Goal: Task Accomplishment & Management: Complete application form

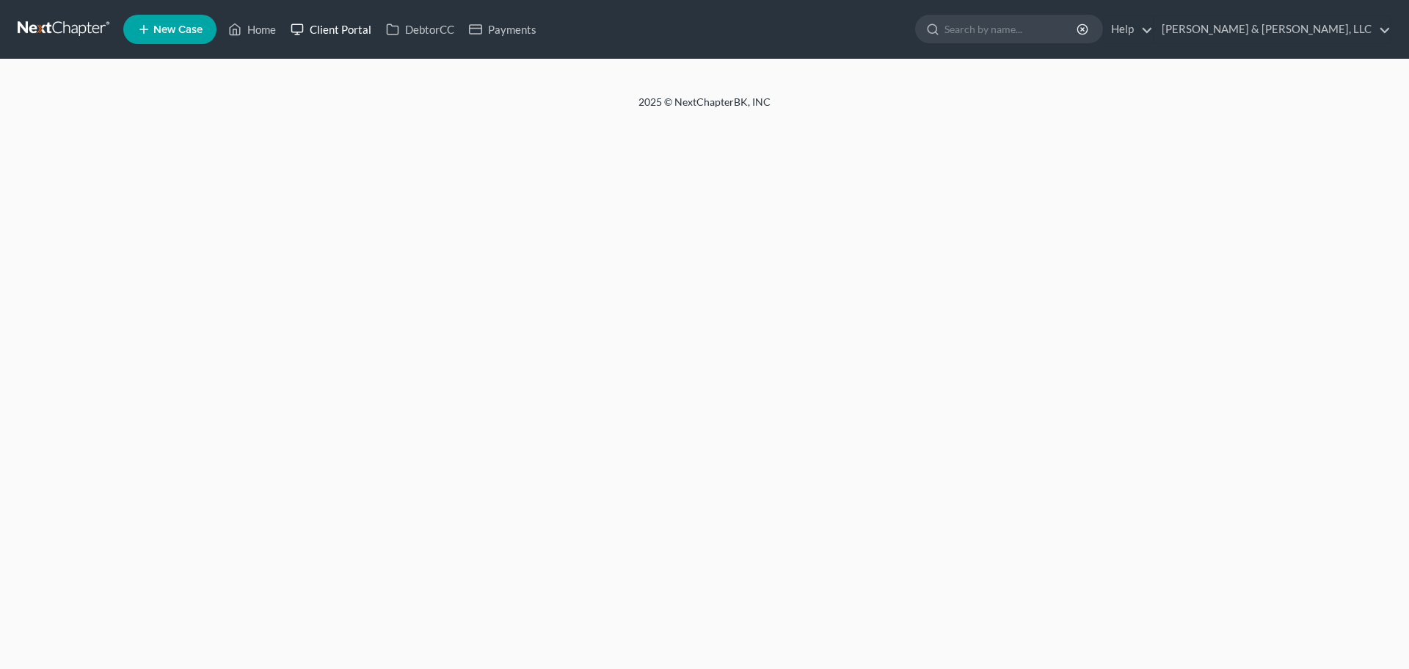
click at [330, 34] on link "Client Portal" at bounding box center [330, 29] width 95 height 26
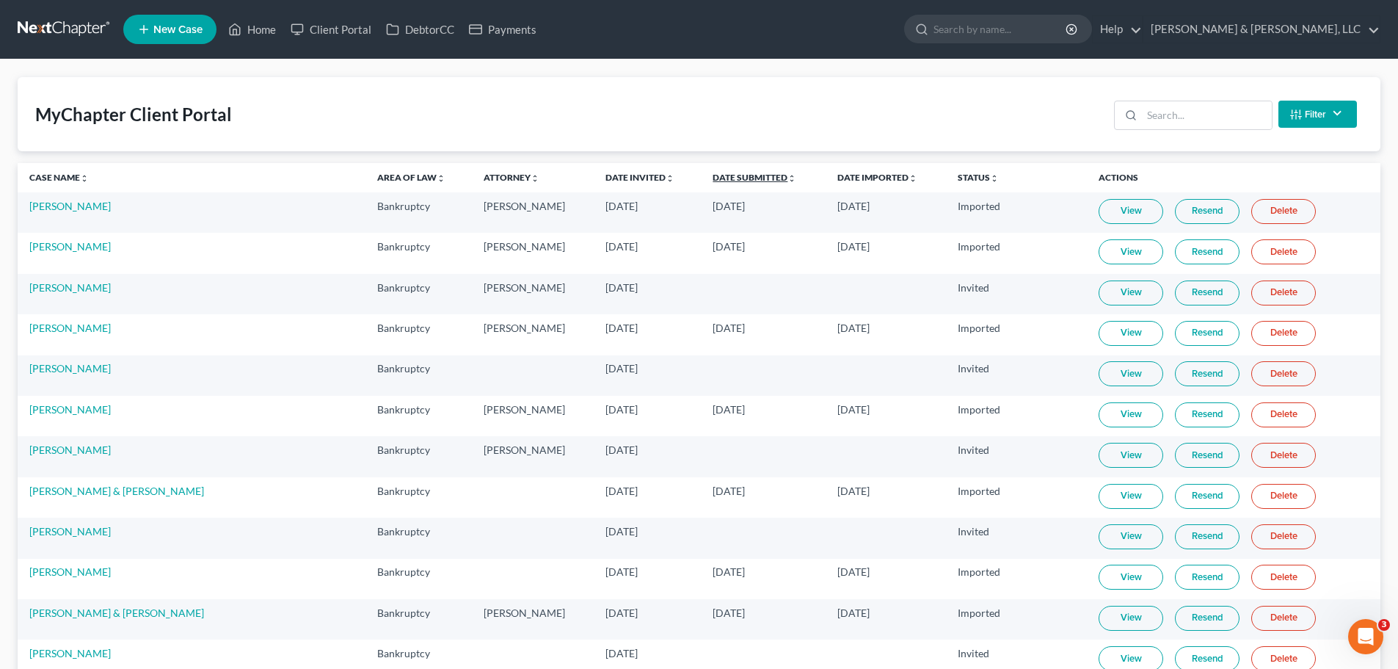
click at [713, 175] on link "Date Submitted unfold_more expand_more expand_less" at bounding box center [755, 177] width 84 height 11
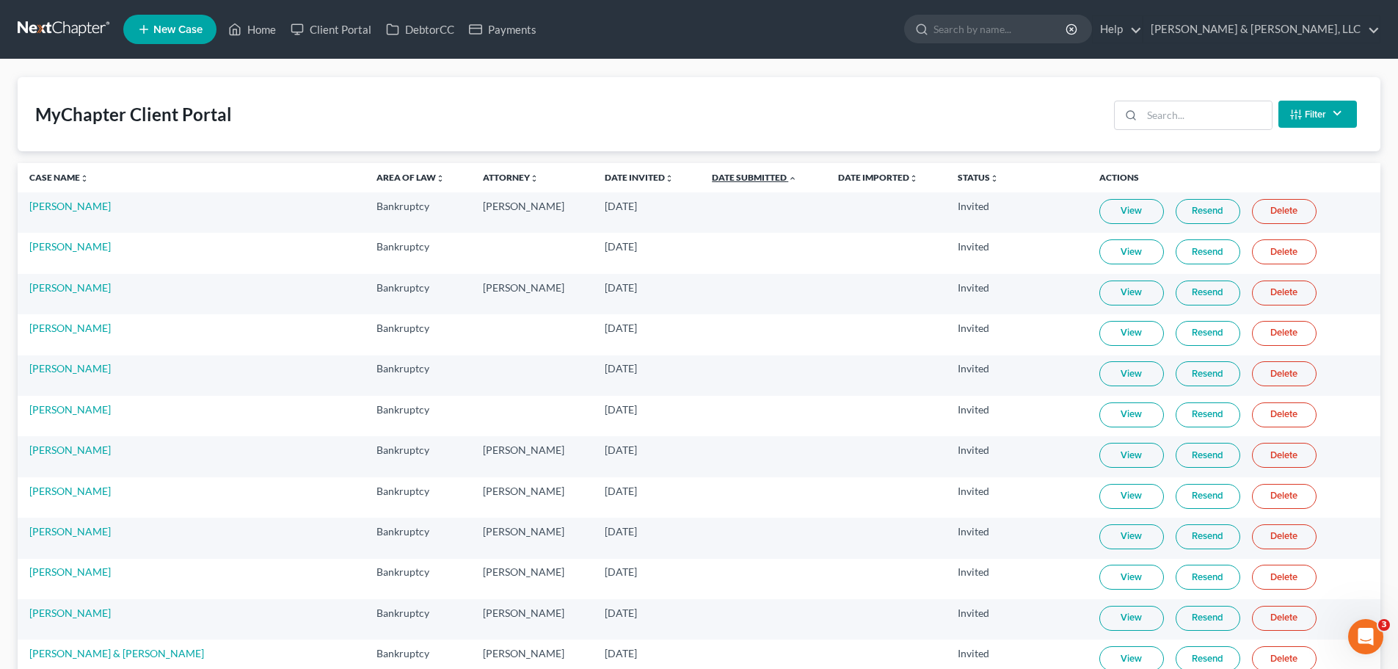
click at [712, 175] on link "Date Submitted unfold_more expand_more expand_less" at bounding box center [754, 177] width 85 height 11
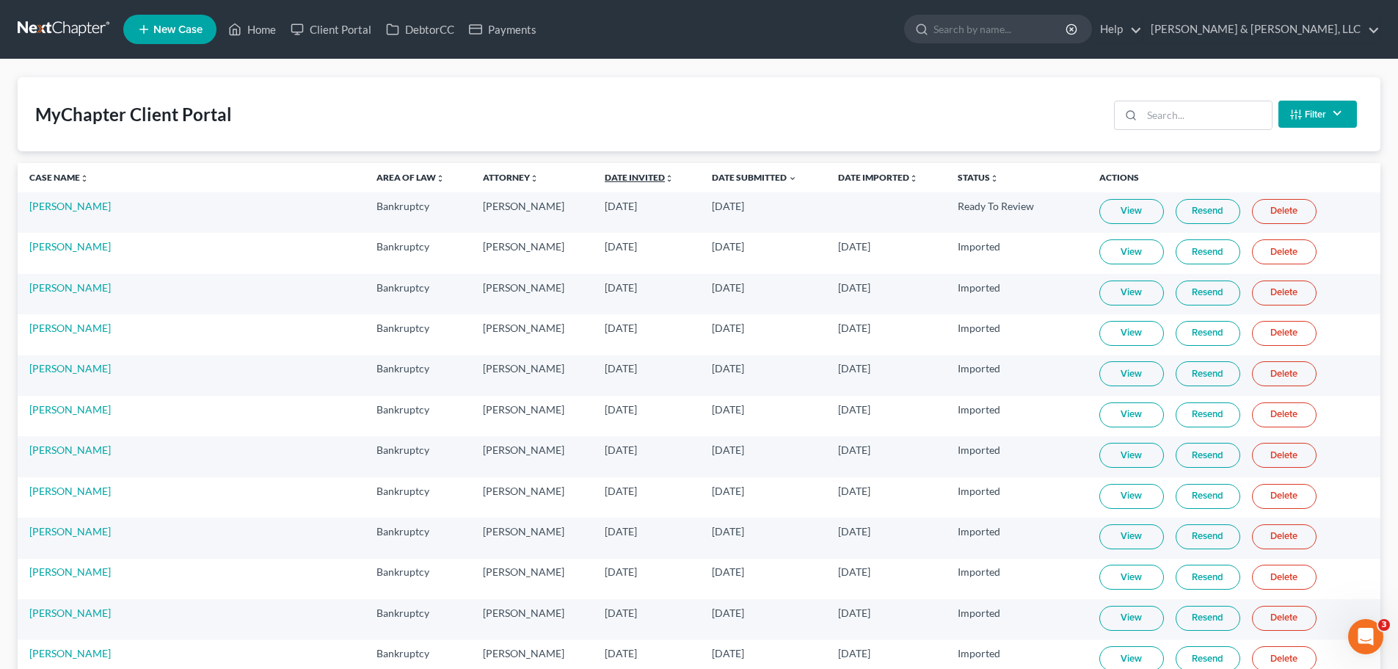
click at [605, 172] on link "Date Invited unfold_more expand_more expand_less" at bounding box center [639, 177] width 69 height 11
click at [605, 172] on link "Date Invited unfold_more expand_more expand_less" at bounding box center [640, 177] width 70 height 11
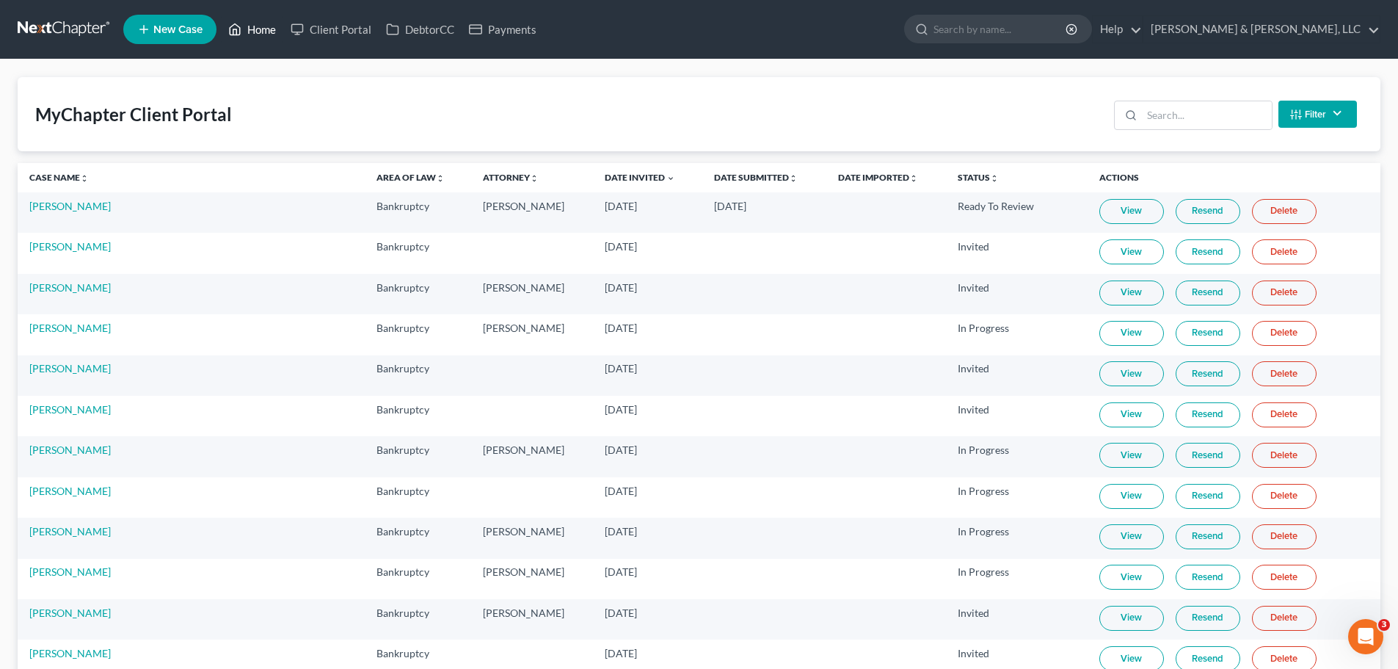
drag, startPoint x: 240, startPoint y: 32, endPoint x: 258, endPoint y: 59, distance: 32.8
click at [240, 32] on icon at bounding box center [234, 30] width 13 height 18
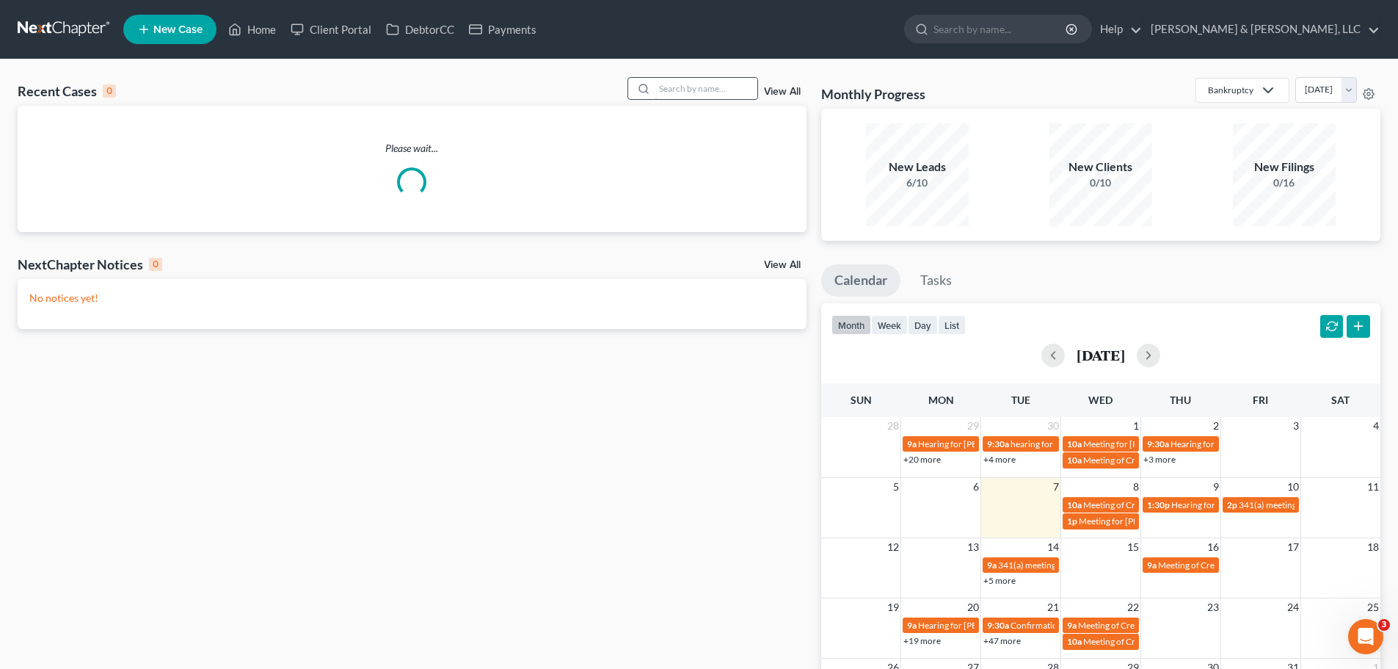
click at [735, 96] on input "search" at bounding box center [706, 88] width 103 height 21
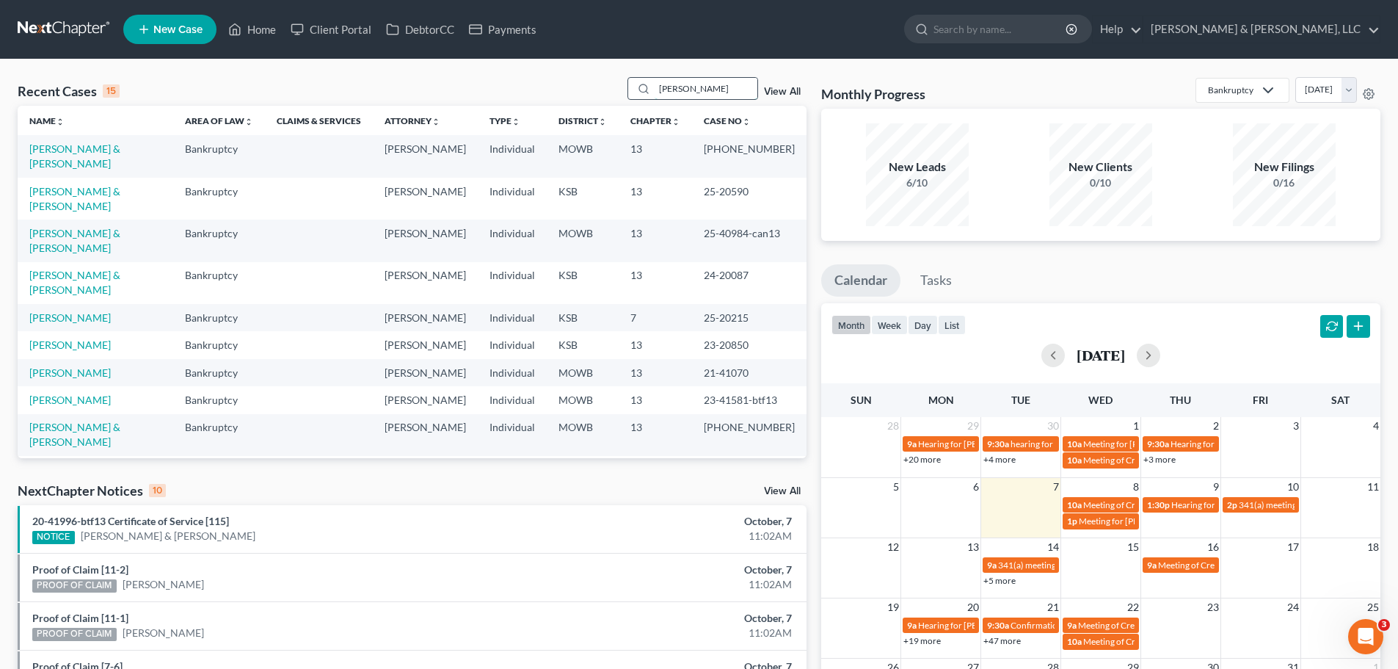
drag, startPoint x: 725, startPoint y: 92, endPoint x: 636, endPoint y: 92, distance: 89.5
click at [636, 92] on div "[PERSON_NAME]" at bounding box center [692, 88] width 131 height 23
type input "[PERSON_NAME]"
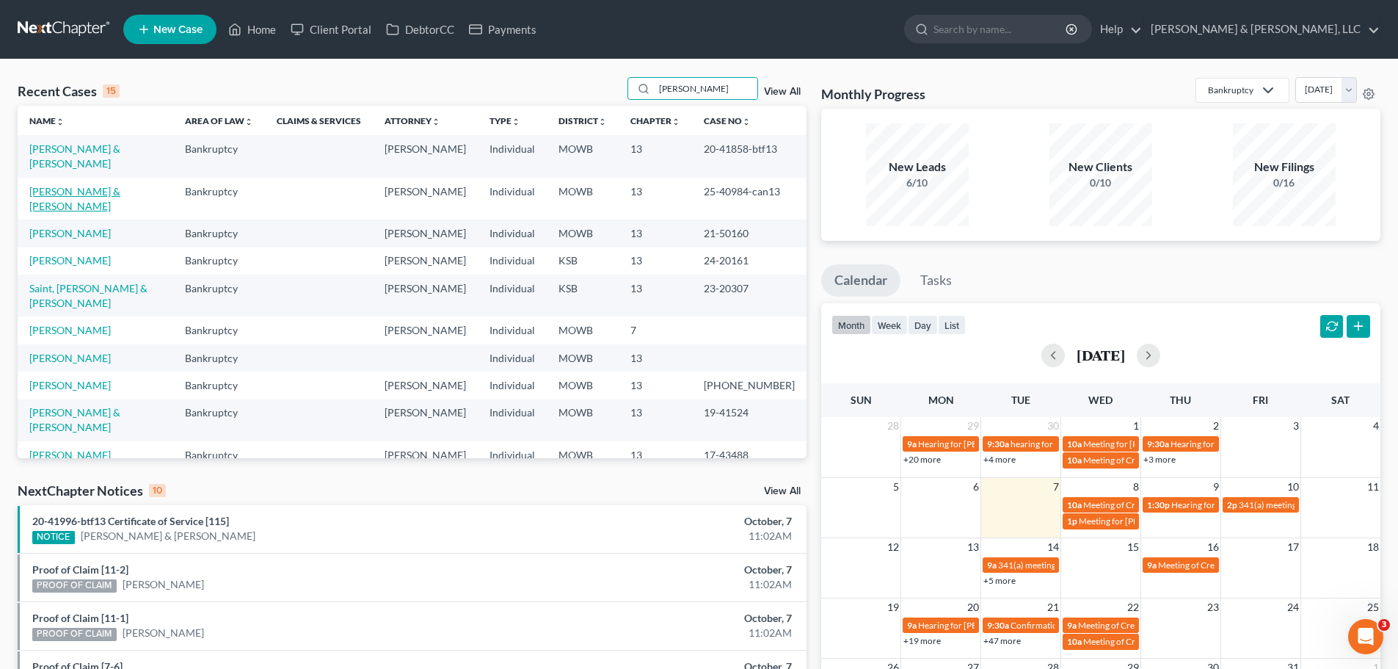
click at [111, 185] on link "[PERSON_NAME] & [PERSON_NAME]" at bounding box center [74, 198] width 91 height 27
select select "2"
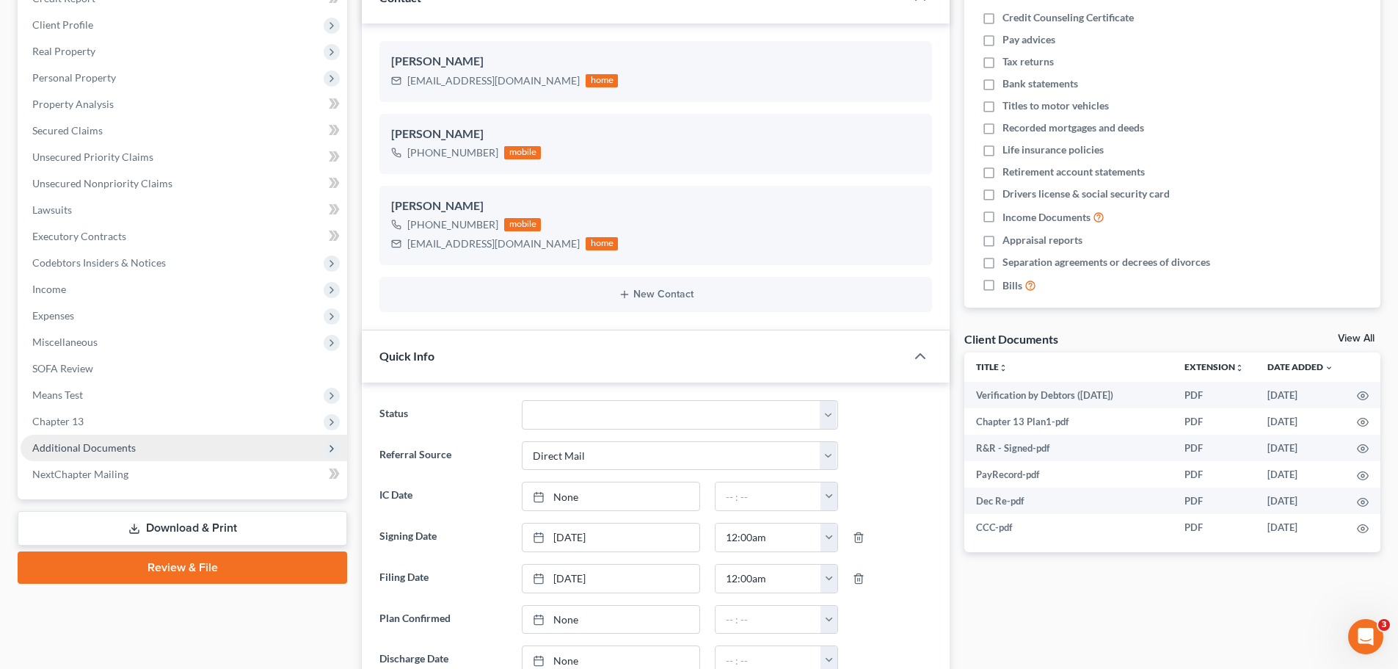
scroll to position [549, 0]
click at [105, 448] on span "Additional Documents" at bounding box center [83, 447] width 103 height 12
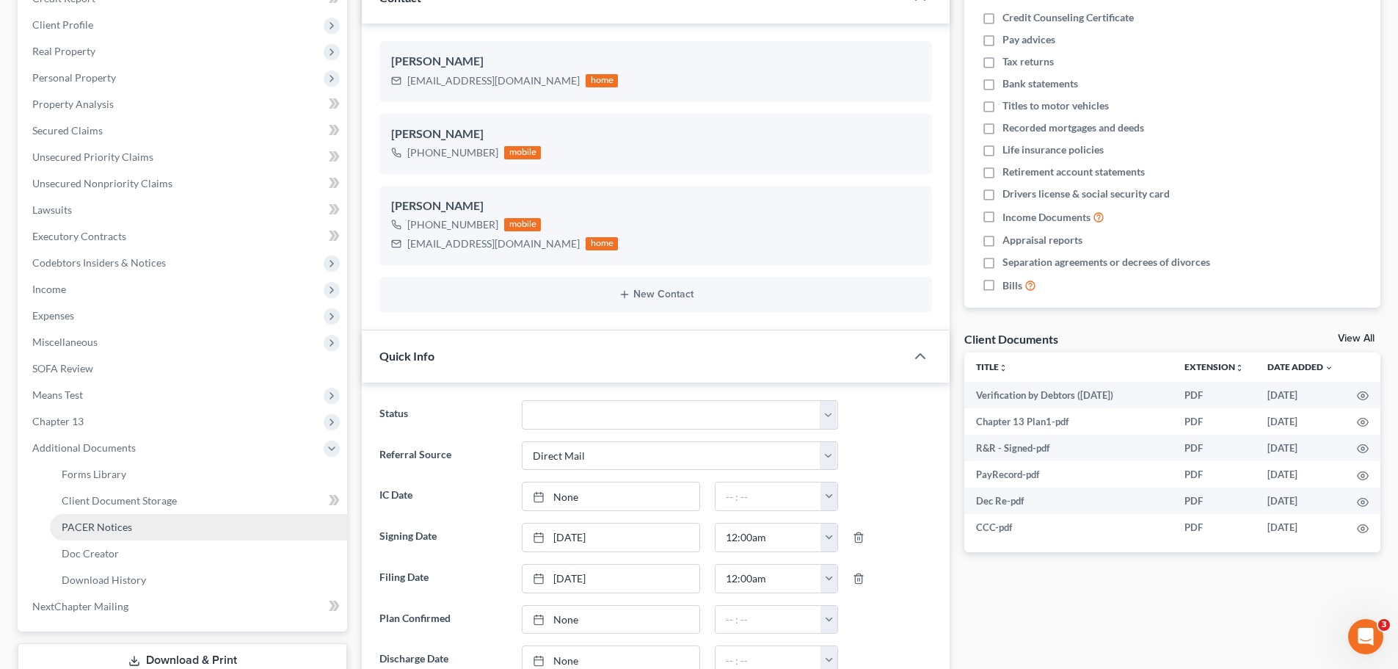
click at [101, 523] on span "PACER Notices" at bounding box center [97, 526] width 70 height 12
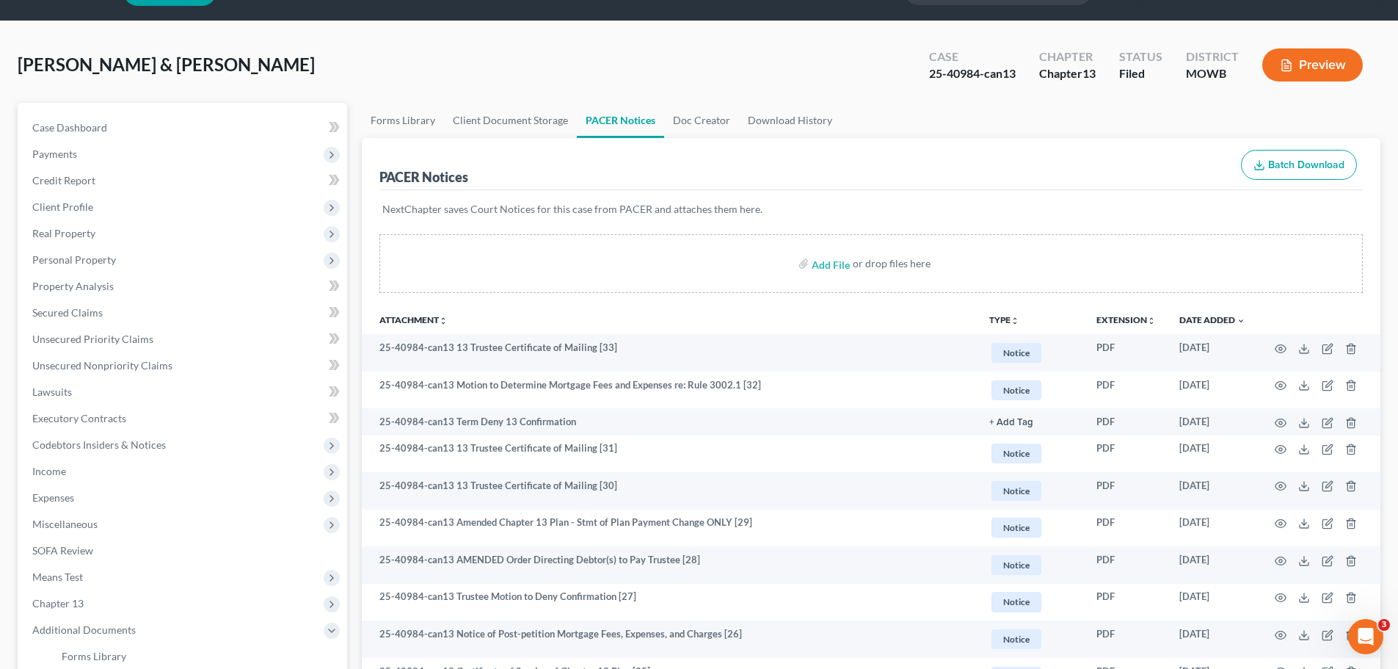
scroll to position [73, 0]
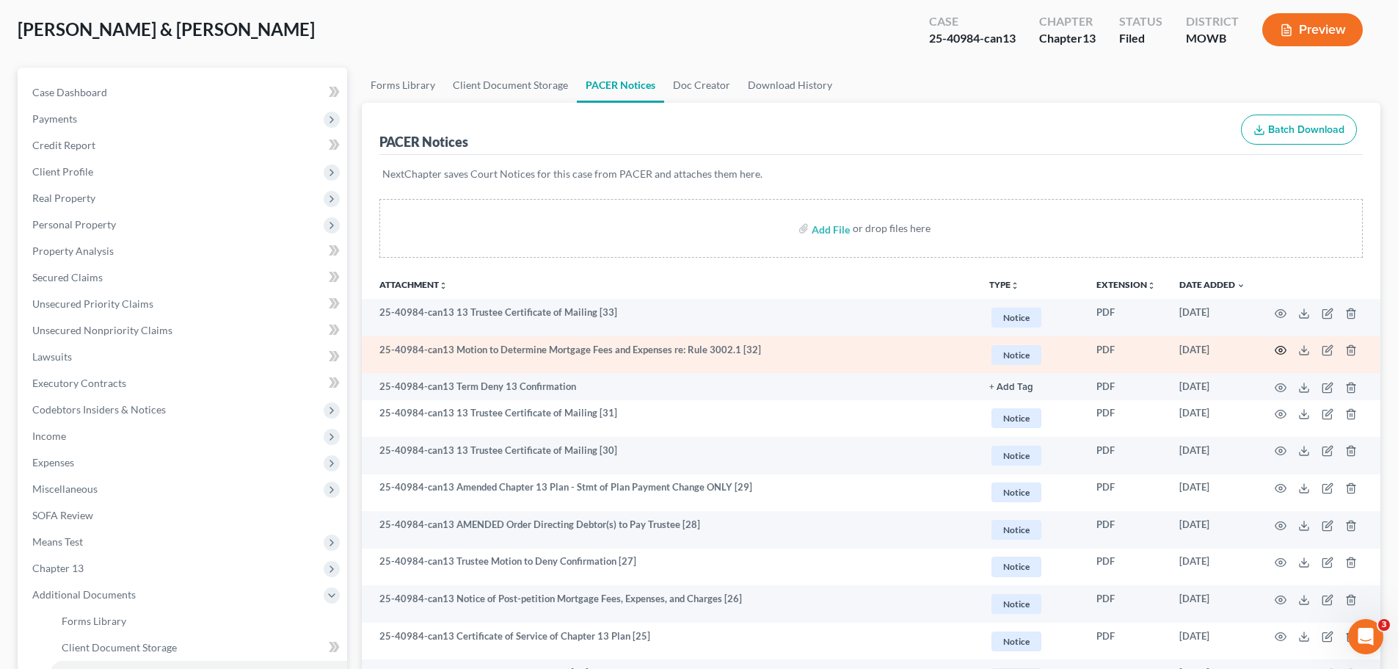
click at [1276, 346] on icon "button" at bounding box center [1281, 350] width 12 height 12
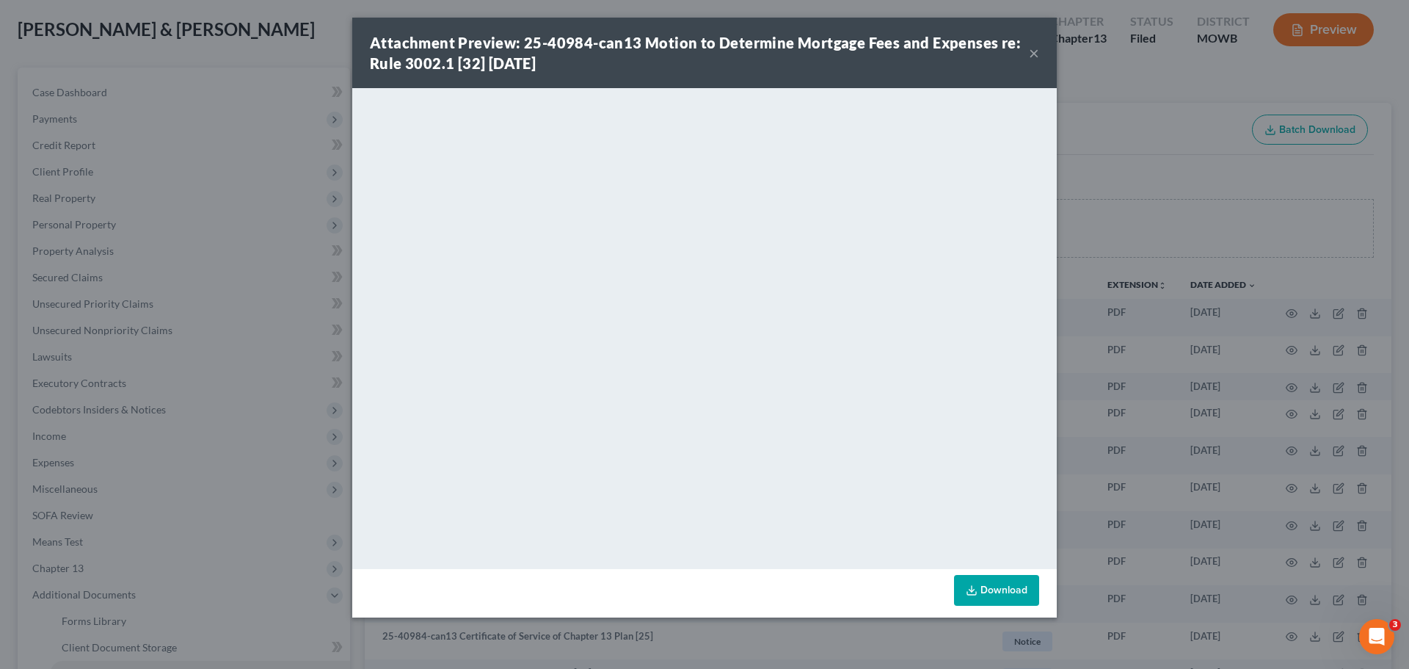
click at [1029, 57] on button "×" at bounding box center [1034, 53] width 10 height 18
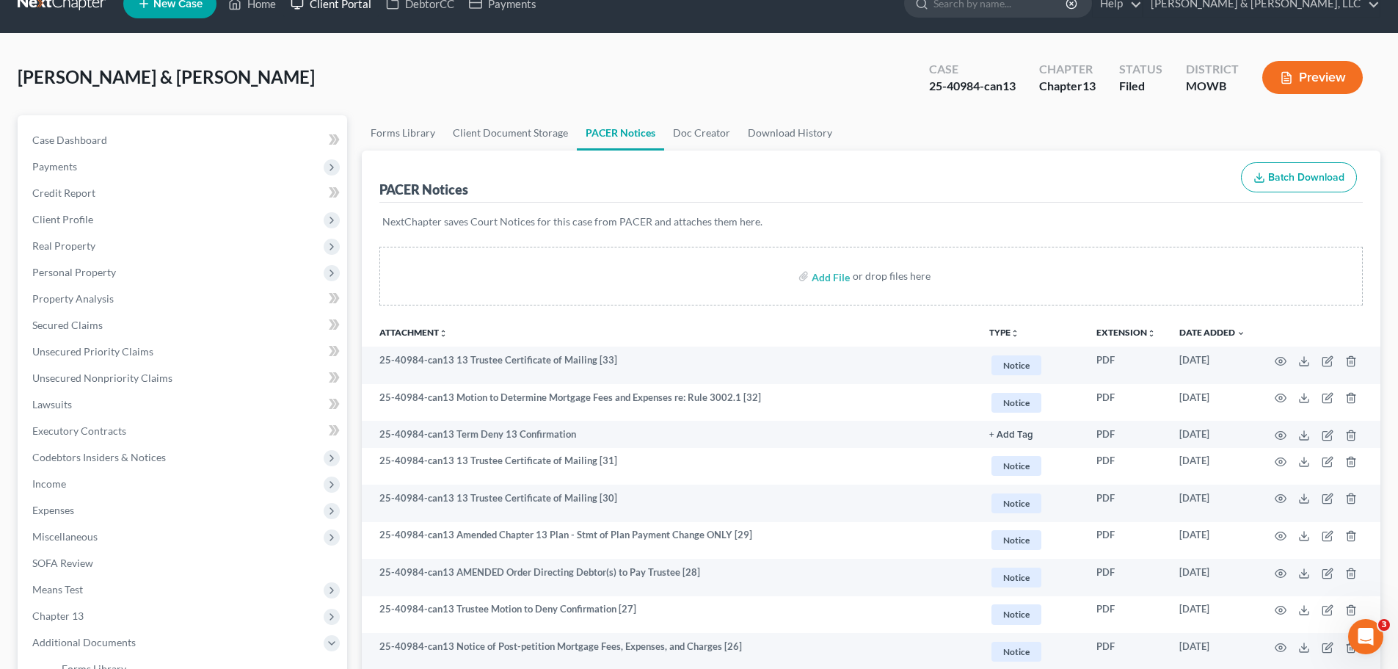
scroll to position [0, 0]
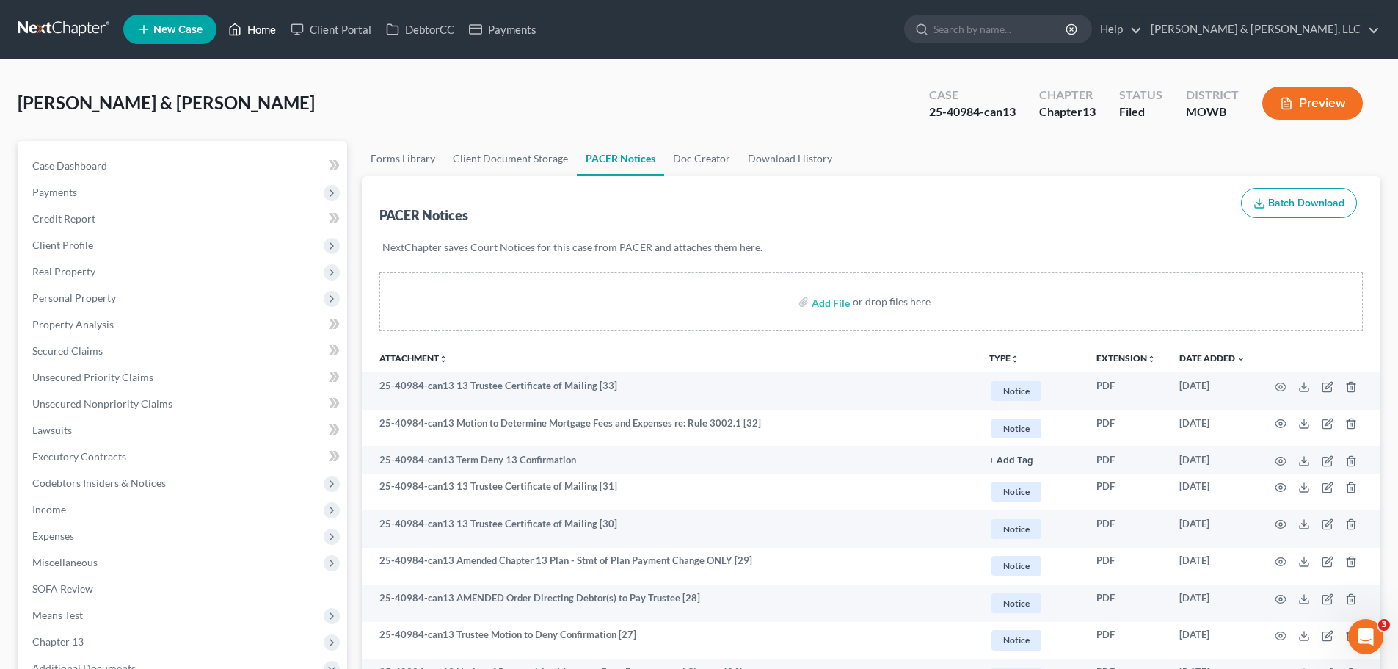
click at [259, 30] on link "Home" at bounding box center [252, 29] width 62 height 26
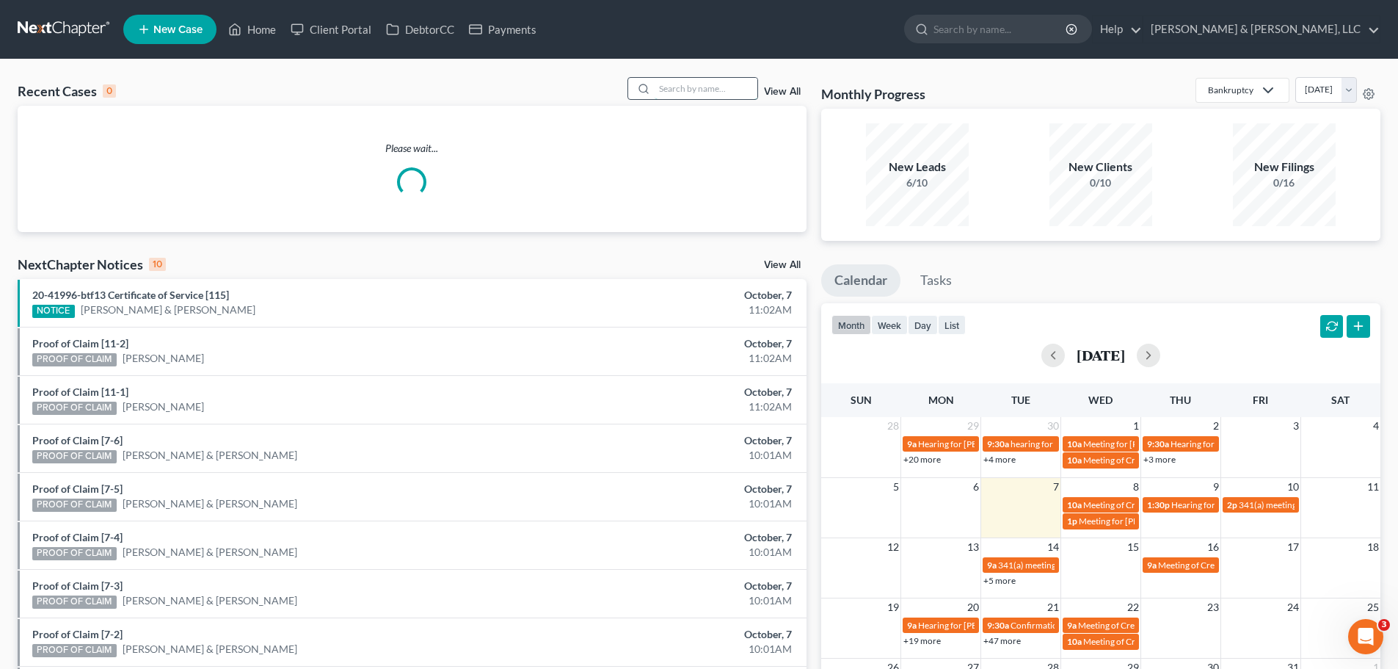
click at [728, 90] on input "search" at bounding box center [706, 88] width 103 height 21
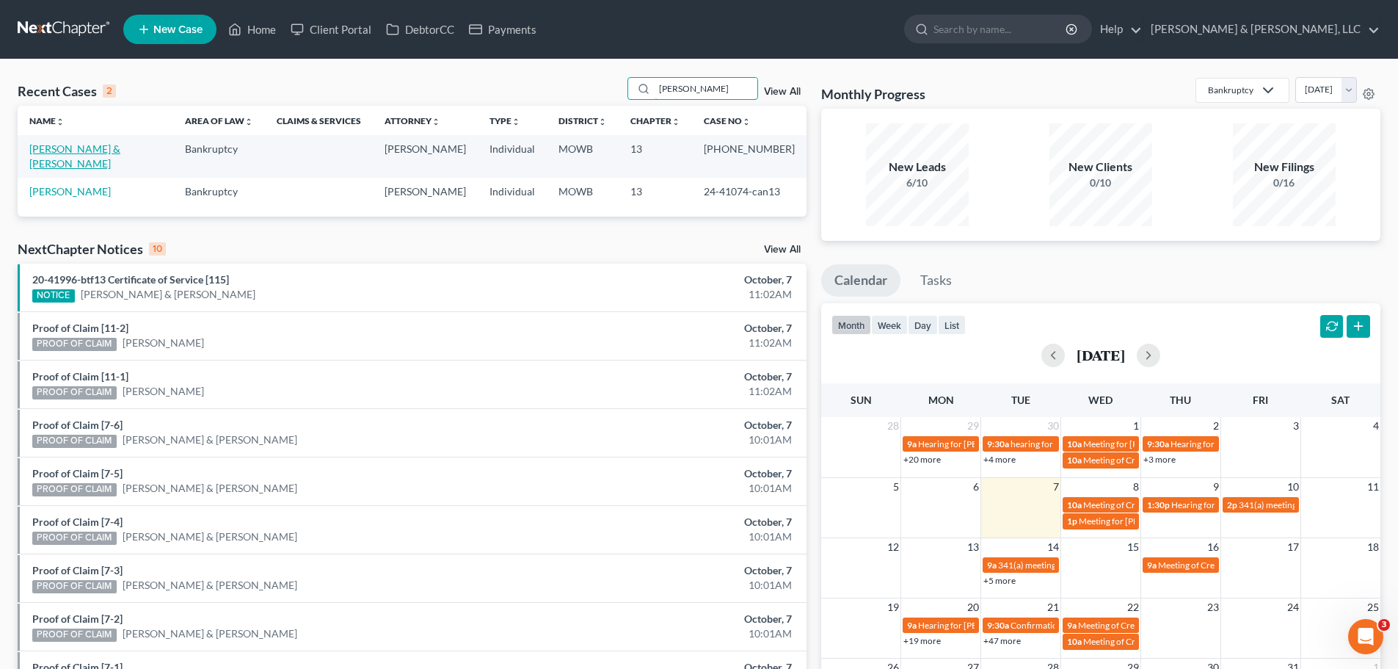
type input "lavel"
click at [105, 148] on link "[PERSON_NAME] & [PERSON_NAME]" at bounding box center [74, 155] width 91 height 27
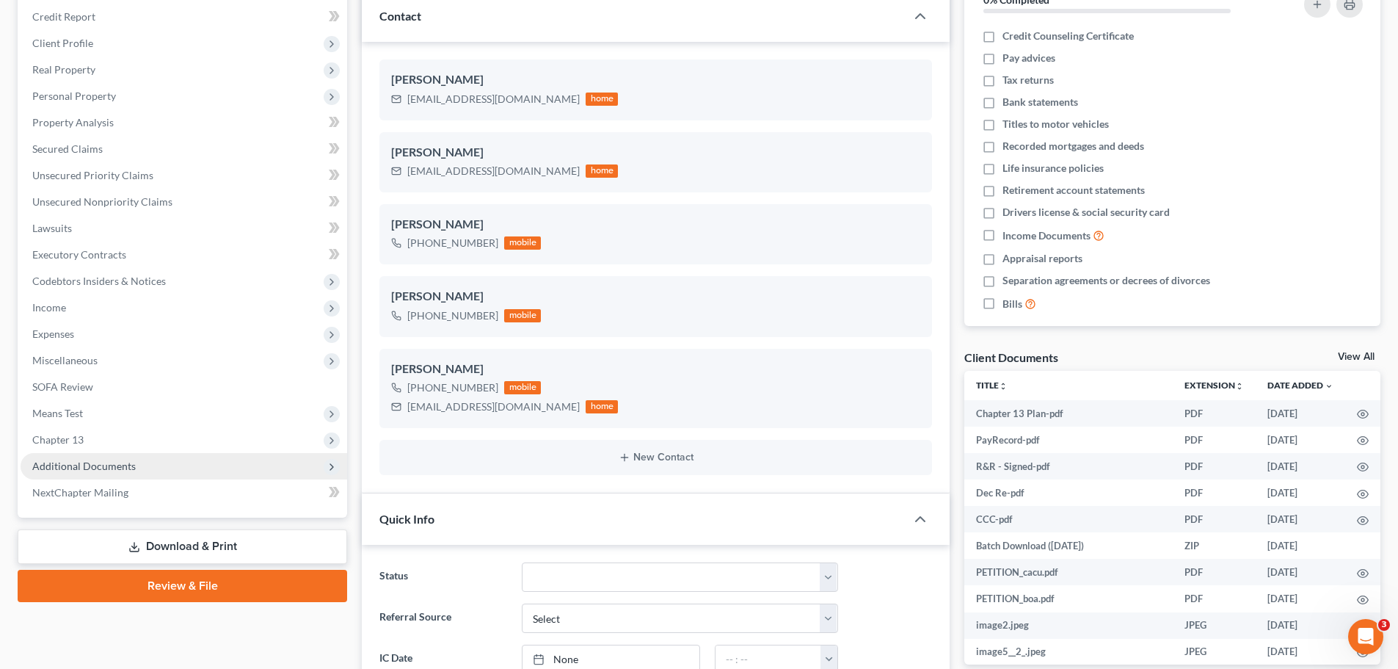
scroll to position [220, 0]
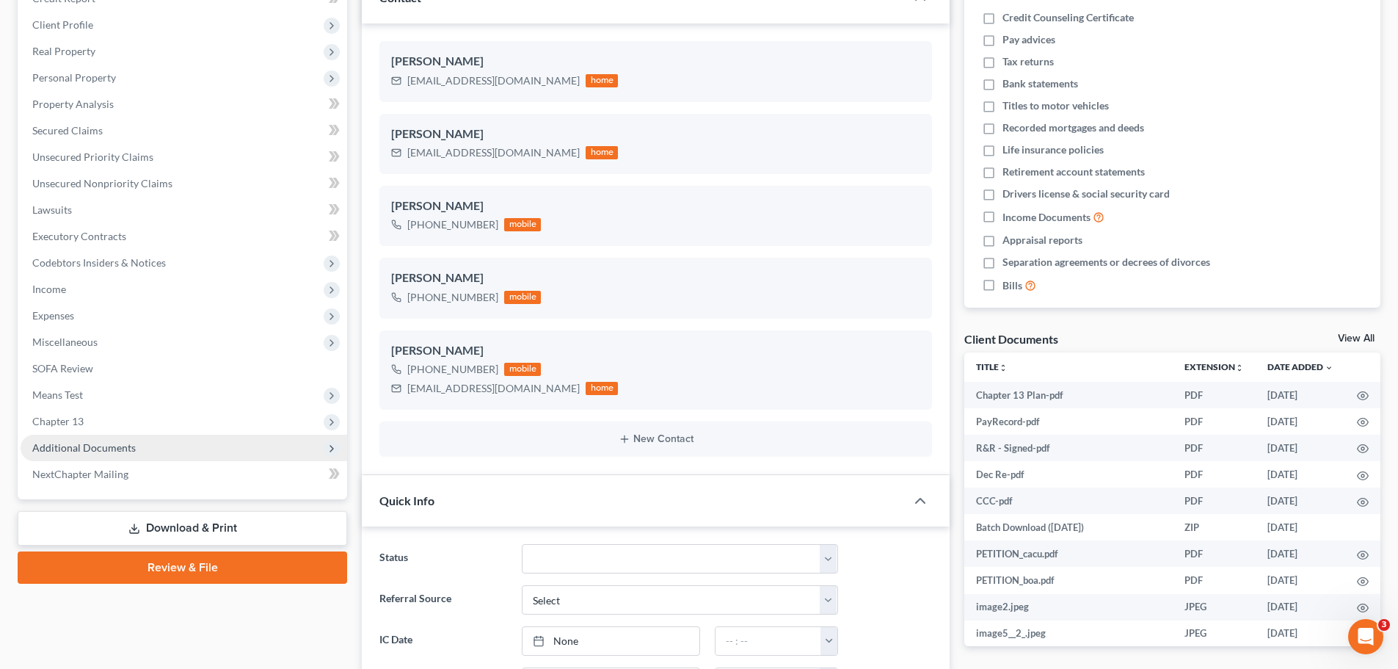
click at [115, 443] on span "Additional Documents" at bounding box center [83, 447] width 103 height 12
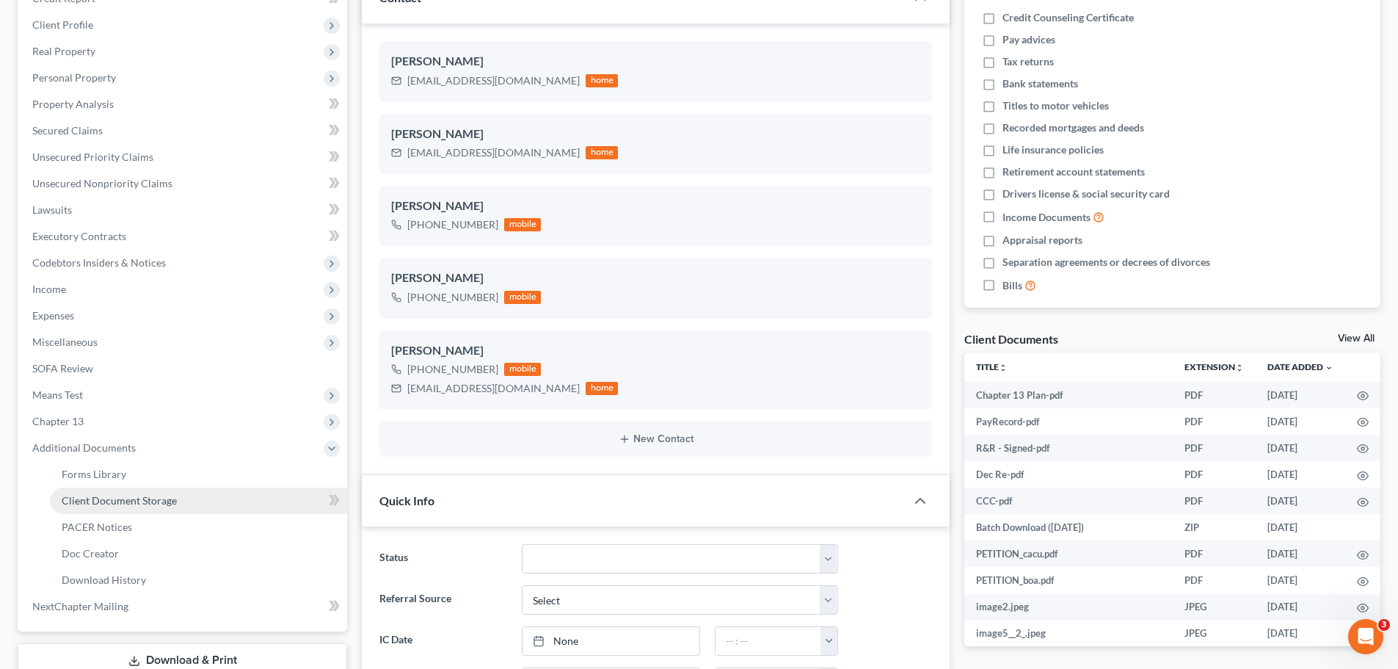
click at [146, 495] on span "Client Document Storage" at bounding box center [119, 500] width 115 height 12
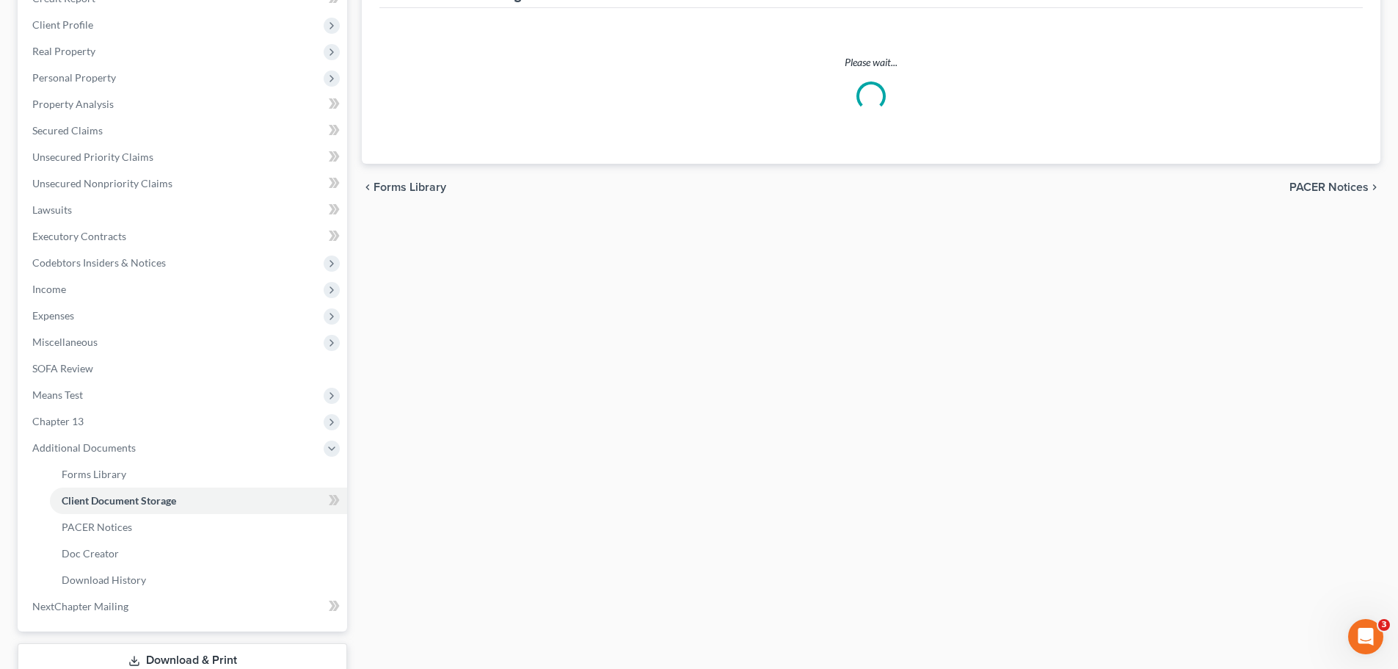
scroll to position [219, 0]
select select "5"
select select "24"
select select "9"
select select "21"
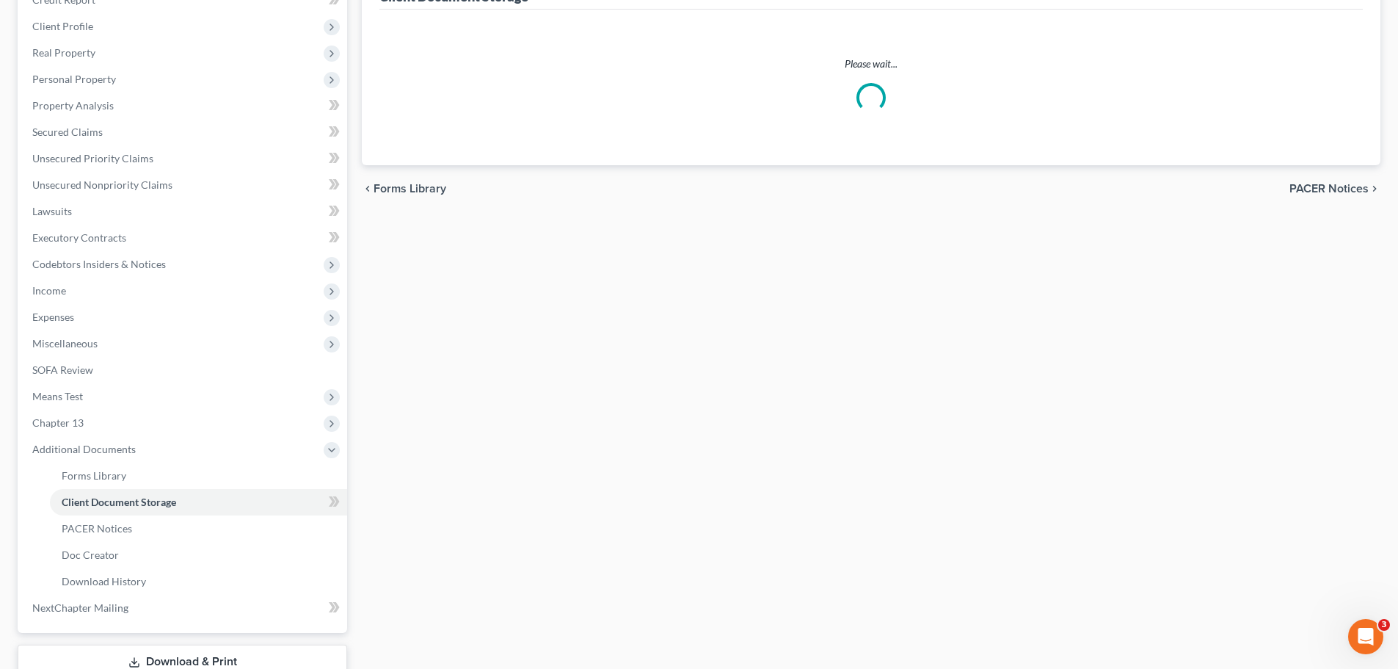
select select "18"
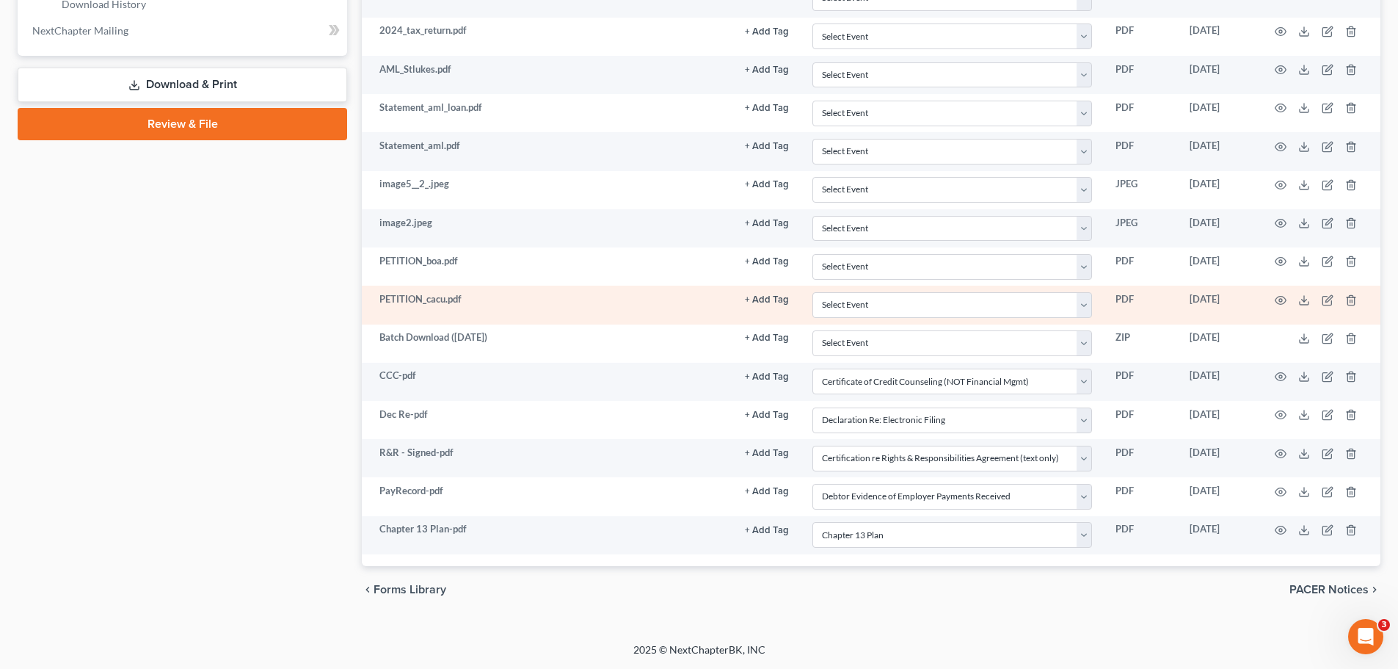
scroll to position [722, 0]
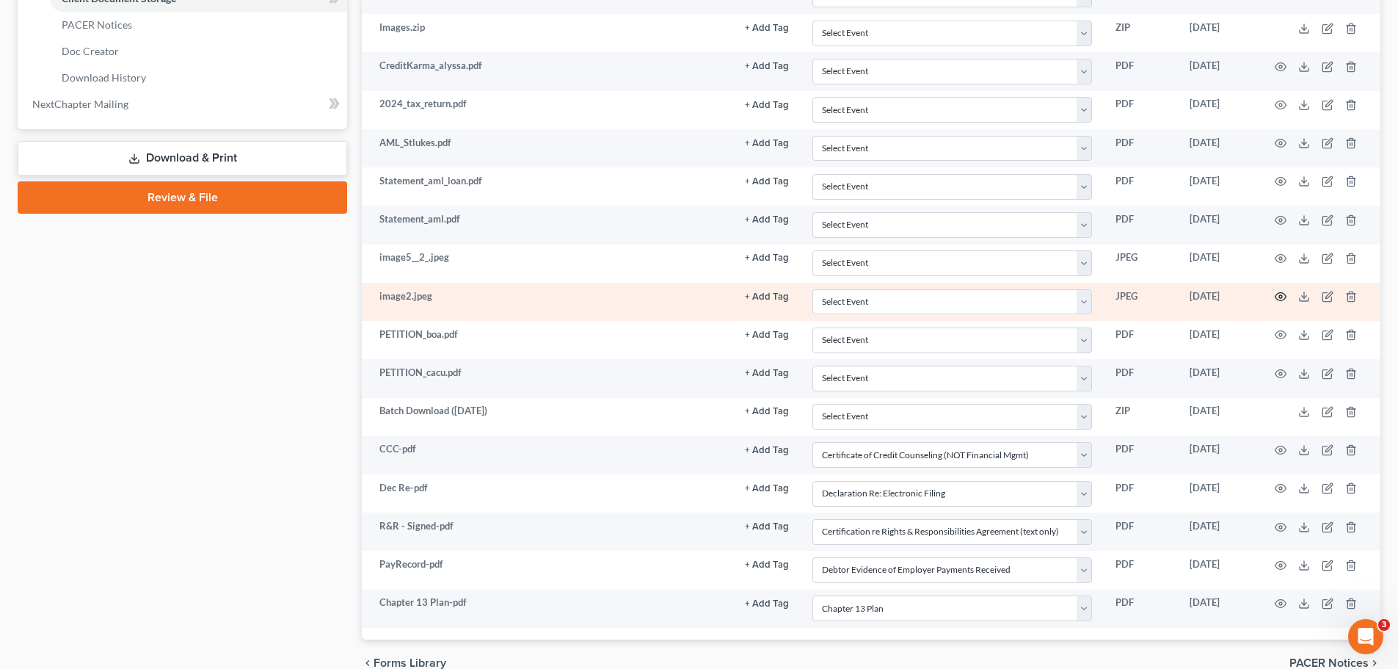
click at [1281, 297] on icon "button" at bounding box center [1281, 297] width 12 height 12
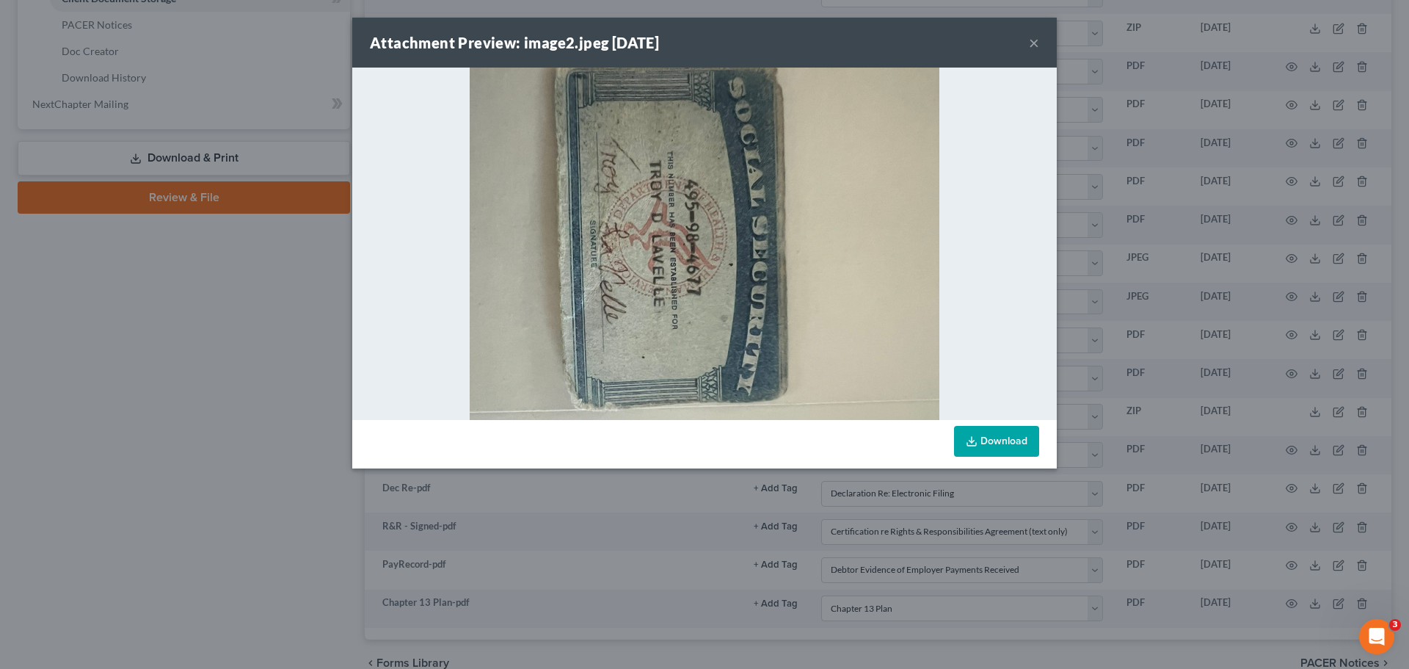
click at [1037, 43] on button "×" at bounding box center [1034, 43] width 10 height 18
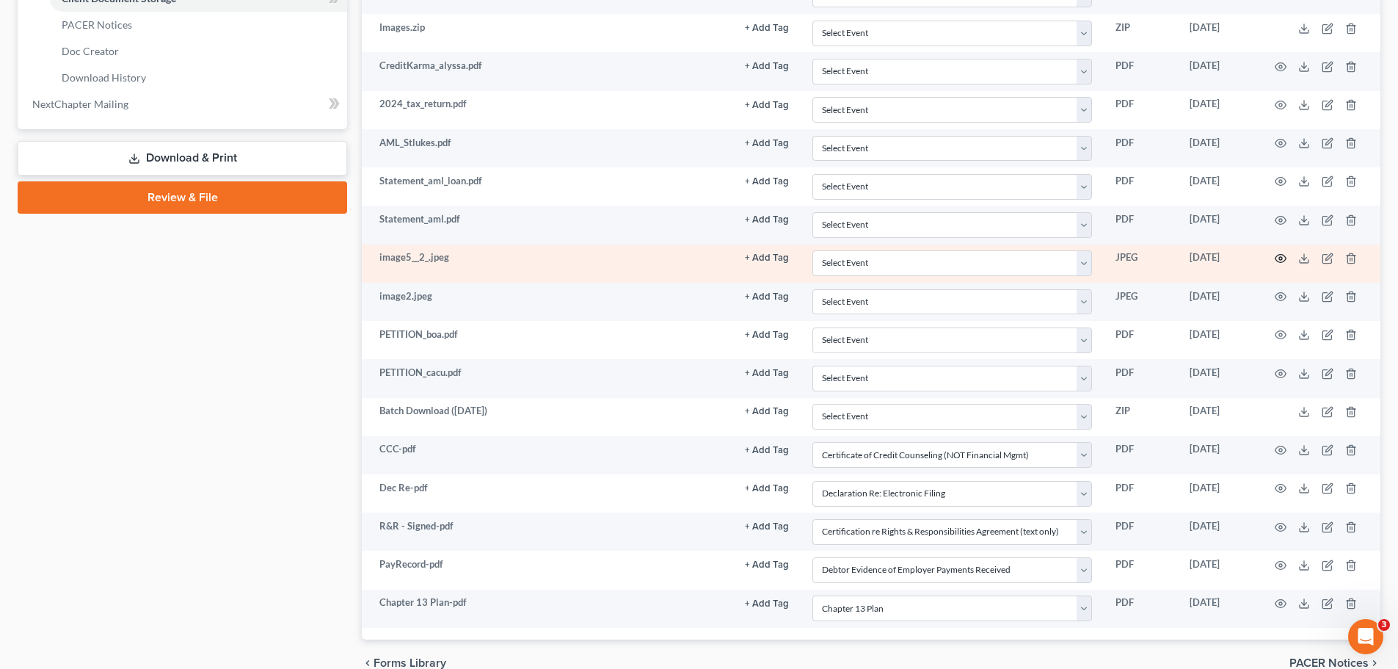
click at [1276, 255] on icon "button" at bounding box center [1281, 258] width 12 height 12
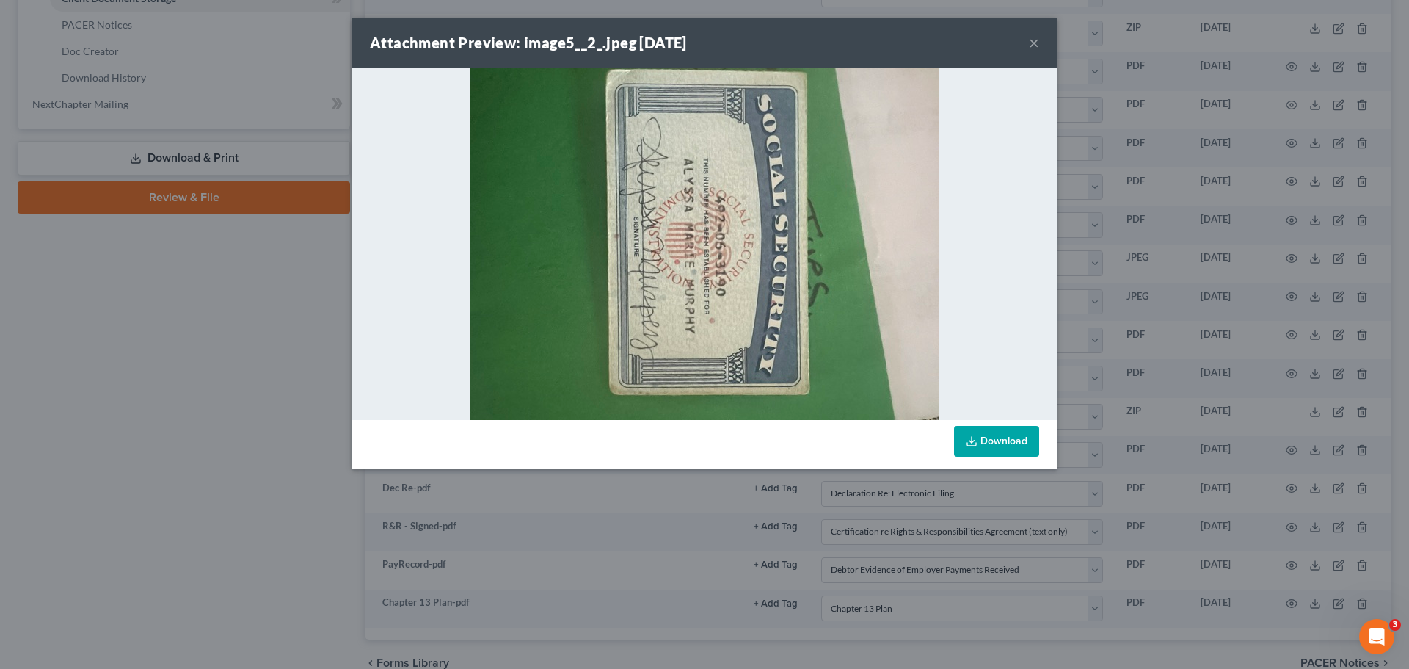
click at [1027, 40] on div "Attachment Preview: image5__2_.jpeg 07/21/2025 ×" at bounding box center [704, 43] width 705 height 50
click at [1035, 43] on button "×" at bounding box center [1034, 43] width 10 height 18
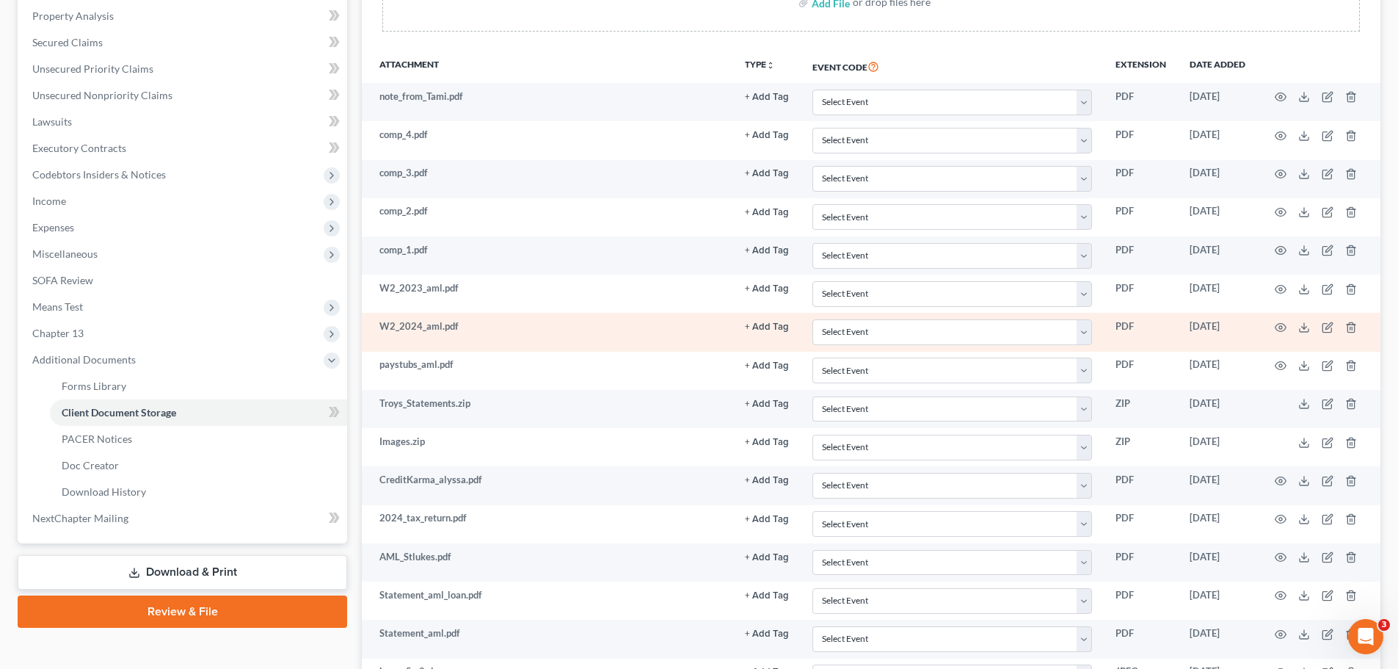
scroll to position [282, 0]
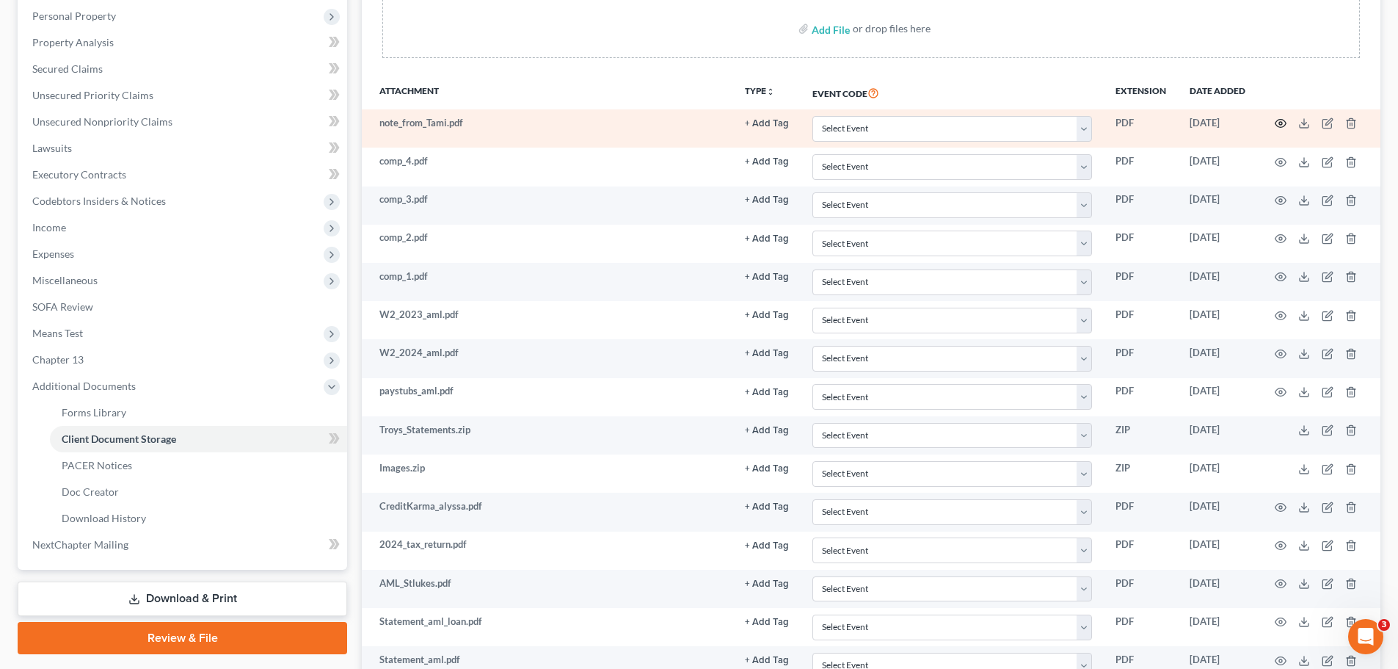
click at [1282, 120] on icon "button" at bounding box center [1280, 124] width 11 height 8
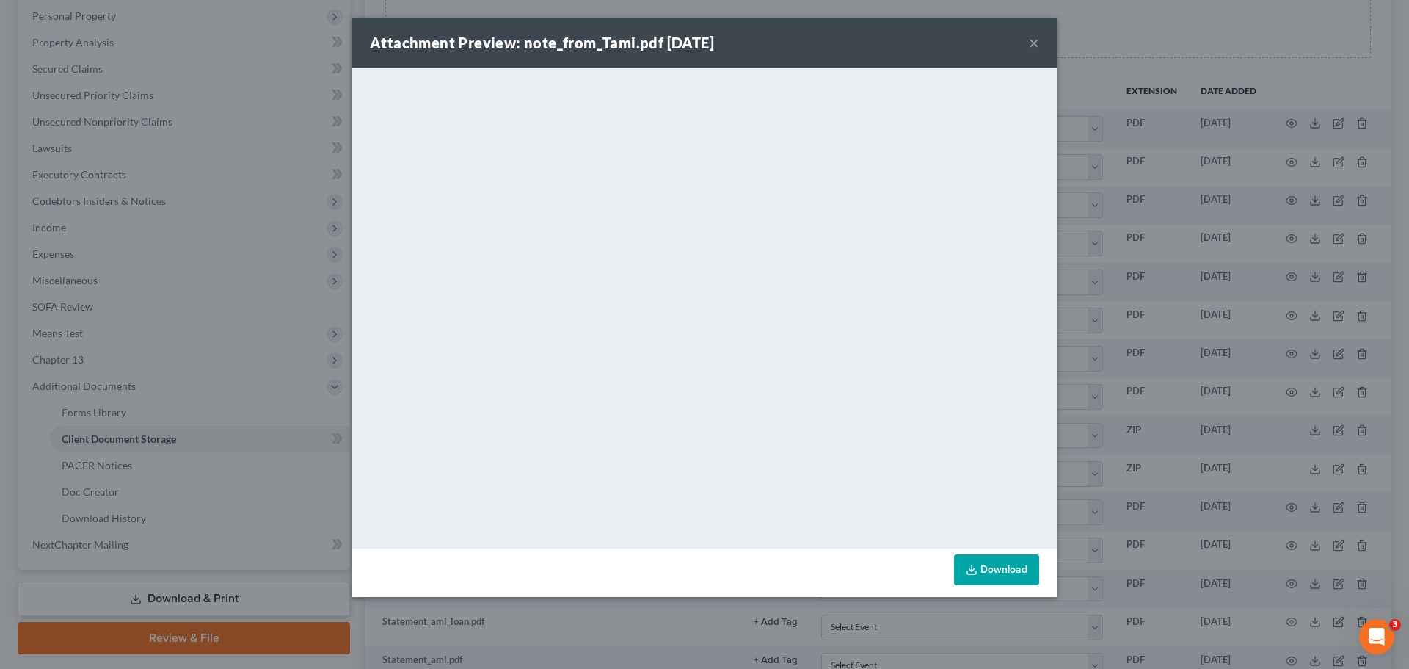
click at [1035, 43] on button "×" at bounding box center [1034, 43] width 10 height 18
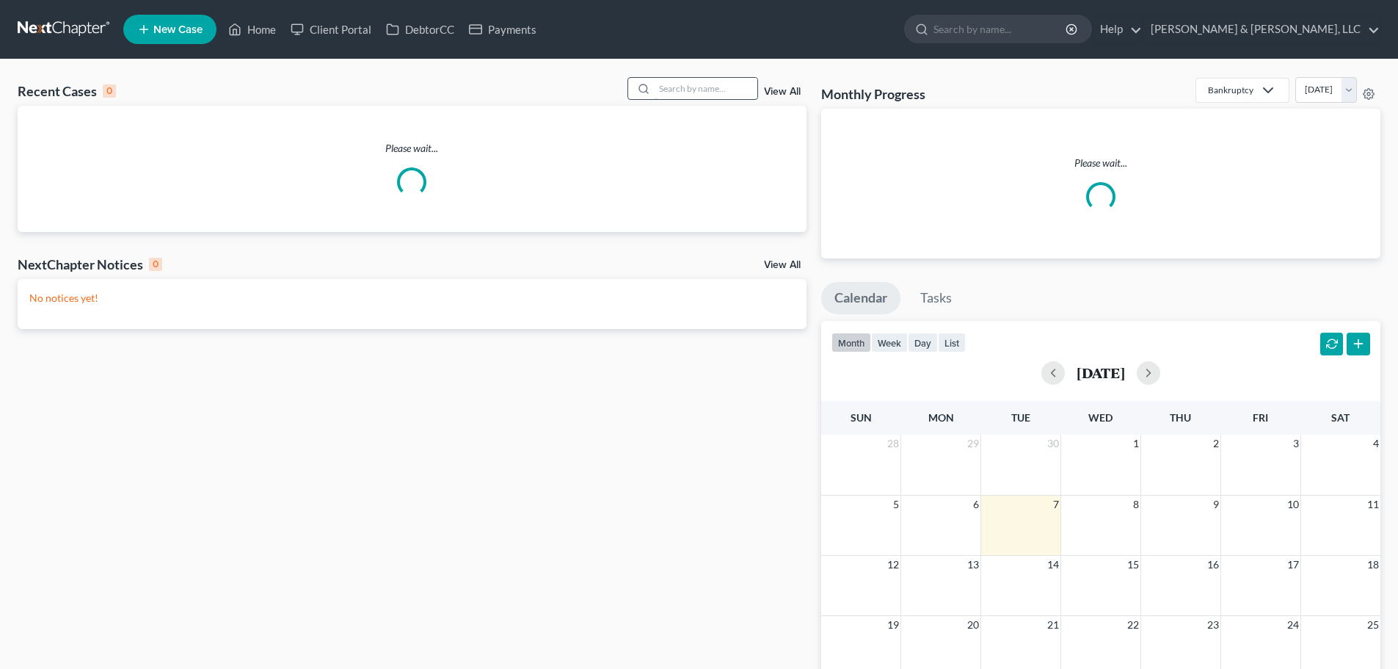
click at [702, 93] on input "search" at bounding box center [706, 88] width 103 height 21
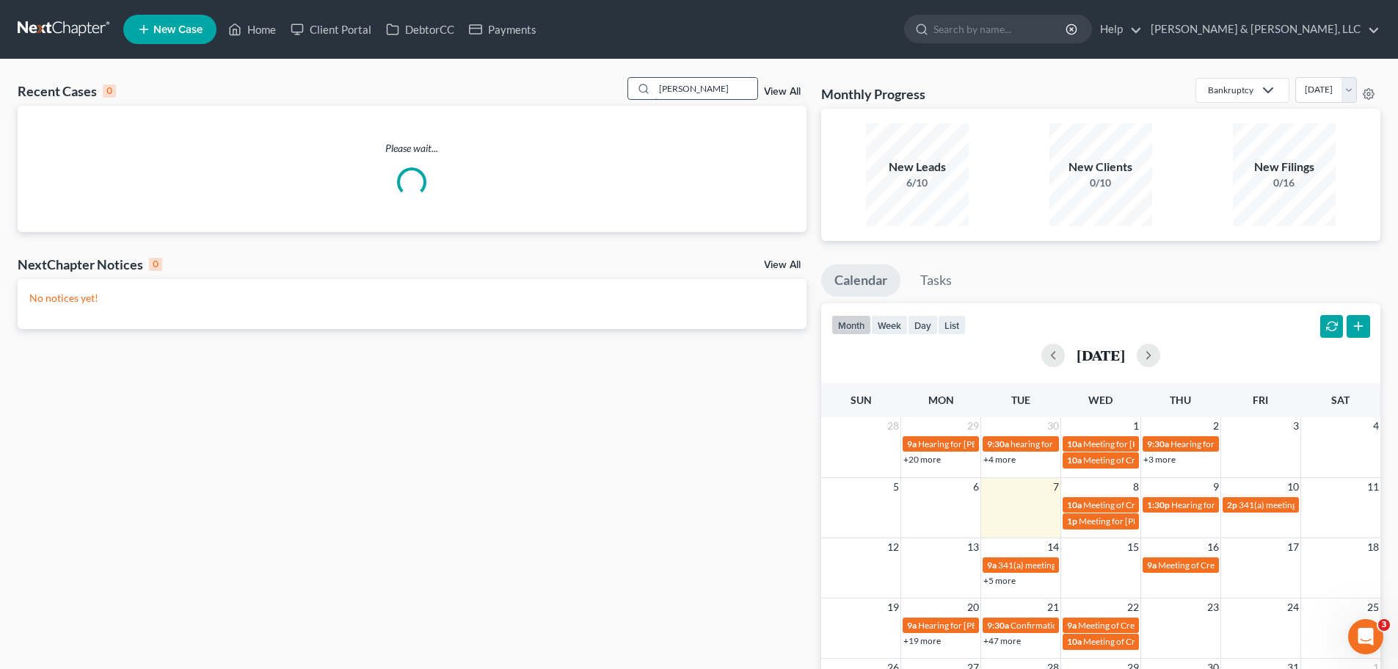
type input "chanley"
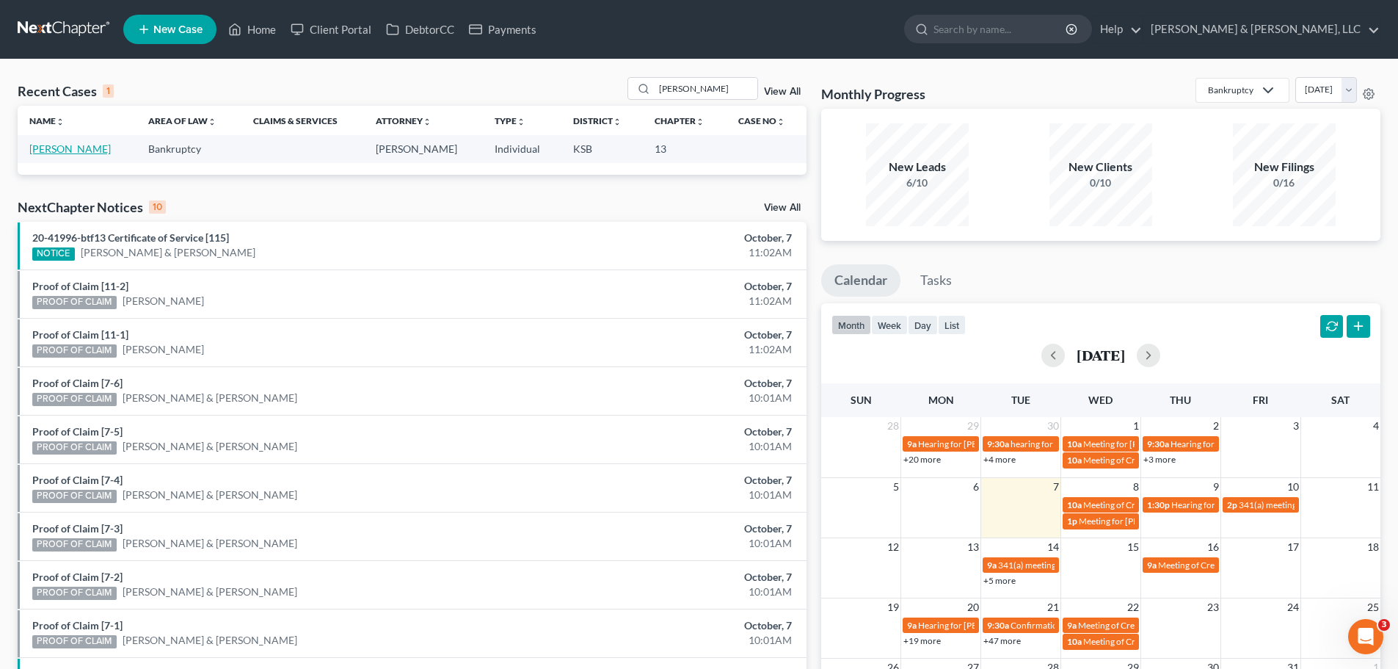
click at [96, 145] on link "[PERSON_NAME]" at bounding box center [69, 148] width 81 height 12
select select "4"
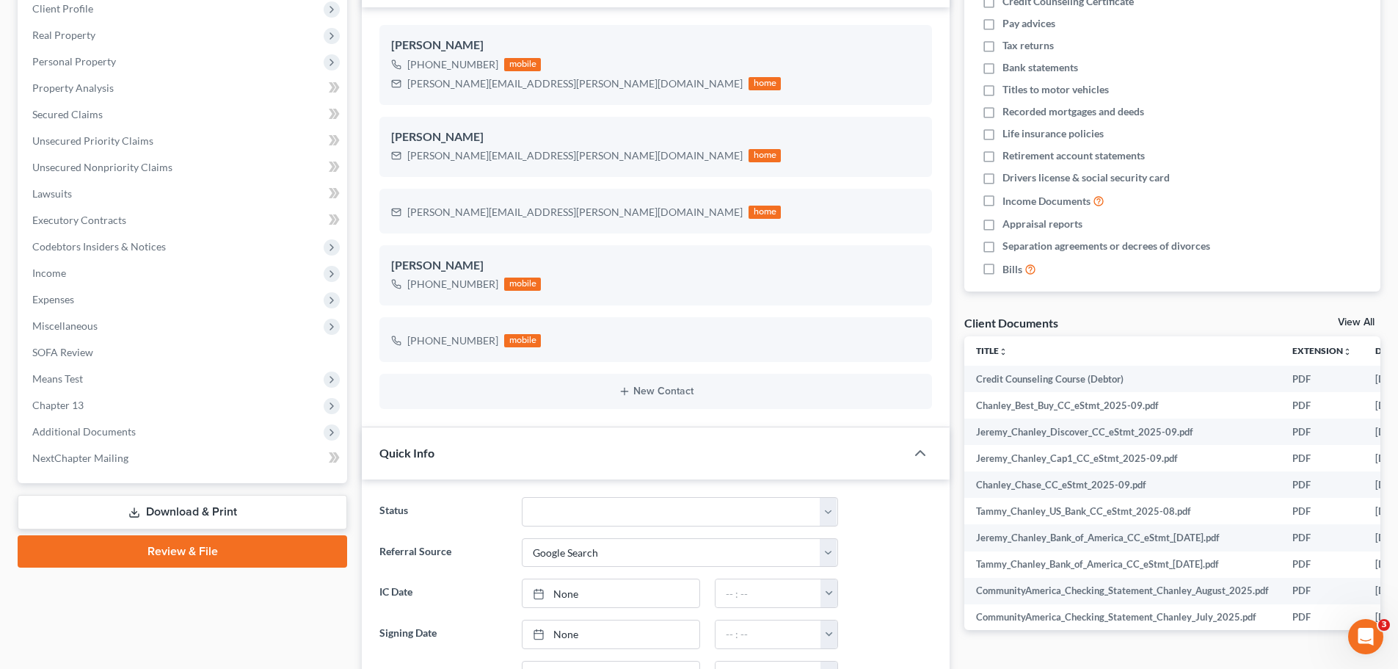
scroll to position [294, 0]
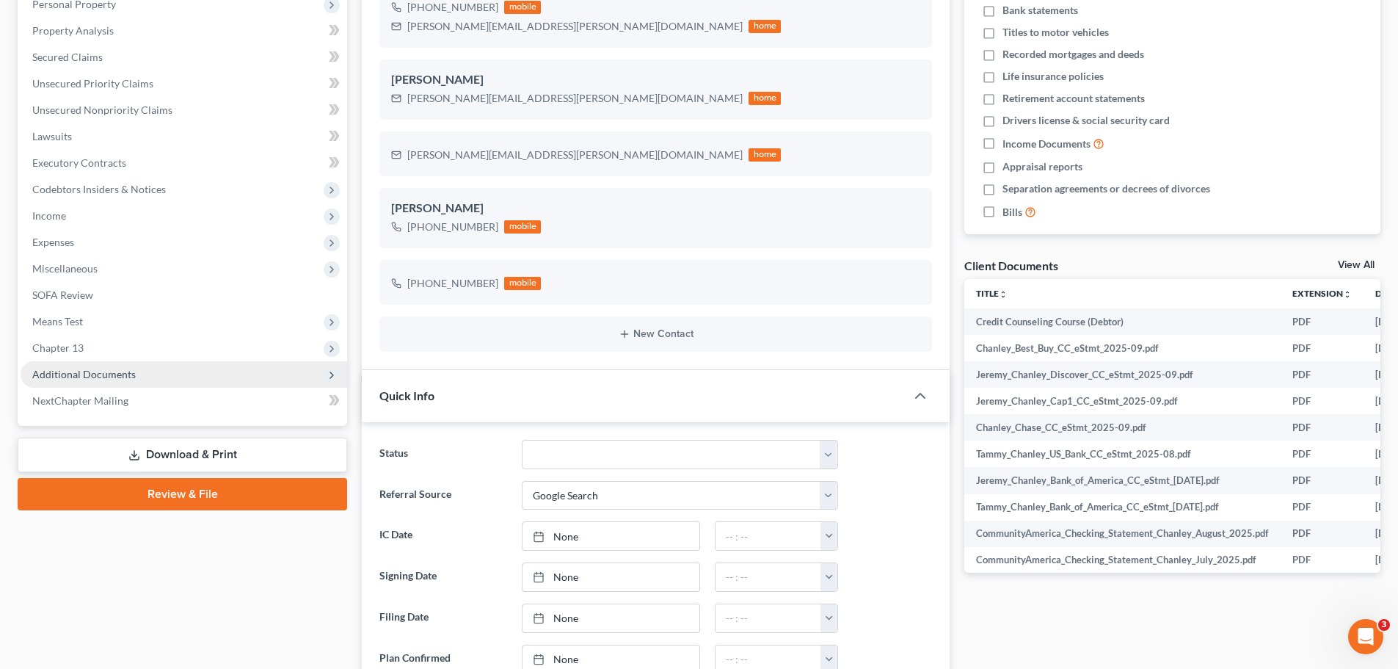
click at [123, 382] on span "Additional Documents" at bounding box center [184, 374] width 327 height 26
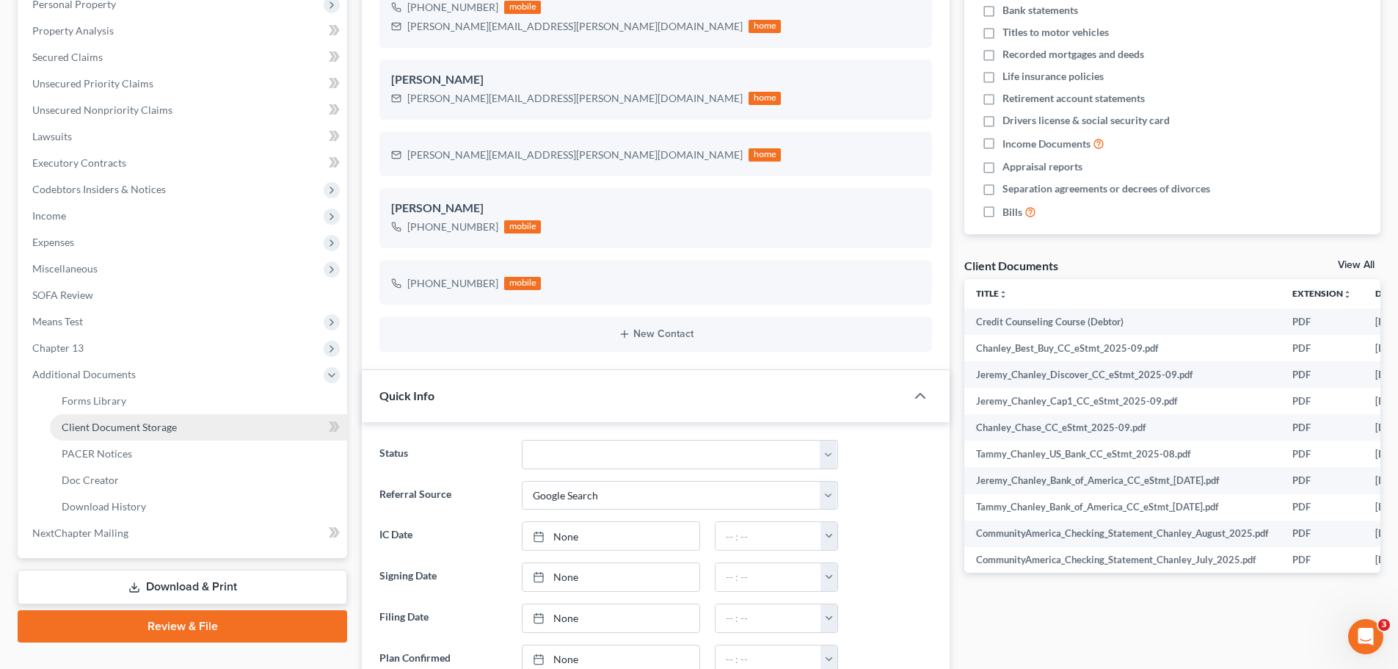
click at [140, 426] on span "Client Document Storage" at bounding box center [119, 427] width 115 height 12
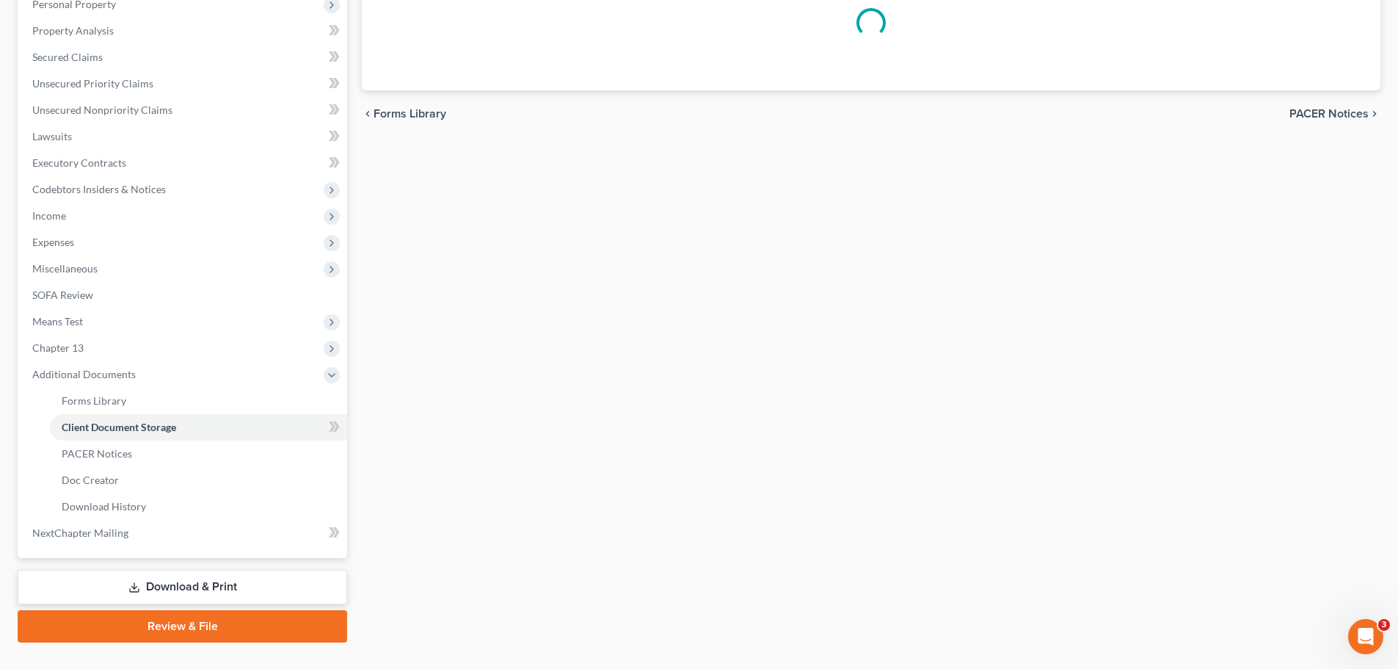
scroll to position [93, 0]
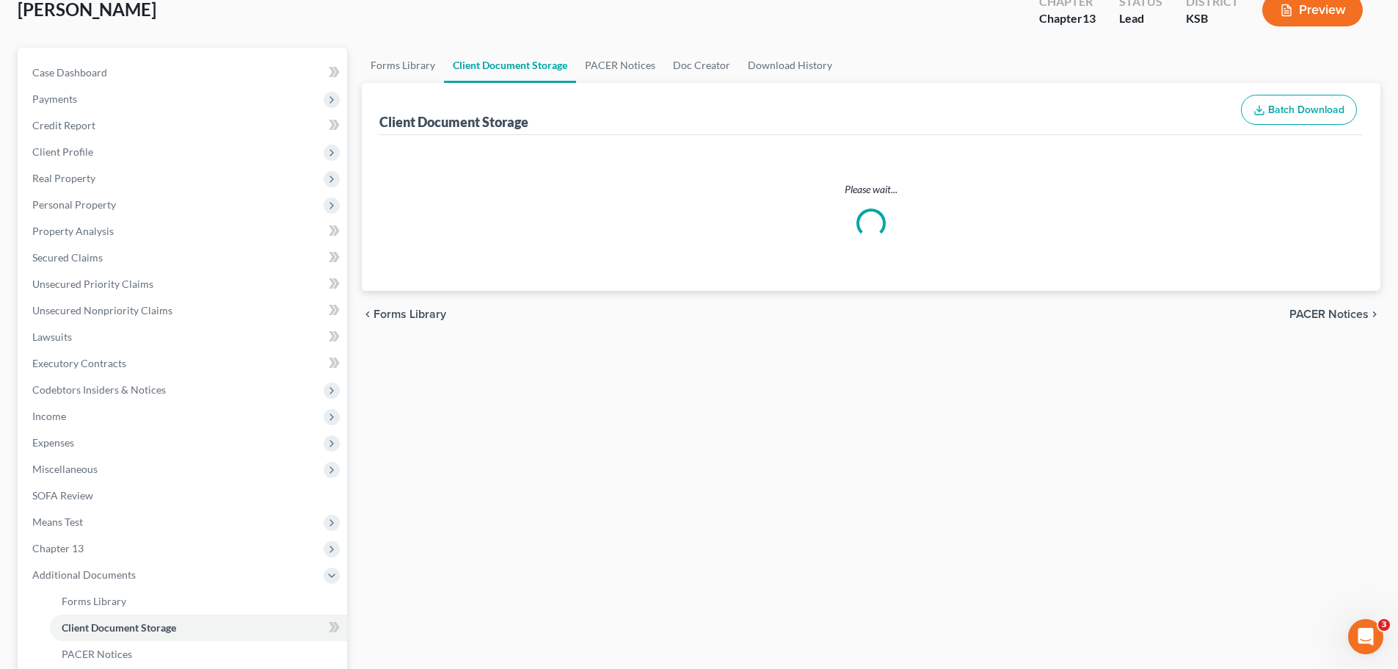
select select "0"
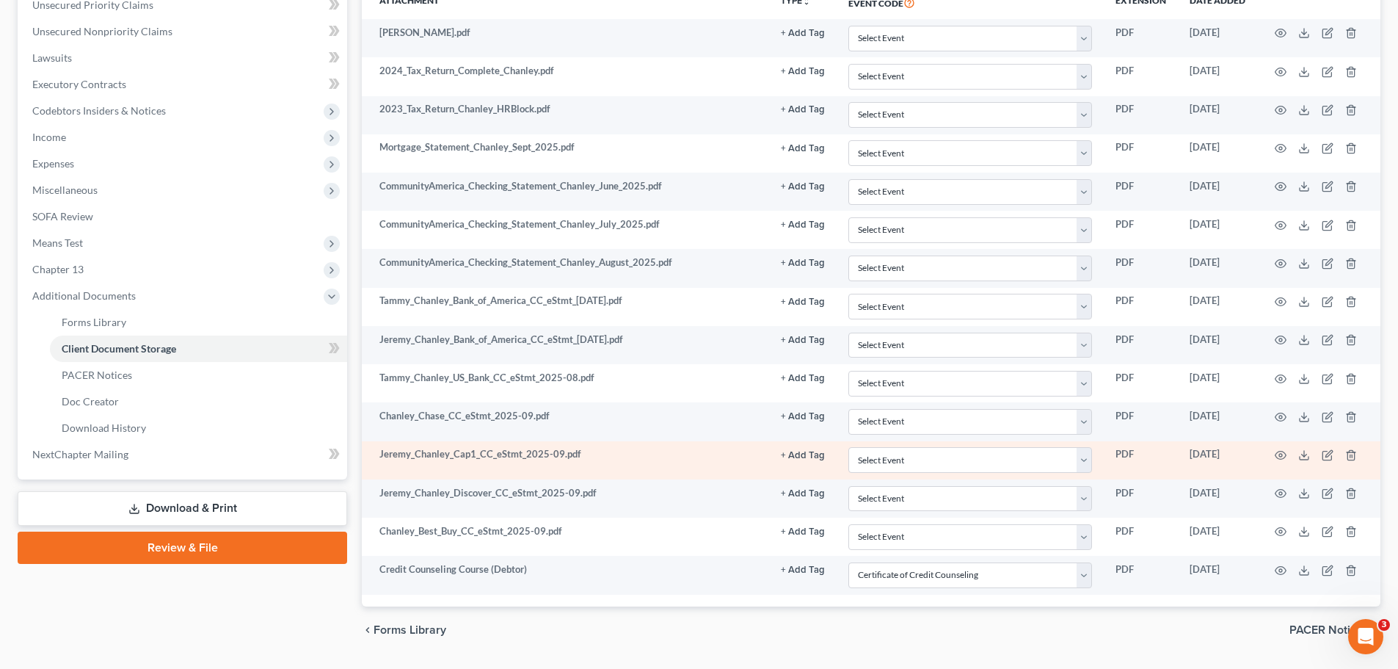
scroll to position [339, 0]
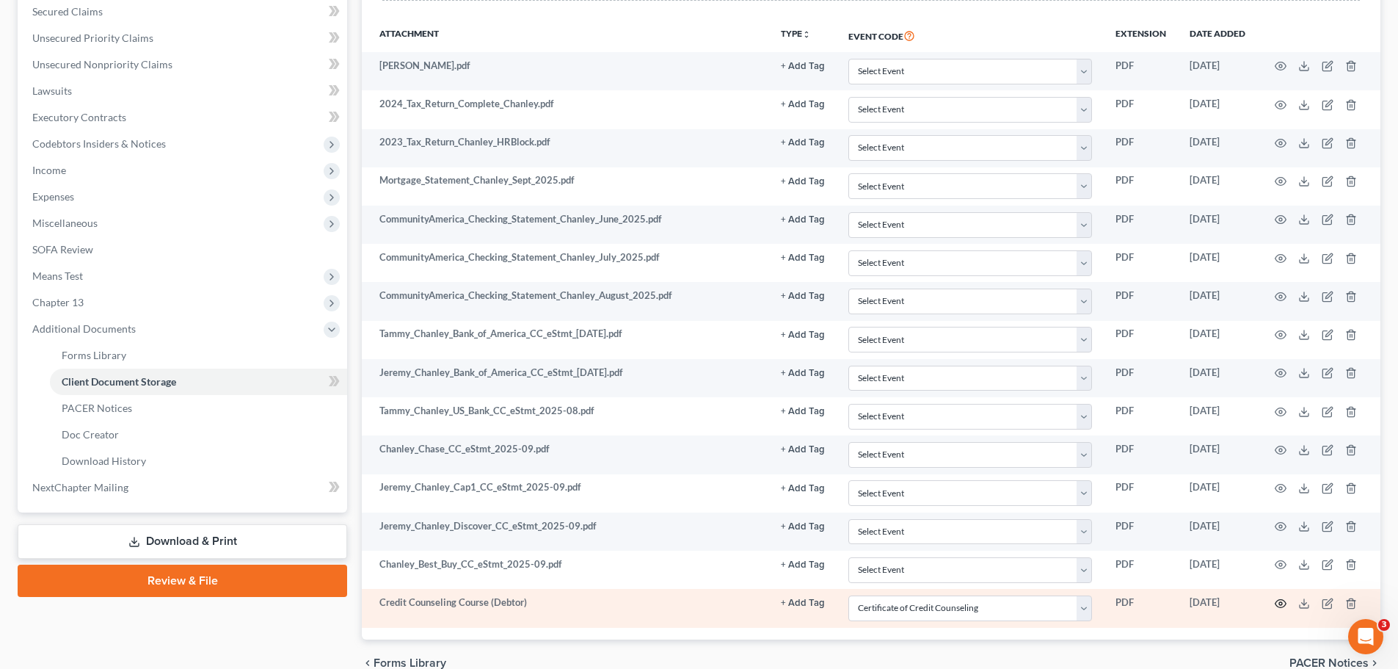
click at [1281, 603] on icon "button" at bounding box center [1281, 603] width 12 height 12
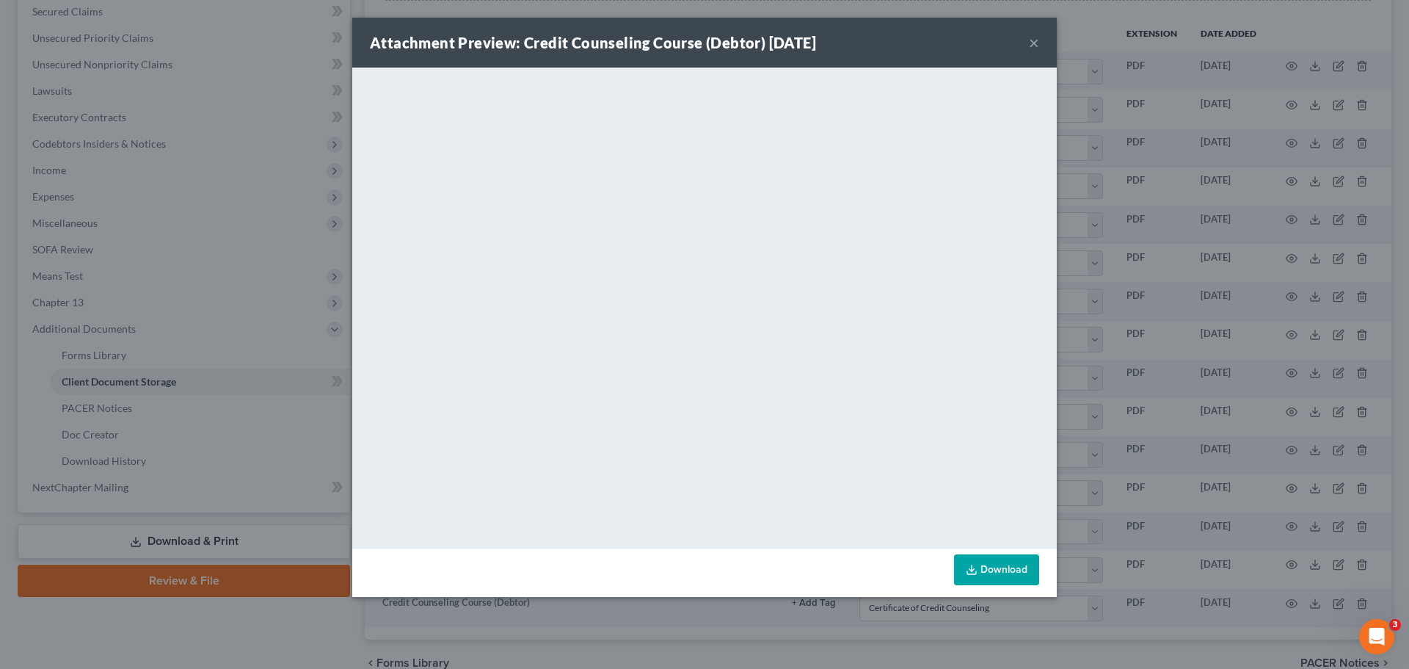
click at [1035, 43] on button "×" at bounding box center [1034, 43] width 10 height 18
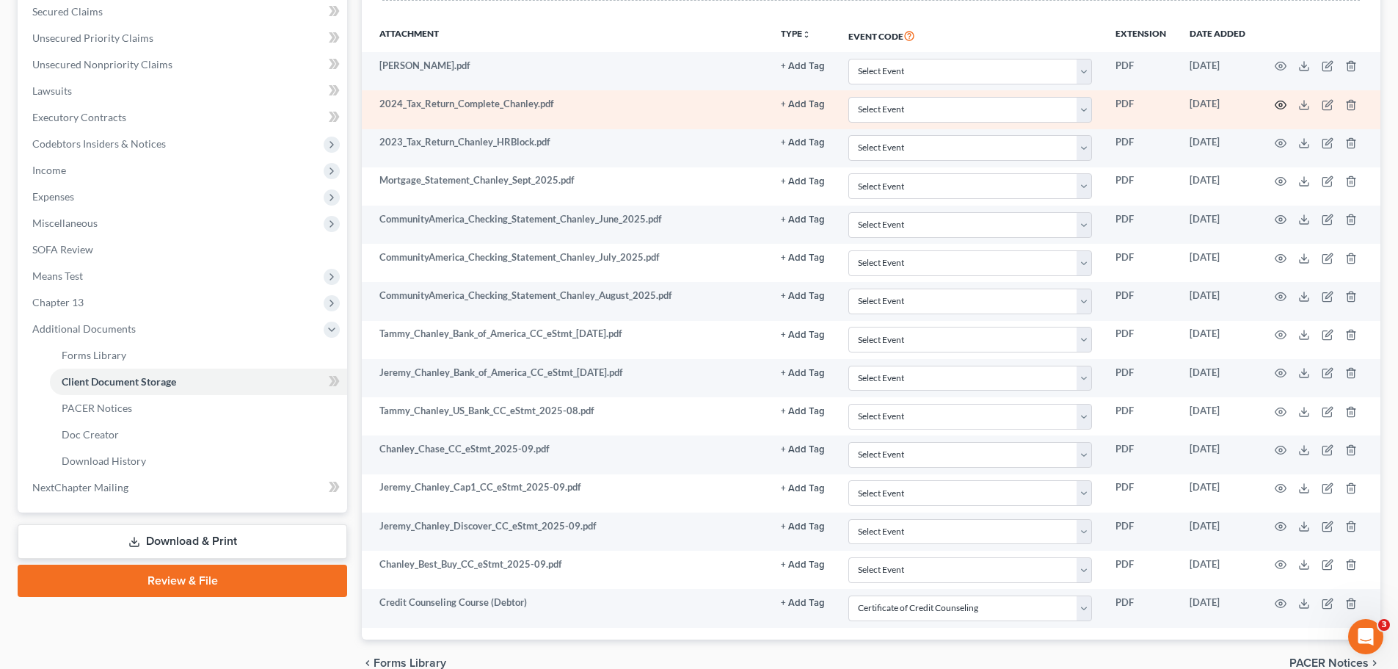
click at [1284, 106] on icon "button" at bounding box center [1281, 105] width 12 height 12
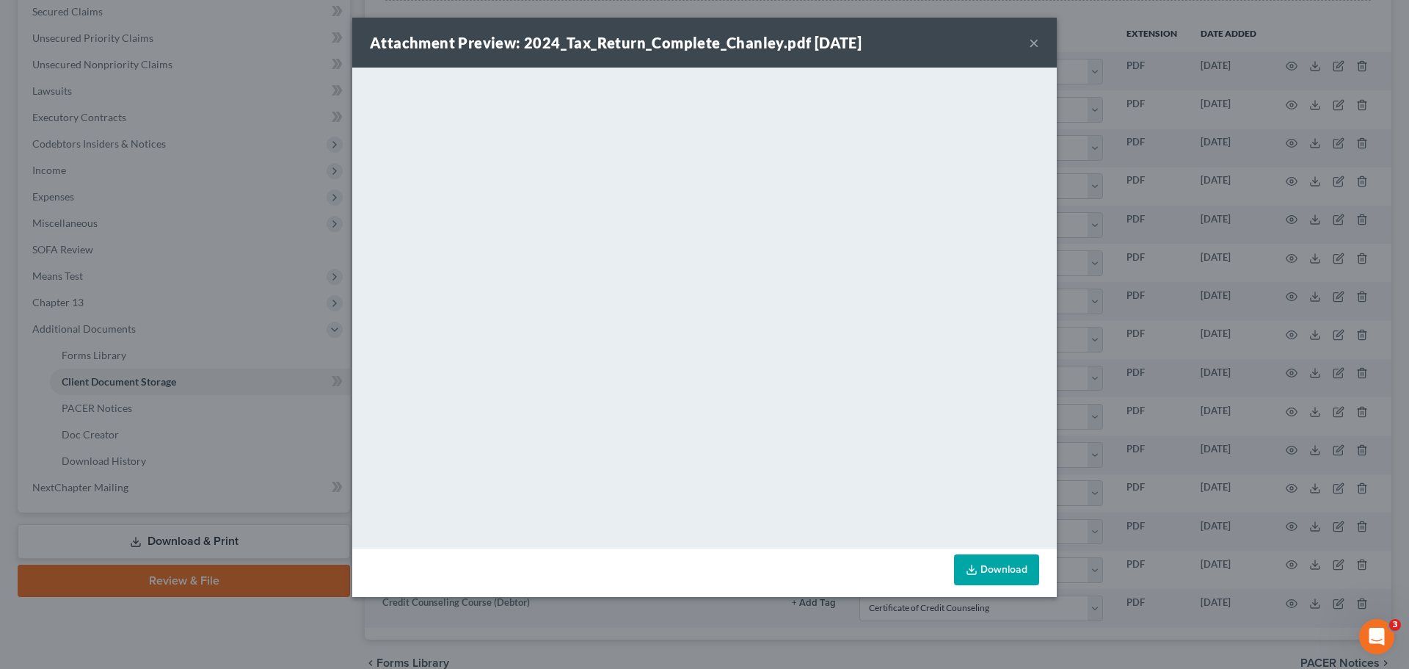
click at [1030, 43] on button "×" at bounding box center [1034, 43] width 10 height 18
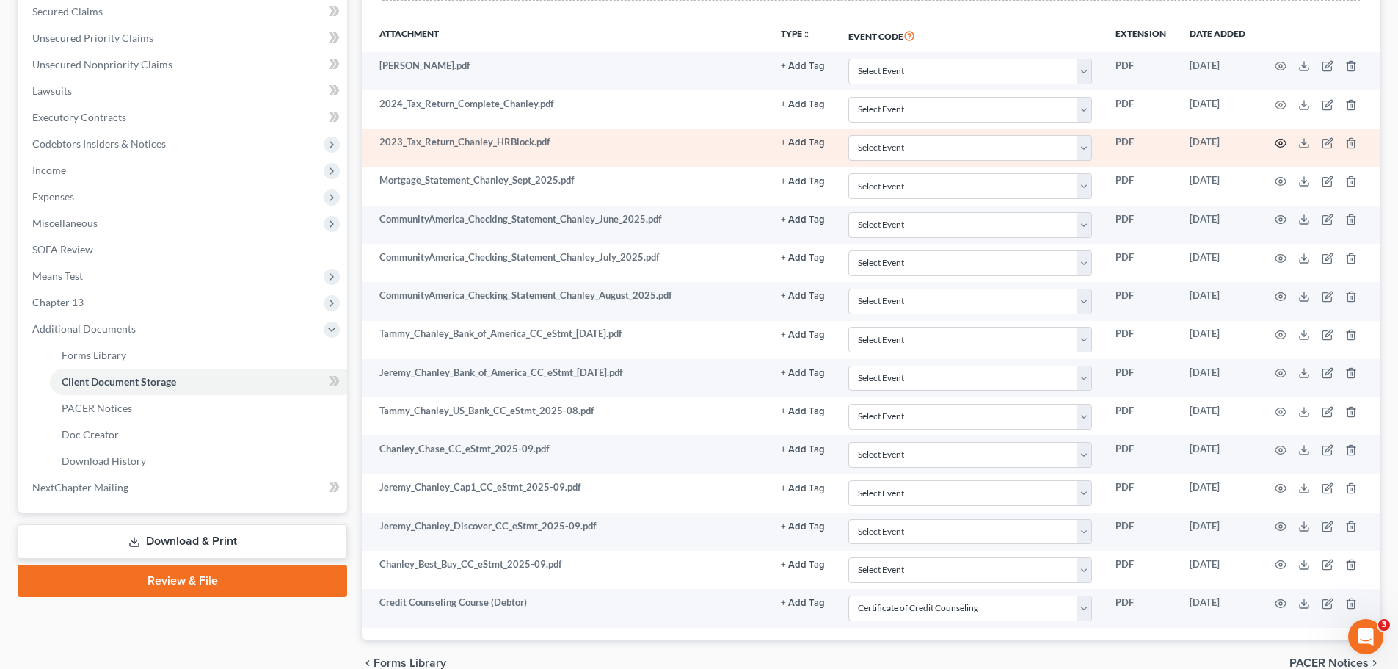
click at [1282, 145] on icon "button" at bounding box center [1281, 143] width 12 height 12
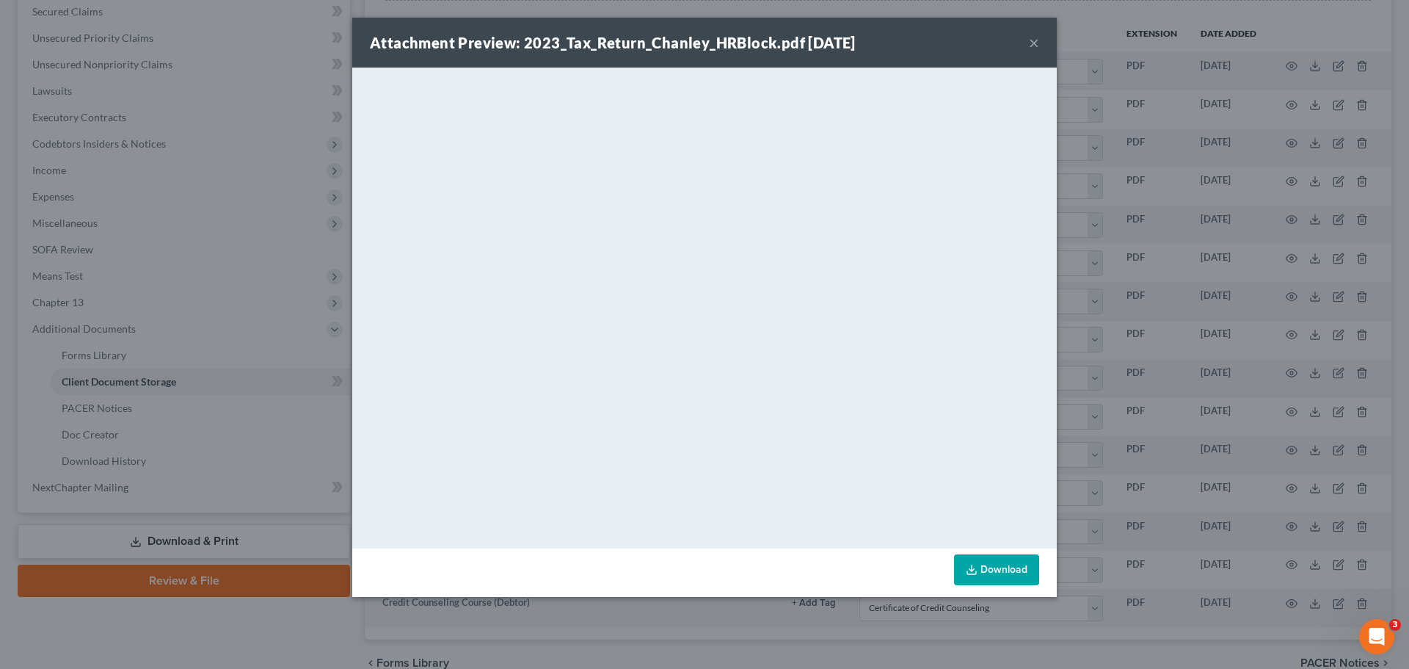
click at [1028, 44] on div "Attachment Preview: 2023_Tax_Return_Chanley_HRBlock.pdf 09/30/2025 ×" at bounding box center [704, 43] width 705 height 50
click at [1035, 45] on button "×" at bounding box center [1034, 43] width 10 height 18
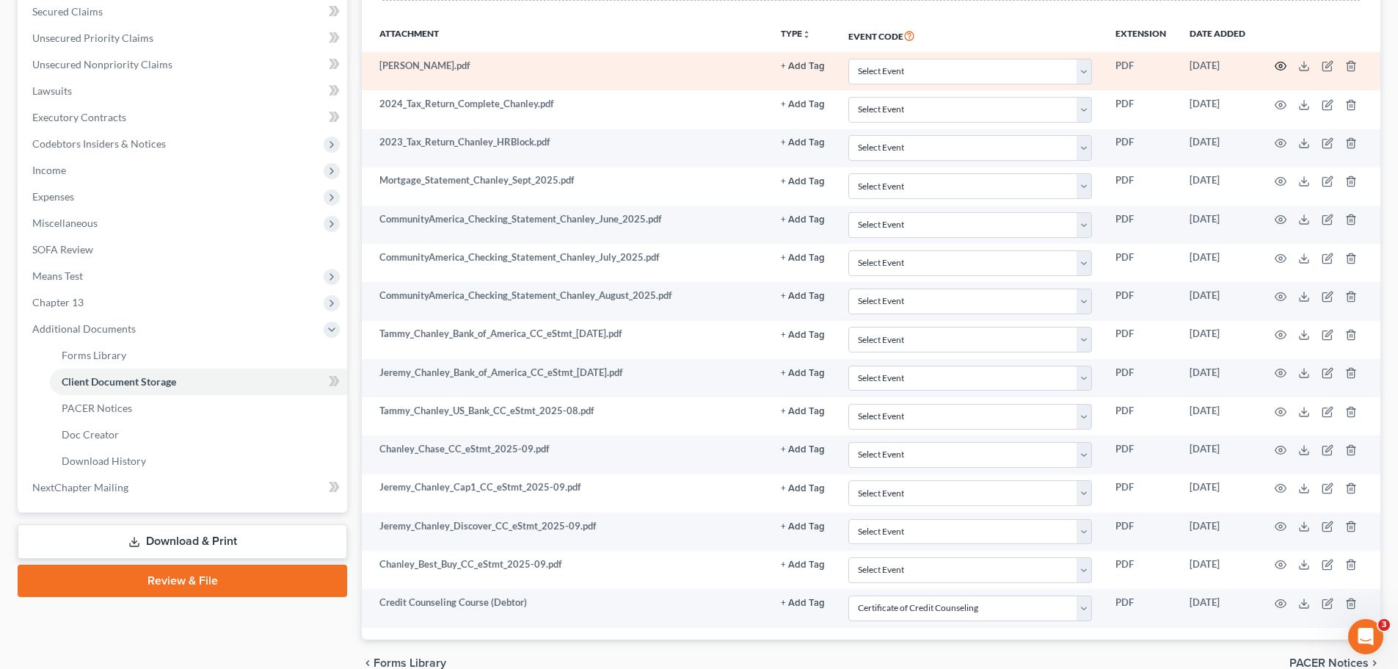
click at [1278, 67] on icon "button" at bounding box center [1281, 66] width 12 height 12
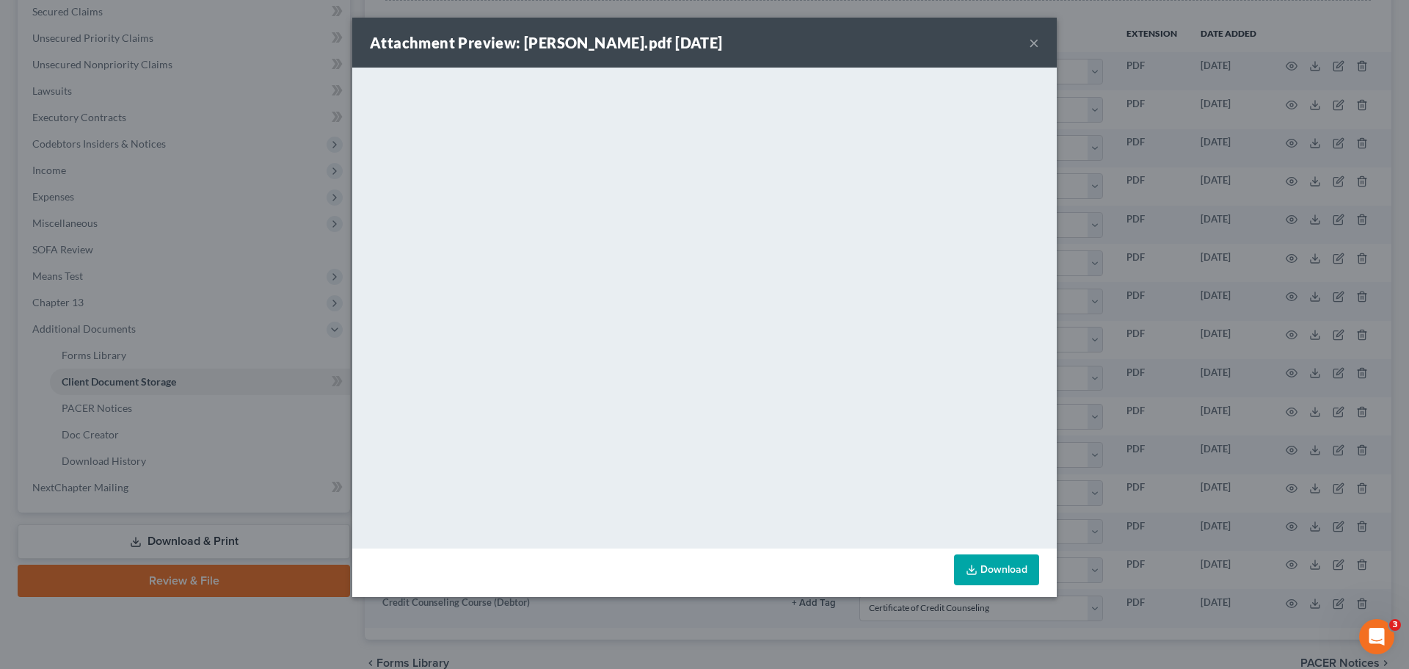
click at [1032, 41] on button "×" at bounding box center [1034, 43] width 10 height 18
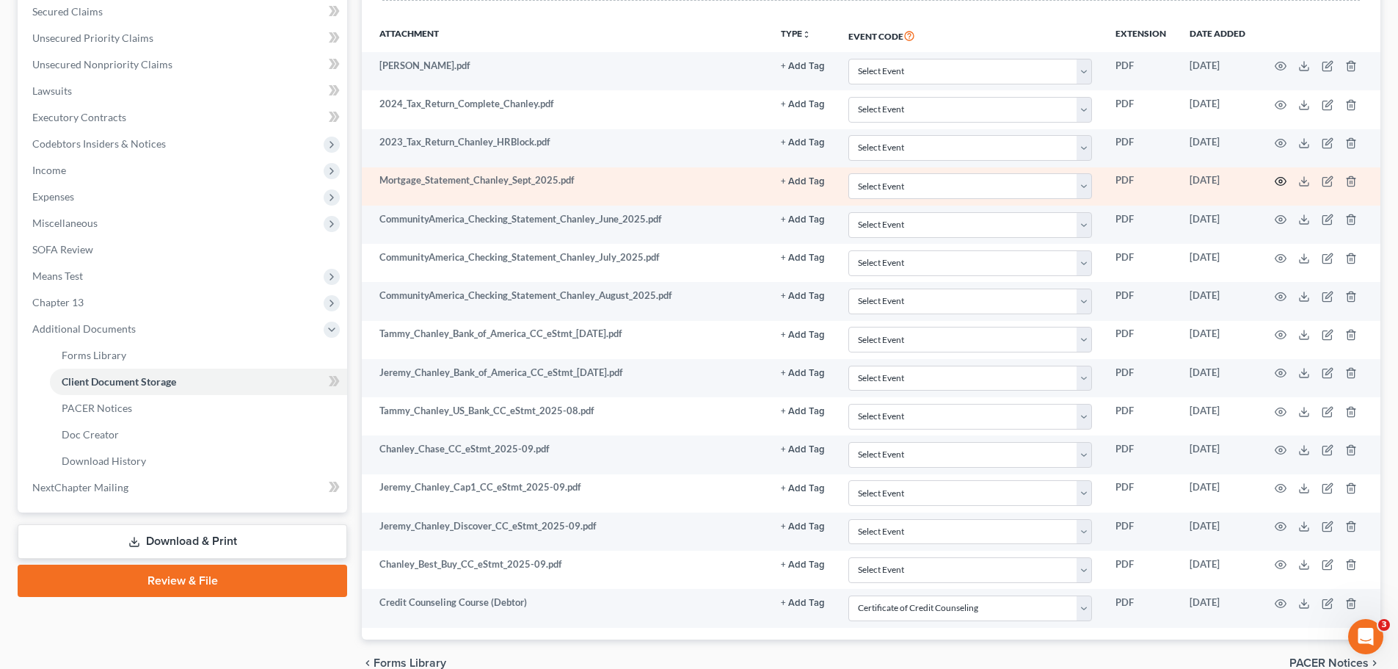
click at [1283, 182] on icon "button" at bounding box center [1281, 181] width 12 height 12
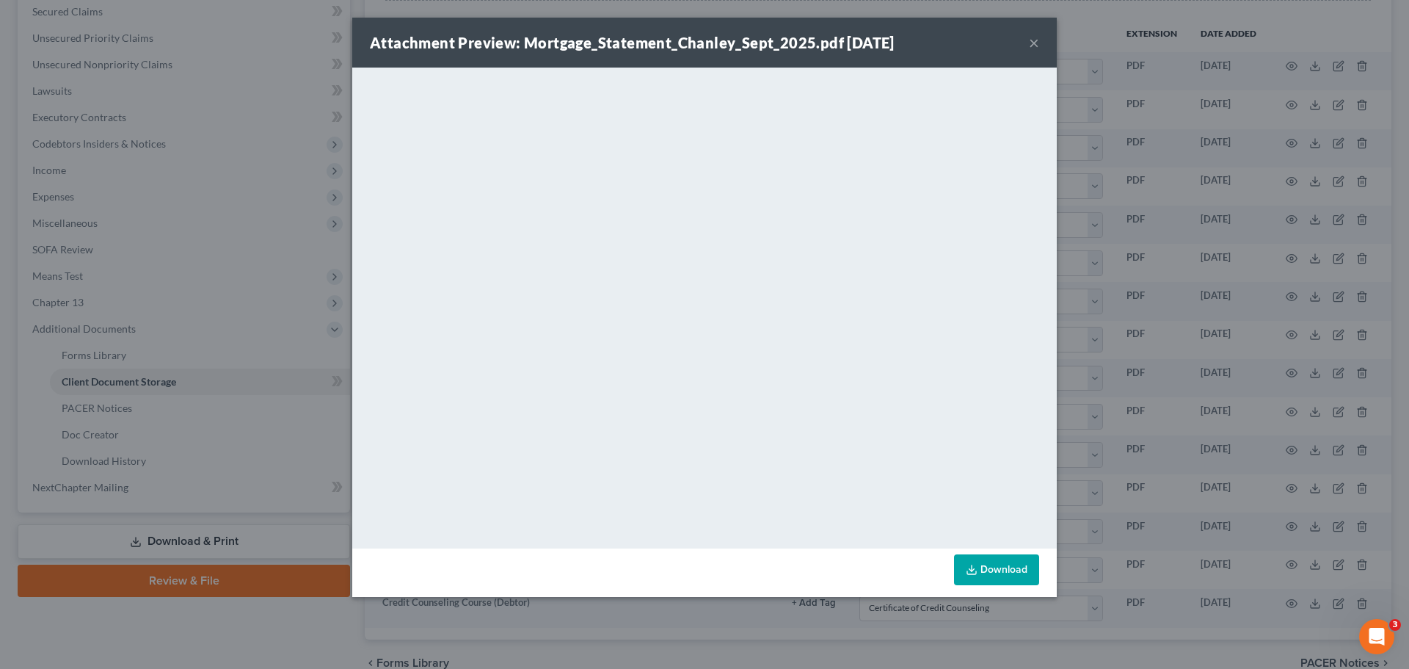
click at [1032, 41] on button "×" at bounding box center [1034, 43] width 10 height 18
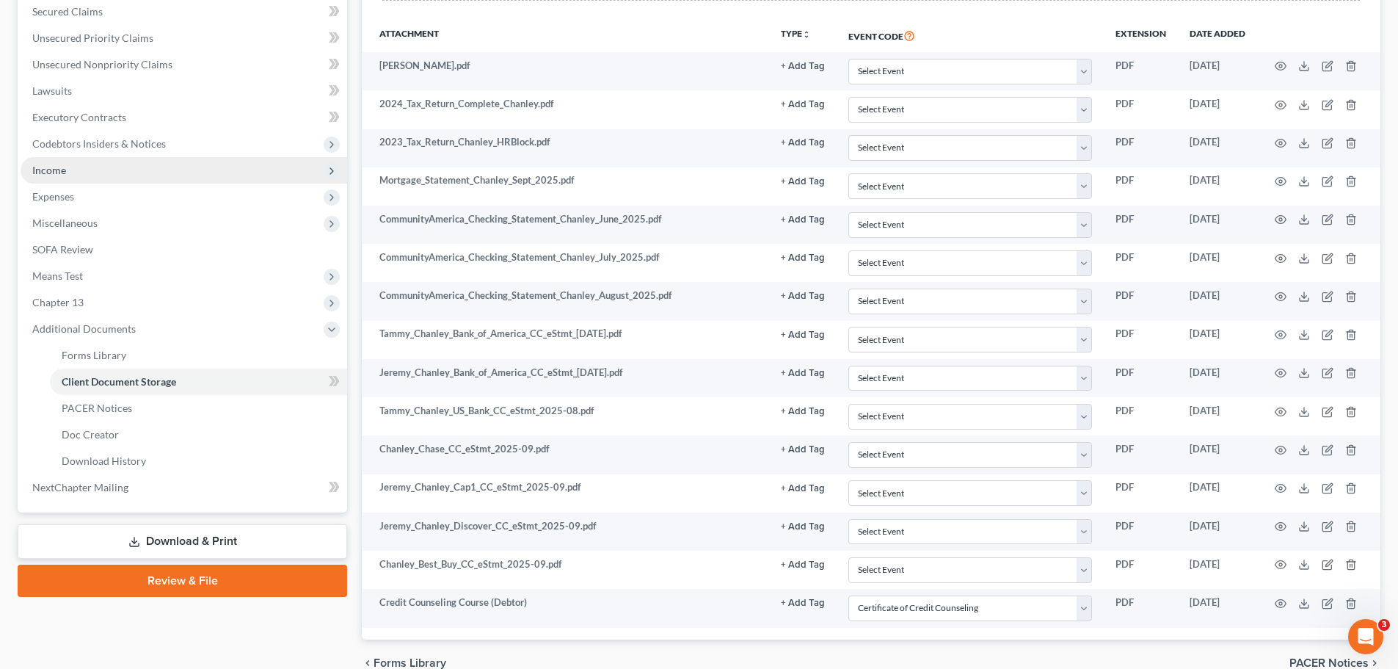
click at [166, 170] on span "Income" at bounding box center [184, 170] width 327 height 26
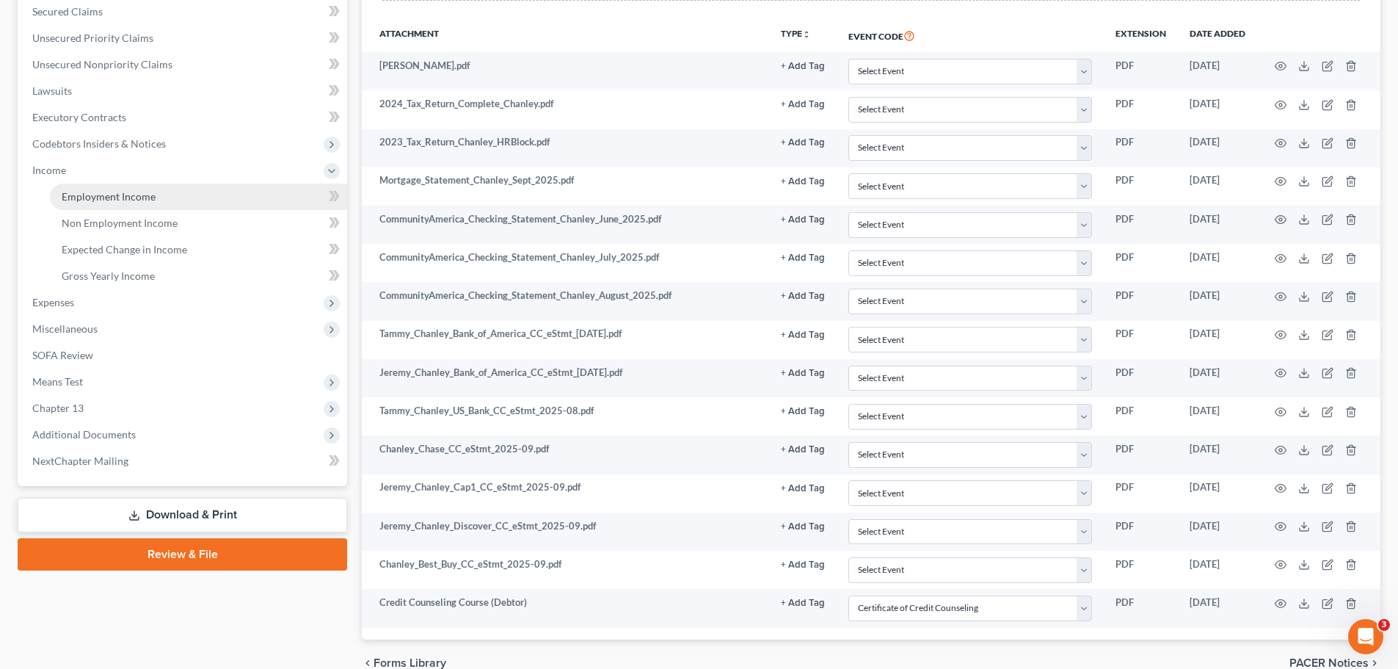
click at [156, 193] on link "Employment Income" at bounding box center [198, 196] width 297 height 26
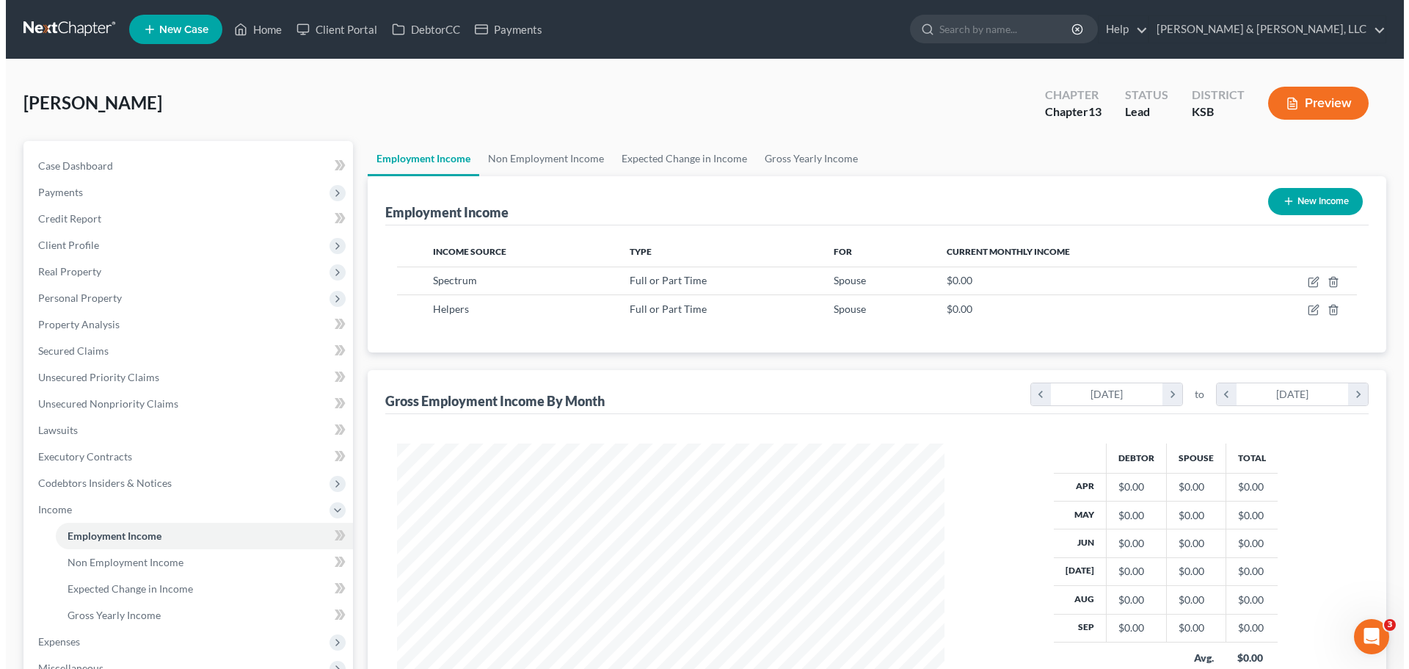
scroll to position [274, 577]
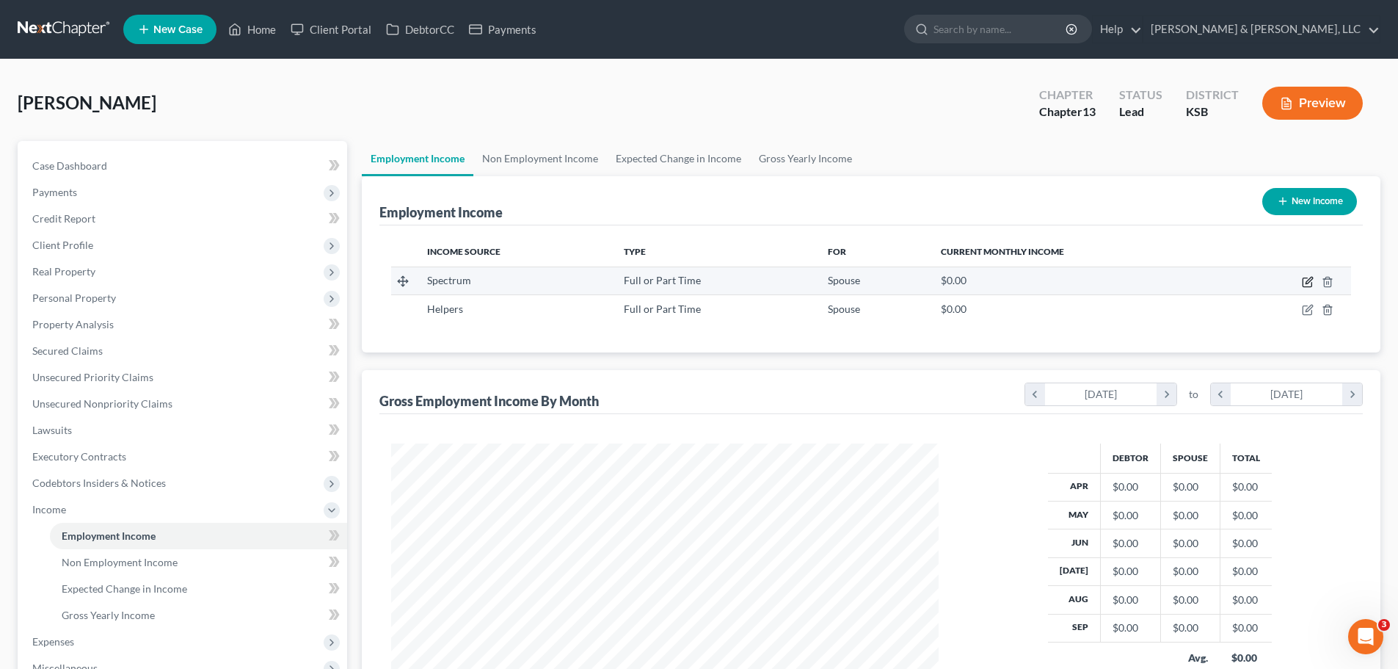
click at [1306, 285] on icon "button" at bounding box center [1308, 282] width 12 height 12
select select "0"
select select "26"
select select "2"
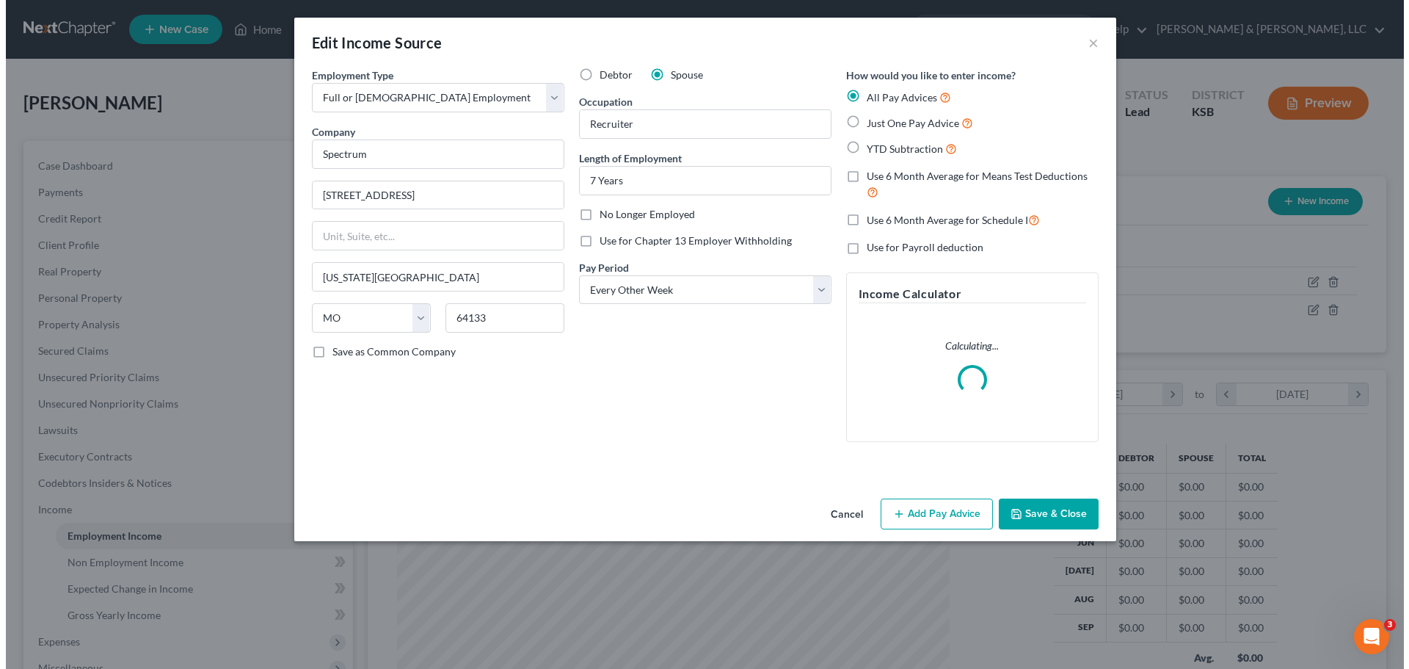
scroll to position [276, 582]
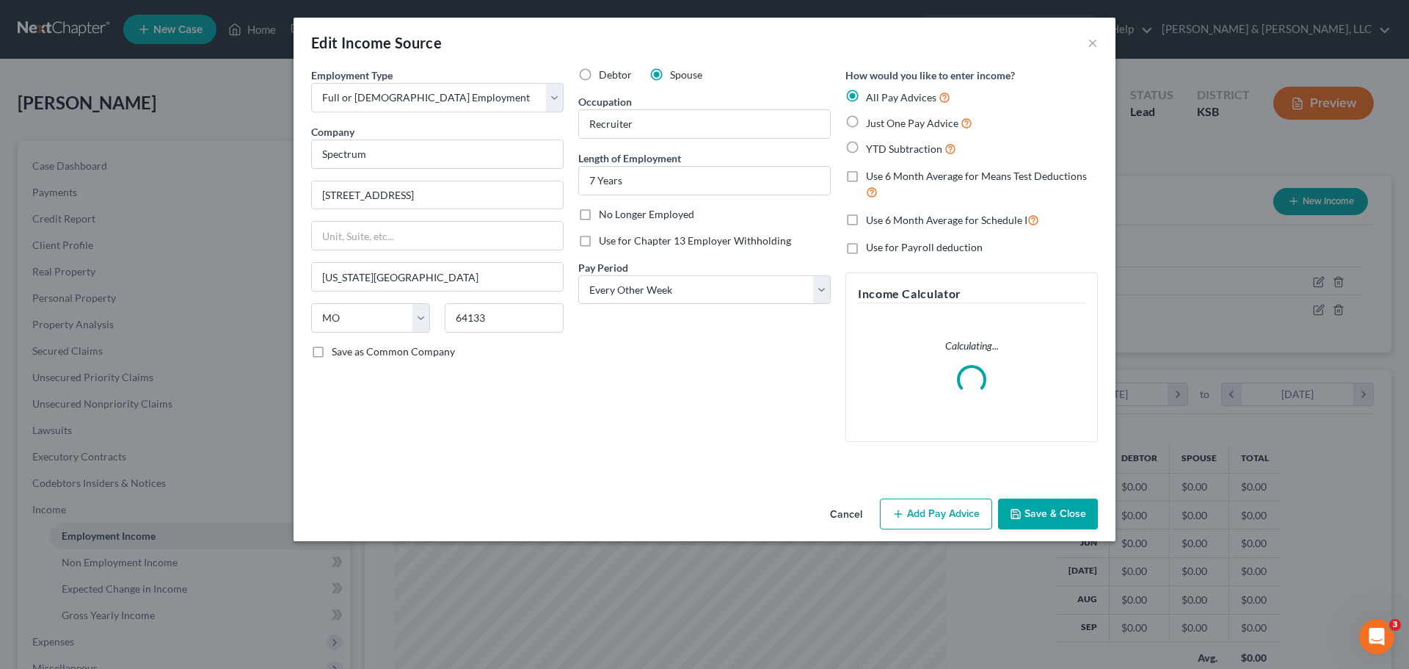
click at [895, 150] on span "YTD Subtraction" at bounding box center [904, 148] width 76 height 12
click at [881, 150] on input "YTD Subtraction" at bounding box center [877, 145] width 10 height 10
radio input "true"
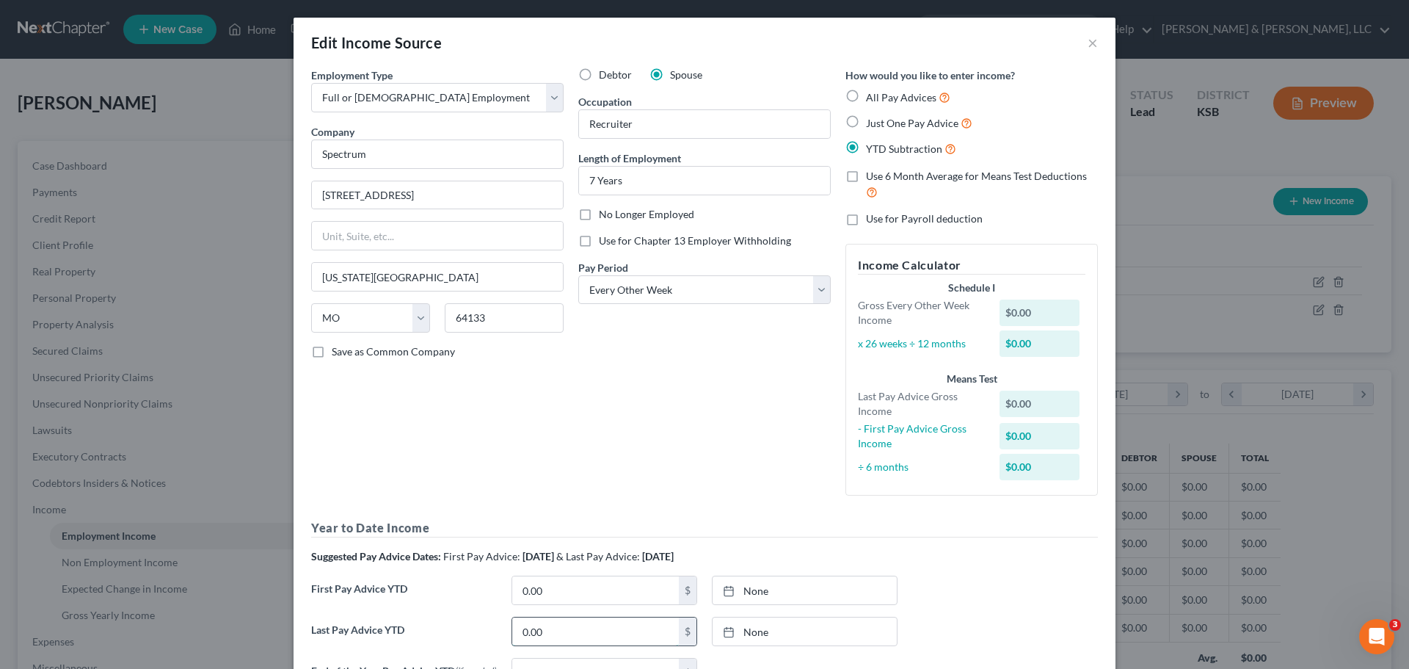
click at [567, 629] on input "0.00" at bounding box center [595, 631] width 167 height 28
type input "58,468.33"
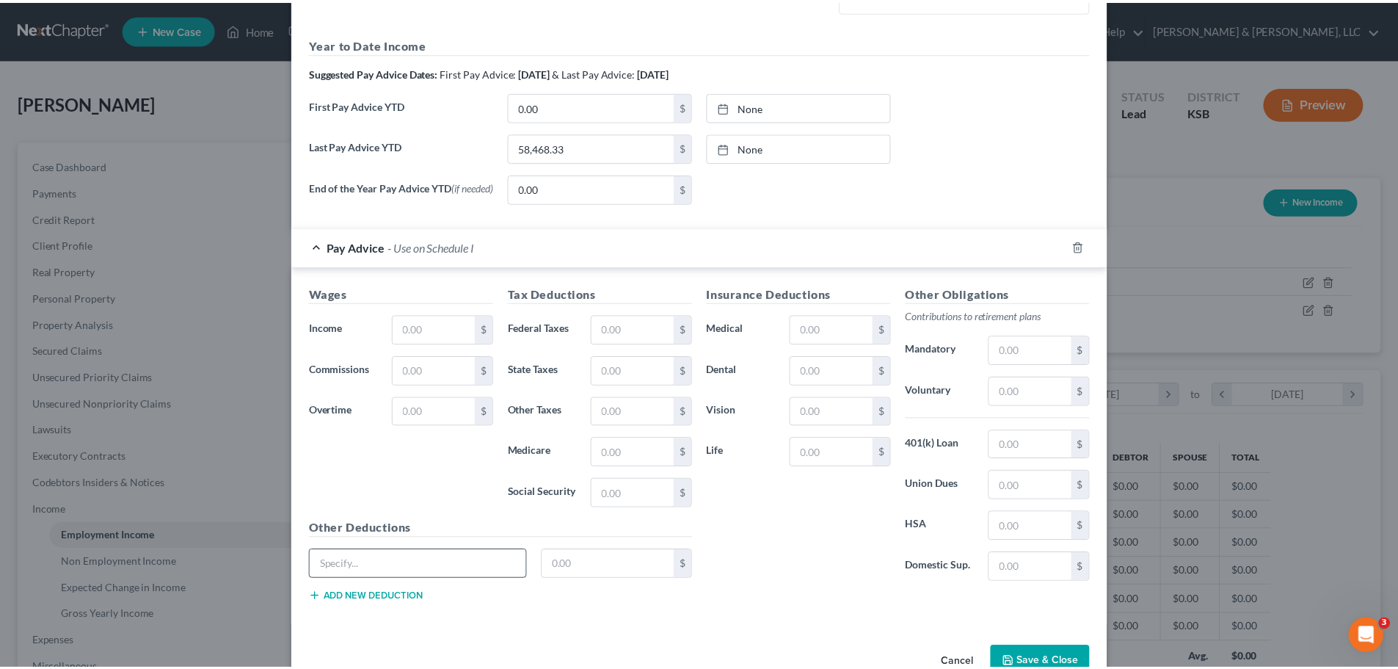
scroll to position [525, 0]
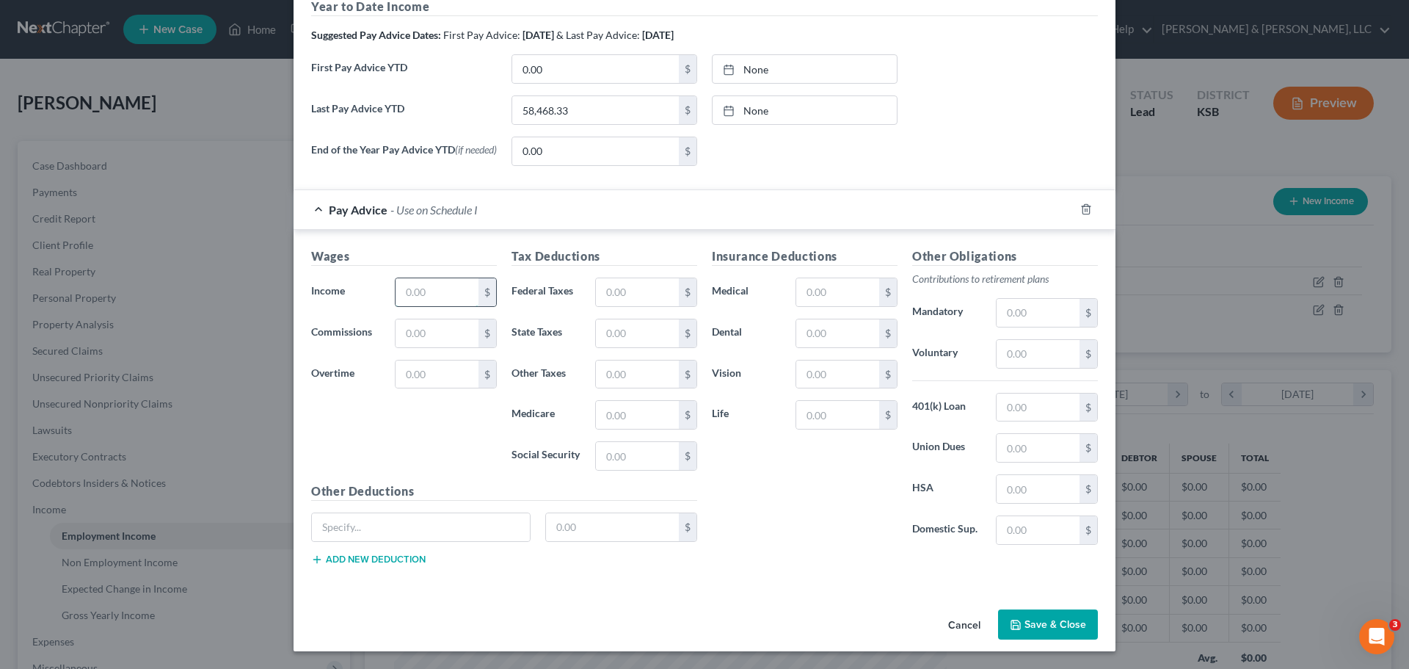
click at [435, 285] on input "text" at bounding box center [437, 292] width 83 height 28
type input "3,899.06"
click at [628, 285] on input "text" at bounding box center [637, 292] width 83 height 28
type input "467.65"
type input "119"
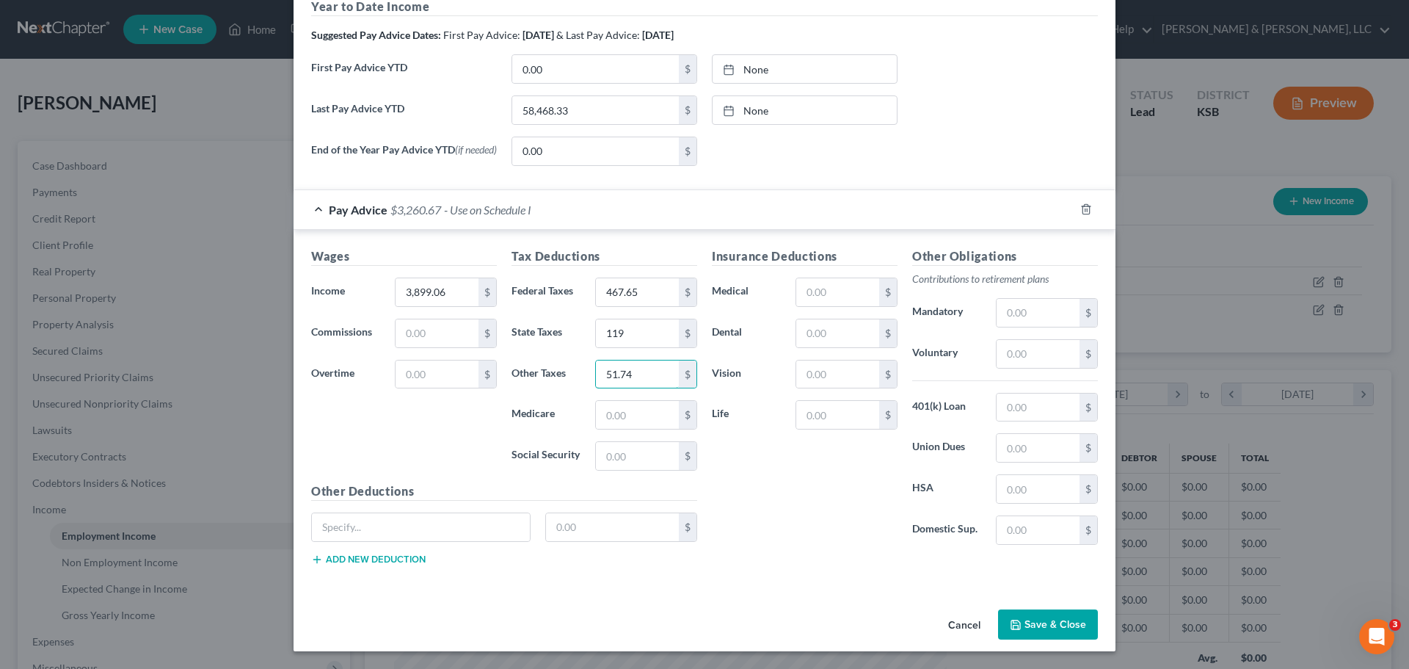
type input "51.74"
type input "54.03"
type input "231.02"
click at [471, 521] on input "text" at bounding box center [421, 527] width 218 height 28
type input "KCMO Taxes"
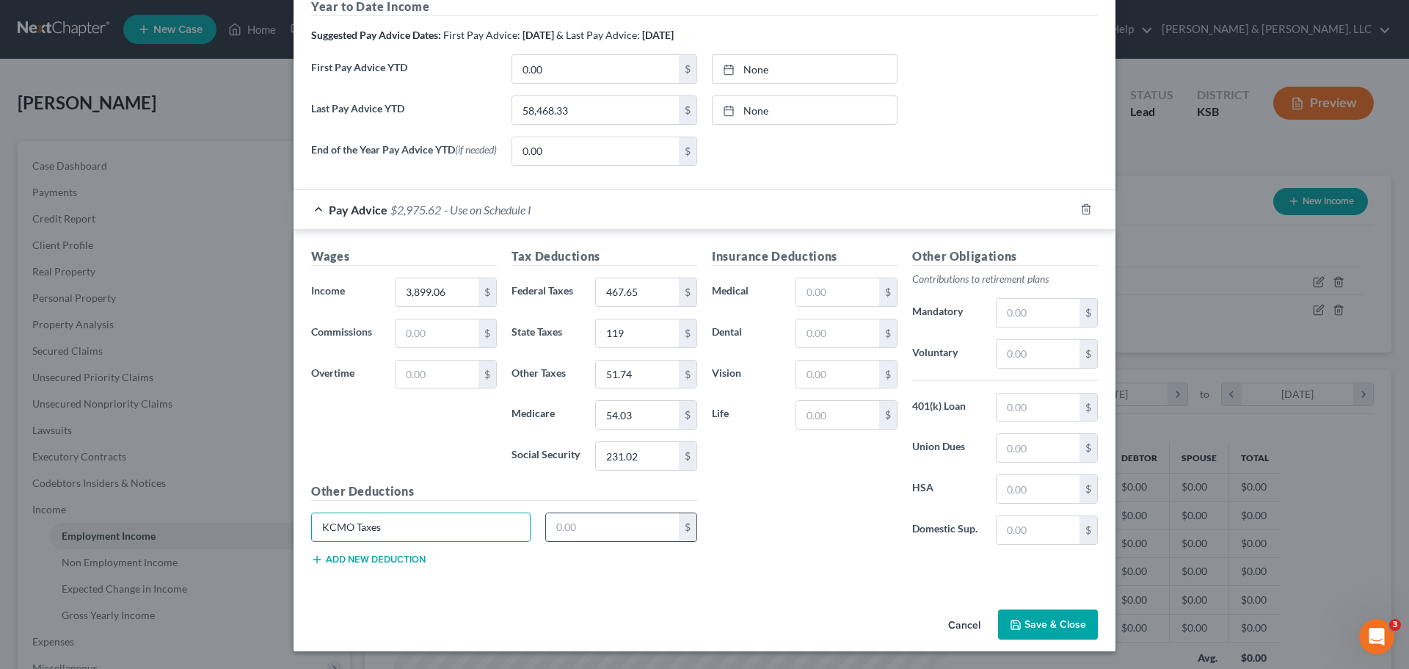
click at [626, 532] on input "text" at bounding box center [613, 527] width 134 height 28
type input "32.61"
click at [854, 286] on input "text" at bounding box center [837, 292] width 83 height 28
type input "161.70"
click at [832, 335] on input "text" at bounding box center [837, 333] width 83 height 28
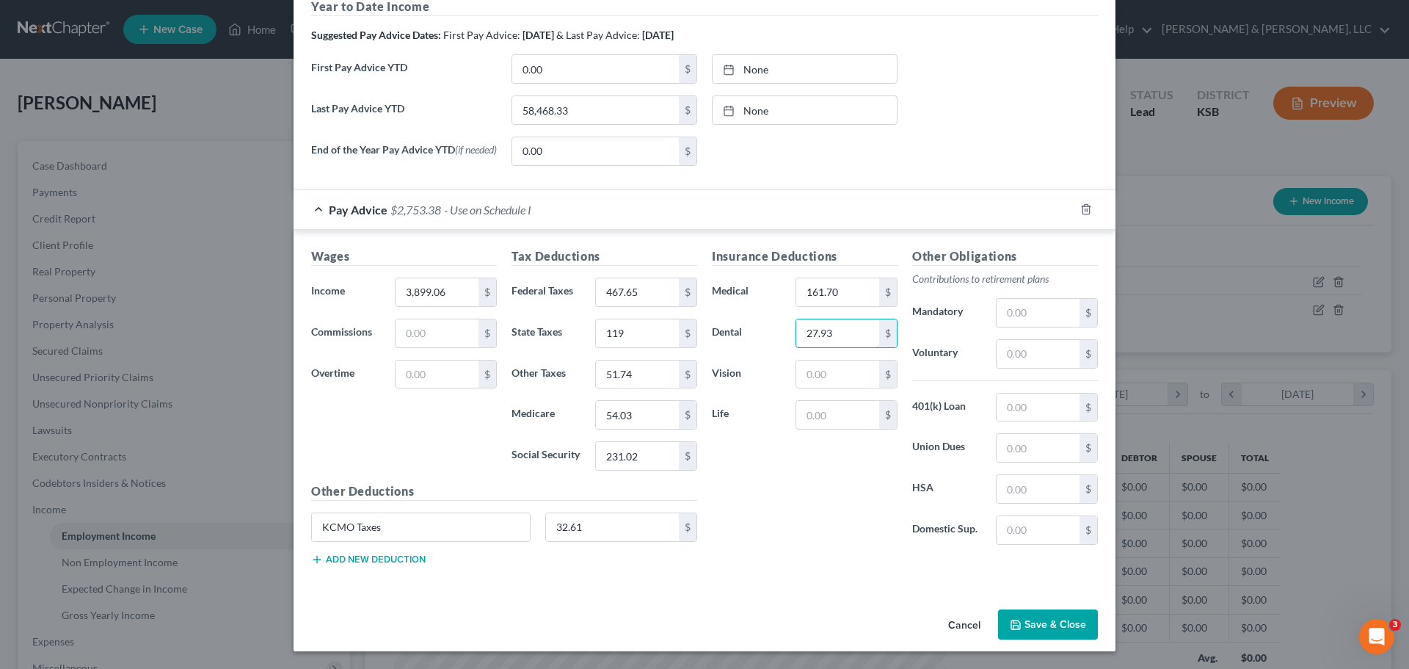
type input "27.93"
type input "9.22"
click at [1049, 488] on input "text" at bounding box center [1038, 489] width 83 height 28
type input "50"
click at [1033, 346] on input "text" at bounding box center [1038, 354] width 83 height 28
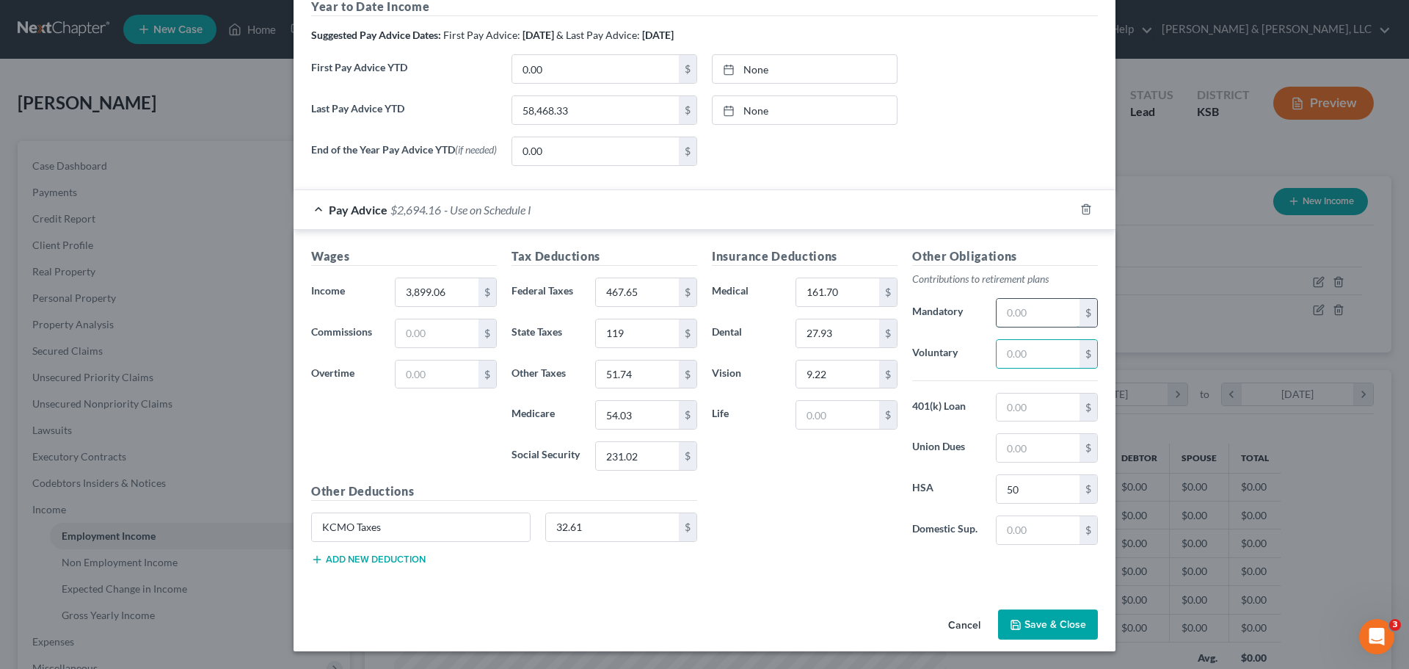
click at [1027, 316] on input "text" at bounding box center [1038, 313] width 83 height 28
type input "465.29"
click at [859, 418] on input "text" at bounding box center [837, 415] width 83 height 28
type input "32.74"
click at [1010, 620] on icon "button" at bounding box center [1016, 625] width 12 height 12
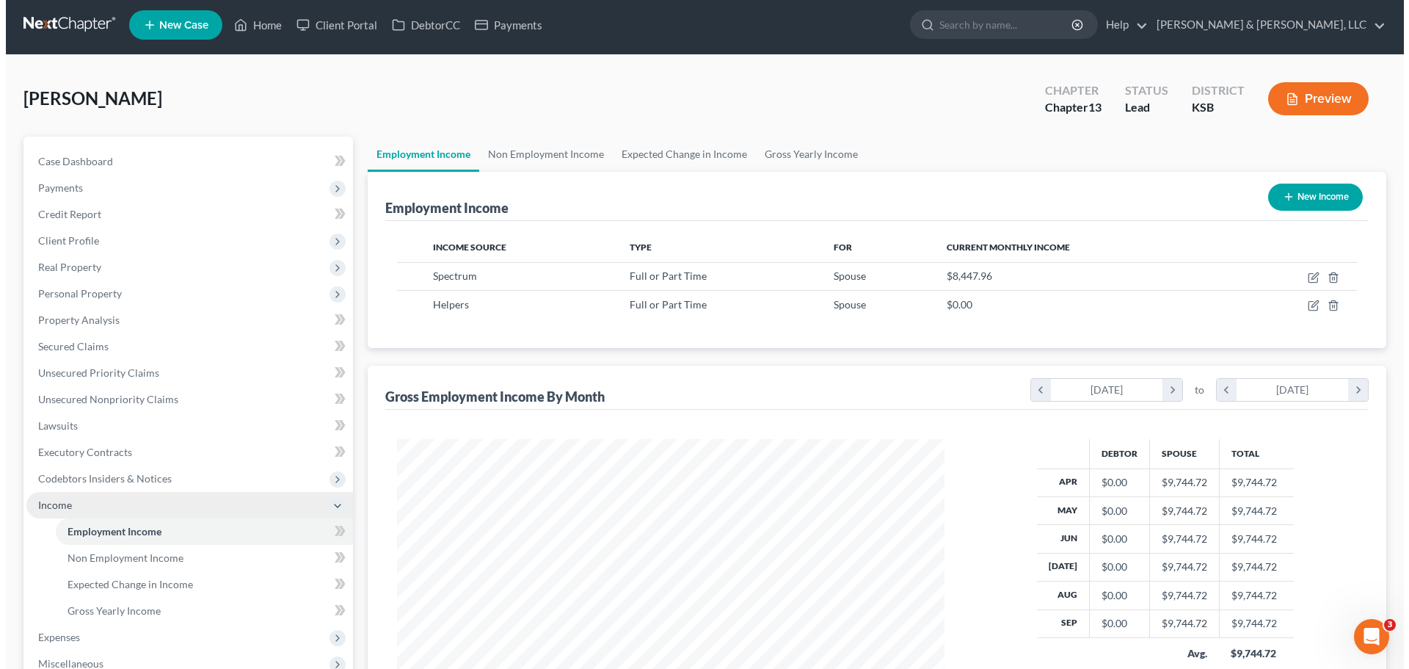
scroll to position [73, 0]
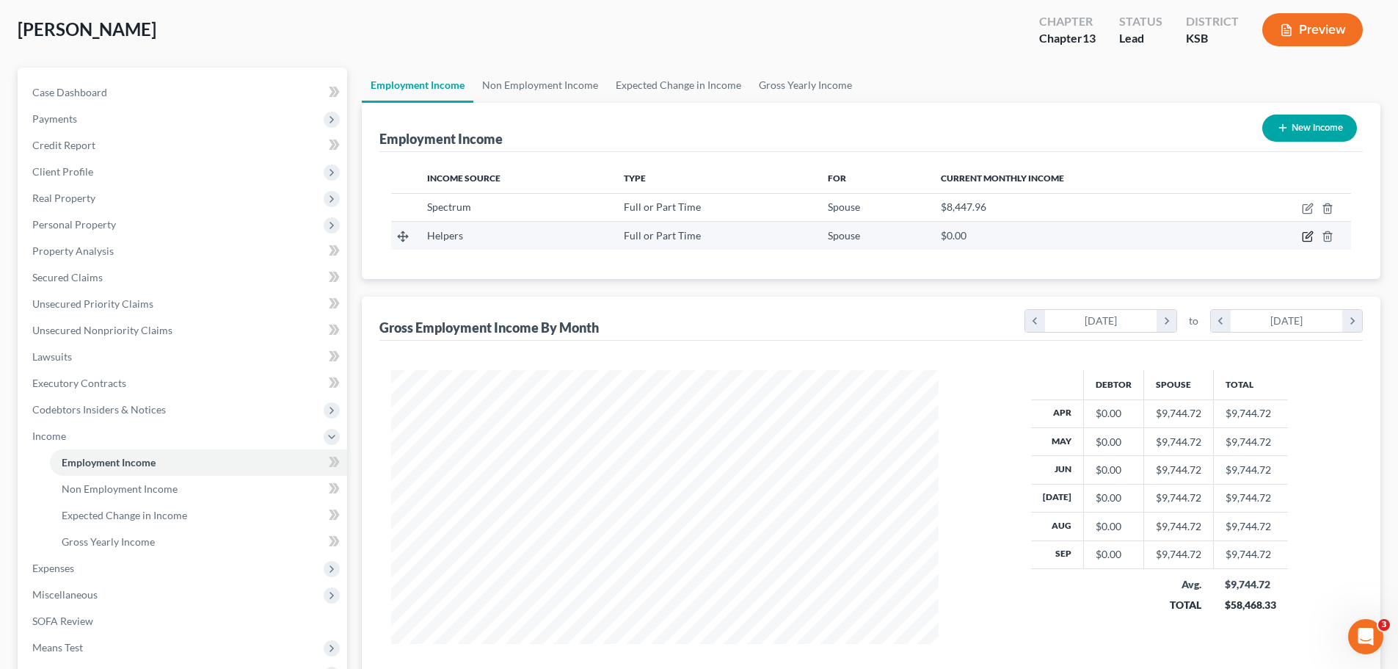
click at [1308, 236] on icon "button" at bounding box center [1308, 236] width 12 height 12
select select "0"
select select "17"
select select "2"
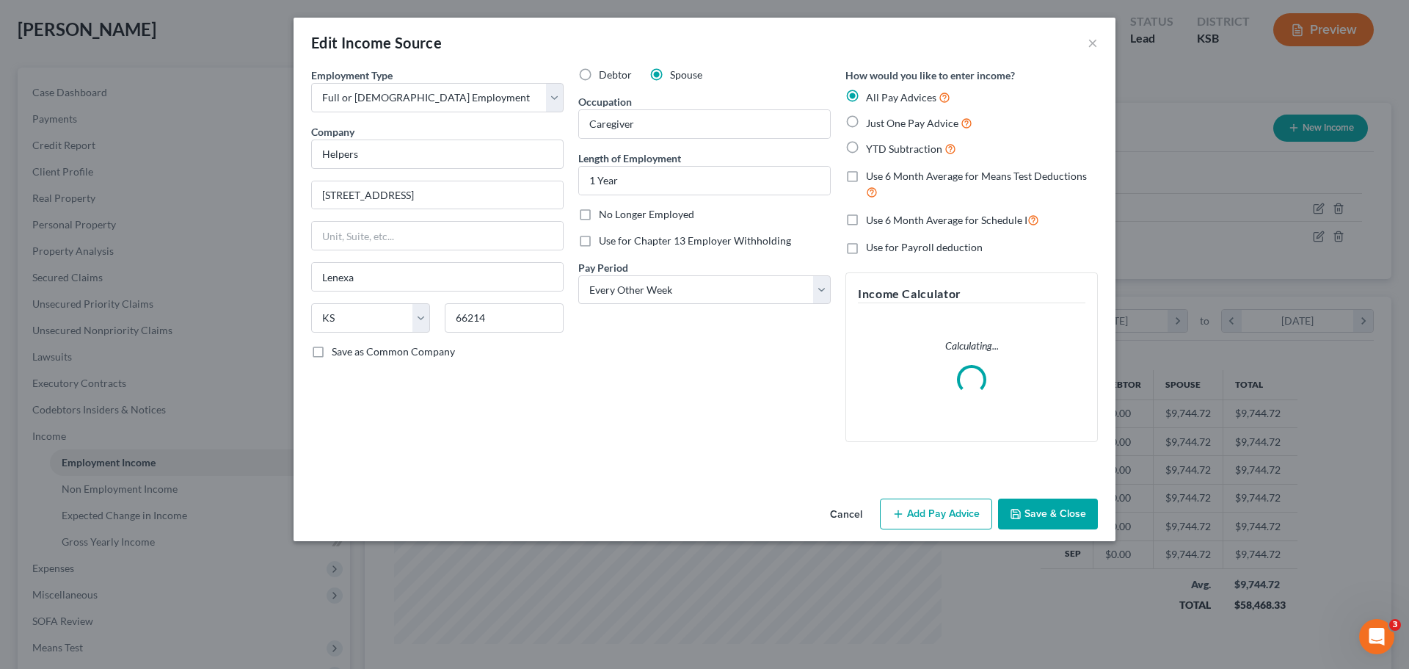
scroll to position [276, 582]
drag, startPoint x: 897, startPoint y: 151, endPoint x: 887, endPoint y: 159, distance: 12.0
click at [897, 151] on span "YTD Subtraction" at bounding box center [904, 148] width 76 height 12
click at [881, 150] on input "YTD Subtraction" at bounding box center [877, 145] width 10 height 10
radio input "true"
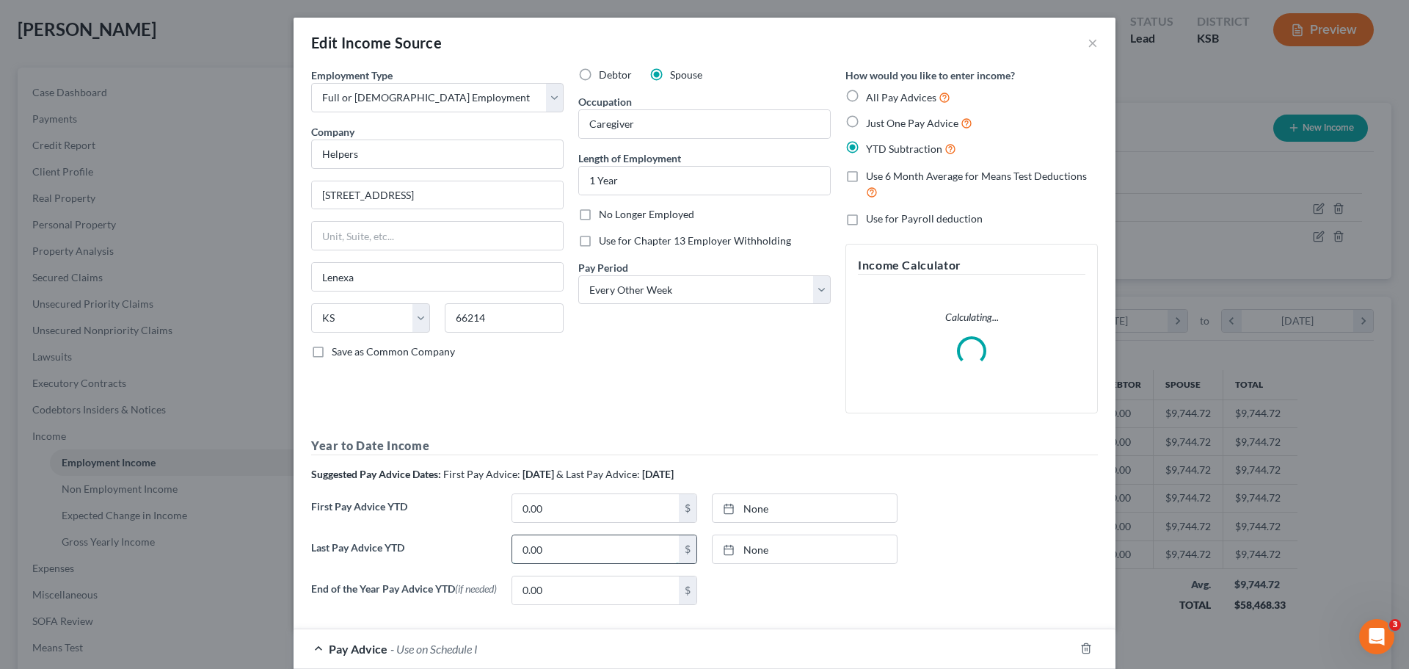
click at [561, 550] on input "0.00" at bounding box center [595, 549] width 167 height 28
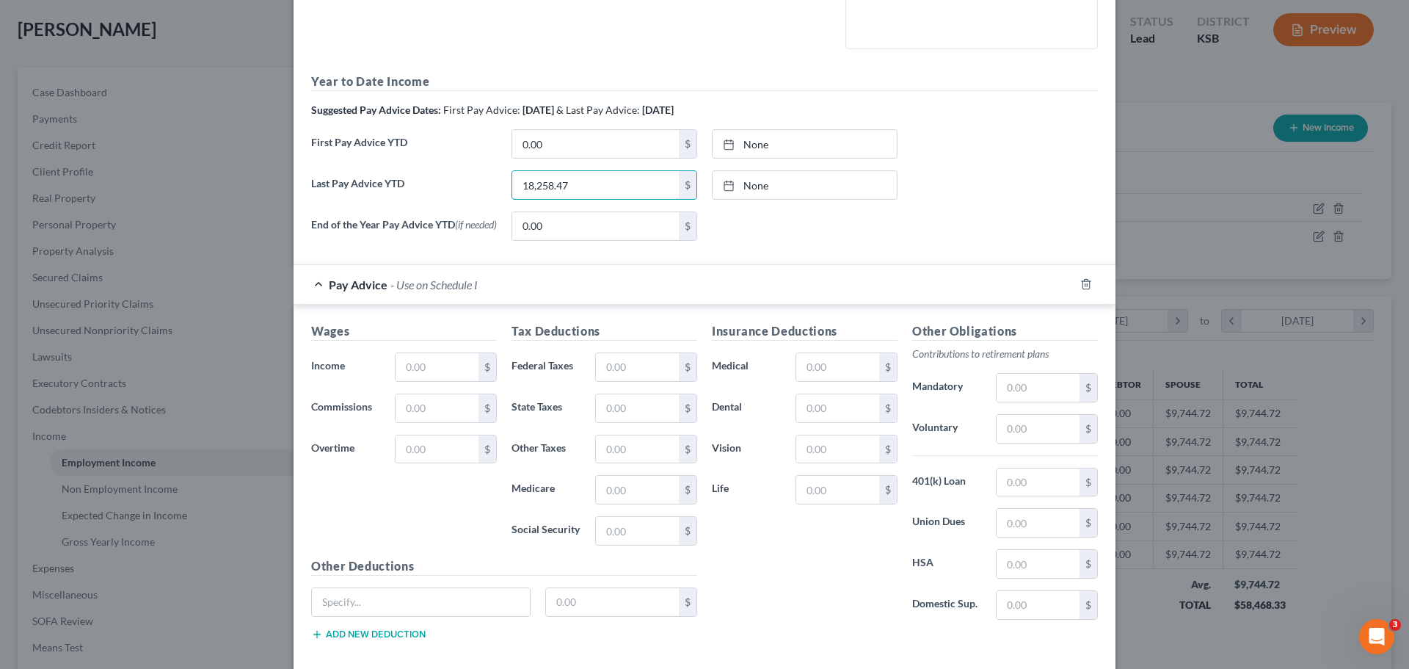
scroll to position [367, 0]
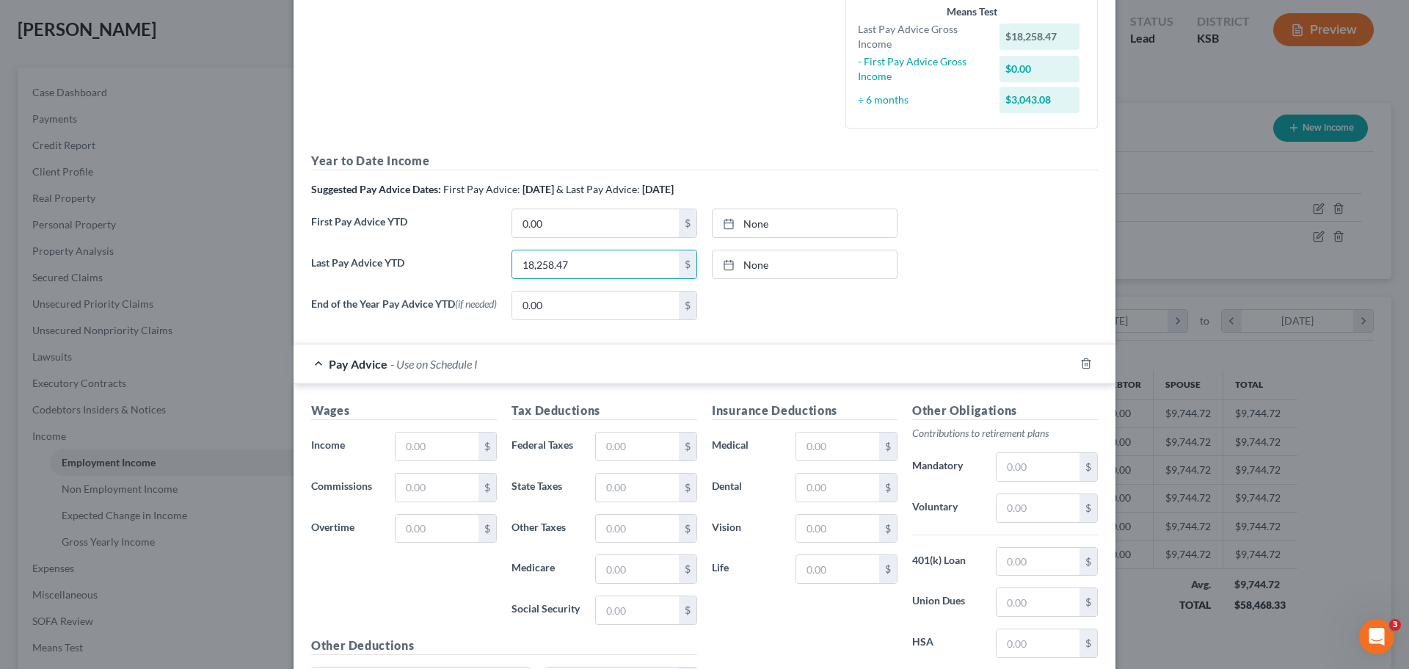
type input "18,258.47"
click at [436, 457] on input "text" at bounding box center [437, 446] width 83 height 28
click at [440, 450] on input "text" at bounding box center [437, 446] width 83 height 28
click at [440, 448] on input "text" at bounding box center [437, 446] width 83 height 28
type input "1,358.59"
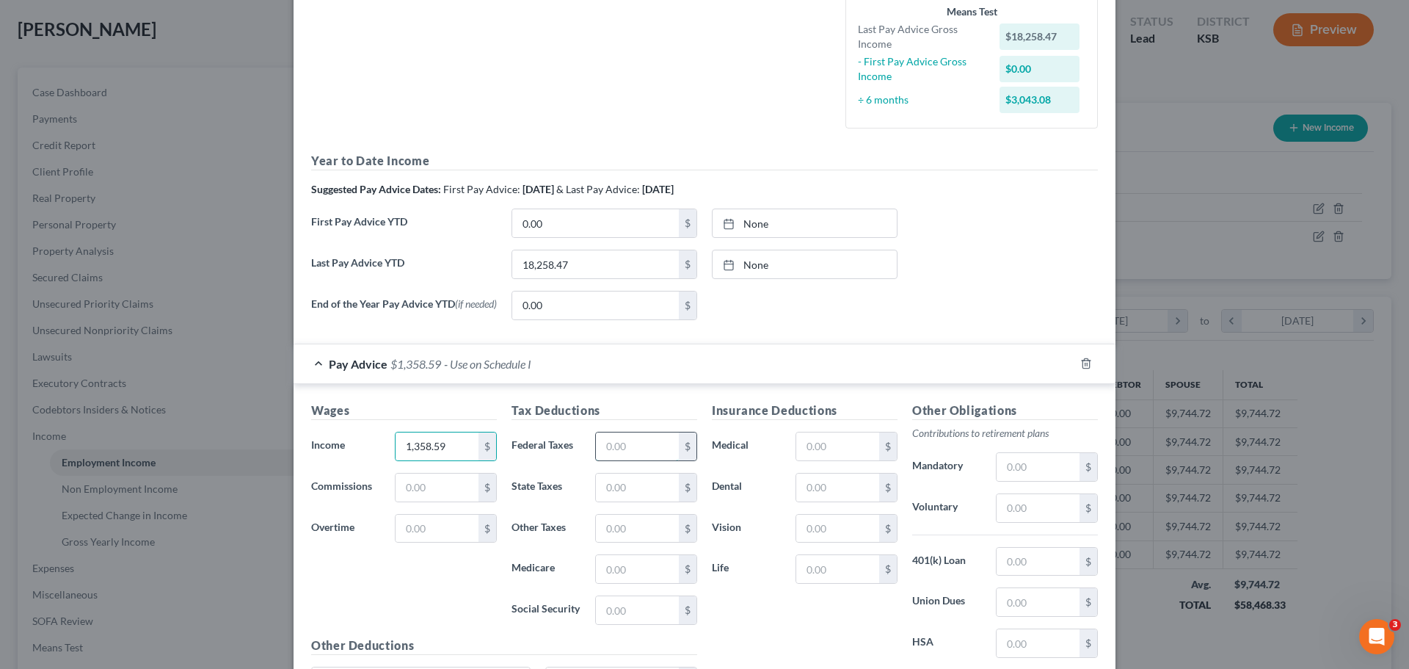
click at [628, 456] on input "text" at bounding box center [637, 446] width 83 height 28
type input "575"
type input "398"
click at [633, 456] on input "575" at bounding box center [637, 446] width 83 height 28
type input "78"
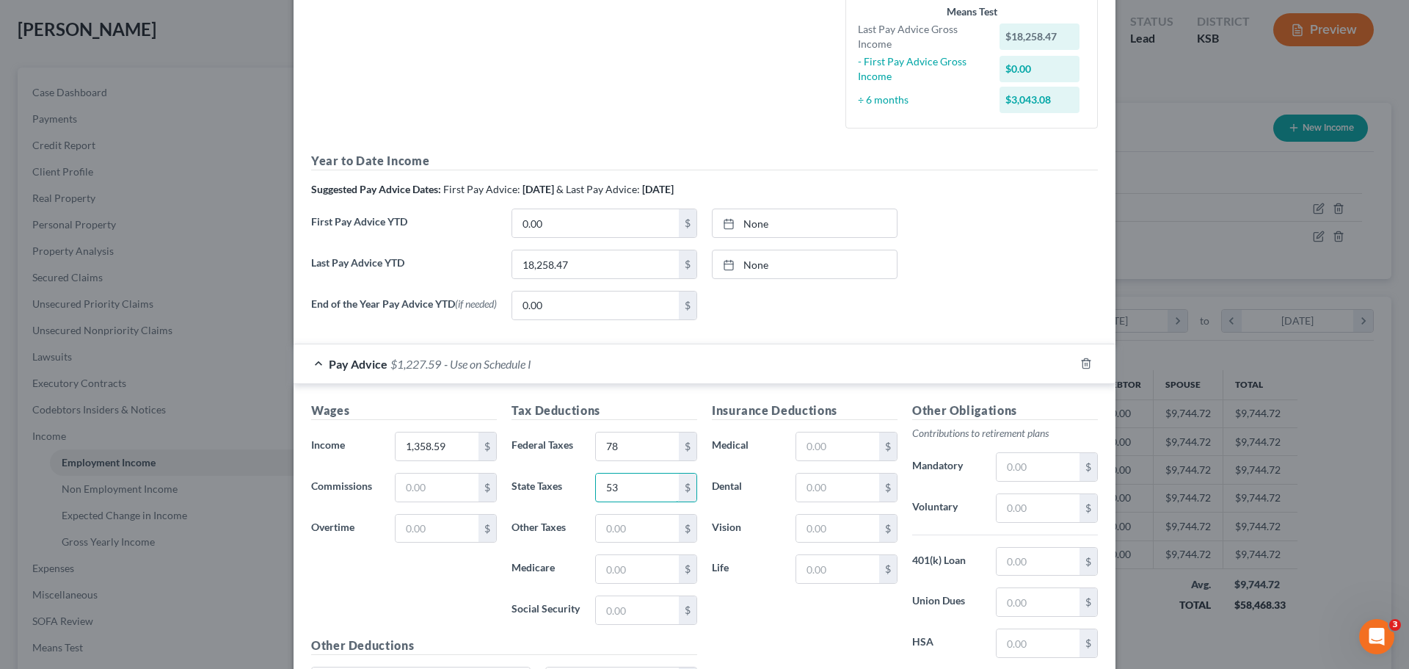
type input "53"
click at [764, 613] on div "Insurance Deductions Medical $ Dental $ Vision $ Life $" at bounding box center [805, 555] width 200 height 309
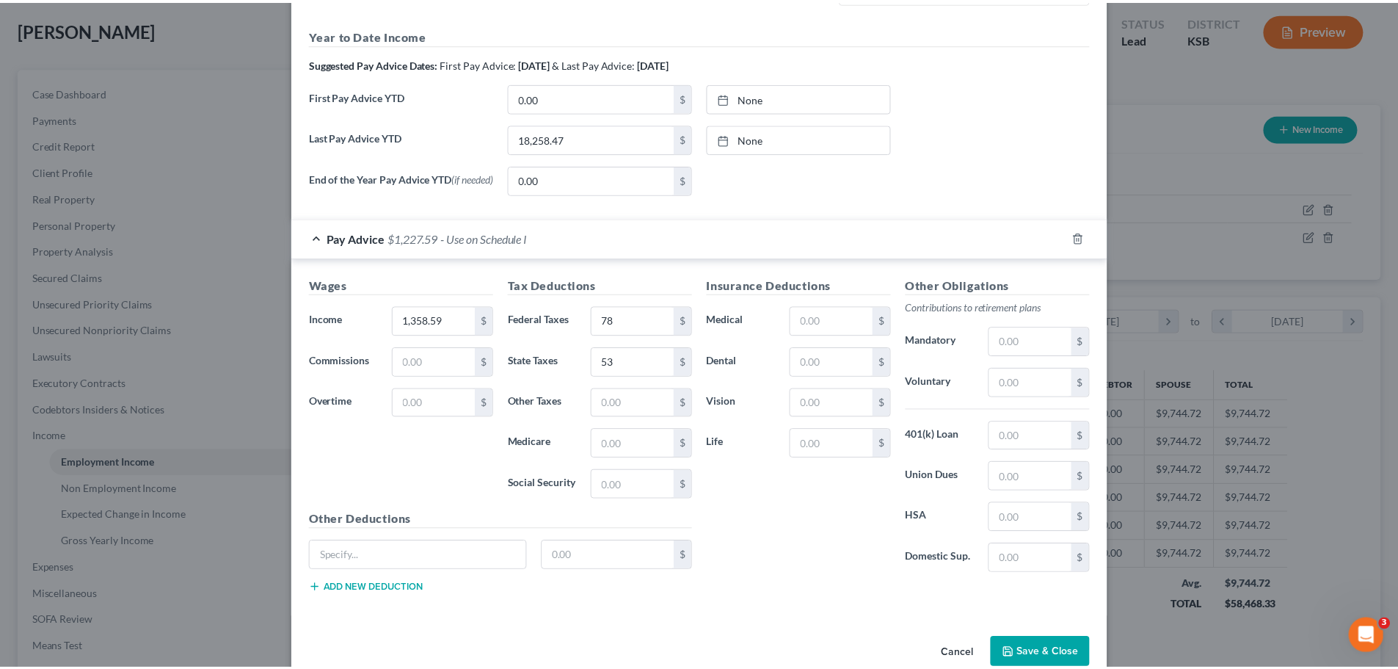
scroll to position [514, 0]
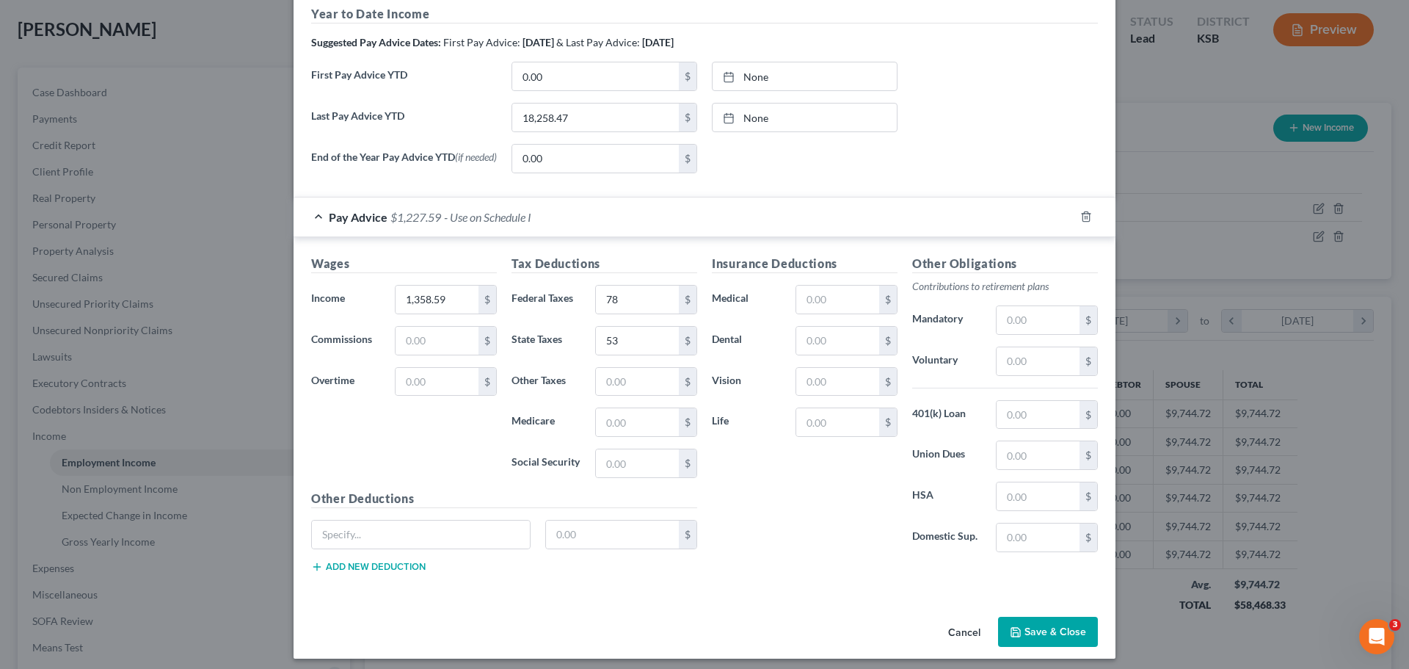
click at [1046, 635] on button "Save & Close" at bounding box center [1048, 631] width 100 height 31
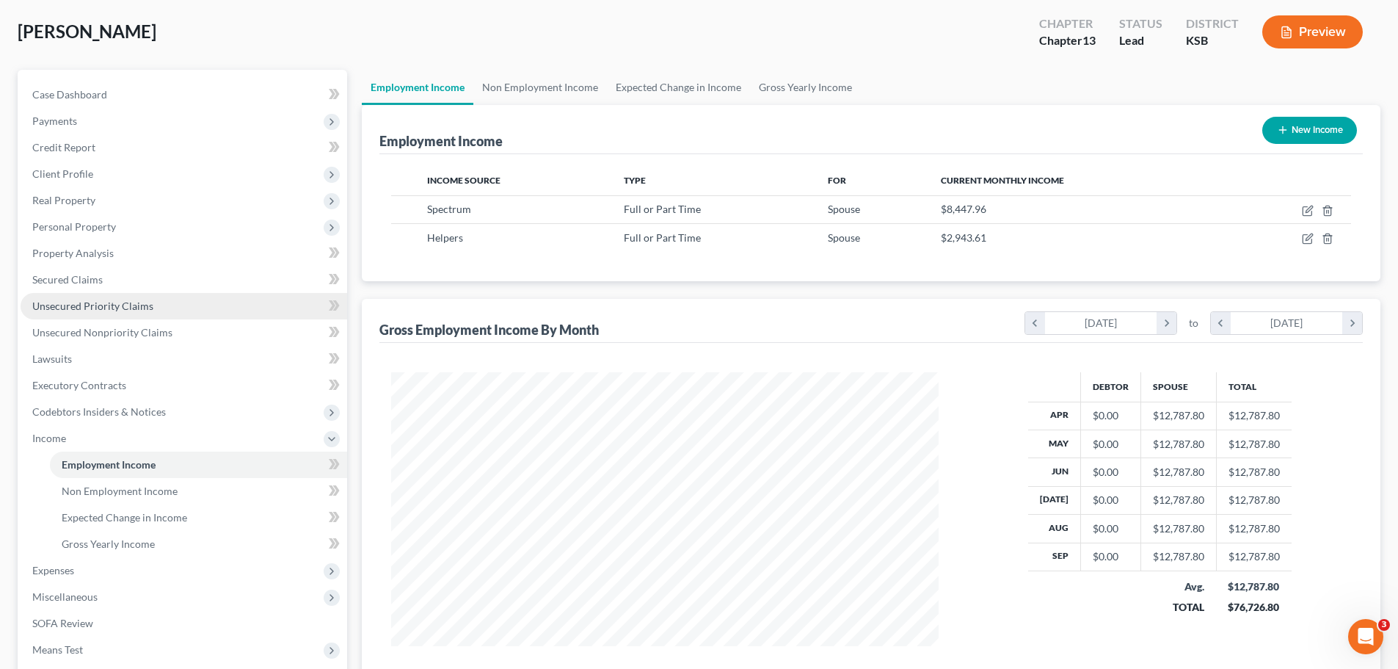
scroll to position [0, 0]
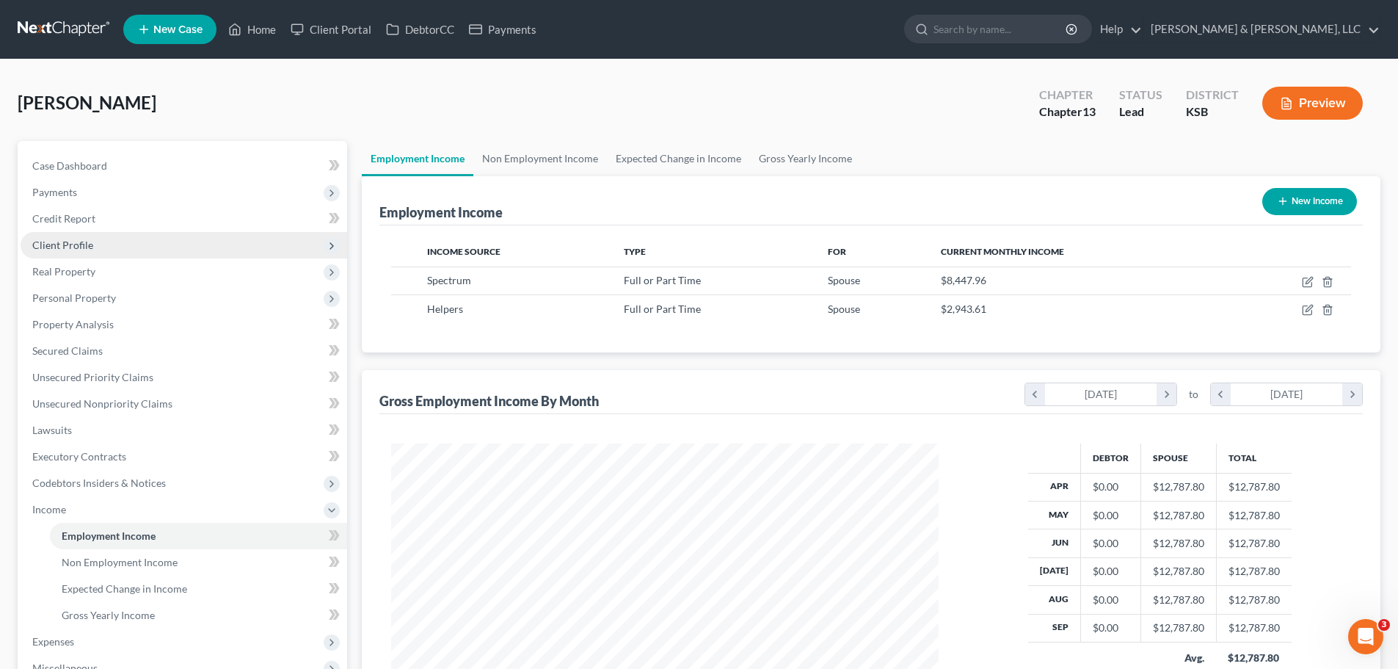
click at [76, 248] on span "Client Profile" at bounding box center [62, 245] width 61 height 12
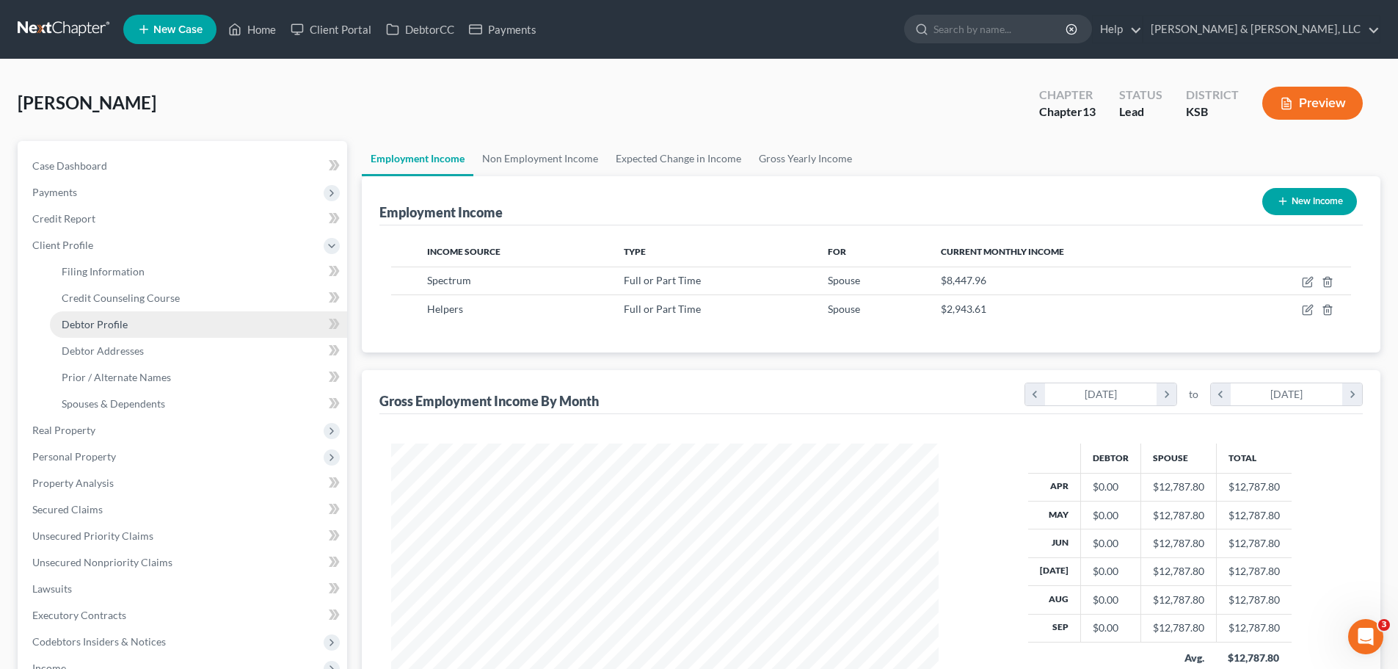
click at [112, 327] on span "Debtor Profile" at bounding box center [95, 324] width 66 height 12
select select "1"
select select "2"
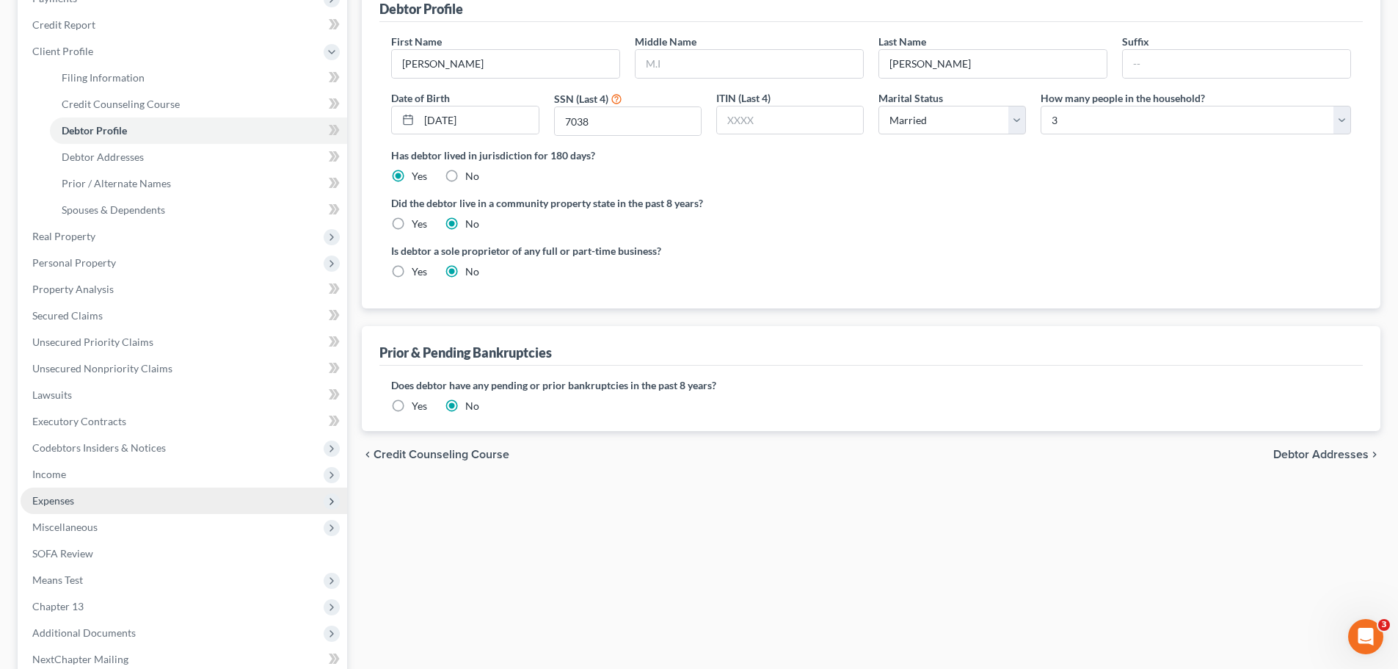
scroll to position [220, 0]
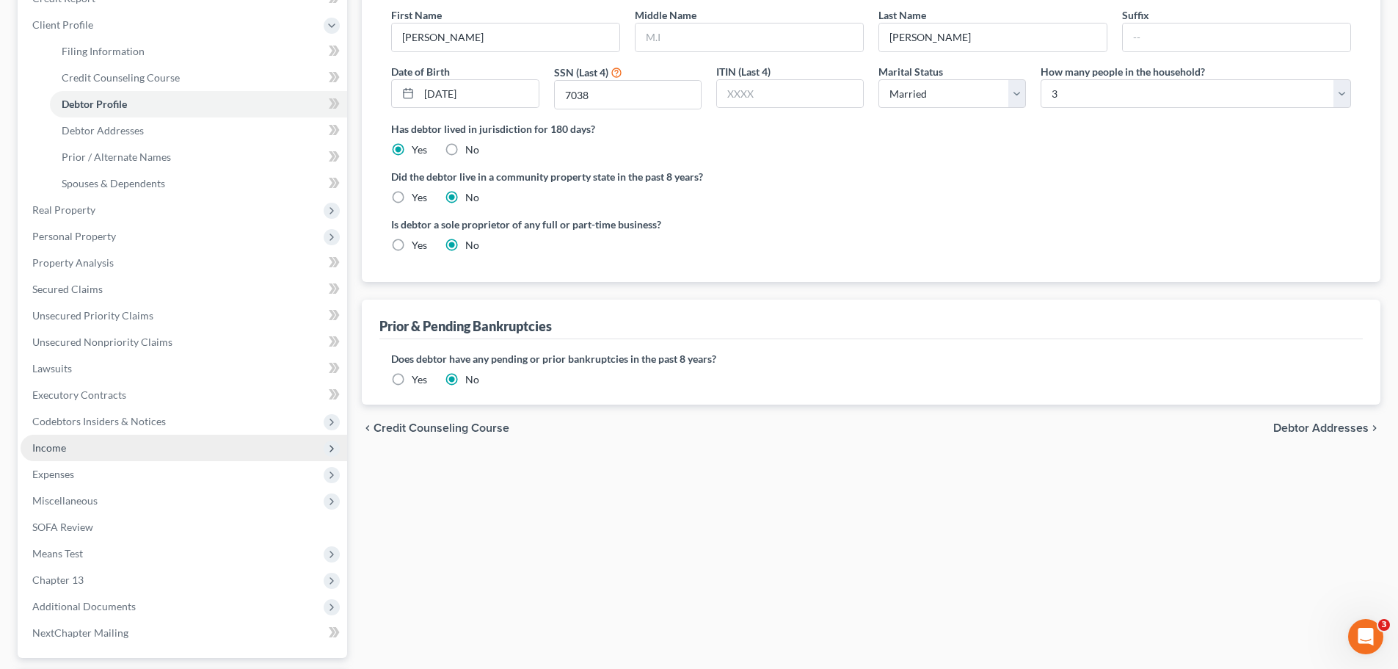
click at [65, 456] on span "Income" at bounding box center [184, 447] width 327 height 26
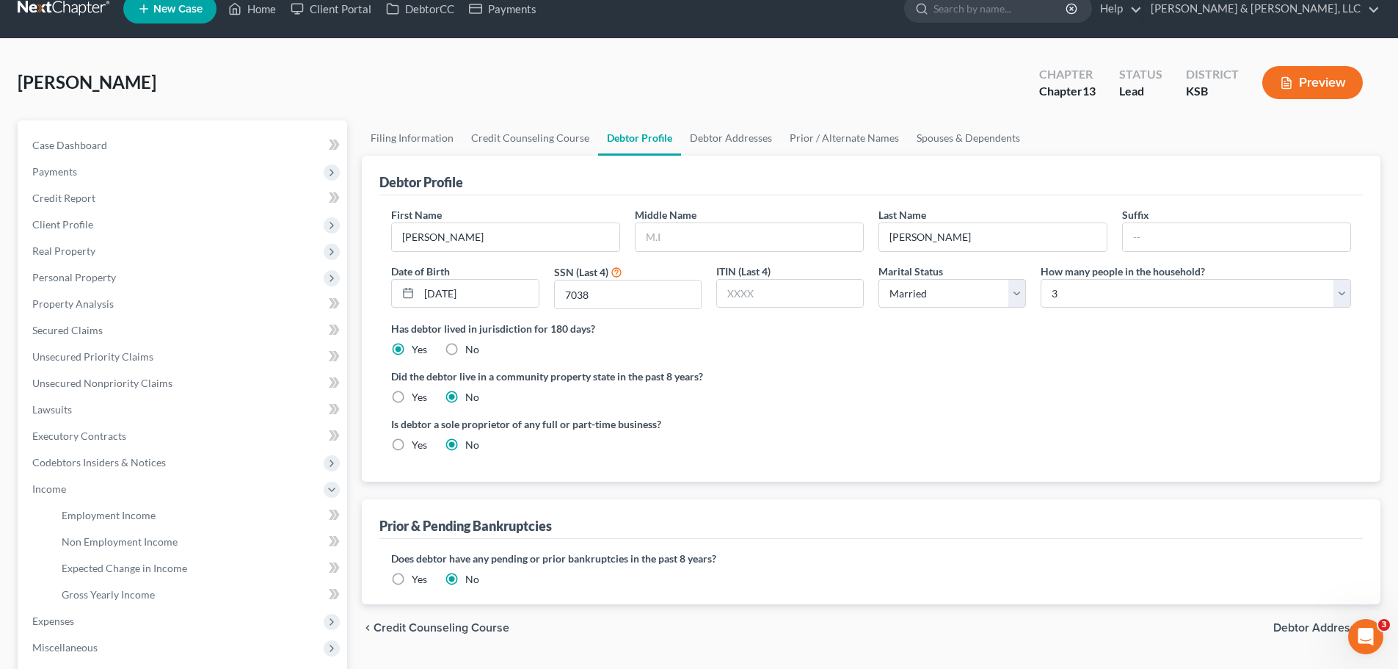
scroll to position [0, 0]
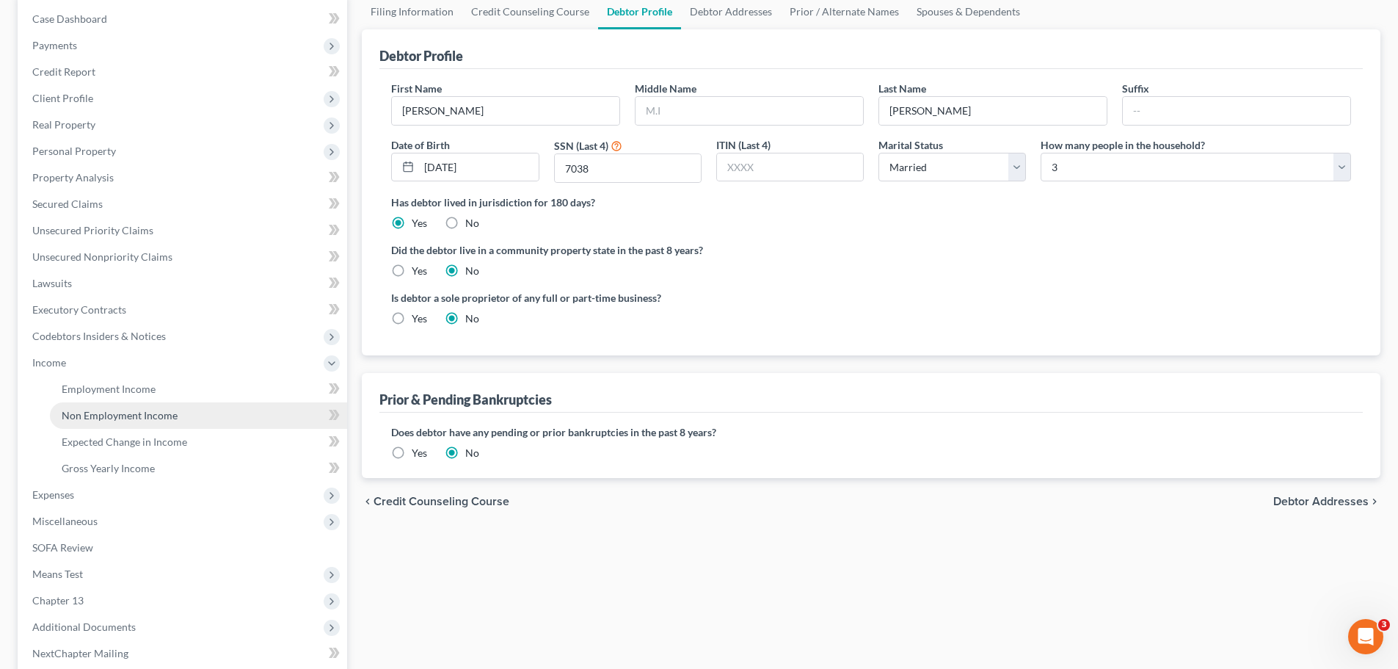
click at [123, 415] on span "Non Employment Income" at bounding box center [120, 415] width 116 height 12
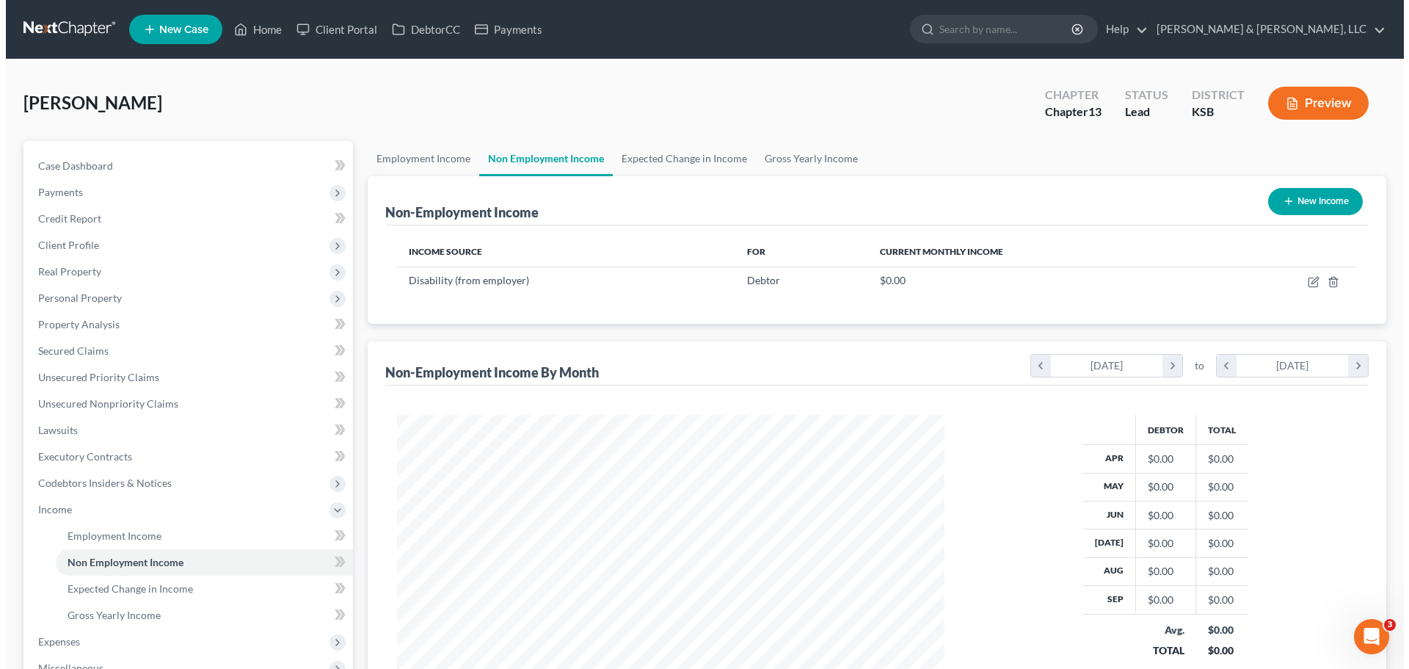
scroll to position [274, 577]
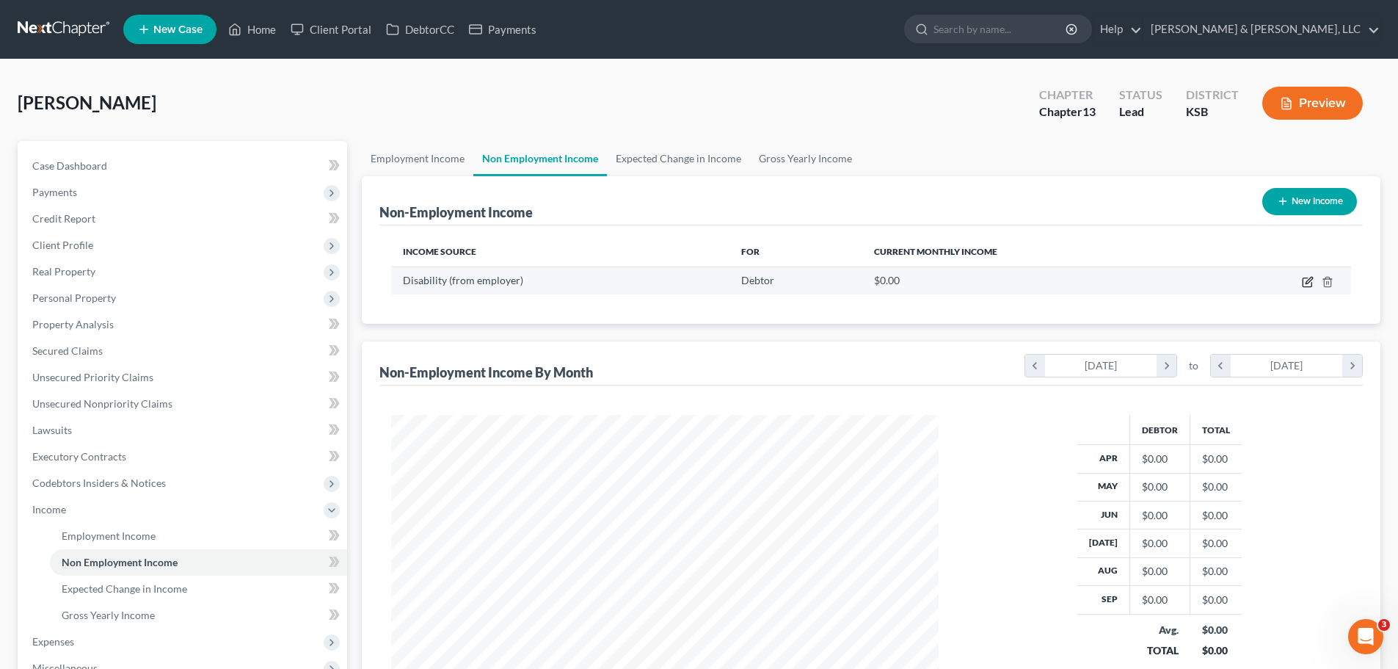
click at [1304, 282] on icon "button" at bounding box center [1308, 282] width 12 height 12
select select "1"
select select "0"
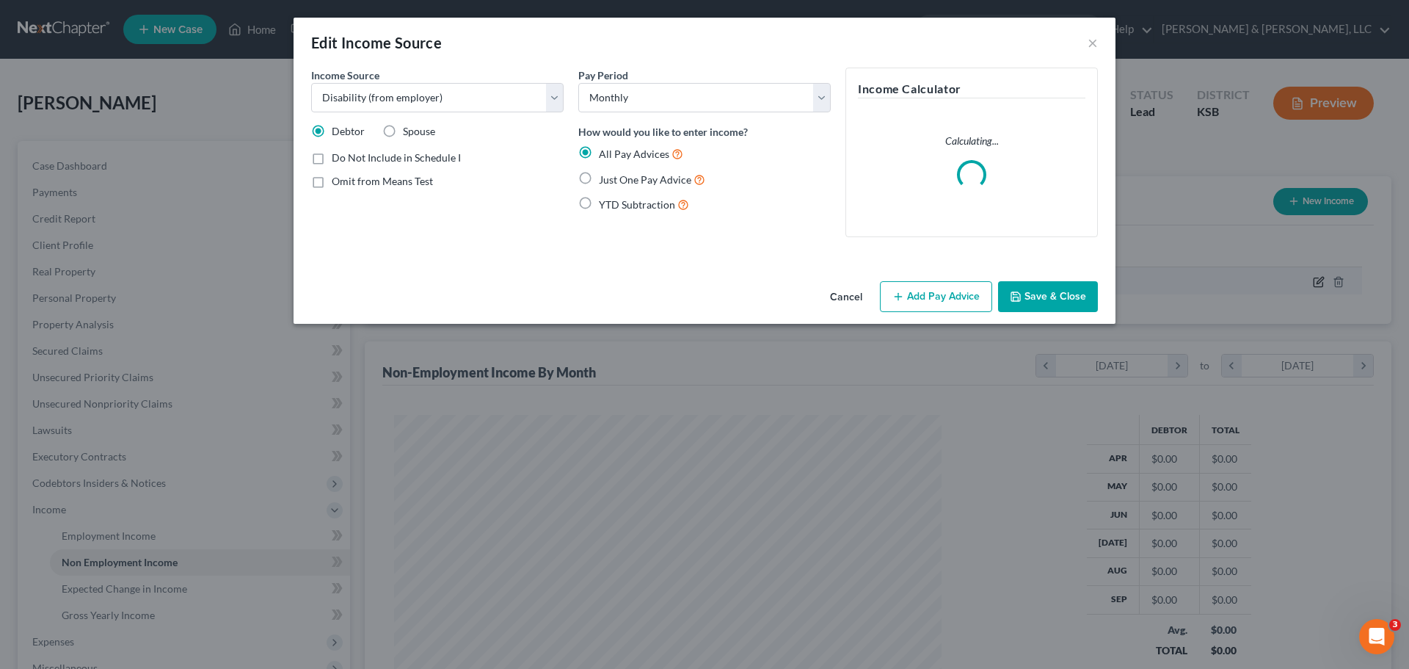
scroll to position [276, 582]
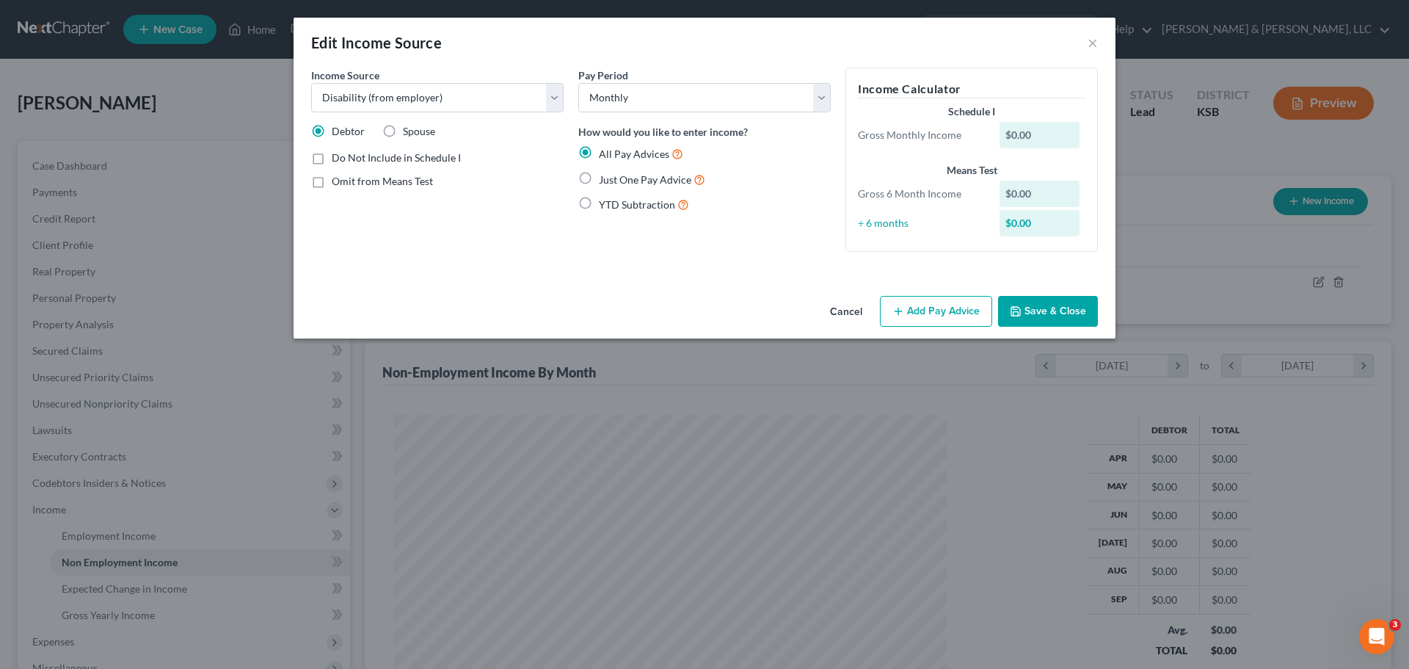
click at [883, 316] on button "Add Pay Advice" at bounding box center [936, 311] width 112 height 31
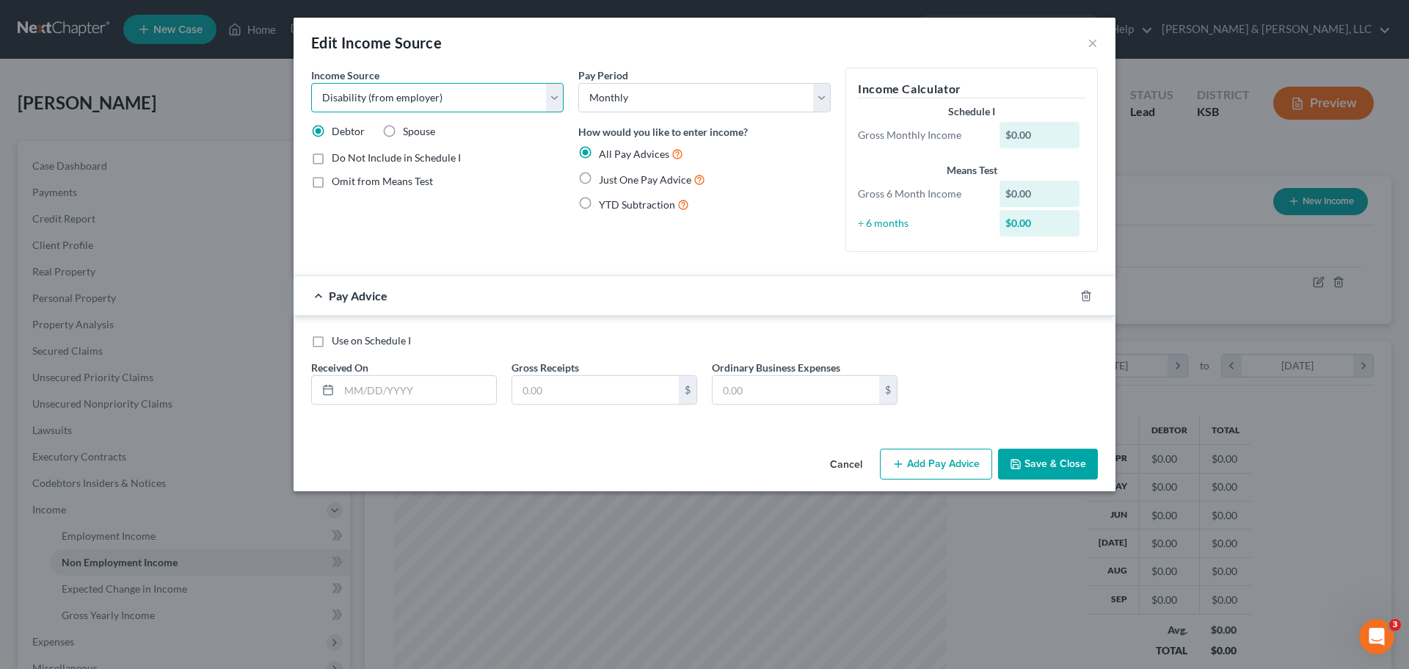
click at [444, 94] on select "Select Unemployment Disability (from employer) Pension Retirement Social Securi…" at bounding box center [437, 97] width 252 height 29
select select "4"
click at [311, 83] on select "Select Unemployment Disability (from employer) Pension Retirement Social Securi…" at bounding box center [437, 97] width 252 height 29
click at [423, 393] on input "text" at bounding box center [417, 390] width 157 height 28
click at [611, 178] on span "Just One Pay Advice" at bounding box center [645, 179] width 92 height 12
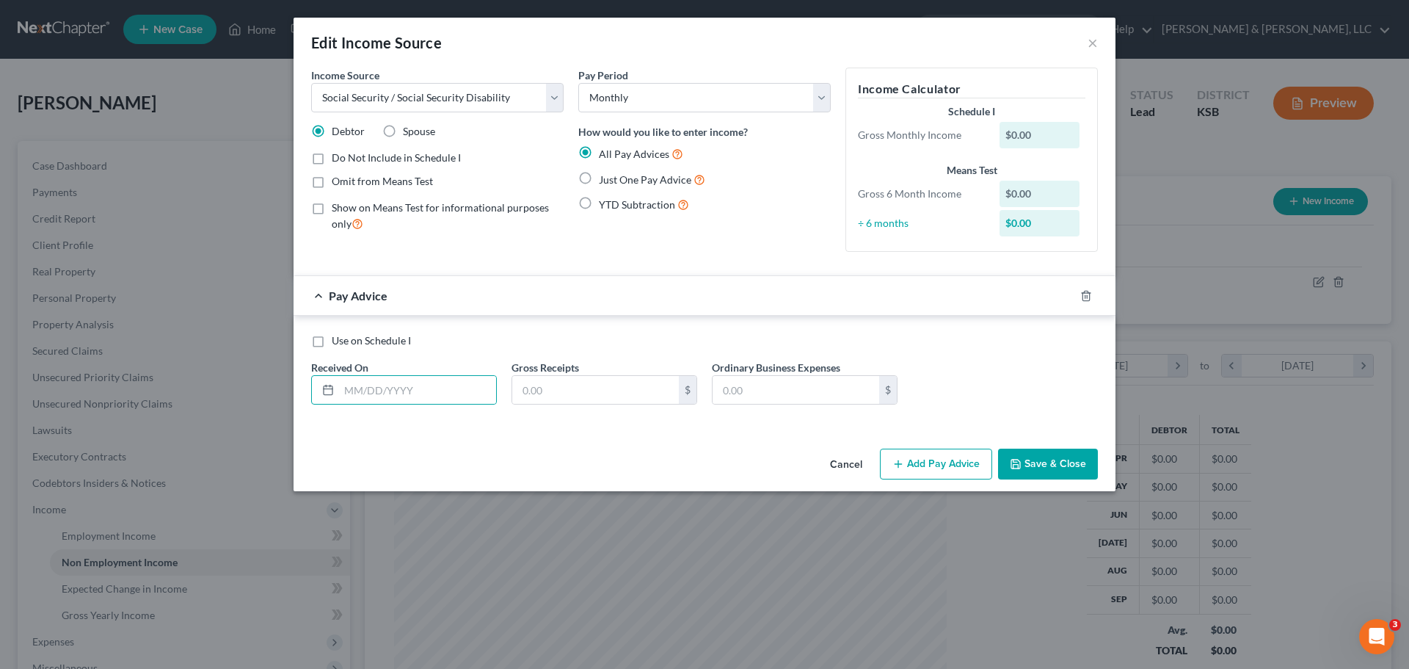
click at [611, 178] on input "Just One Pay Advice" at bounding box center [610, 176] width 10 height 10
radio input "true"
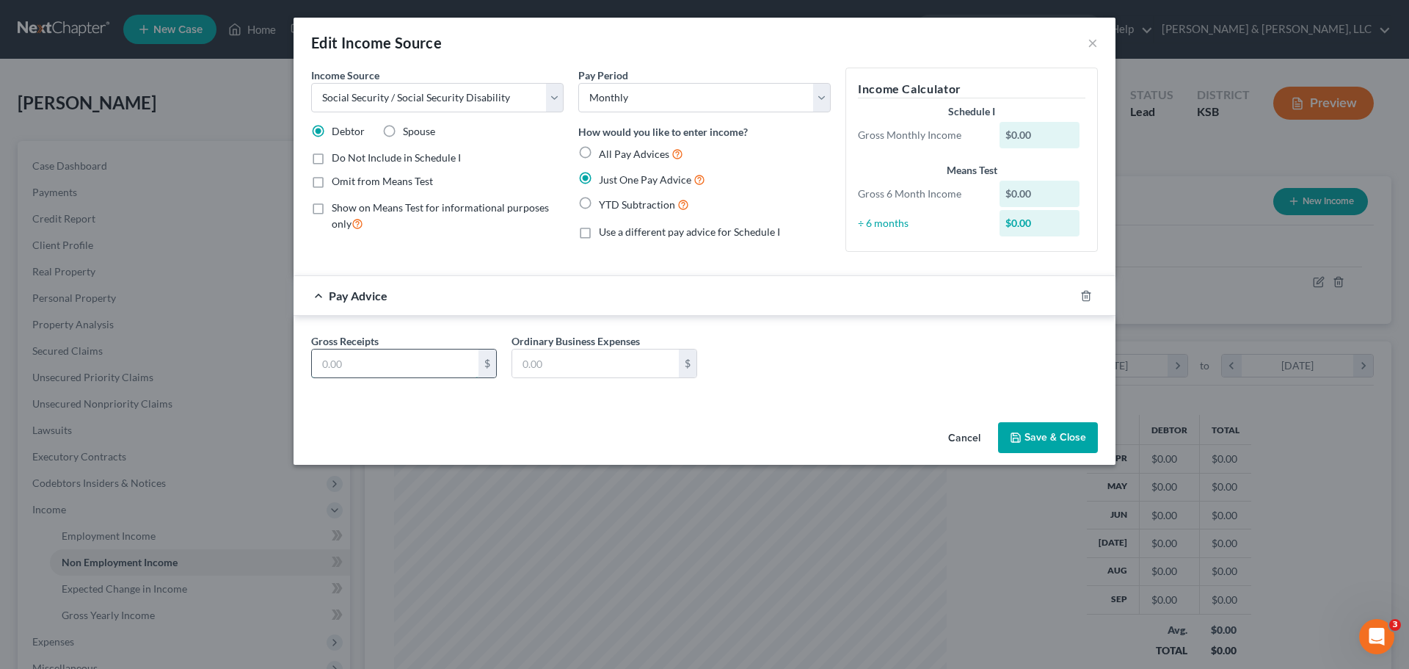
click at [422, 367] on input "text" at bounding box center [395, 363] width 167 height 28
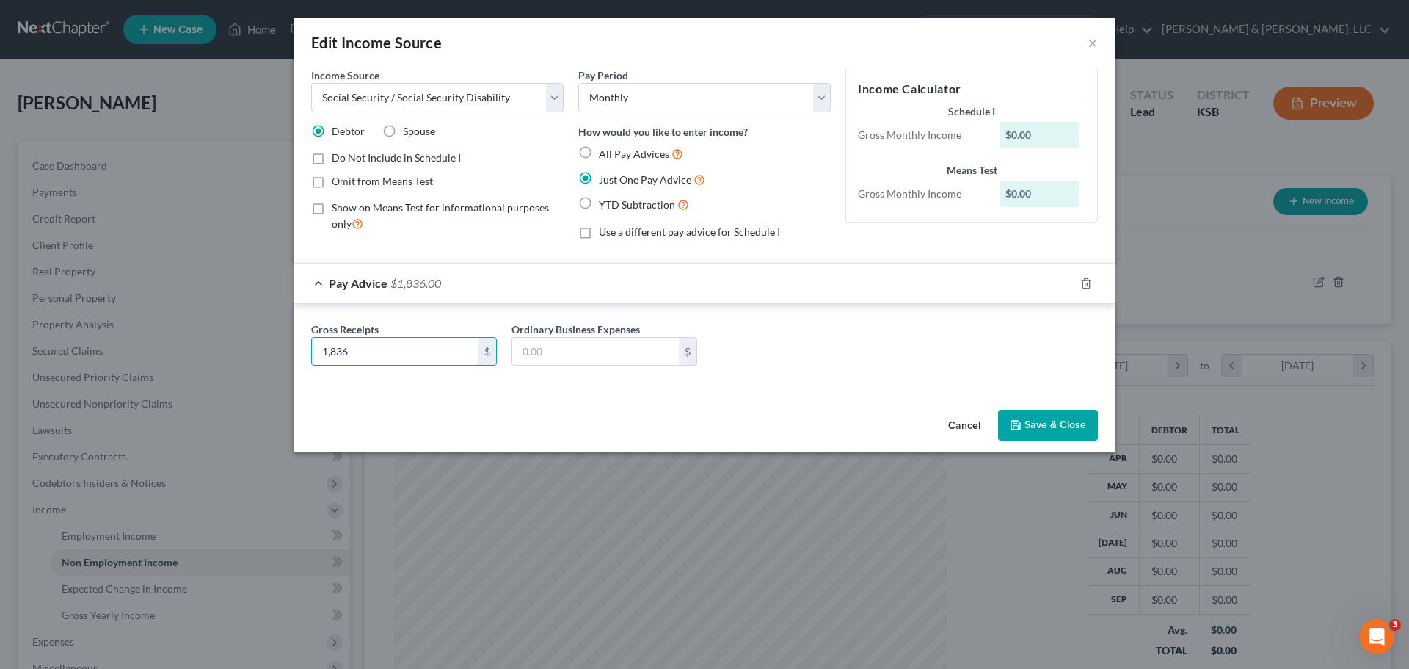
type input "1,836"
click at [1041, 432] on button "Save & Close" at bounding box center [1048, 424] width 100 height 31
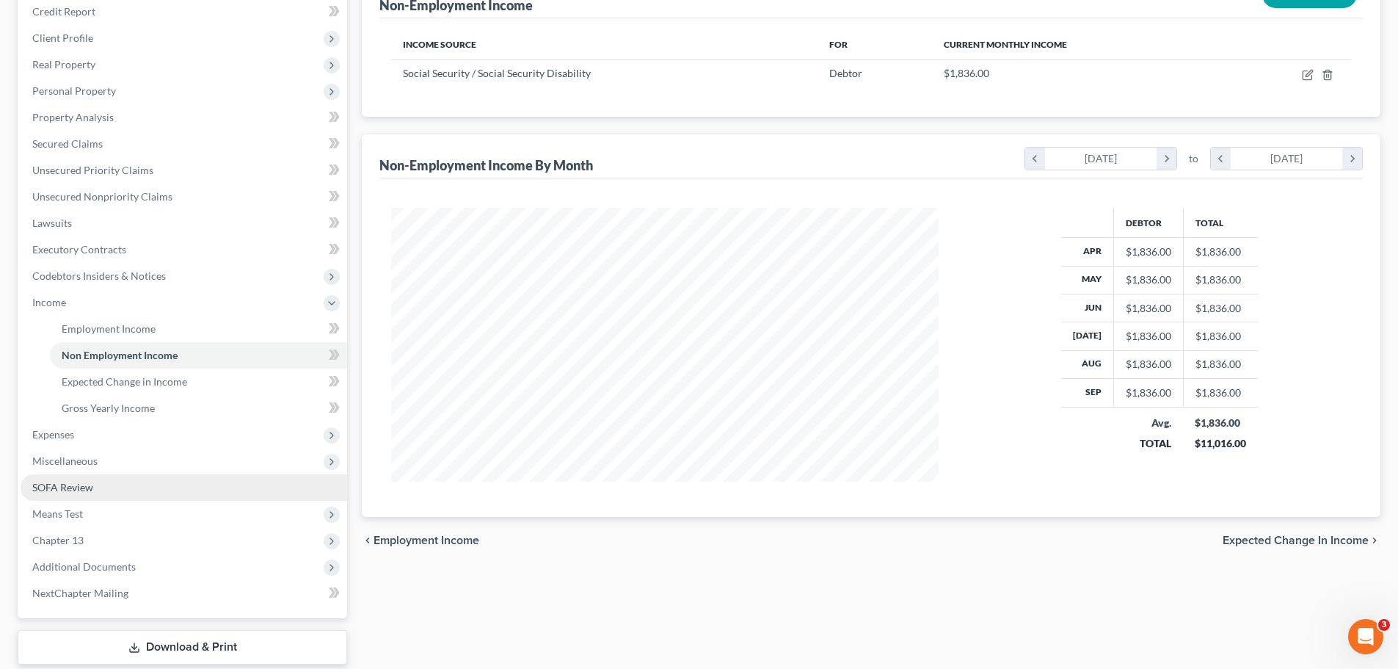
scroll to position [220, 0]
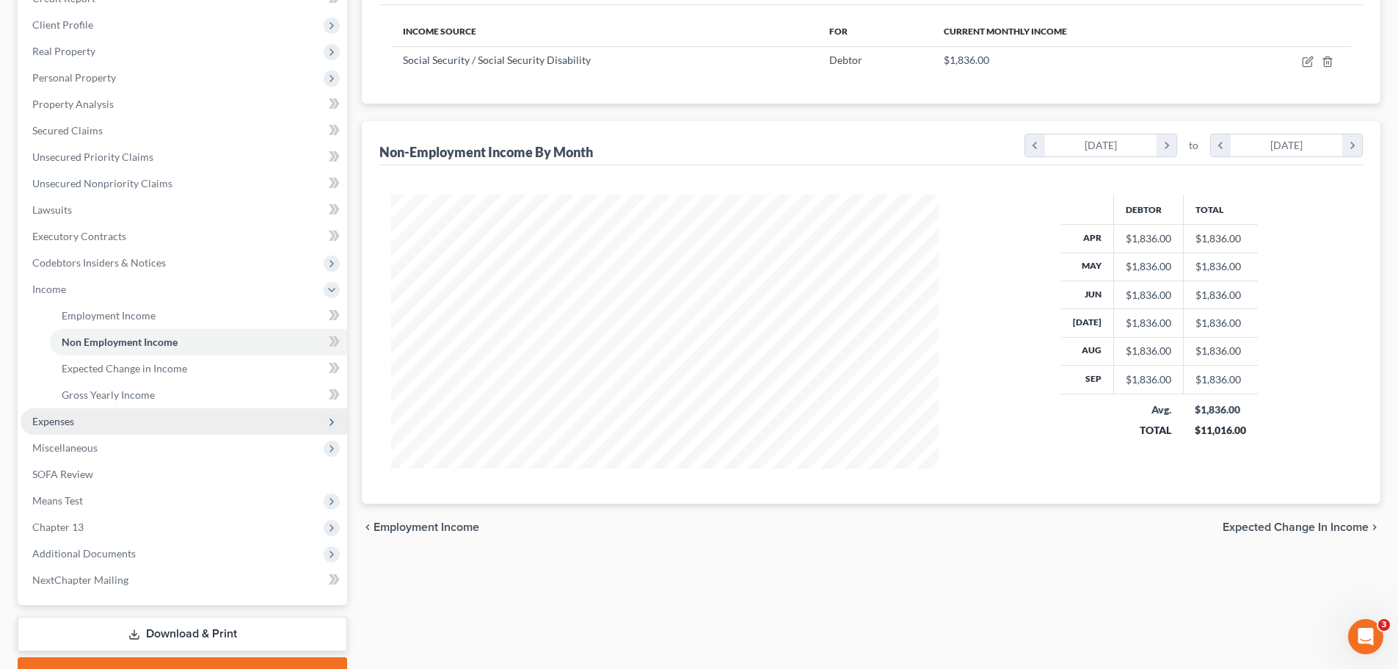
click at [78, 418] on span "Expenses" at bounding box center [184, 421] width 327 height 26
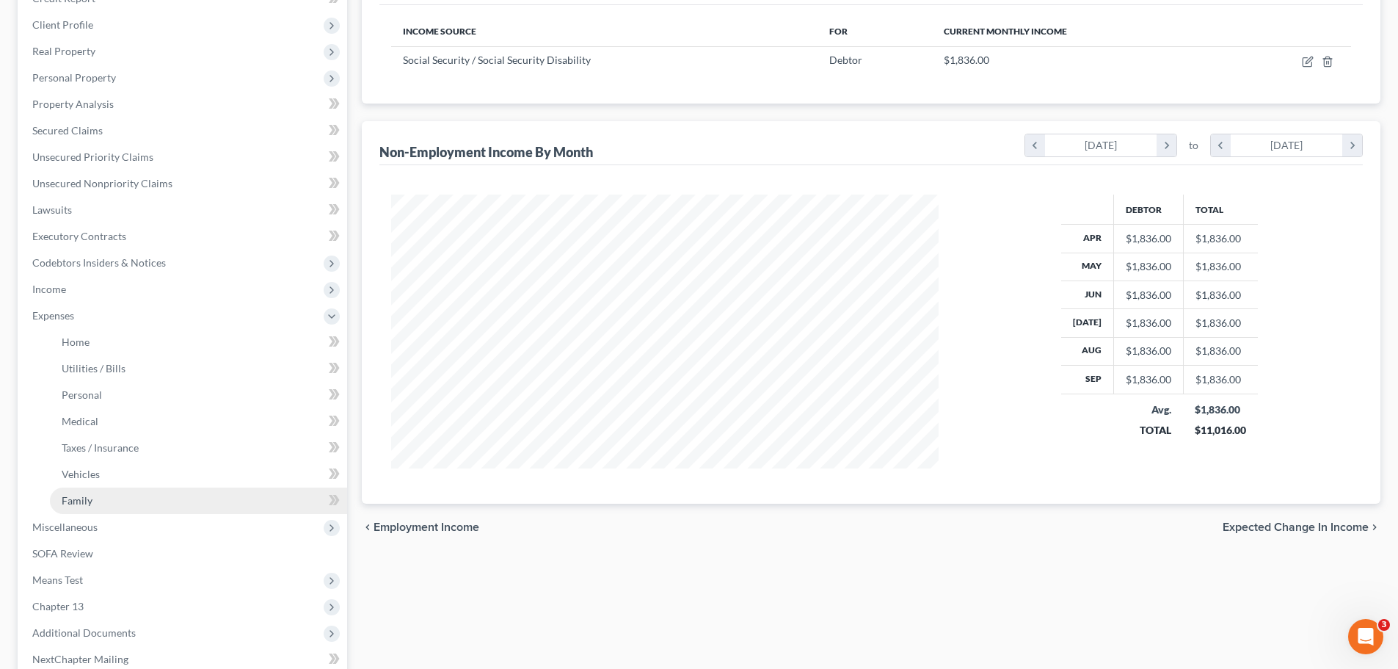
click at [90, 491] on link "Family" at bounding box center [198, 500] width 297 height 26
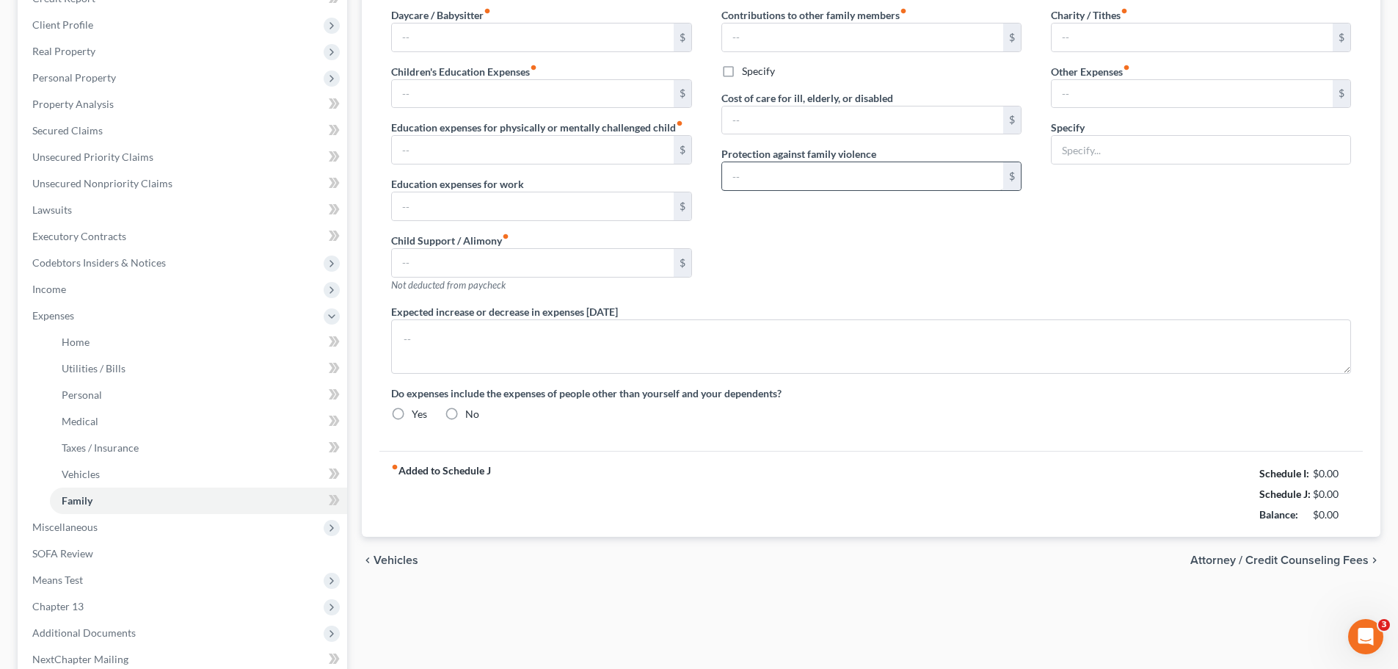
type input "0.00"
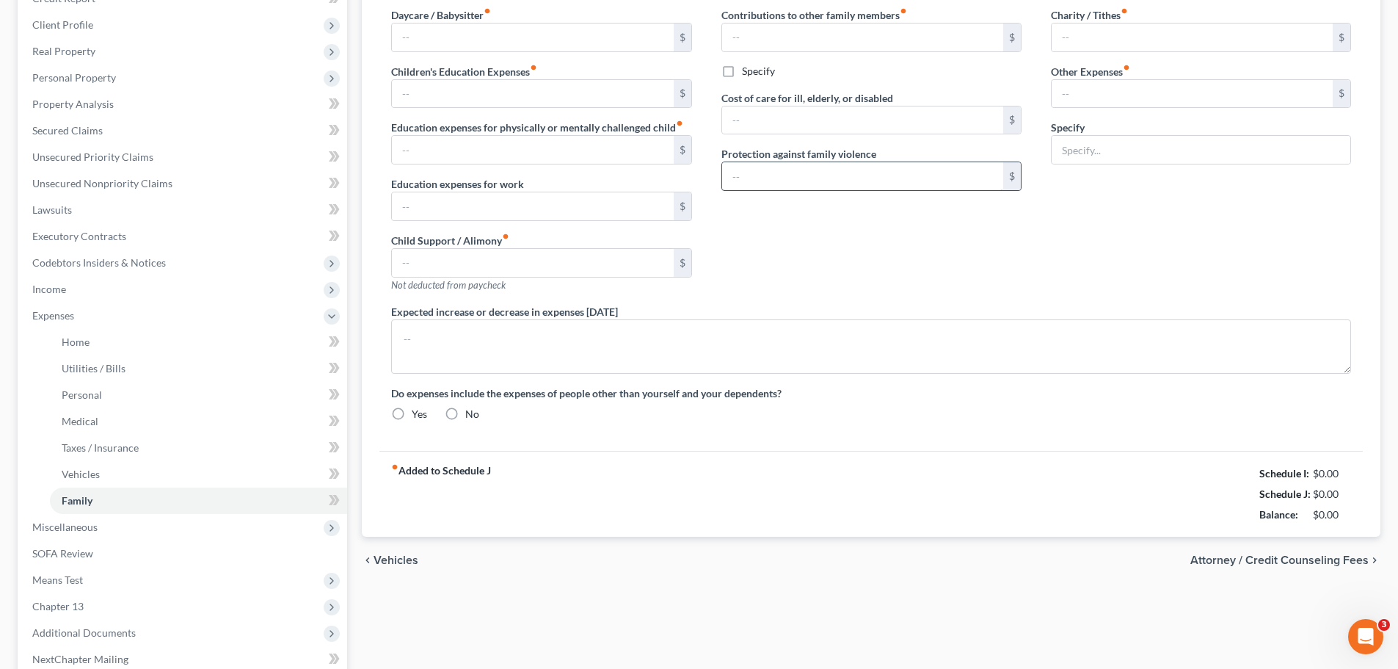
type input "50.00"
type input "0.00"
radio input "true"
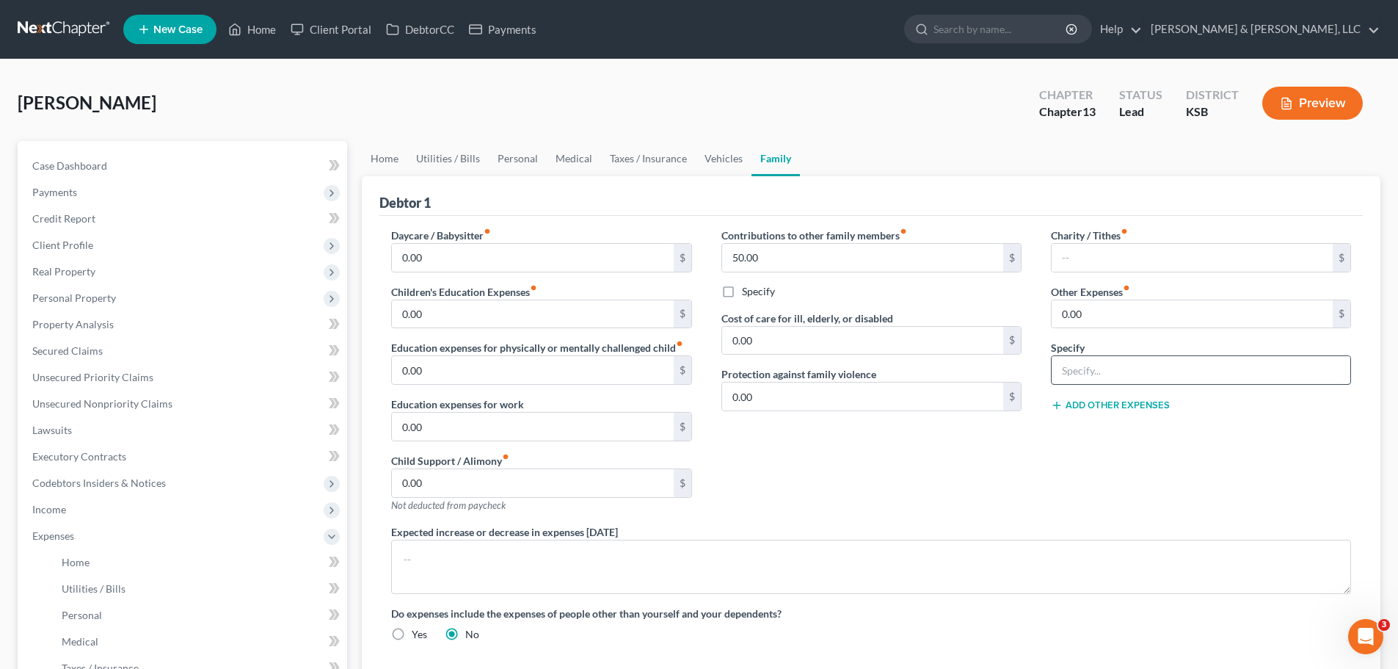
click at [1110, 371] on input "text" at bounding box center [1201, 370] width 299 height 28
type input "SSI Adjustment"
click at [1113, 320] on input "0.00" at bounding box center [1192, 314] width 281 height 28
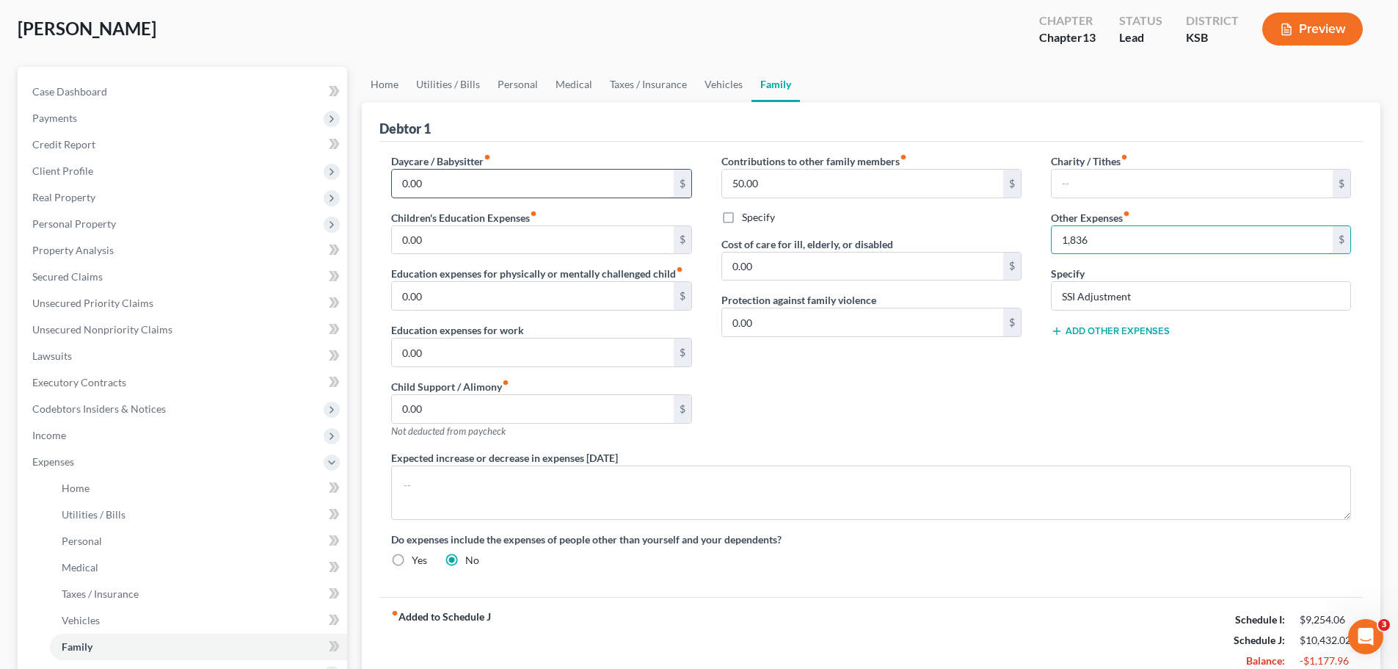
scroll to position [73, 0]
type input "1,836"
click at [401, 92] on link "Home" at bounding box center [384, 85] width 45 height 35
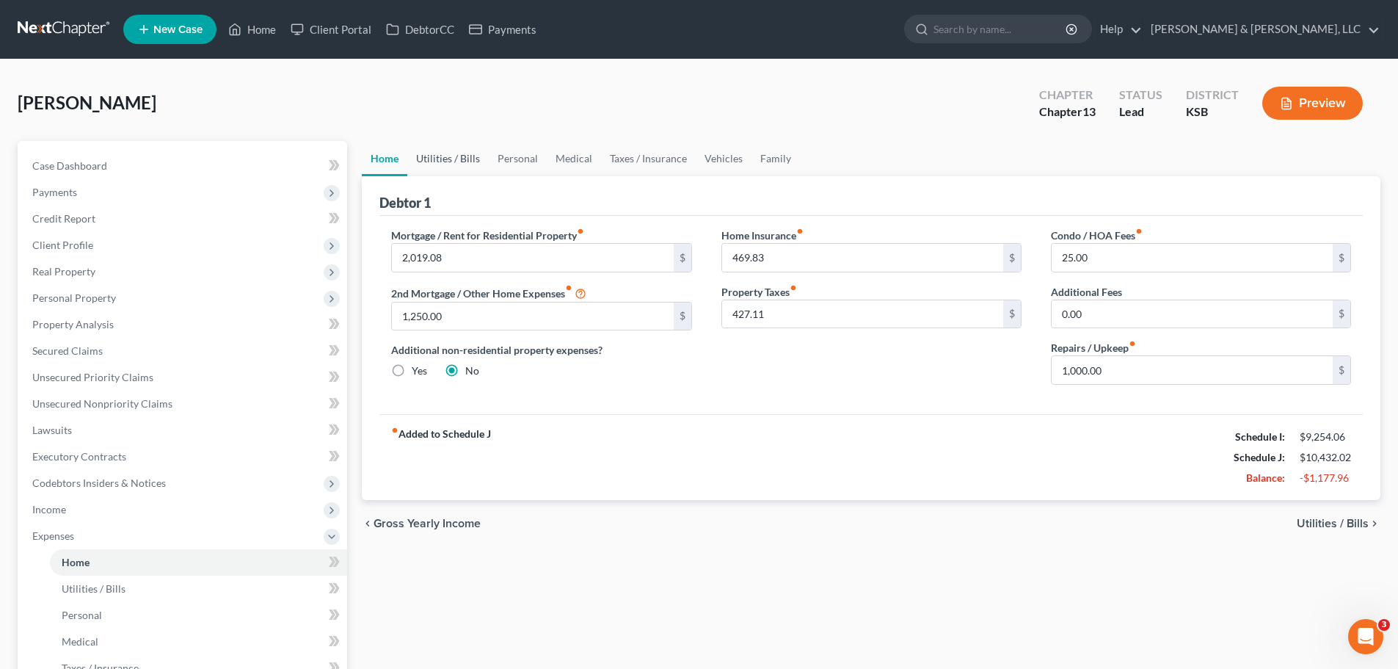
click at [441, 153] on link "Utilities / Bills" at bounding box center [447, 158] width 81 height 35
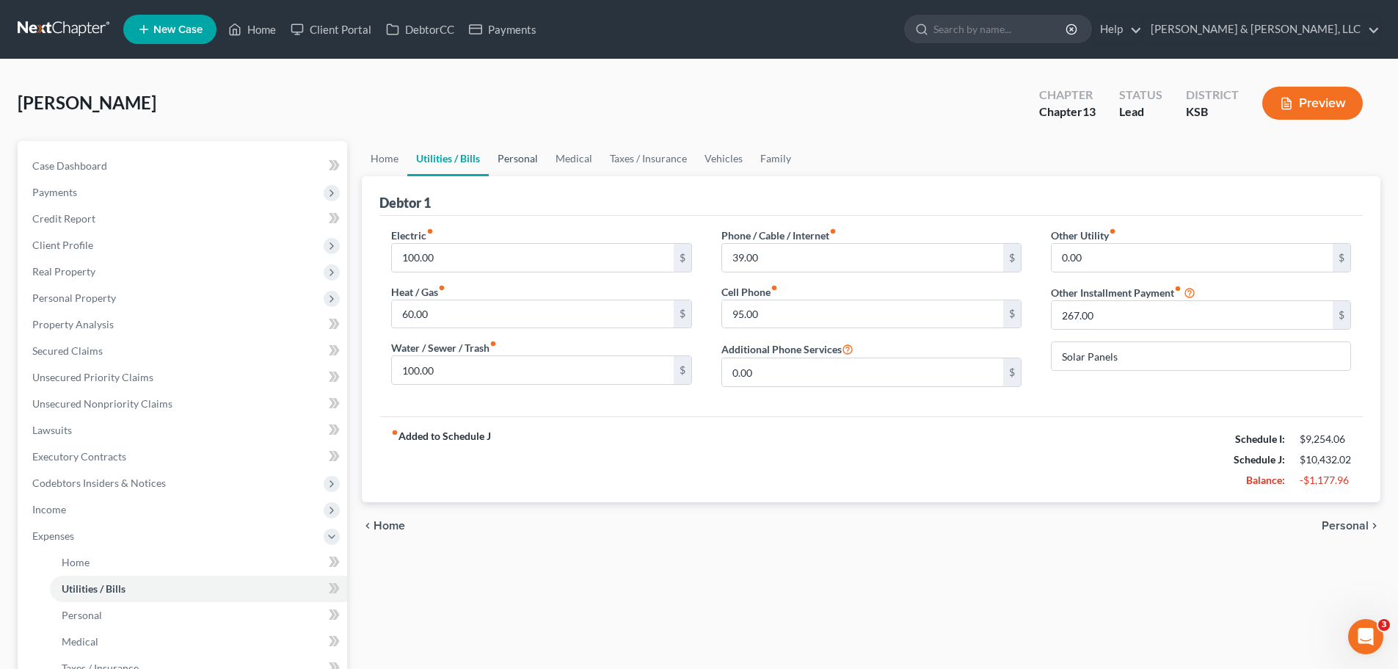
click at [504, 155] on link "Personal" at bounding box center [518, 158] width 58 height 35
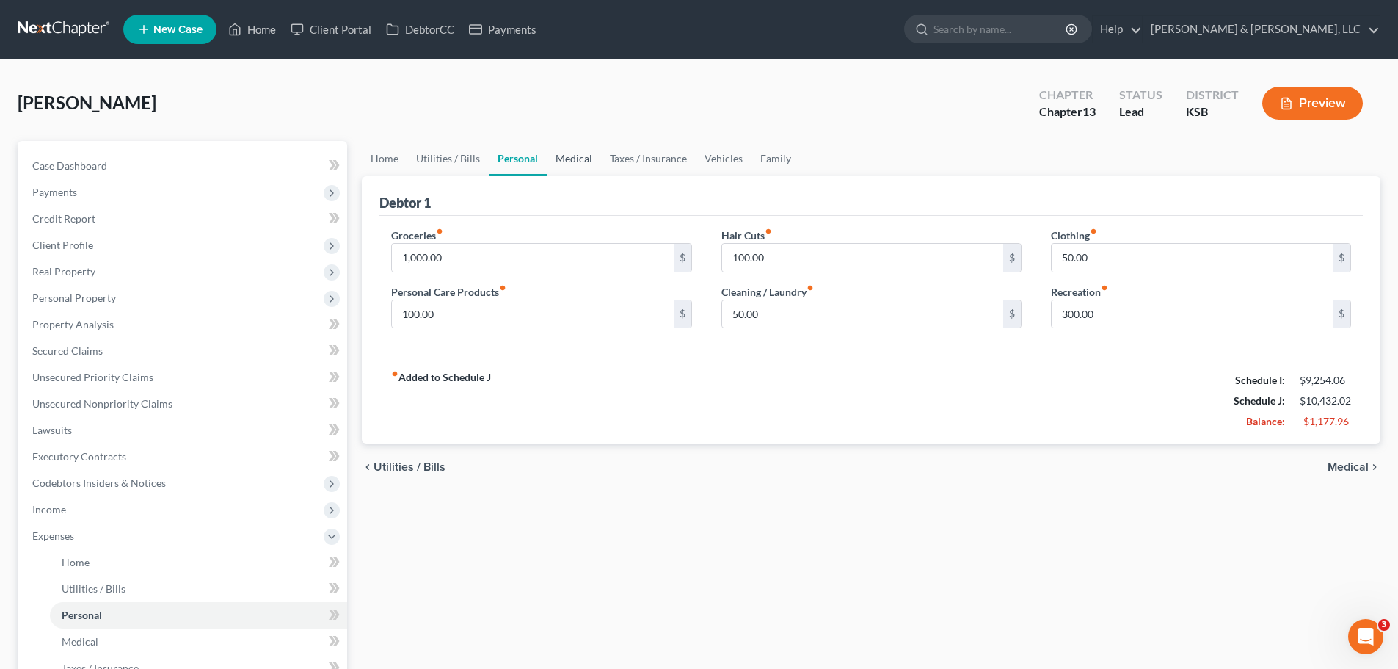
click at [573, 154] on link "Medical" at bounding box center [574, 158] width 54 height 35
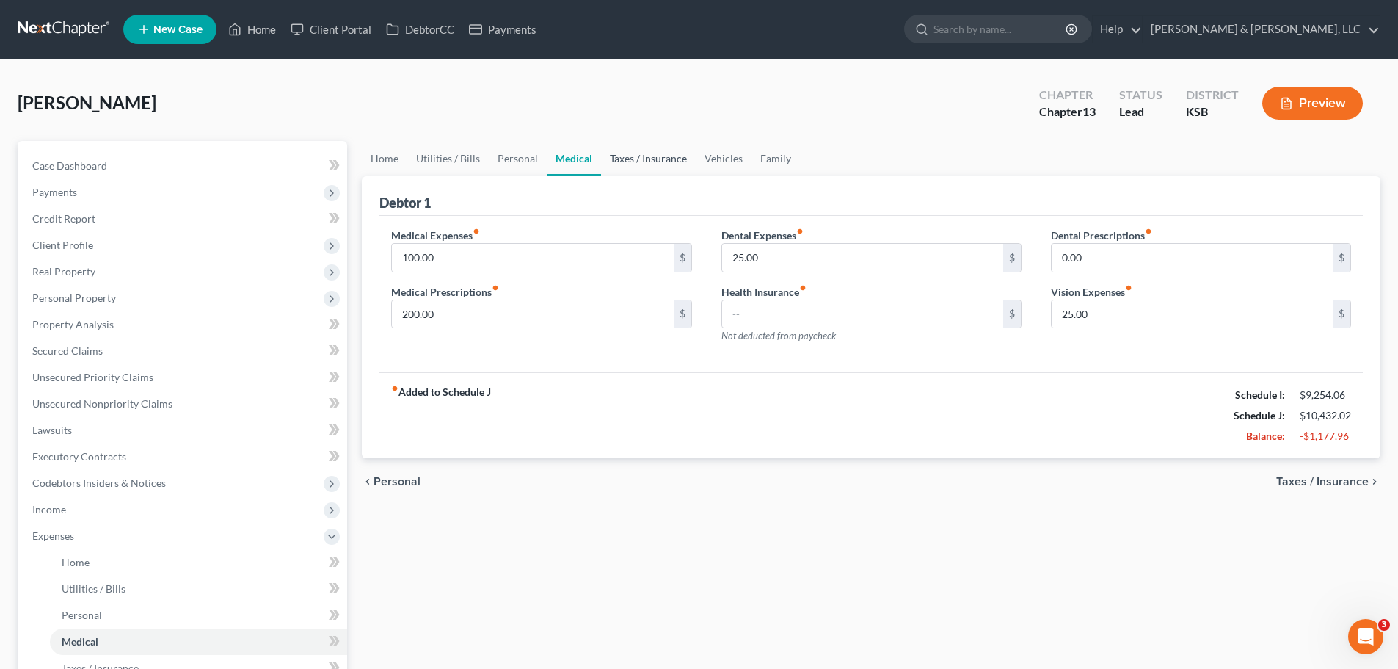
click at [634, 162] on link "Taxes / Insurance" at bounding box center [648, 158] width 95 height 35
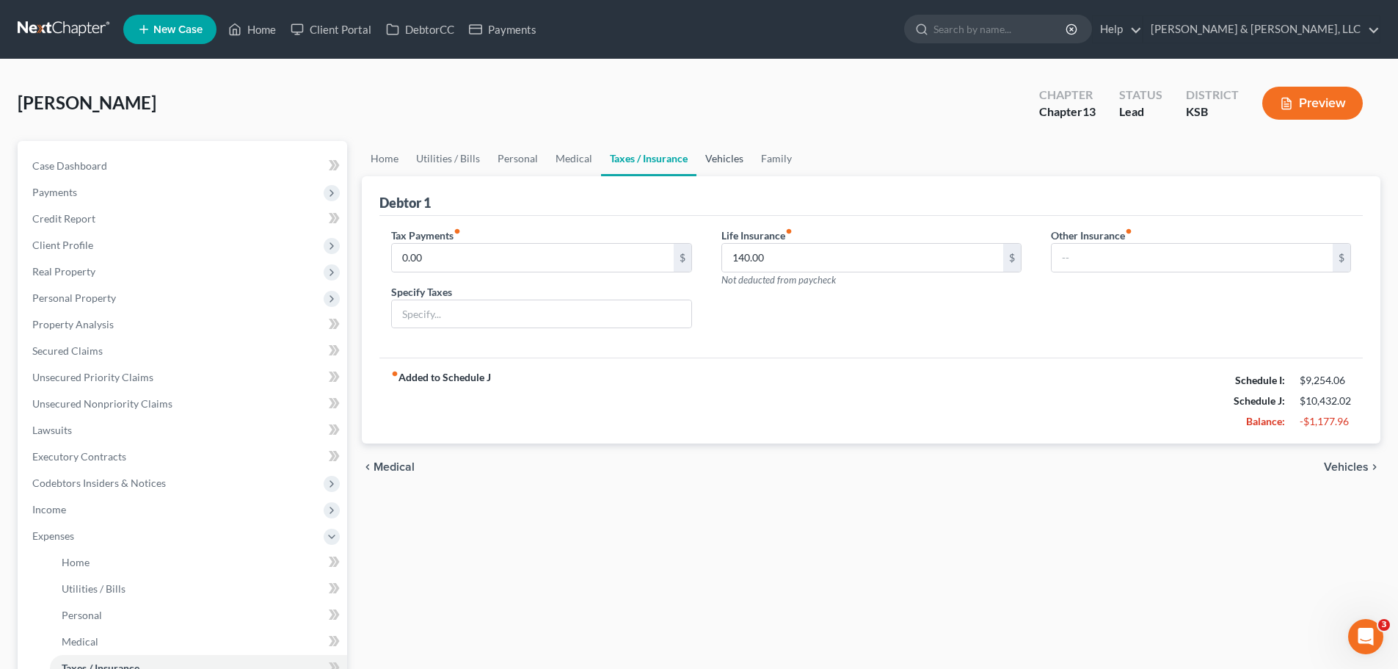
click at [716, 159] on link "Vehicles" at bounding box center [724, 158] width 56 height 35
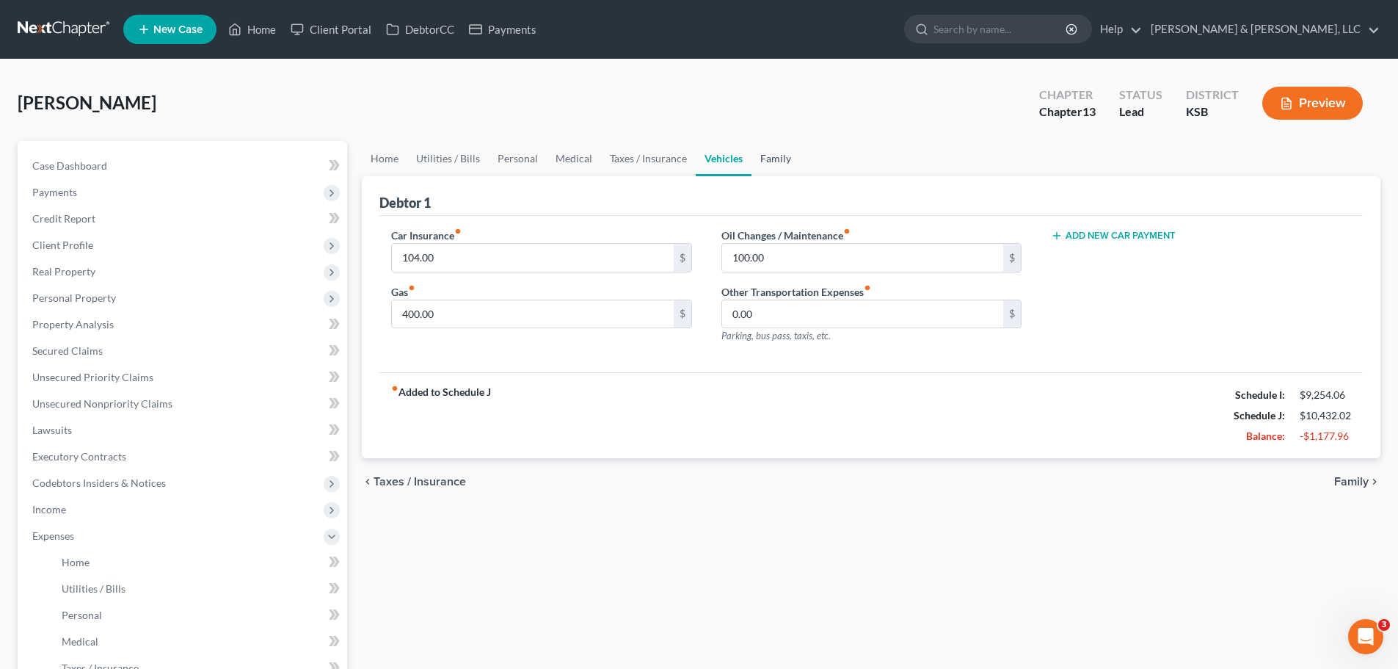
click at [769, 163] on link "Family" at bounding box center [775, 158] width 48 height 35
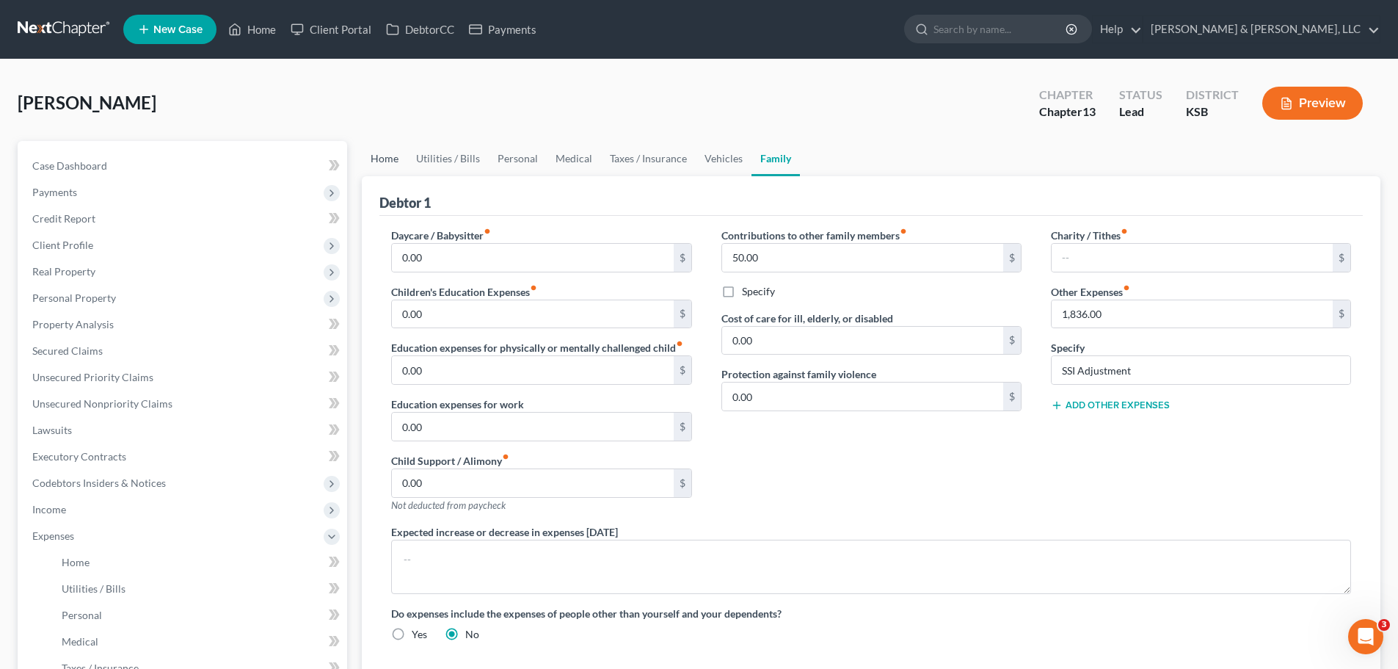
click at [386, 169] on link "Home" at bounding box center [384, 158] width 45 height 35
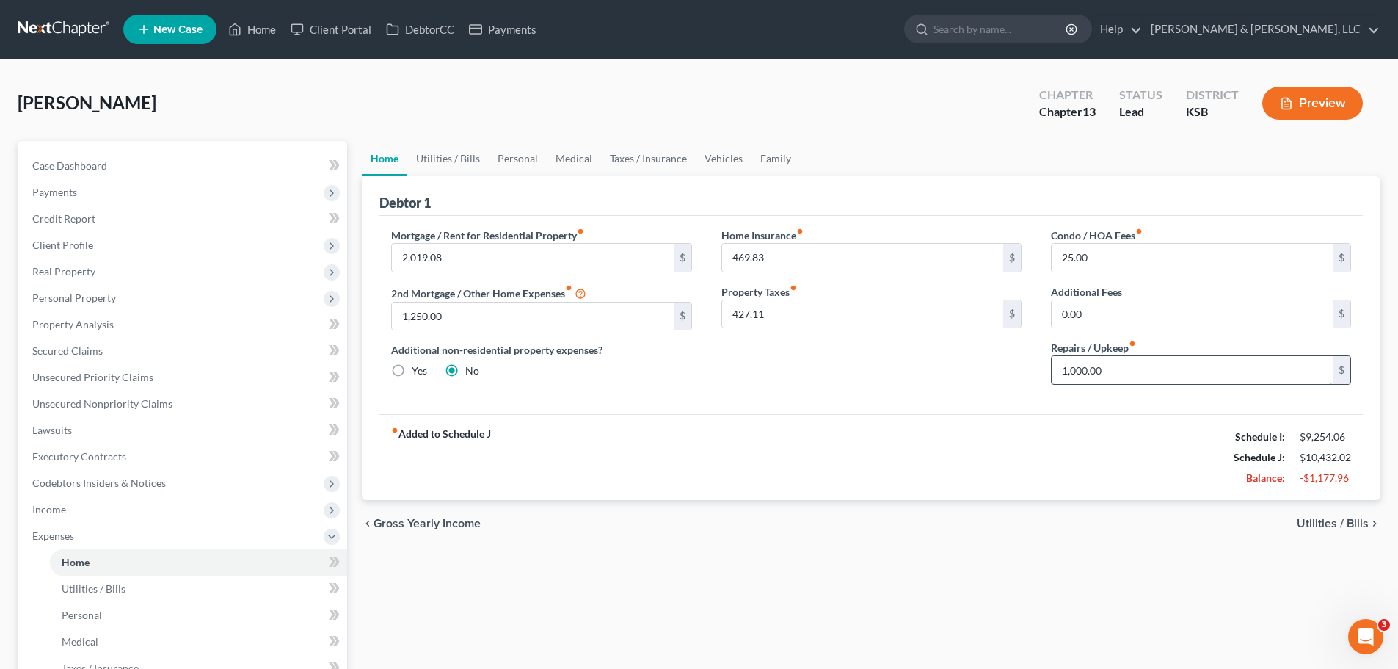
click at [1142, 370] on input "1,000.00" at bounding box center [1192, 370] width 281 height 28
click at [746, 393] on div "Home Insurance fiber_manual_record 469.83 $ Property Taxes fiber_manual_record …" at bounding box center [872, 311] width 330 height 169
click at [73, 167] on span "Case Dashboard" at bounding box center [69, 165] width 75 height 12
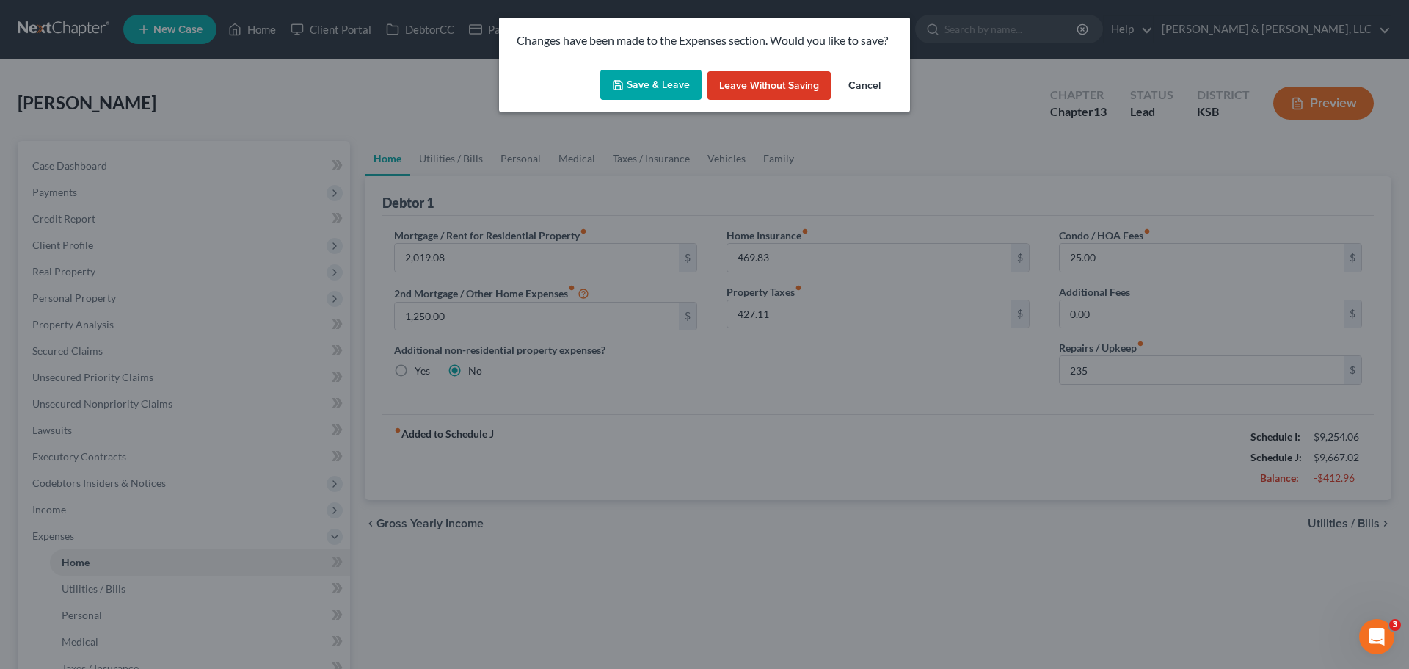
click at [664, 89] on button "Save & Leave" at bounding box center [650, 85] width 101 height 31
type input "235.00"
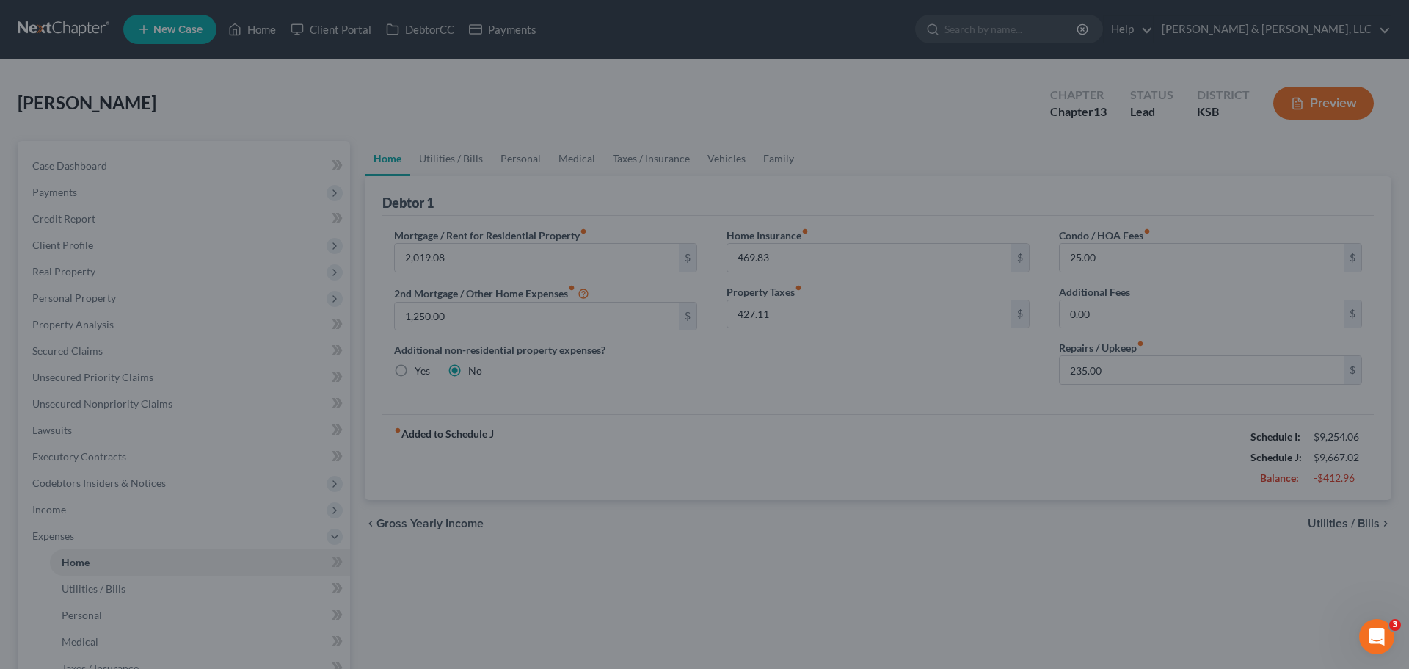
select select "4"
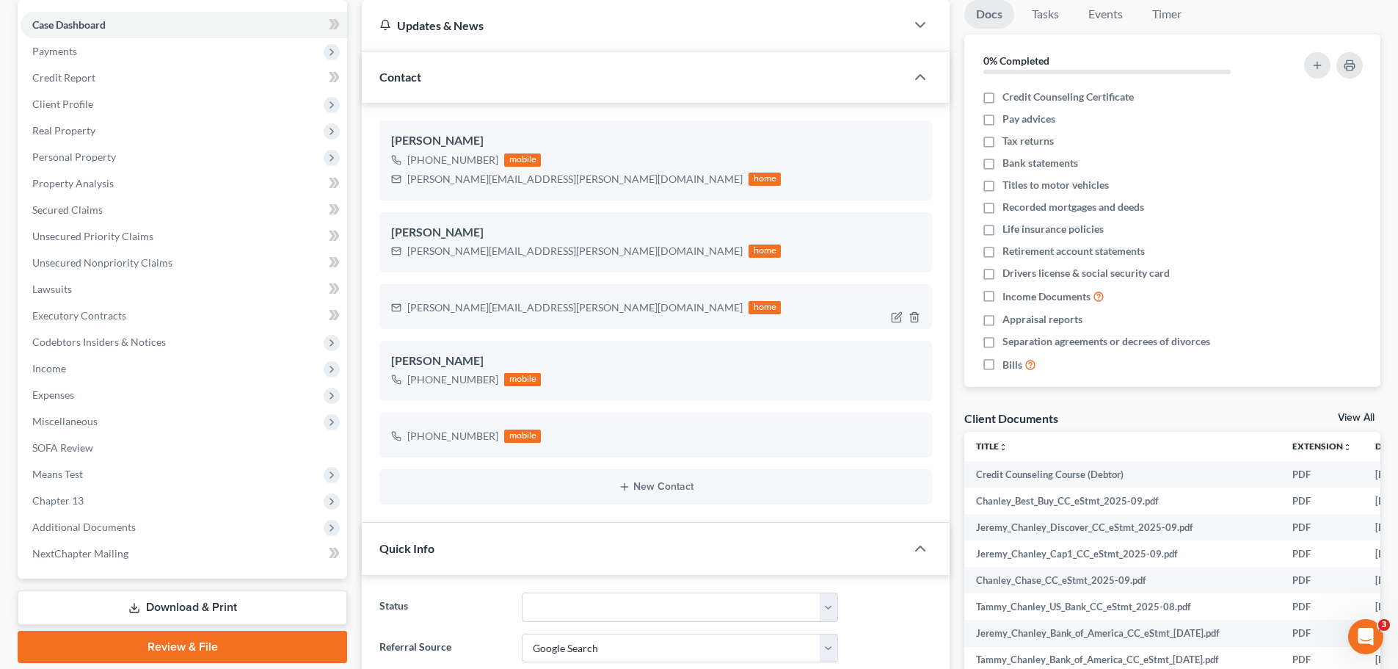
scroll to position [147, 0]
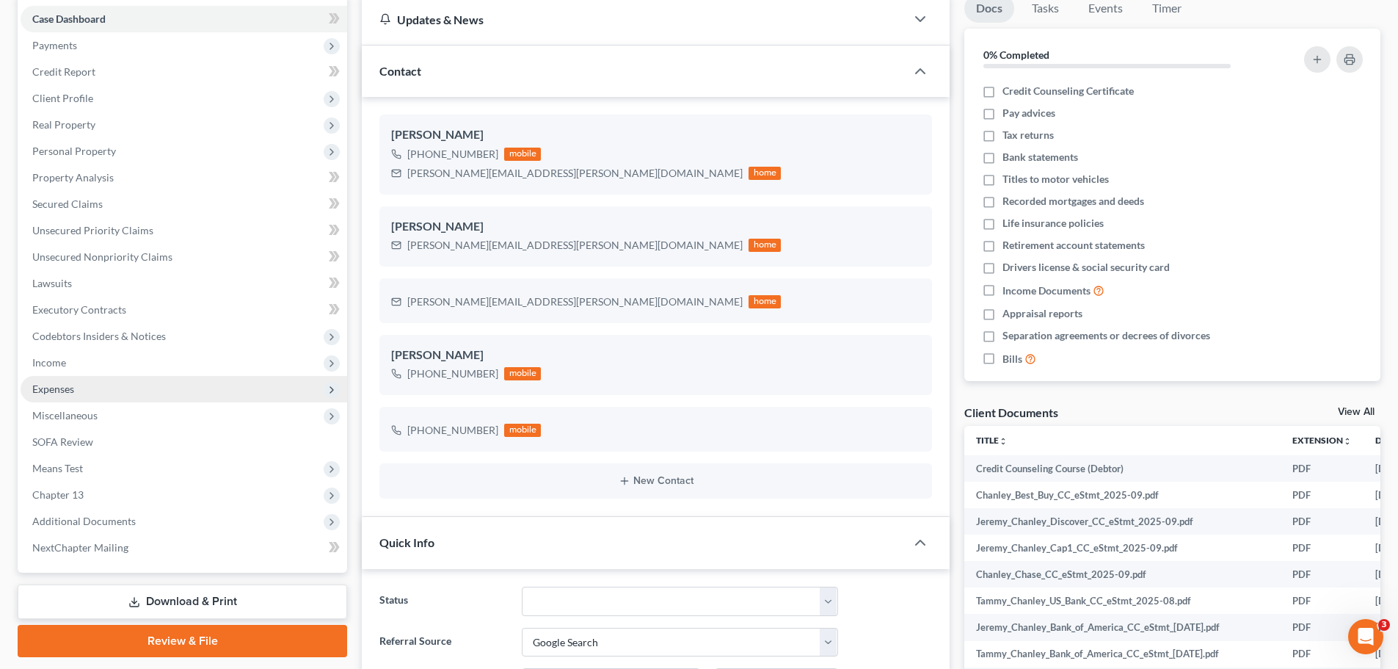
click at [145, 392] on span "Expenses" at bounding box center [184, 389] width 327 height 26
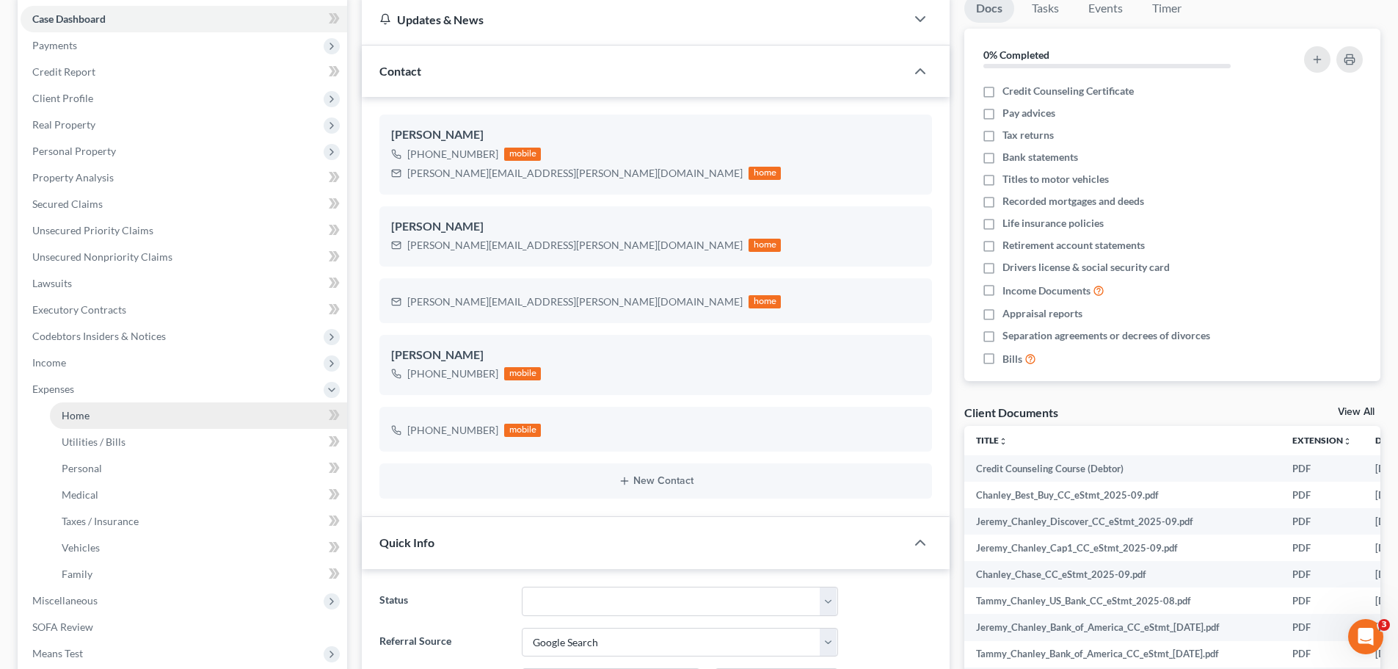
click at [118, 414] on link "Home" at bounding box center [198, 415] width 297 height 26
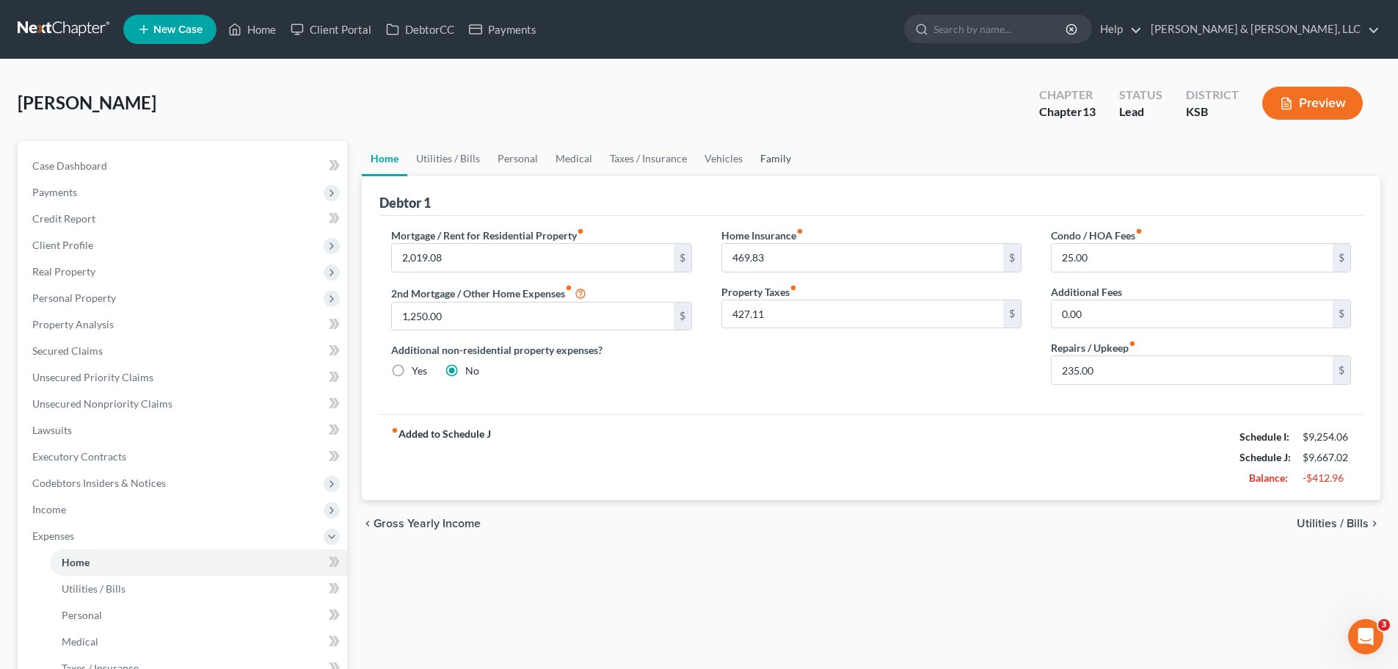
click at [782, 167] on link "Family" at bounding box center [775, 158] width 48 height 35
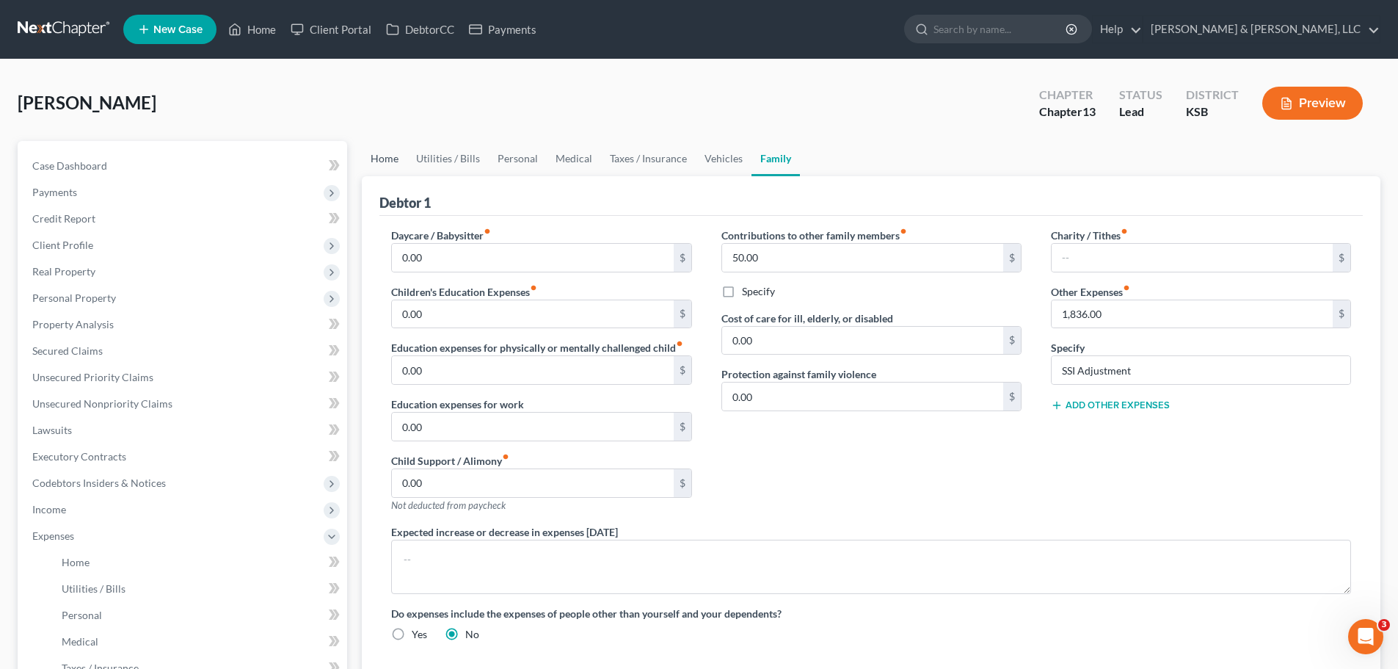
click at [379, 164] on link "Home" at bounding box center [384, 158] width 45 height 35
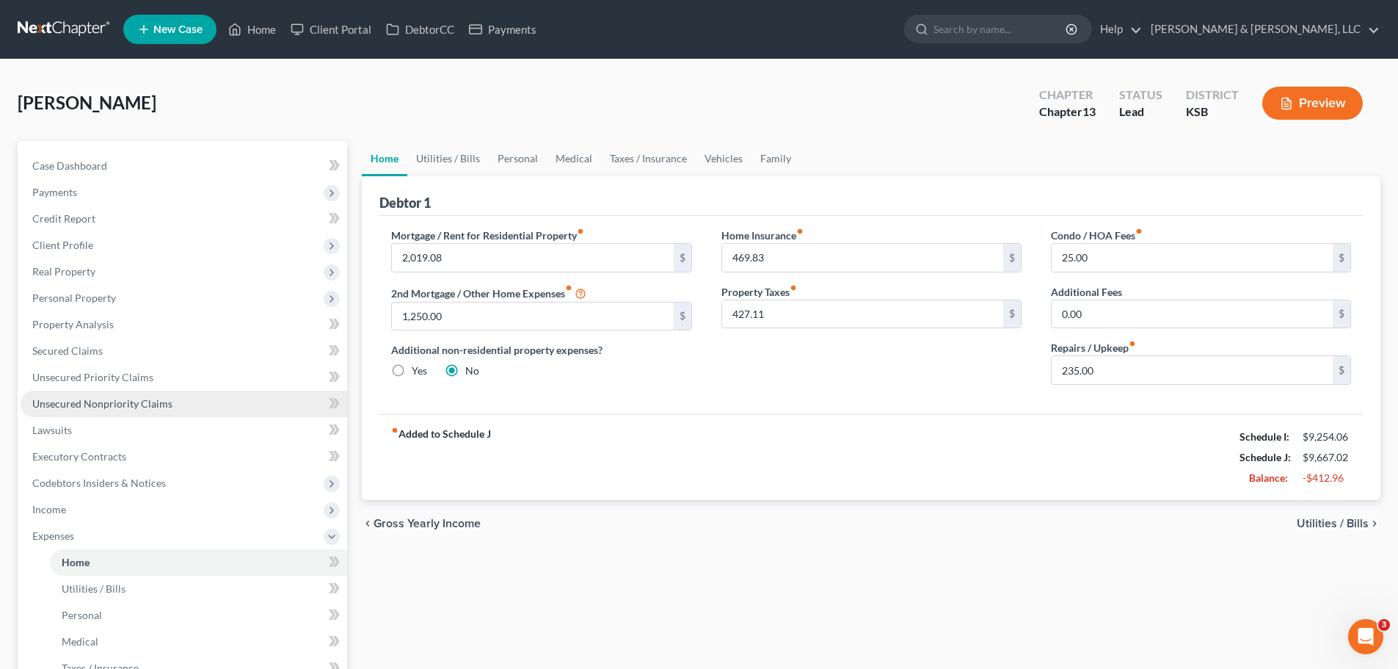
click at [164, 399] on span "Unsecured Nonpriority Claims" at bounding box center [102, 403] width 140 height 12
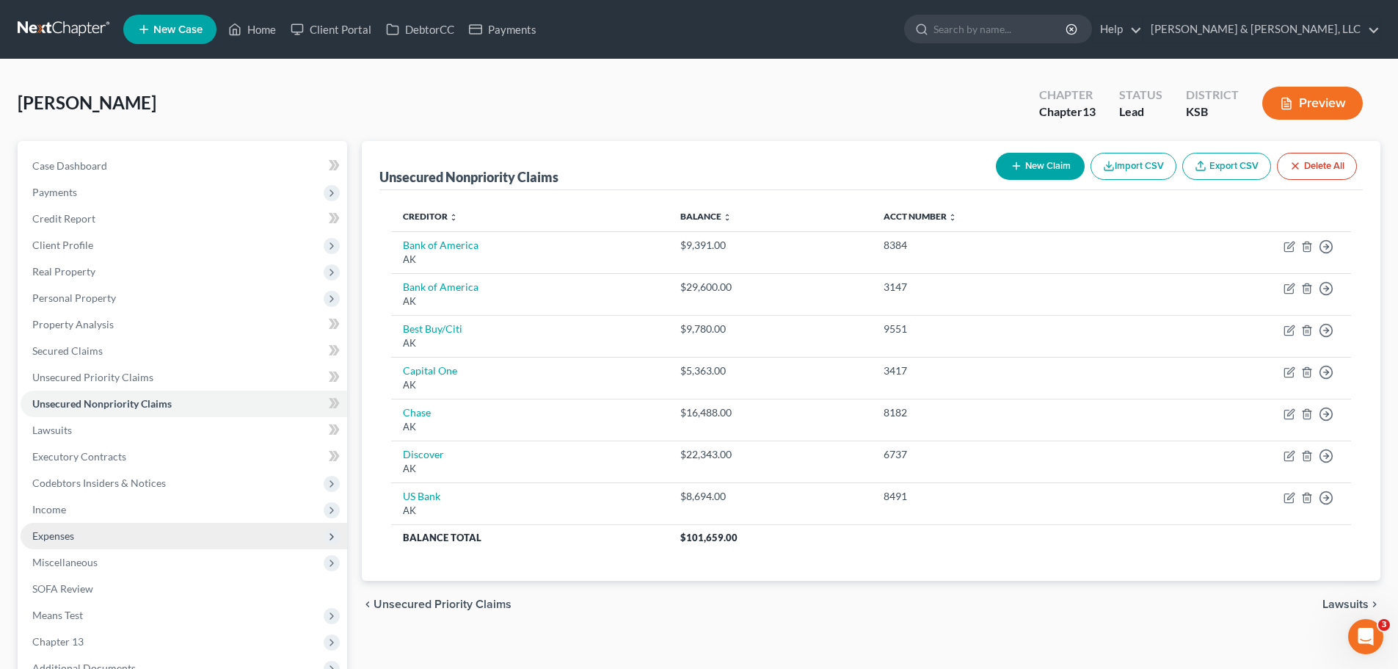
click at [114, 531] on span "Expenses" at bounding box center [184, 536] width 327 height 26
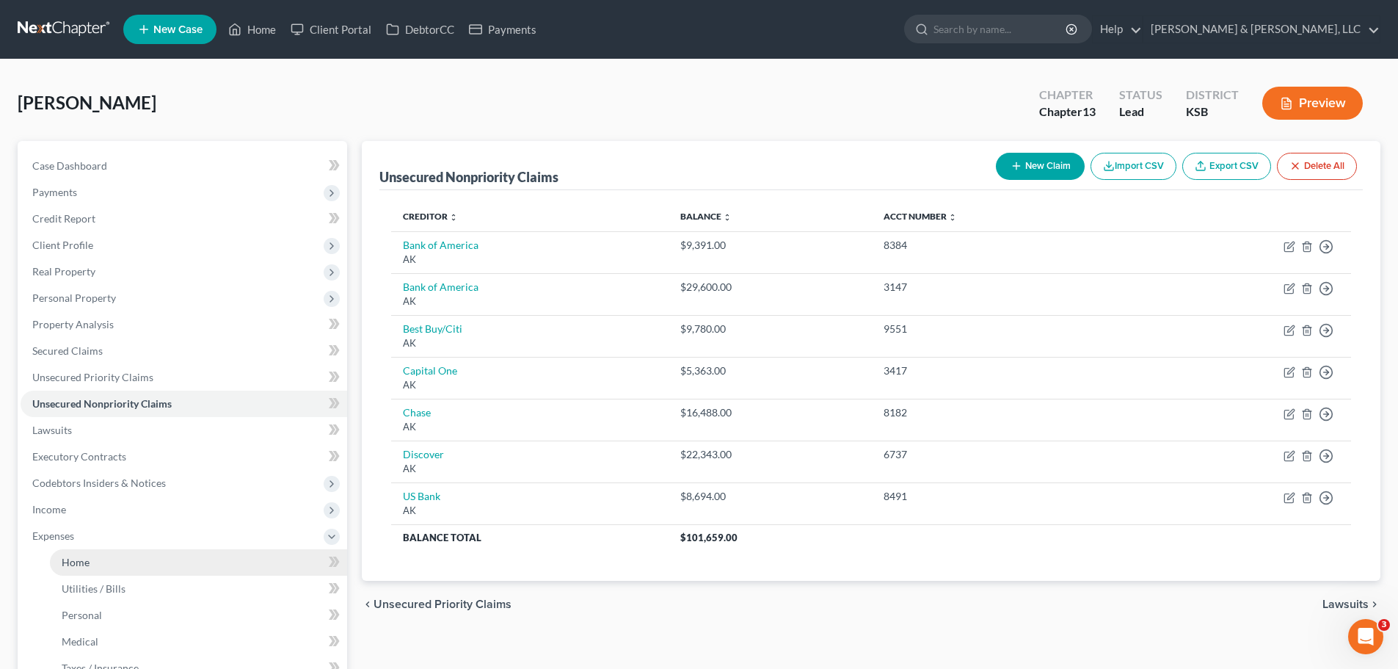
click at [81, 564] on span "Home" at bounding box center [76, 562] width 28 height 12
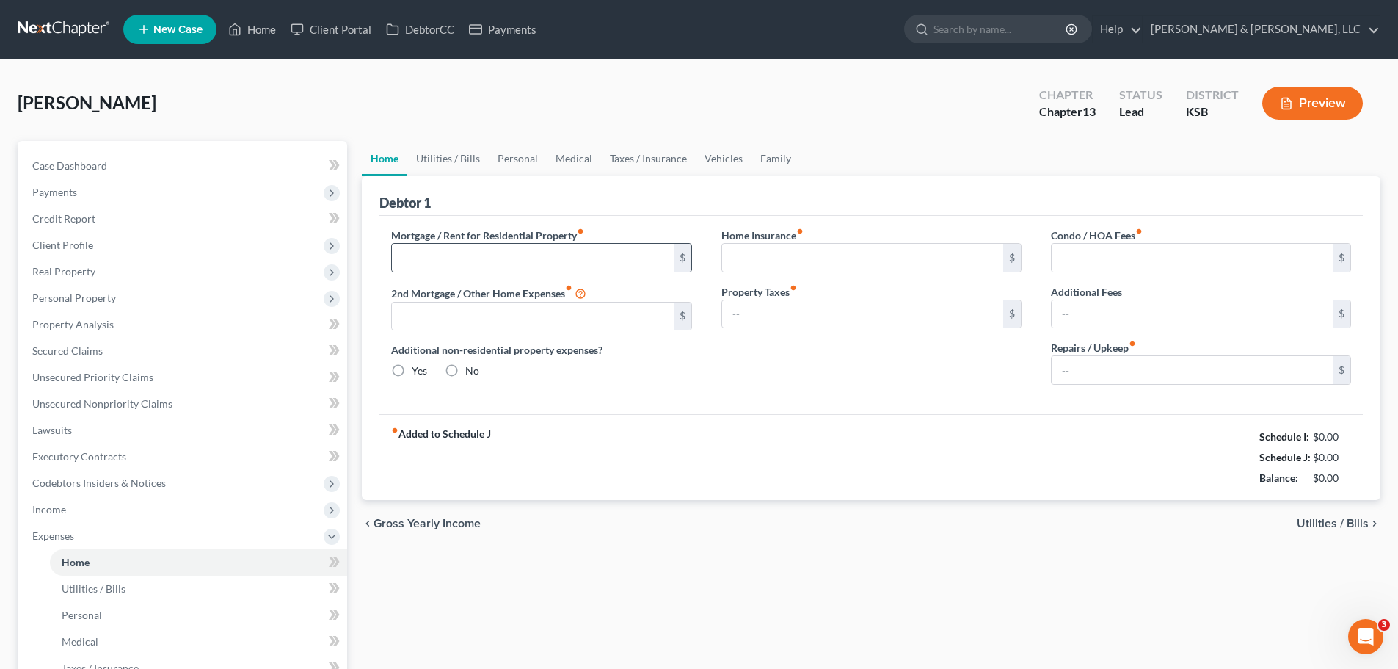
type input "2,019.08"
type input "1,250.00"
radio input "true"
type input "469.83"
type input "427.11"
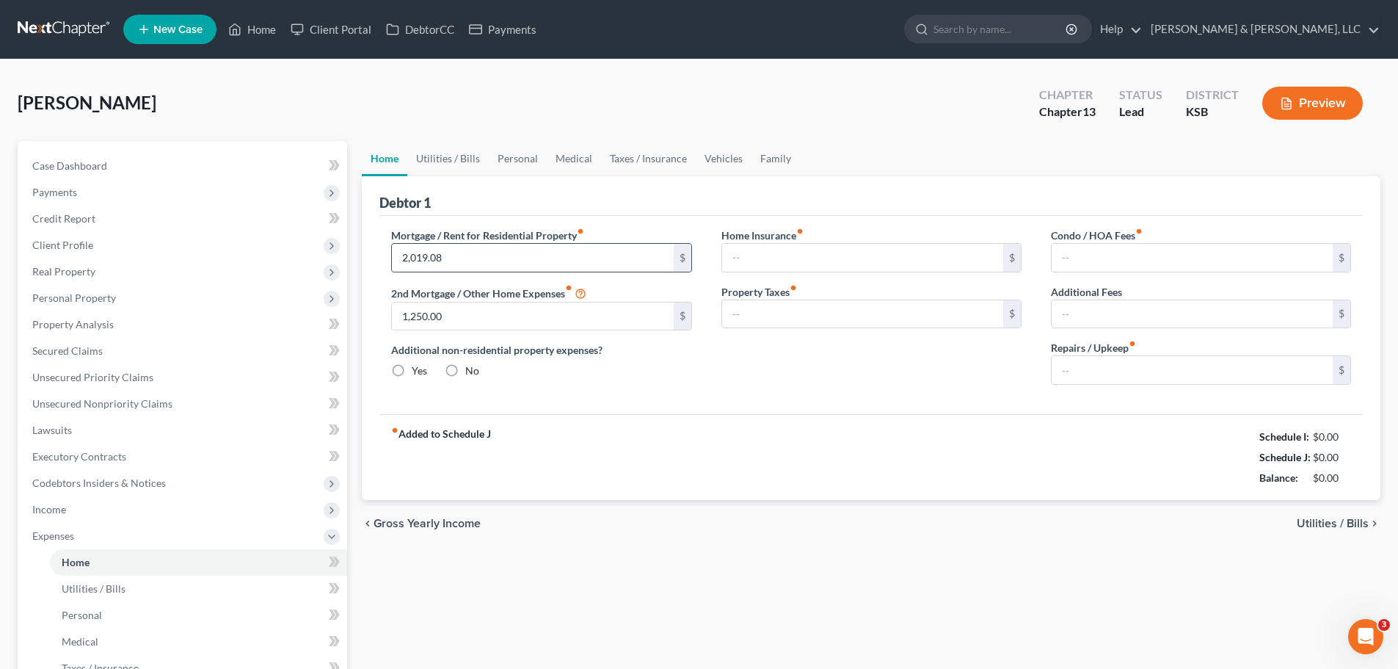
type input "25.00"
type input "0.00"
type input "235.00"
click at [788, 158] on link "Family" at bounding box center [775, 158] width 48 height 35
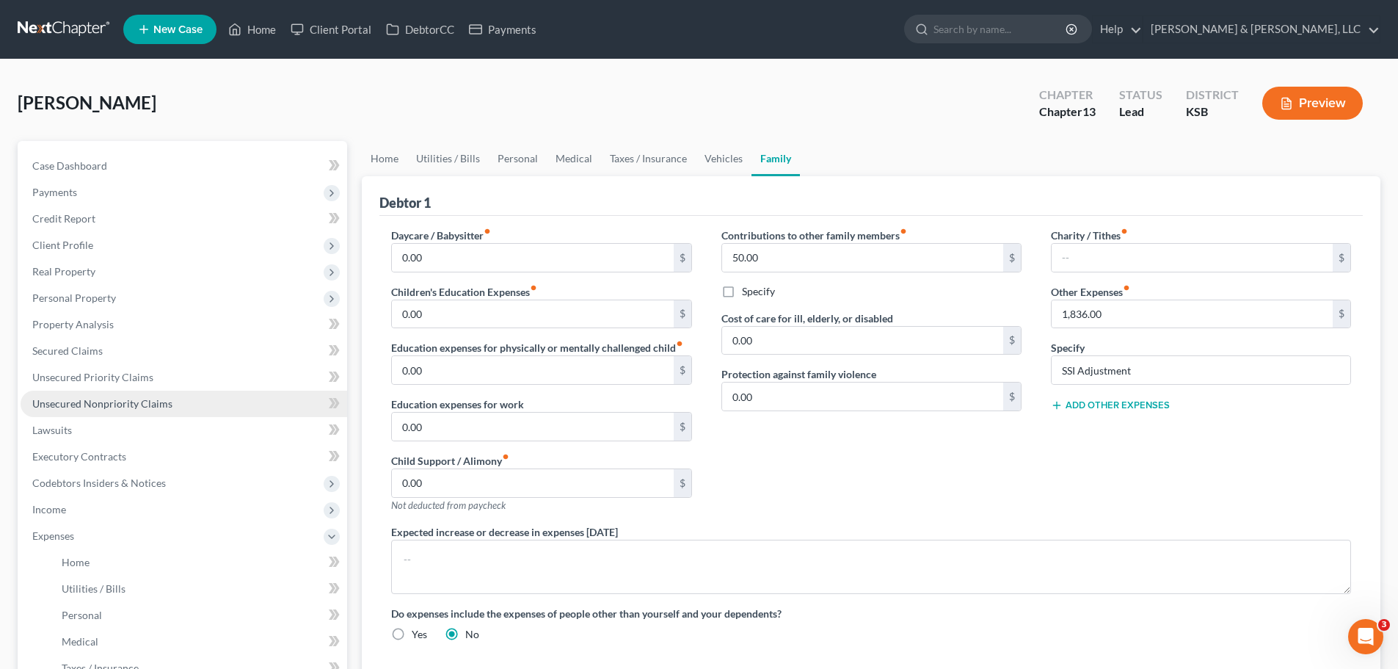
click at [142, 408] on span "Unsecured Nonpriority Claims" at bounding box center [102, 403] width 140 height 12
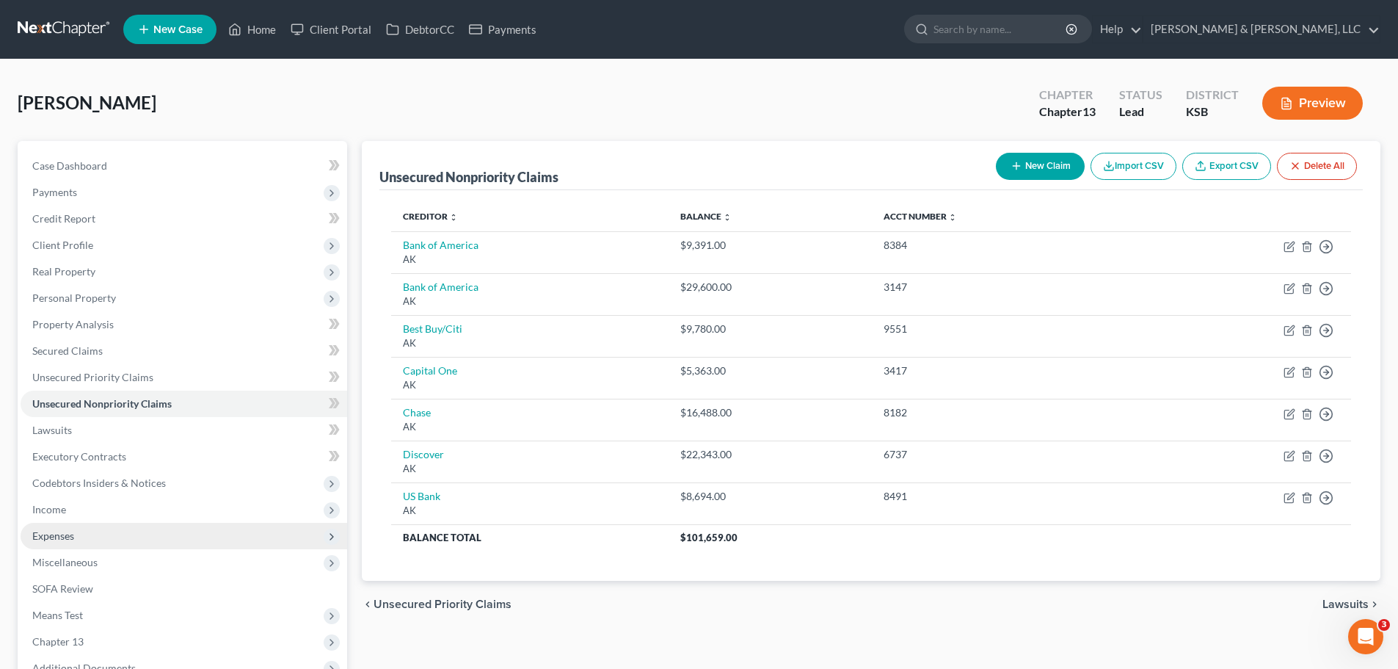
click at [79, 534] on span "Expenses" at bounding box center [184, 536] width 327 height 26
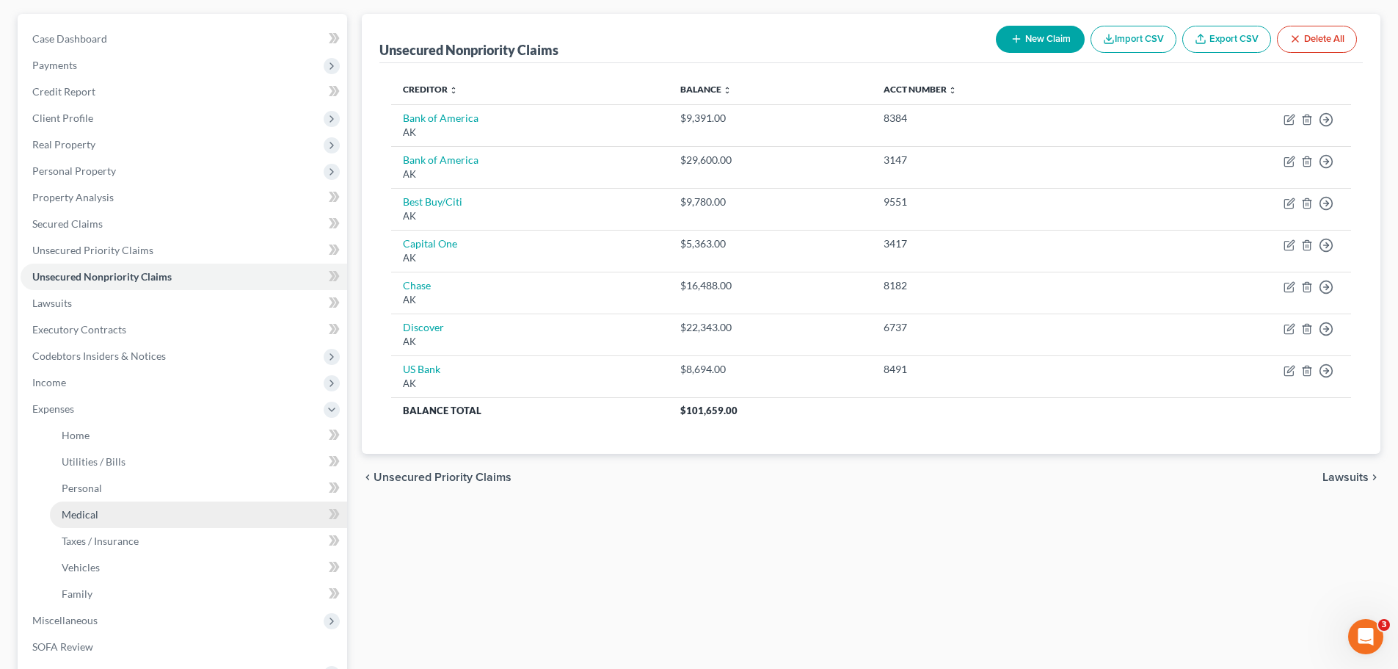
scroll to position [147, 0]
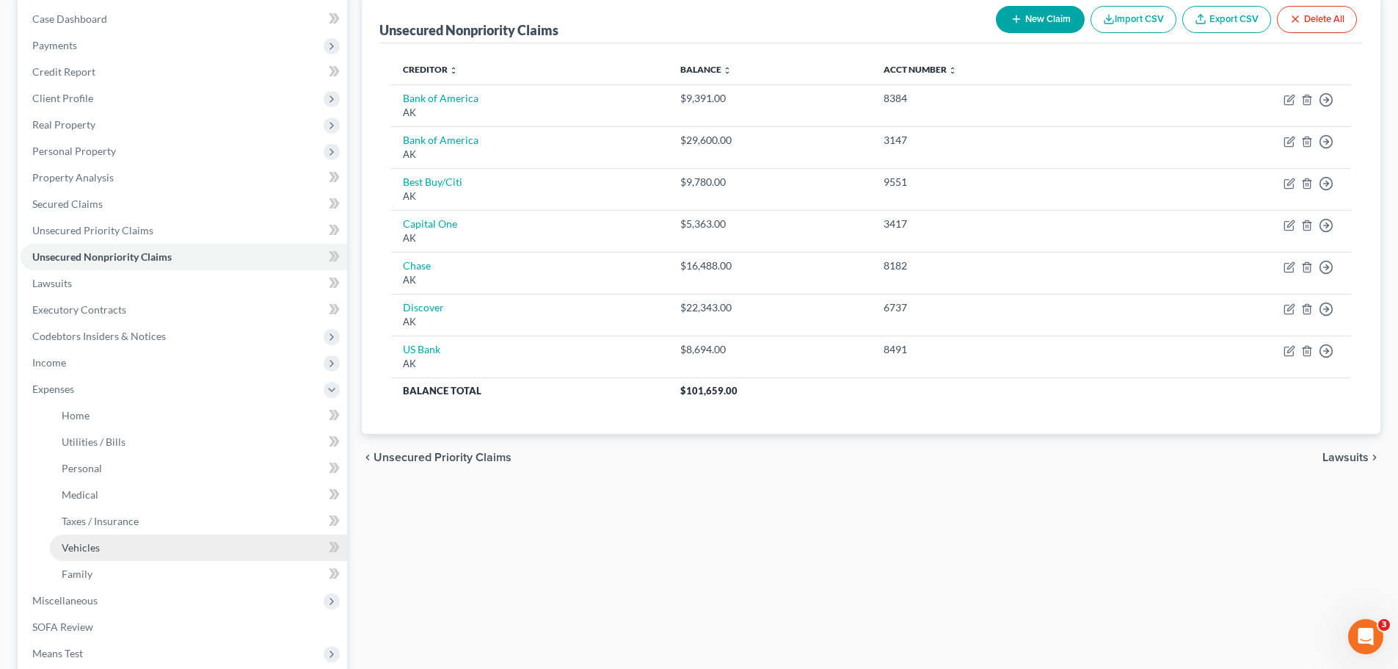
click at [121, 540] on link "Vehicles" at bounding box center [198, 547] width 297 height 26
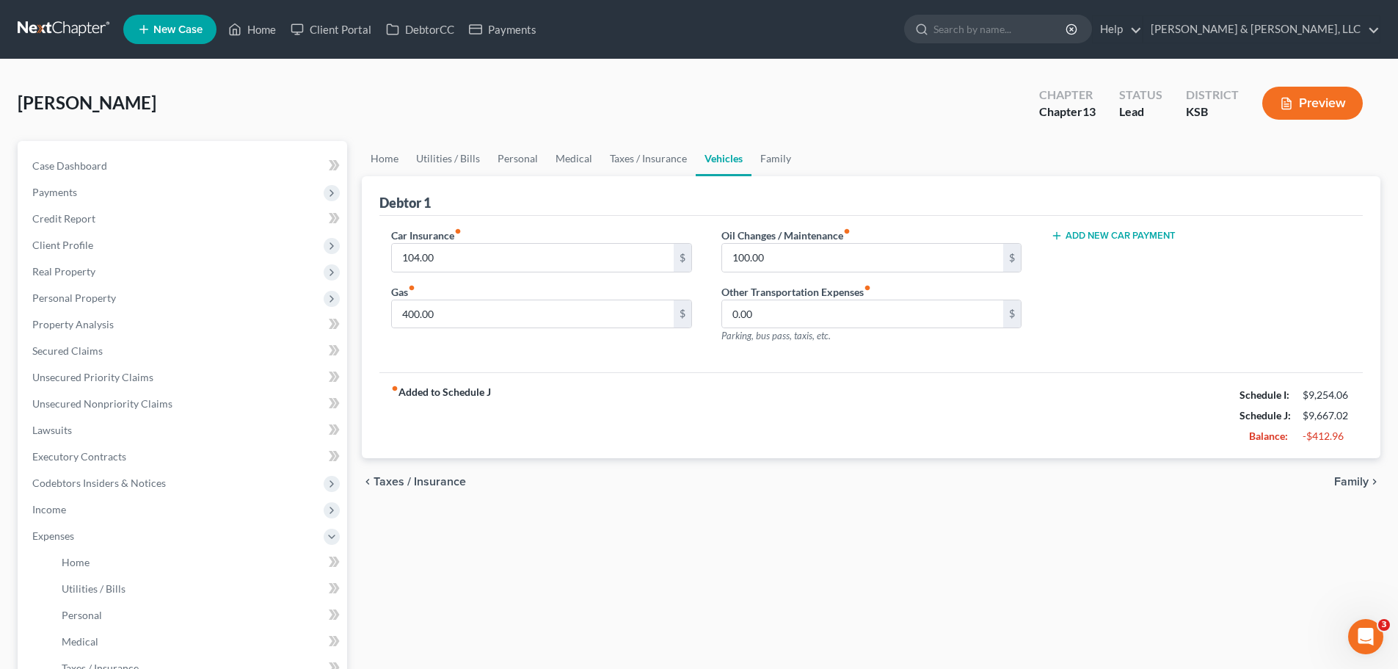
click at [1114, 238] on button "Add New Car Payment" at bounding box center [1113, 236] width 125 height 12
click at [1114, 254] on input "text" at bounding box center [1179, 258] width 255 height 28
type input "922"
click at [1136, 352] on div "Car Payment 1 fiber_manual_record 922 $ Add New Car Payment" at bounding box center [1201, 291] width 330 height 128
click at [401, 165] on link "Home" at bounding box center [384, 158] width 45 height 35
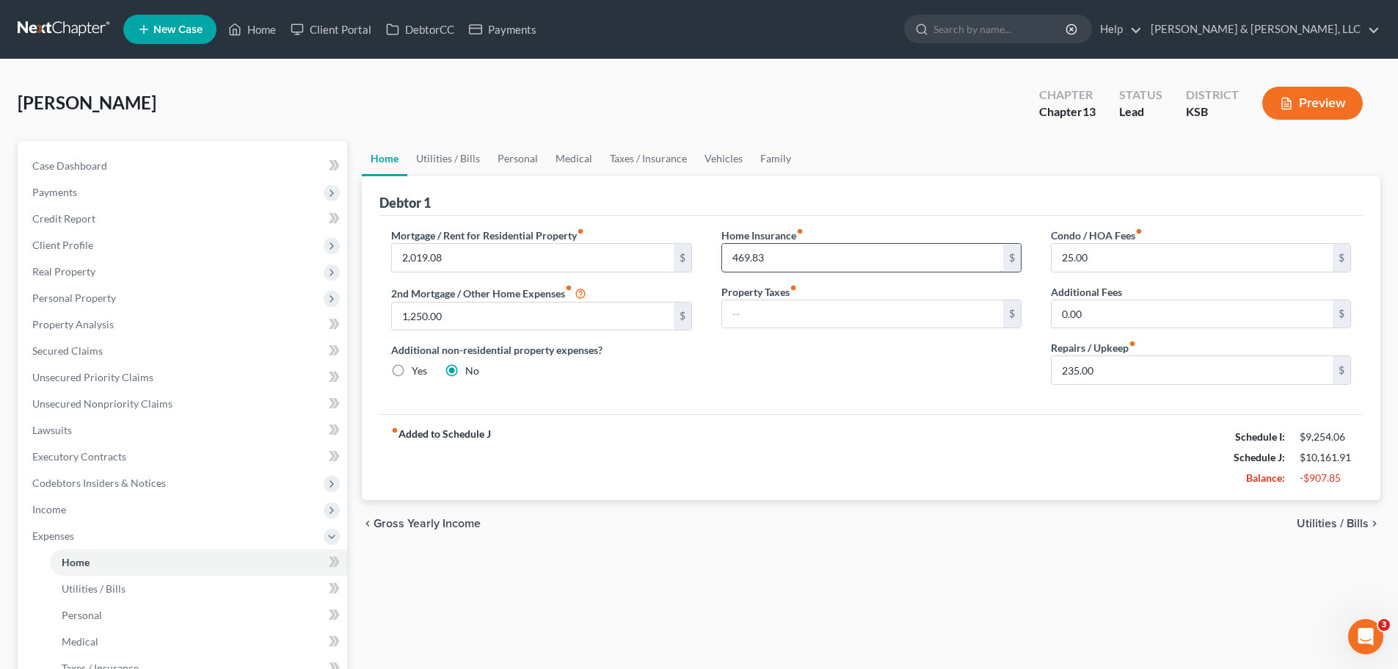
click at [807, 266] on input "469.83" at bounding box center [862, 258] width 281 height 28
click at [465, 159] on link "Utilities / Bills" at bounding box center [447, 158] width 81 height 35
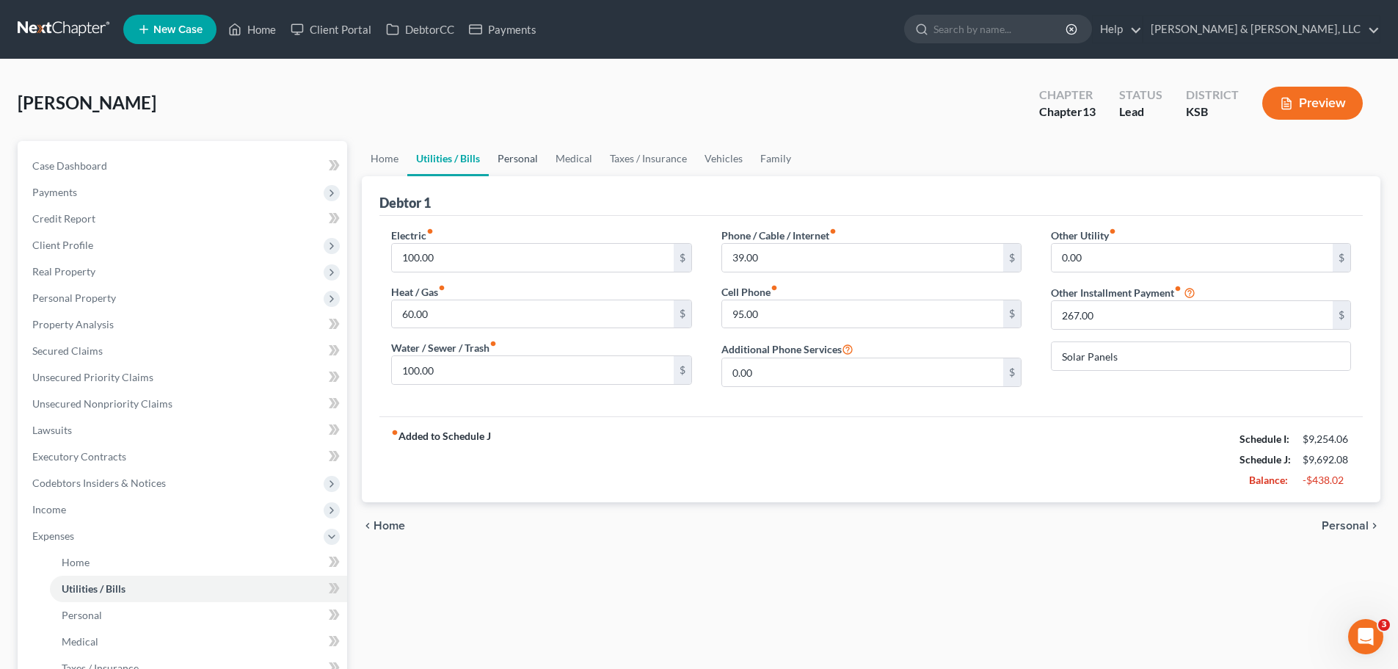
click at [522, 164] on link "Personal" at bounding box center [518, 158] width 58 height 35
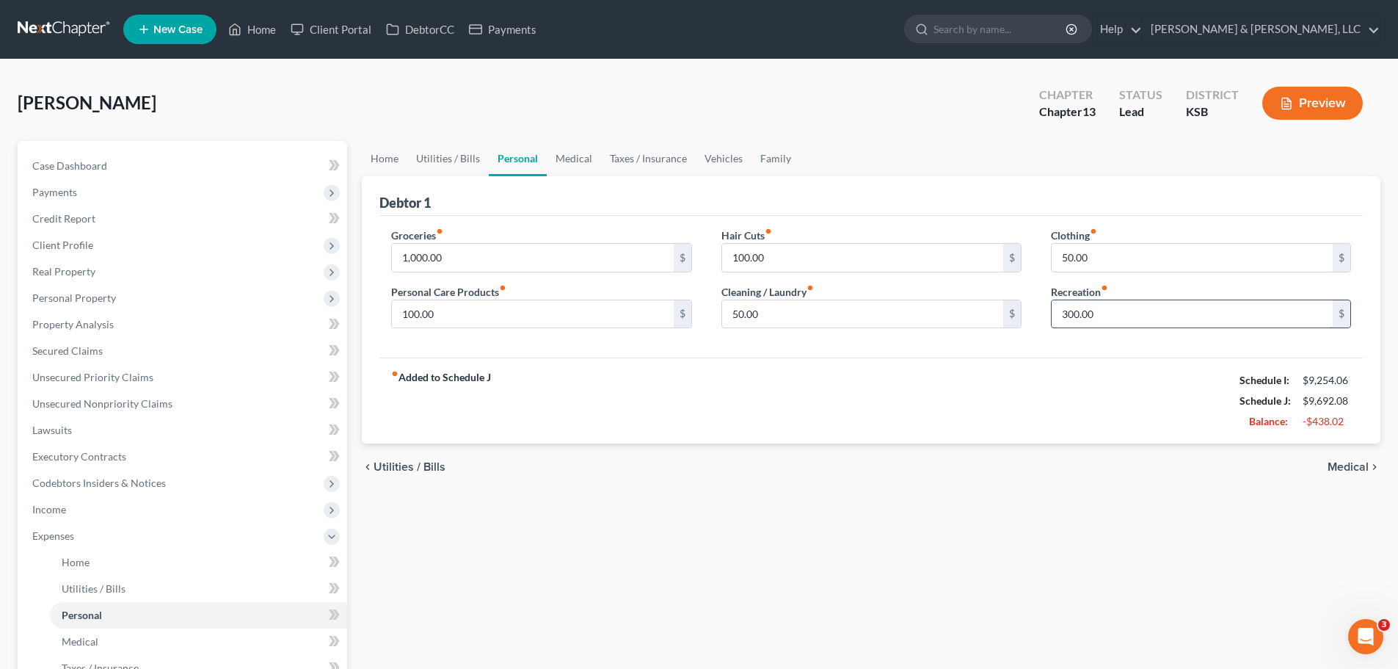
click at [1125, 313] on input "300.00" at bounding box center [1192, 314] width 281 height 28
type input "145"
drag, startPoint x: 991, startPoint y: 440, endPoint x: 894, endPoint y: 428, distance: 97.6
click at [991, 440] on div "fiber_manual_record Added to Schedule J Schedule I: $9,254.06 Schedule J: $9,53…" at bounding box center [870, 400] width 983 height 86
click at [578, 147] on link "Medical" at bounding box center [574, 158] width 54 height 35
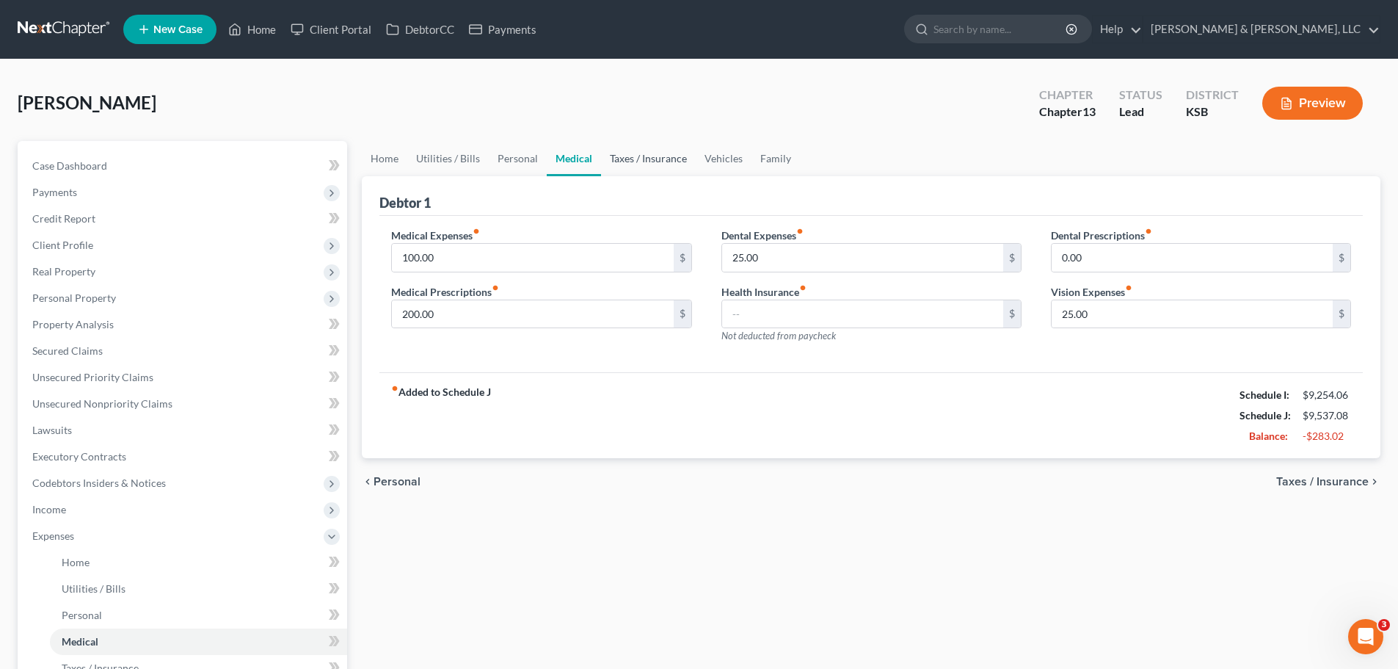
click at [648, 161] on link "Taxes / Insurance" at bounding box center [648, 158] width 95 height 35
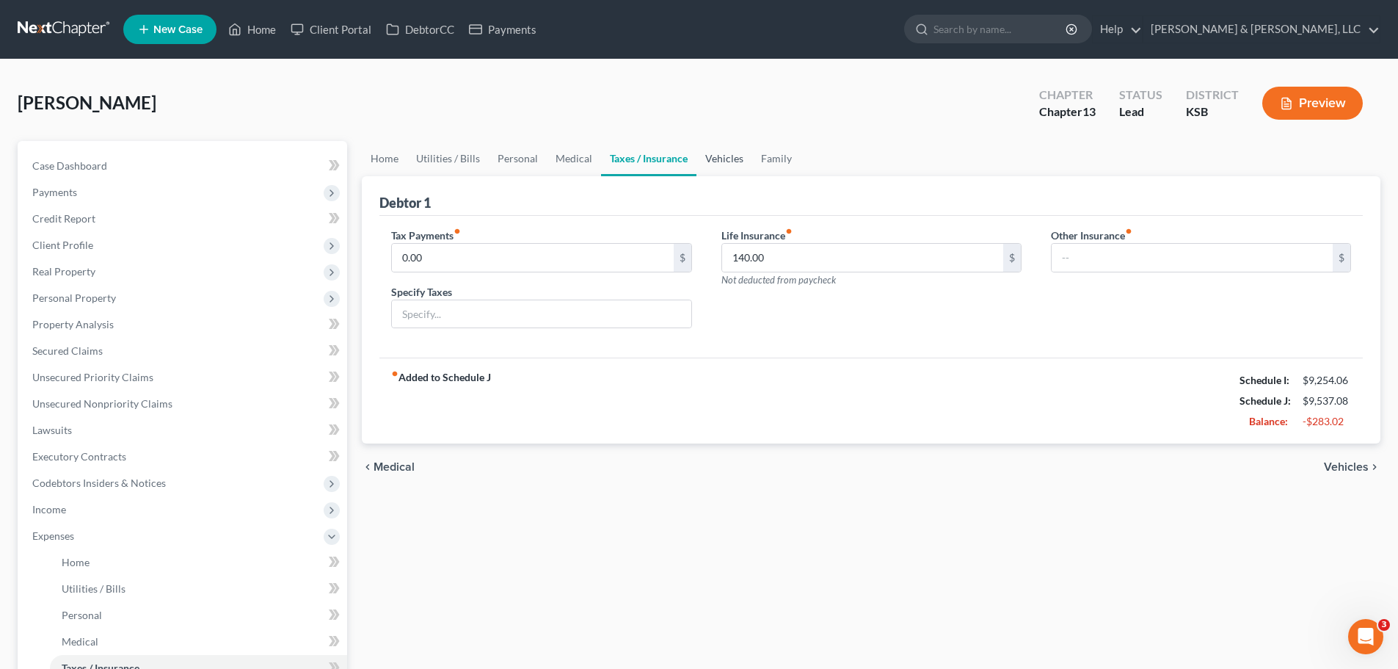
click at [729, 164] on link "Vehicles" at bounding box center [724, 158] width 56 height 35
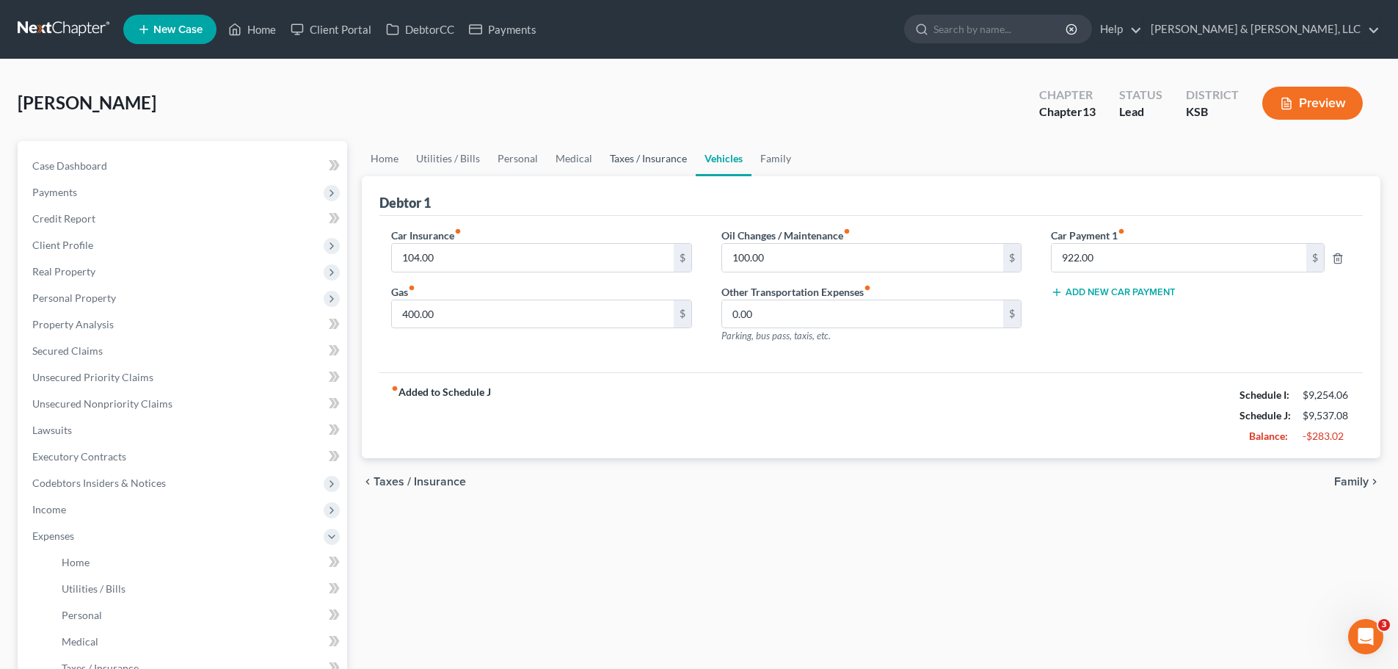
click at [669, 162] on link "Taxes / Insurance" at bounding box center [648, 158] width 95 height 35
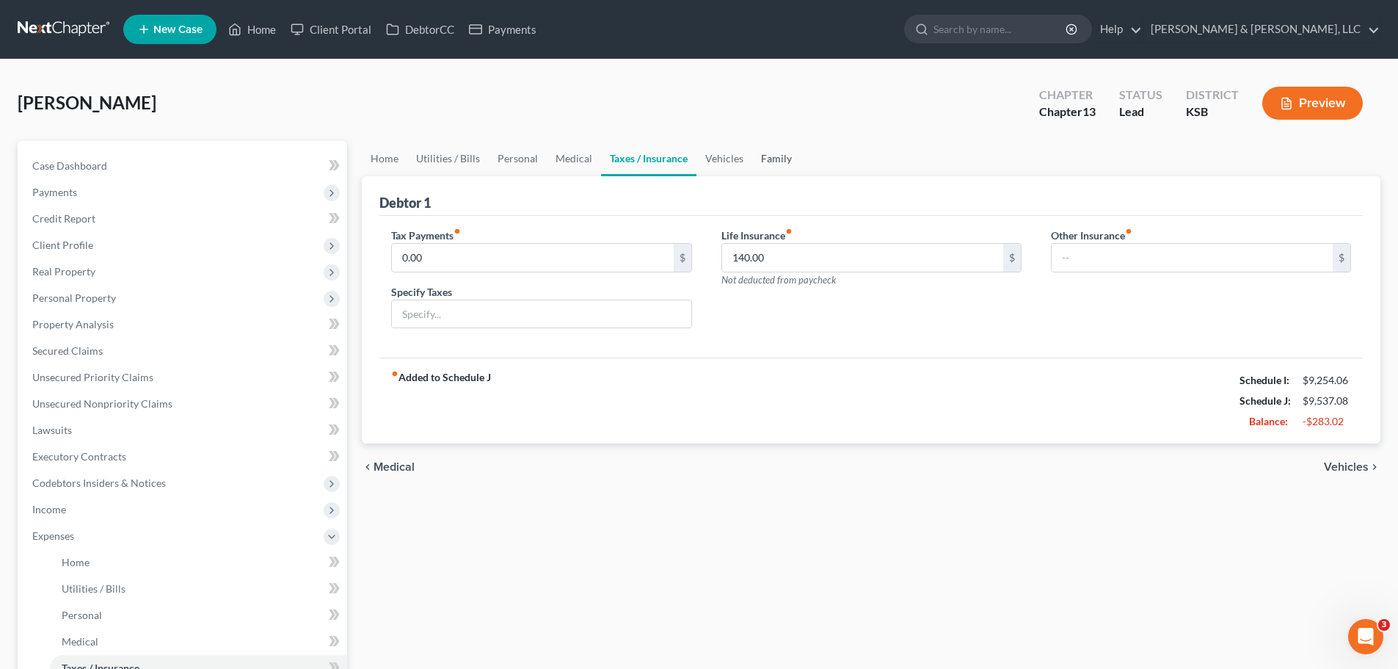
click at [790, 155] on link "Family" at bounding box center [776, 158] width 48 height 35
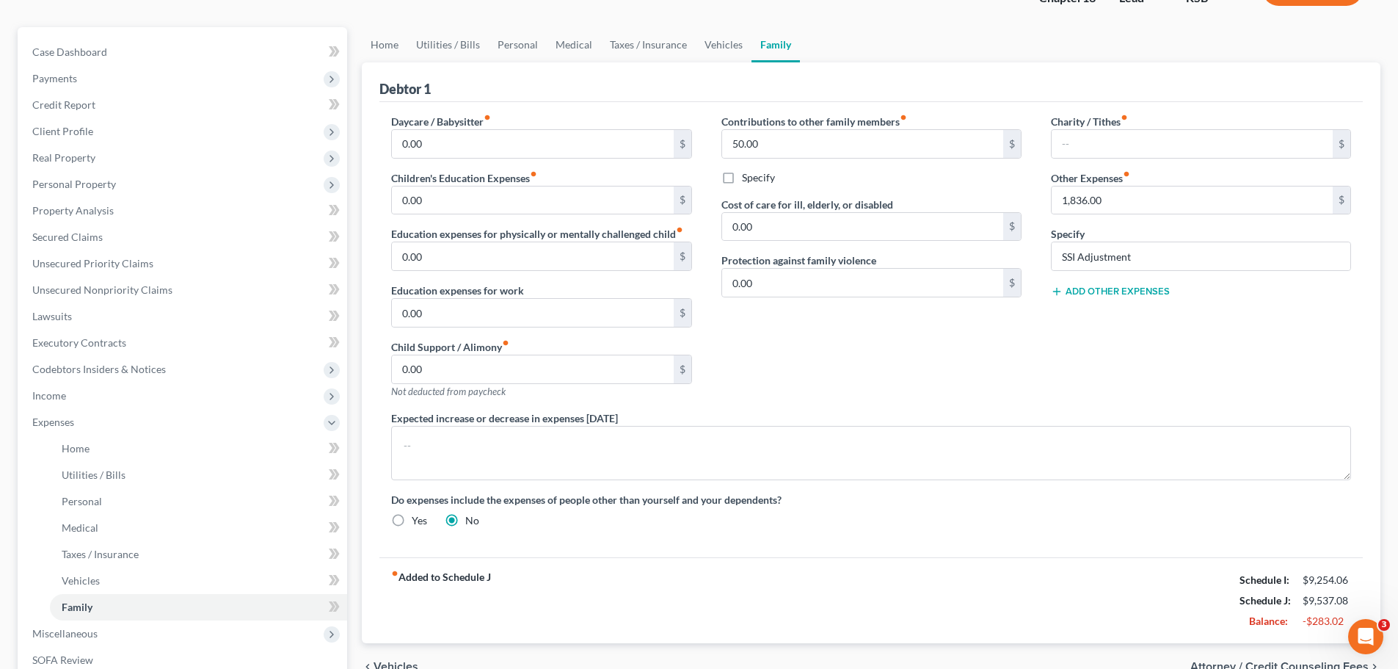
scroll to position [73, 0]
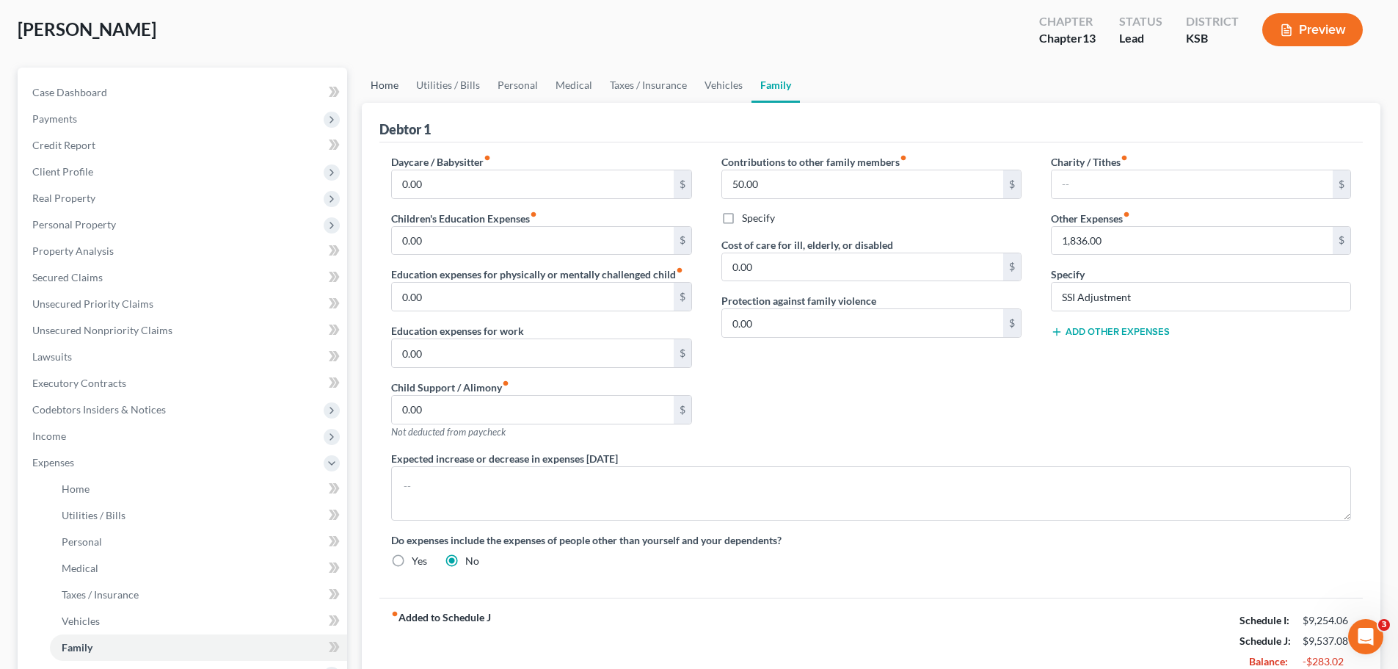
click at [376, 87] on link "Home" at bounding box center [384, 85] width 45 height 35
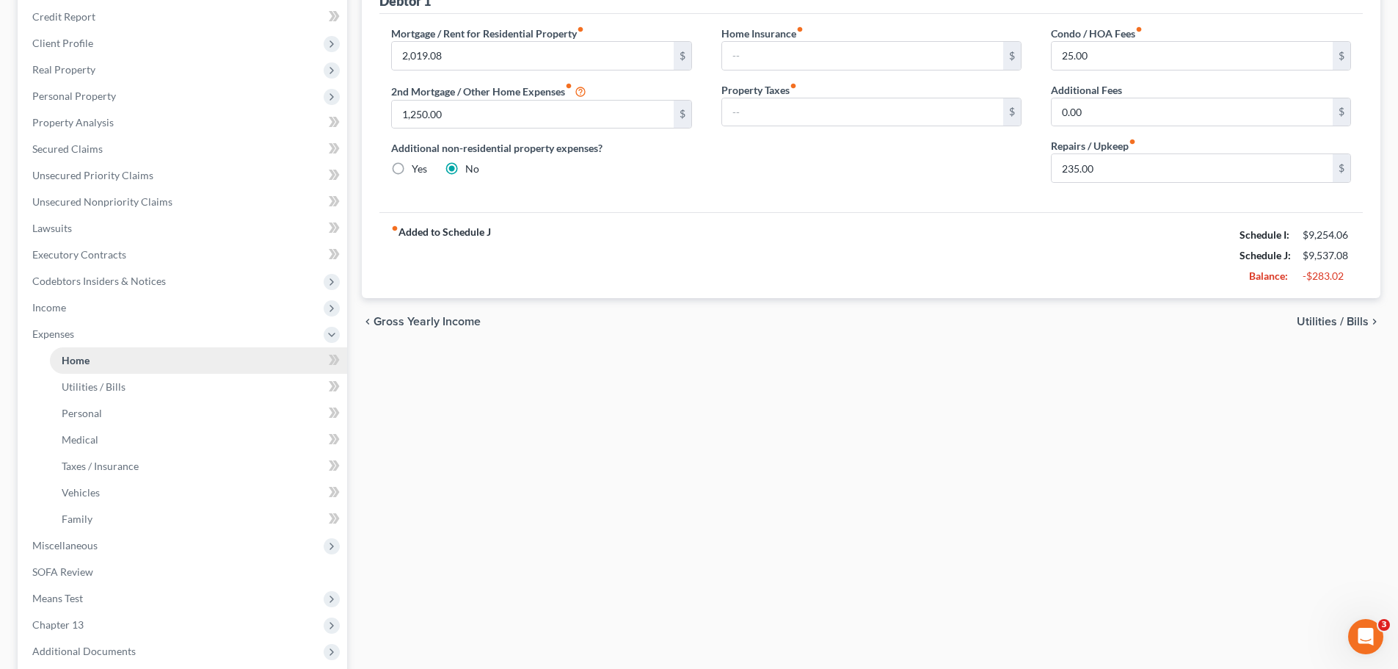
scroll to position [220, 0]
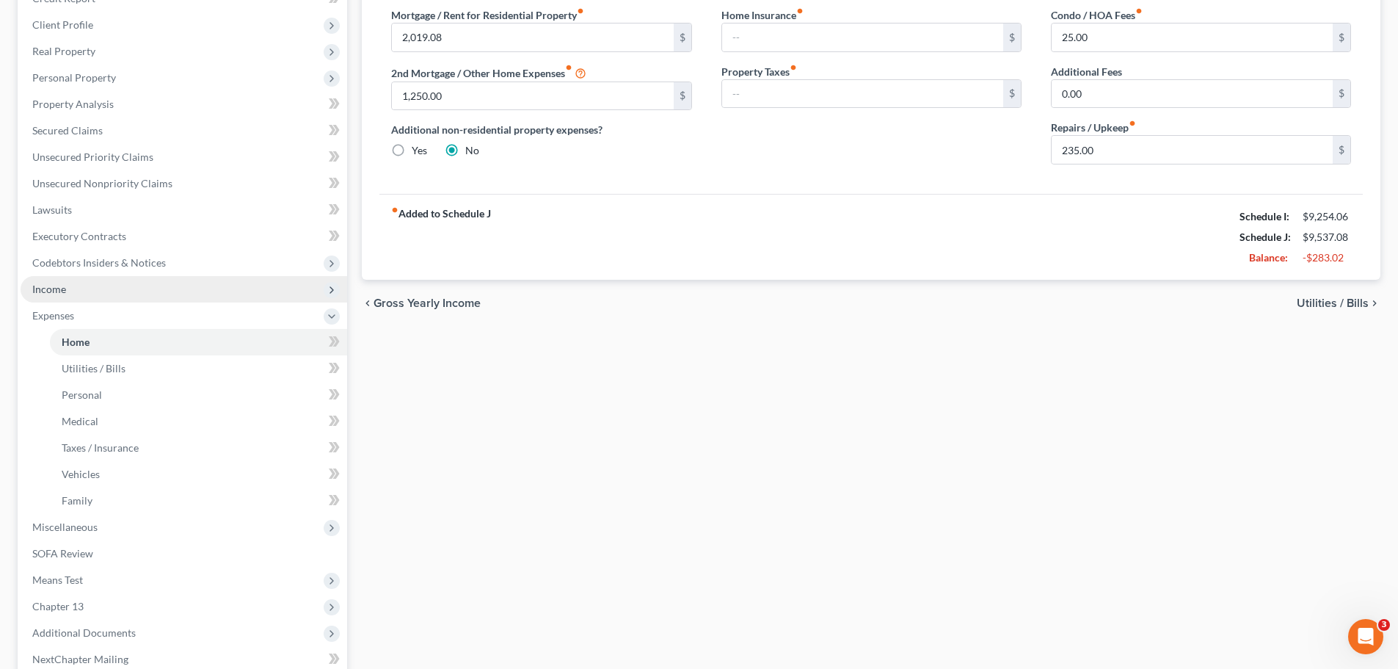
click at [65, 296] on span "Income" at bounding box center [184, 289] width 327 height 26
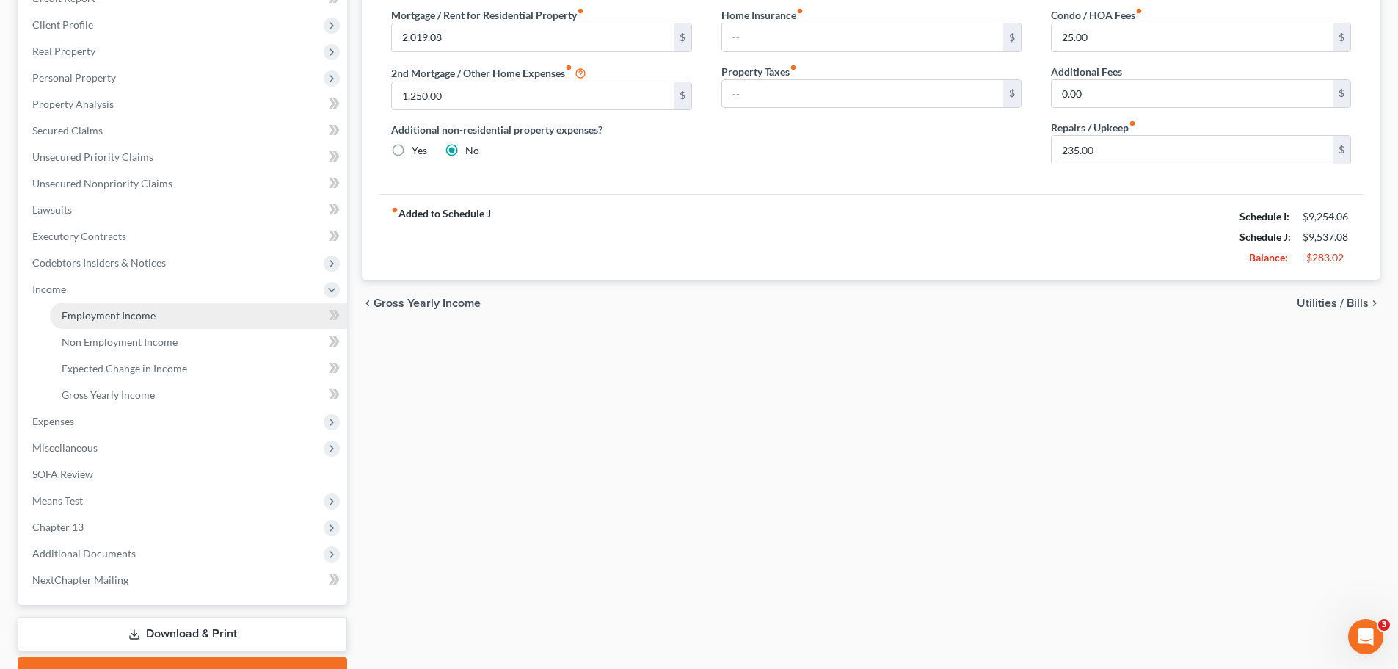
click at [73, 311] on span "Employment Income" at bounding box center [109, 315] width 94 height 12
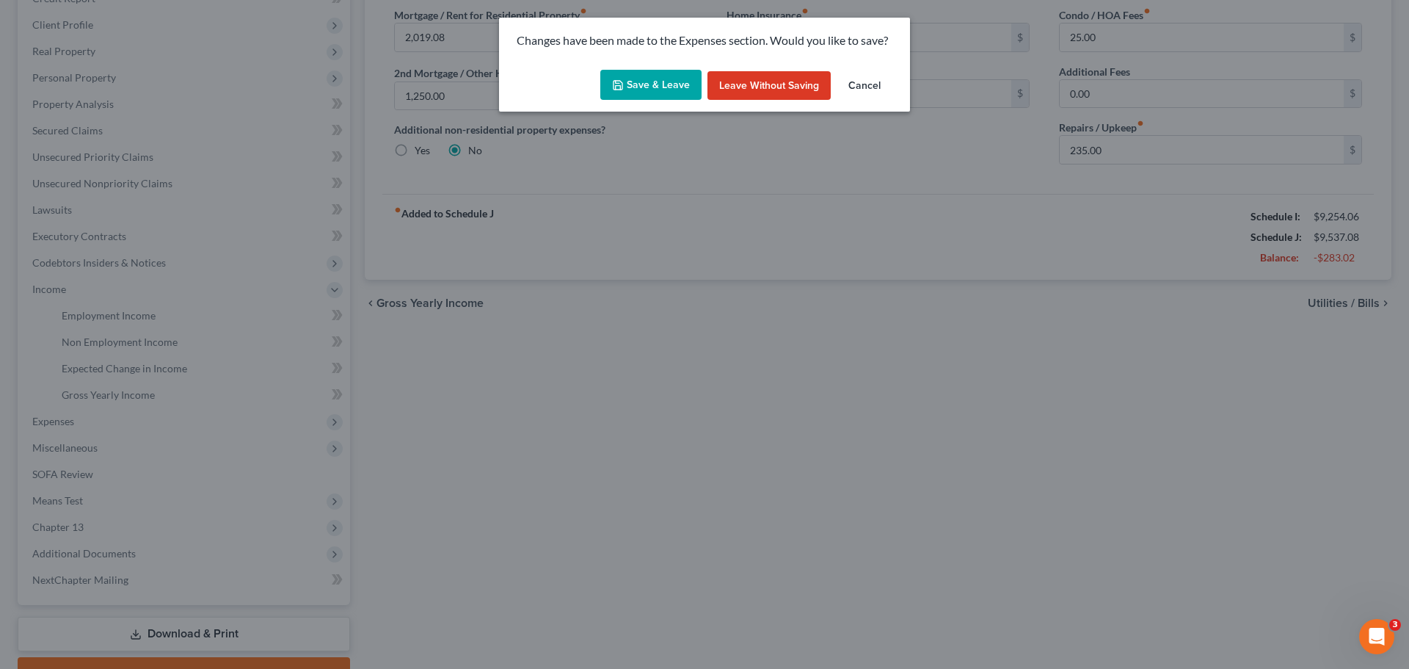
click at [666, 85] on button "Save & Leave" at bounding box center [650, 85] width 101 height 31
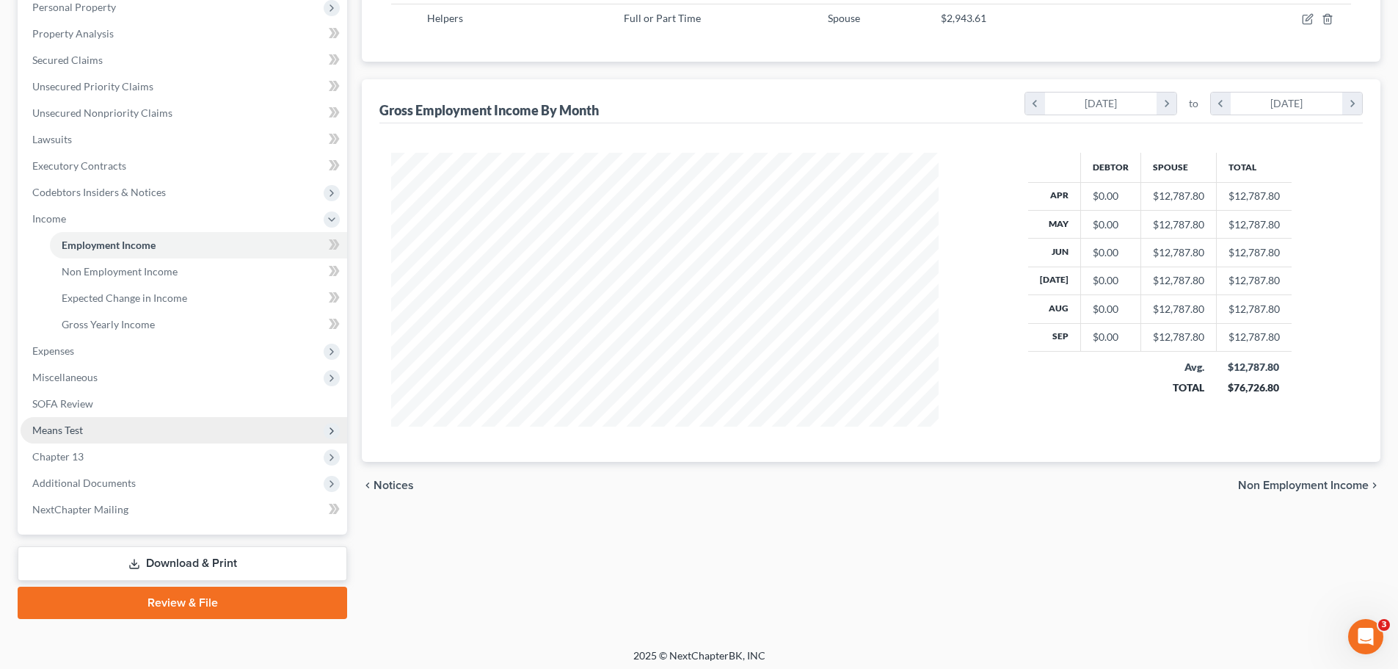
scroll to position [294, 0]
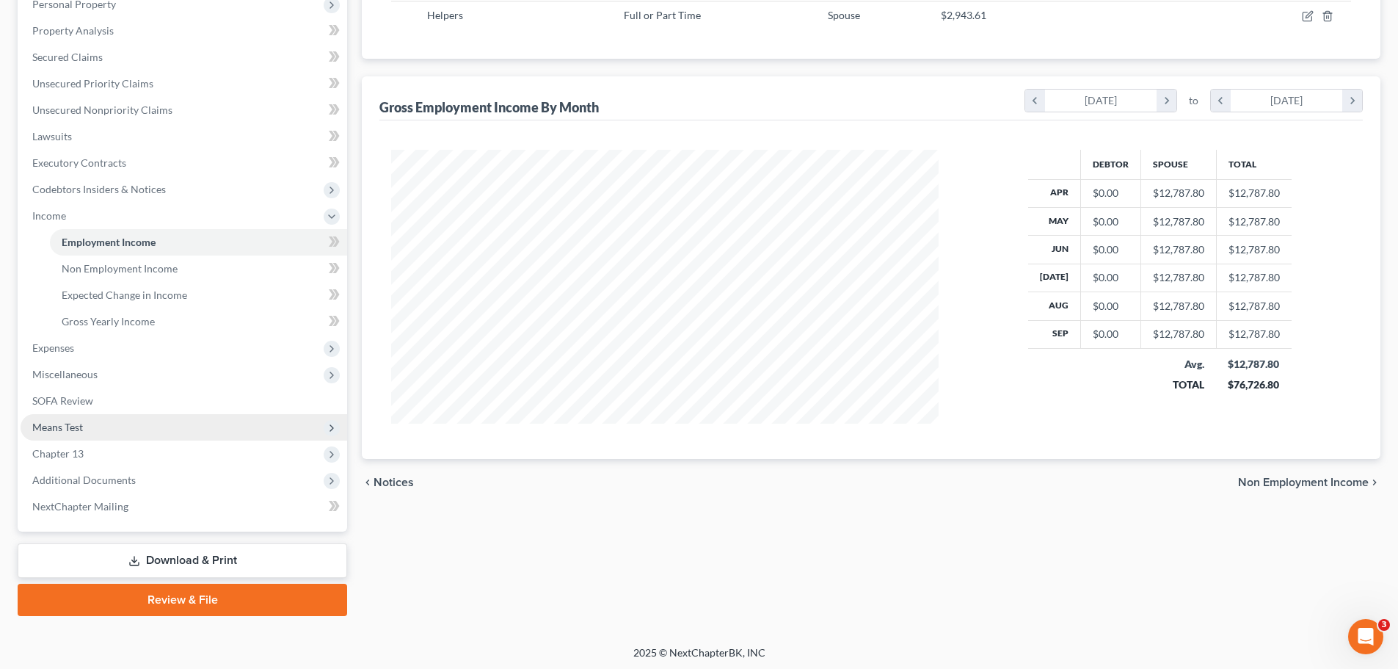
click at [102, 421] on span "Means Test" at bounding box center [184, 427] width 327 height 26
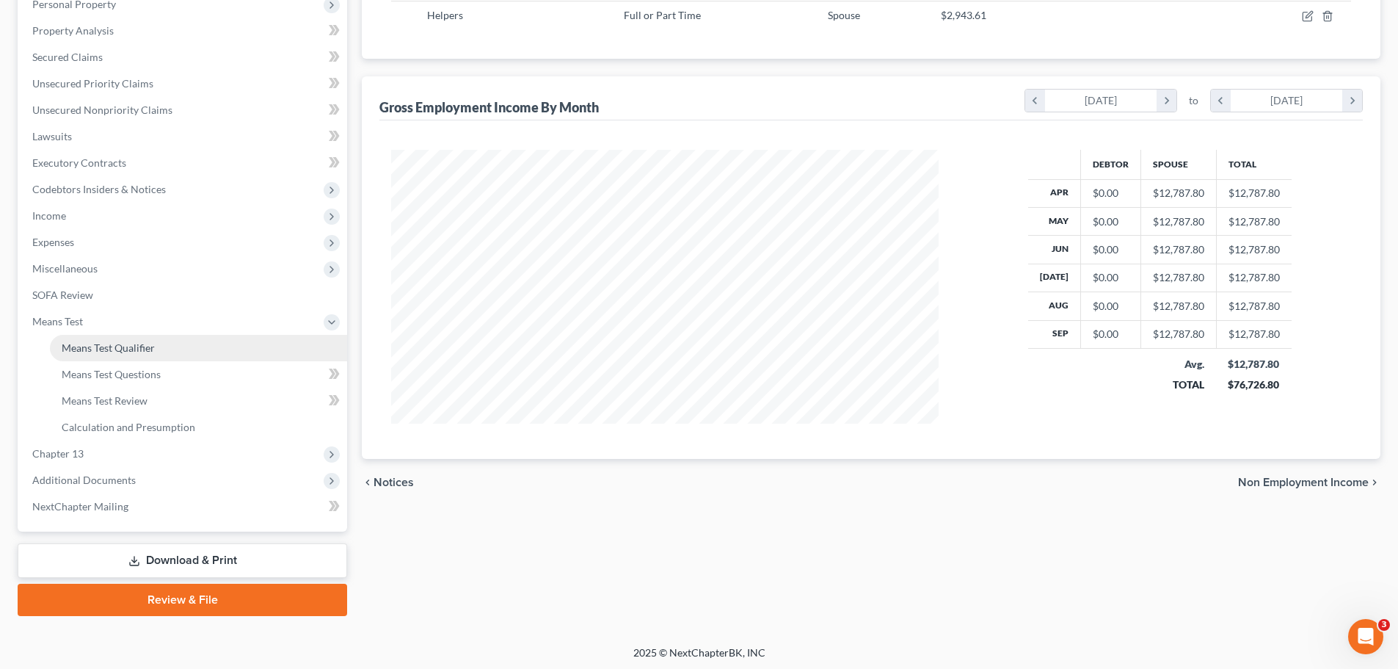
click at [107, 354] on link "Means Test Qualifier" at bounding box center [198, 348] width 297 height 26
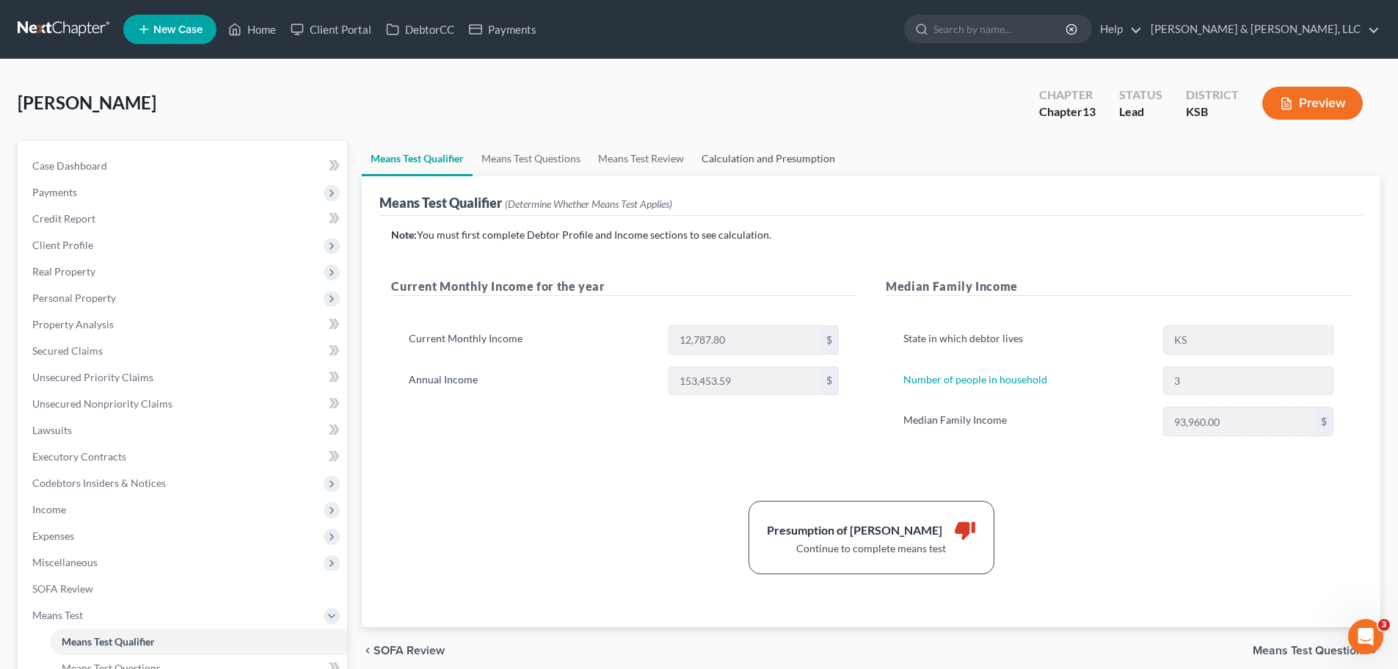
click at [722, 148] on link "Calculation and Presumption" at bounding box center [768, 158] width 151 height 35
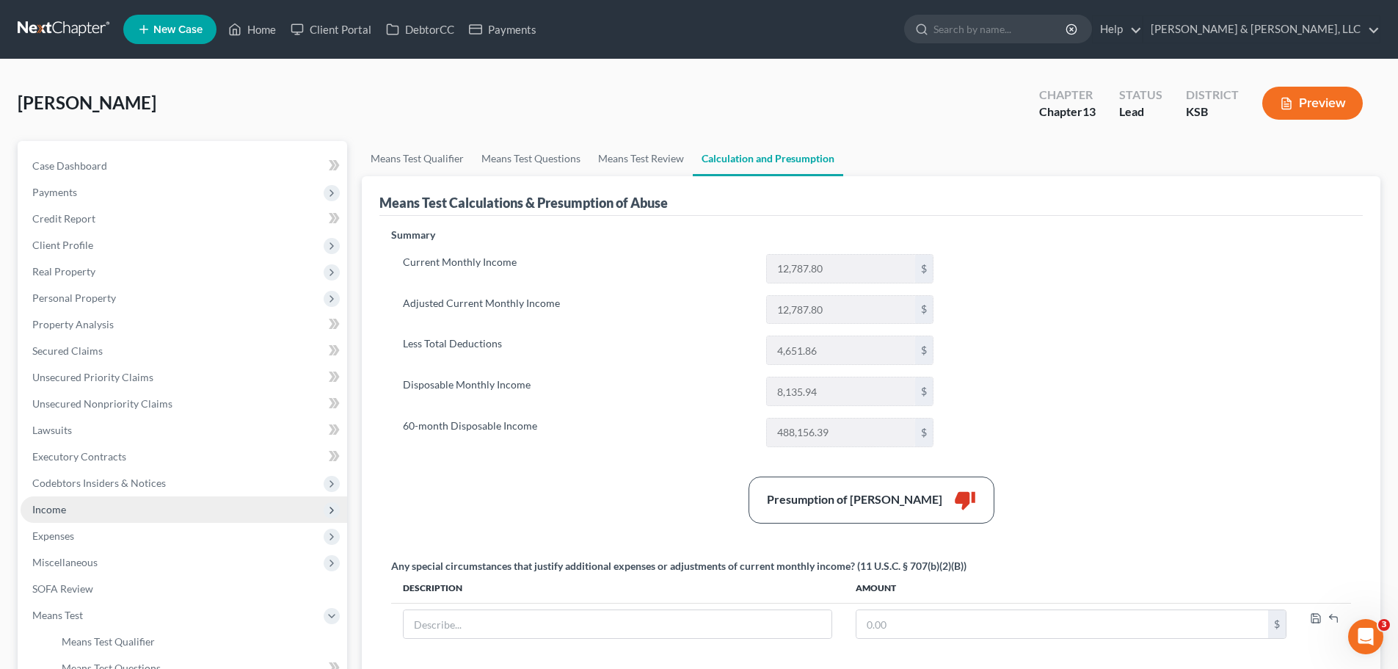
click at [49, 514] on span "Income" at bounding box center [49, 509] width 34 height 12
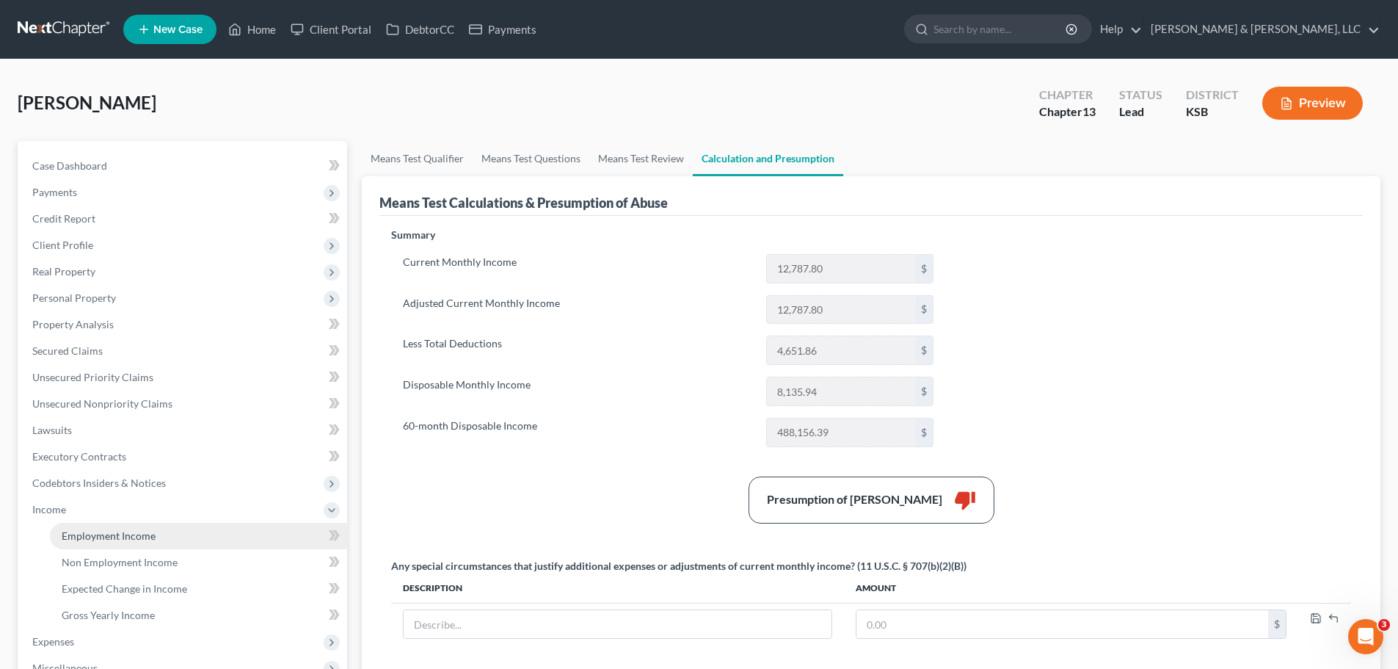
click at [117, 534] on span "Employment Income" at bounding box center [109, 535] width 94 height 12
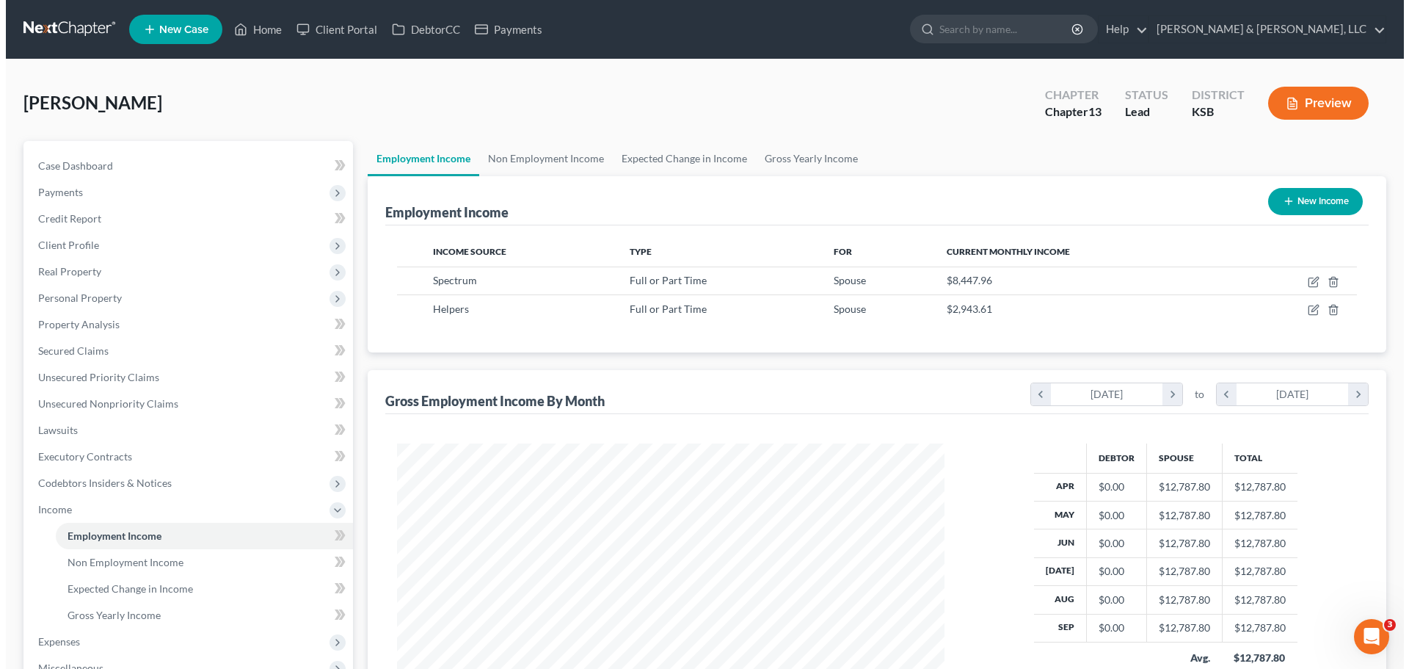
scroll to position [274, 577]
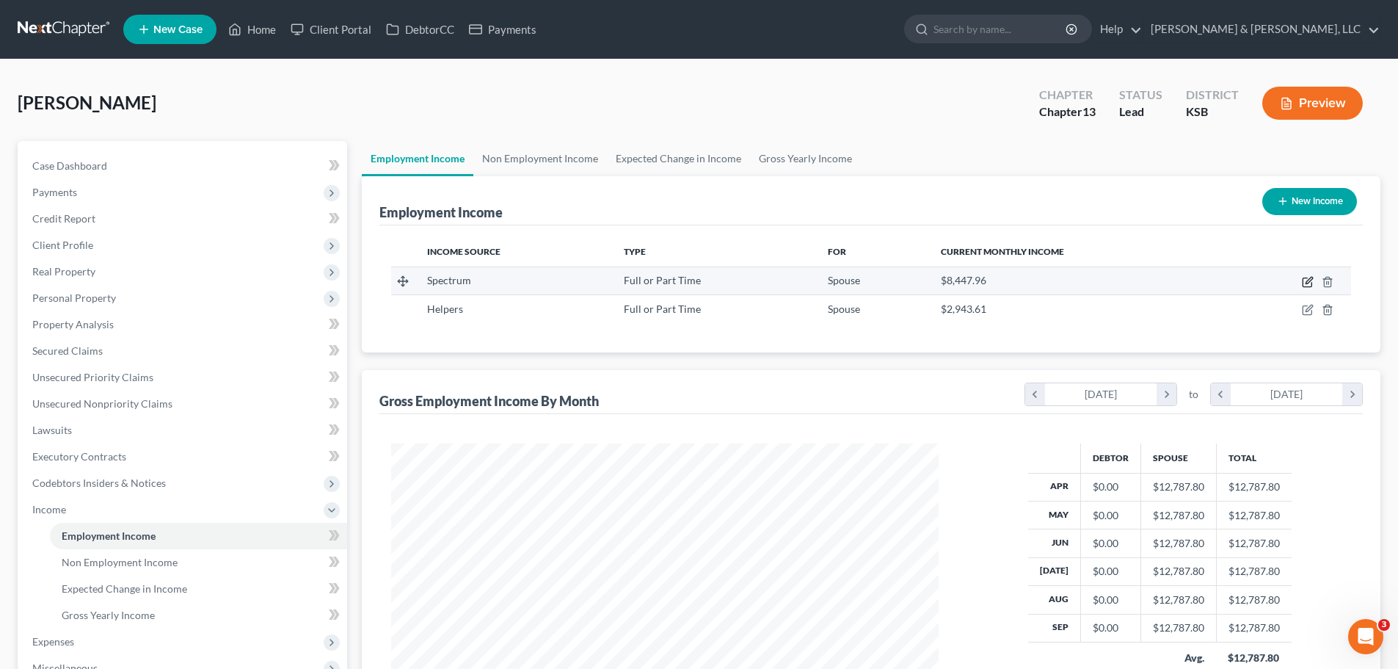
click at [1304, 283] on icon "button" at bounding box center [1308, 282] width 12 height 12
select select "0"
select select "26"
select select "2"
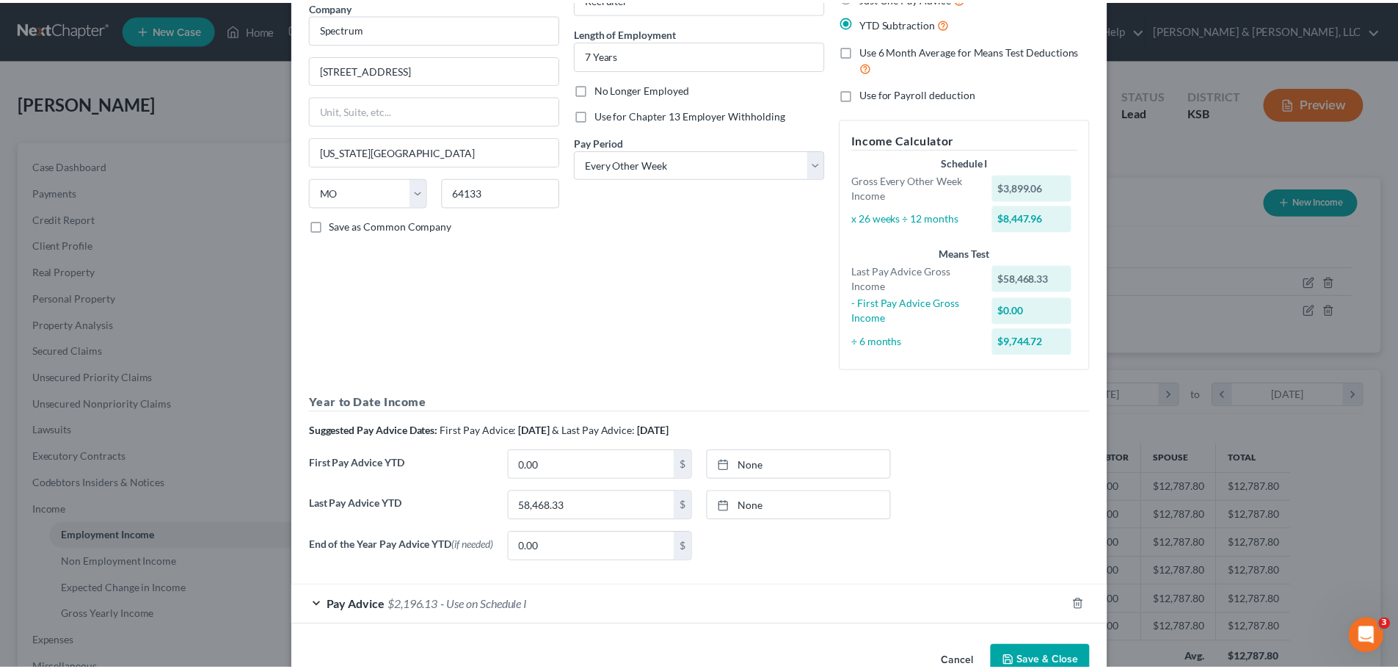
scroll to position [166, 0]
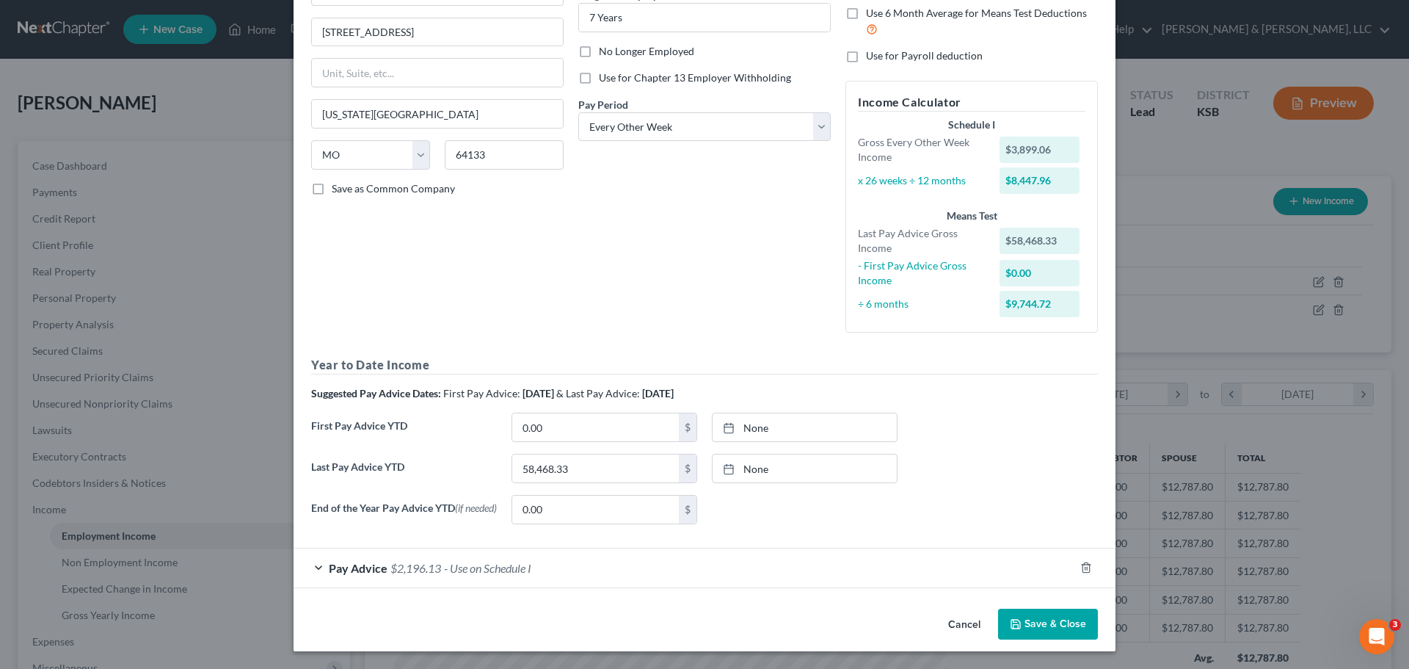
click at [1050, 619] on button "Save & Close" at bounding box center [1048, 623] width 100 height 31
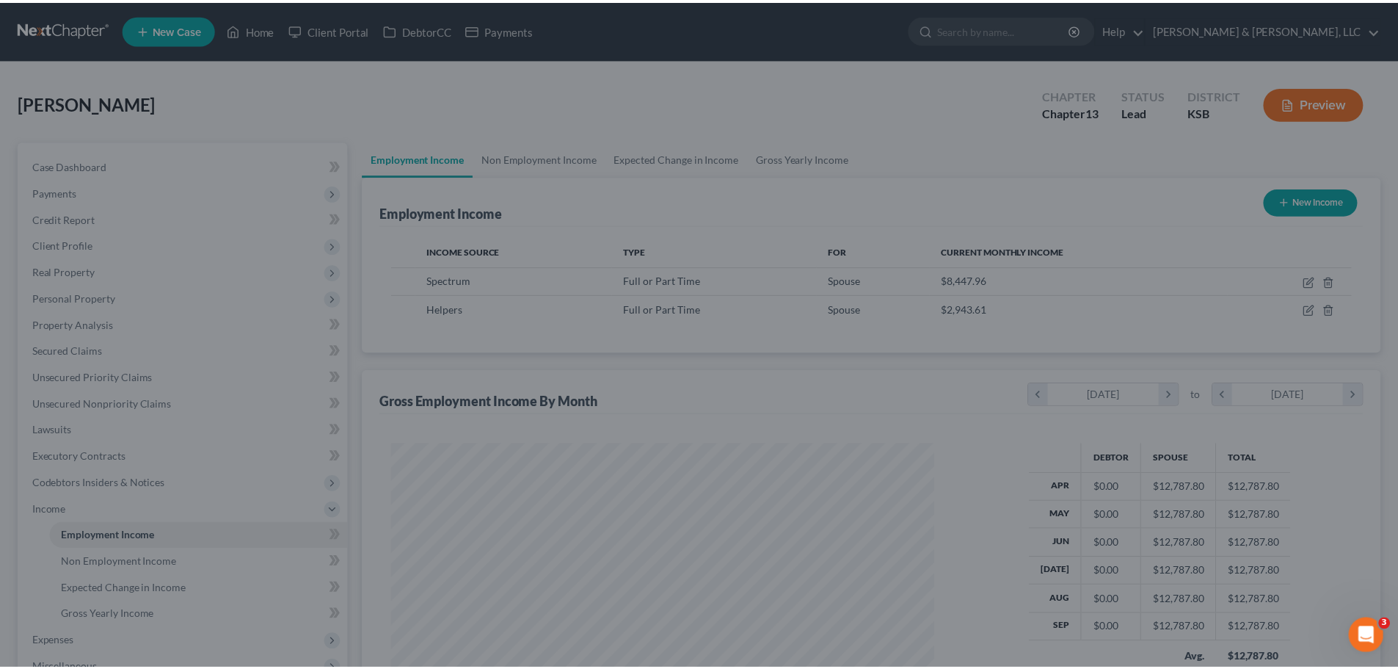
scroll to position [733592, 733289]
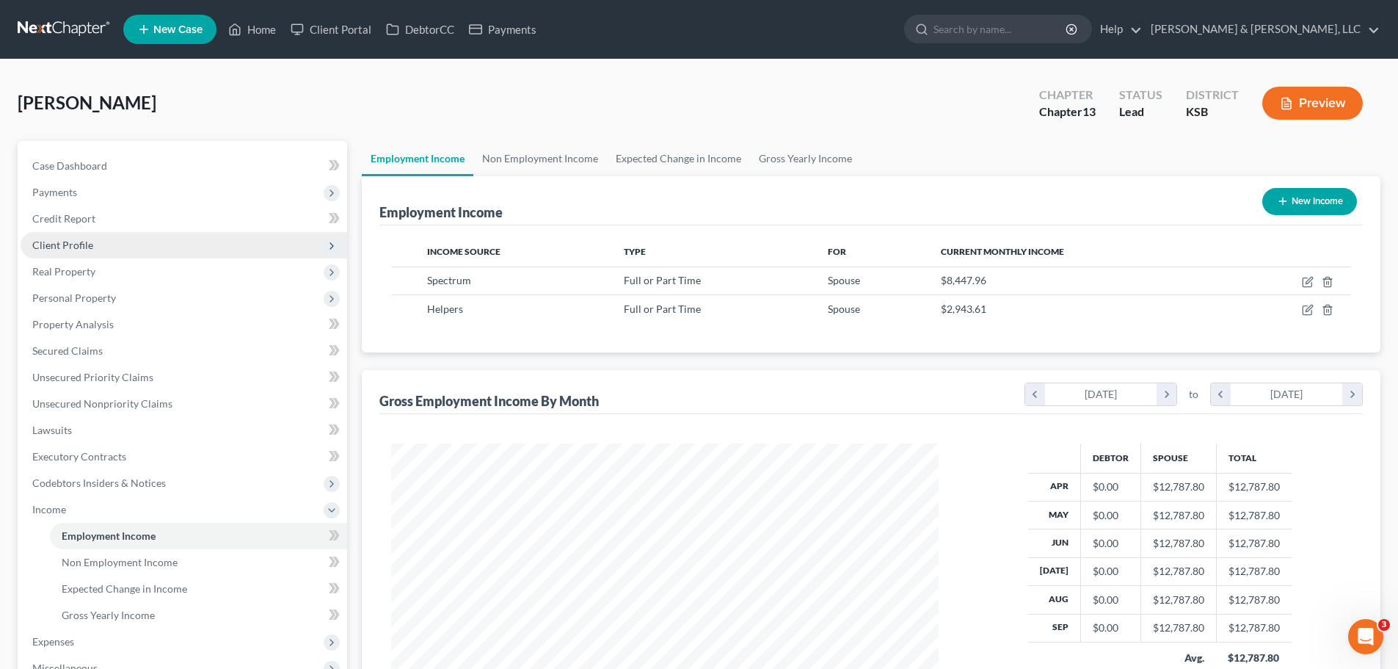
click at [98, 239] on span "Client Profile" at bounding box center [184, 245] width 327 height 26
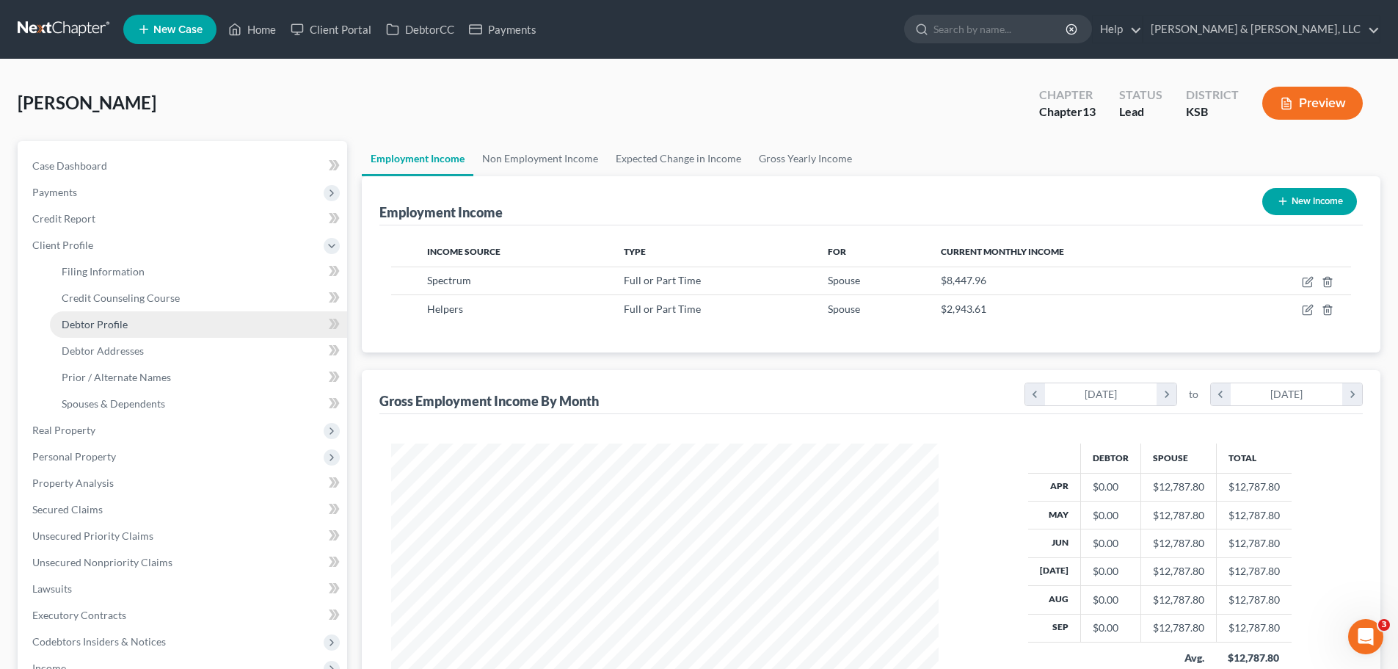
click at [128, 324] on link "Debtor Profile" at bounding box center [198, 324] width 297 height 26
select select "1"
select select "2"
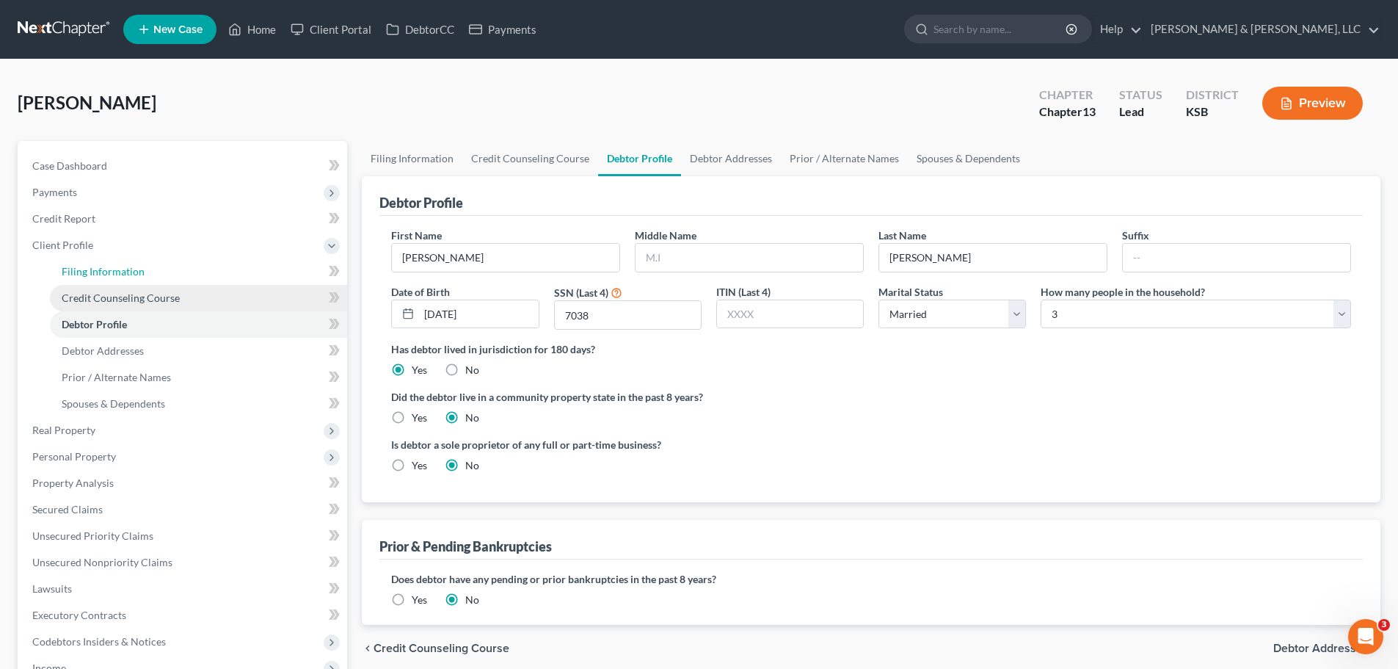
drag, startPoint x: 109, startPoint y: 273, endPoint x: 304, endPoint y: 287, distance: 195.0
click at [109, 274] on span "Filing Information" at bounding box center [103, 271] width 83 height 12
select select "1"
select select "0"
select select "3"
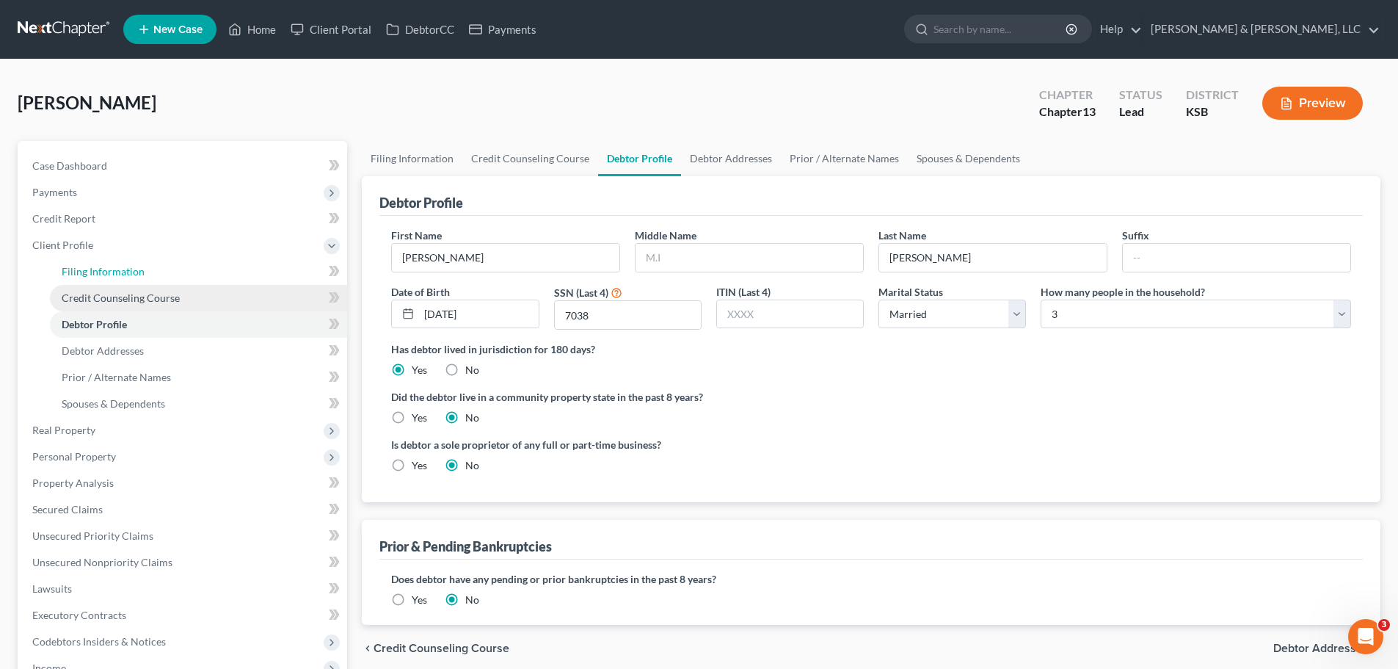
select select "17"
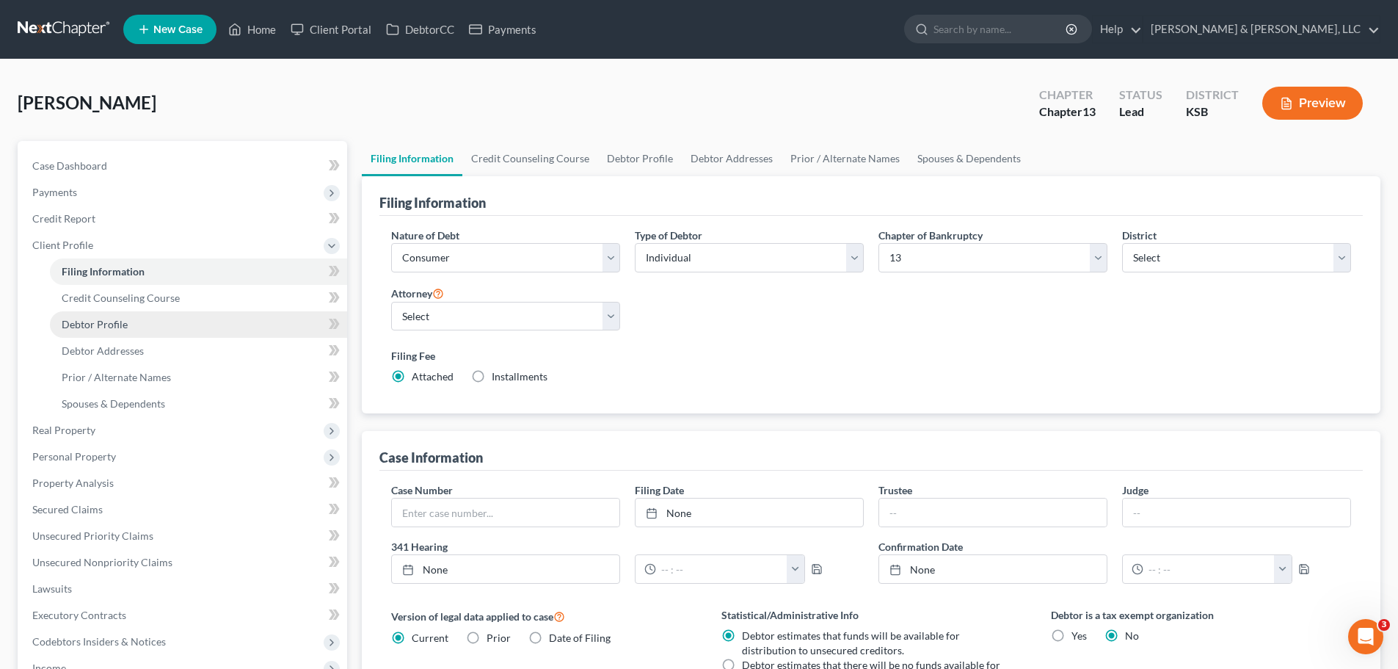
click at [164, 330] on link "Debtor Profile" at bounding box center [198, 324] width 297 height 26
select select "1"
select select "2"
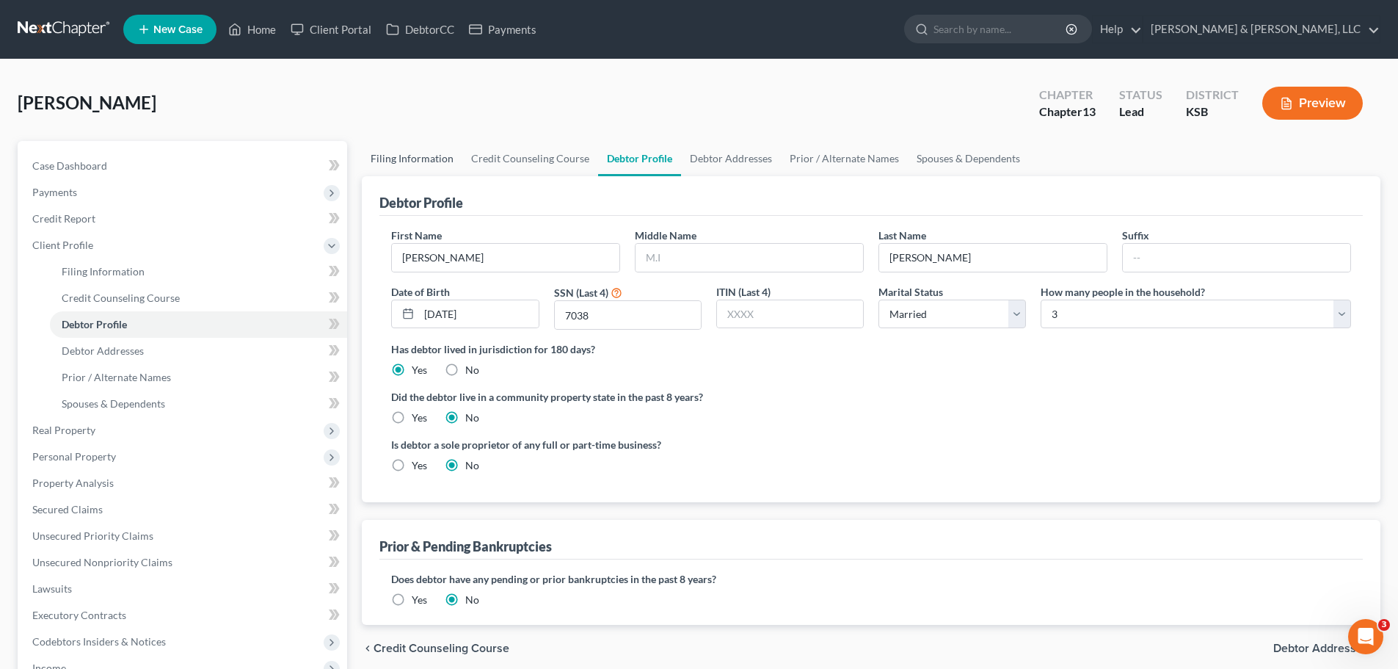
click at [407, 164] on link "Filing Information" at bounding box center [412, 158] width 101 height 35
select select "1"
select select "0"
select select "3"
select select "31"
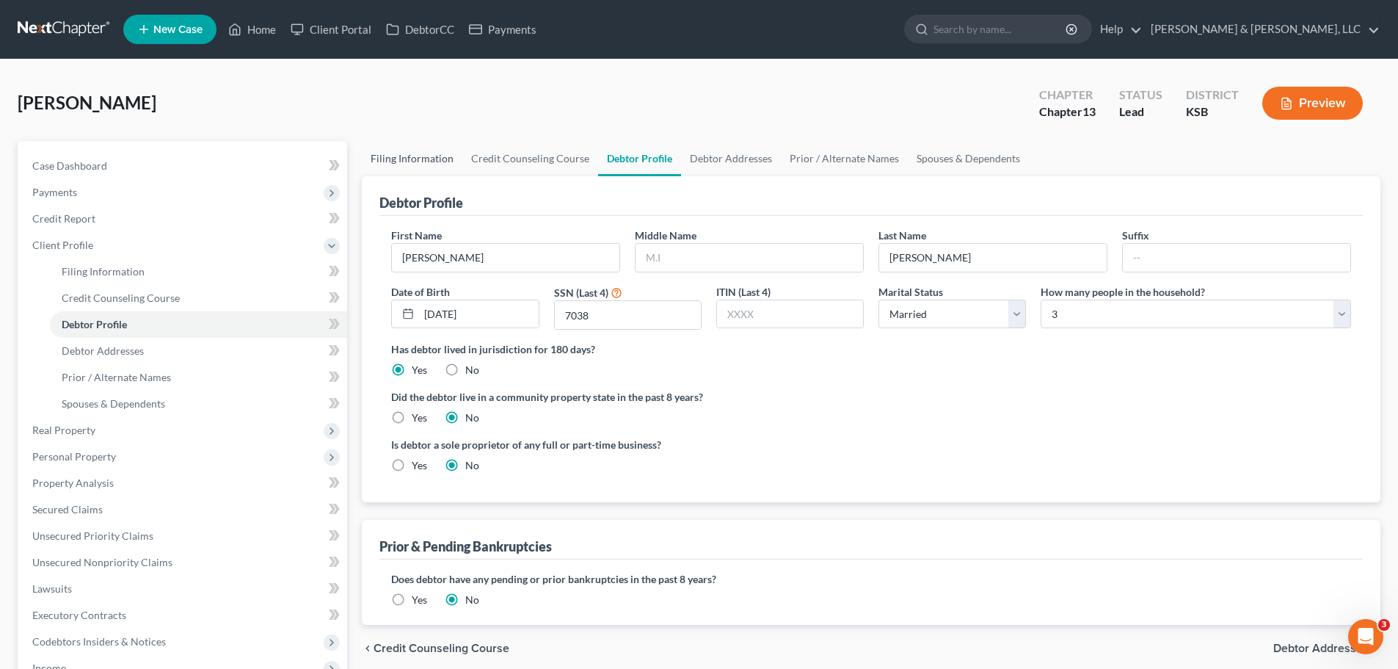
select select "0"
select select "17"
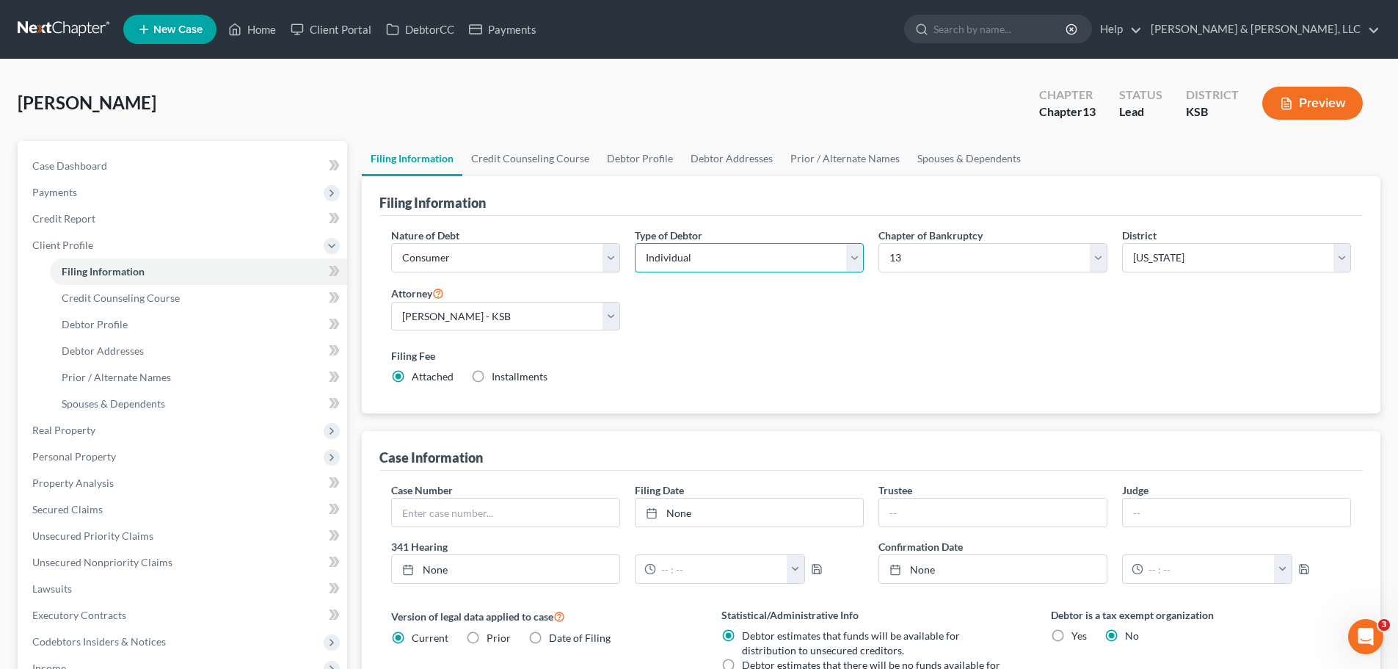
click at [694, 269] on select "Select Individual Joint" at bounding box center [749, 257] width 229 height 29
select select "1"
click at [635, 243] on select "Select Individual Joint" at bounding box center [749, 257] width 229 height 29
click at [805, 159] on link "Joint Debtor Profile" at bounding box center [836, 158] width 109 height 35
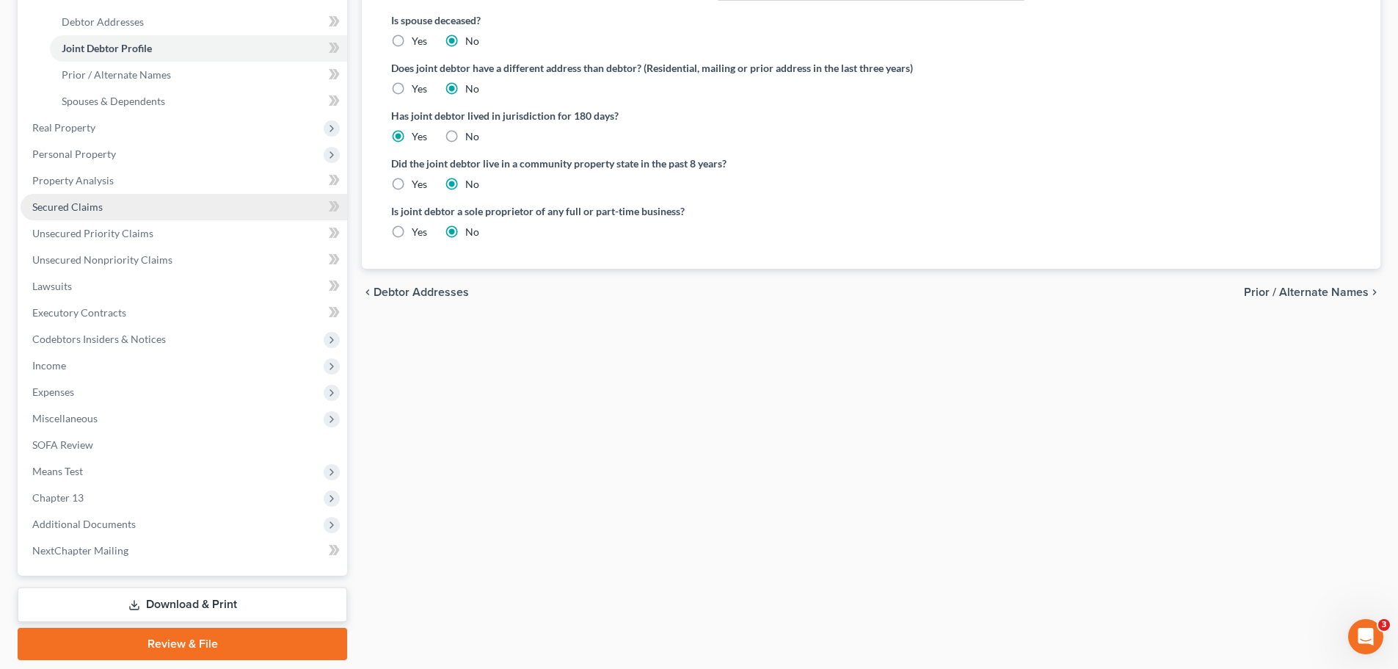
scroll to position [367, 0]
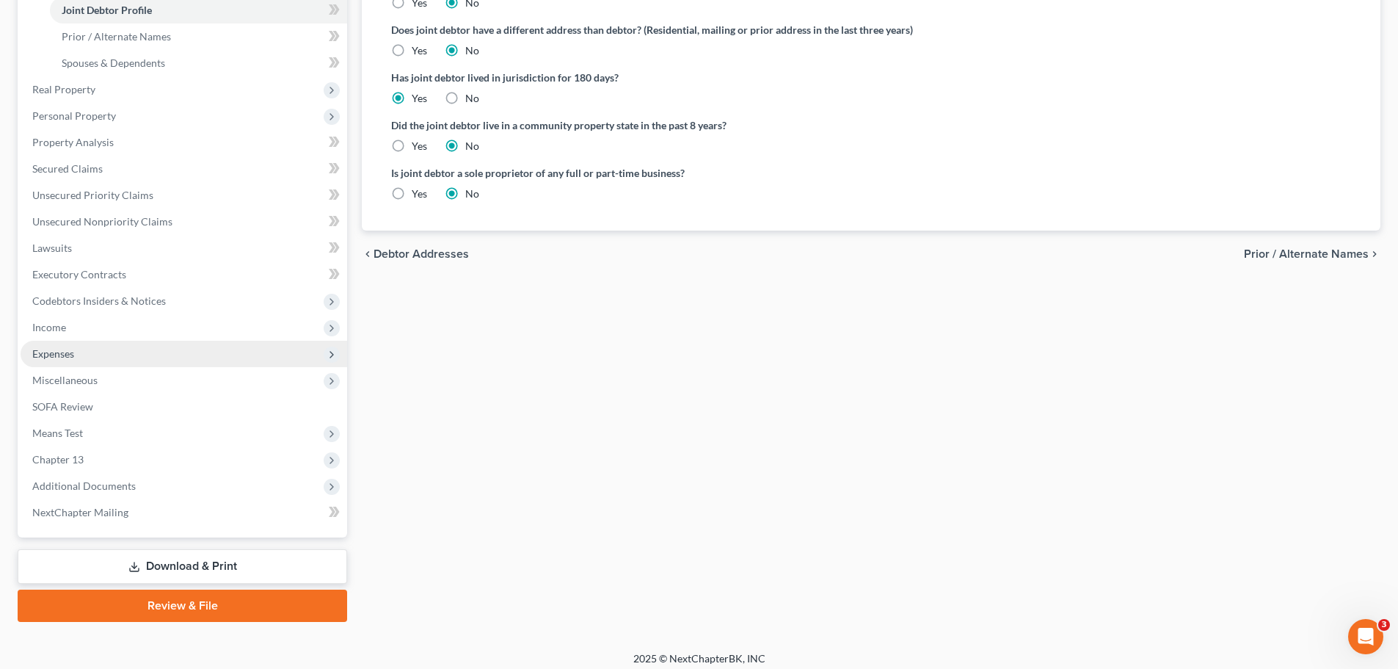
click at [73, 362] on span "Expenses" at bounding box center [184, 354] width 327 height 26
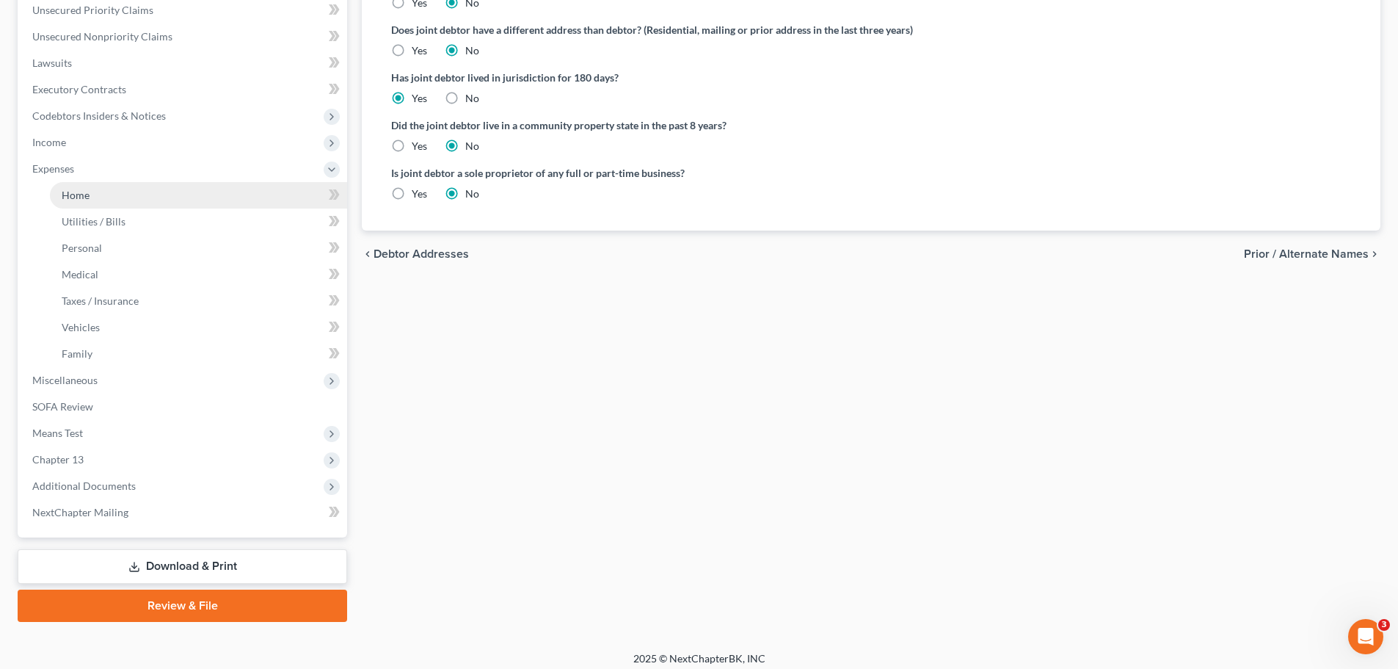
click at [80, 193] on span "Home" at bounding box center [76, 195] width 28 height 12
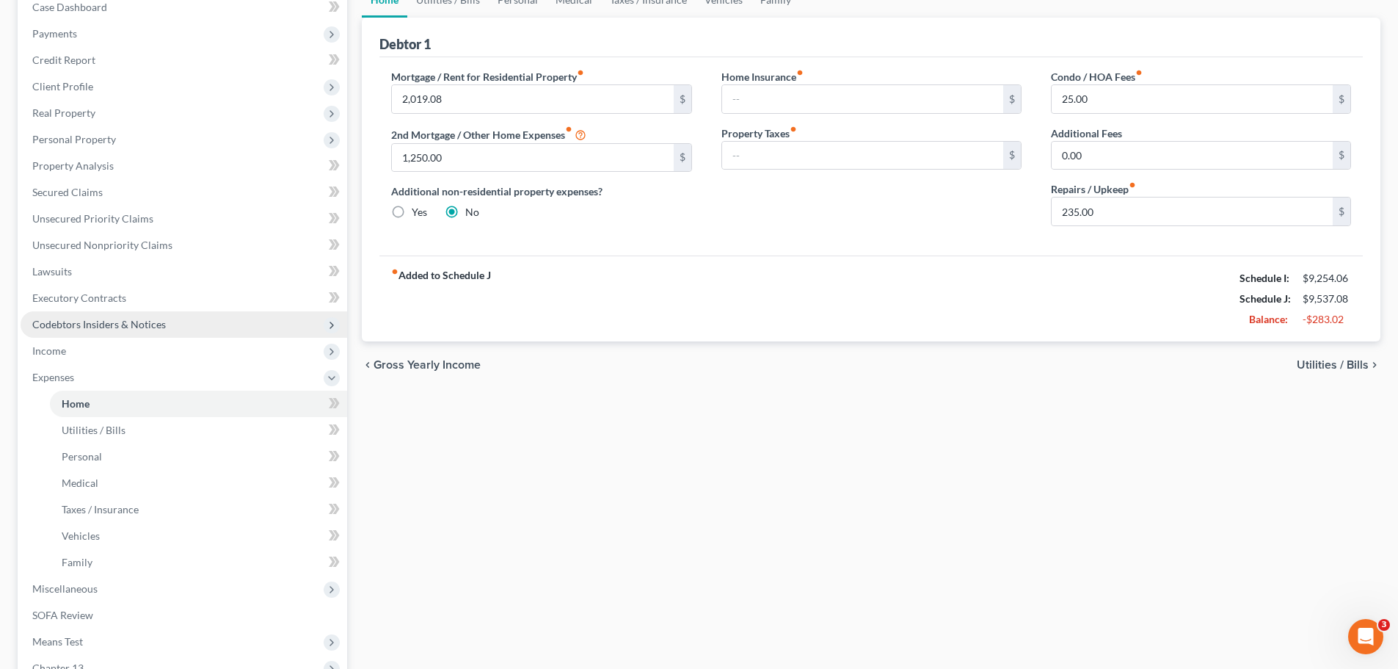
scroll to position [376, 0]
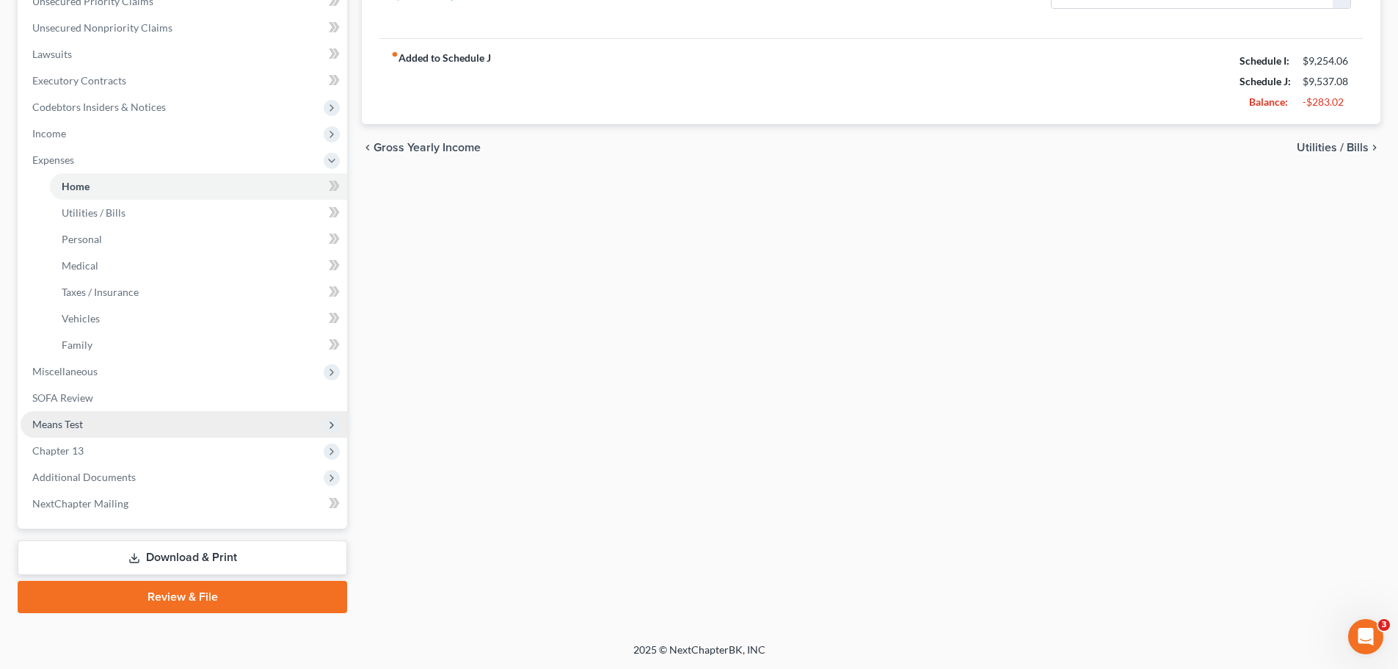
click at [81, 424] on span "Means Test" at bounding box center [57, 424] width 51 height 12
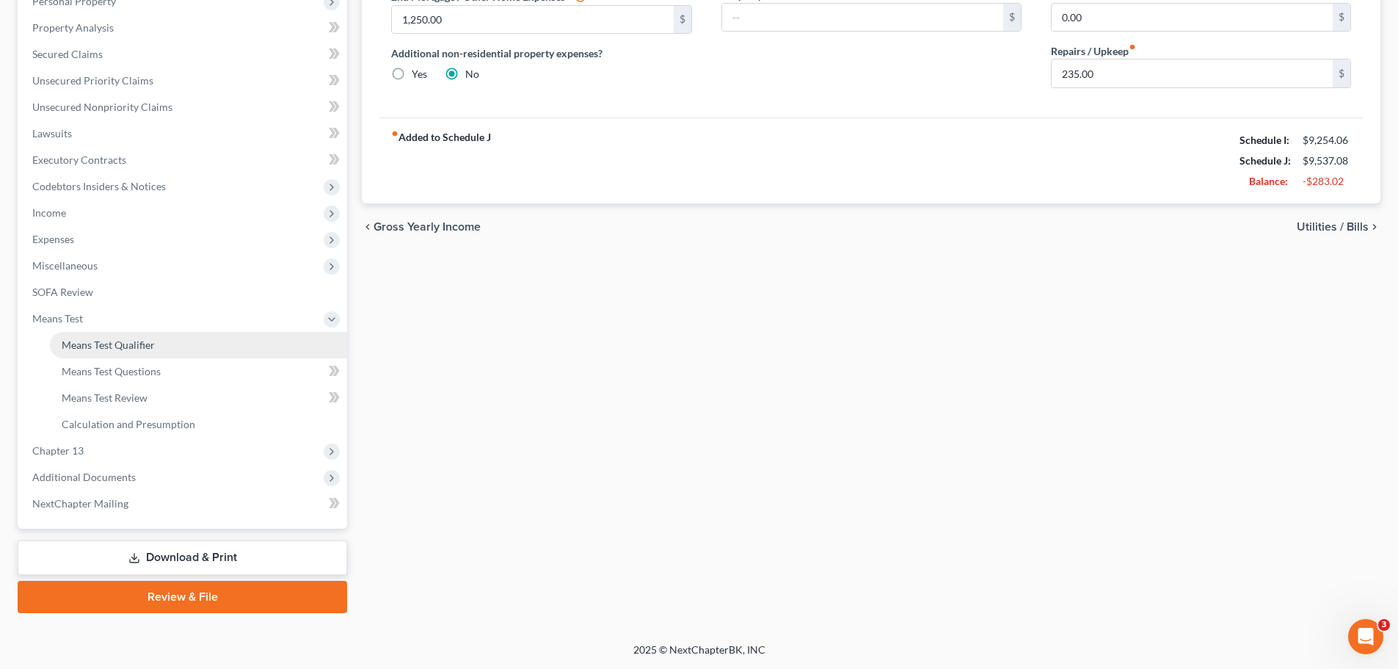
click at [116, 346] on span "Means Test Qualifier" at bounding box center [108, 344] width 93 height 12
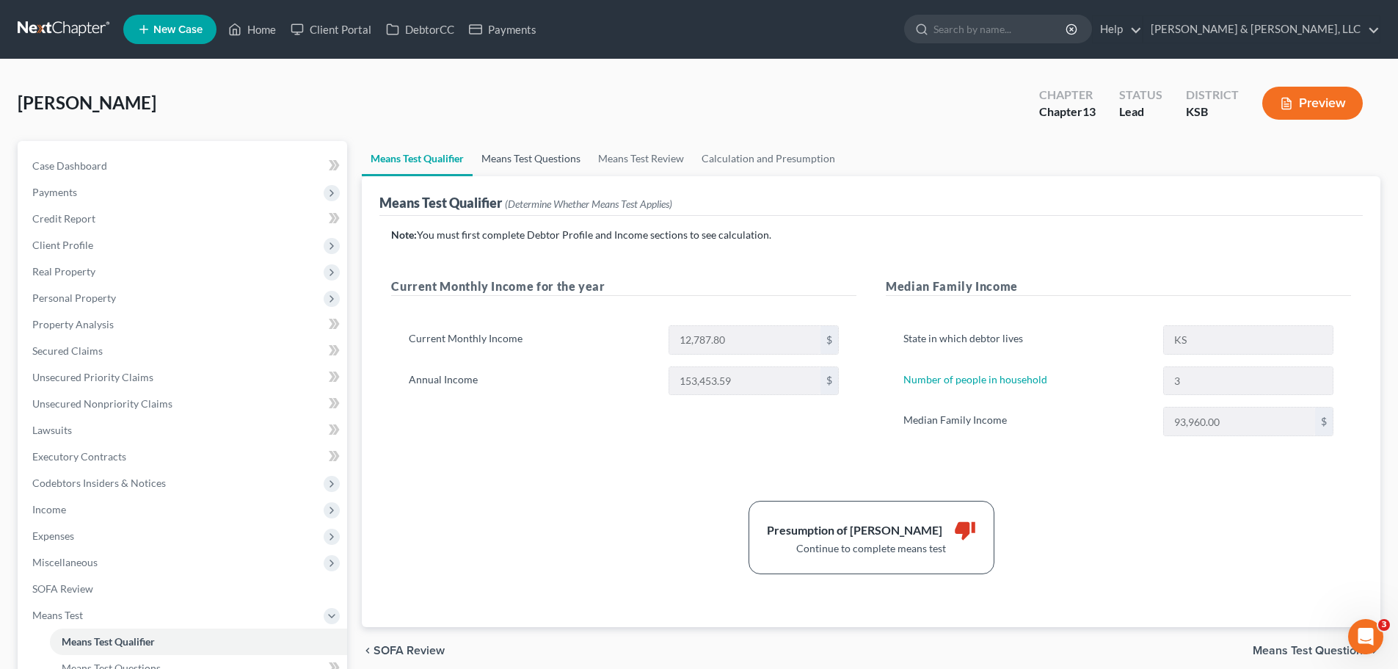
click at [529, 163] on link "Means Test Questions" at bounding box center [531, 158] width 117 height 35
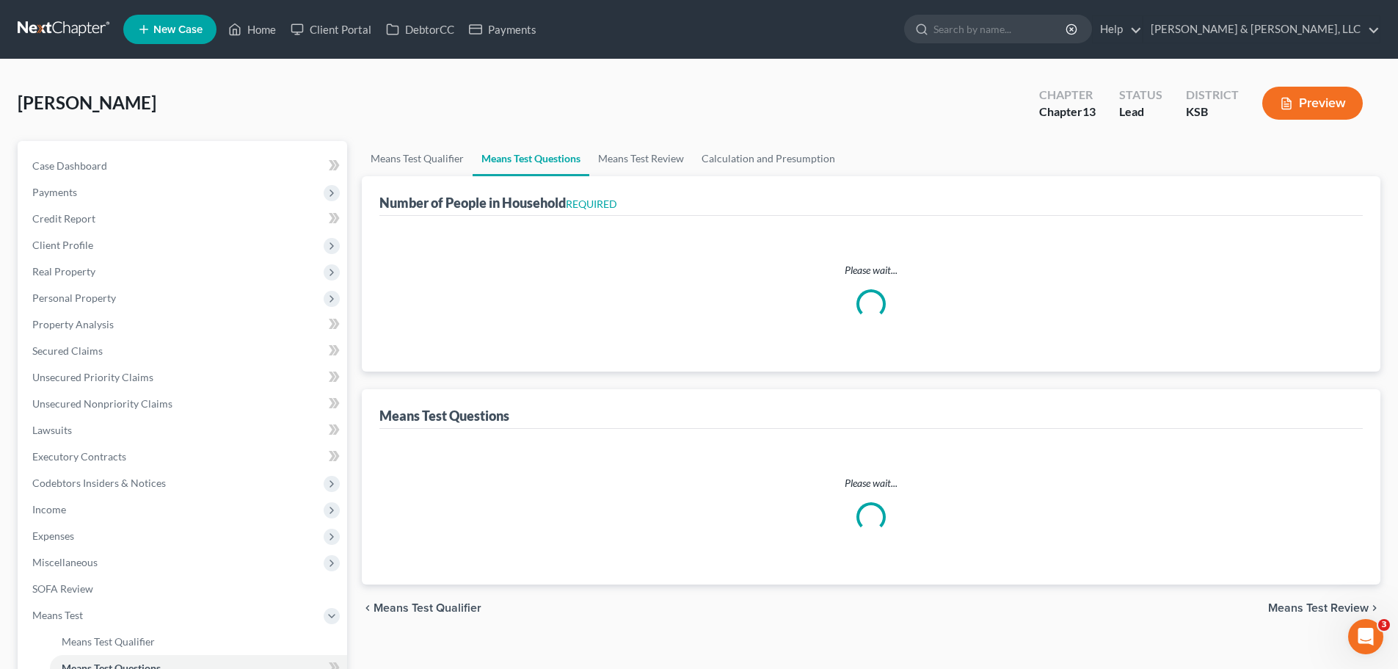
select select "1"
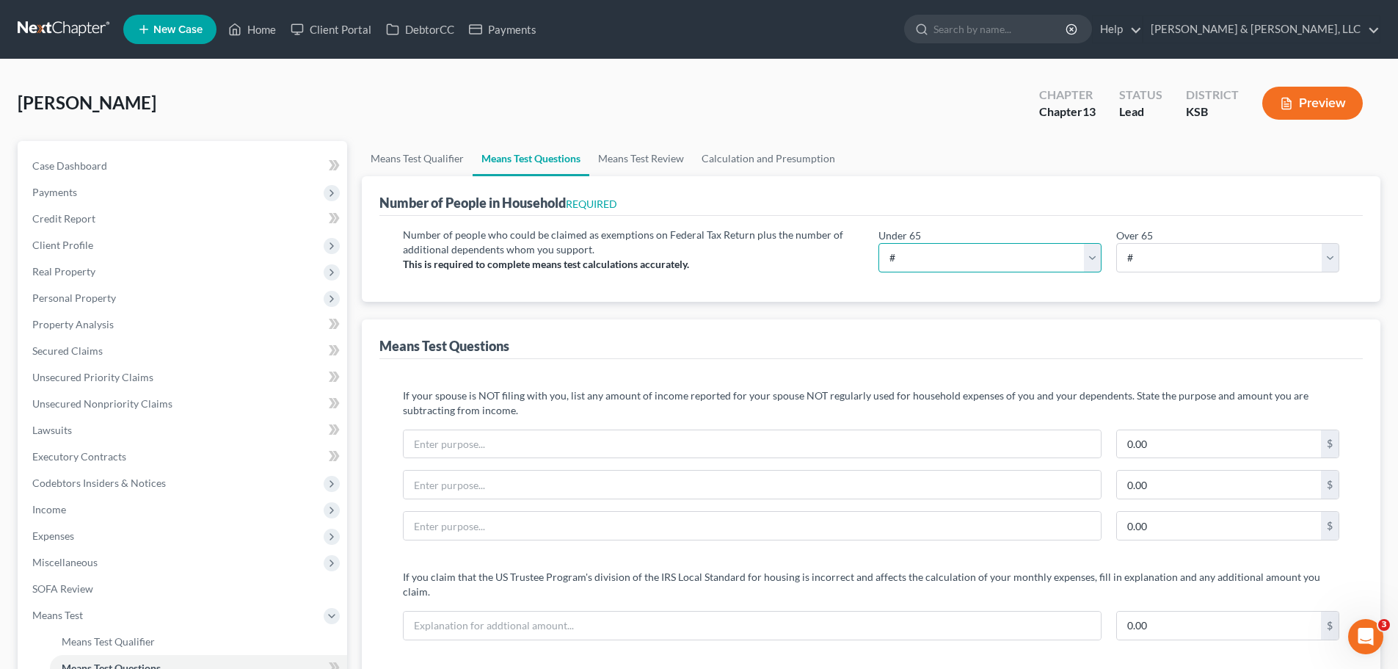
click at [1048, 258] on select "# 0 1 2 3 4 5 6 7 8 9 10" at bounding box center [989, 257] width 223 height 29
select select "3"
click at [878, 243] on select "# 0 1 2 3 4 5 6 7 8 9 10" at bounding box center [989, 257] width 223 height 29
click at [740, 167] on link "Calculation and Presumption" at bounding box center [768, 158] width 151 height 35
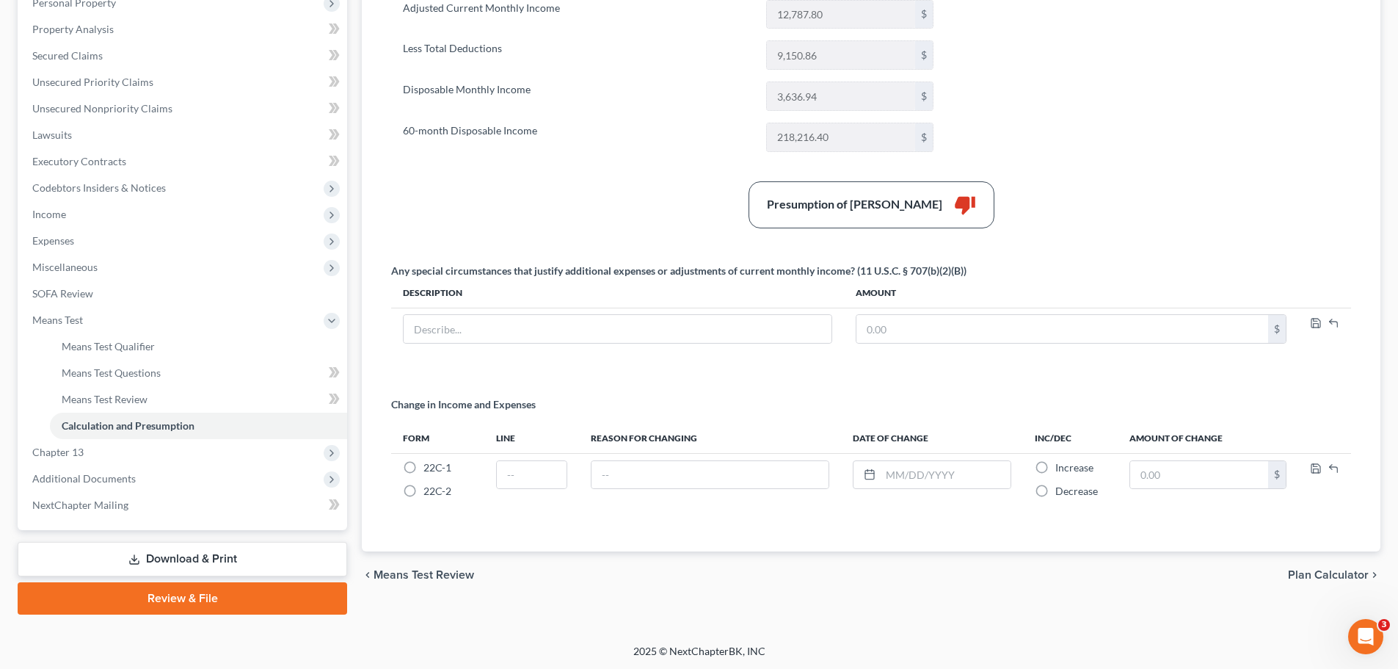
scroll to position [296, 0]
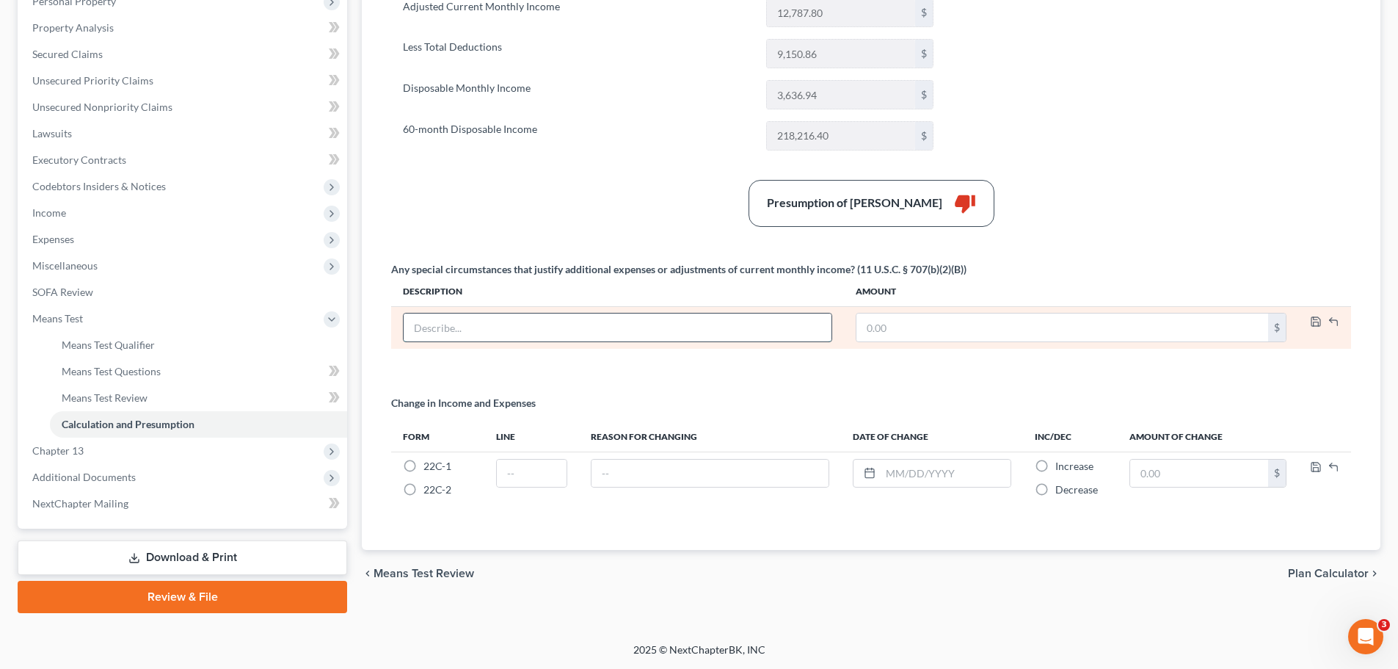
click at [583, 335] on input "text" at bounding box center [618, 327] width 428 height 28
type input "SSI Adjustment"
click at [1080, 332] on input "text" at bounding box center [1062, 327] width 412 height 28
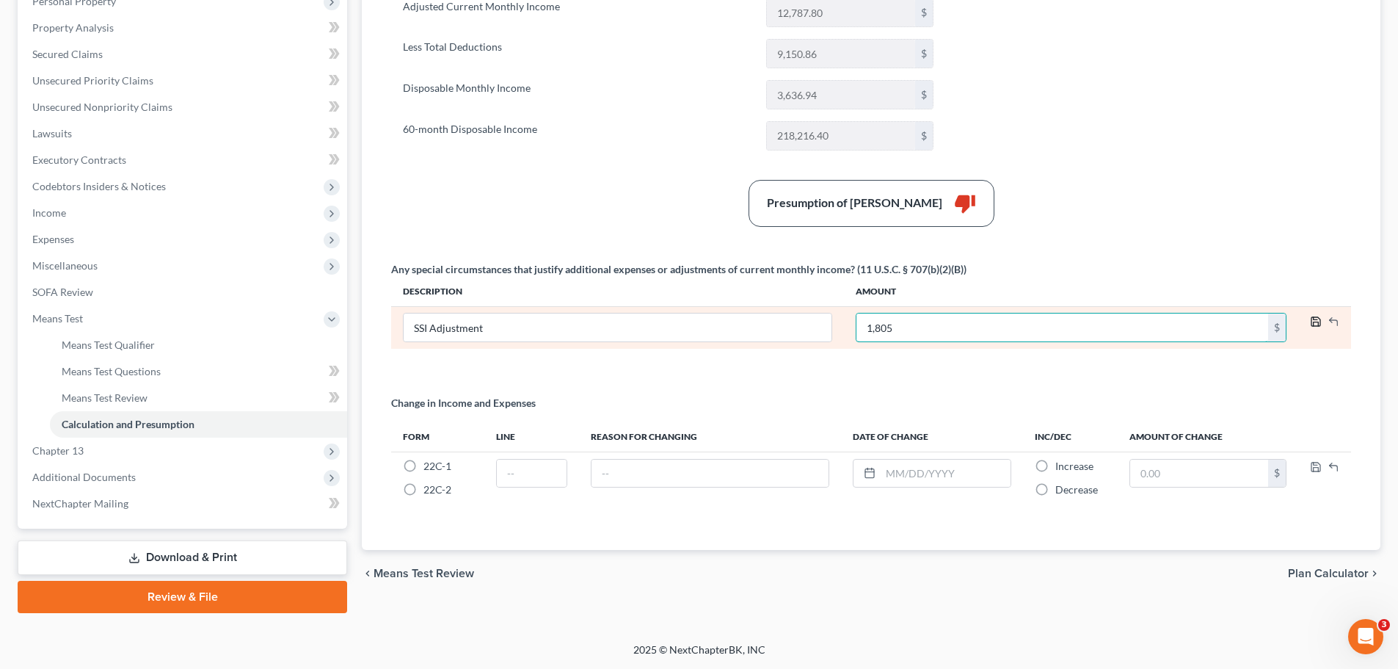
type input "1,805"
click at [1319, 324] on polyline "button" at bounding box center [1316, 323] width 5 height 4
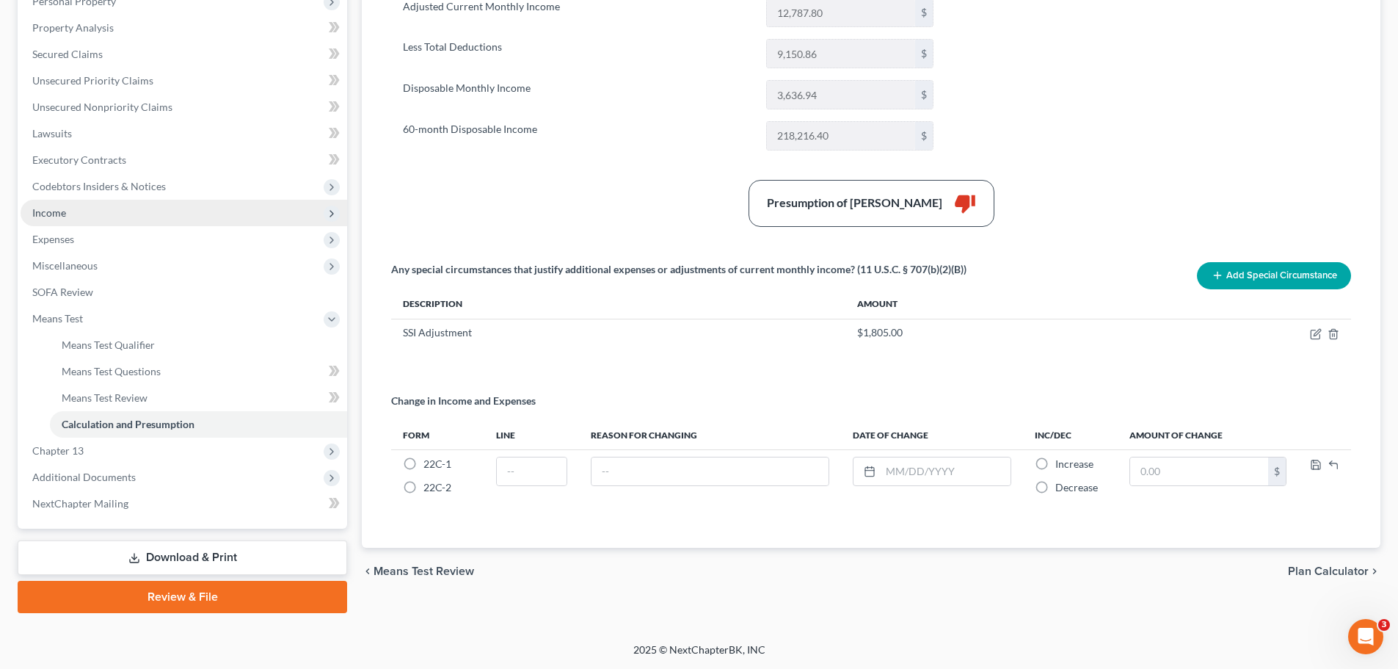
click at [77, 208] on span "Income" at bounding box center [184, 213] width 327 height 26
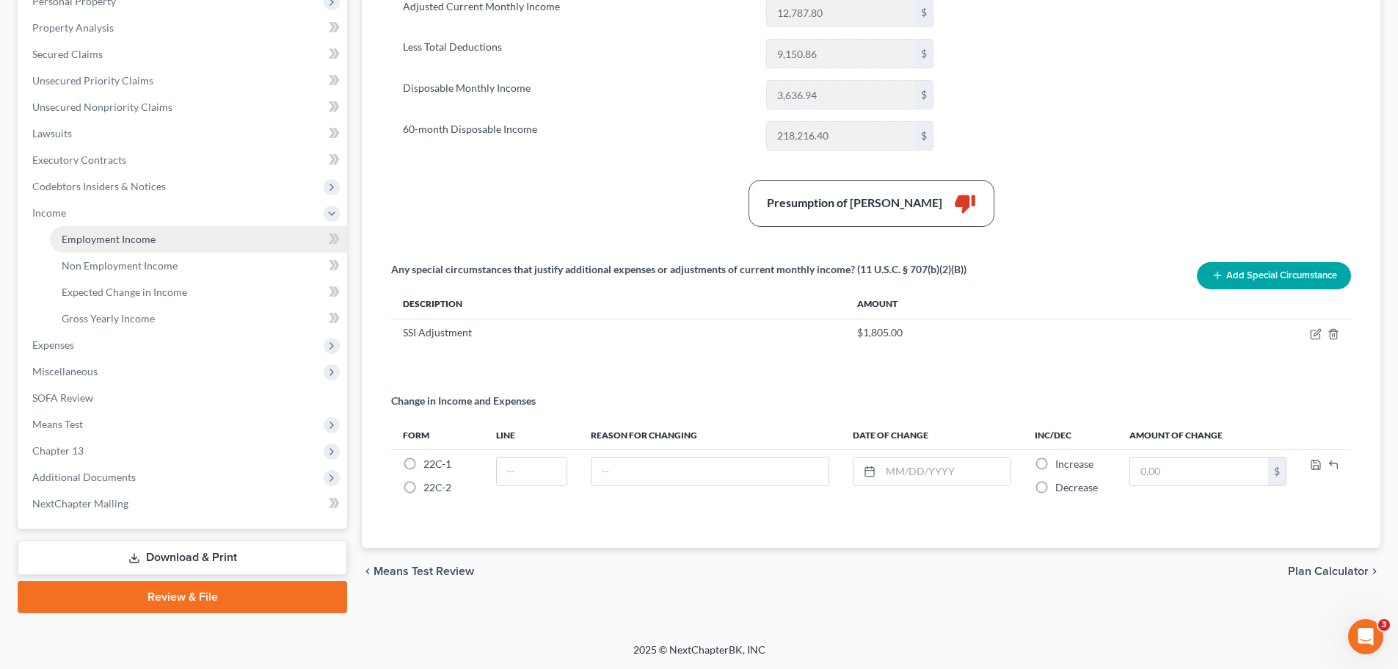
click at [99, 247] on link "Employment Income" at bounding box center [198, 239] width 297 height 26
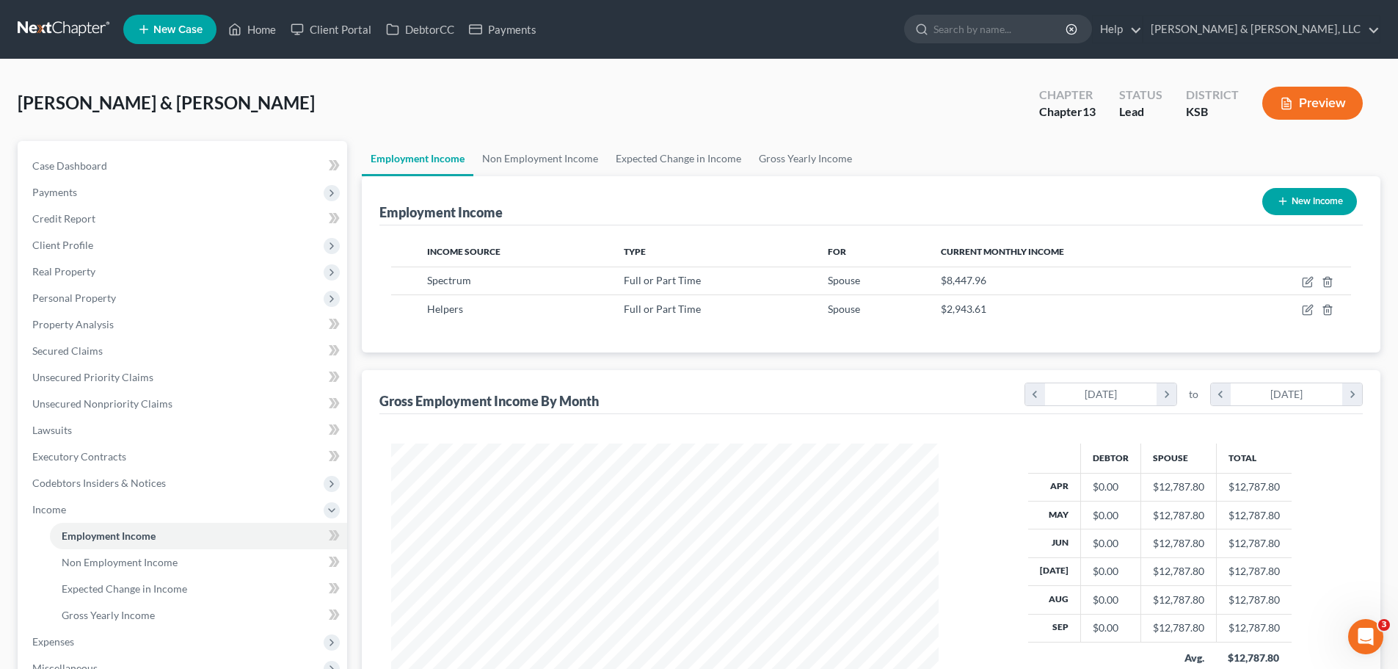
scroll to position [274, 577]
click at [575, 163] on link "Non Employment Income" at bounding box center [540, 158] width 134 height 35
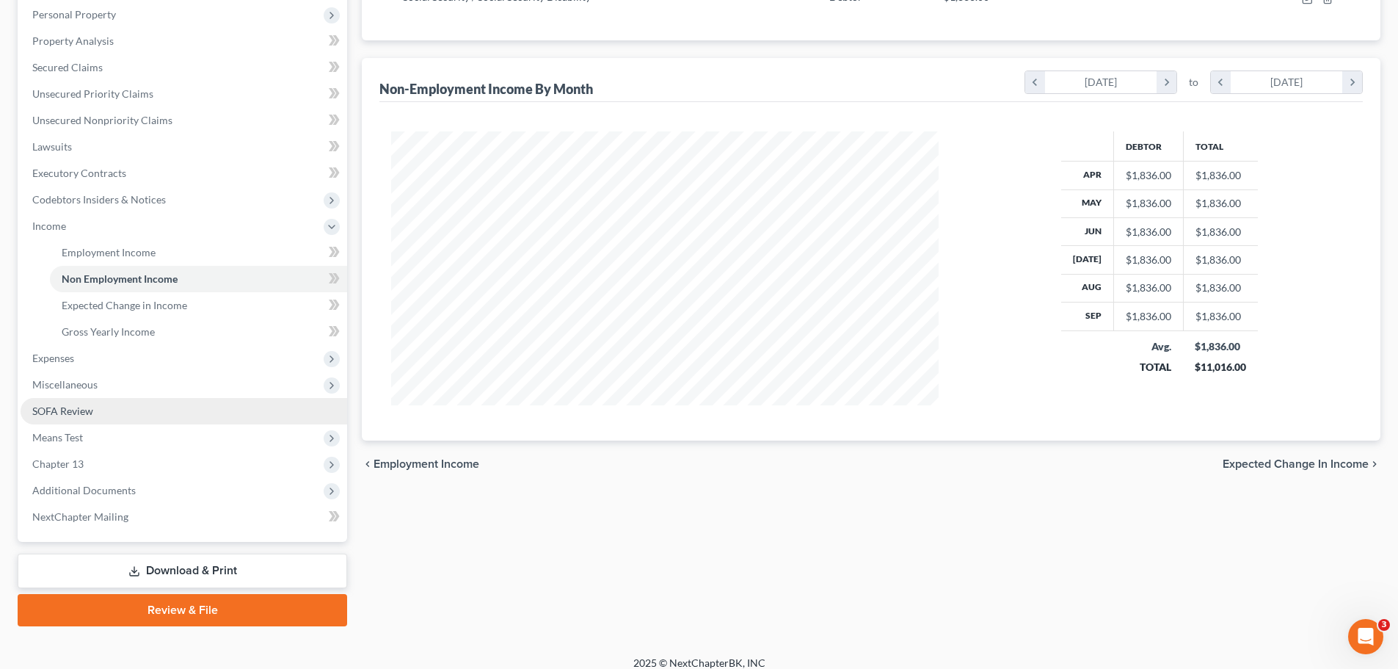
scroll to position [294, 0]
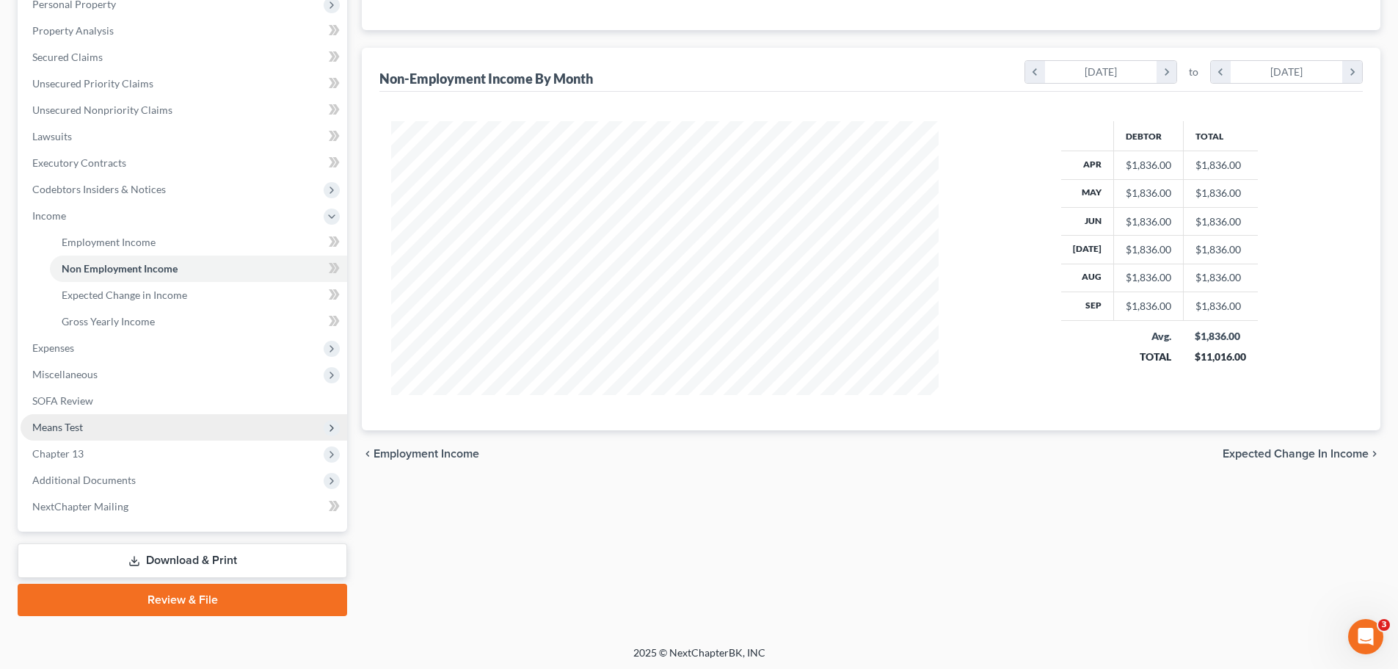
click at [89, 432] on span "Means Test" at bounding box center [184, 427] width 327 height 26
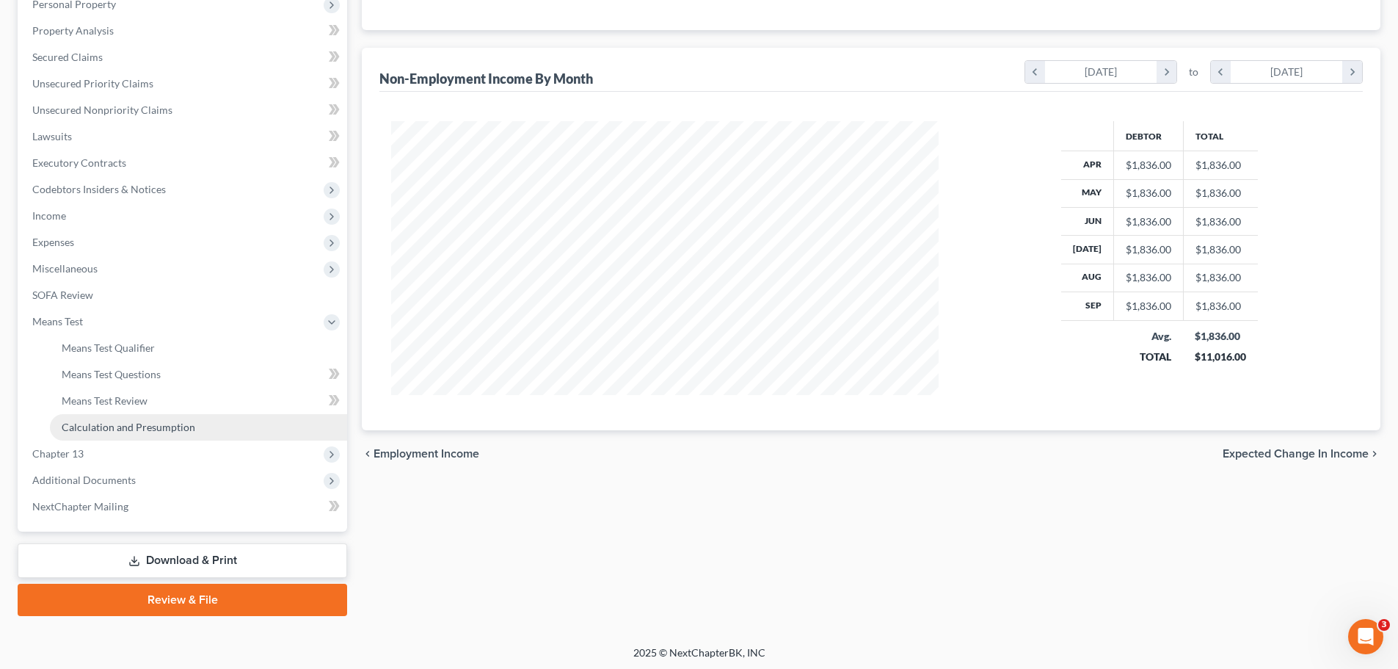
click at [108, 422] on span "Calculation and Presumption" at bounding box center [129, 427] width 134 height 12
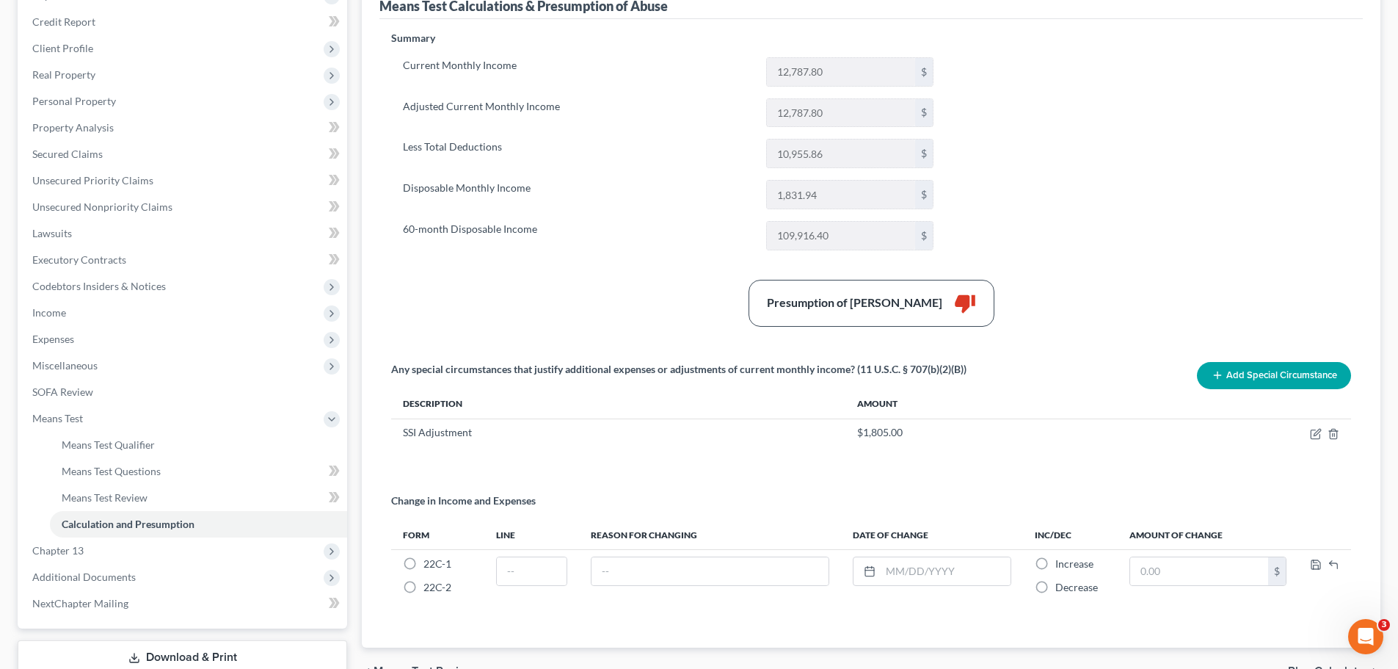
scroll to position [296, 0]
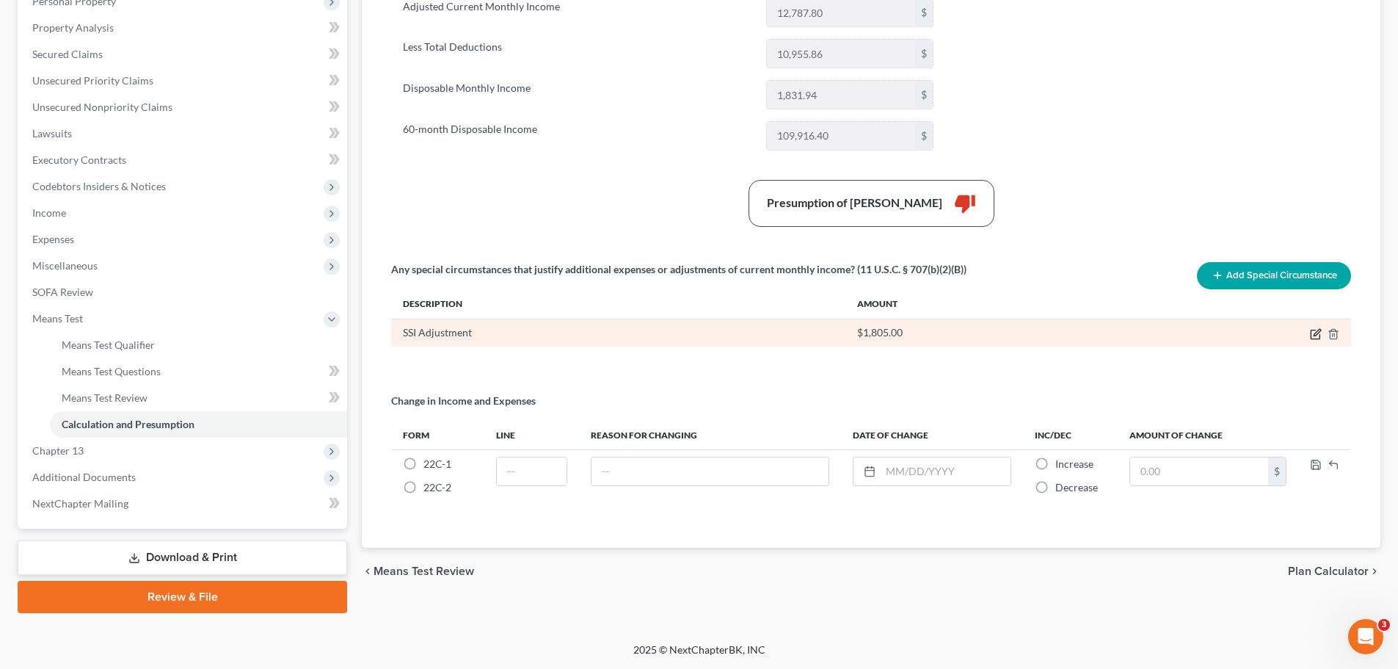
click at [1315, 332] on icon "button" at bounding box center [1316, 334] width 12 height 12
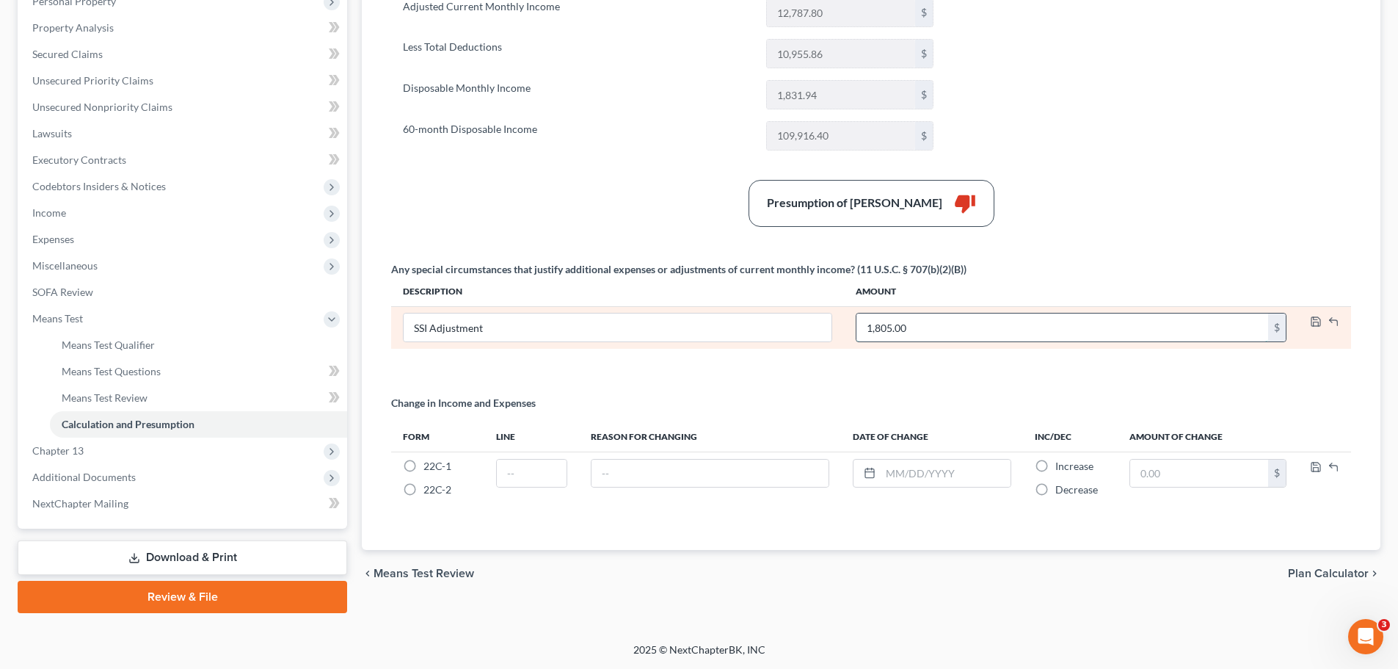
click at [882, 330] on input "1,805.00" at bounding box center [1062, 327] width 412 height 28
drag, startPoint x: 931, startPoint y: 330, endPoint x: 851, endPoint y: 331, distance: 80.0
click at [851, 331] on td "183.00 $" at bounding box center [1071, 327] width 454 height 43
type input "1,836"
click at [1315, 321] on icon "button" at bounding box center [1316, 322] width 12 height 12
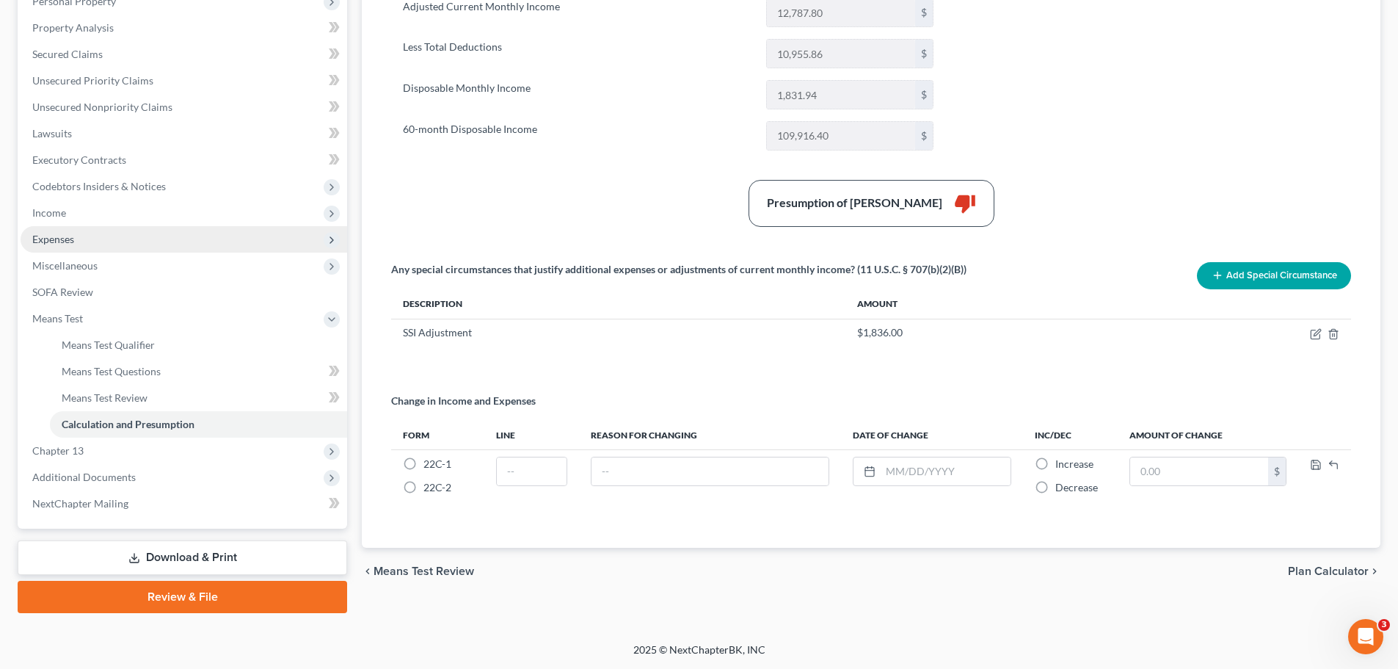
click at [72, 239] on span "Expenses" at bounding box center [53, 239] width 42 height 12
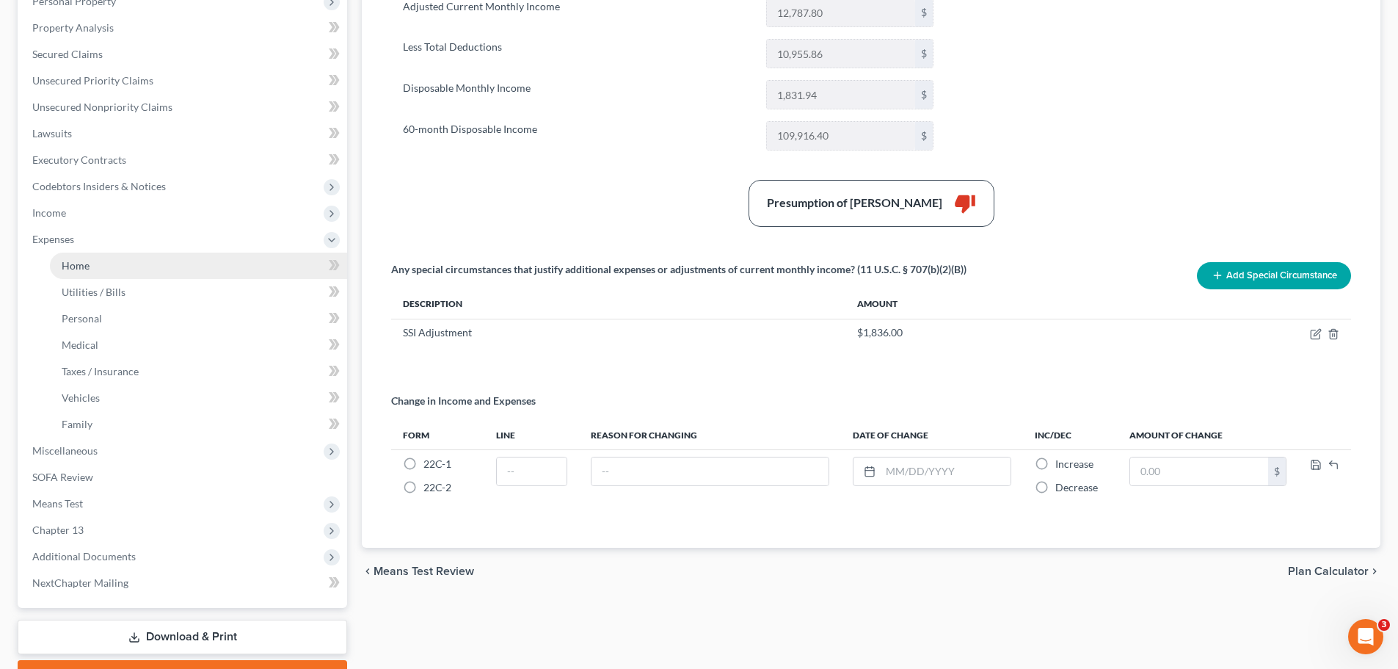
click at [82, 261] on span "Home" at bounding box center [76, 265] width 28 height 12
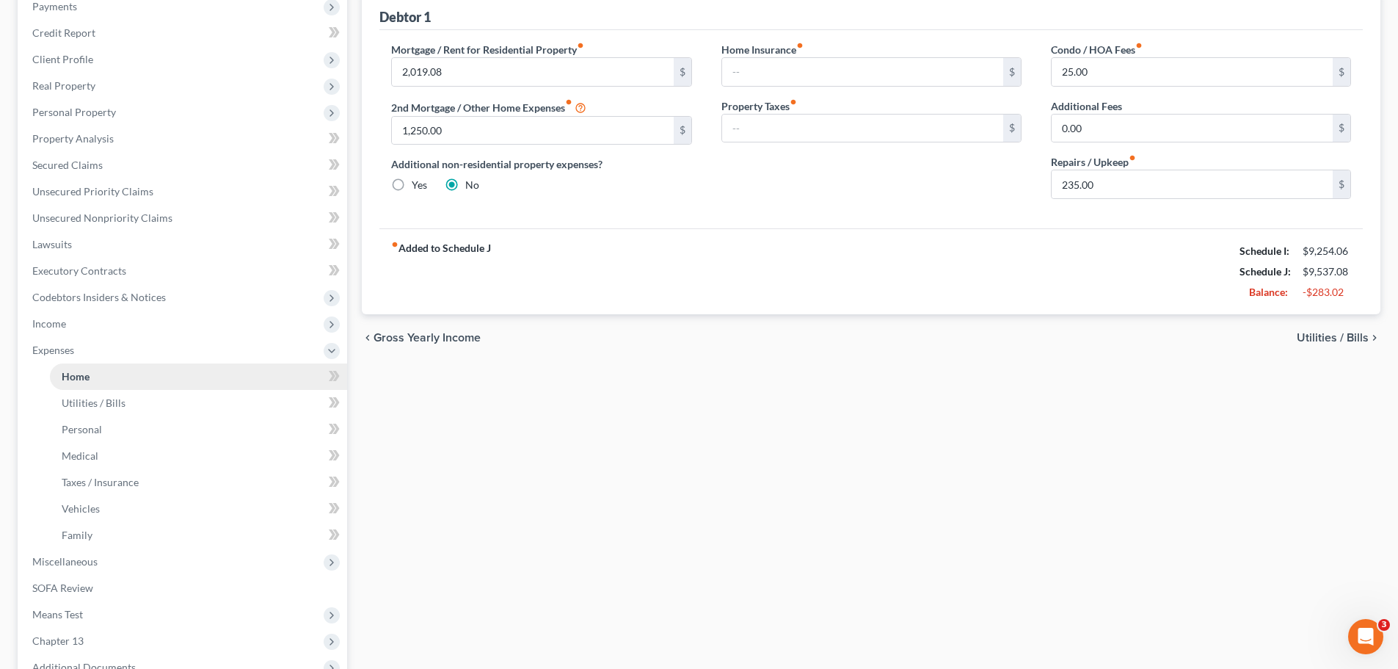
scroll to position [220, 0]
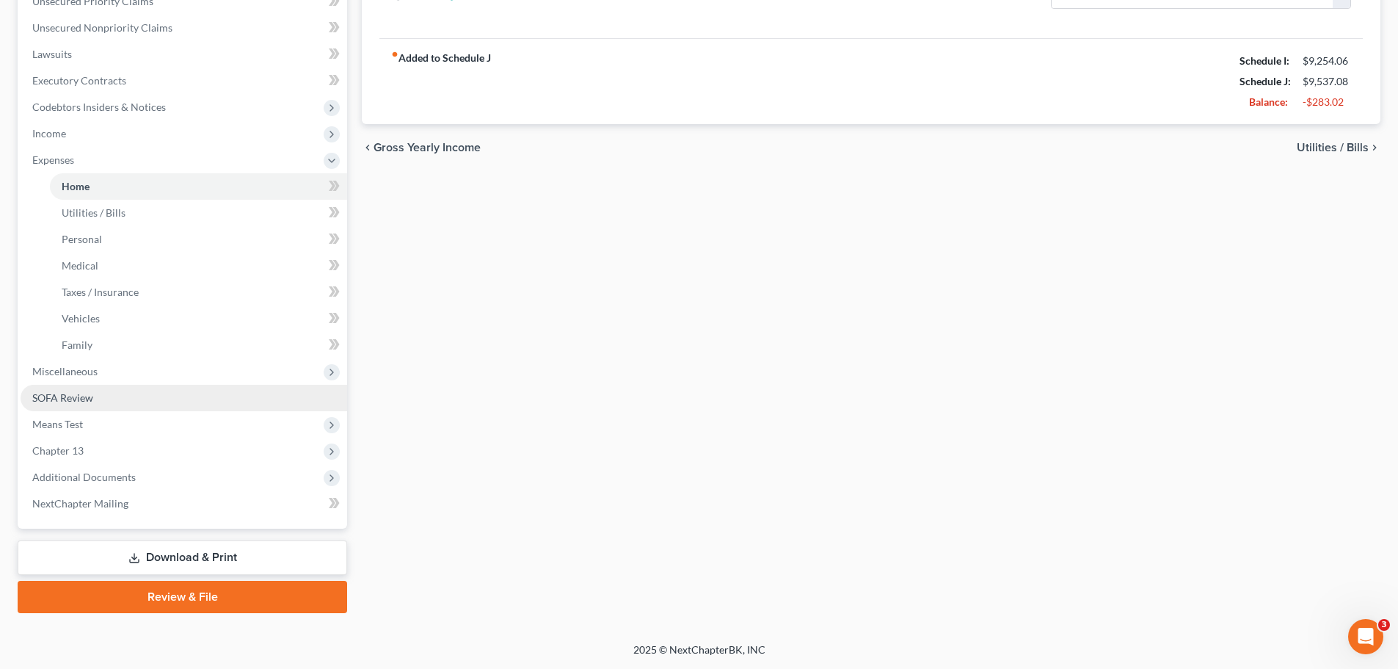
click at [106, 398] on link "SOFA Review" at bounding box center [184, 398] width 327 height 26
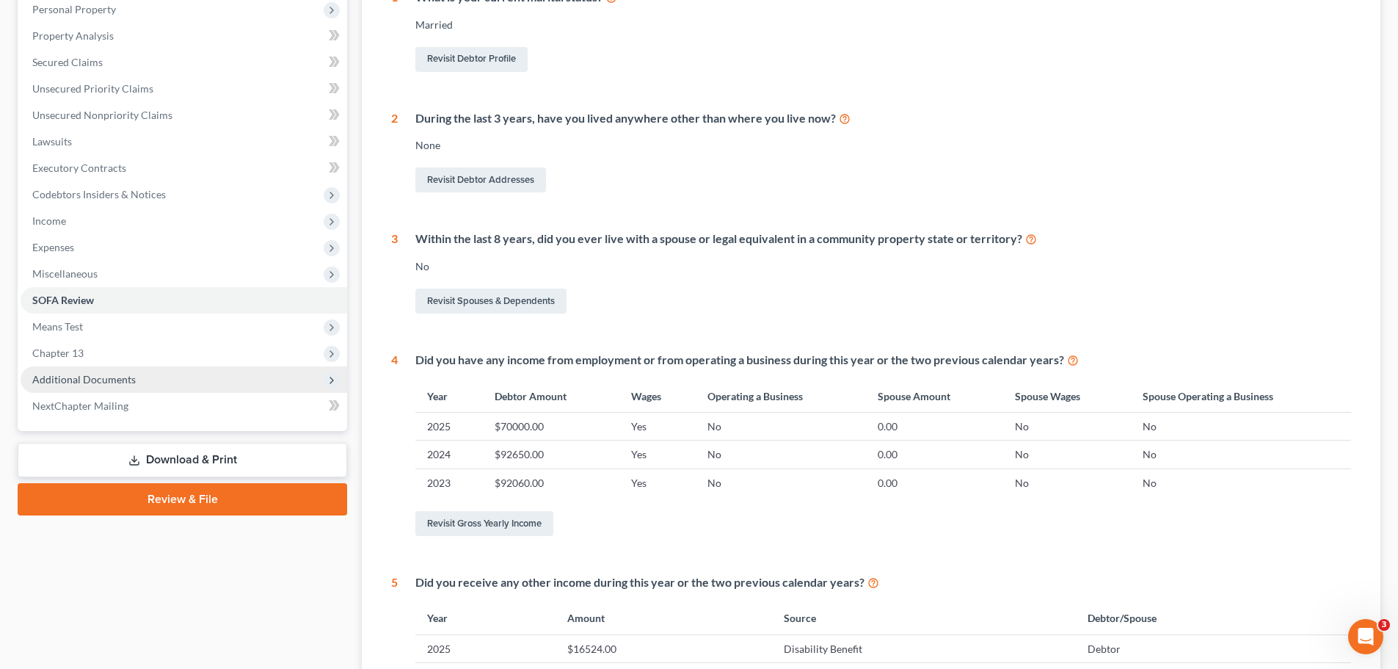
scroll to position [294, 0]
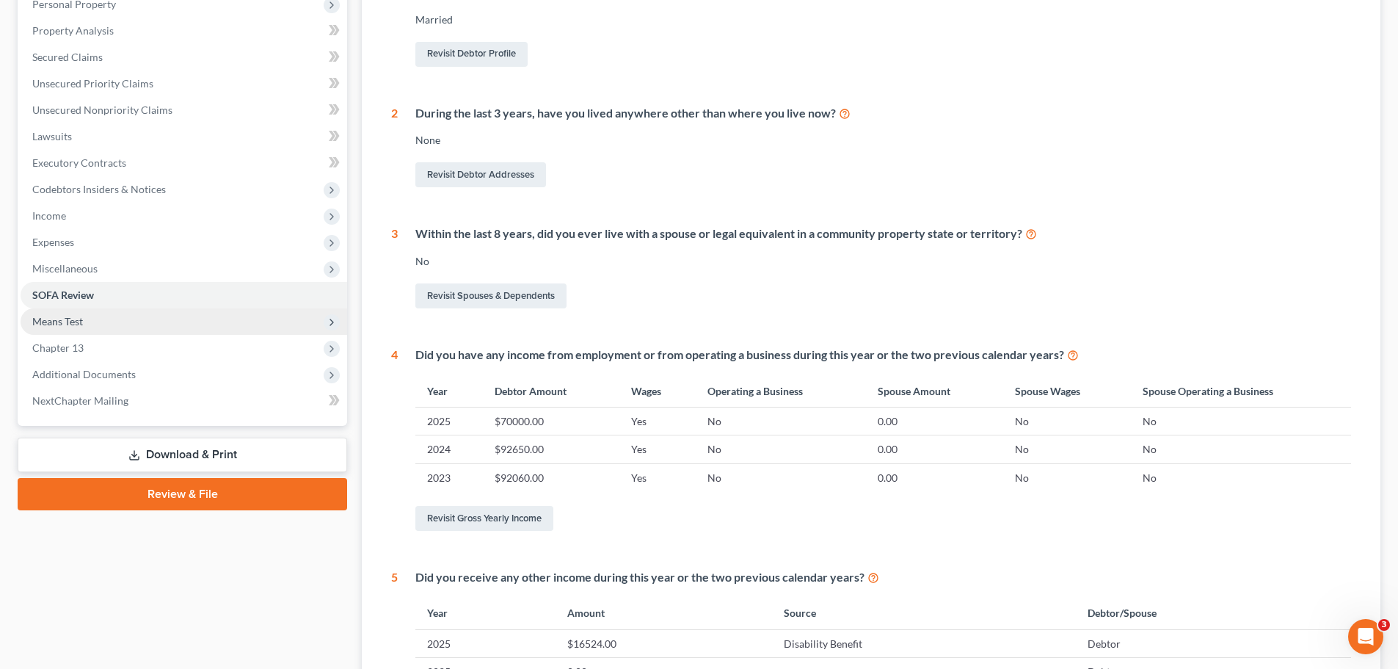
click at [80, 327] on span "Means Test" at bounding box center [57, 321] width 51 height 12
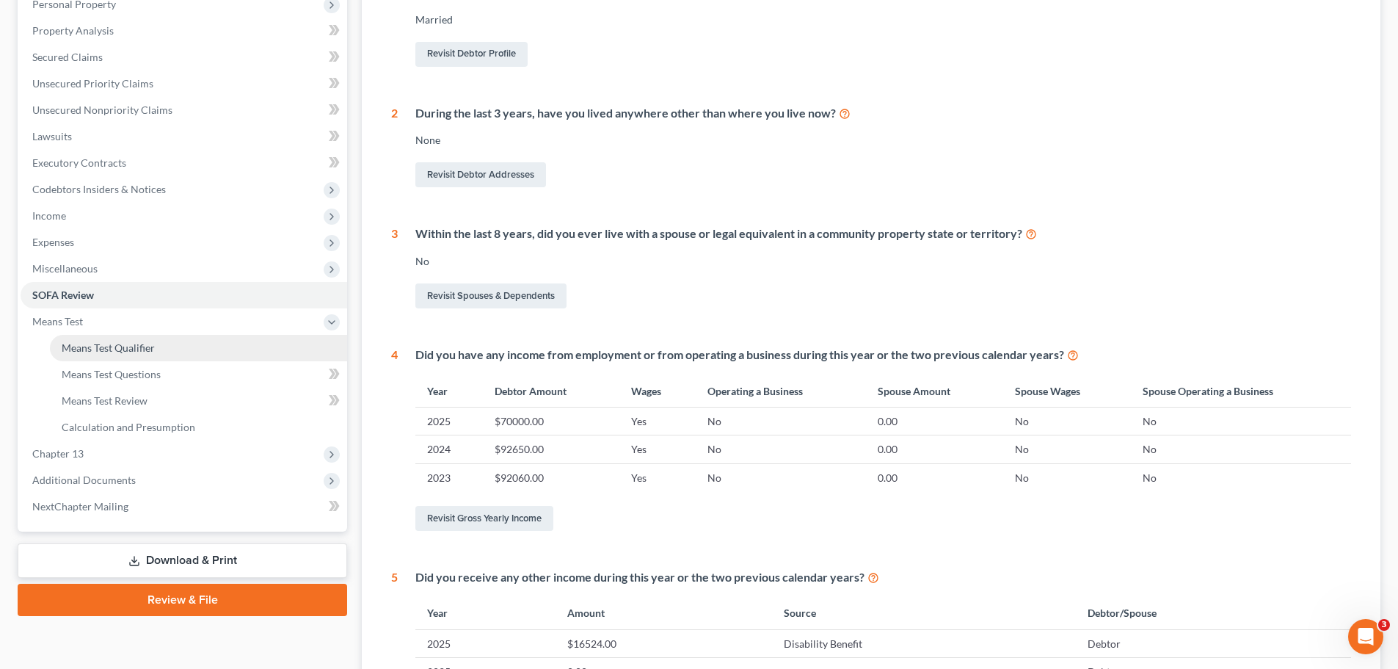
click at [133, 358] on link "Means Test Qualifier" at bounding box center [198, 348] width 297 height 26
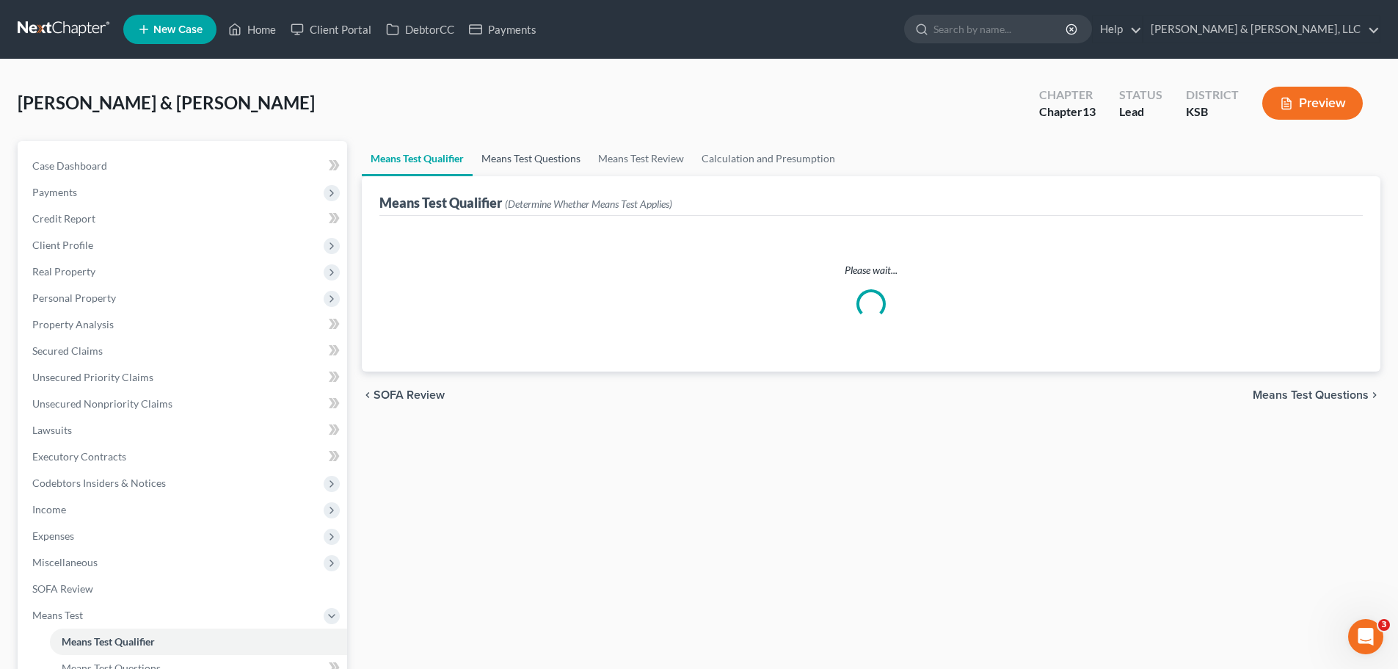
click at [558, 161] on link "Means Test Questions" at bounding box center [531, 158] width 117 height 35
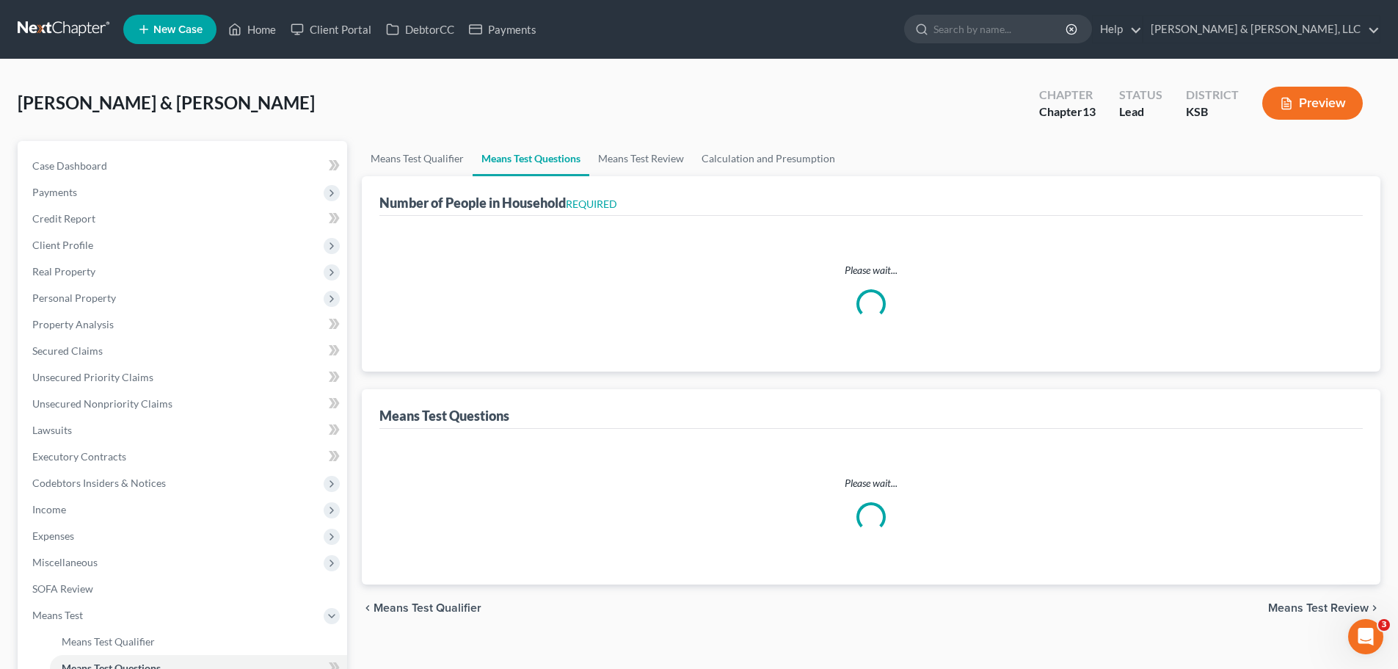
select select "3"
select select "1"
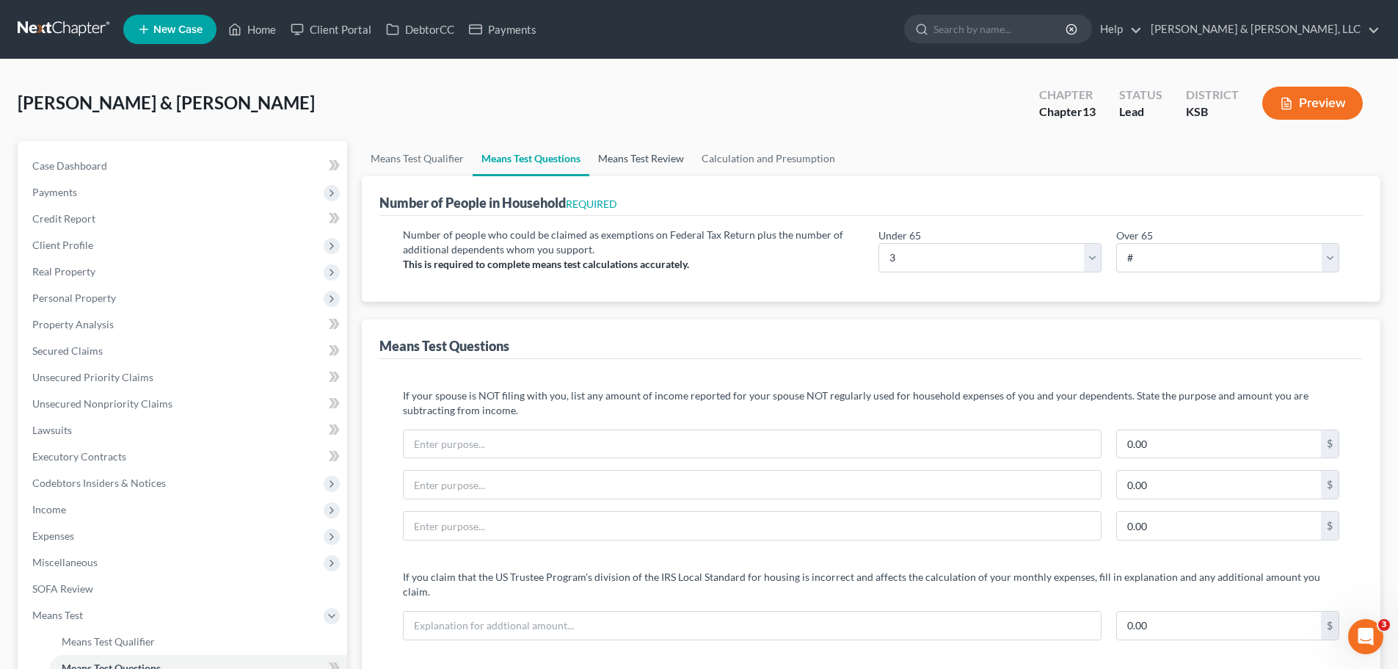
click at [594, 163] on link "Means Test Review" at bounding box center [640, 158] width 103 height 35
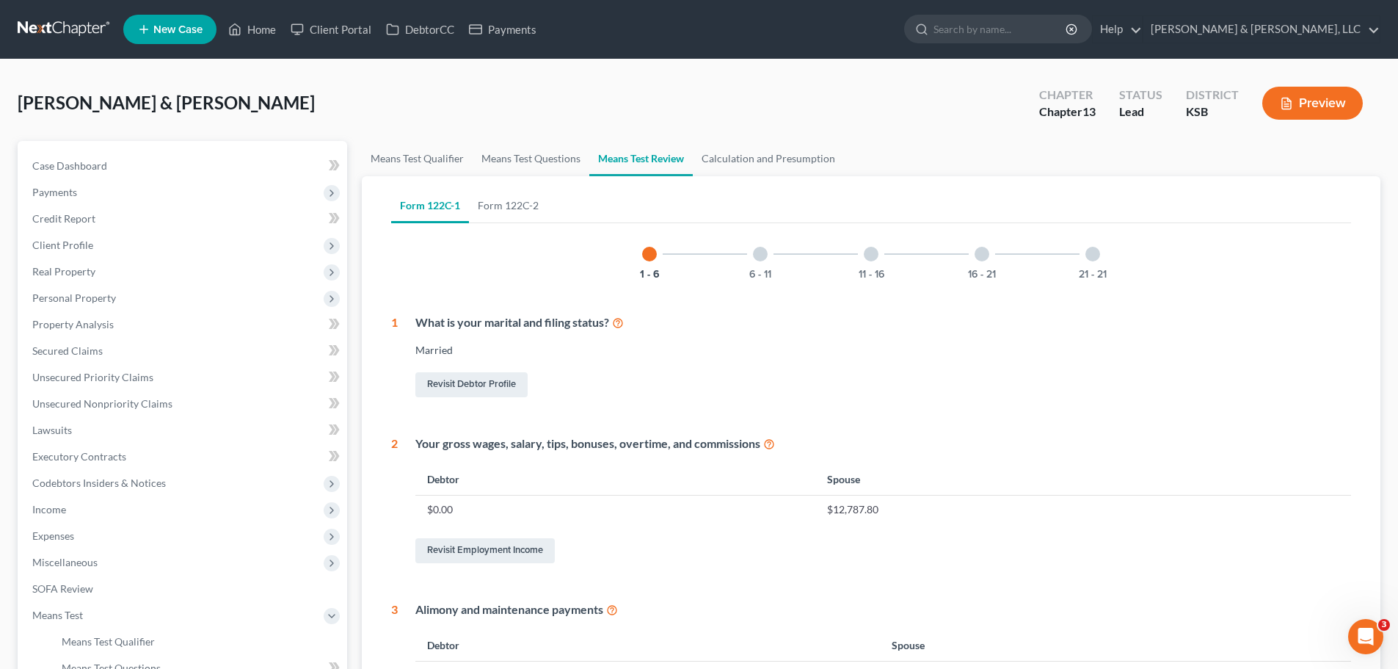
click at [757, 255] on div at bounding box center [760, 254] width 15 height 15
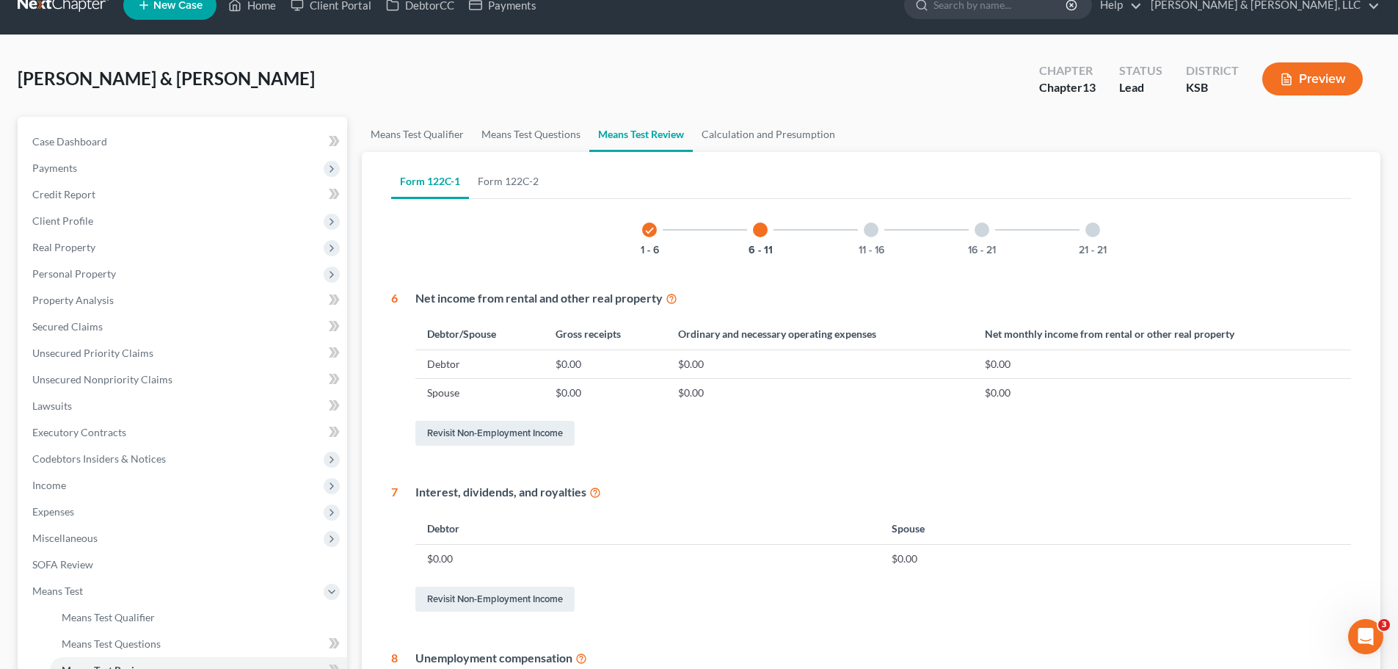
scroll to position [20, 0]
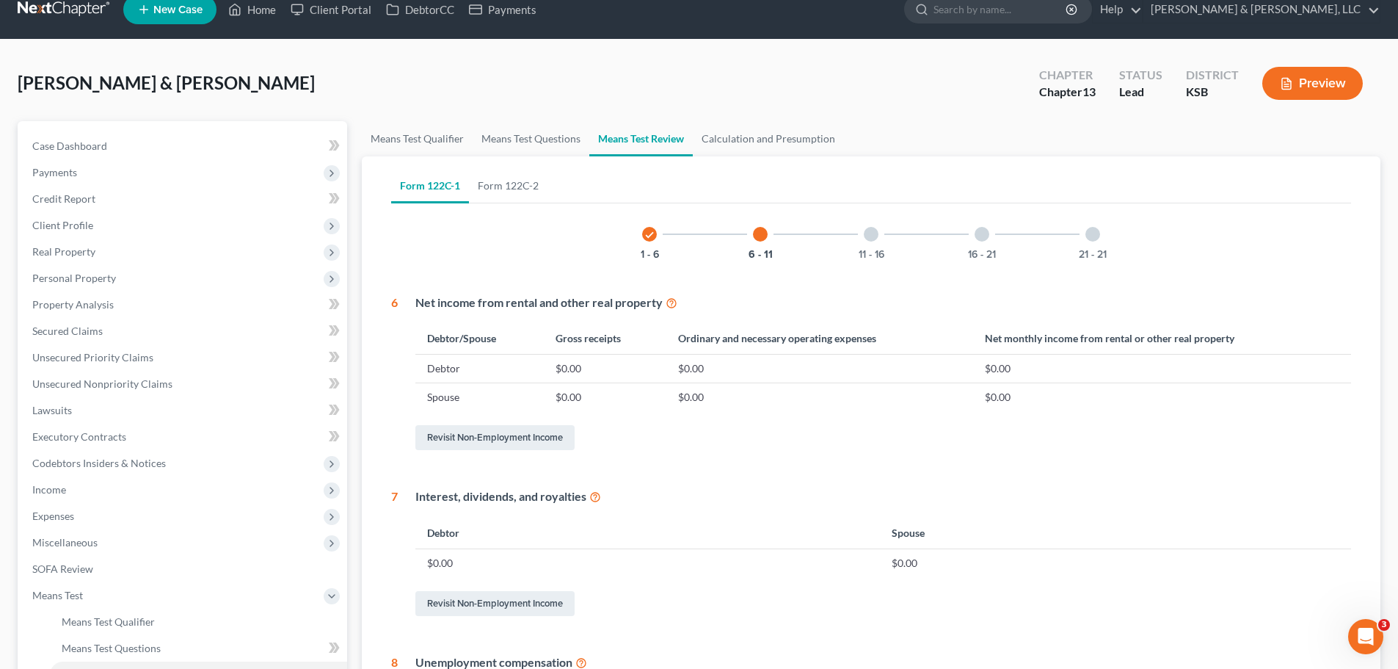
click at [874, 232] on div at bounding box center [871, 234] width 15 height 15
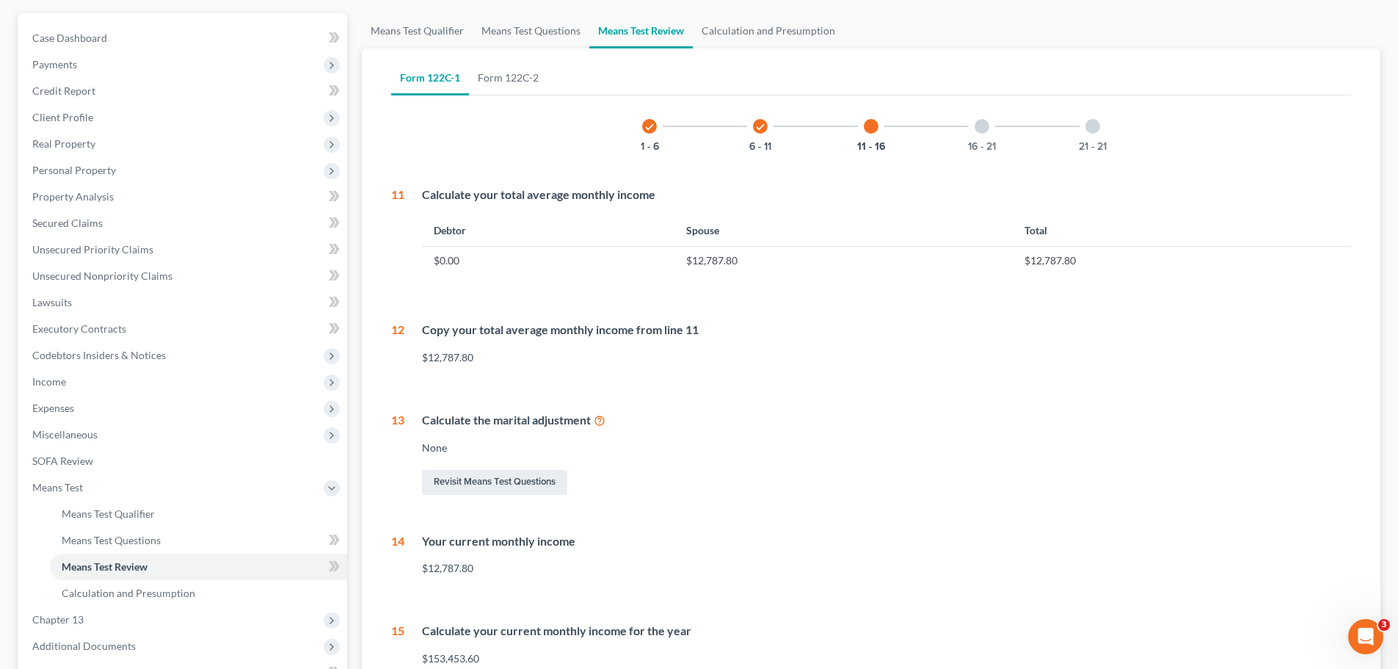
scroll to position [76, 0]
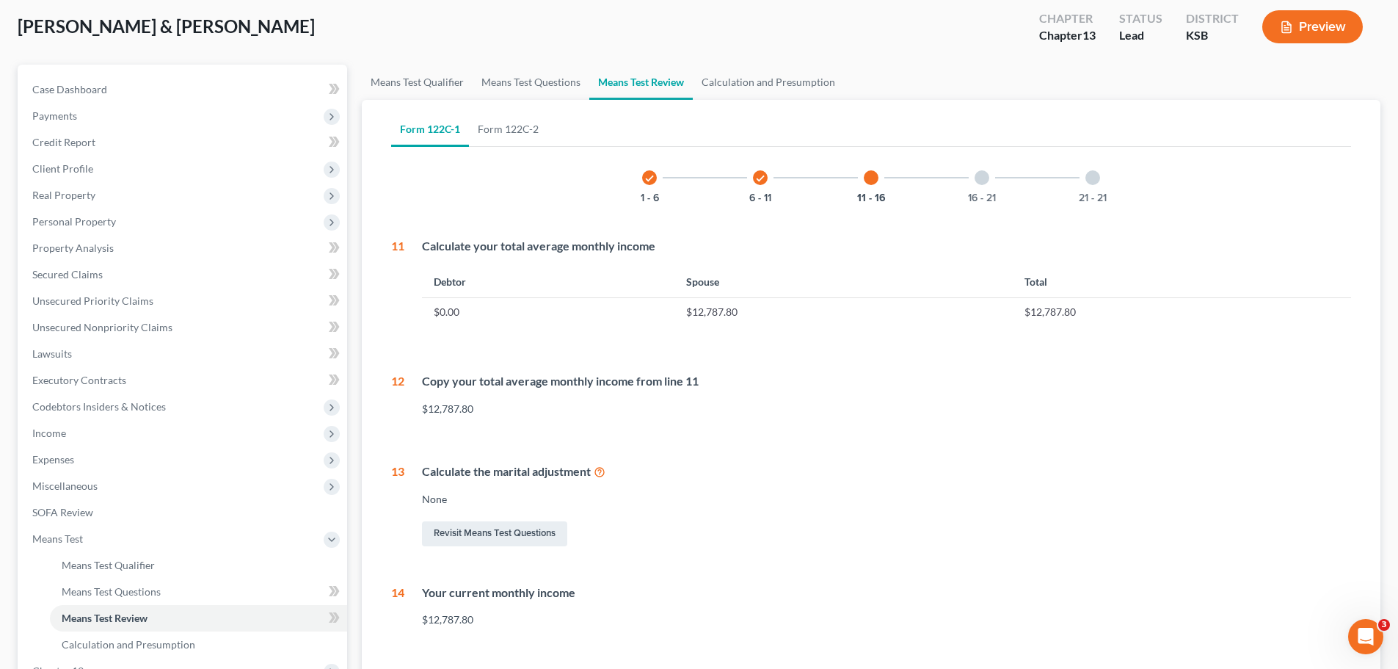
drag, startPoint x: 990, startPoint y: 185, endPoint x: 981, endPoint y: 187, distance: 9.1
click at [990, 185] on div "16 - 21" at bounding box center [982, 178] width 50 height 50
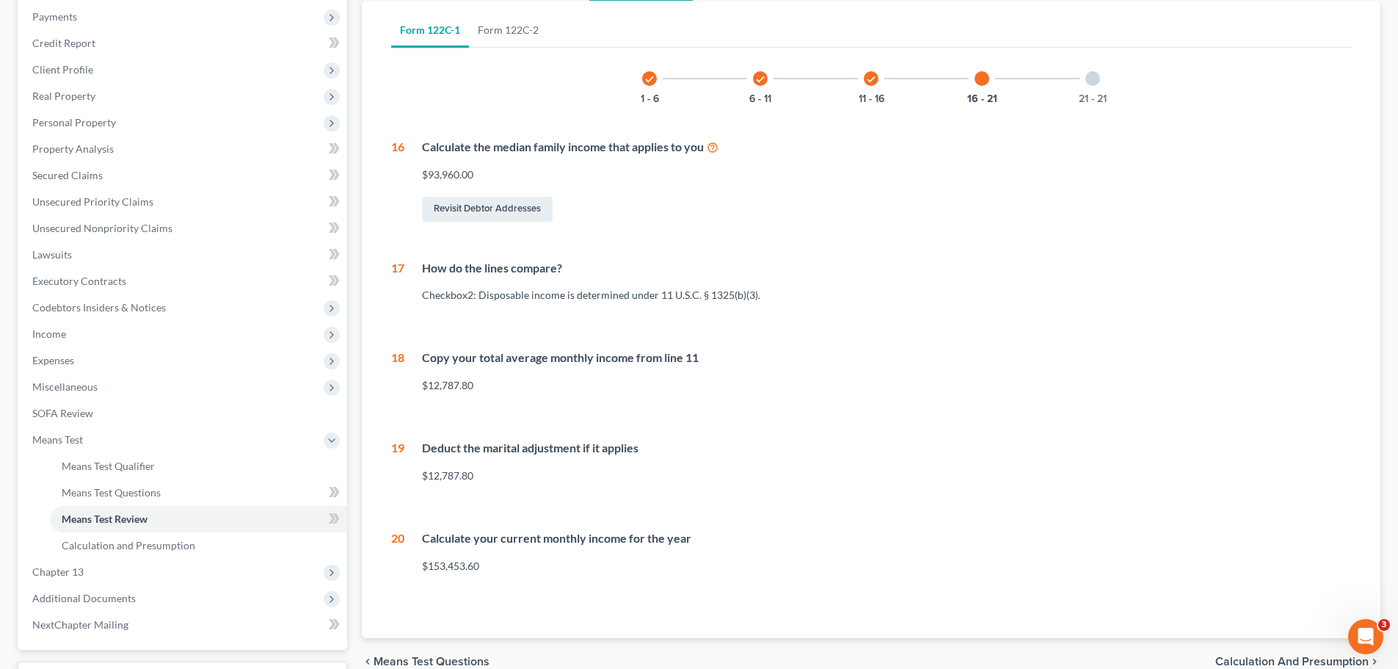
scroll to position [150, 0]
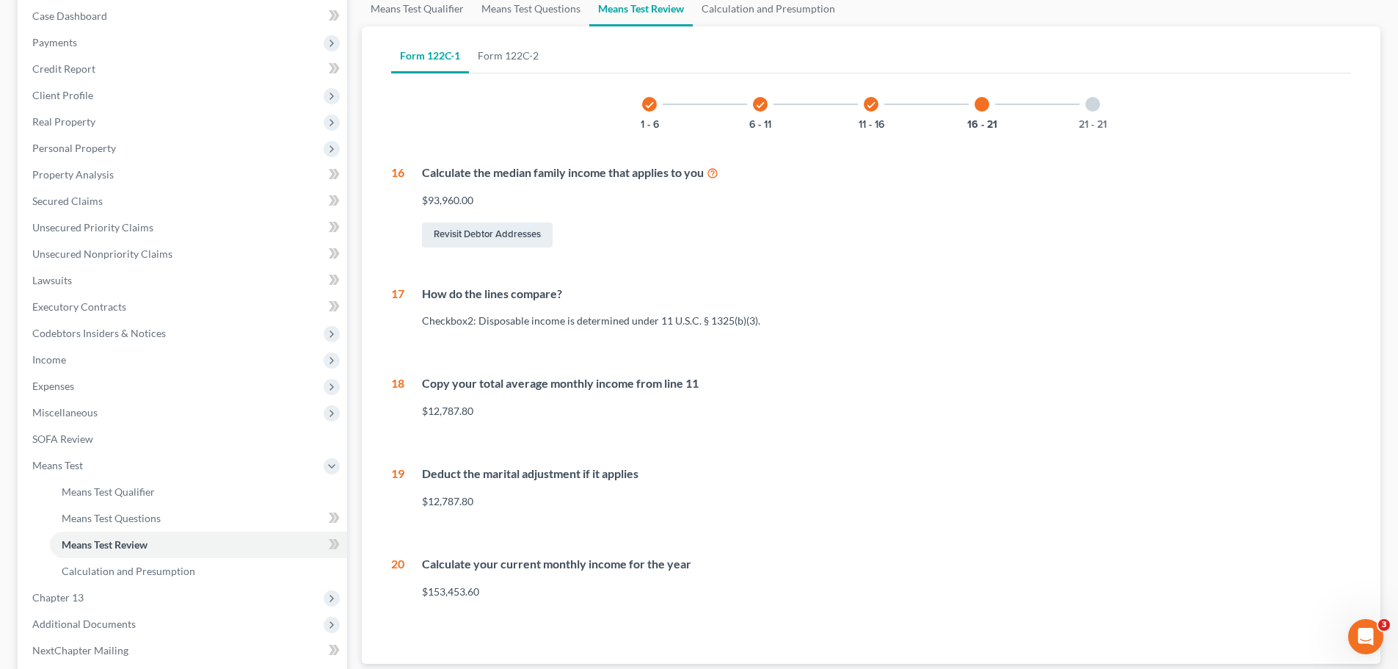
click at [1096, 108] on div at bounding box center [1092, 104] width 15 height 15
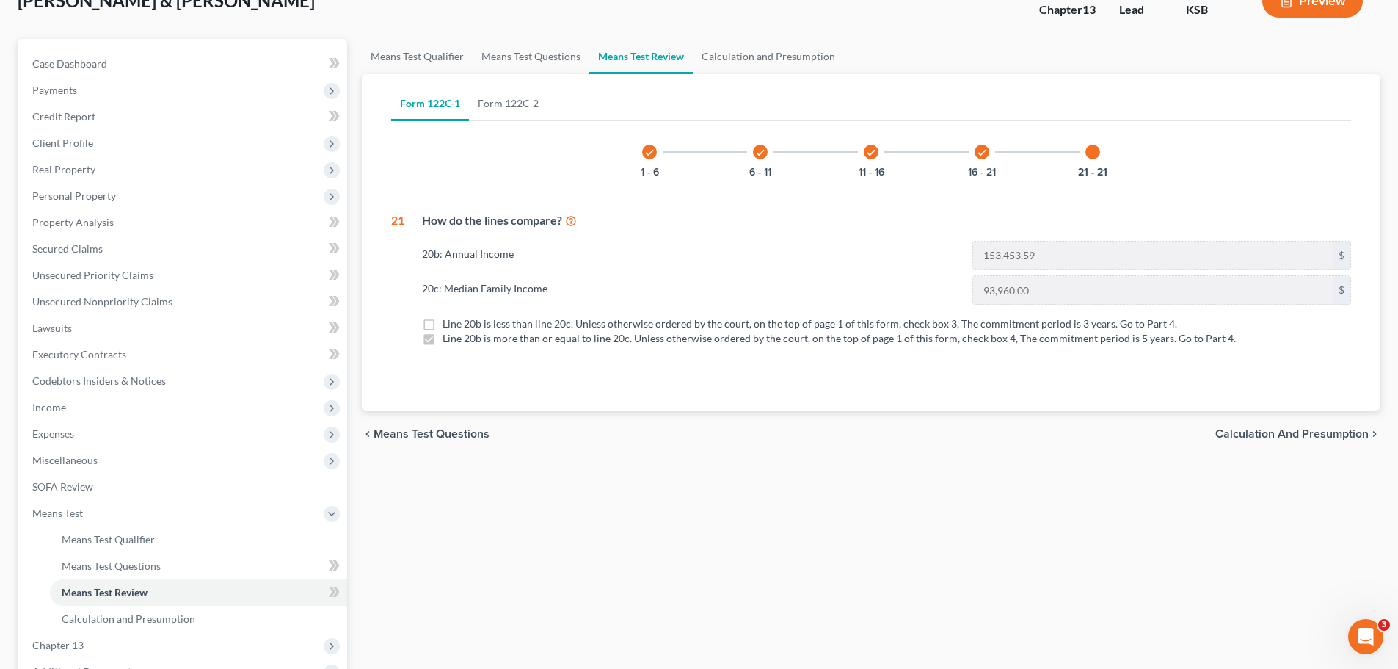
scroll to position [76, 0]
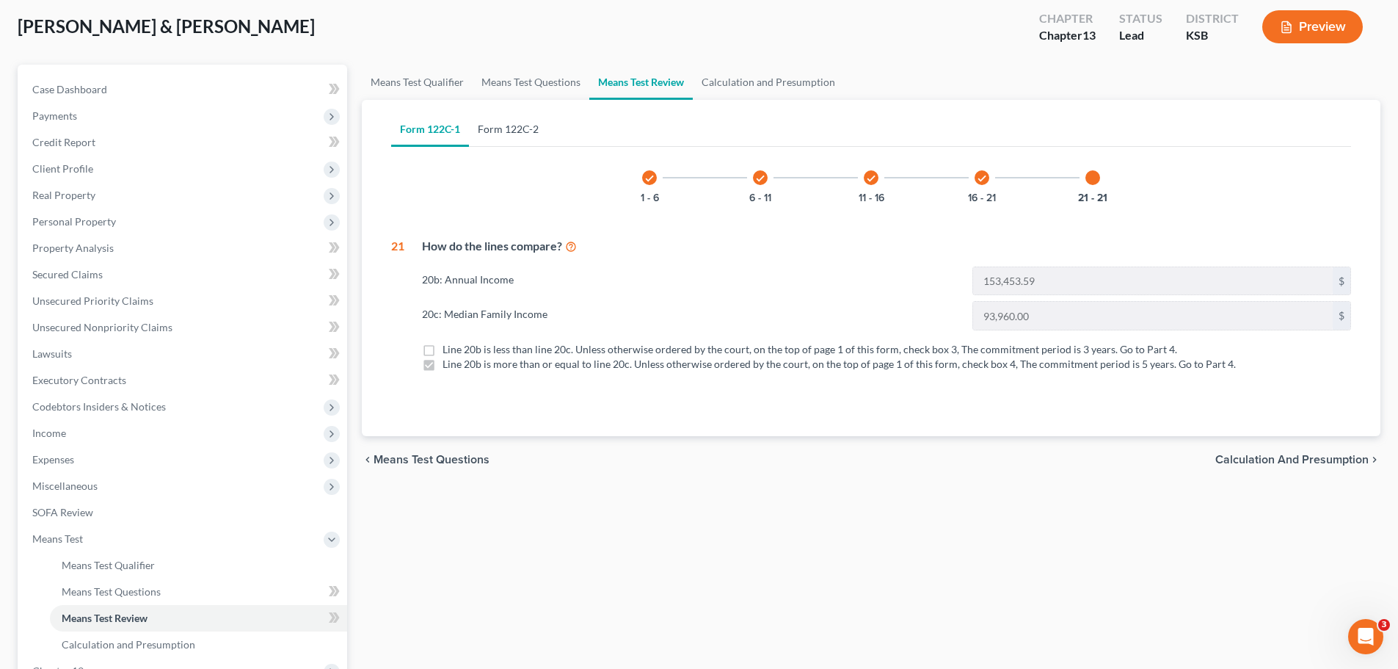
click at [509, 117] on link "Form 122C-2" at bounding box center [508, 129] width 79 height 35
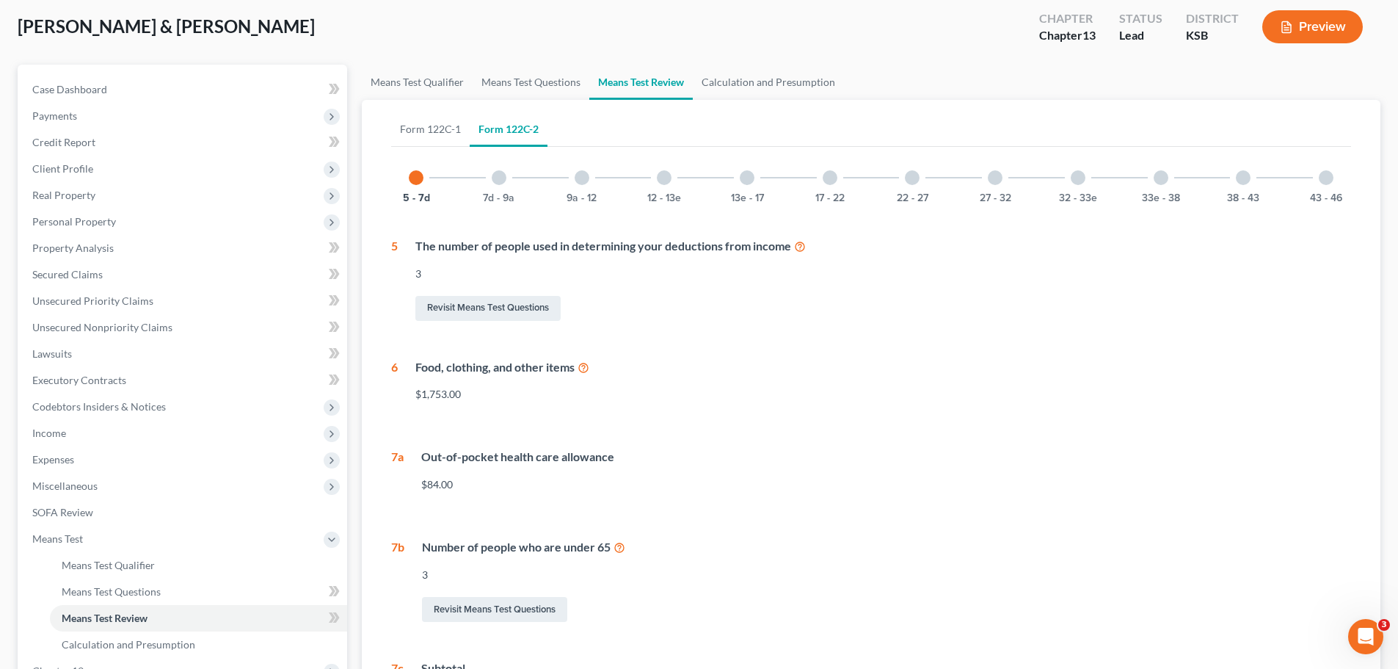
click at [496, 178] on div at bounding box center [499, 177] width 15 height 15
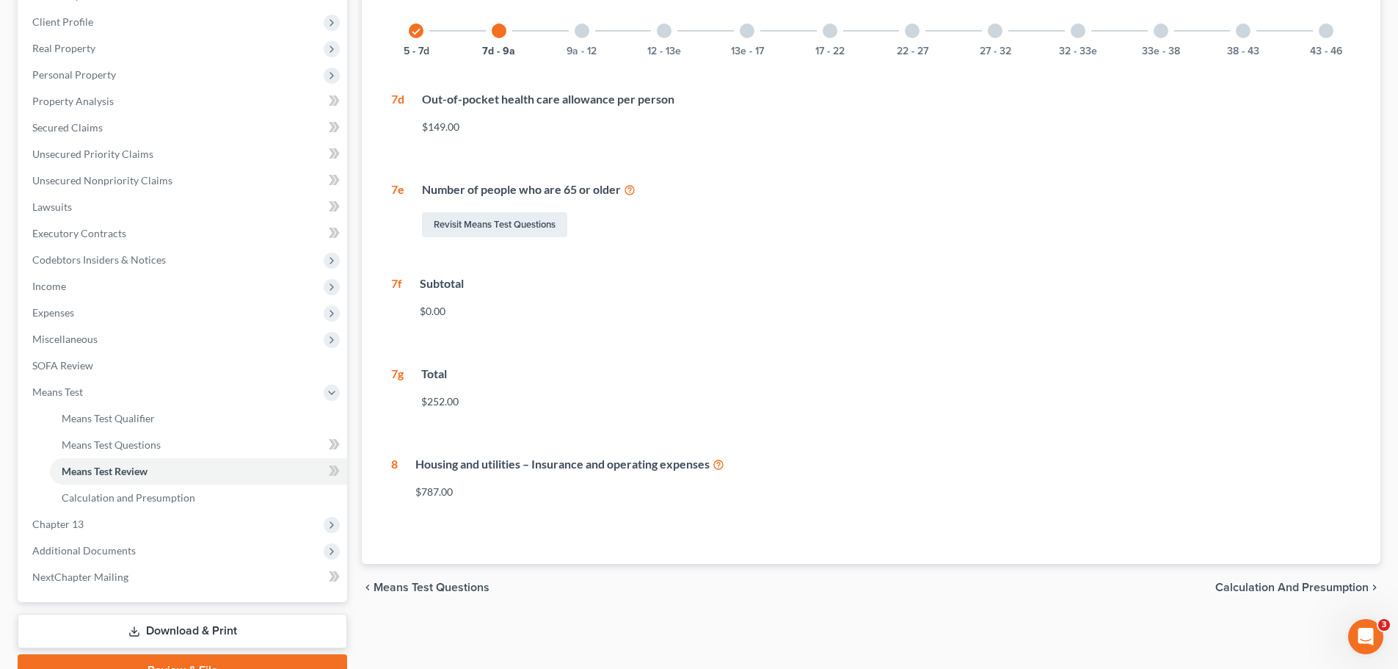
scroll to position [150, 0]
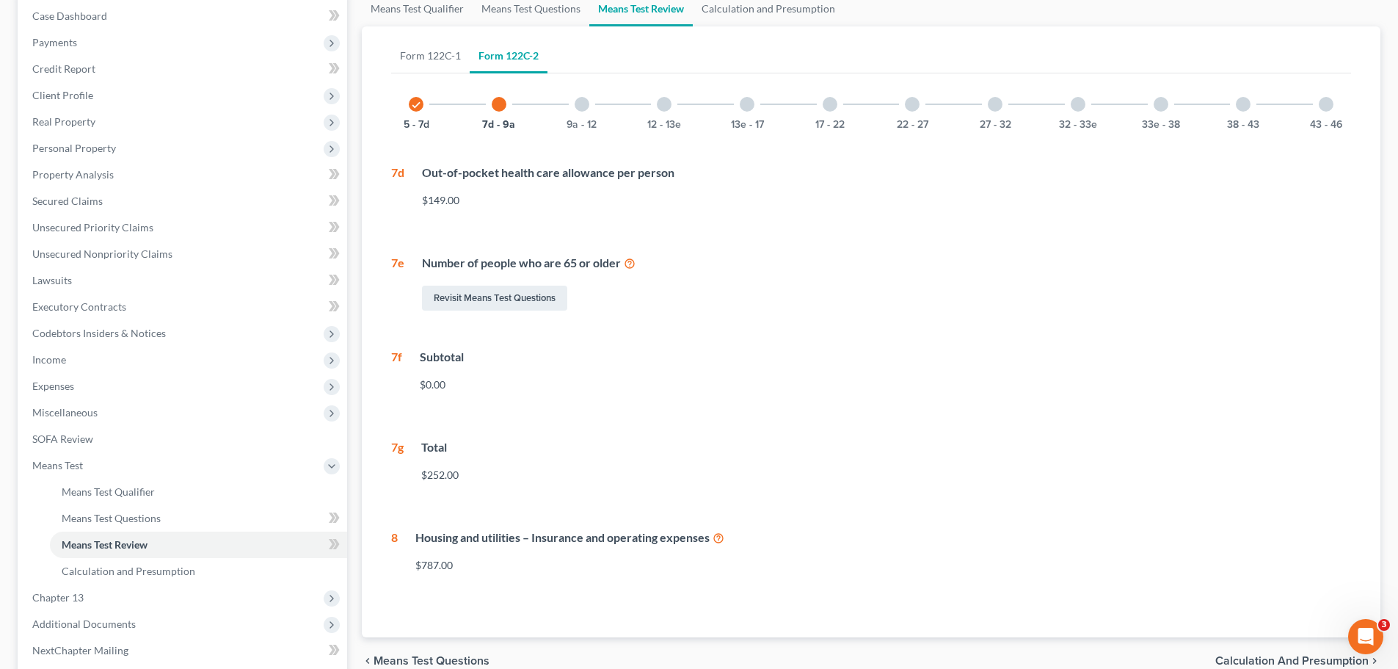
click at [586, 104] on div at bounding box center [582, 104] width 15 height 15
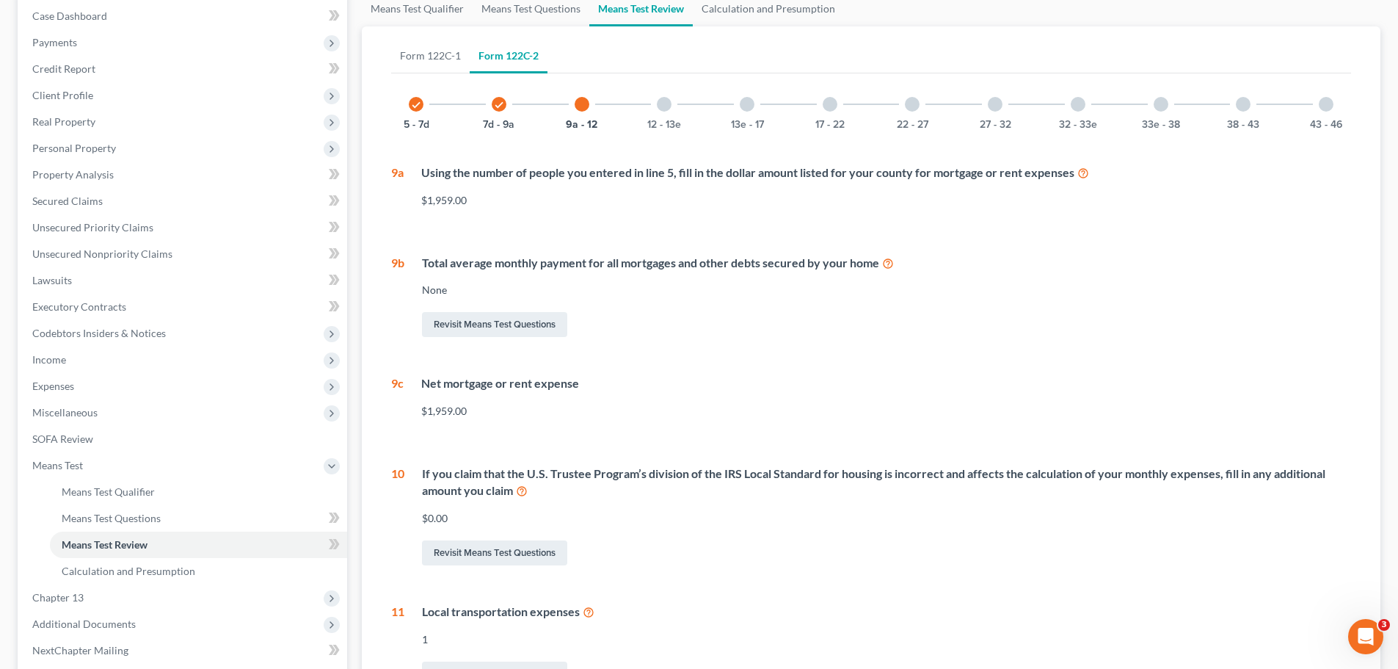
click at [659, 106] on div at bounding box center [664, 104] width 15 height 15
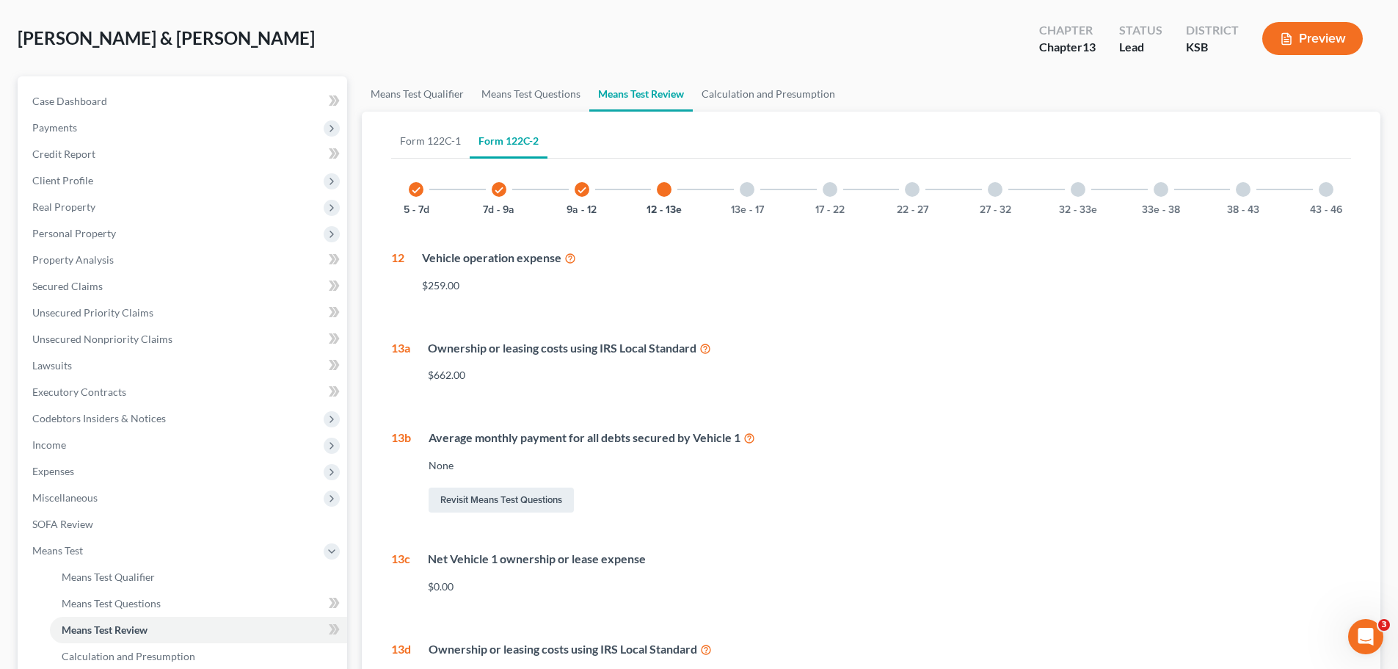
scroll to position [0, 0]
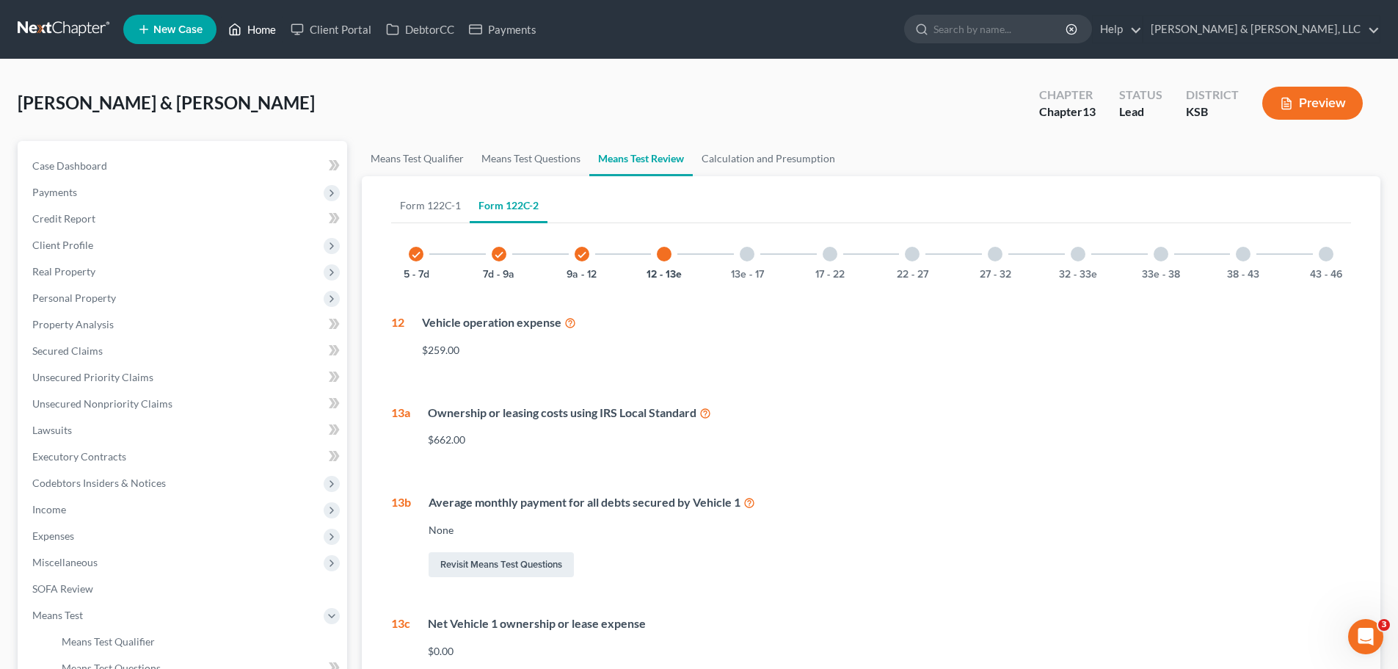
click at [252, 27] on link "Home" at bounding box center [252, 29] width 62 height 26
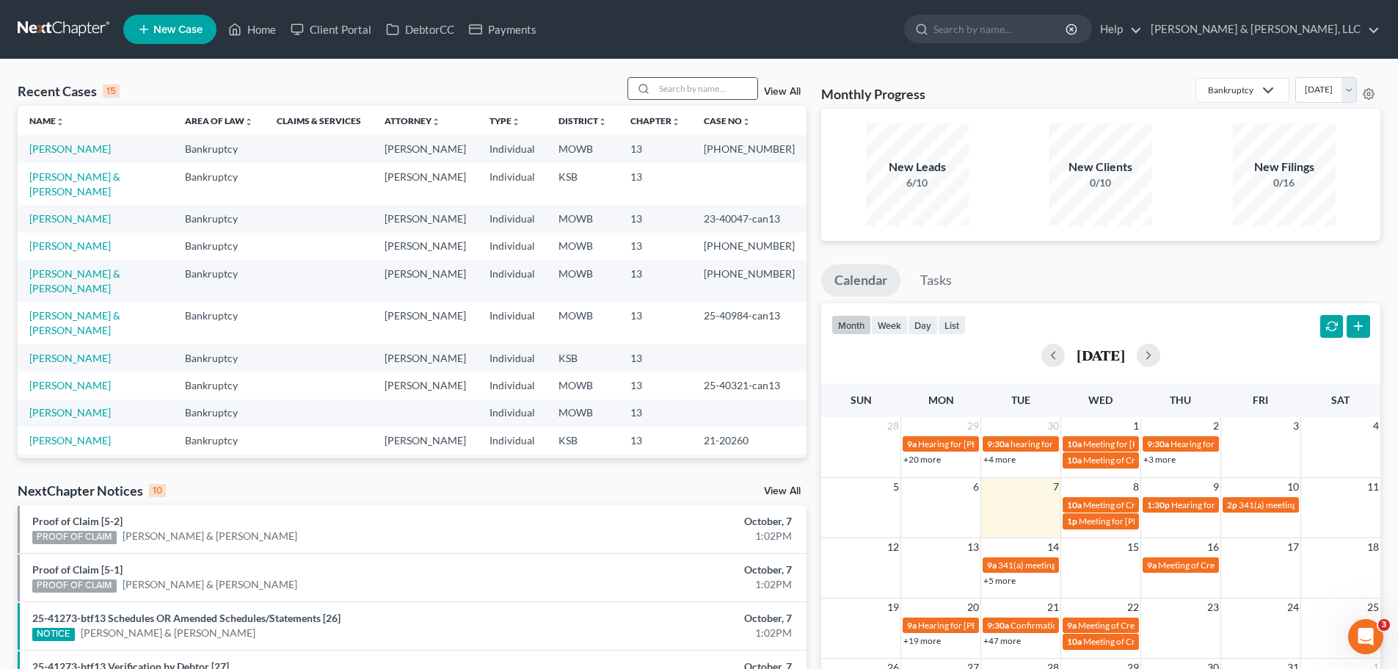
click at [701, 90] on input "search" at bounding box center [706, 88] width 103 height 21
type input "smith"
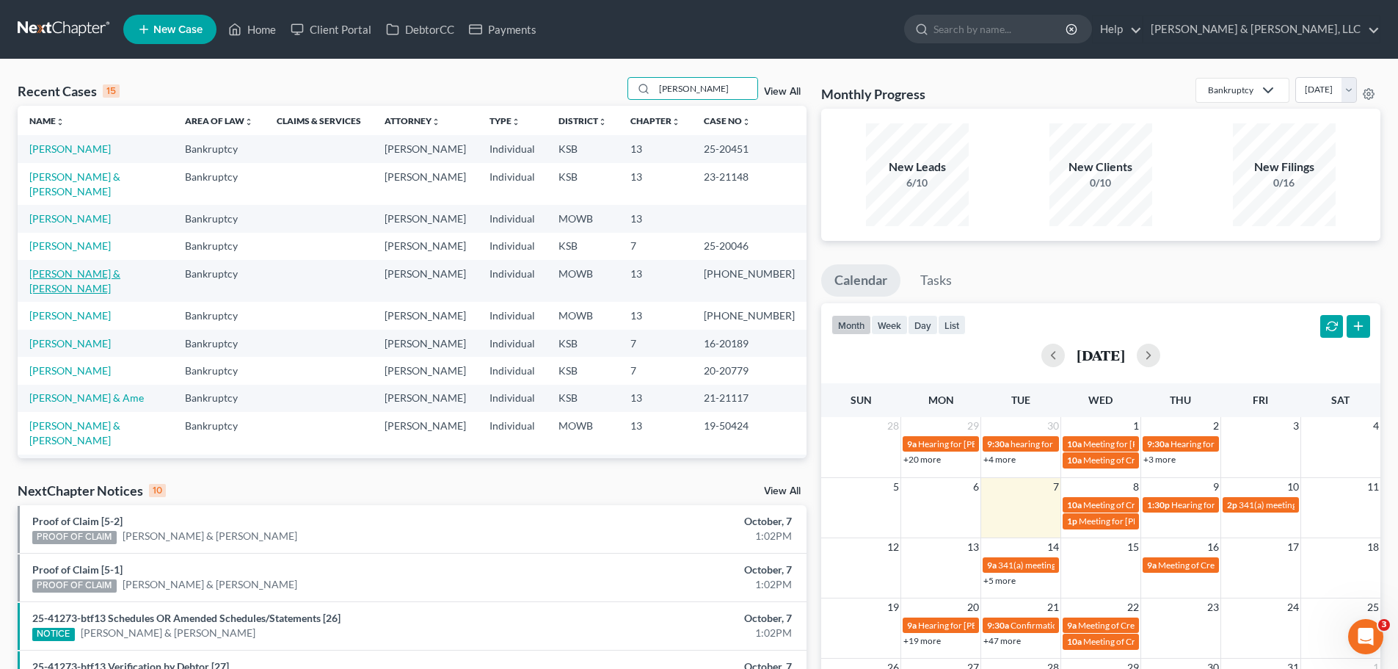
click at [88, 267] on link "Smith, Carl & Tina" at bounding box center [74, 280] width 91 height 27
select select "2"
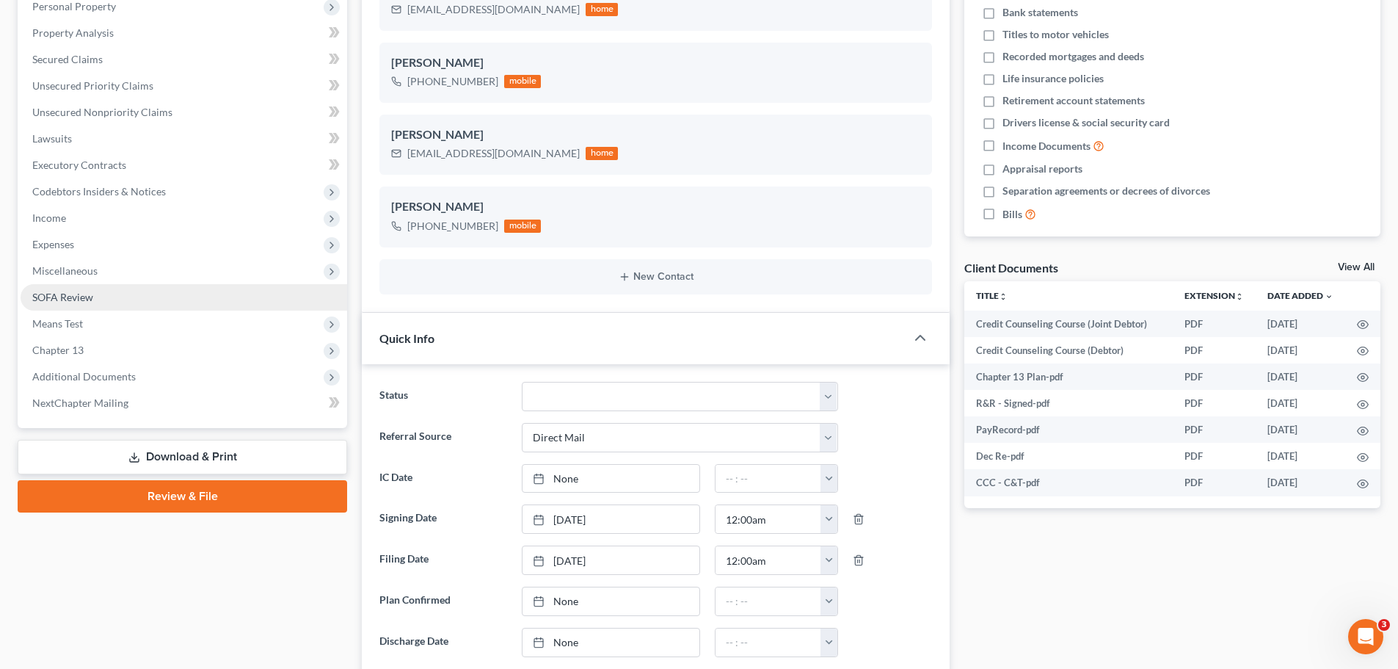
scroll to position [294, 0]
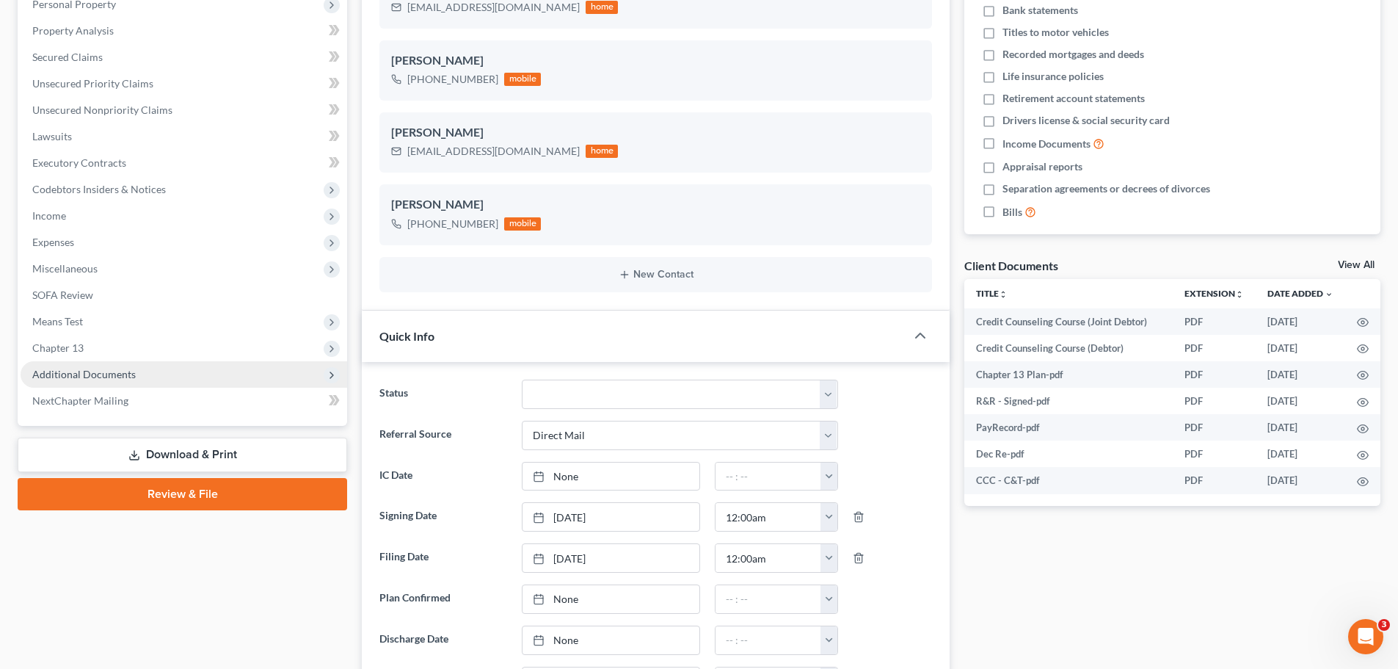
drag, startPoint x: 144, startPoint y: 379, endPoint x: 156, endPoint y: 379, distance: 12.5
click at [144, 379] on span "Additional Documents" at bounding box center [184, 374] width 327 height 26
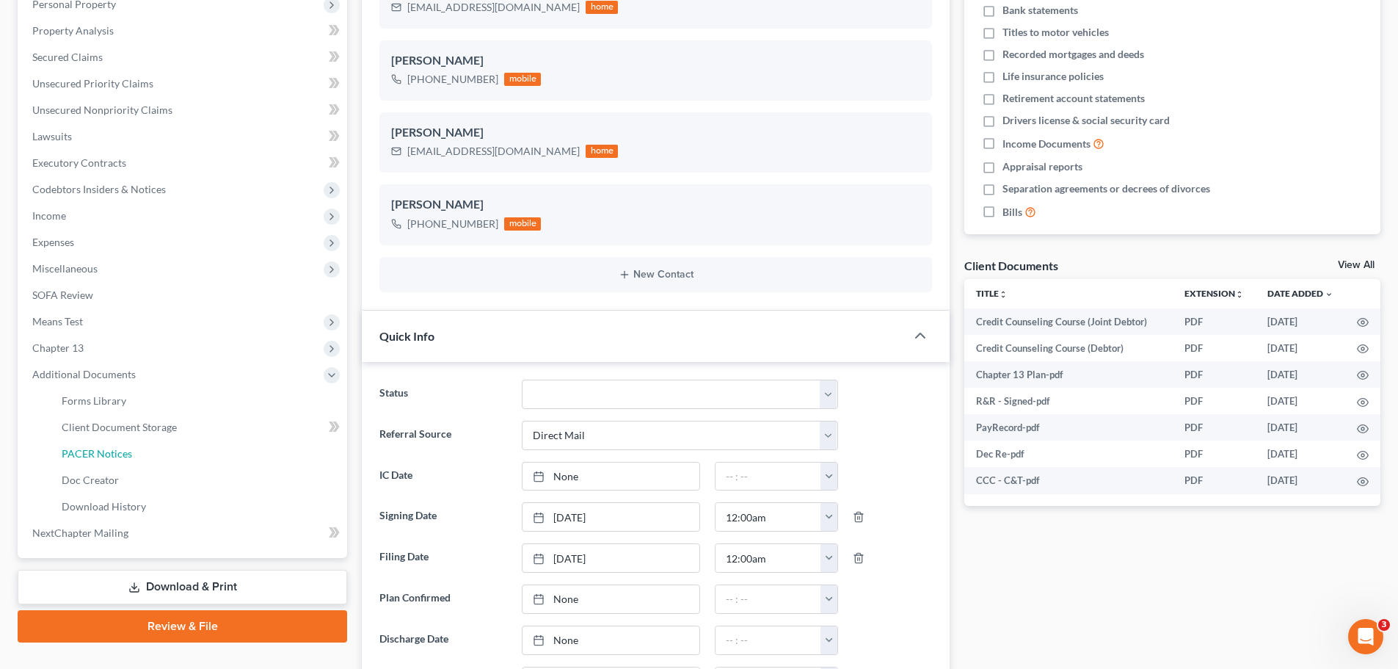
drag, startPoint x: 129, startPoint y: 445, endPoint x: 426, endPoint y: 366, distance: 307.6
click at [129, 446] on link "PACER Notices" at bounding box center [198, 453] width 297 height 26
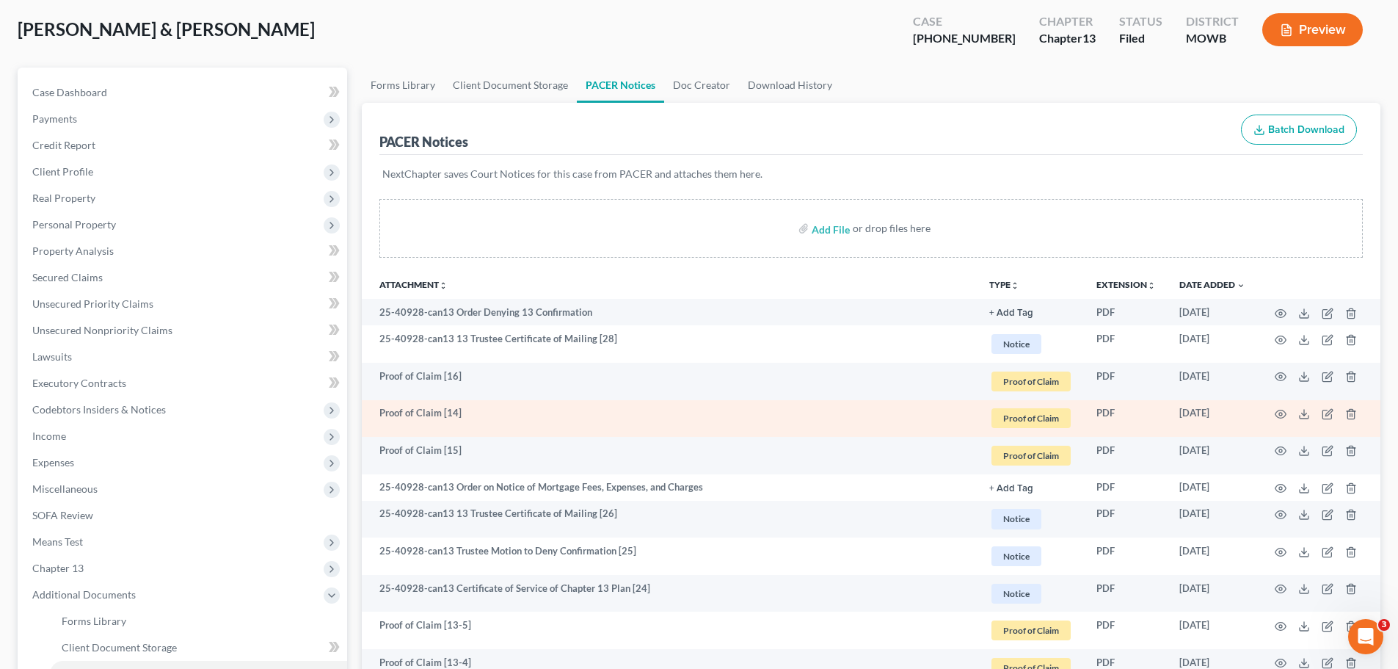
scroll to position [147, 0]
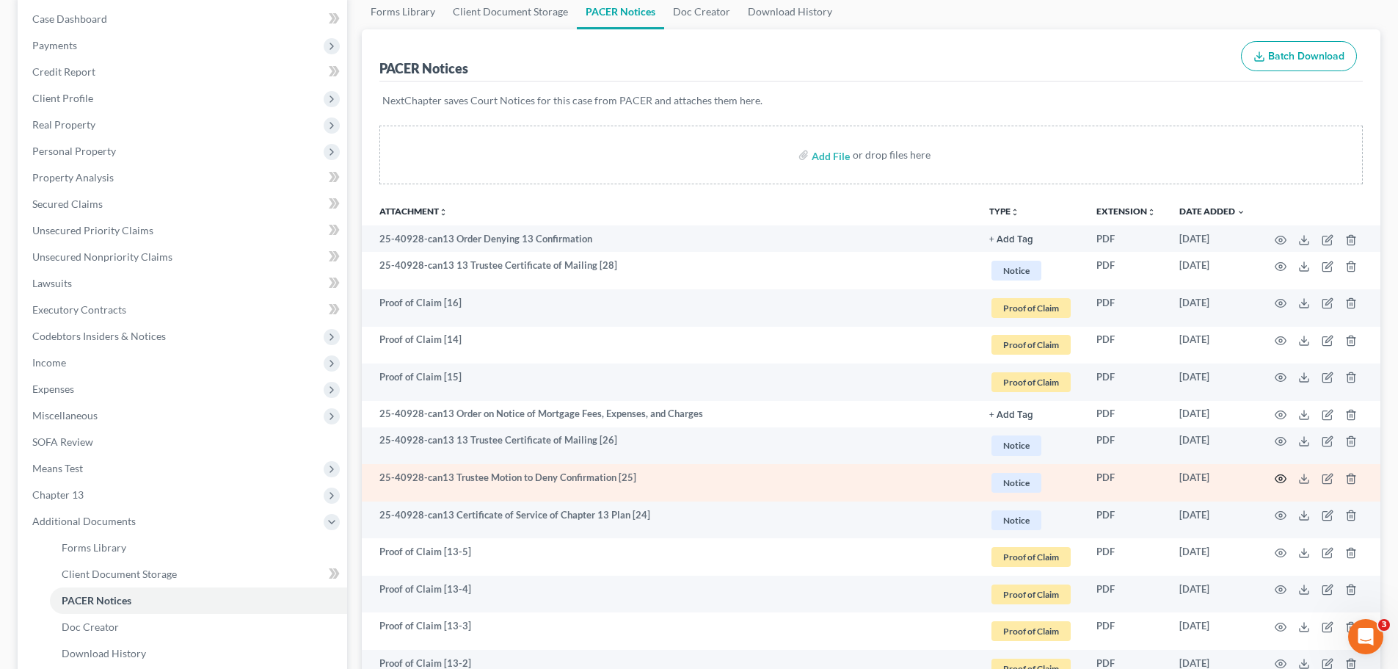
click at [1278, 480] on icon "button" at bounding box center [1281, 479] width 12 height 12
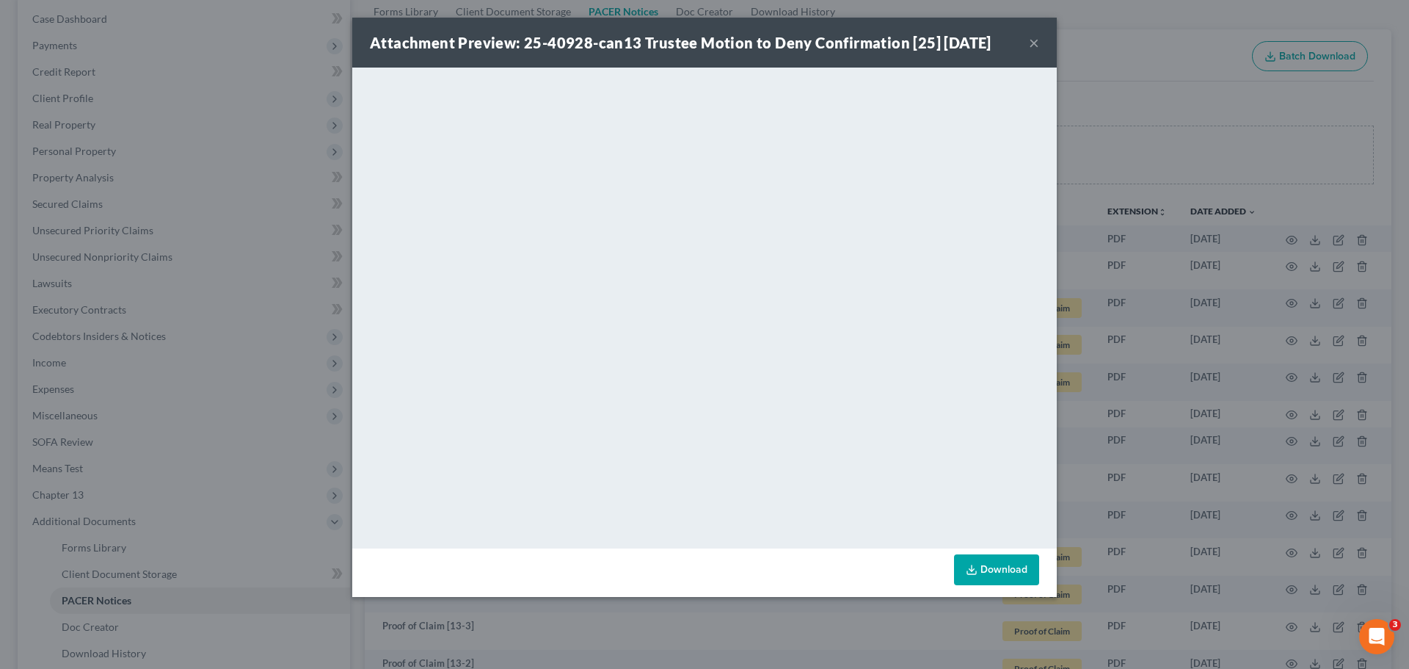
click at [1034, 44] on button "×" at bounding box center [1034, 43] width 10 height 18
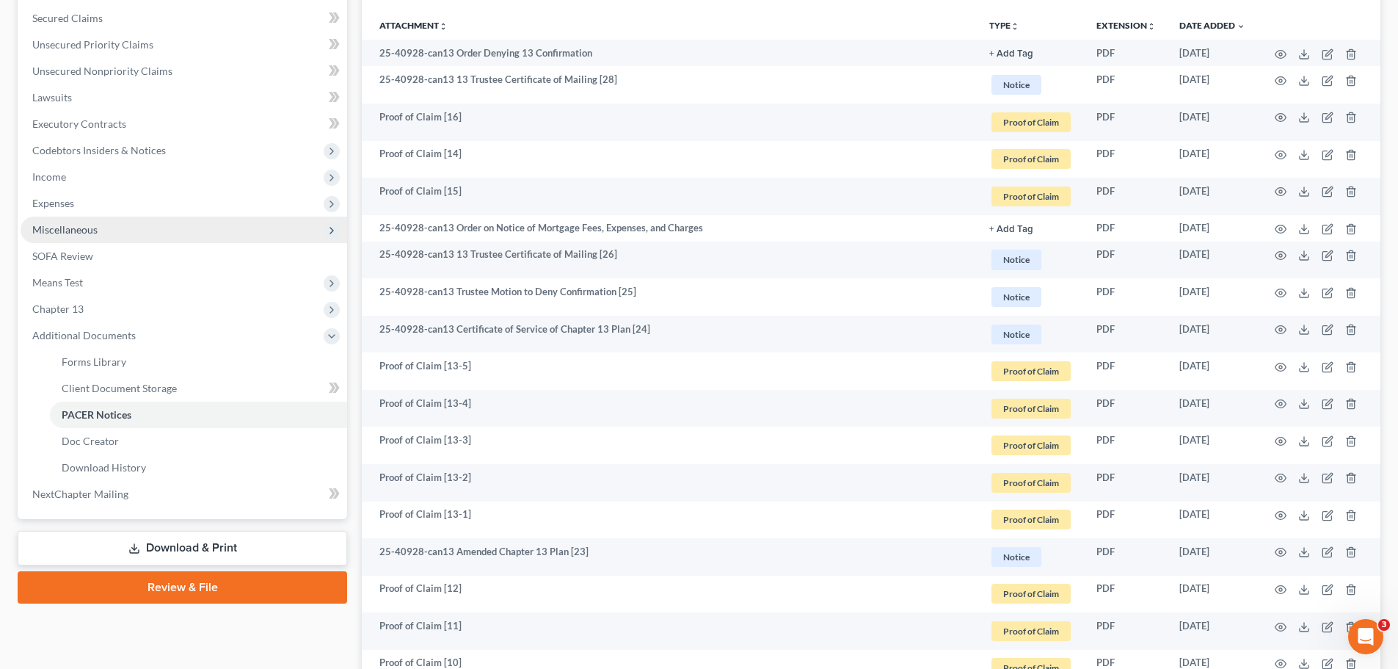
scroll to position [367, 0]
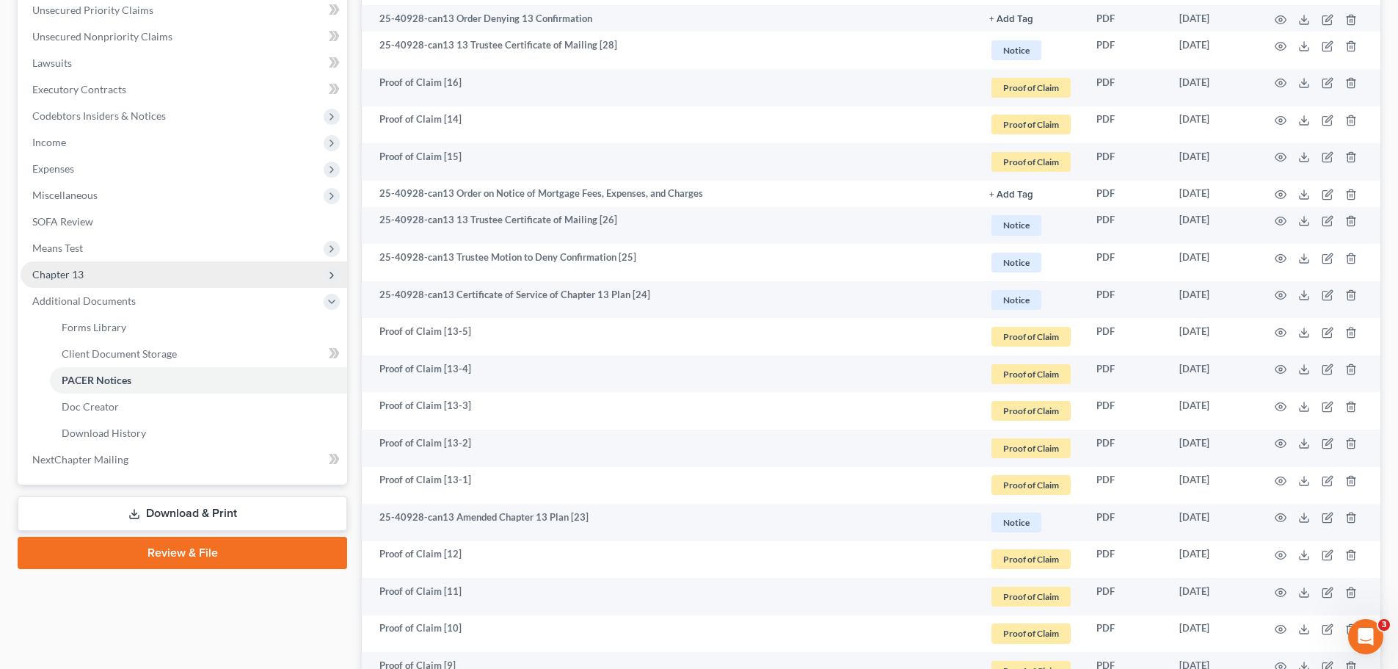
click at [100, 277] on span "Chapter 13" at bounding box center [184, 274] width 327 height 26
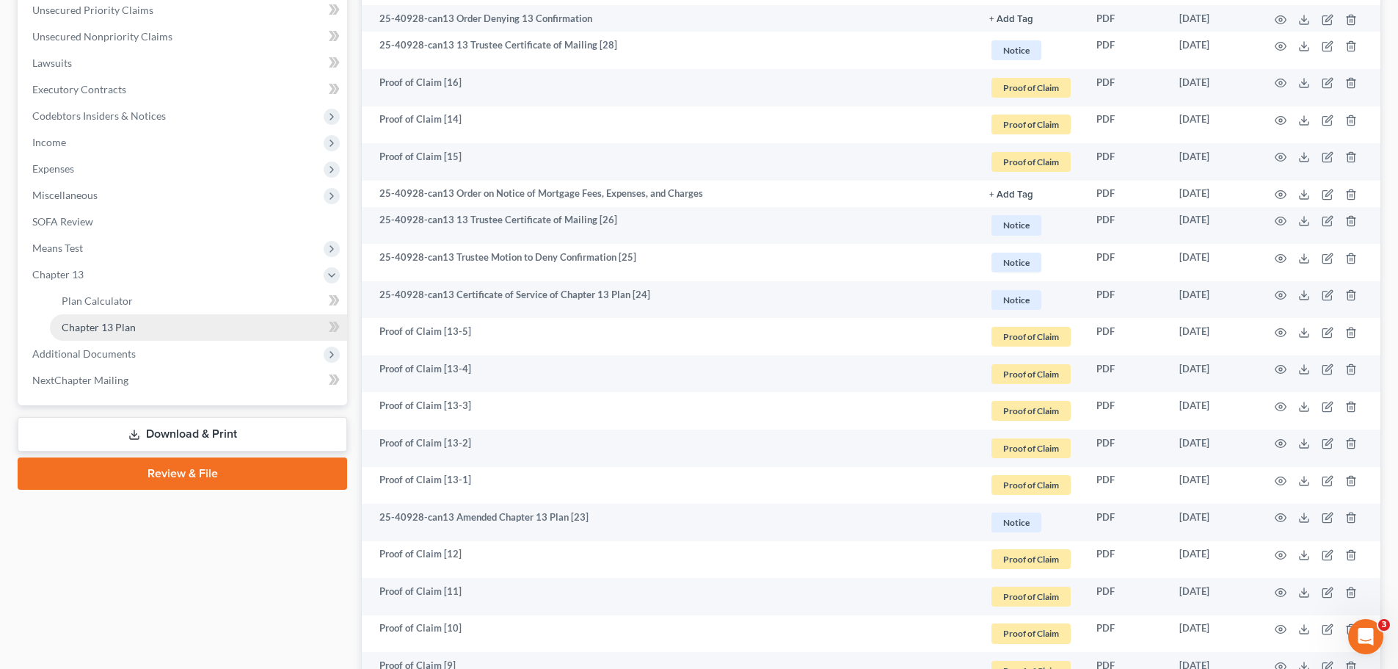
click at [123, 331] on span "Chapter 13 Plan" at bounding box center [99, 327] width 74 height 12
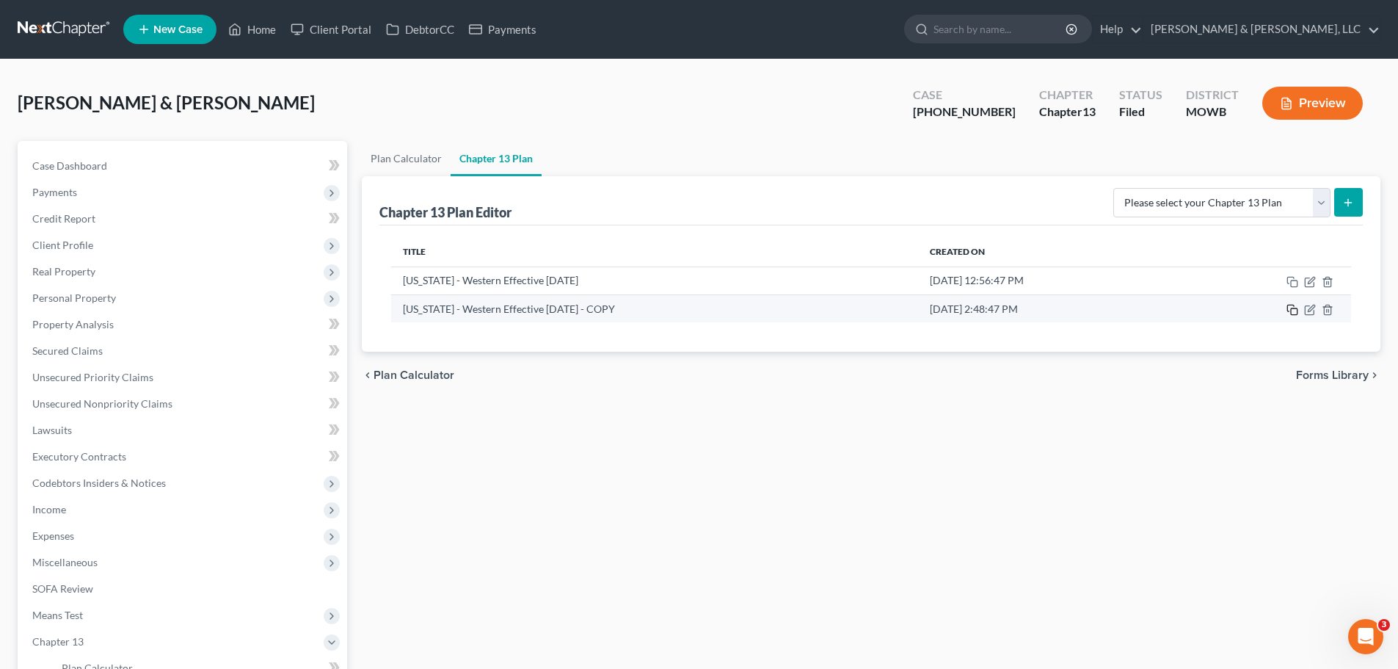
click at [1294, 311] on icon "button" at bounding box center [1292, 310] width 12 height 12
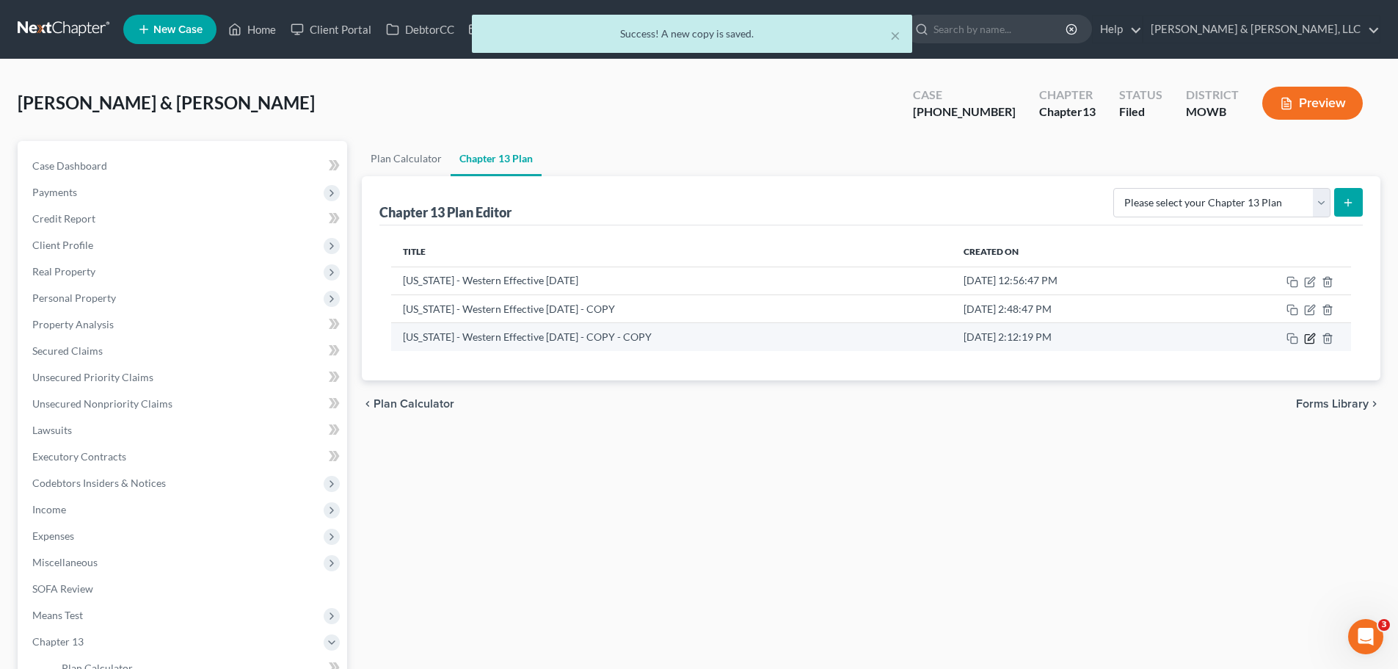
click at [1310, 338] on icon "button" at bounding box center [1310, 338] width 12 height 12
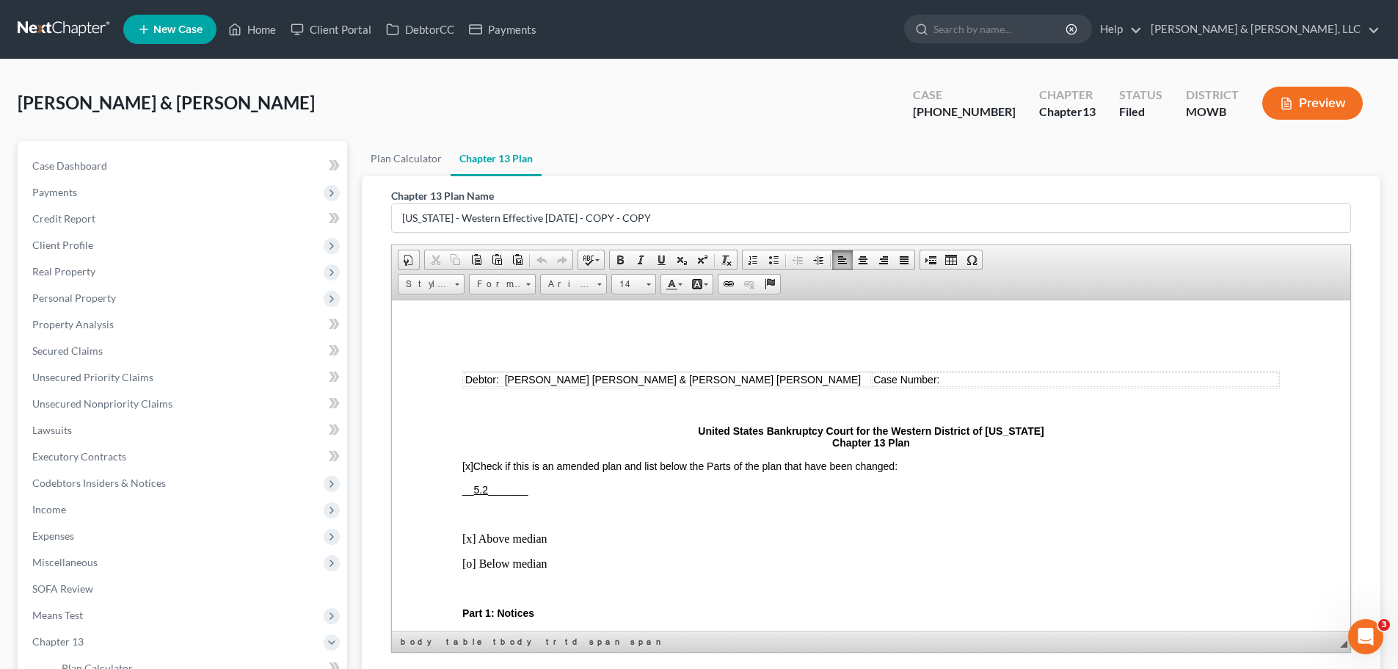
click at [953, 382] on td "Case Number:" at bounding box center [1075, 378] width 407 height 15
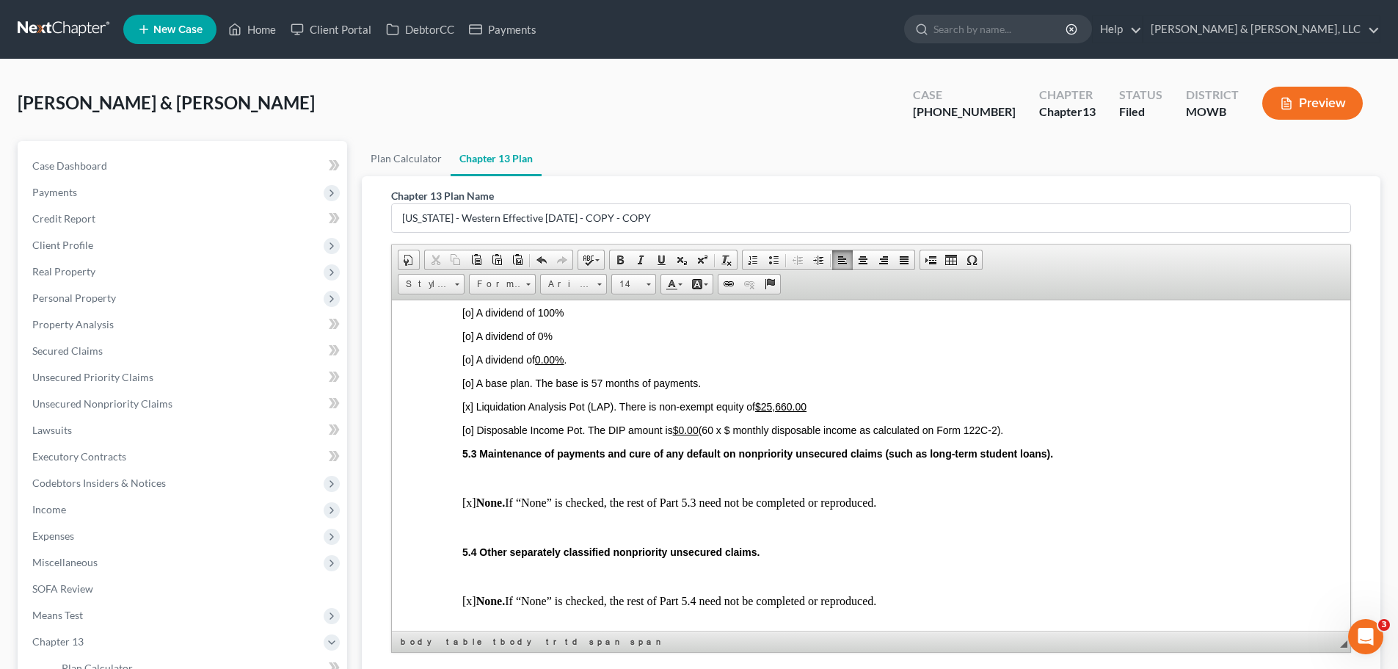
scroll to position [2862, 0]
drag, startPoint x: 762, startPoint y: 396, endPoint x: 809, endPoint y: 396, distance: 47.7
click at [809, 401] on p "[x] Liquidation Analysis Pot (LAP). There is non-exempt equity of $25,660.00​" at bounding box center [871, 407] width 818 height 12
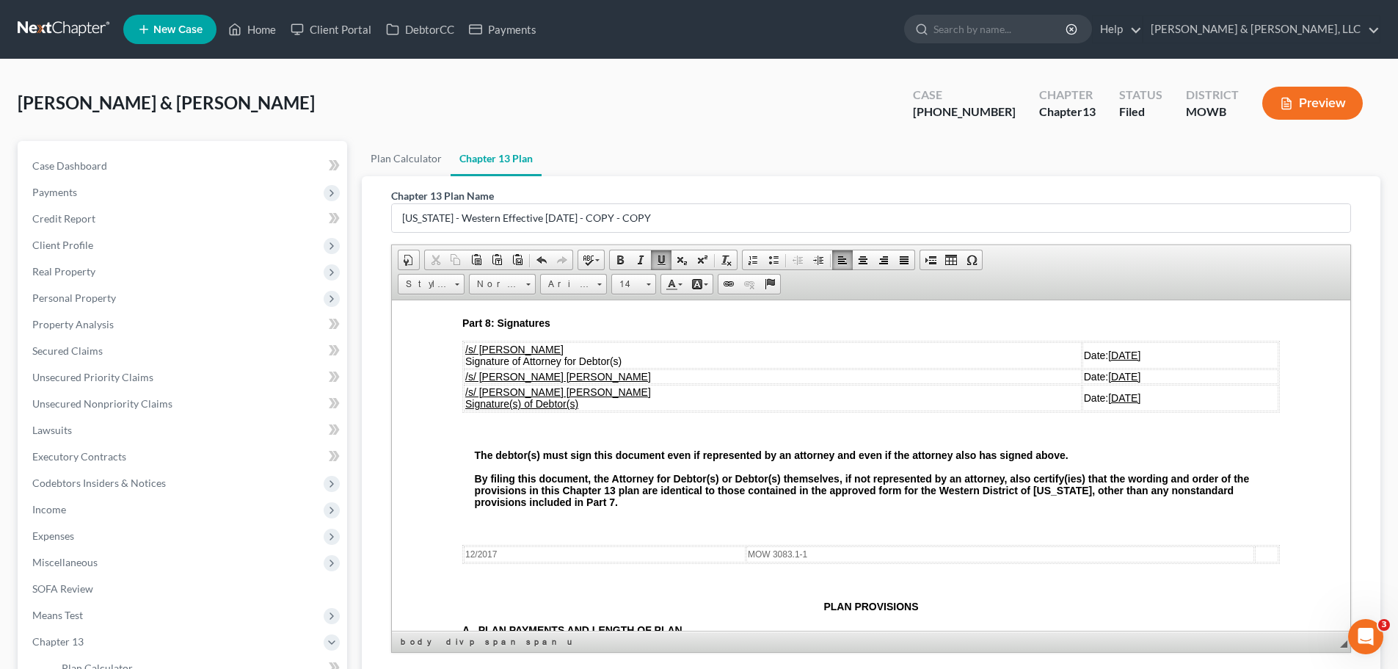
scroll to position [3523, 0]
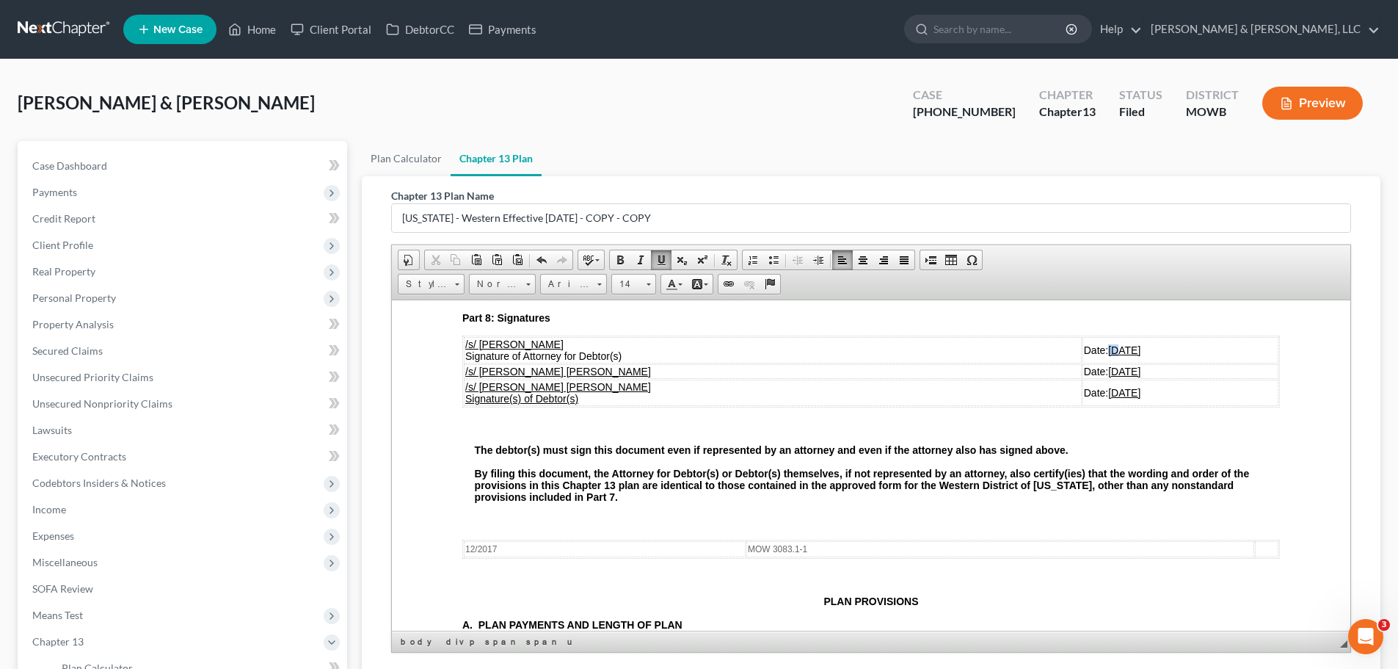
drag, startPoint x: 1031, startPoint y: 338, endPoint x: 1024, endPoint y: 340, distance: 7.7
click at [1108, 343] on u "08/19/2025" at bounding box center [1124, 349] width 32 height 12
click at [1108, 343] on u "10/07/2025" at bounding box center [1124, 349] width 32 height 12
click at [1108, 365] on u "08/19/2025" at bounding box center [1124, 371] width 32 height 12
click at [1058, 386] on u "08/19/2025" at bounding box center [1074, 392] width 32 height 12
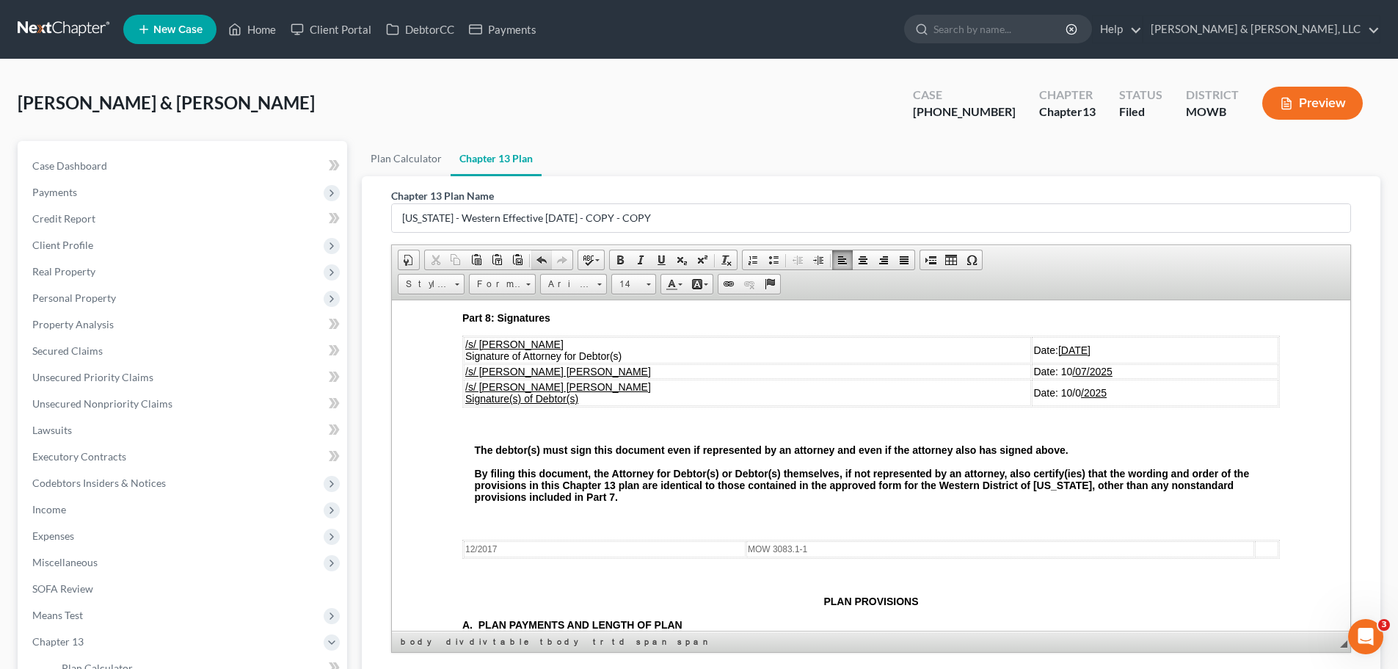
click at [545, 261] on span at bounding box center [542, 260] width 12 height 12
click at [545, 260] on span at bounding box center [542, 260] width 12 height 12
drag, startPoint x: 1035, startPoint y: 379, endPoint x: 1047, endPoint y: 387, distance: 14.9
click at [1058, 386] on u "08/19/2025" at bounding box center [1074, 392] width 32 height 12
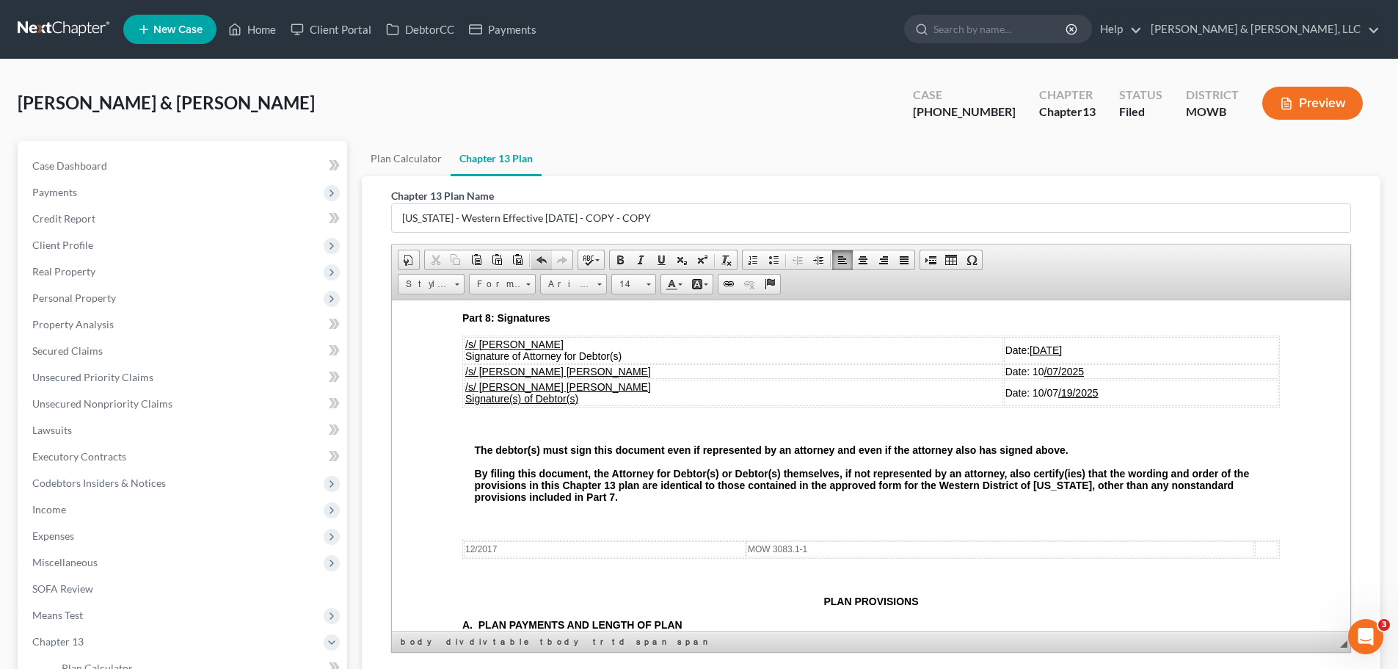
click at [537, 261] on span at bounding box center [542, 260] width 12 height 12
click at [534, 261] on link "Undo" at bounding box center [541, 259] width 21 height 19
click at [532, 260] on link "Undo" at bounding box center [541, 259] width 21 height 19
drag, startPoint x: 1049, startPoint y: 379, endPoint x: 1027, endPoint y: 384, distance: 22.5
click at [1058, 386] on u "08/19/2025" at bounding box center [1074, 392] width 32 height 12
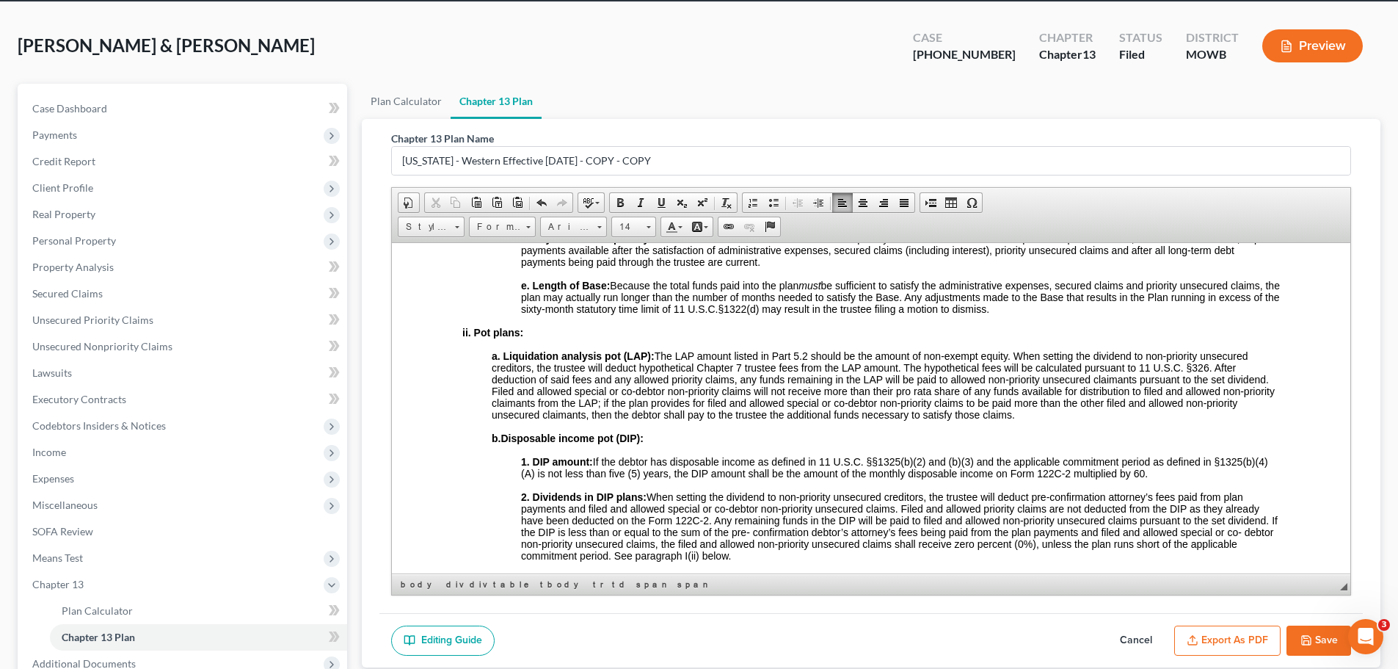
scroll to position [147, 0]
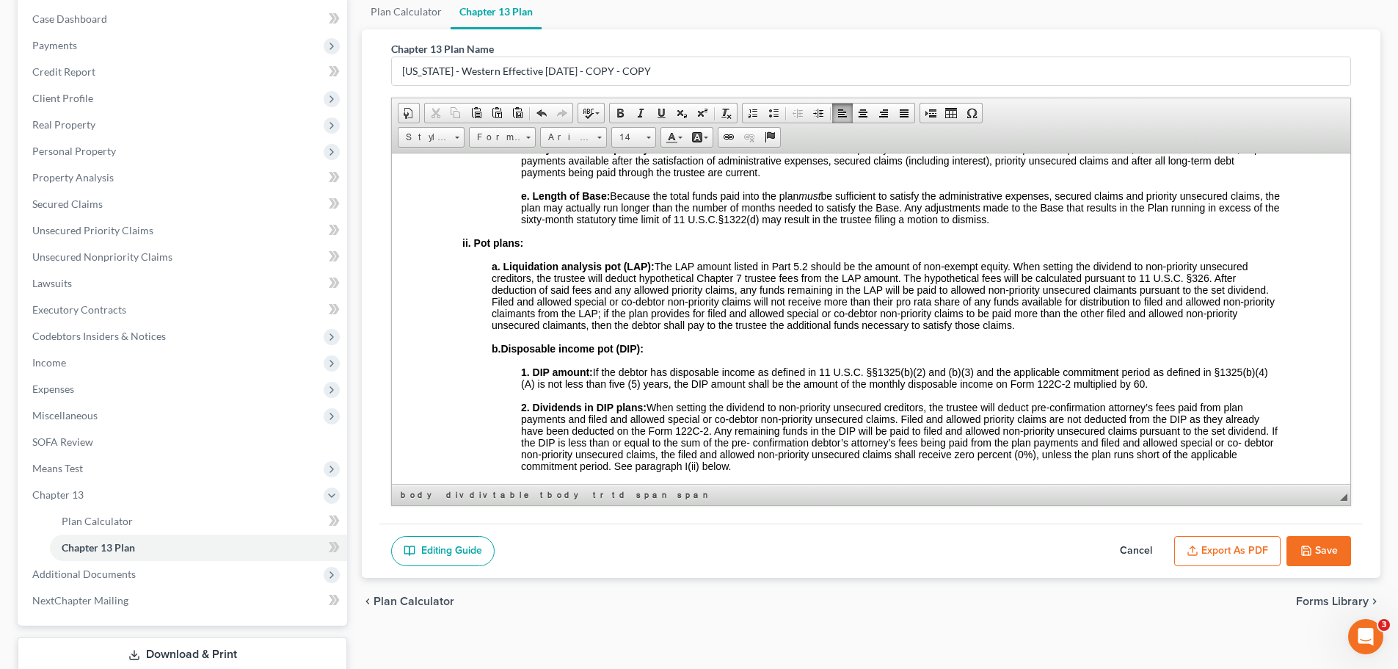
click at [1315, 545] on button "Save" at bounding box center [1318, 551] width 65 height 31
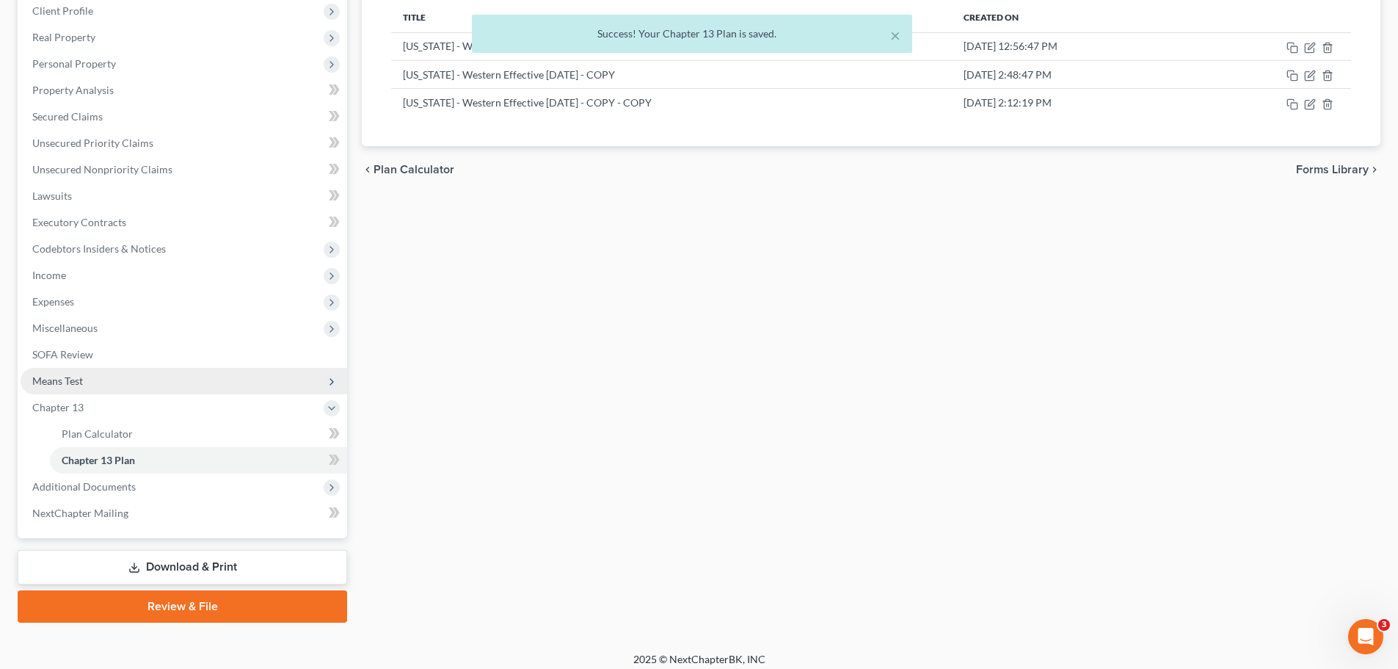
scroll to position [244, 0]
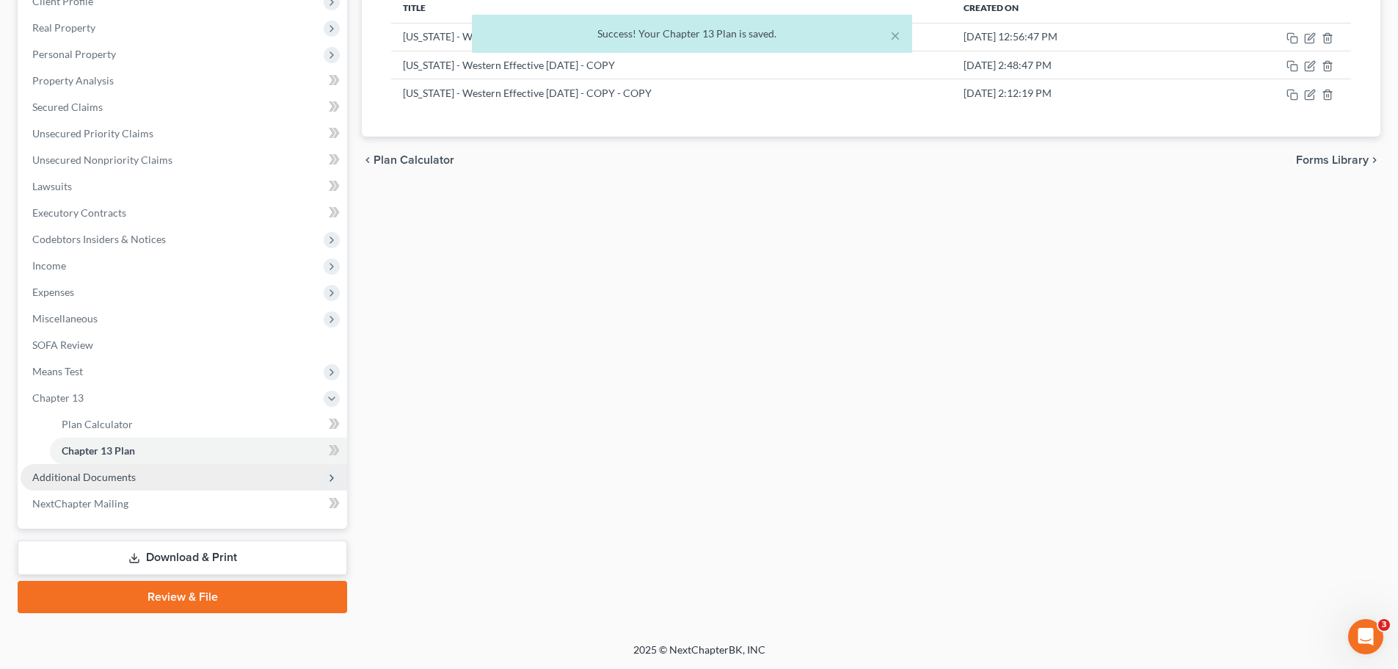
click at [142, 476] on span "Additional Documents" at bounding box center [184, 477] width 327 height 26
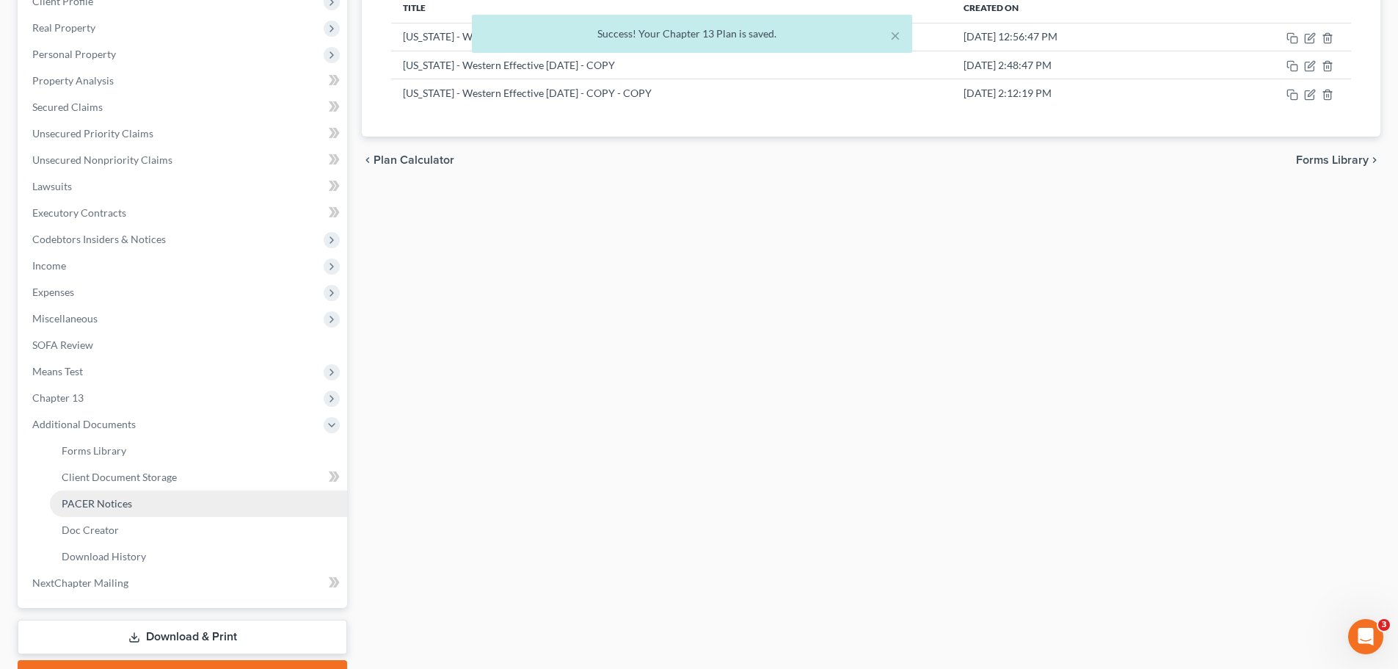
click at [142, 492] on link "PACER Notices" at bounding box center [198, 503] width 297 height 26
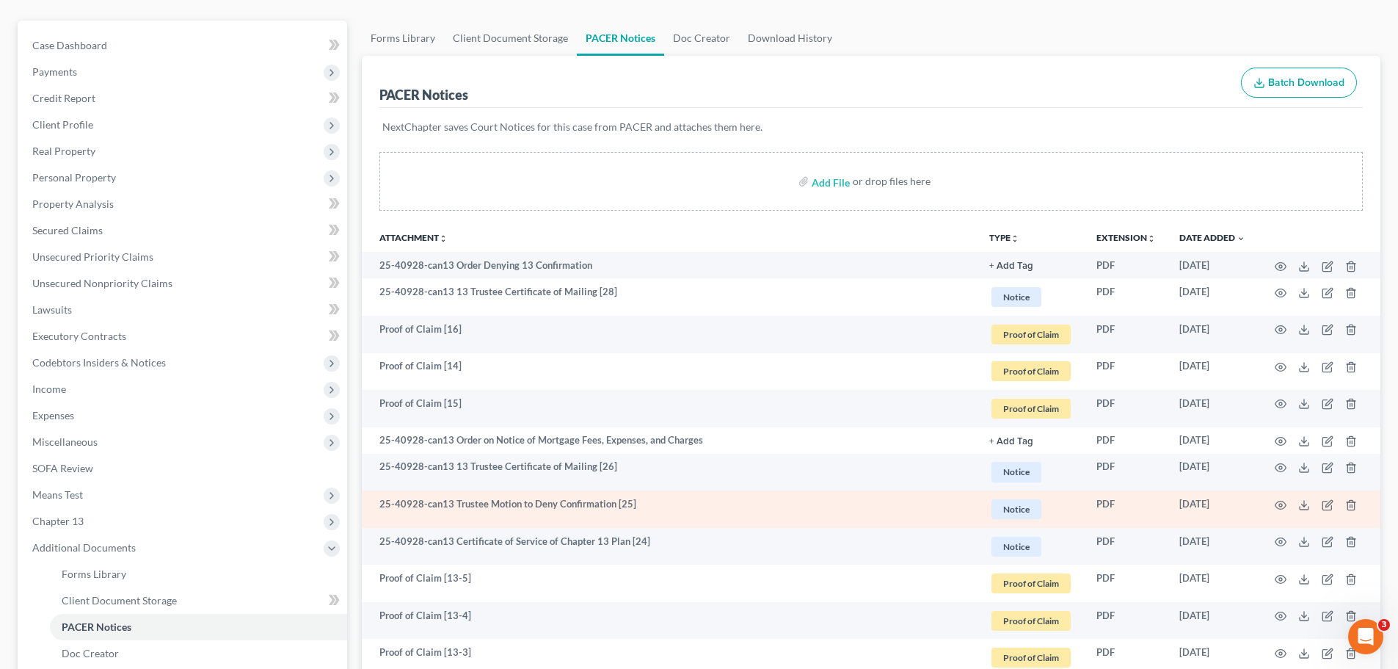
scroll to position [147, 0]
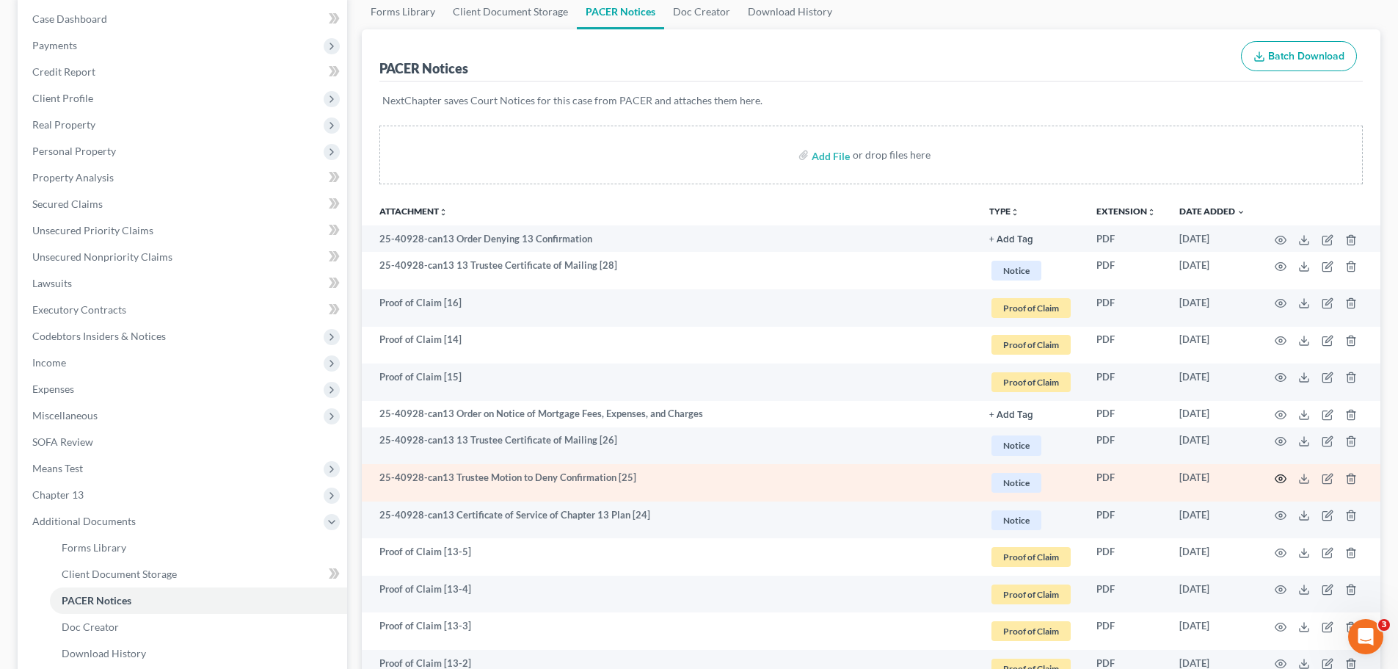
click at [1279, 480] on icon "button" at bounding box center [1281, 479] width 12 height 12
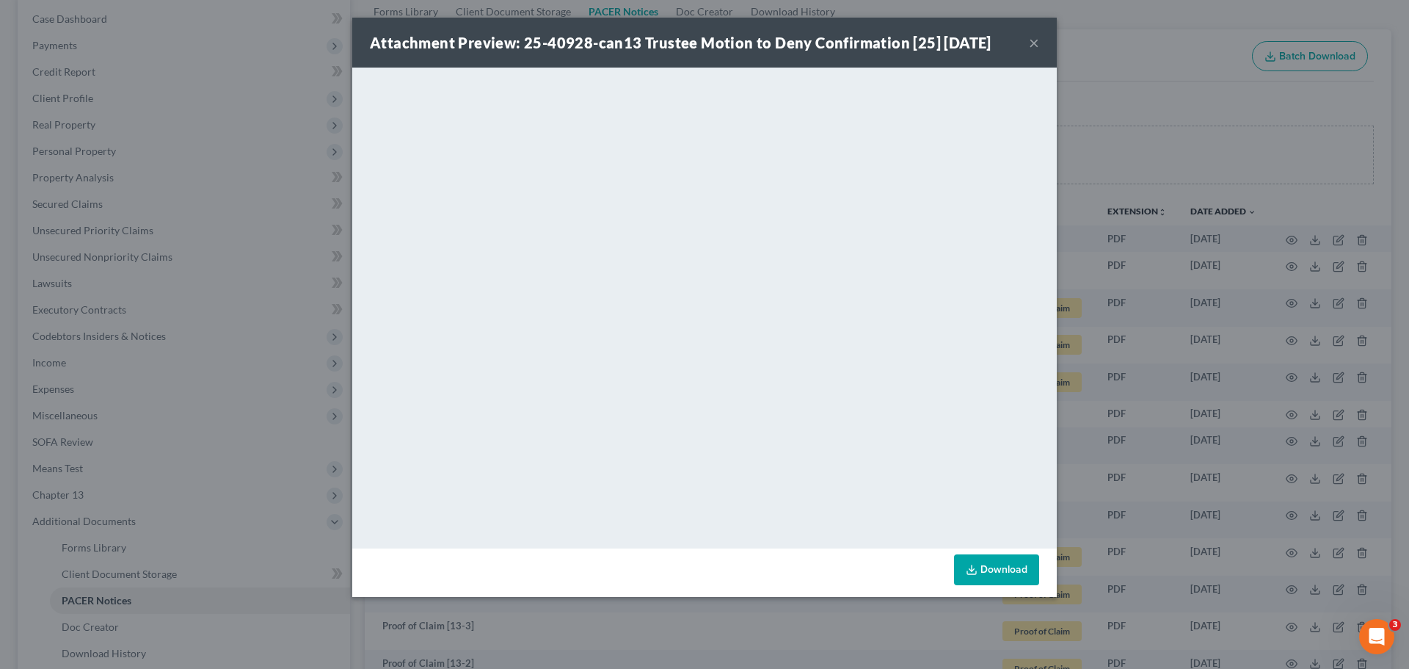
click at [1035, 39] on button "×" at bounding box center [1034, 43] width 10 height 18
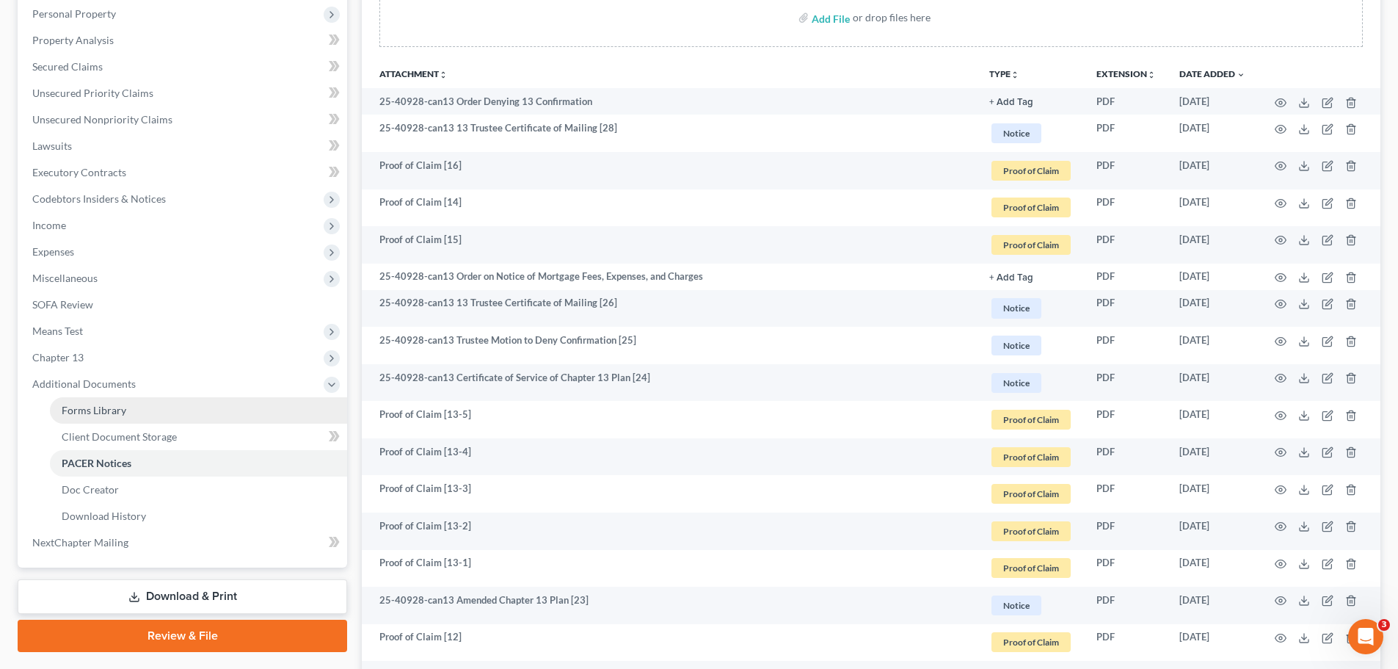
scroll to position [294, 0]
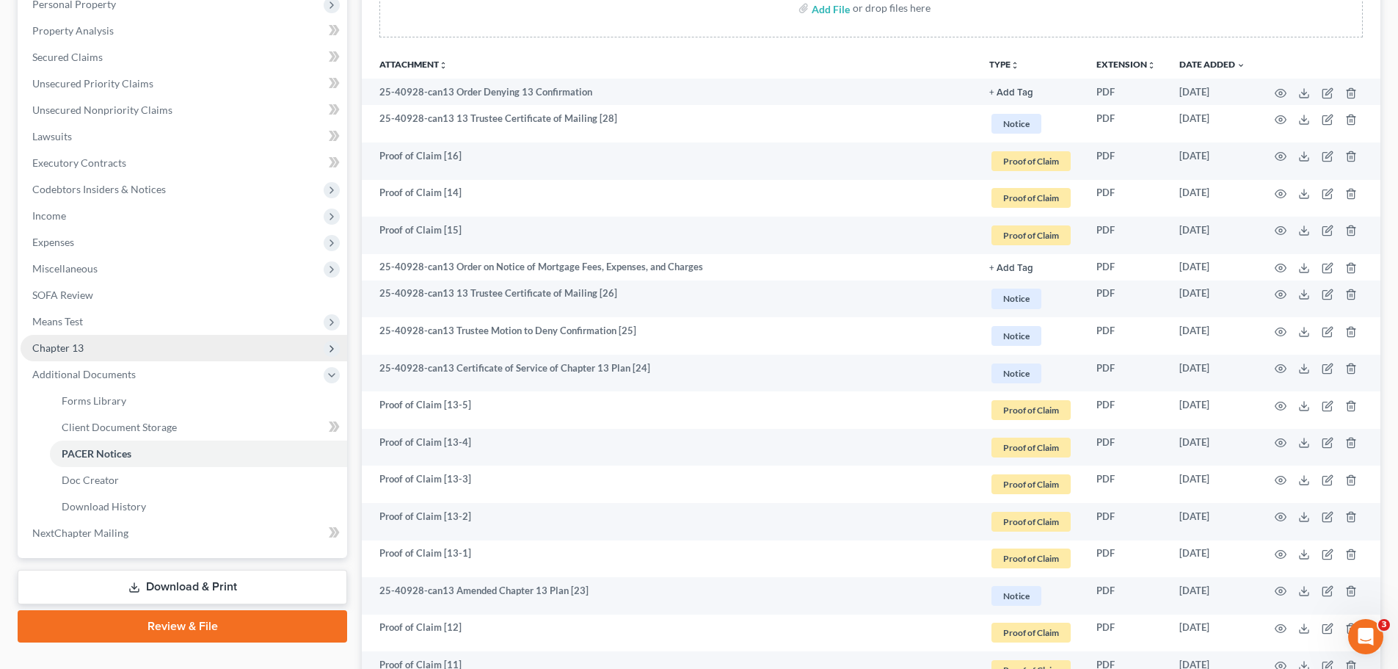
click at [87, 357] on span "Chapter 13" at bounding box center [184, 348] width 327 height 26
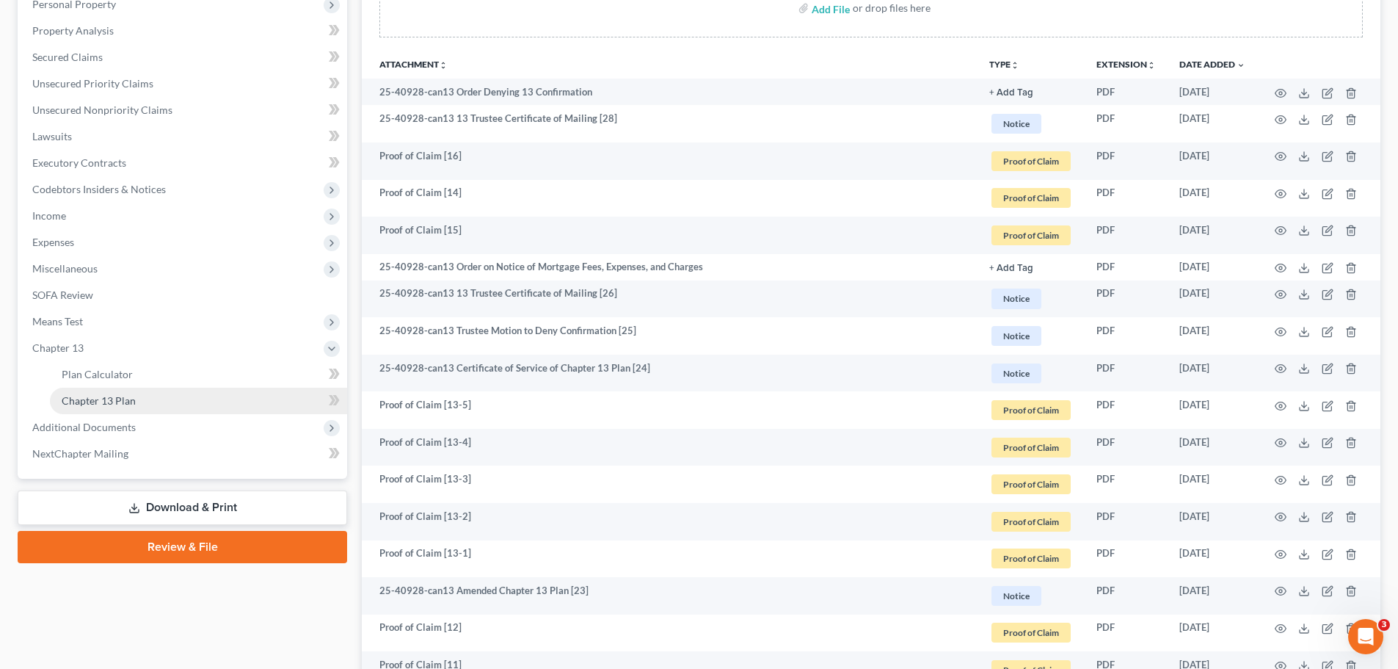
click at [108, 395] on span "Chapter 13 Plan" at bounding box center [99, 400] width 74 height 12
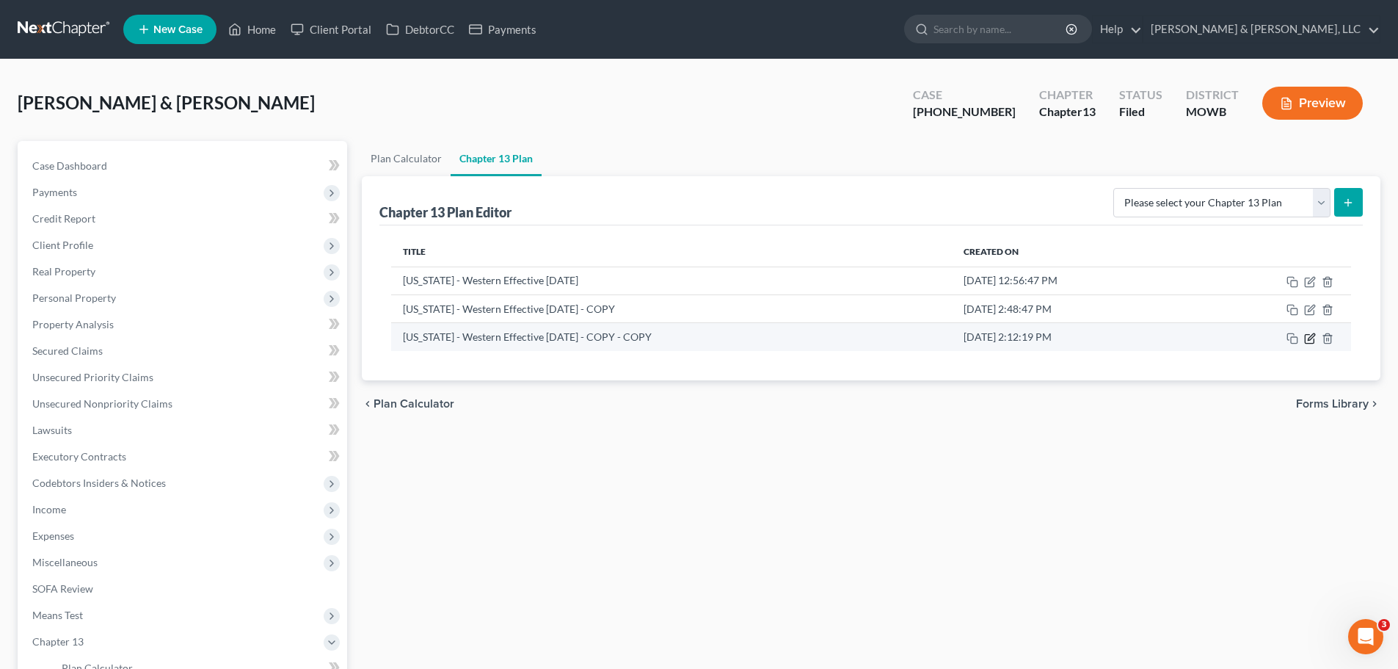
click at [1310, 338] on icon "button" at bounding box center [1310, 338] width 12 height 12
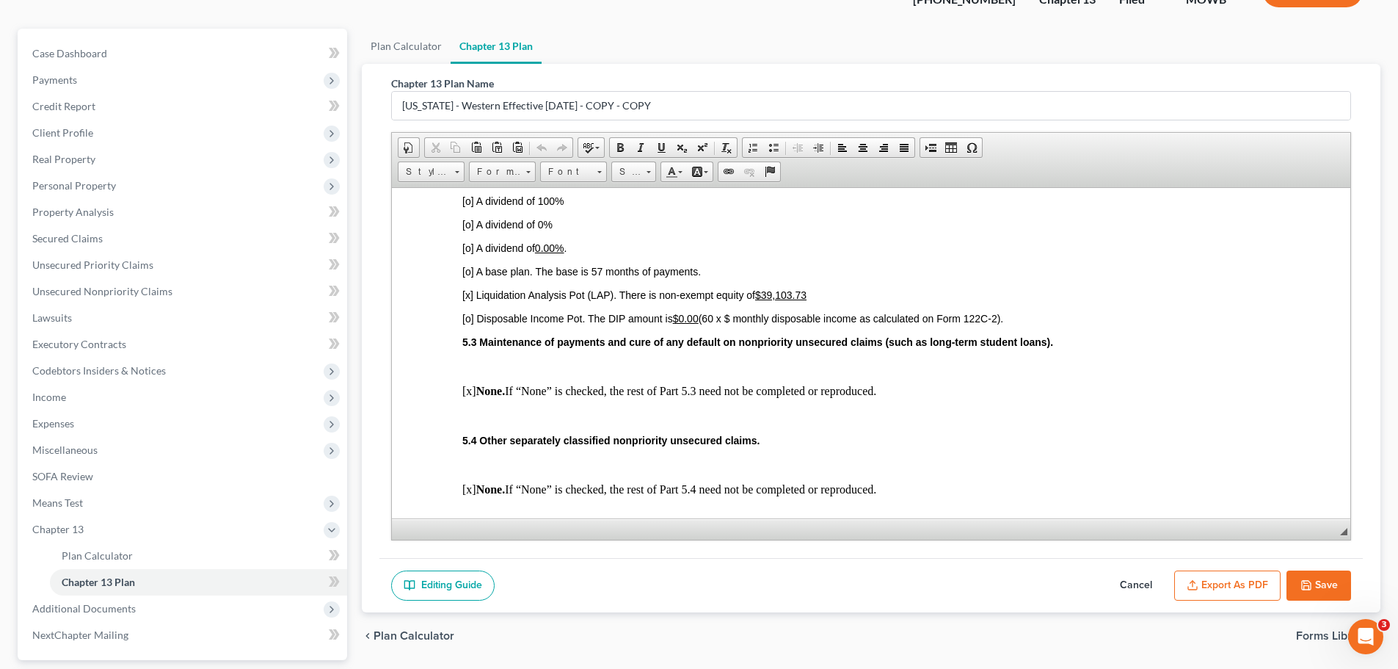
scroll to position [147, 0]
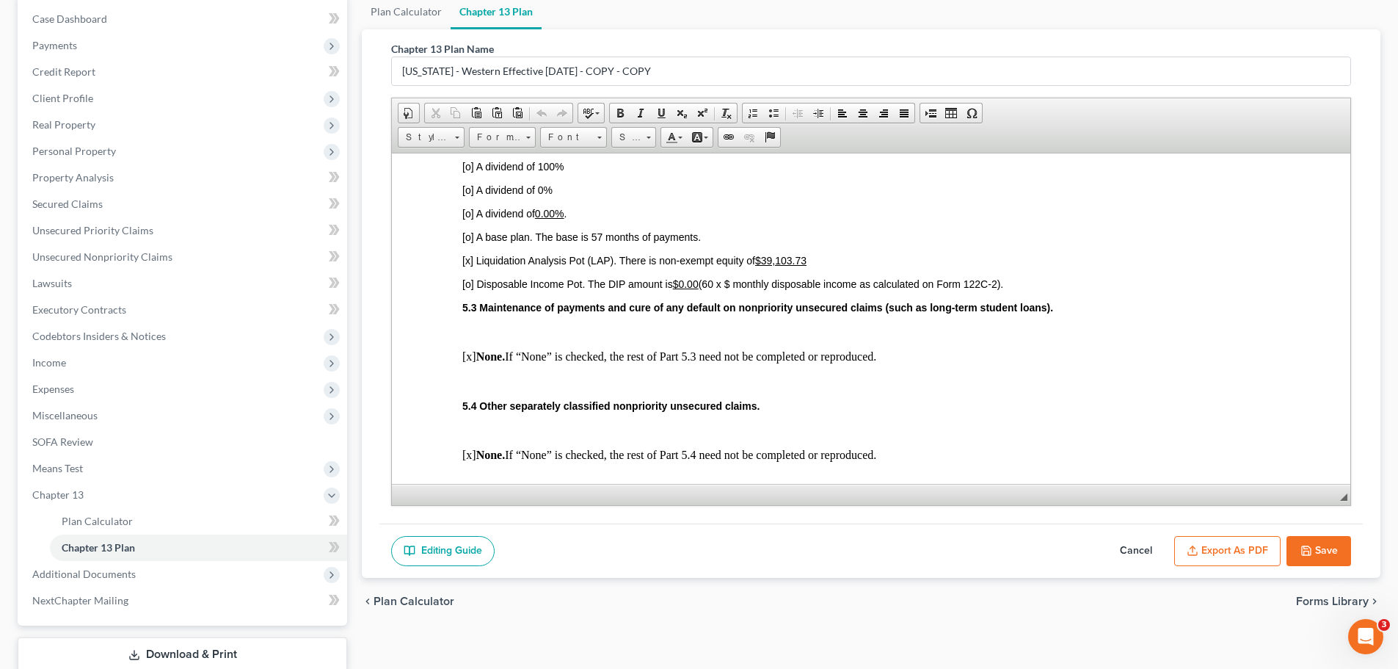
click at [1256, 546] on button "Export as PDF" at bounding box center [1227, 551] width 106 height 31
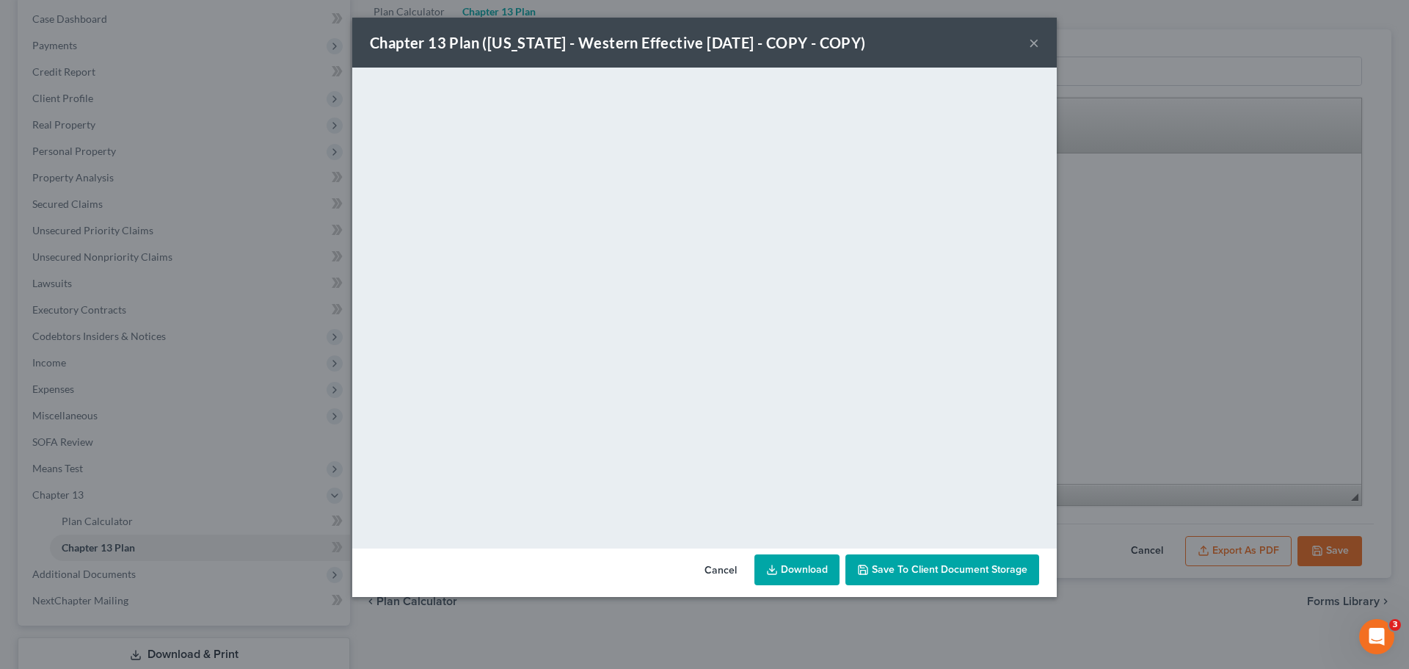
click at [1039, 43] on div "Chapter 13 Plan (Missouri - Western Effective 12/1/17 - COPY - COPY) ×" at bounding box center [704, 43] width 705 height 50
click at [1029, 43] on button "×" at bounding box center [1034, 43] width 10 height 18
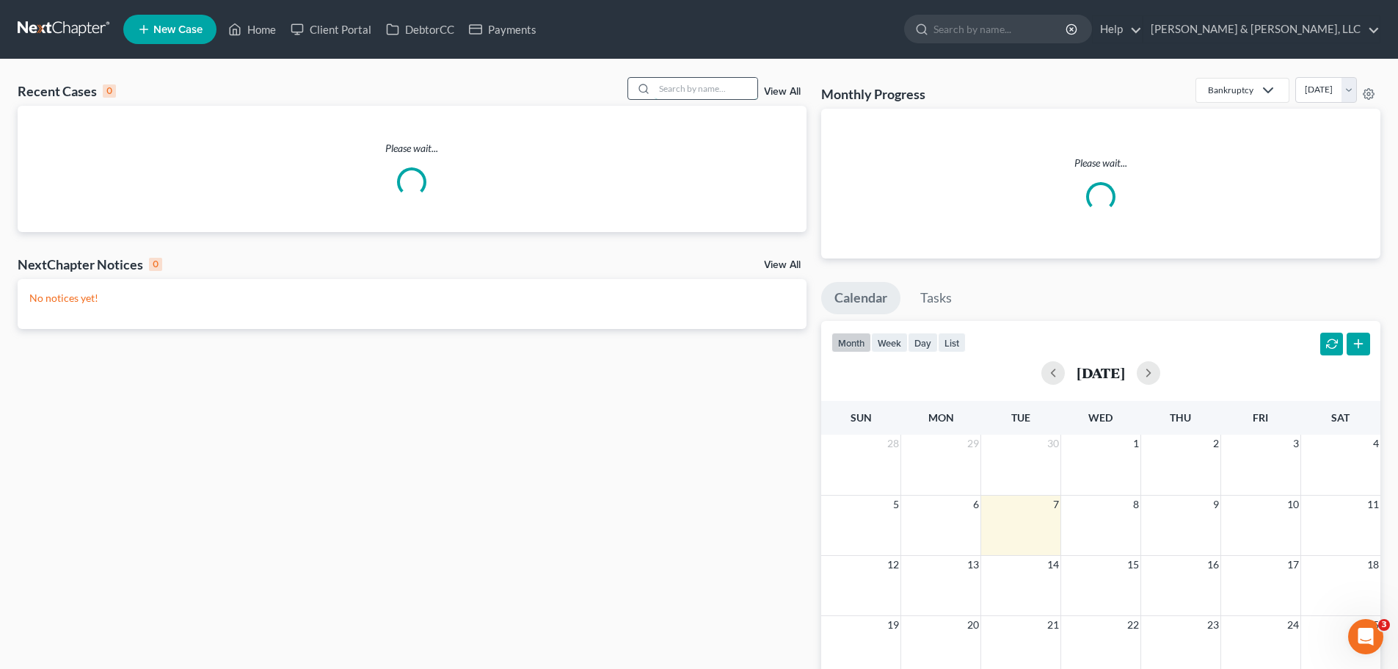
click at [706, 84] on input "search" at bounding box center [706, 88] width 103 height 21
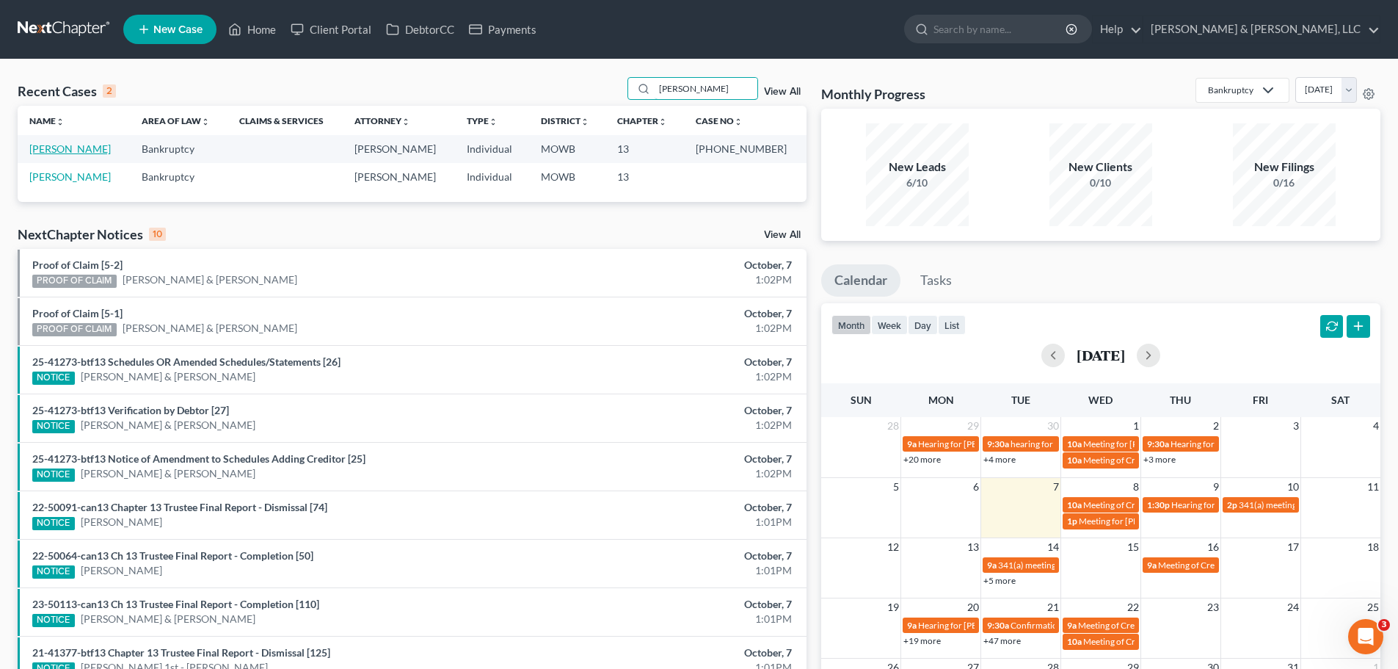
type input "[PERSON_NAME]"
click at [92, 143] on link "[PERSON_NAME]" at bounding box center [69, 148] width 81 height 12
select select "2"
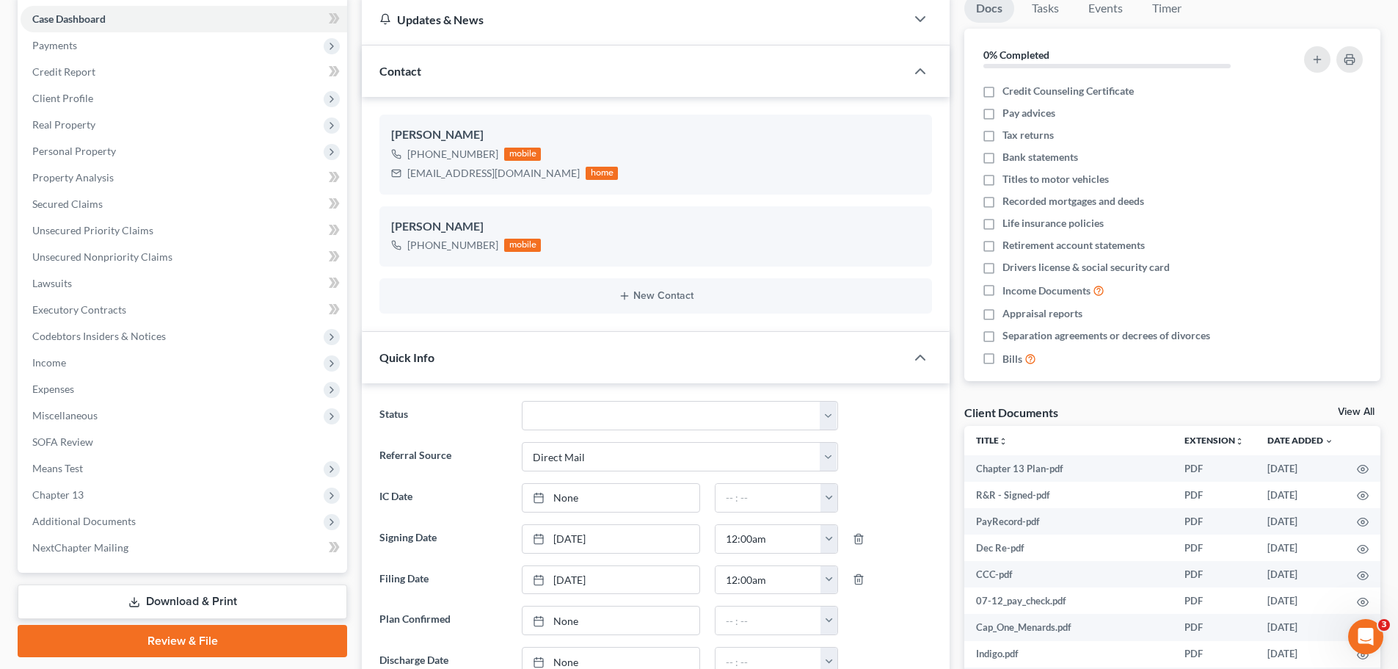
scroll to position [316, 0]
click at [91, 387] on span "Expenses" at bounding box center [184, 389] width 327 height 26
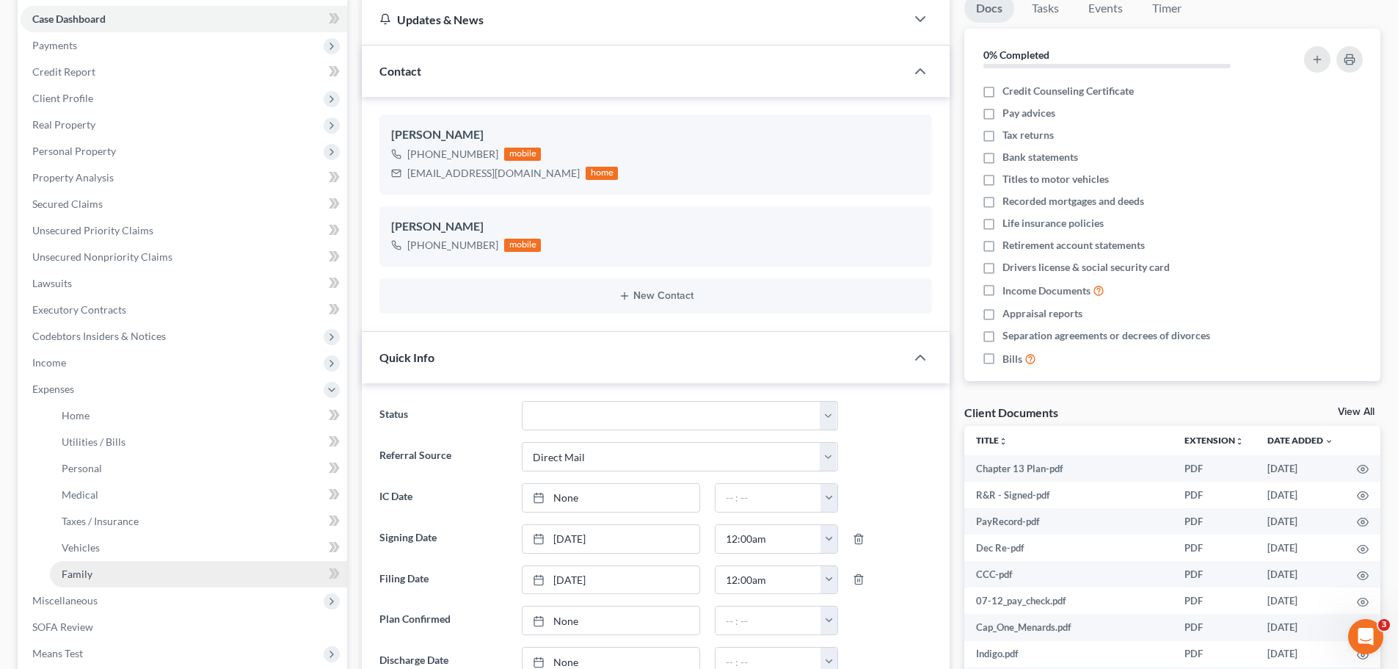
click at [108, 572] on link "Family" at bounding box center [198, 574] width 297 height 26
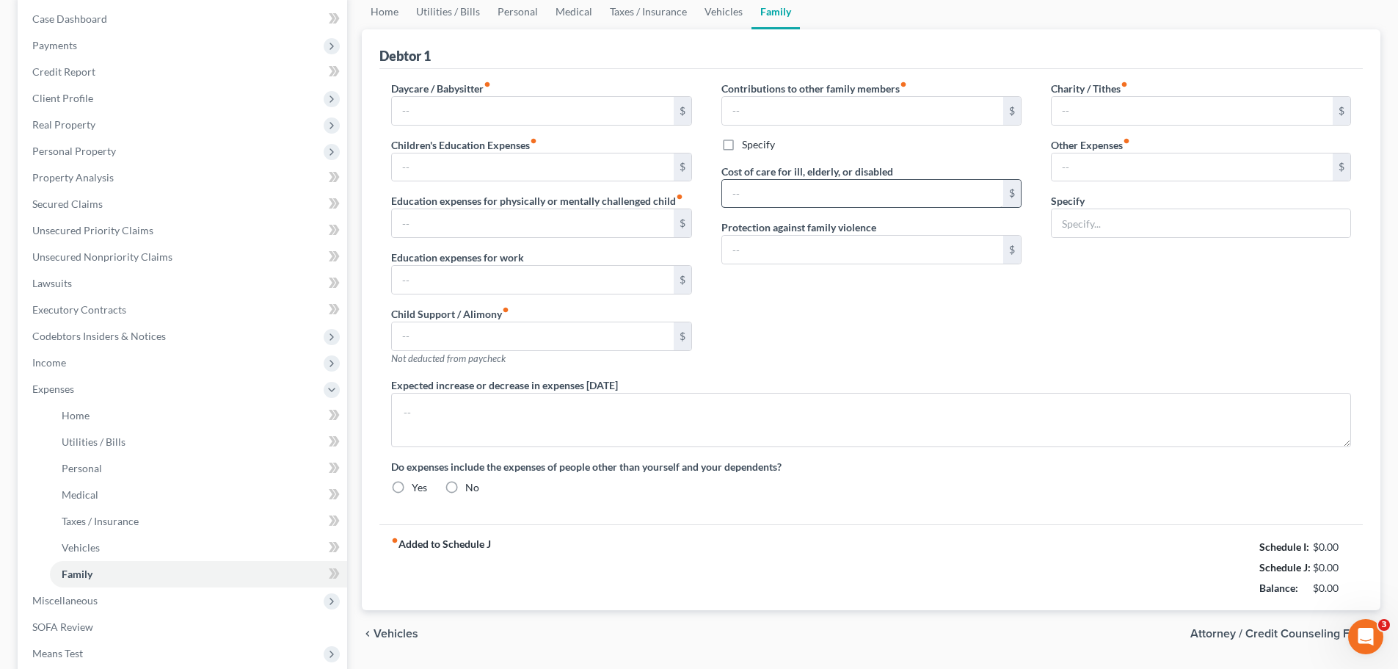
scroll to position [21, 0]
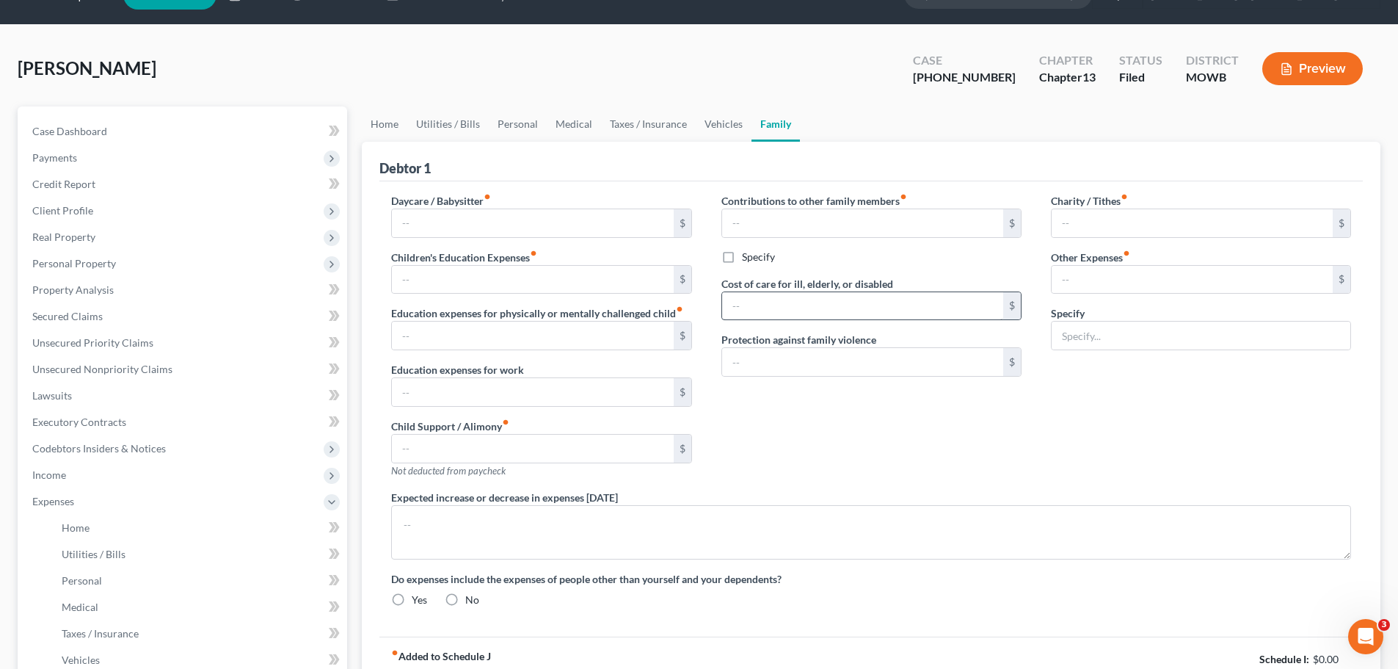
type input "0.00"
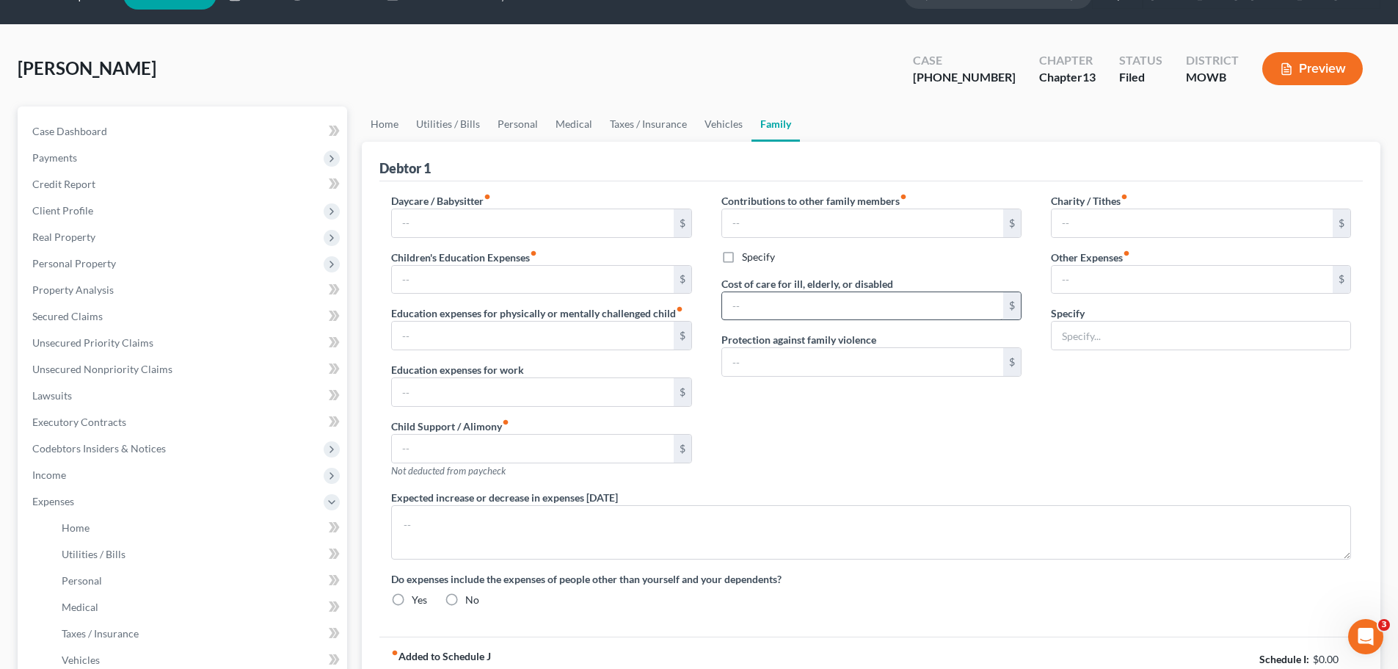
type input "0.00"
type input "35.00"
type input "75.00"
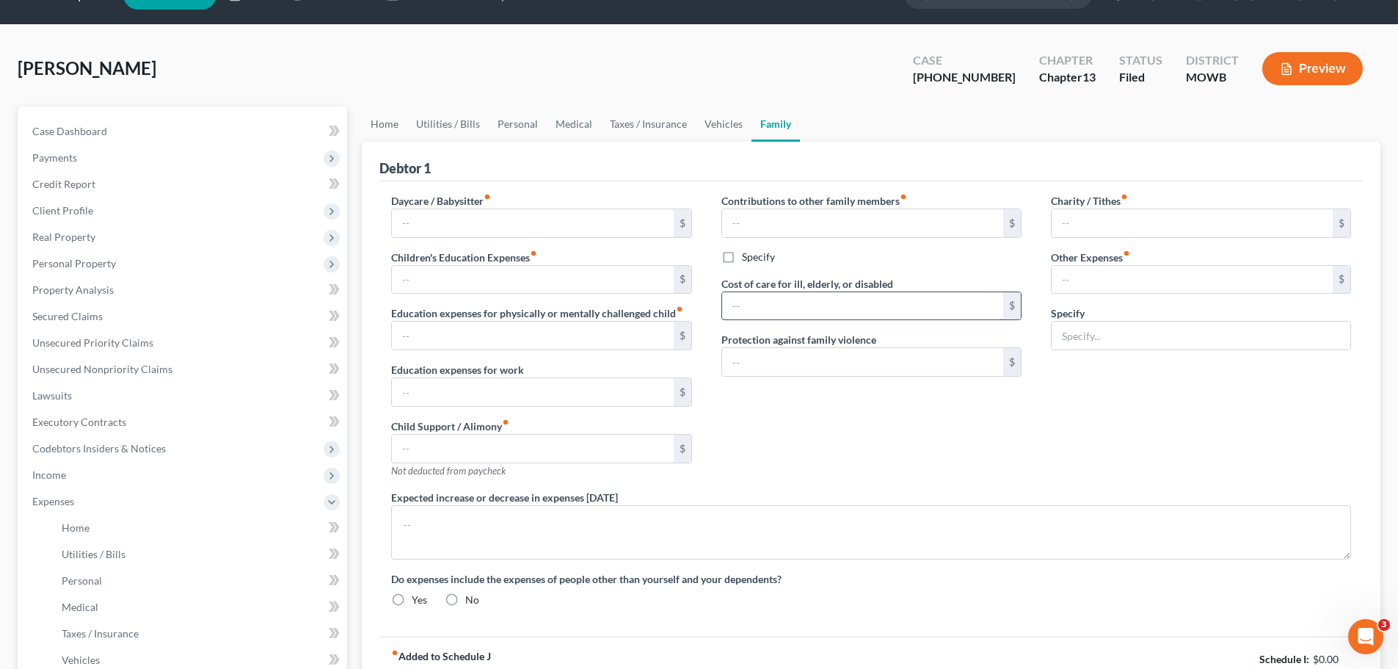
type input "Miscellaneous expenses, gifts, parking, postage, etc."
radio input "true"
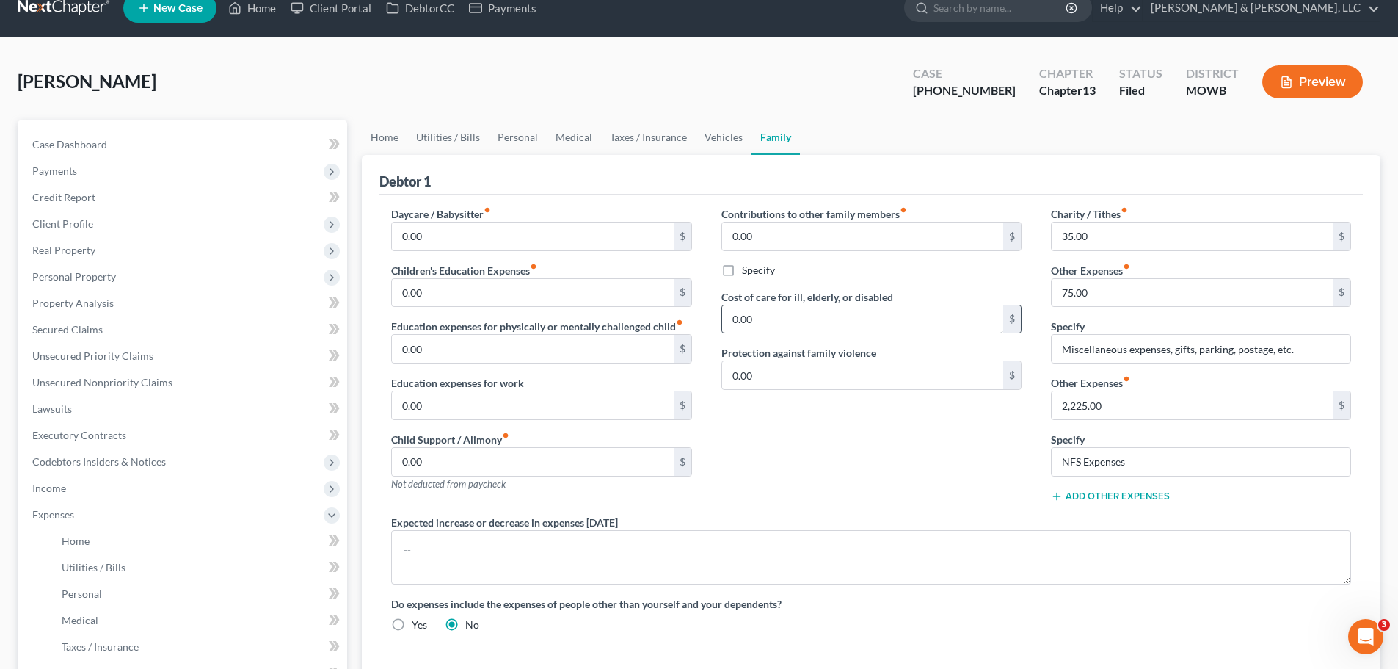
scroll to position [0, 0]
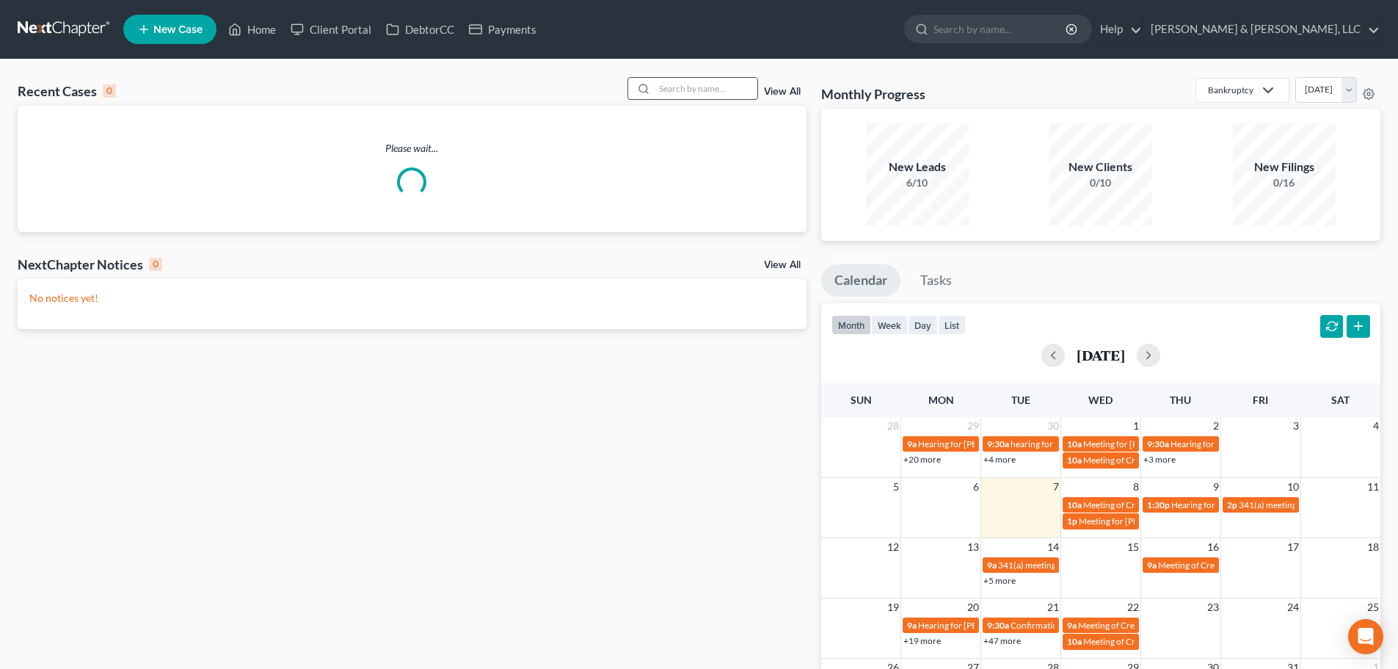
click at [690, 86] on input "search" at bounding box center [706, 88] width 103 height 21
type input "[PERSON_NAME]"
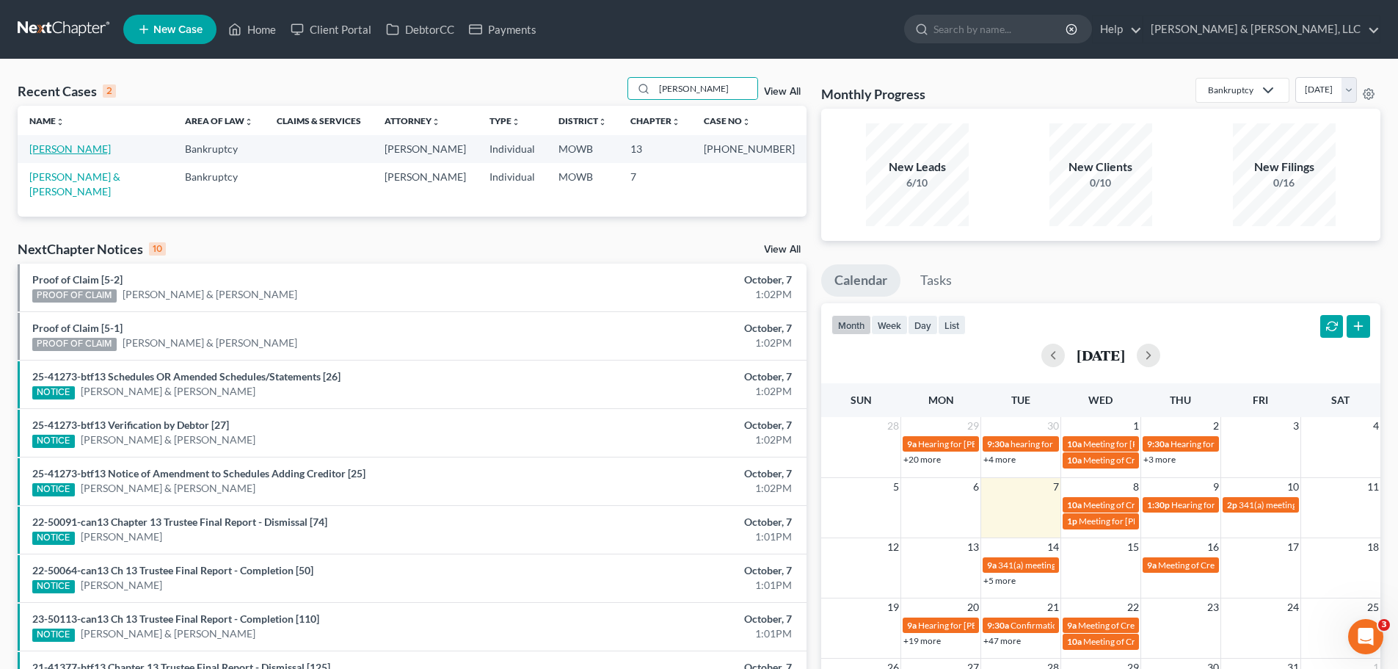
click at [89, 150] on link "[PERSON_NAME]" at bounding box center [69, 148] width 81 height 12
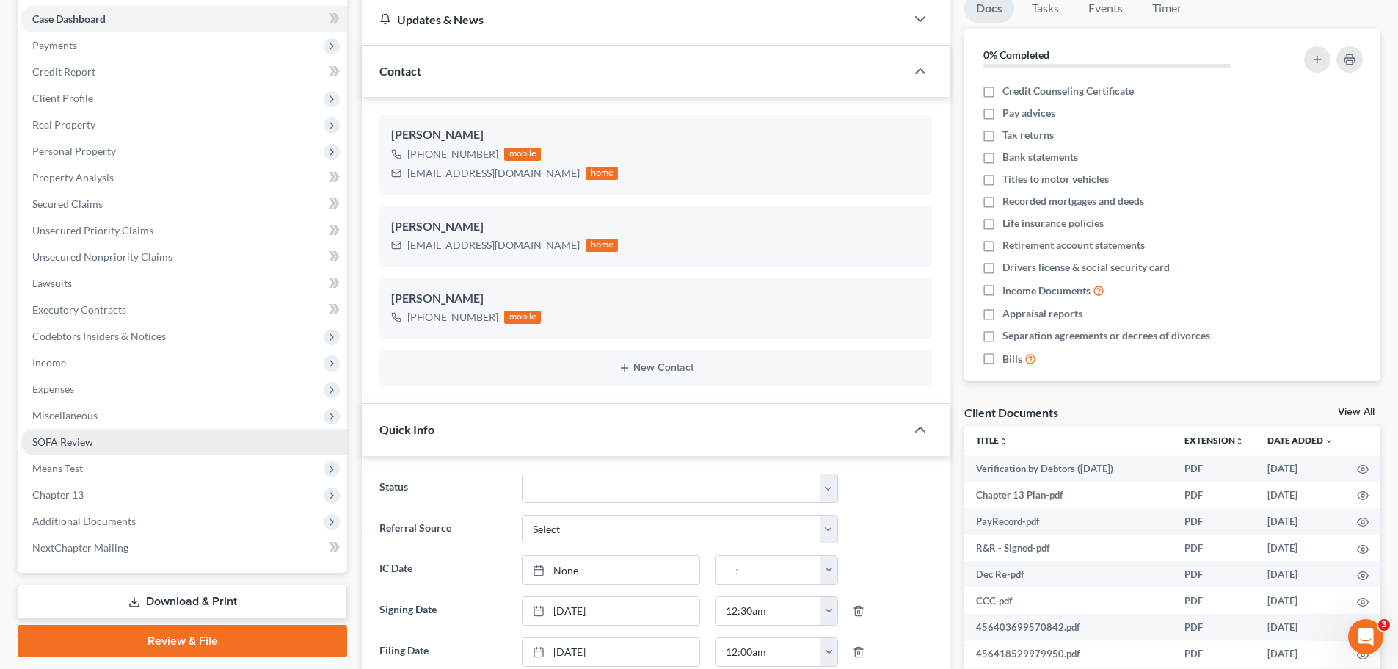
scroll to position [330, 0]
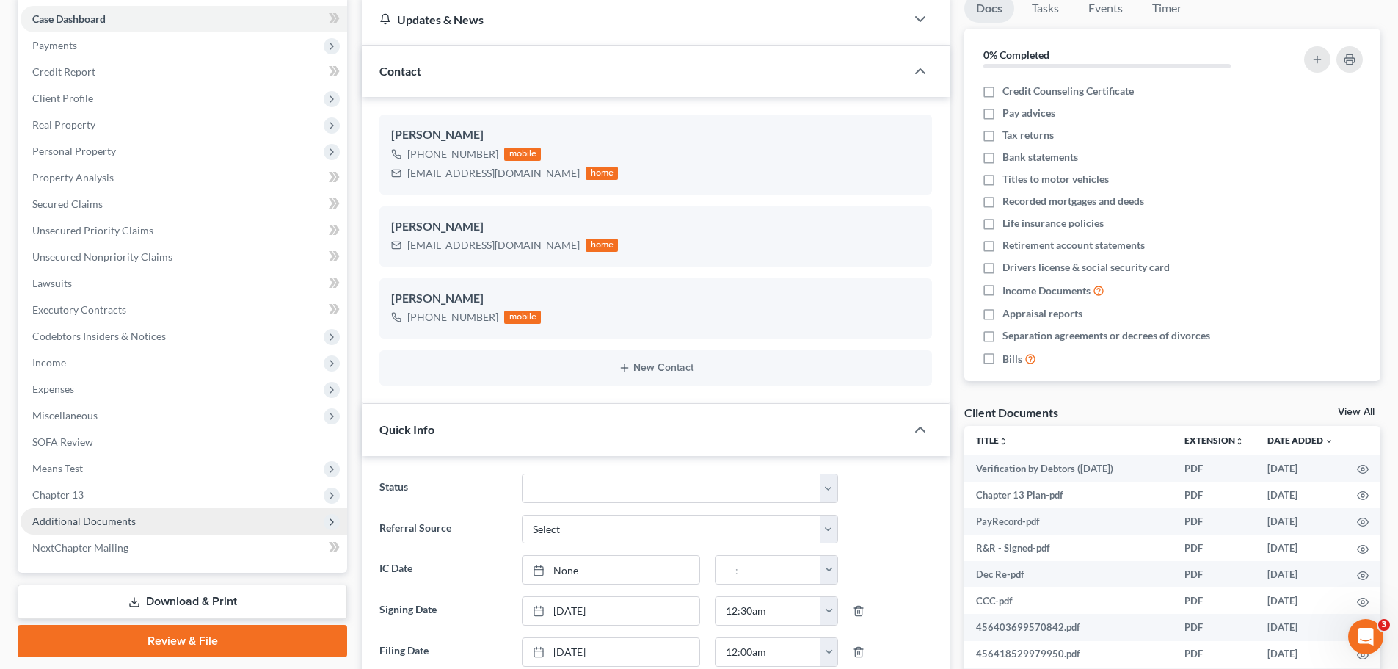
click at [127, 514] on span "Additional Documents" at bounding box center [83, 520] width 103 height 12
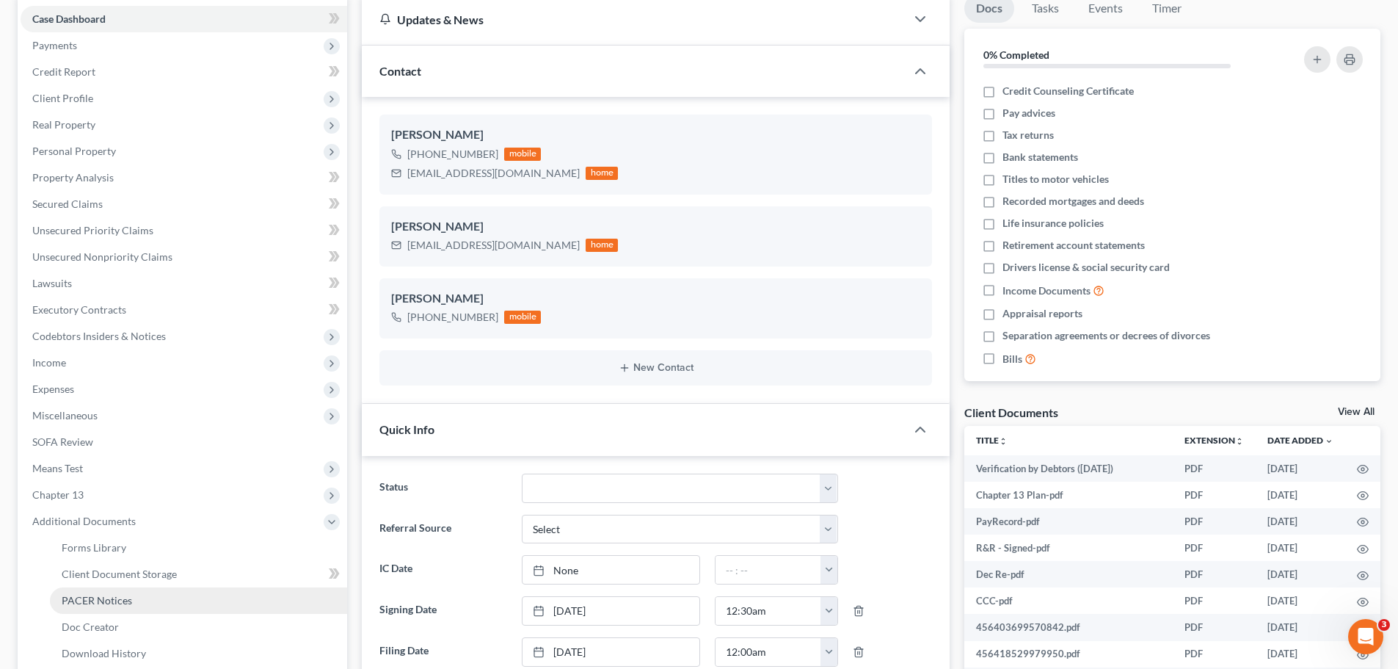
click at [126, 597] on span "PACER Notices" at bounding box center [97, 600] width 70 height 12
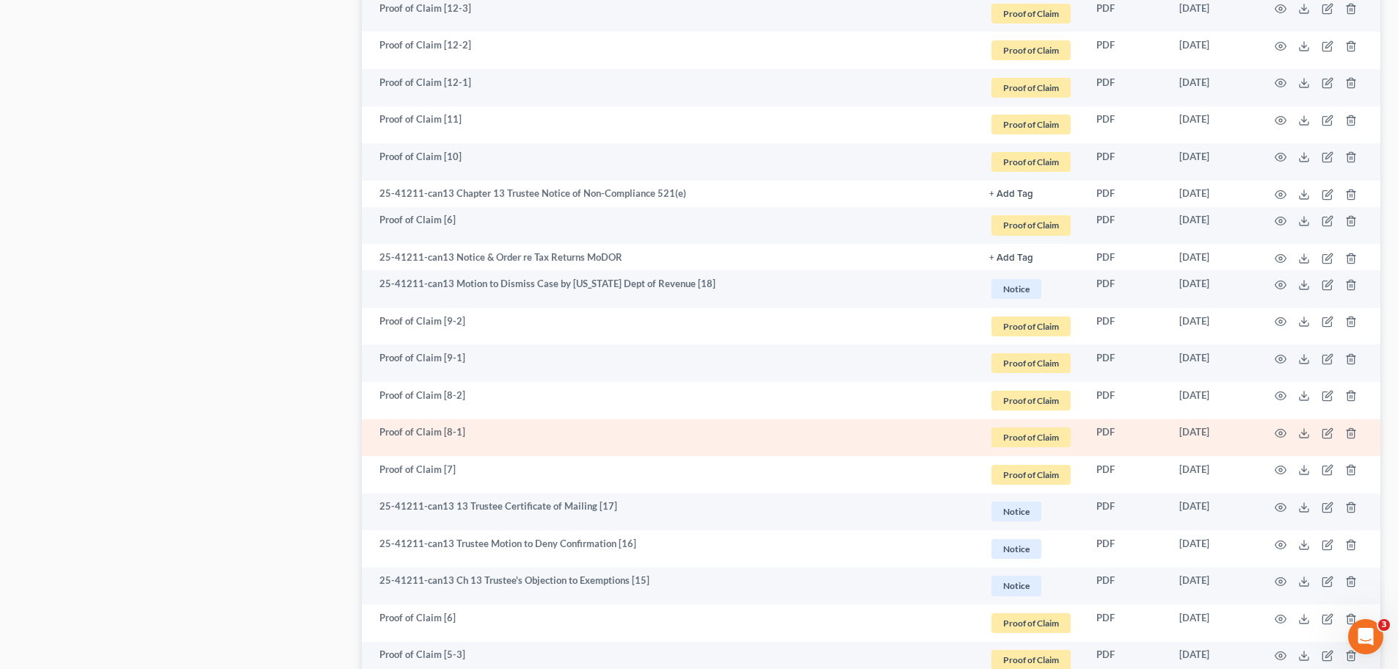
scroll to position [1027, 0]
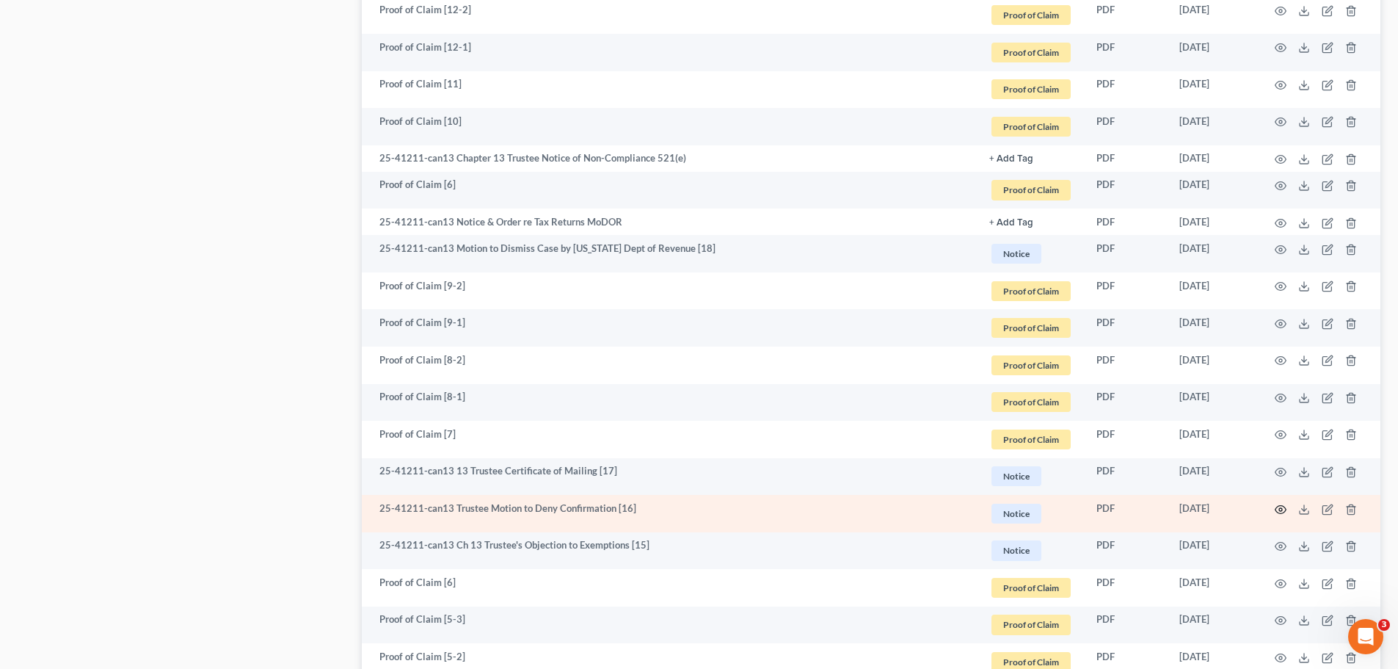
click at [1284, 507] on icon "button" at bounding box center [1280, 509] width 11 height 8
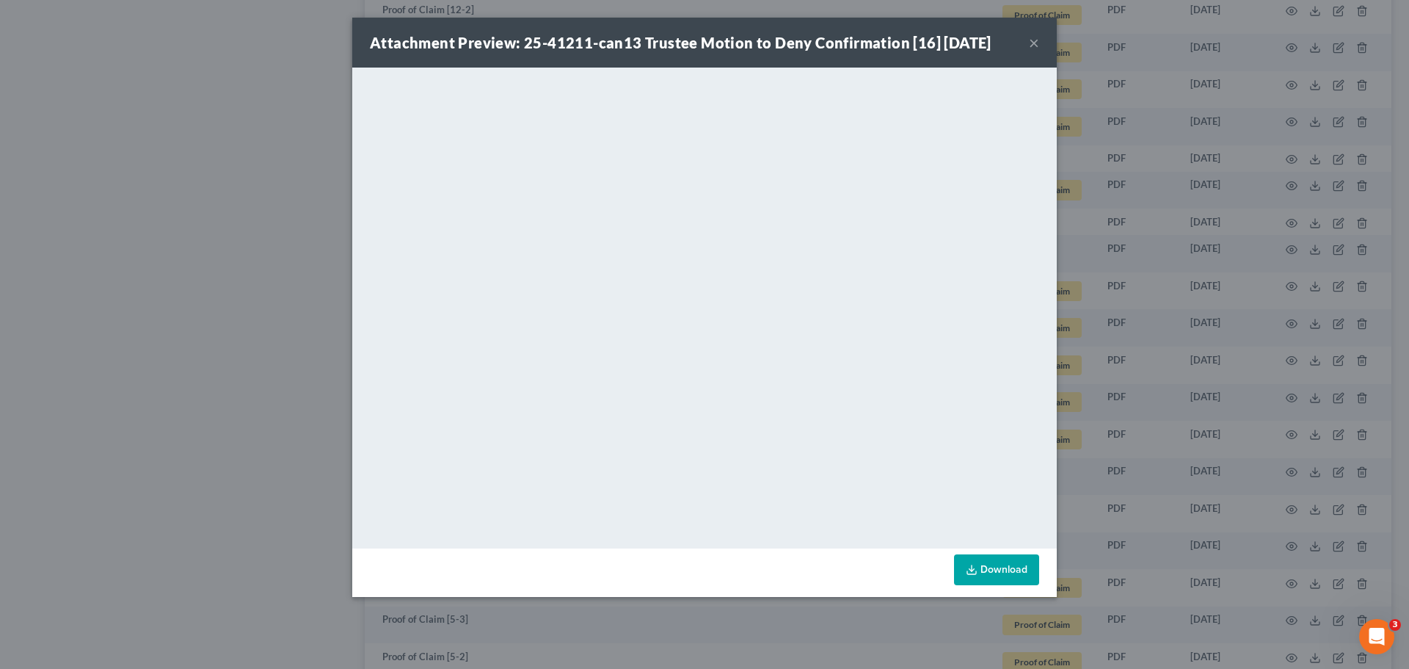
click at [1033, 42] on button "×" at bounding box center [1034, 43] width 10 height 18
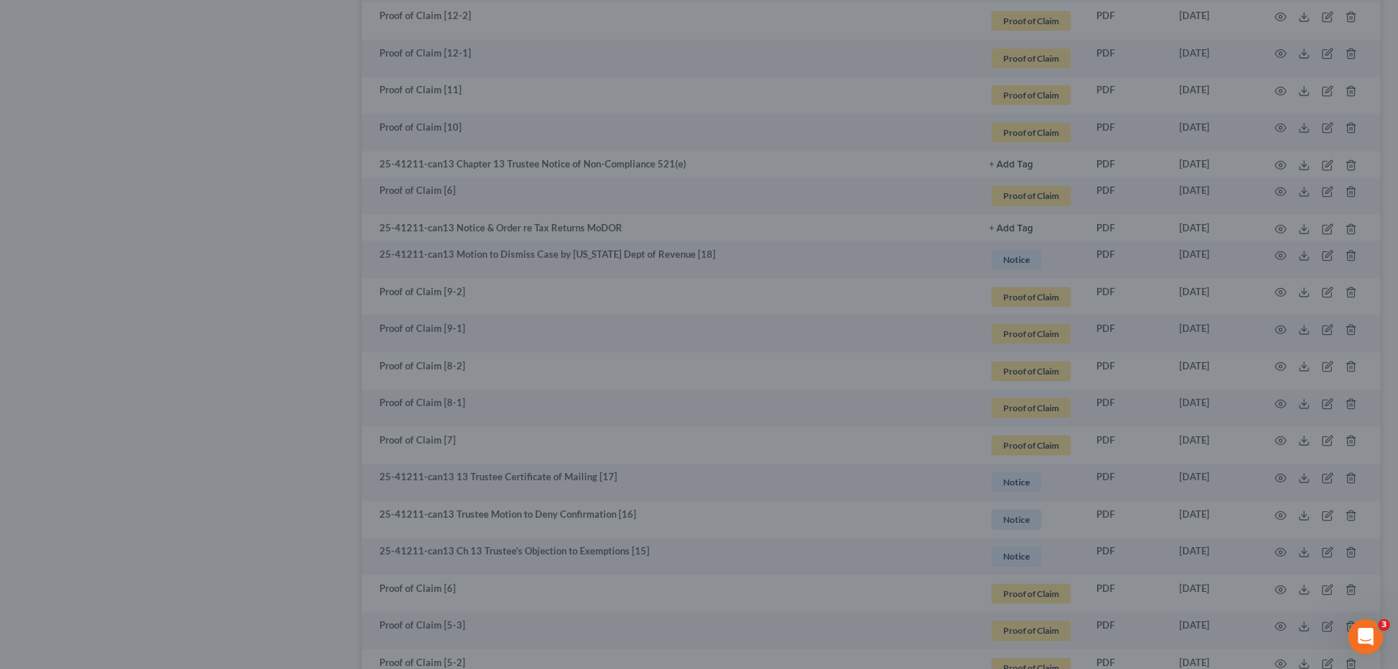
scroll to position [440, 0]
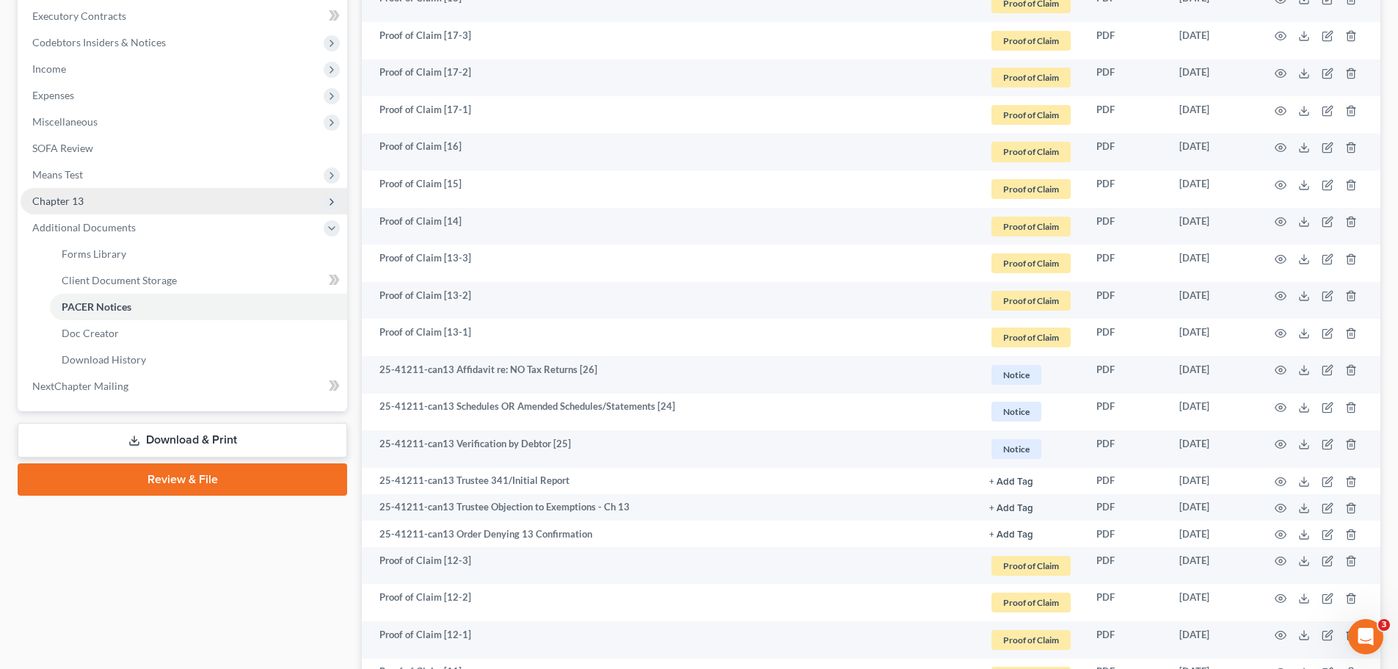
click at [106, 206] on span "Chapter 13" at bounding box center [184, 201] width 327 height 26
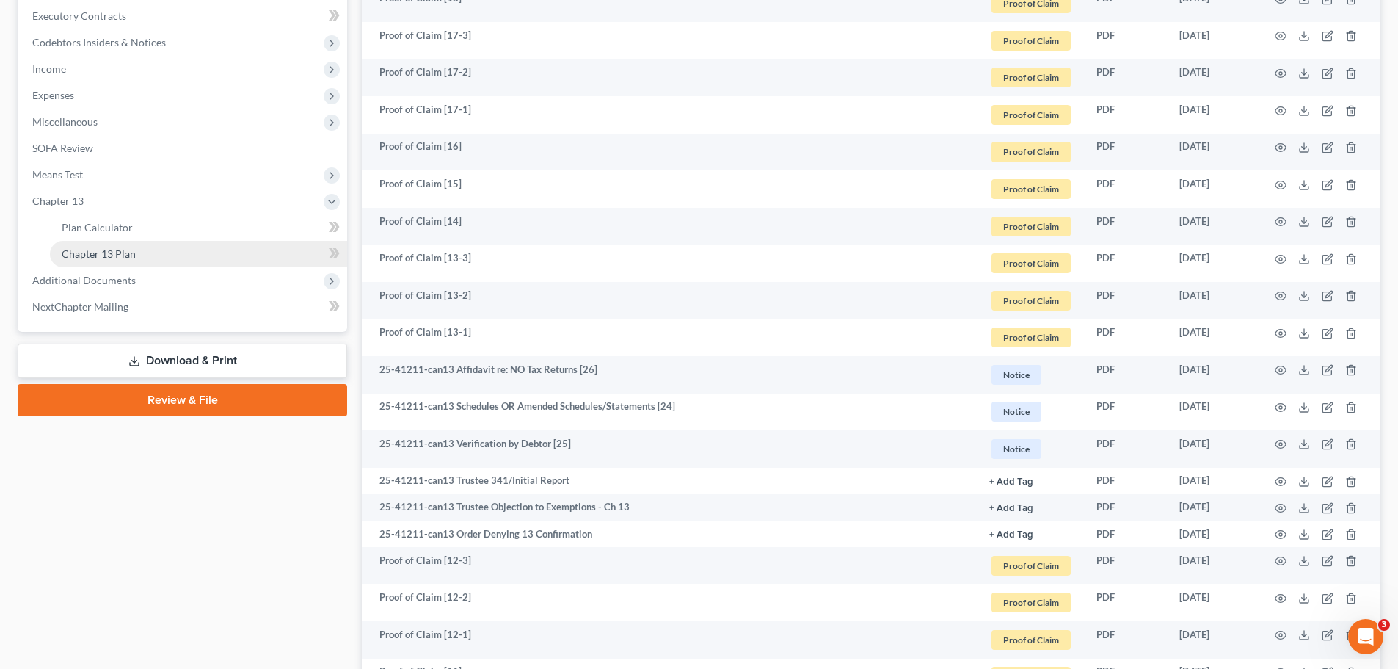
click at [112, 249] on span "Chapter 13 Plan" at bounding box center [99, 253] width 74 height 12
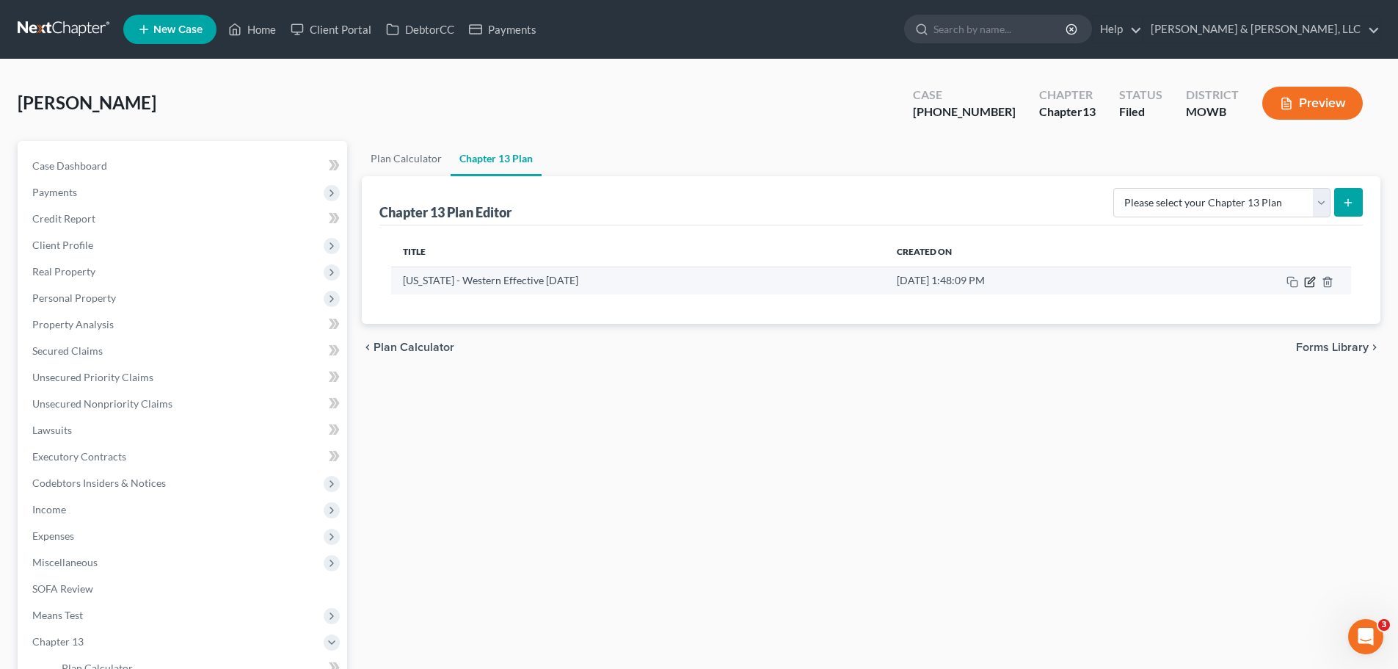
click at [1308, 280] on icon "button" at bounding box center [1310, 282] width 12 height 12
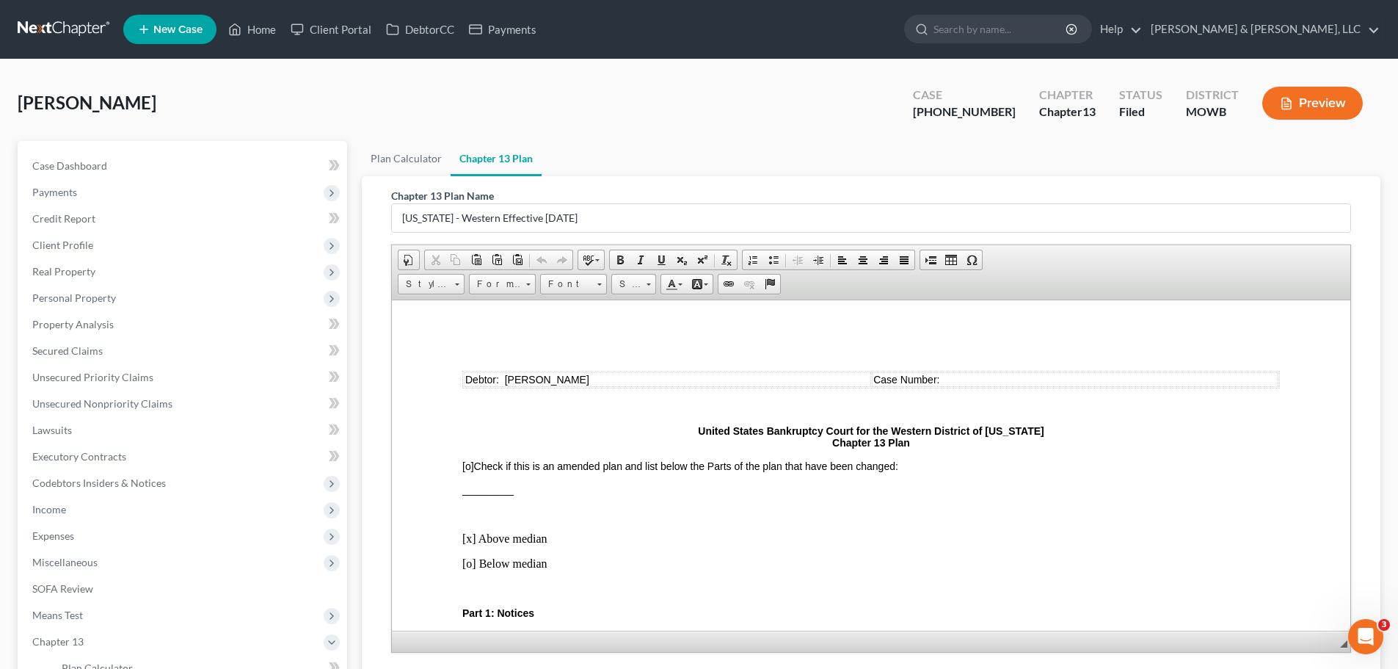
click at [476, 486] on span "_________" at bounding box center [487, 489] width 51 height 12
click at [958, 379] on td "Case Number:" at bounding box center [1075, 378] width 407 height 15
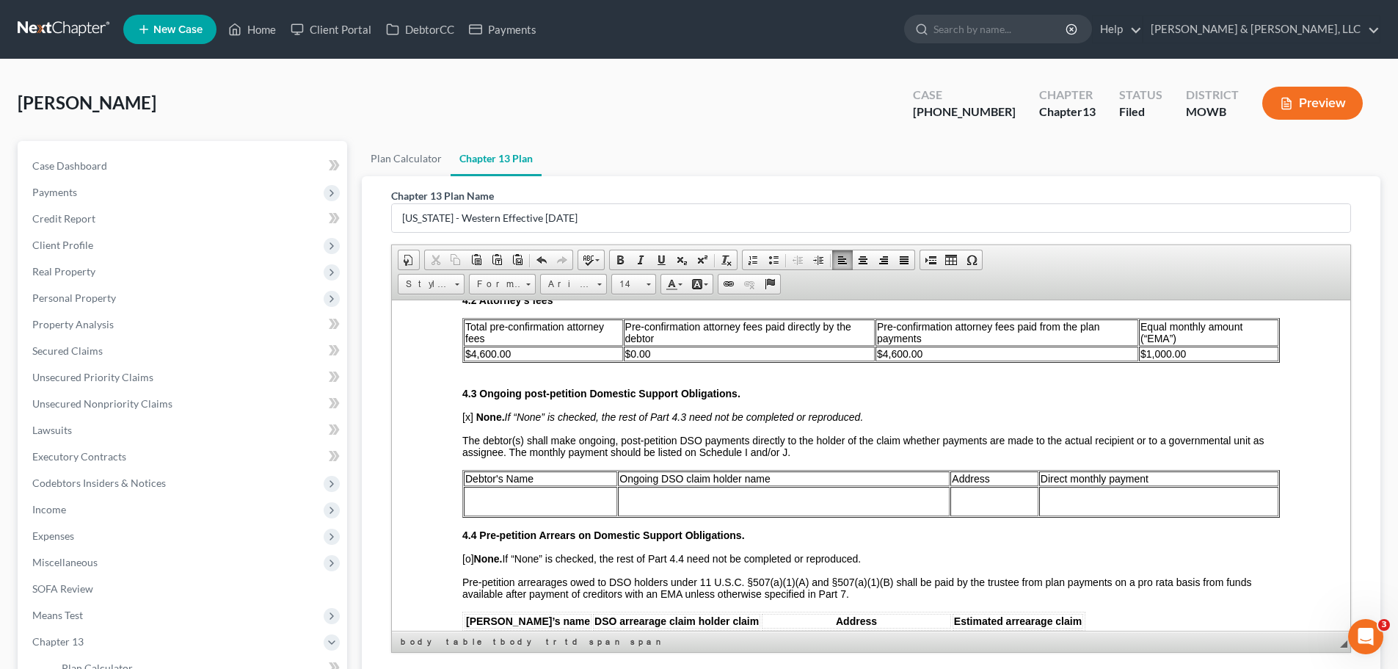
scroll to position [2055, 0]
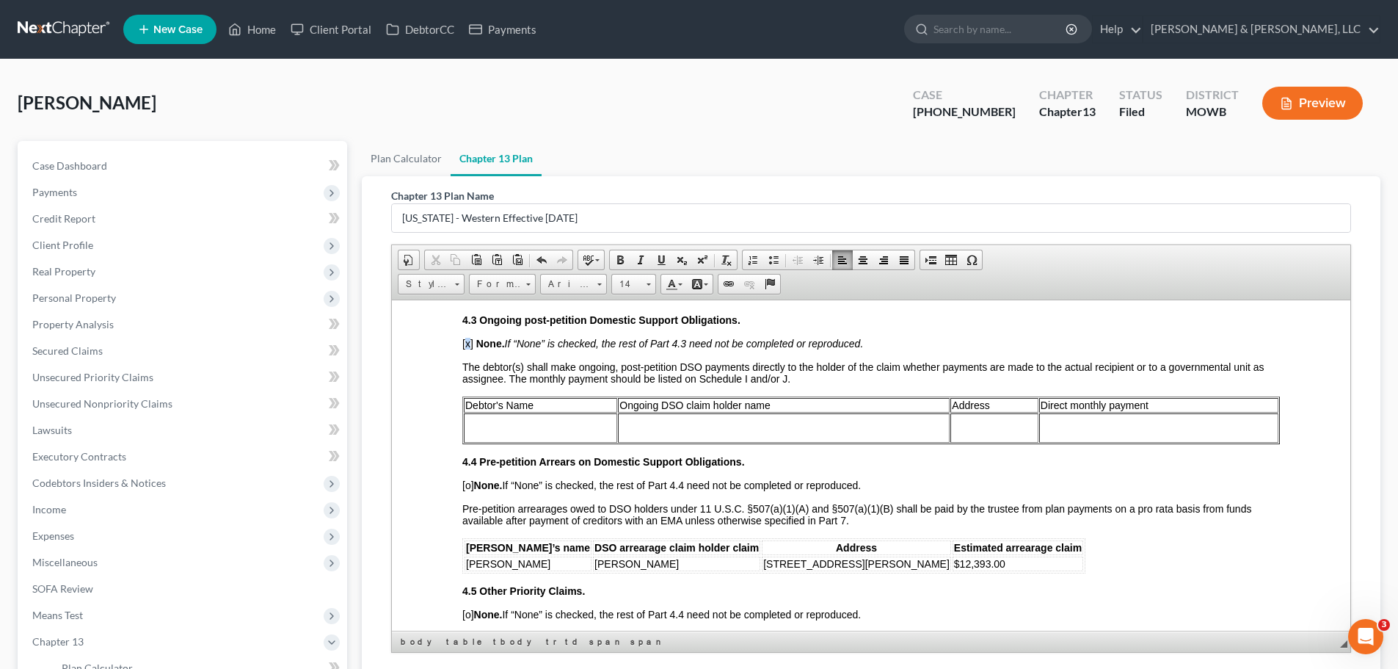
click at [466, 347] on span "[x]" at bounding box center [467, 343] width 11 height 12
click at [552, 425] on td at bounding box center [540, 426] width 153 height 29
drag, startPoint x: 464, startPoint y: 563, endPoint x: 531, endPoint y: 562, distance: 66.8
click at [531, 562] on td "[PERSON_NAME]" at bounding box center [528, 563] width 127 height 15
click at [686, 423] on td at bounding box center [814, 426] width 311 height 29
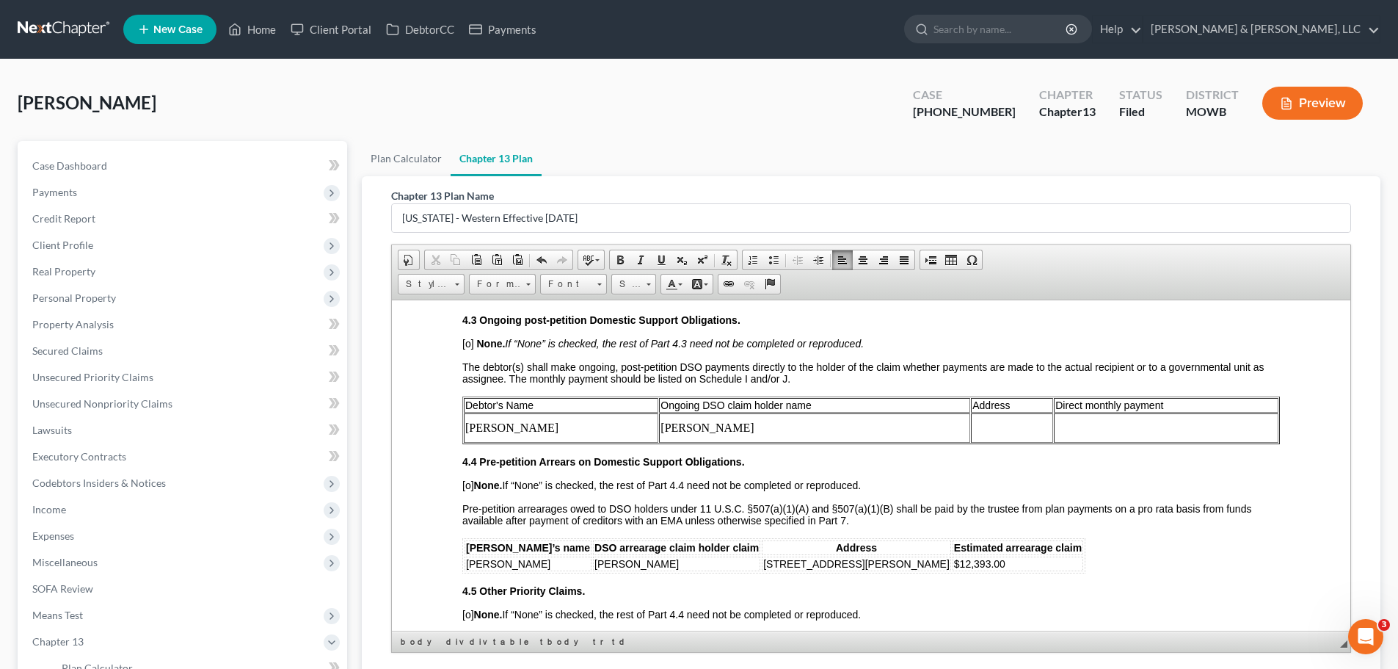
drag, startPoint x: 710, startPoint y: 564, endPoint x: 887, endPoint y: 561, distance: 176.2
click at [887, 561] on td "[STREET_ADDRESS][PERSON_NAME]" at bounding box center [856, 563] width 189 height 15
click at [913, 409] on span "Copy" at bounding box center [930, 404] width 79 height 18
copy span "[STREET_ADDRESS][PERSON_NAME]"
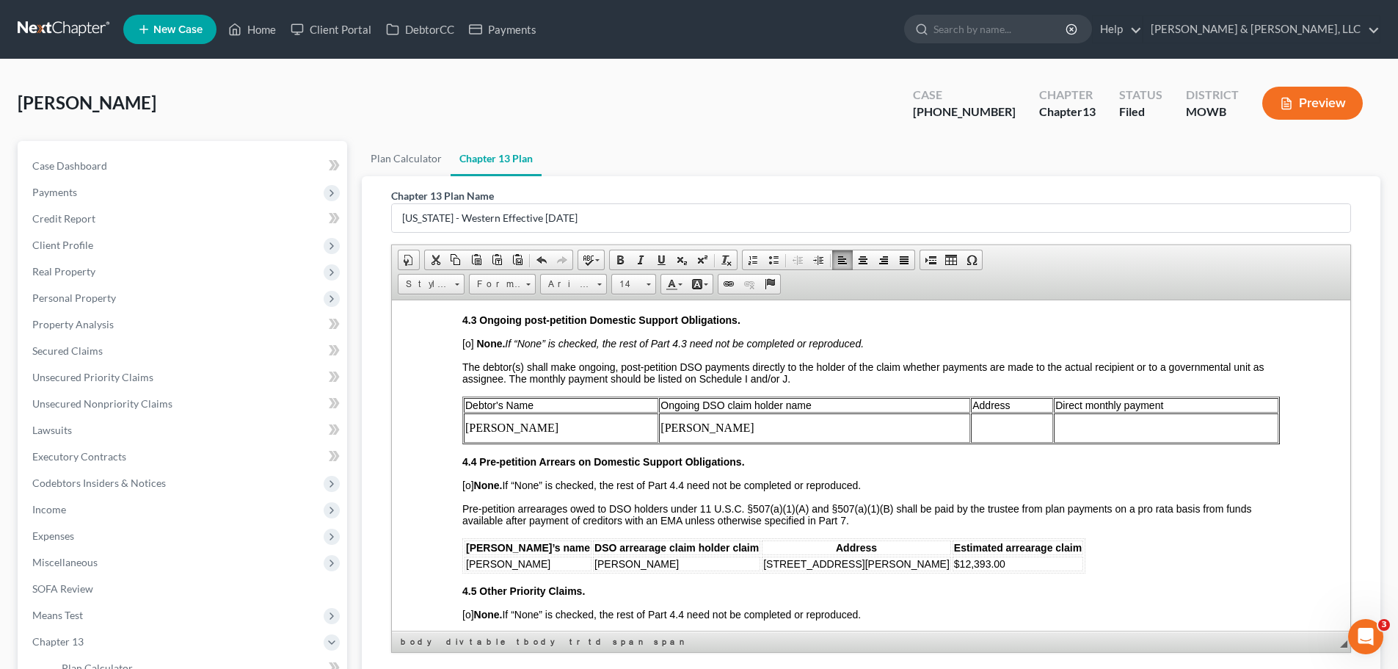
click at [971, 432] on td at bounding box center [1012, 426] width 82 height 29
click at [1005, 439] on span "Paste" at bounding box center [1025, 439] width 79 height 18
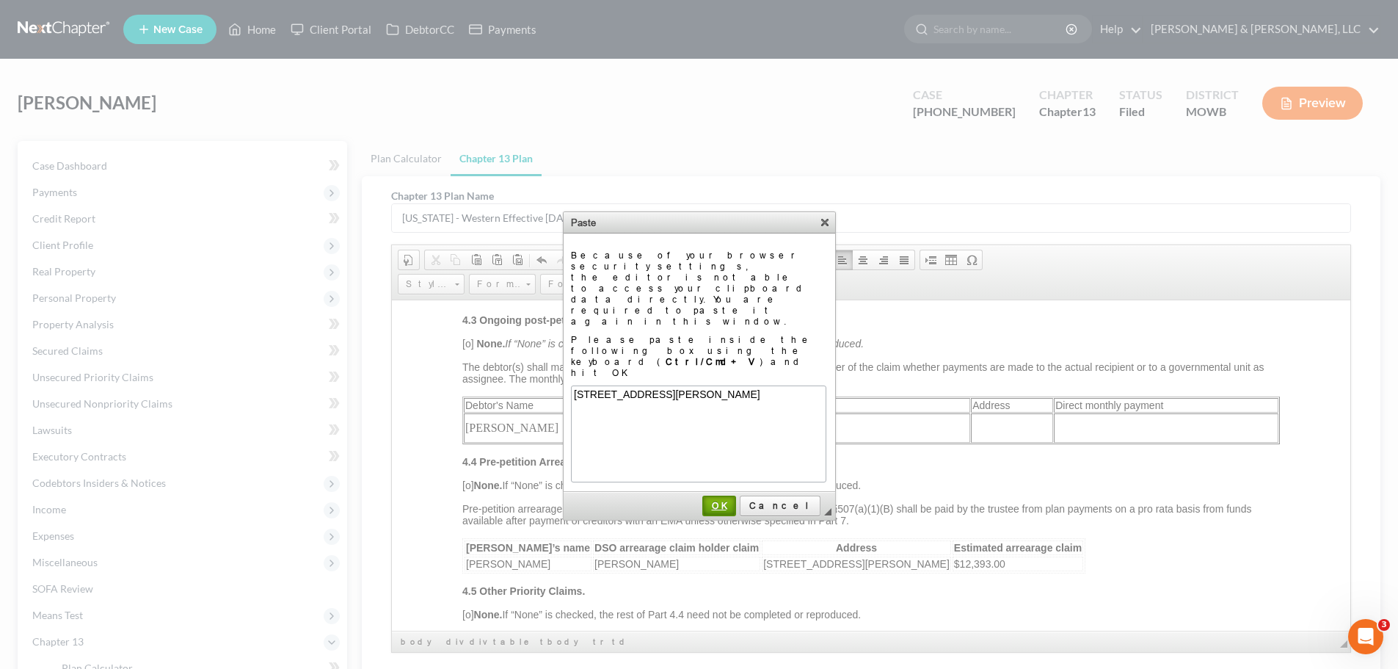
click at [735, 500] on span "OK" at bounding box center [719, 505] width 31 height 11
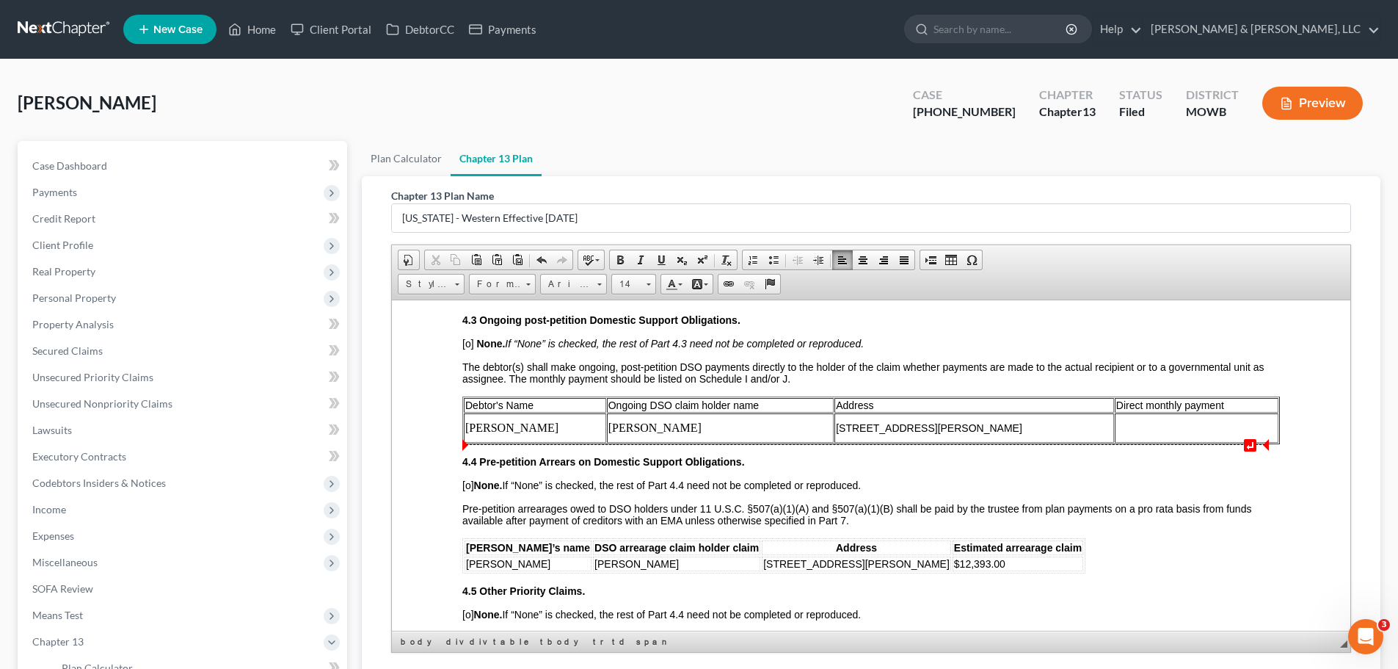
click at [1156, 427] on td at bounding box center [1197, 426] width 164 height 29
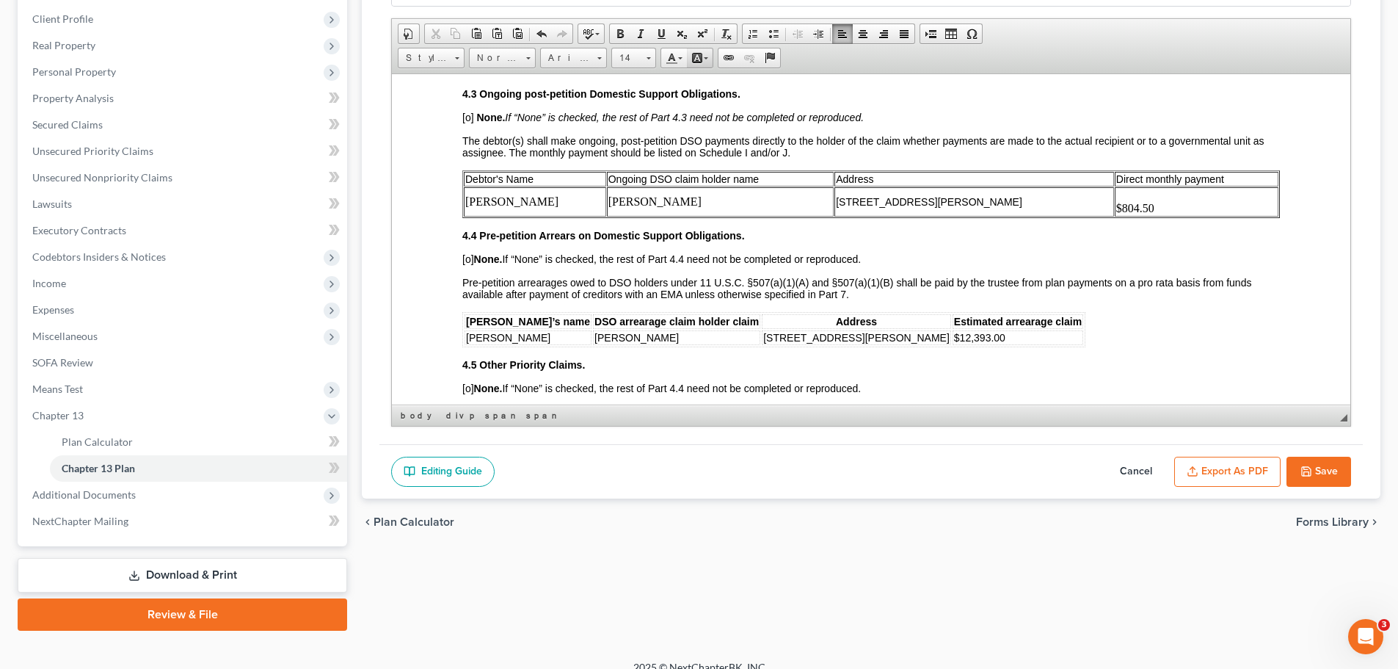
scroll to position [244, 0]
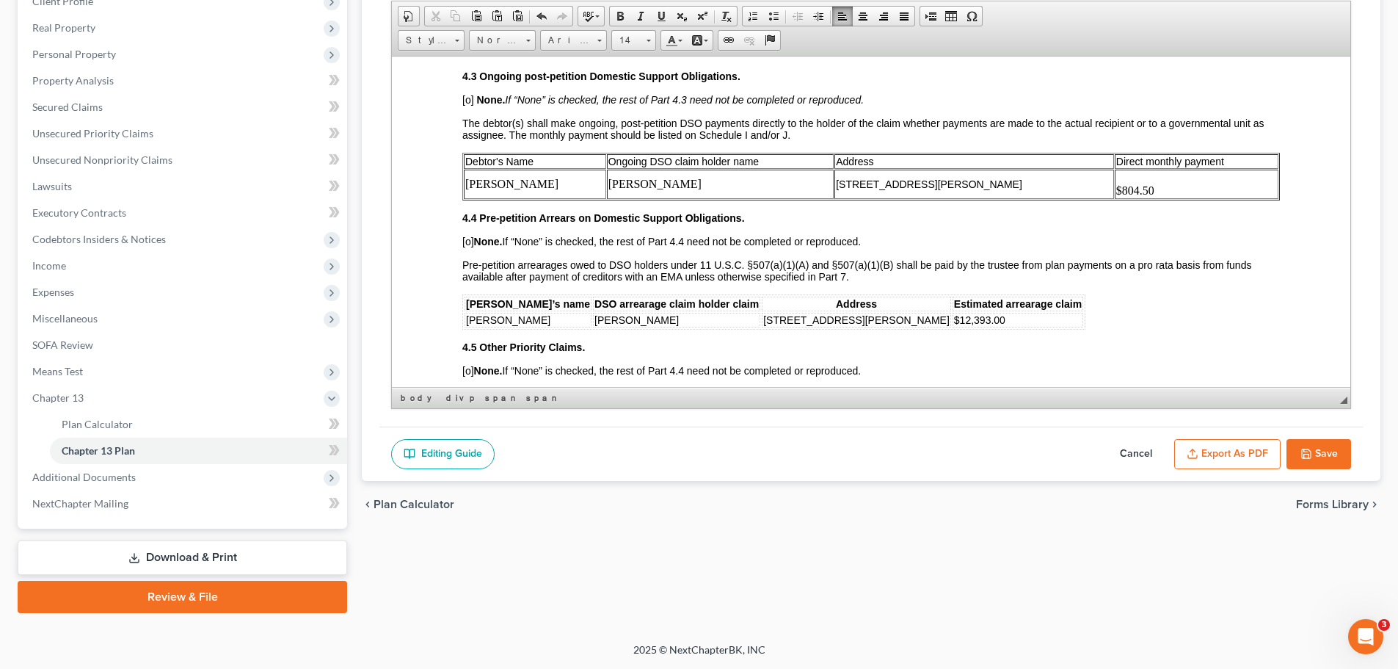
click at [1292, 451] on button "Save" at bounding box center [1318, 454] width 65 height 31
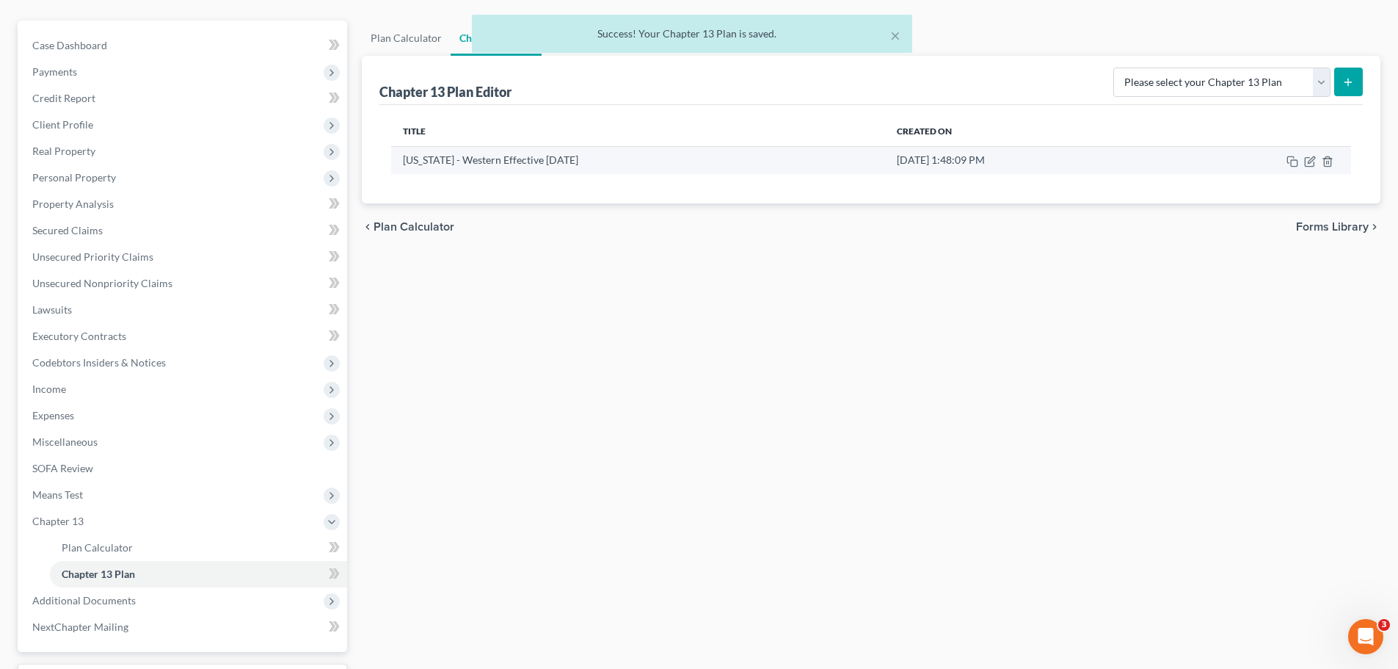
scroll to position [97, 0]
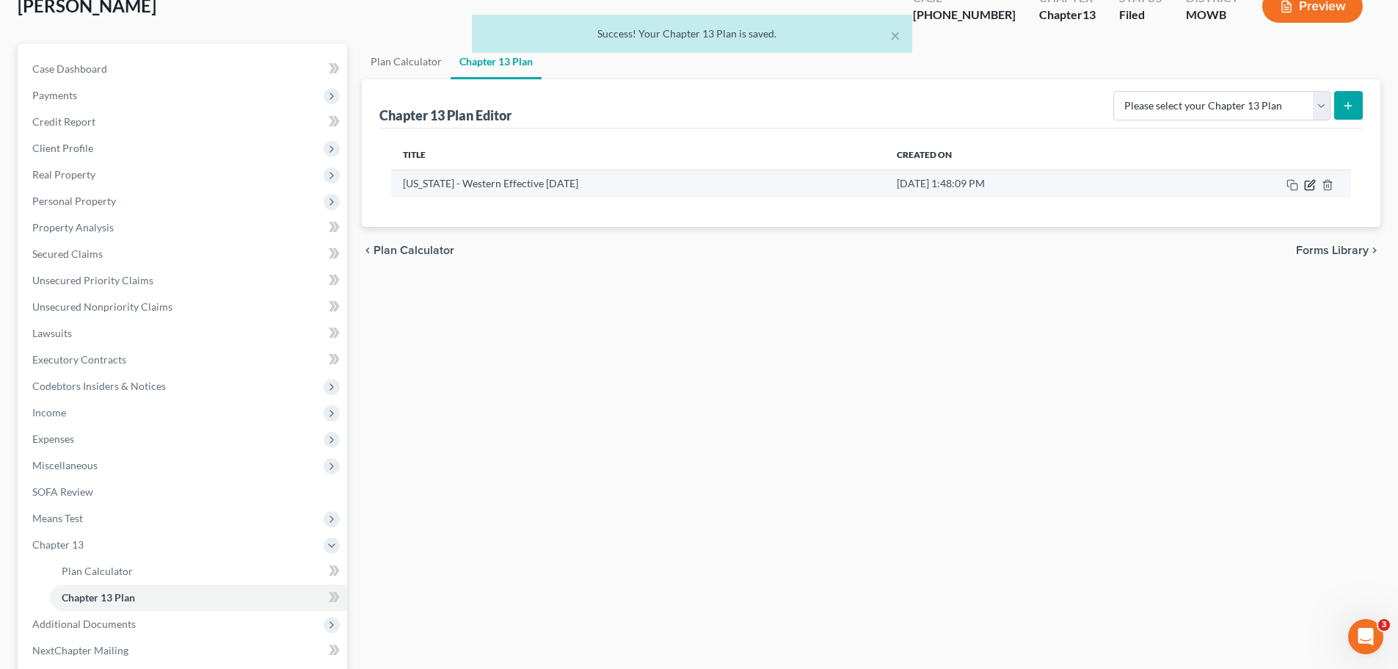
click at [1310, 188] on icon "button" at bounding box center [1310, 185] width 12 height 12
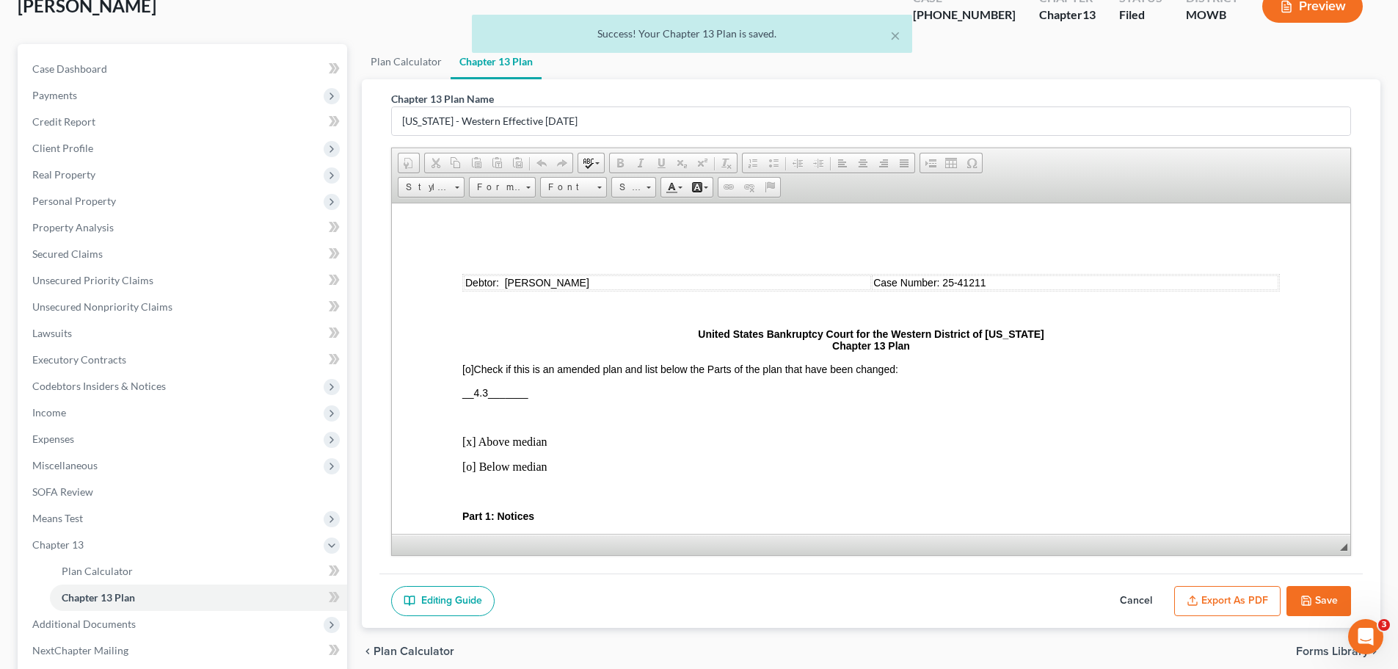
scroll to position [0, 0]
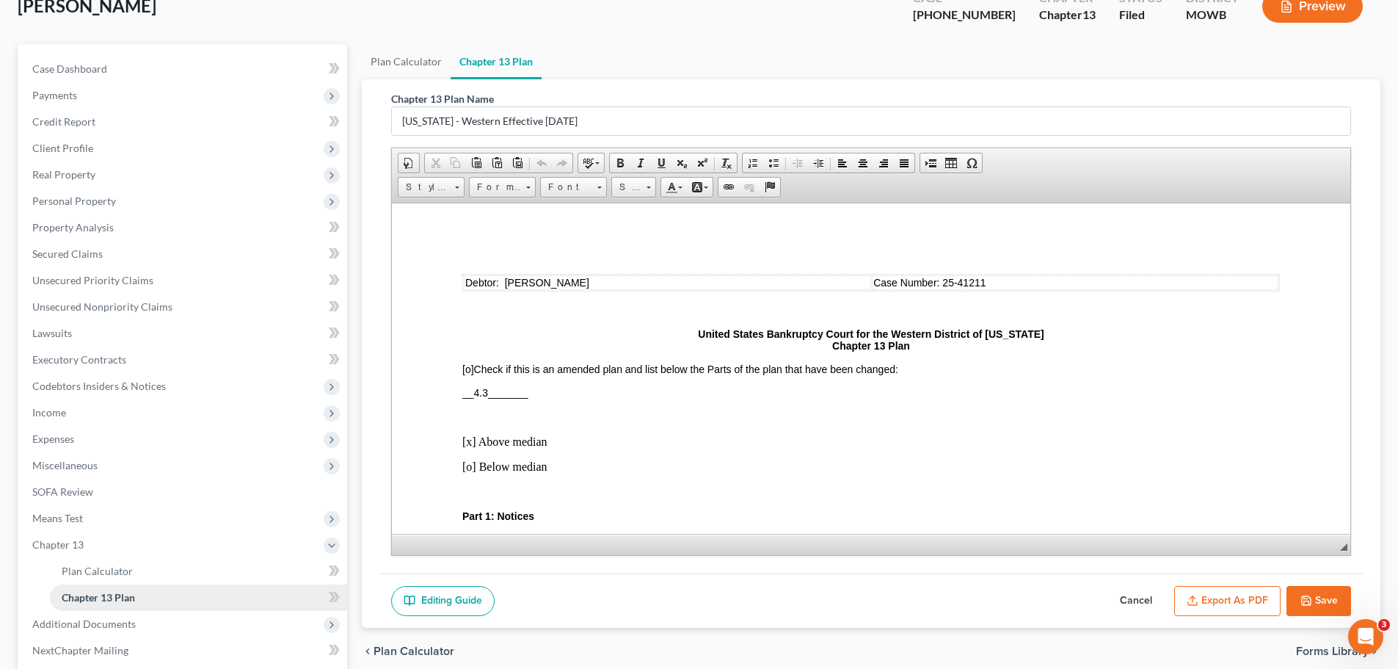
click at [98, 592] on span "Chapter 13 Plan" at bounding box center [98, 597] width 73 height 12
click at [113, 611] on span "Additional Documents" at bounding box center [184, 624] width 327 height 26
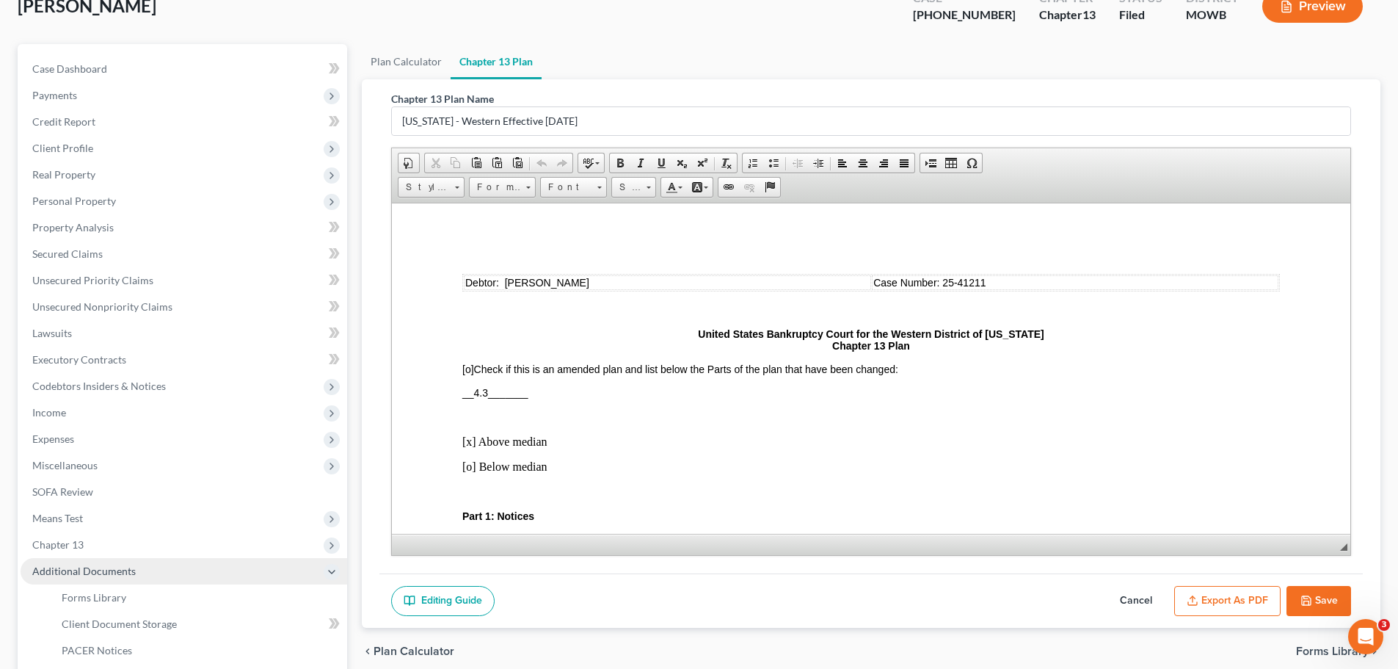
click at [114, 569] on span "Additional Documents" at bounding box center [83, 570] width 103 height 12
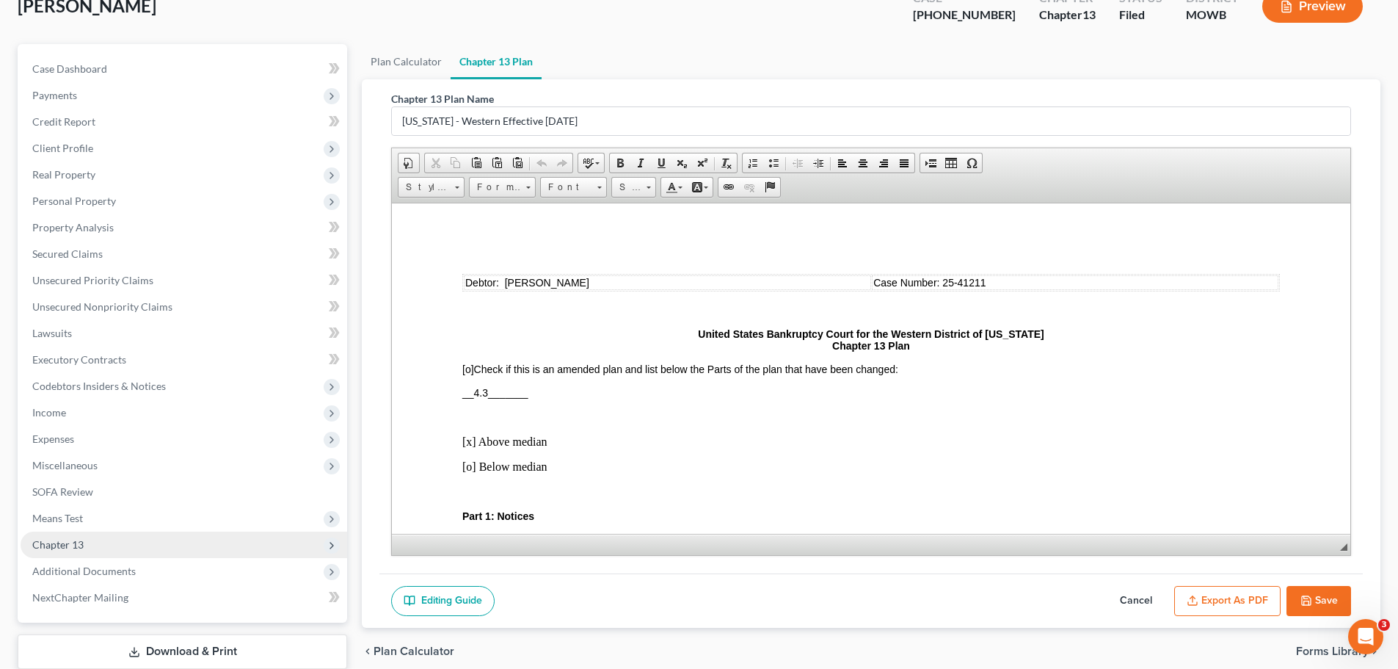
click at [75, 538] on span "Chapter 13" at bounding box center [57, 544] width 51 height 12
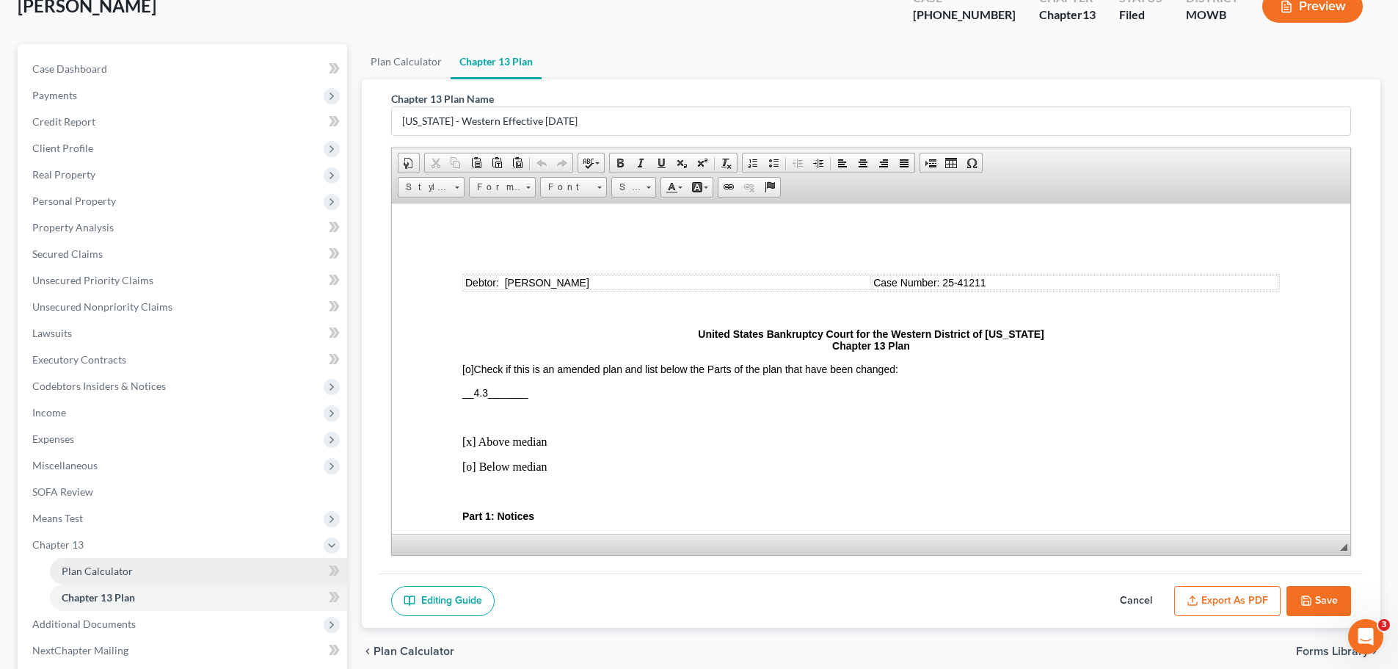
click at [107, 572] on span "Plan Calculator" at bounding box center [97, 570] width 71 height 12
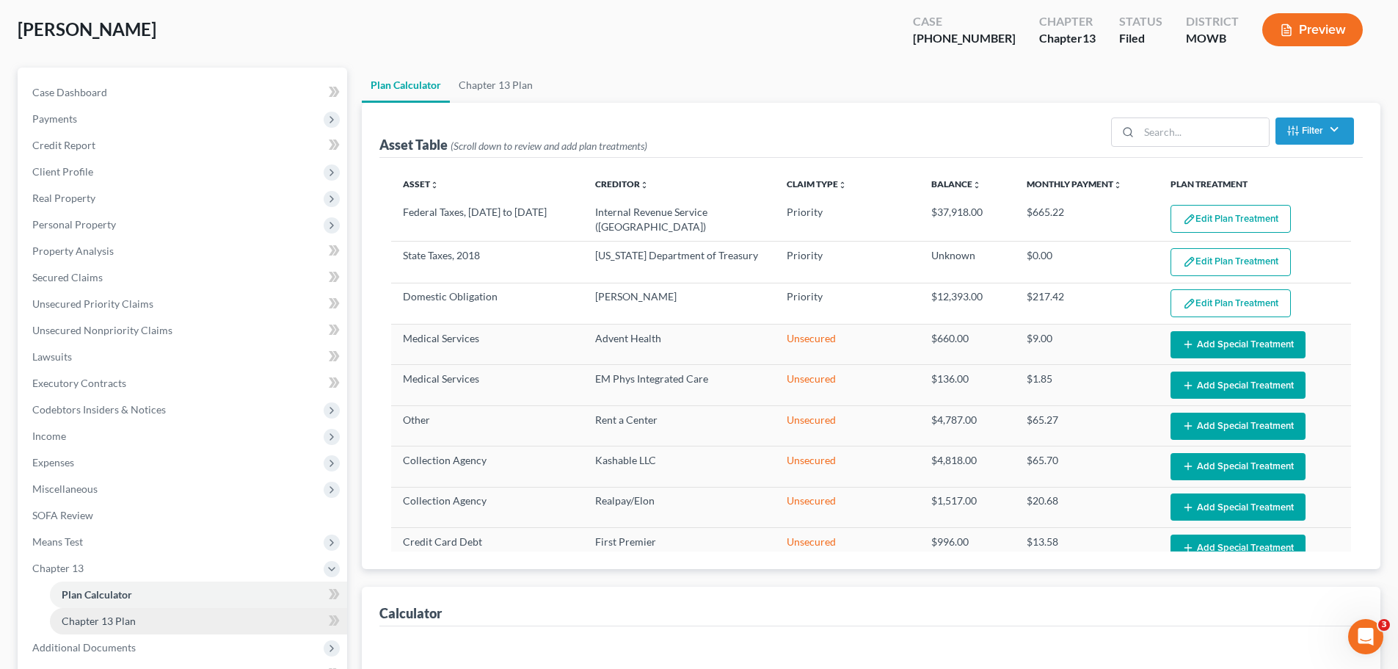
click at [119, 610] on link "Chapter 13 Plan" at bounding box center [198, 621] width 297 height 26
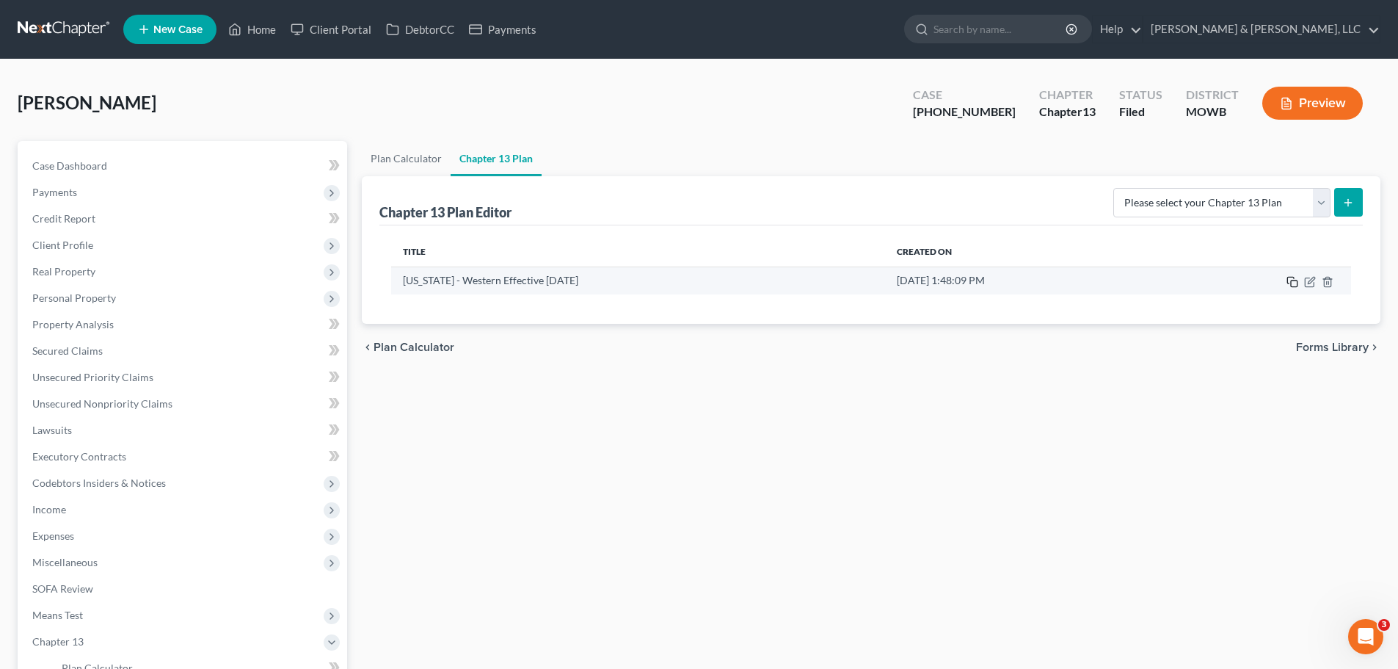
click at [1289, 283] on icon "button" at bounding box center [1292, 282] width 12 height 12
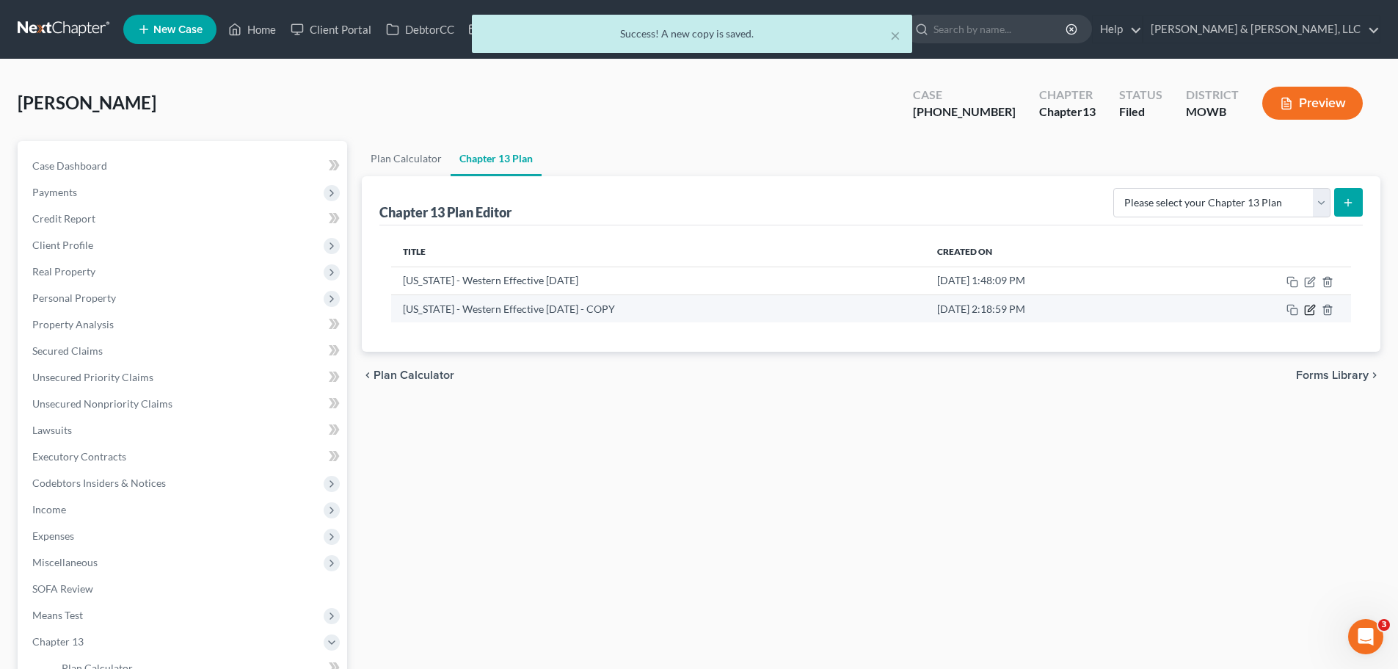
click at [1314, 307] on icon "button" at bounding box center [1311, 308] width 7 height 7
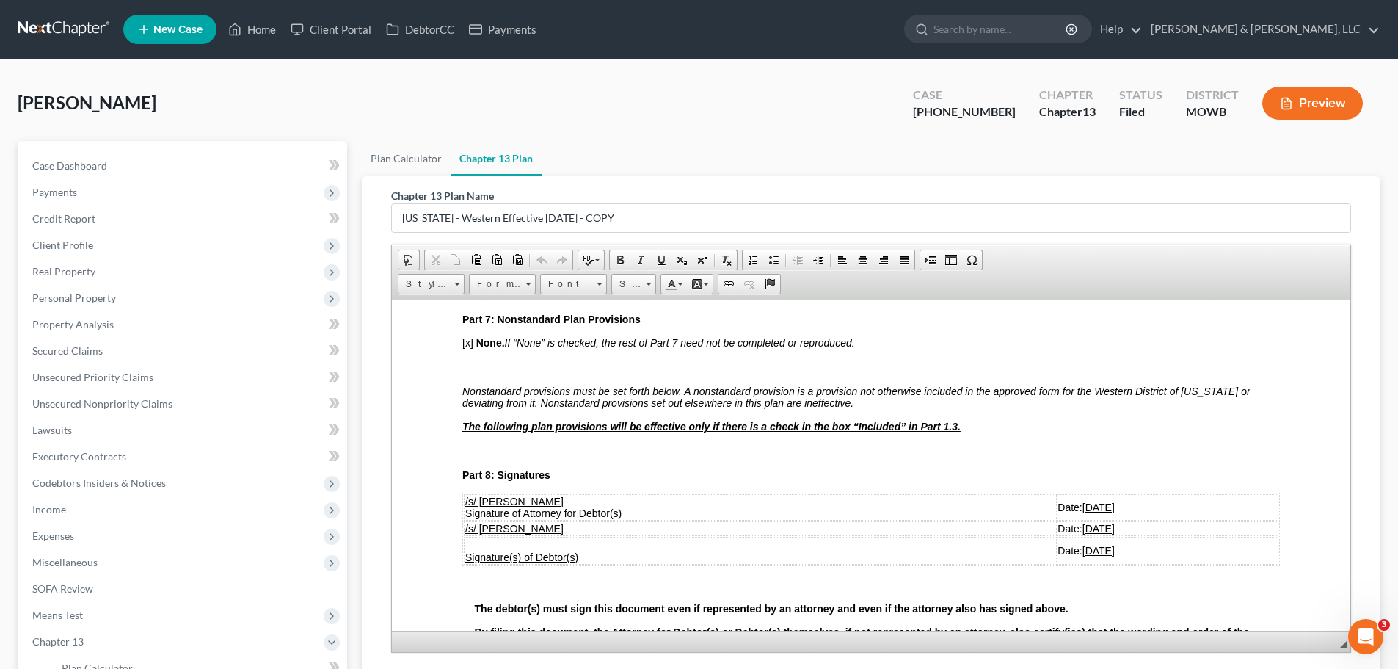
scroll to position [3376, 0]
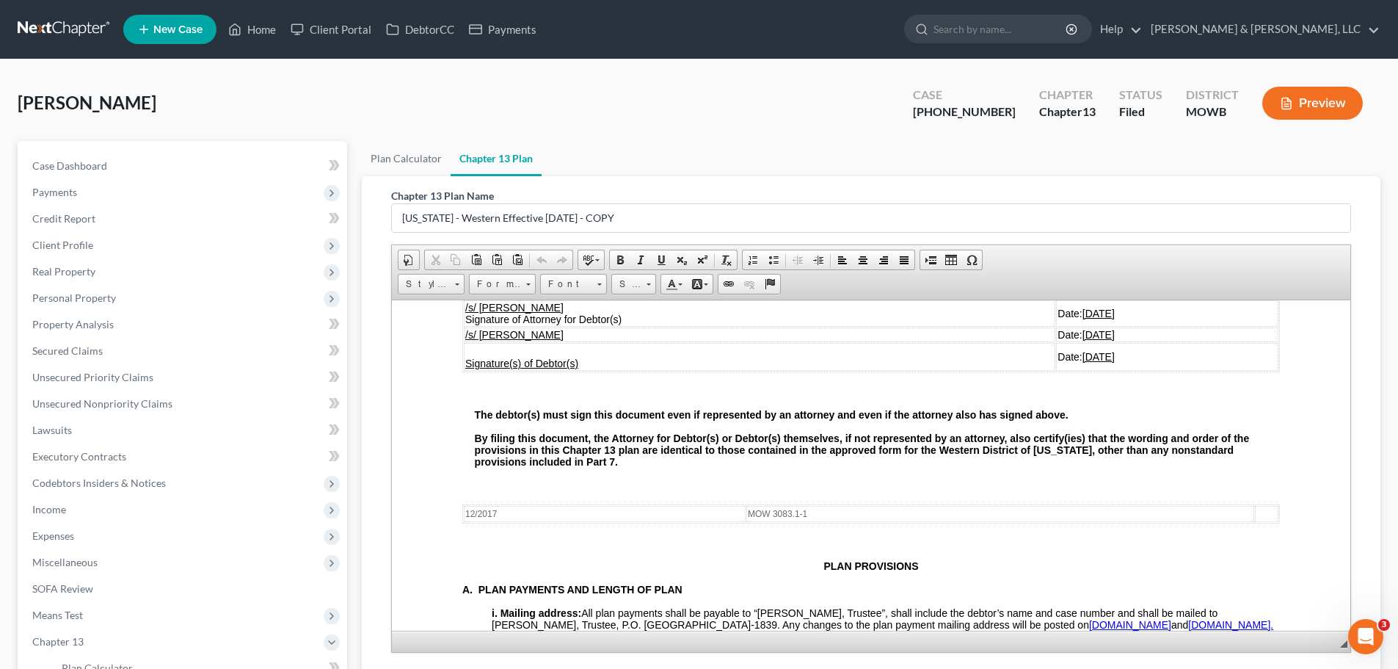
click at [1082, 313] on u "07/20/2025" at bounding box center [1098, 313] width 32 height 12
drag, startPoint x: 1049, startPoint y: 313, endPoint x: 1030, endPoint y: 318, distance: 19.6
click at [1082, 318] on u "07/20/2025" at bounding box center [1098, 313] width 32 height 12
drag, startPoint x: 1047, startPoint y: 334, endPoint x: 1032, endPoint y: 335, distance: 15.5
click at [1082, 335] on u "07/20/2025" at bounding box center [1098, 334] width 32 height 12
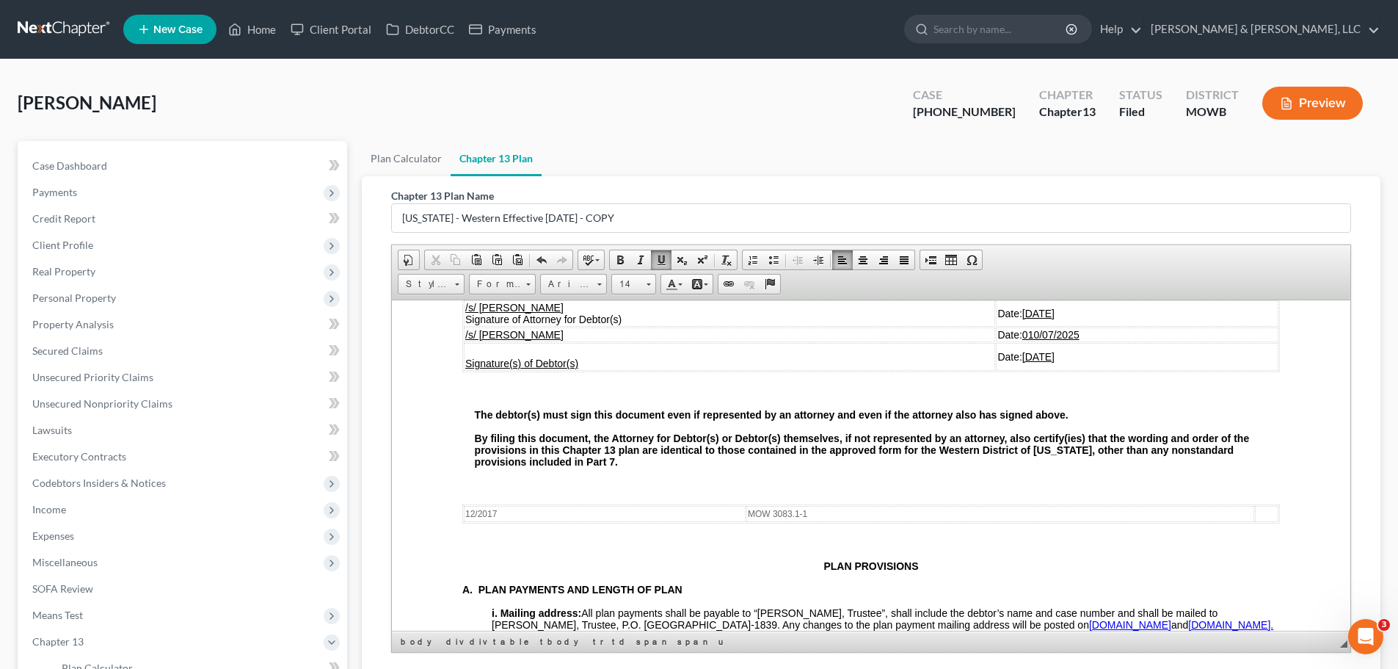
click at [1022, 335] on u "010/07/2025" at bounding box center [1050, 334] width 57 height 12
drag, startPoint x: 1049, startPoint y: 357, endPoint x: 1029, endPoint y: 359, distance: 19.9
click at [1082, 359] on u "07/20/2025" at bounding box center [1098, 356] width 32 height 12
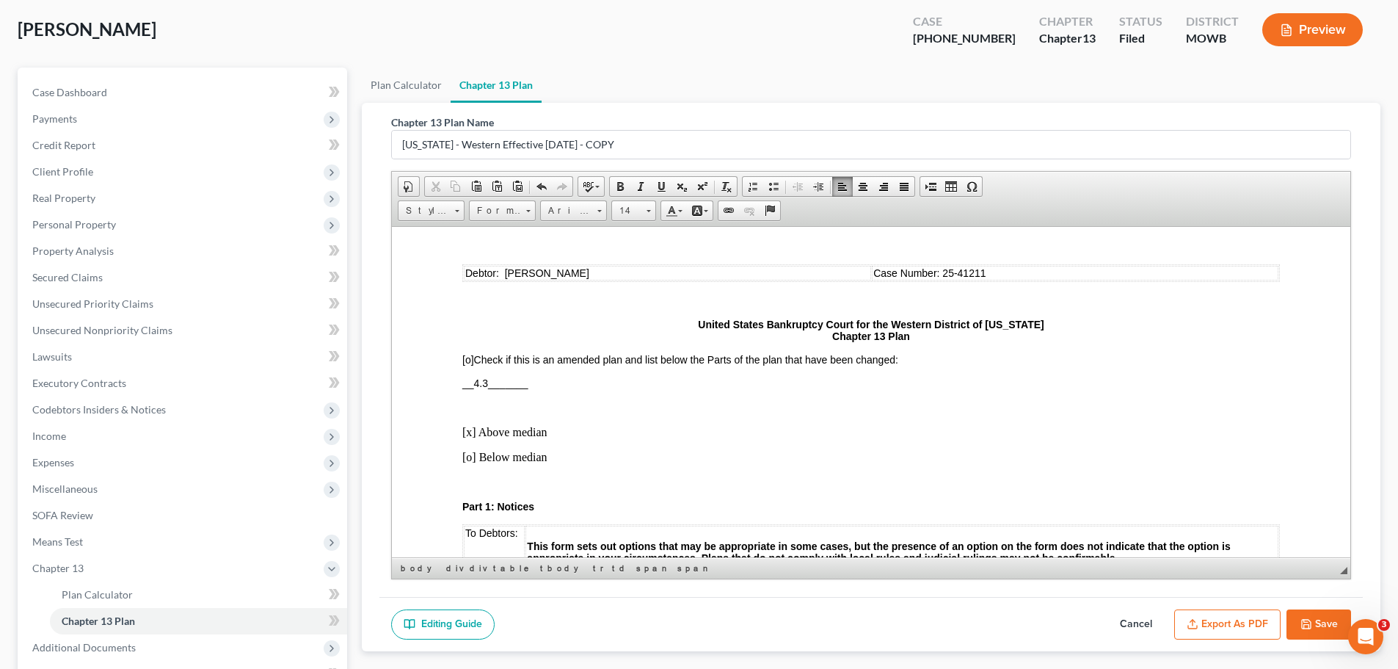
scroll to position [0, 0]
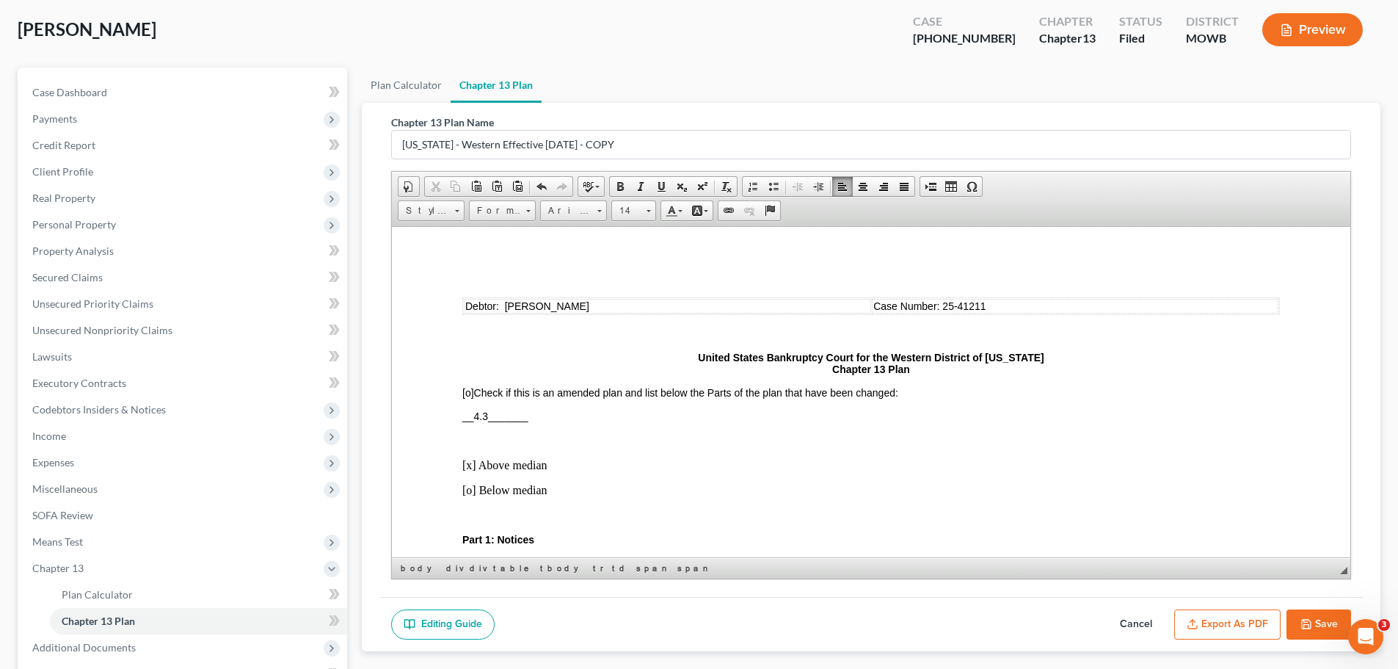
click at [493, 418] on span "__4.3_______" at bounding box center [495, 415] width 66 height 12
click at [1323, 624] on button "Save" at bounding box center [1318, 624] width 65 height 31
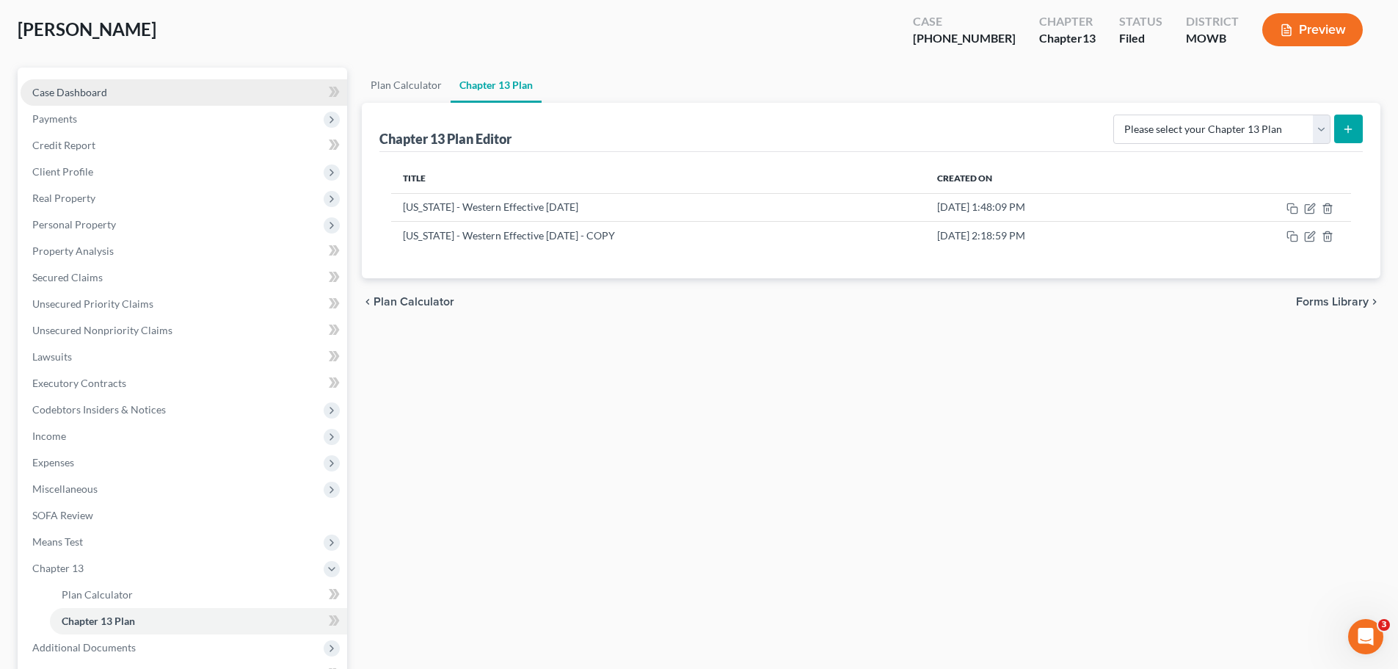
click at [100, 98] on link "Case Dashboard" at bounding box center [184, 92] width 327 height 26
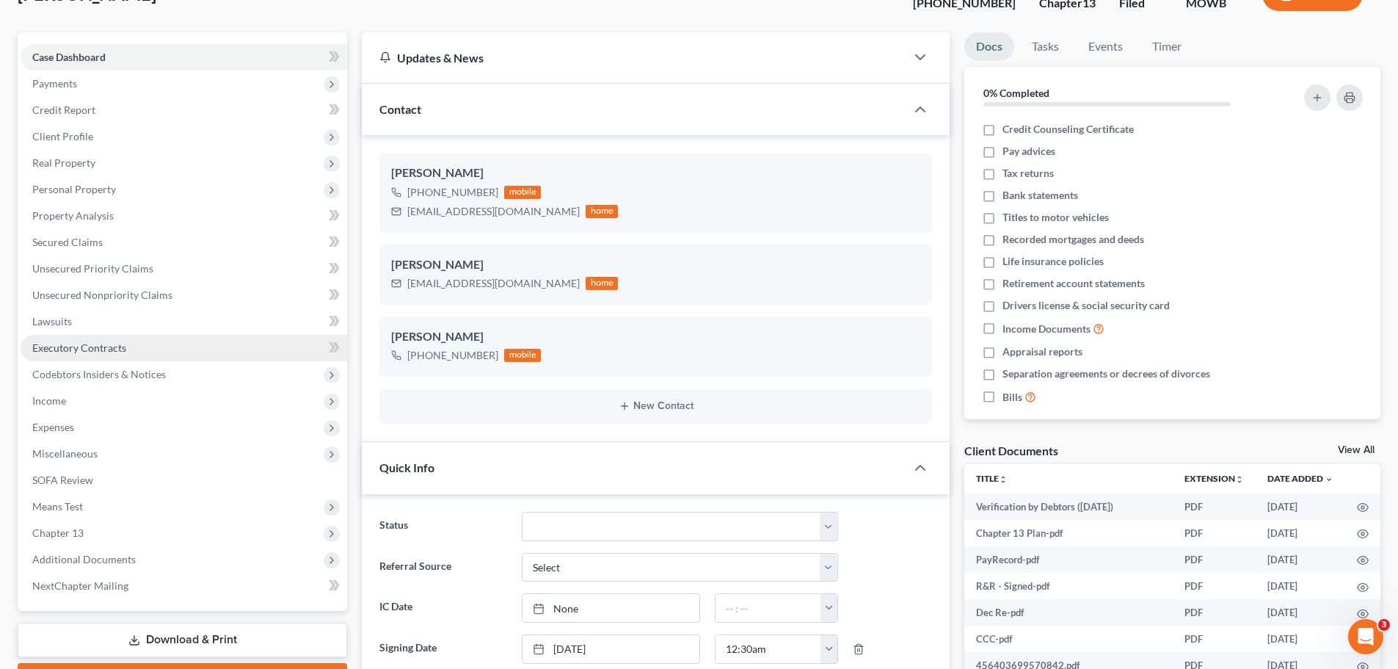
scroll to position [294, 0]
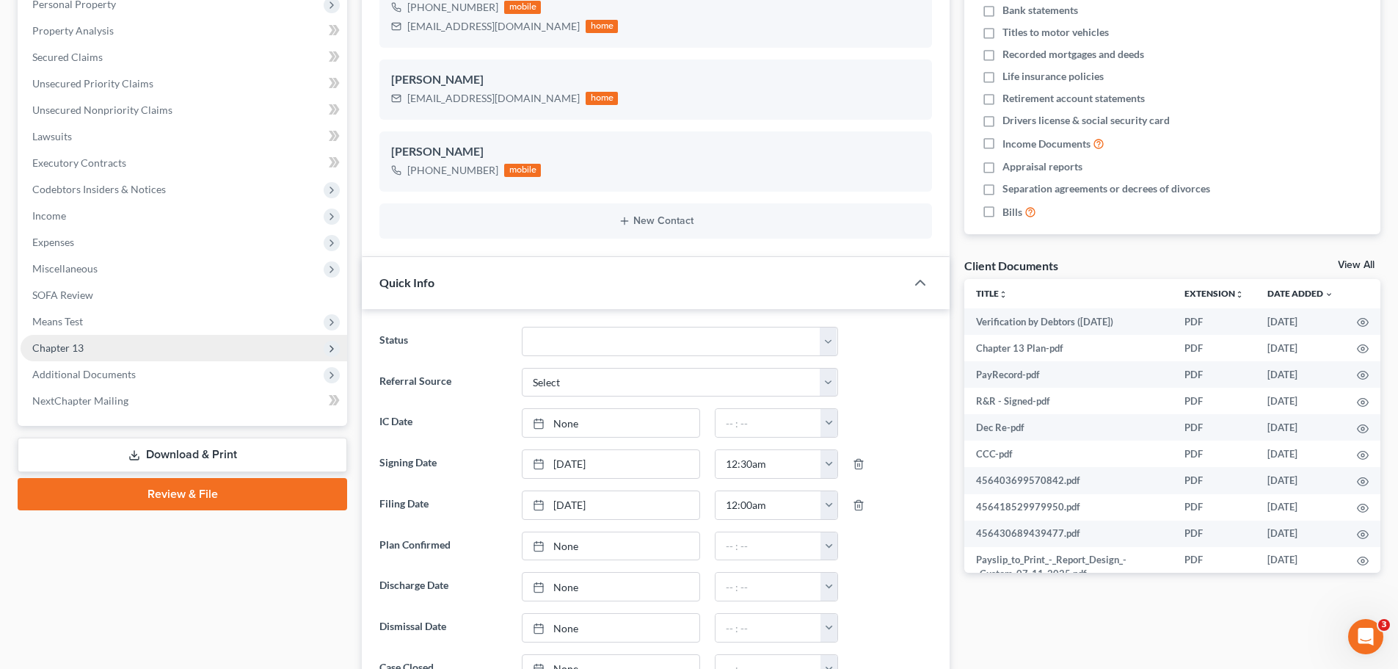
click at [109, 349] on span "Chapter 13" at bounding box center [184, 348] width 327 height 26
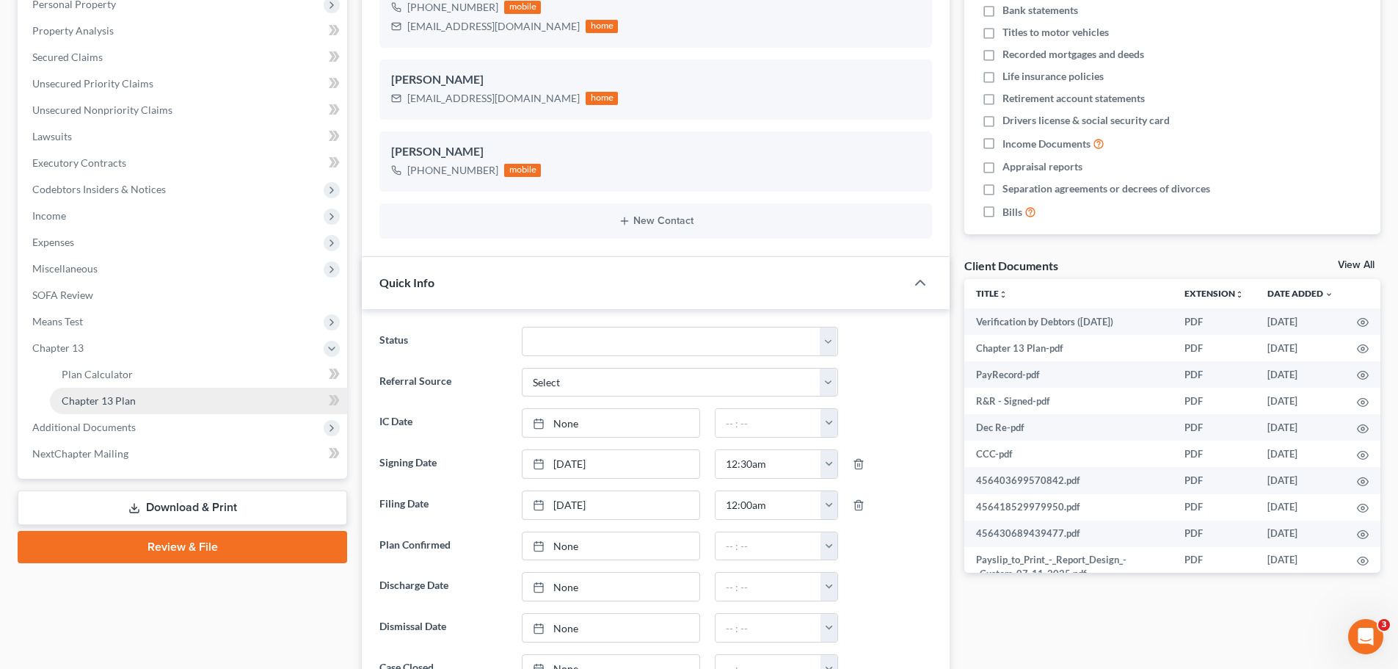
click at [111, 407] on link "Chapter 13 Plan" at bounding box center [198, 400] width 297 height 26
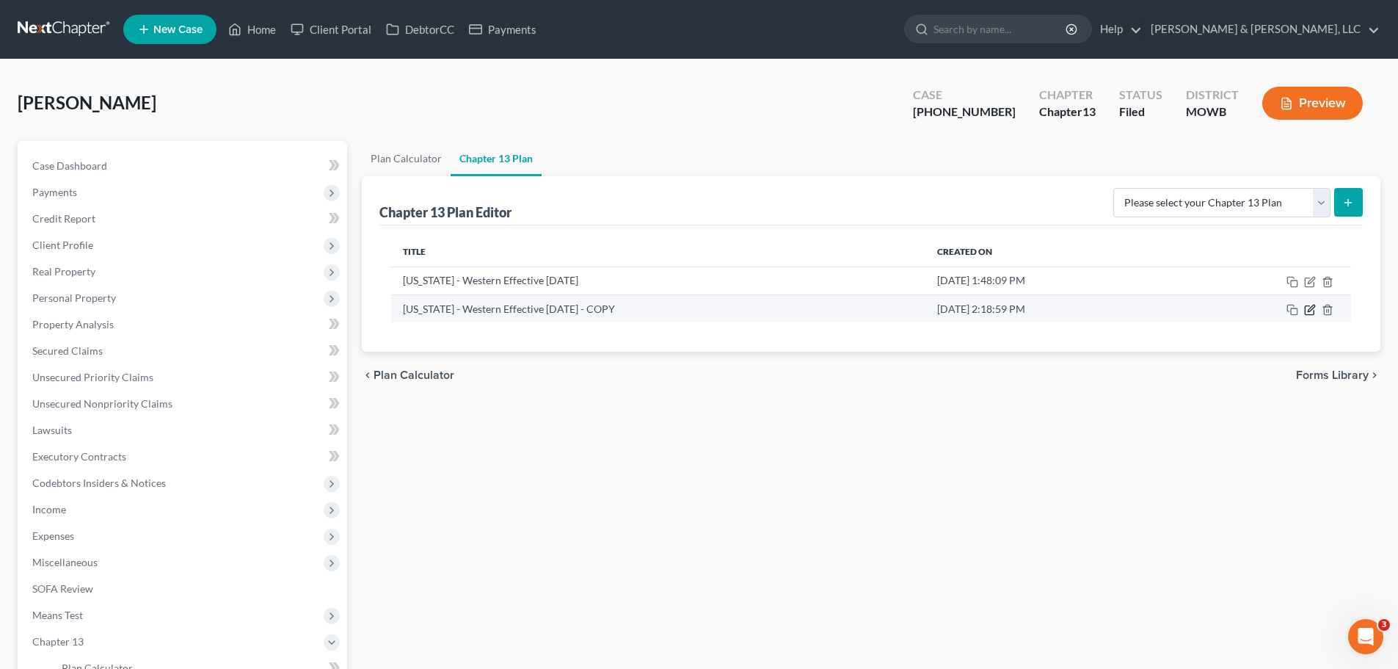
click at [1313, 310] on icon "button" at bounding box center [1310, 310] width 12 height 12
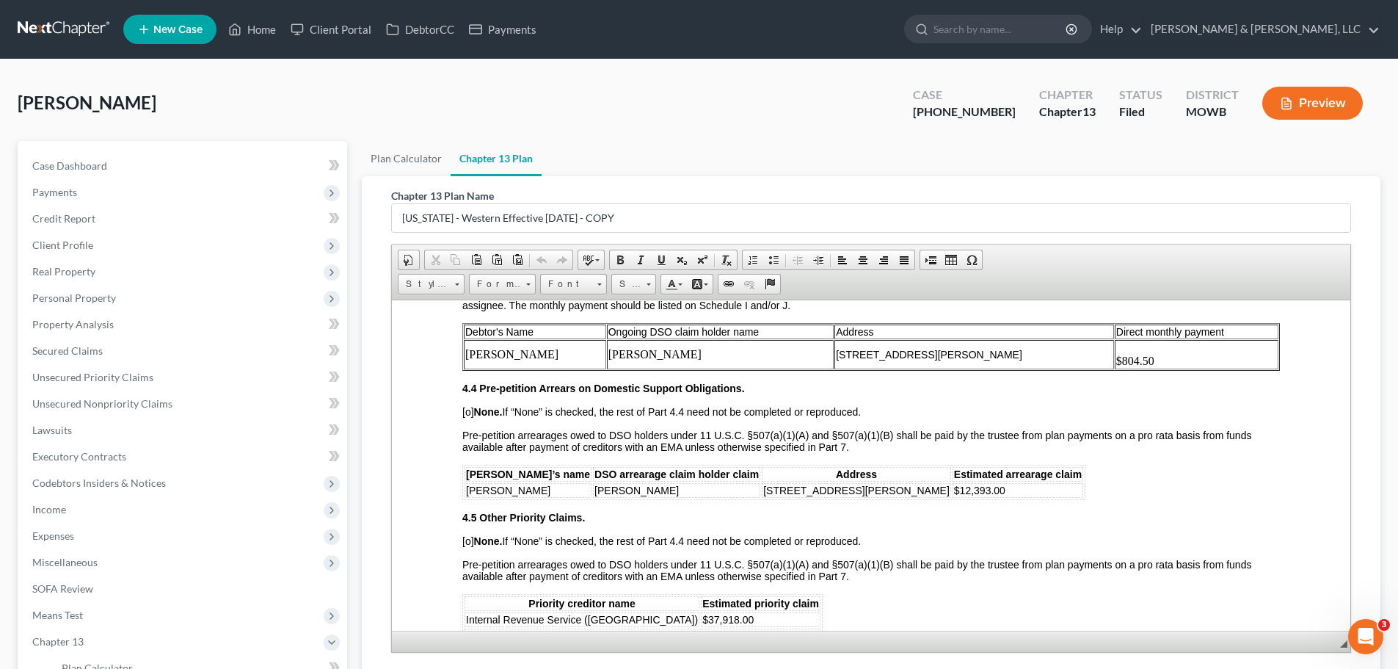
scroll to position [2055, 0]
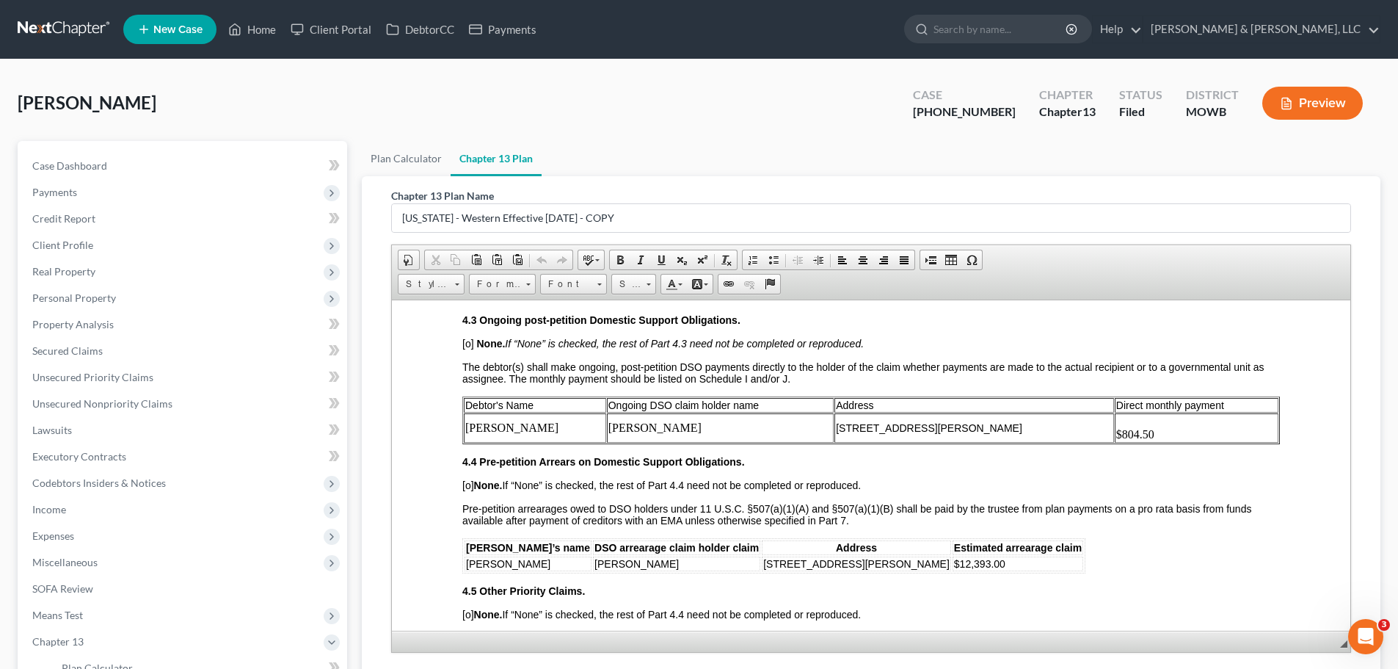
click at [1155, 440] on td "$804.50" at bounding box center [1197, 426] width 164 height 29
click at [1127, 437] on td "$804.50 ($600mo is ongoing and" at bounding box center [1171, 426] width 216 height 29
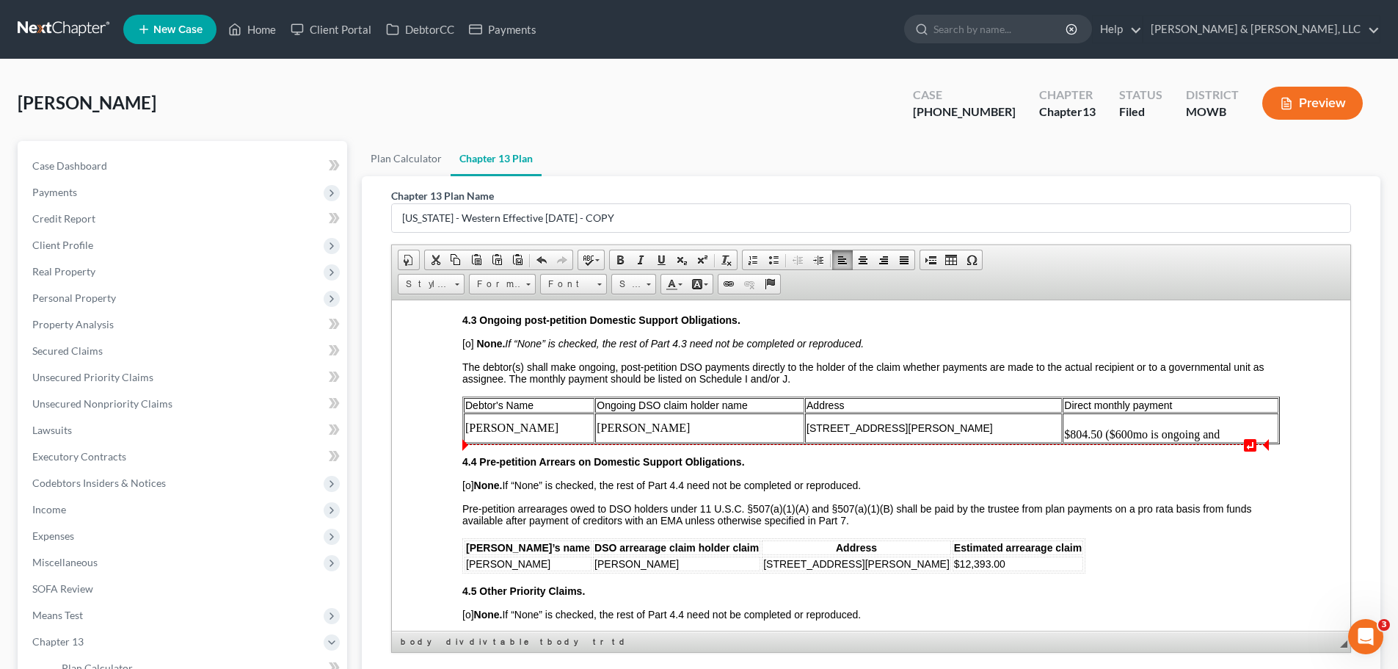
click at [1175, 436] on td "$804.50 ($600mo is ongoing and" at bounding box center [1171, 426] width 216 height 29
click at [1206, 432] on td "$804.50 ($600mo is ongoing payment and" at bounding box center [1150, 426] width 256 height 29
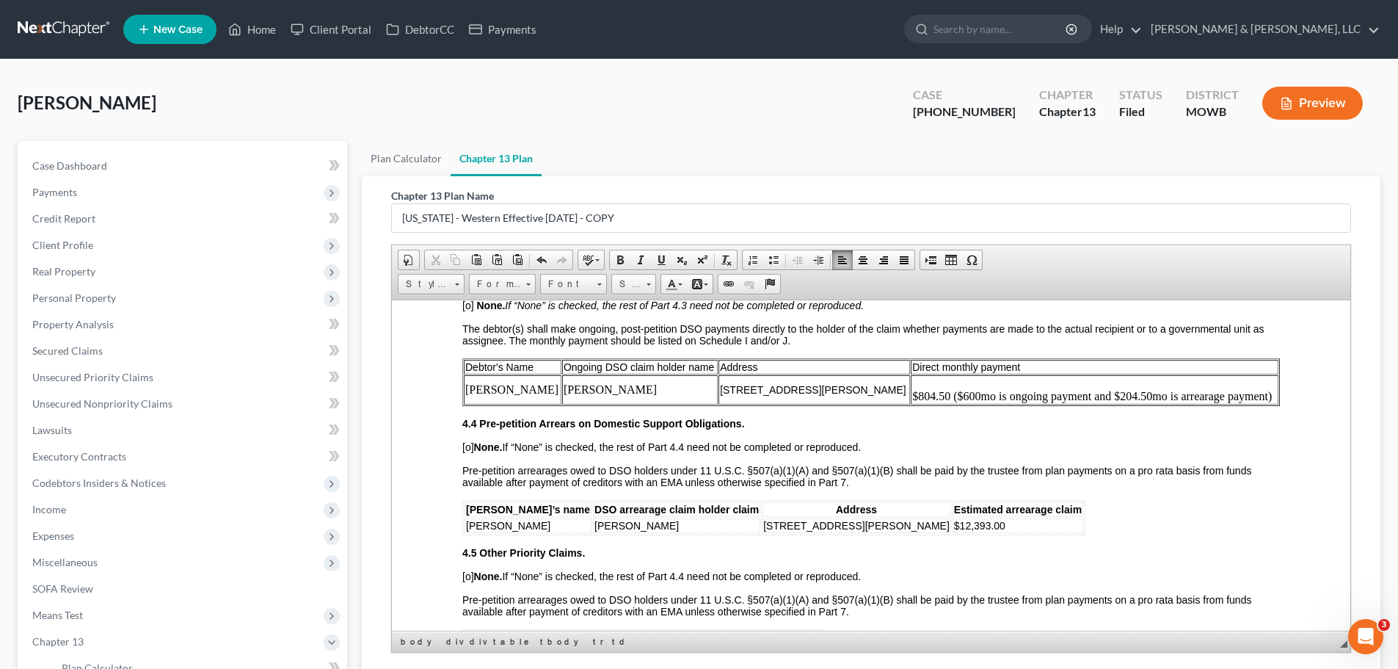
scroll to position [2128, 0]
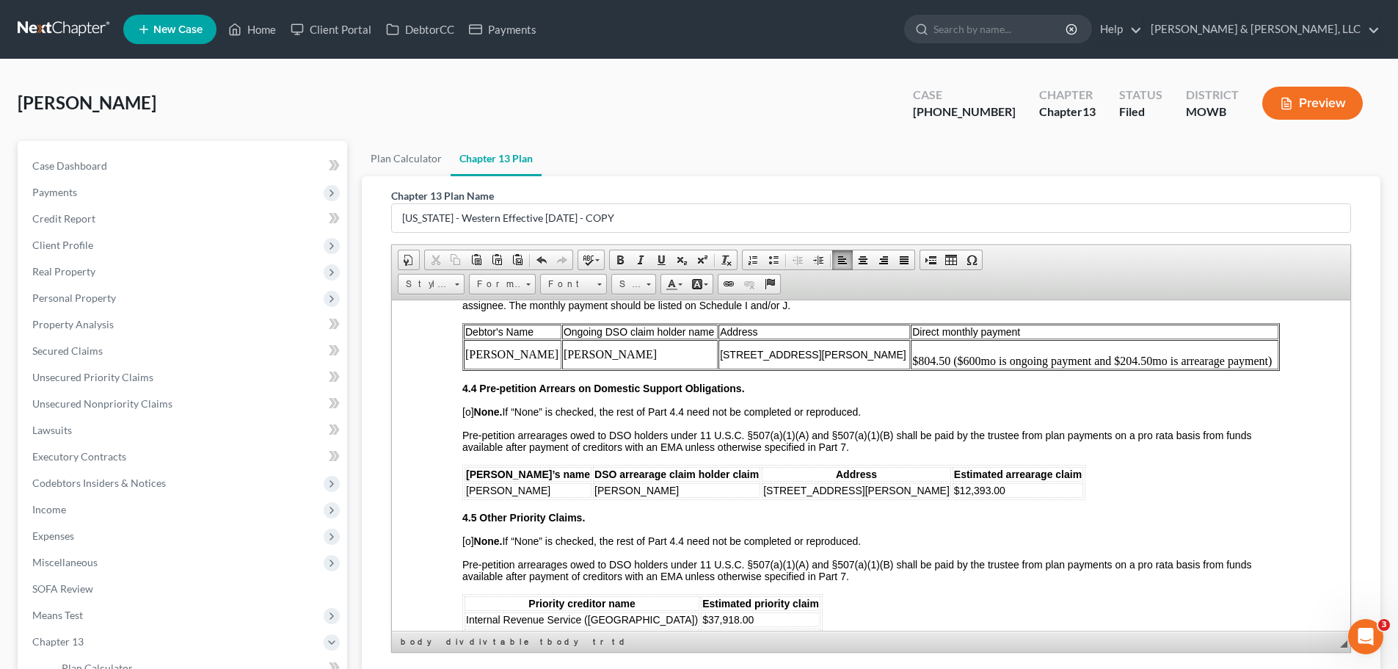
click at [953, 489] on td "$12,393.00" at bounding box center [1018, 489] width 131 height 15
click at [930, 360] on td "$804.50 ($600mo is ongoing payment and $204.50mo is arrearage payment)" at bounding box center [1095, 353] width 368 height 29
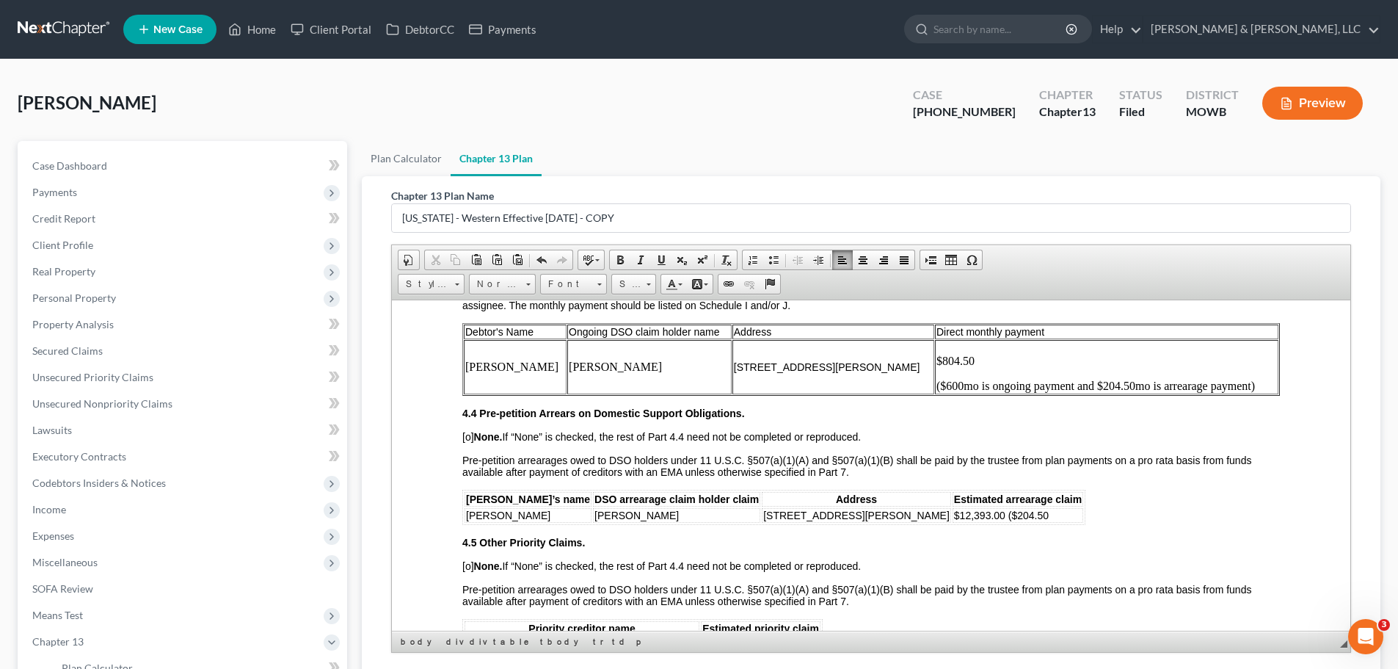
click at [970, 356] on p "$804.50" at bounding box center [1106, 354] width 341 height 26
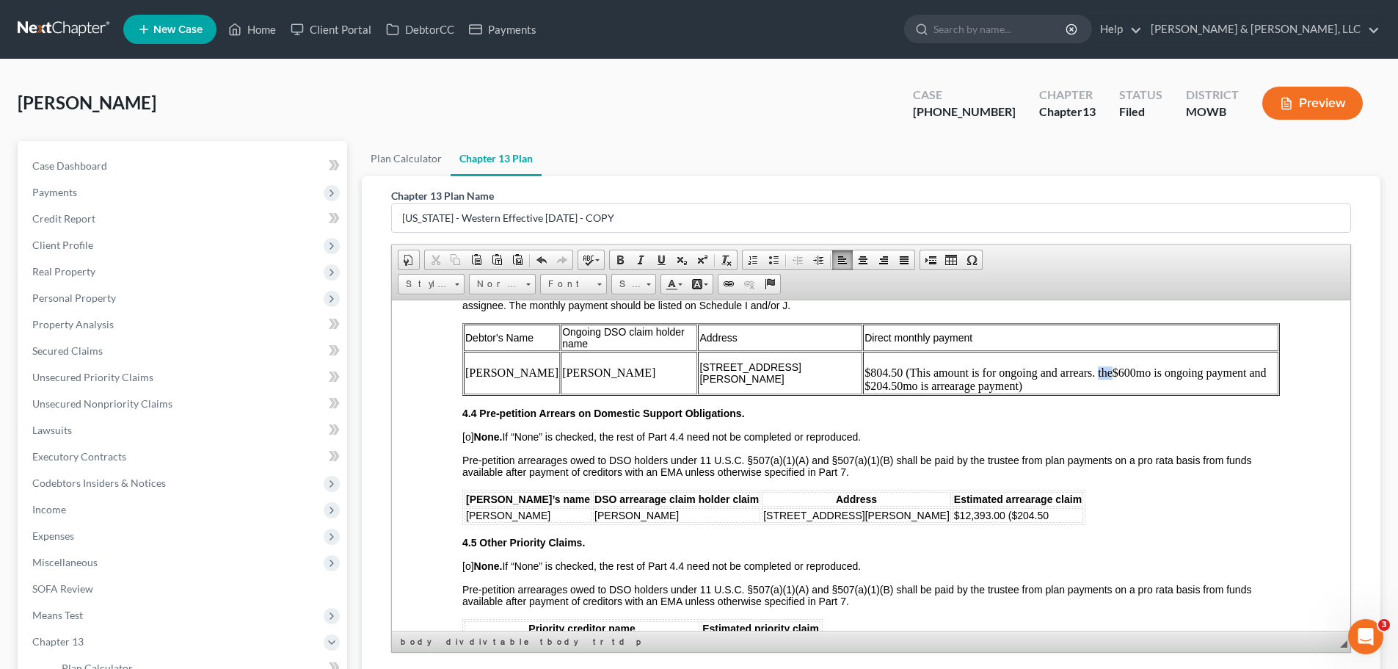
drag, startPoint x: 1060, startPoint y: 374, endPoint x: 1047, endPoint y: 376, distance: 12.7
click at [1047, 376] on p "$804.50 (This amount is for ongoing and arrears. the $600mo is ongoing payment …" at bounding box center [1070, 372] width 412 height 40
click at [1128, 371] on p "$804.50 (This amount is for ongoing and arrears. There is $600mo is ongoing pay…" at bounding box center [1069, 372] width 416 height 40
click at [867, 384] on p "$804.50 (This amount is for ongoing and arrears. There is $600mo for ongoing pa…" at bounding box center [1068, 372] width 417 height 40
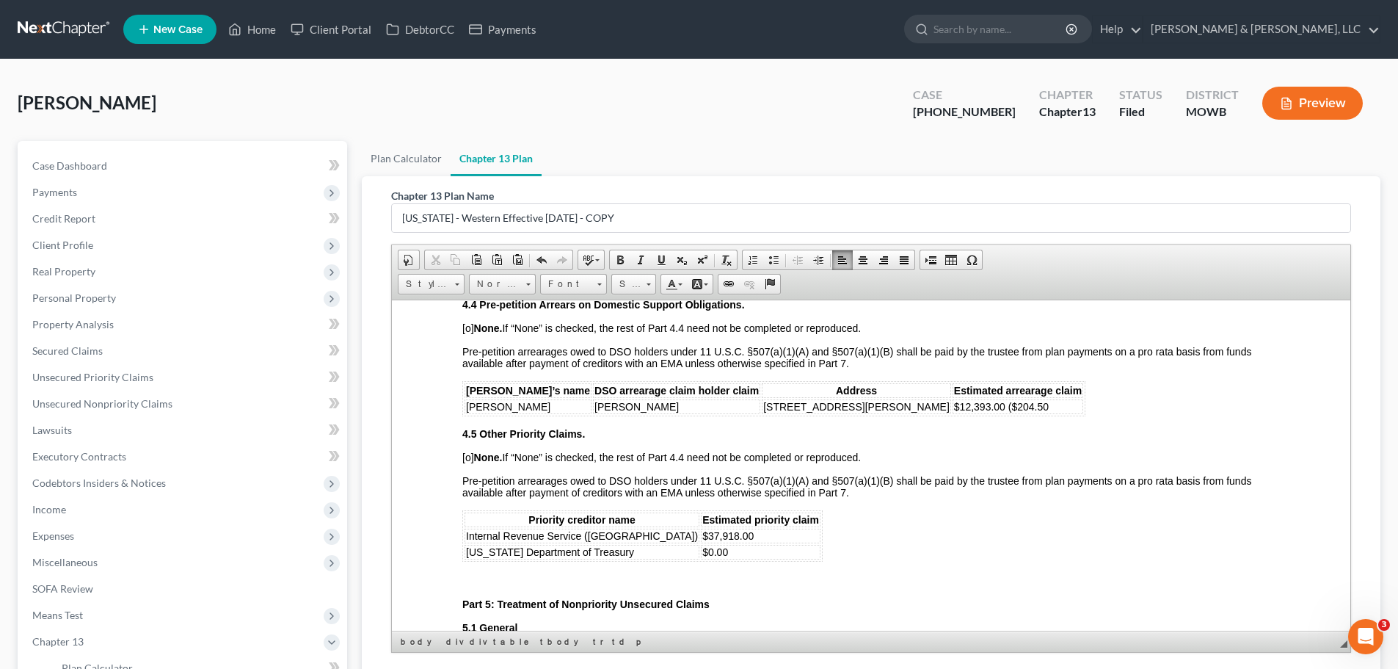
scroll to position [2202, 0]
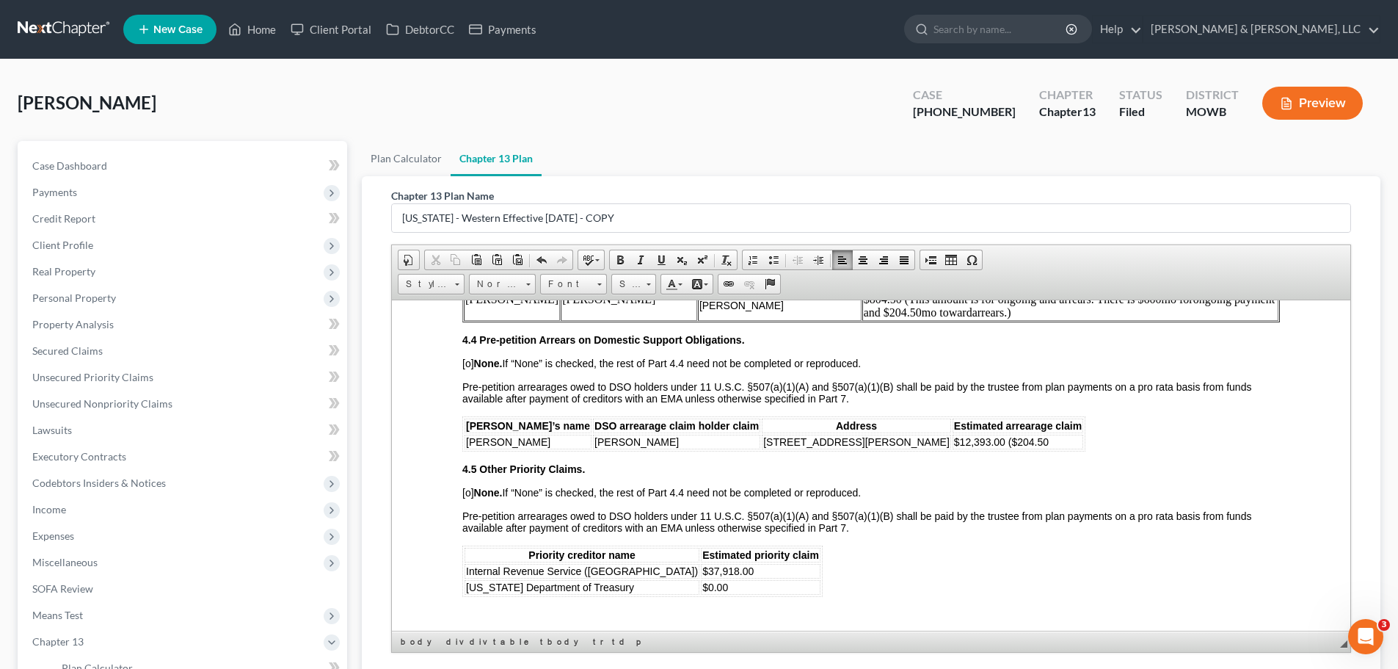
click at [989, 443] on td "$12,393.00 ($204.50" at bounding box center [1018, 441] width 131 height 15
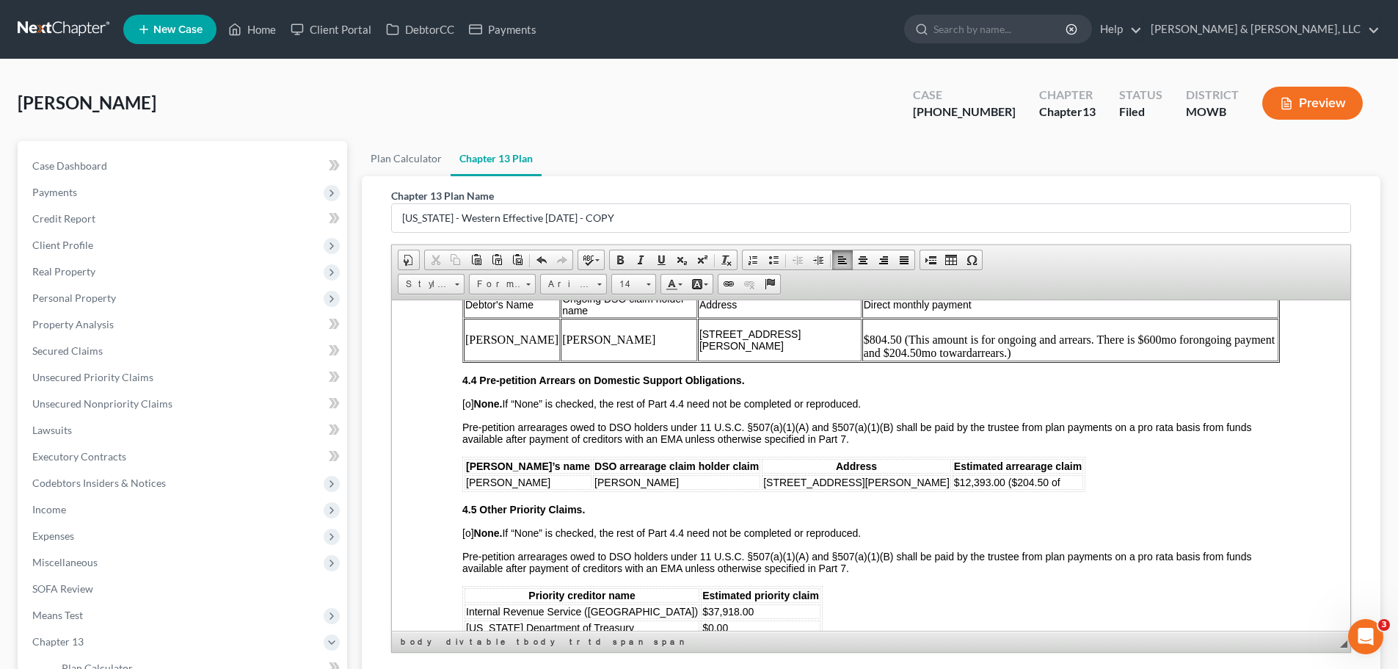
scroll to position [2128, 0]
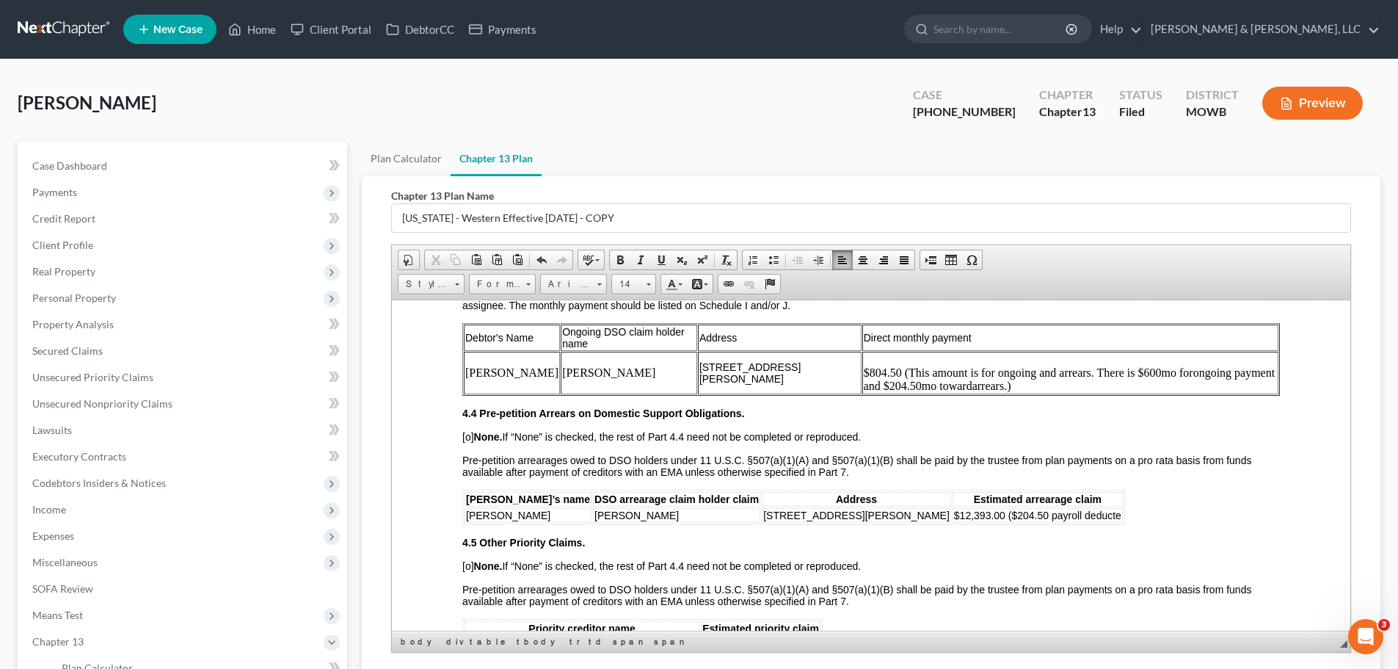
click at [988, 512] on span "$12,393.00 ($204.50 payroll deducte" at bounding box center [1037, 515] width 167 height 12
click at [1066, 517] on span "$12,393.00 ($204.50 of payroll deducte" at bounding box center [1043, 515] width 179 height 12
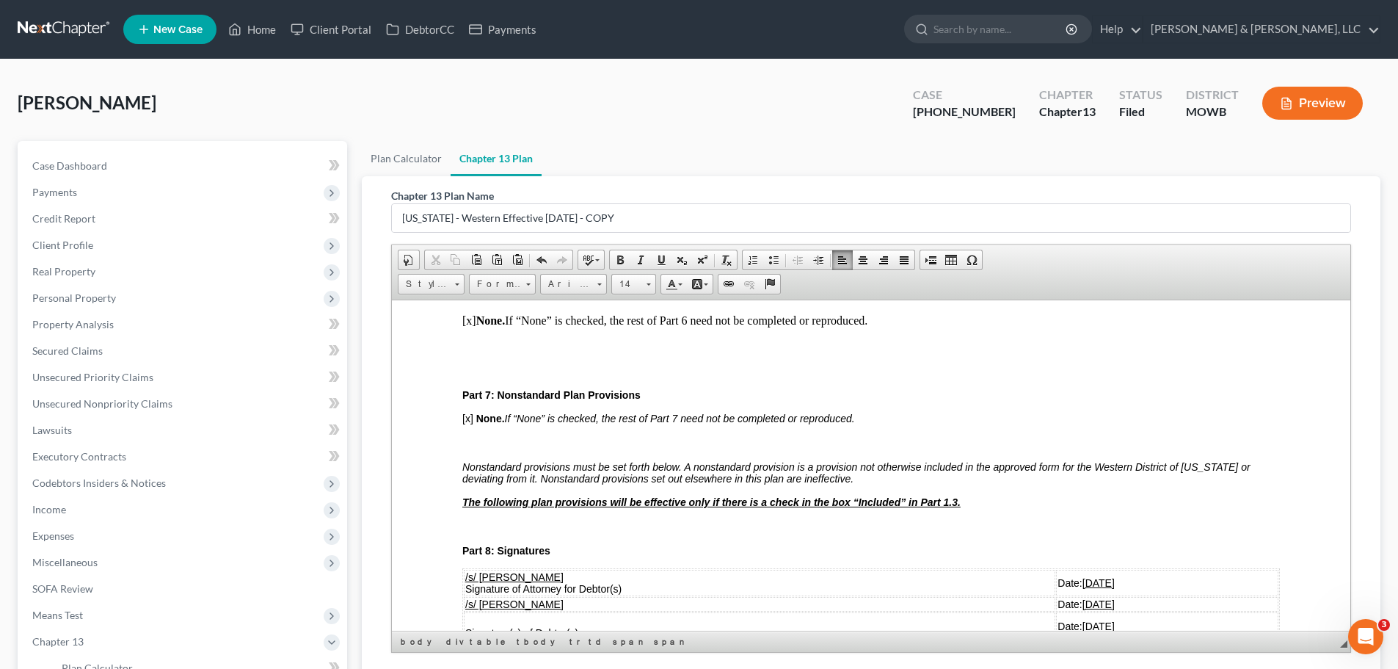
scroll to position [3156, 0]
click at [464, 418] on span "[x]" at bounding box center [467, 417] width 11 height 12
click at [869, 411] on p "[o] None. If “None” is checked, the rest of Part 7 need not be completed or rep…" at bounding box center [871, 417] width 818 height 12
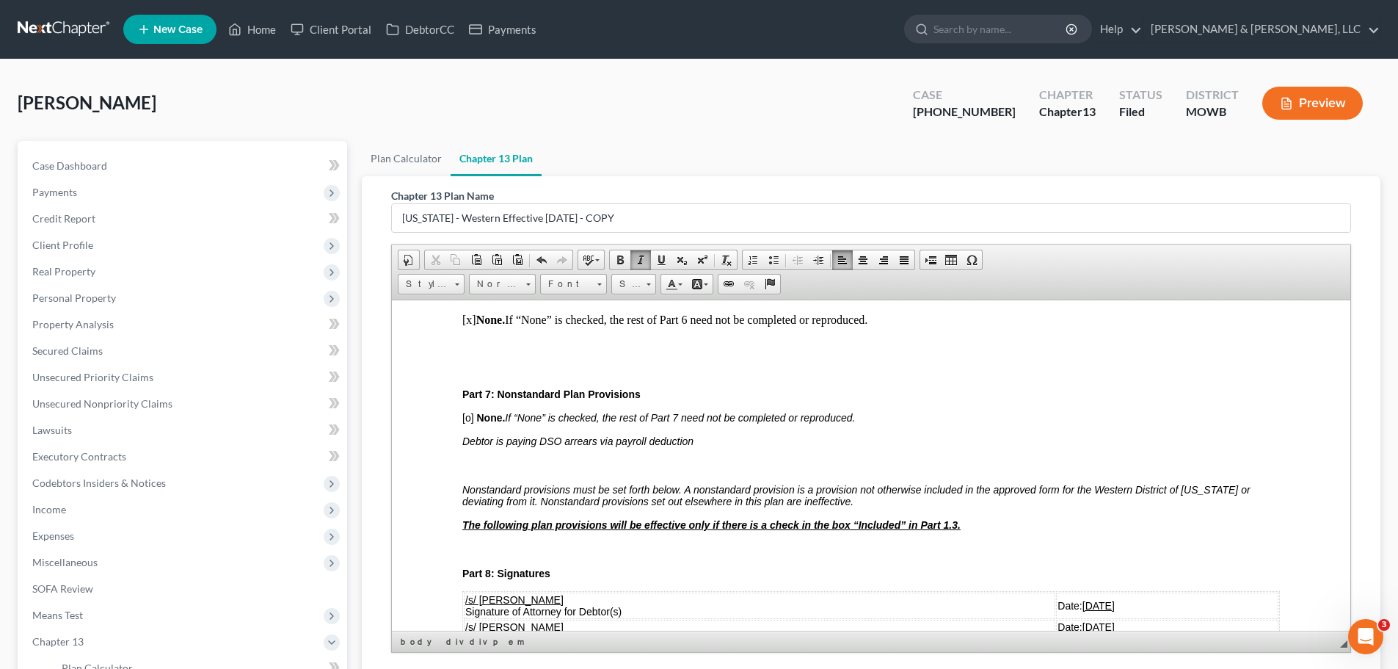
click at [715, 442] on p "Debtor is paying DSO arrears via payroll deduction" at bounding box center [871, 440] width 818 height 12
drag, startPoint x: 1105, startPoint y: 440, endPoint x: 1088, endPoint y: 442, distance: 17.7
click at [1088, 442] on em "Debtor is paying DSO arrears via payroll deduction through an agreement with th…" at bounding box center [826, 440] width 728 height 12
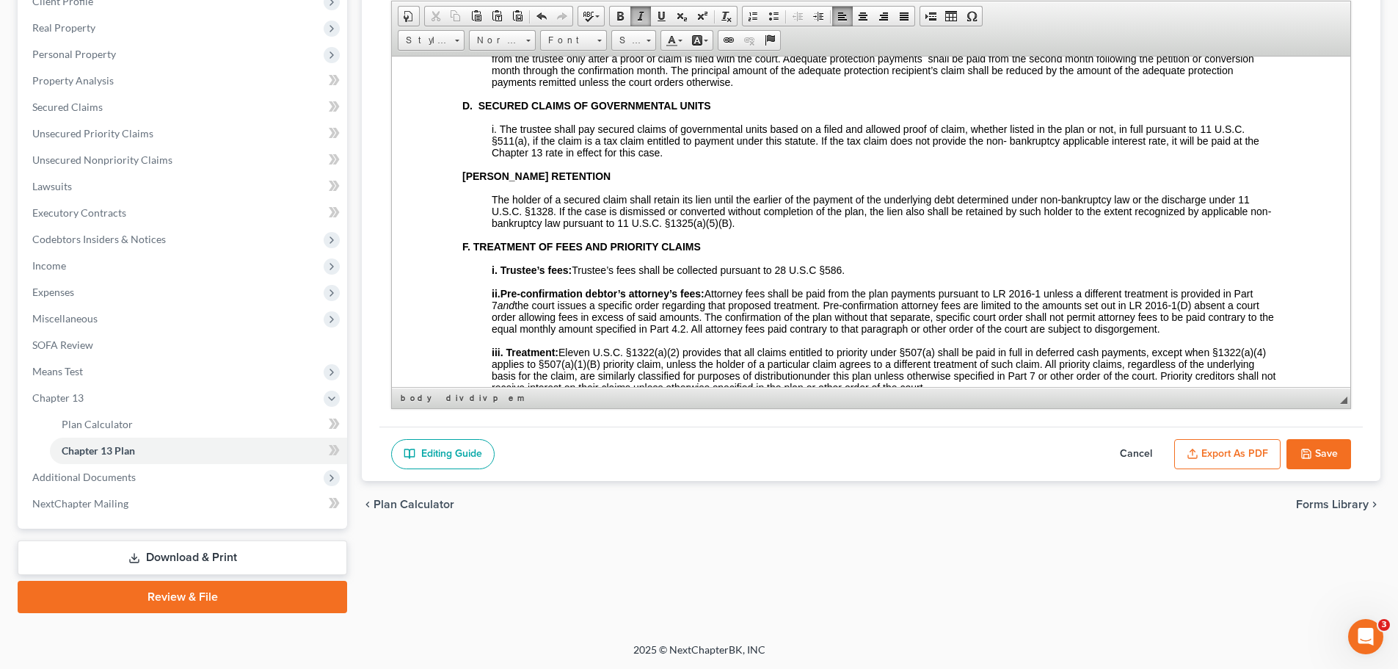
scroll to position [4550, 0]
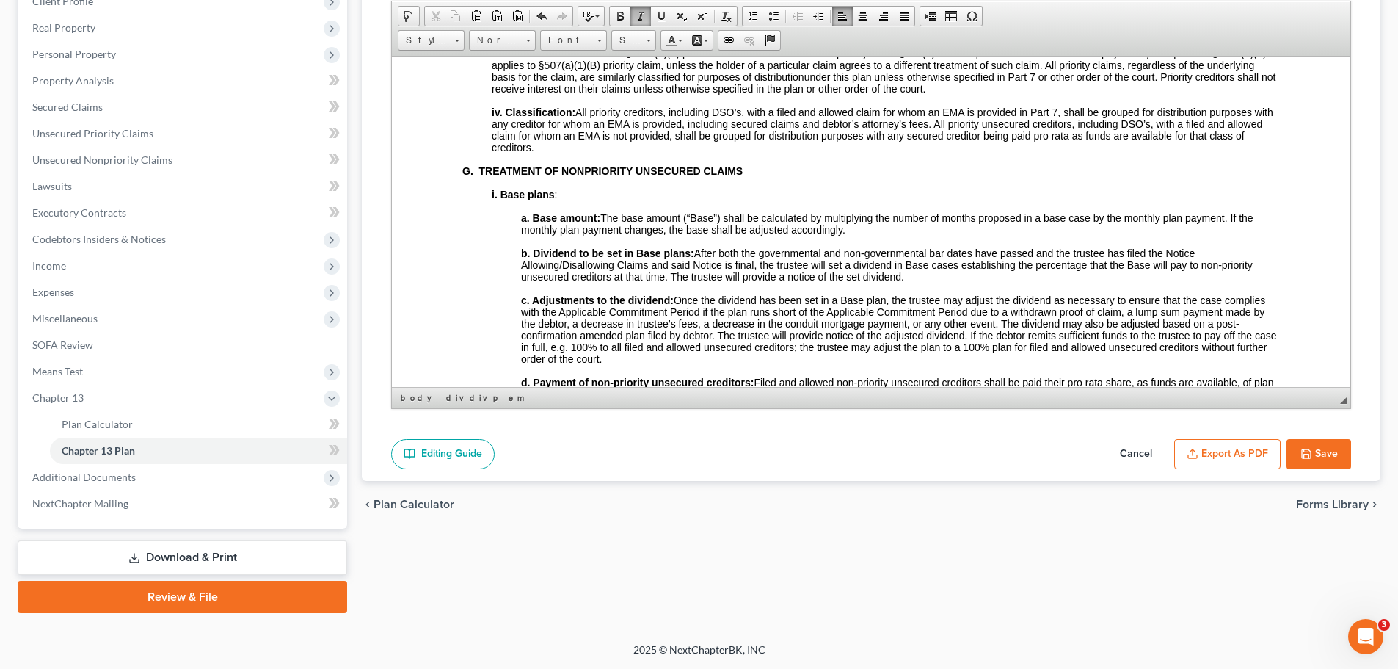
click at [1323, 449] on button "Save" at bounding box center [1318, 454] width 65 height 31
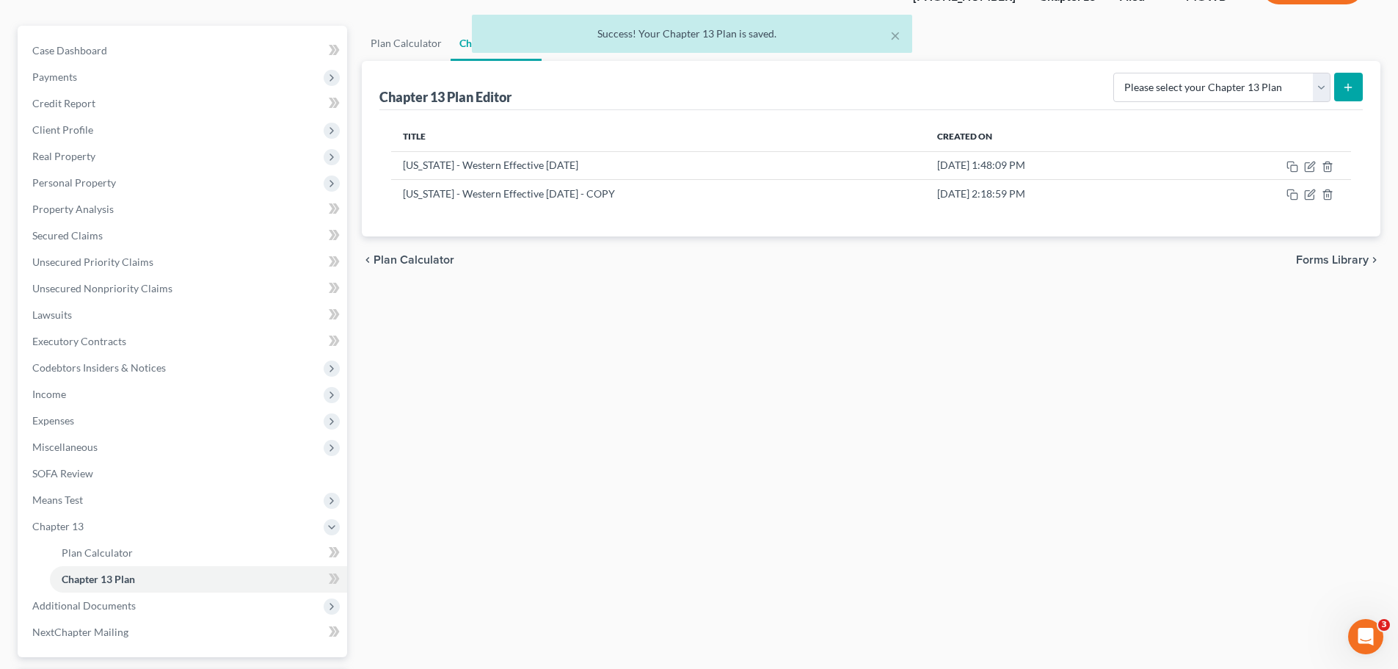
scroll to position [23, 0]
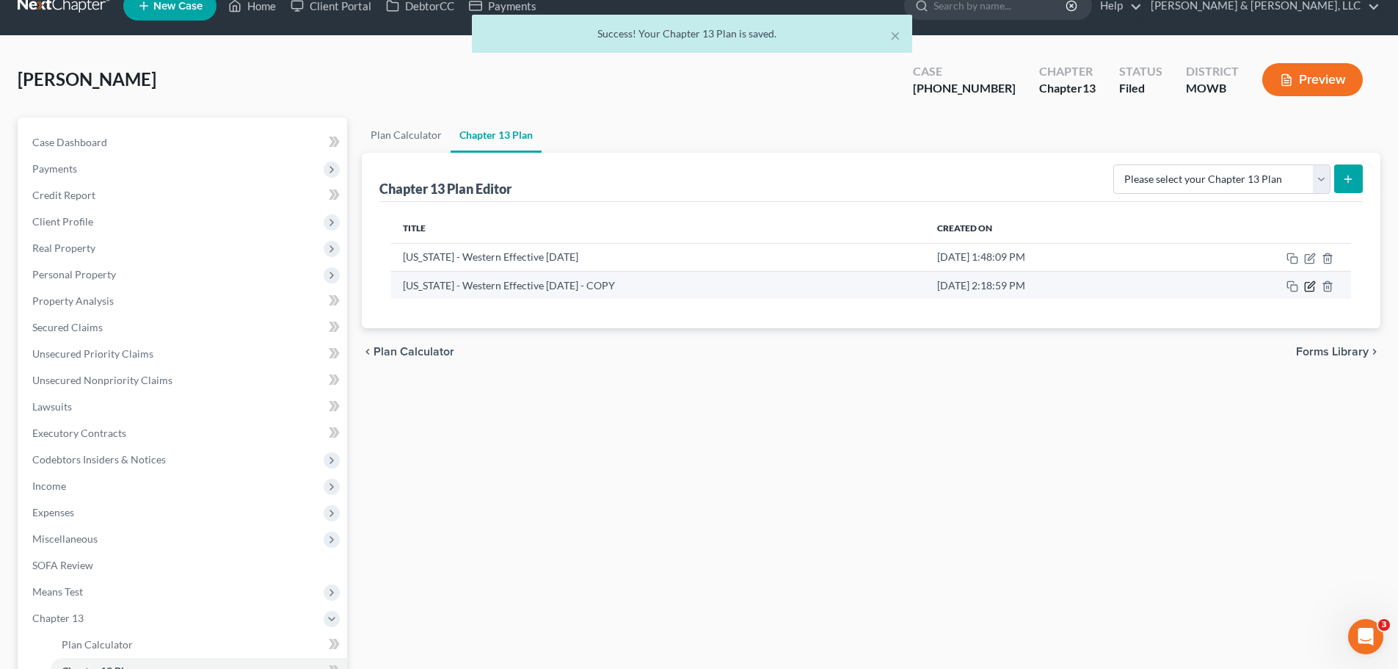
click at [1313, 283] on icon "button" at bounding box center [1310, 286] width 12 height 12
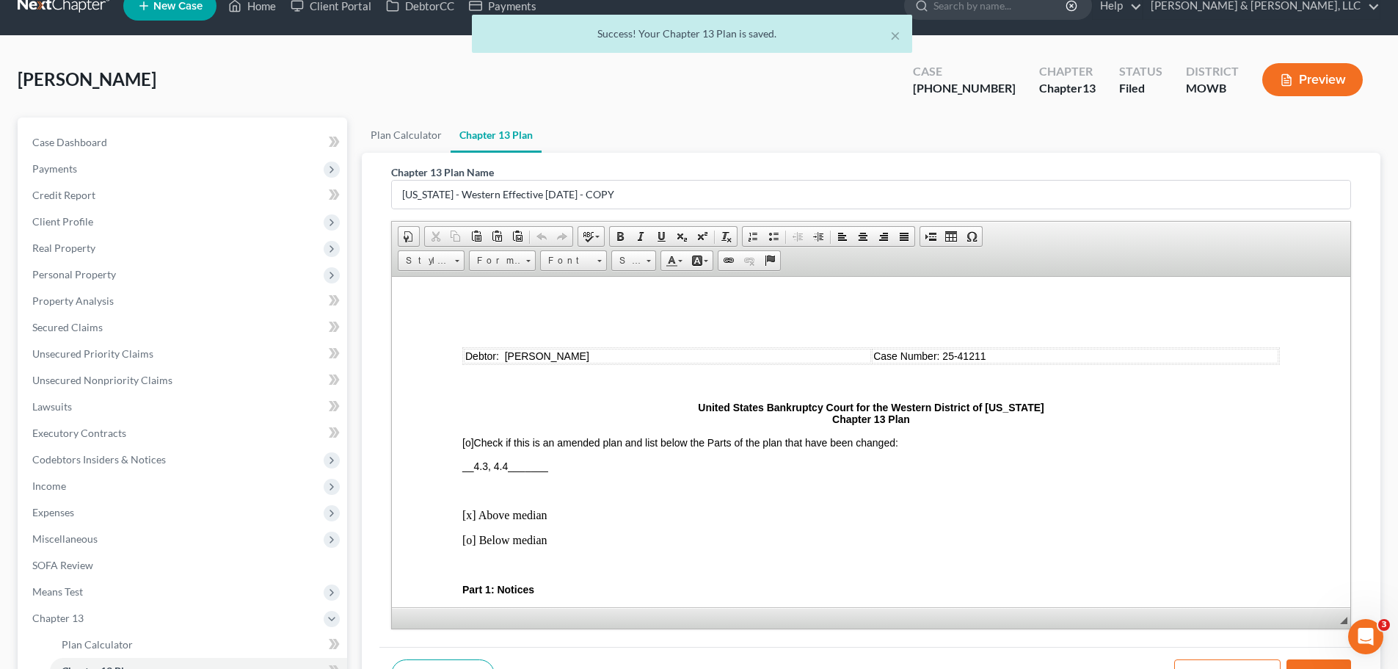
scroll to position [73, 0]
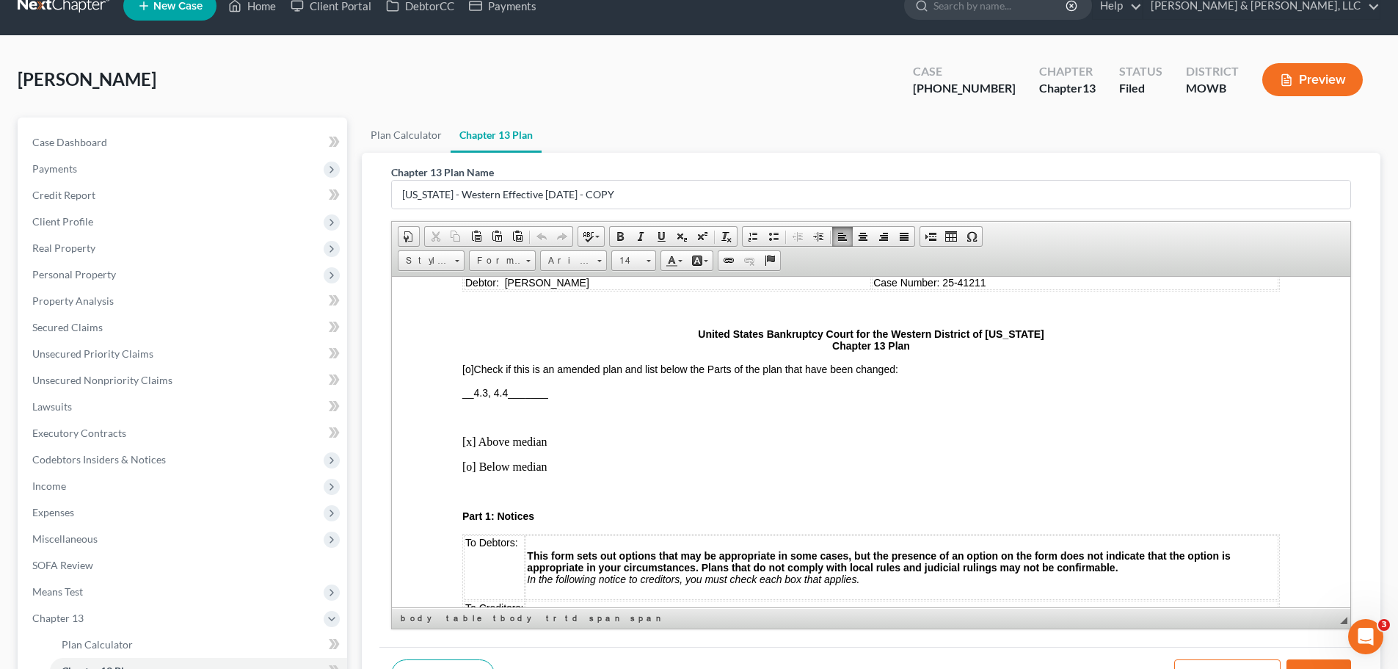
click at [510, 393] on span "__4.3, 4.4_______" at bounding box center [505, 392] width 86 height 12
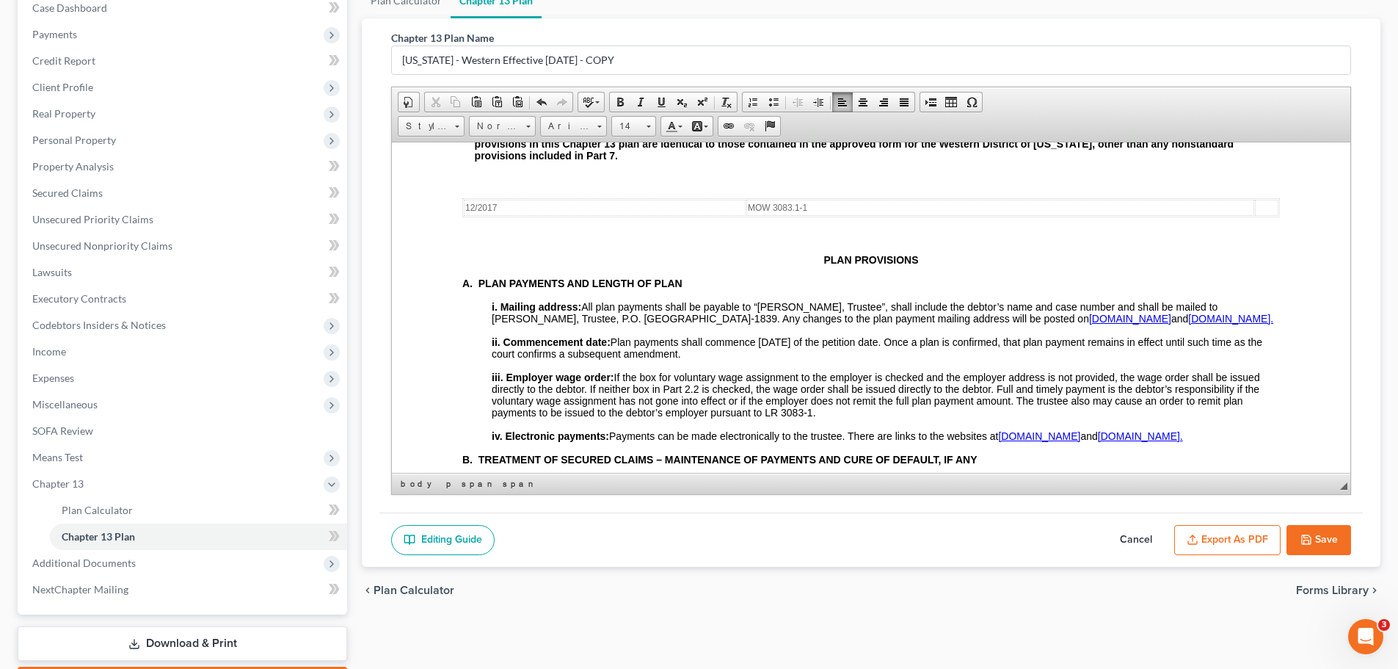
scroll to position [170, 0]
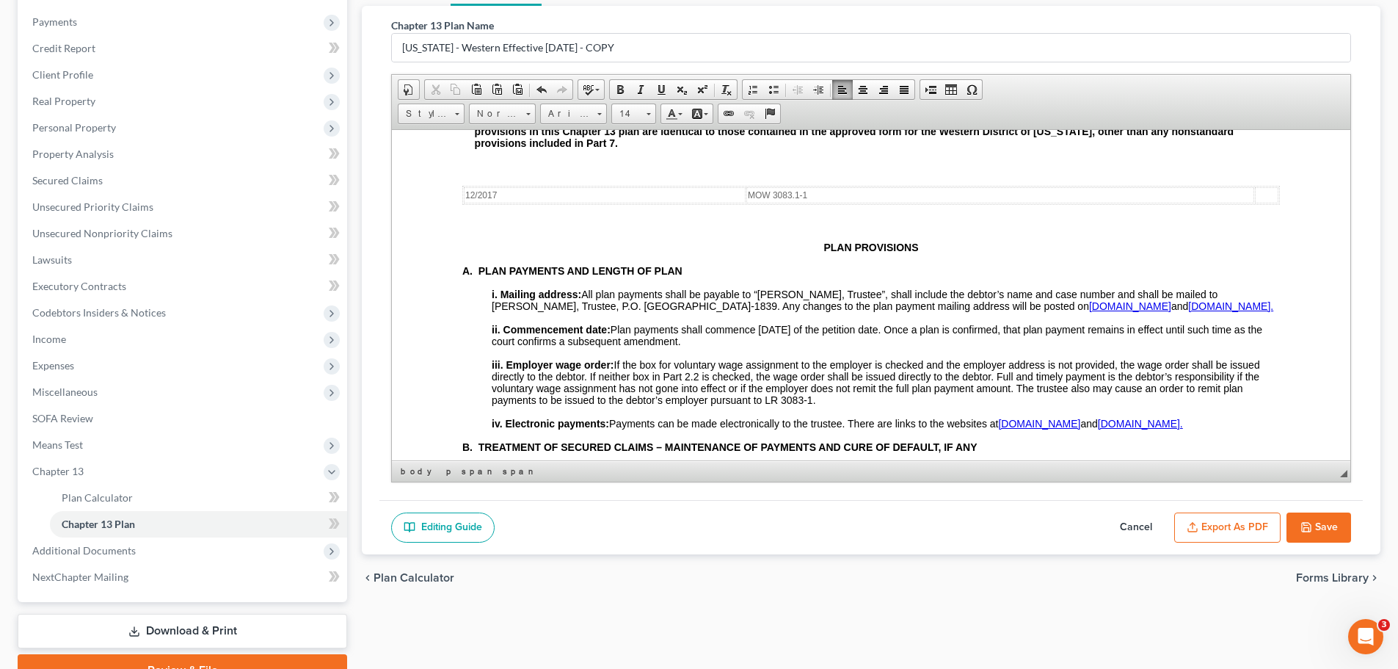
click at [1244, 535] on button "Export as PDF" at bounding box center [1227, 527] width 106 height 31
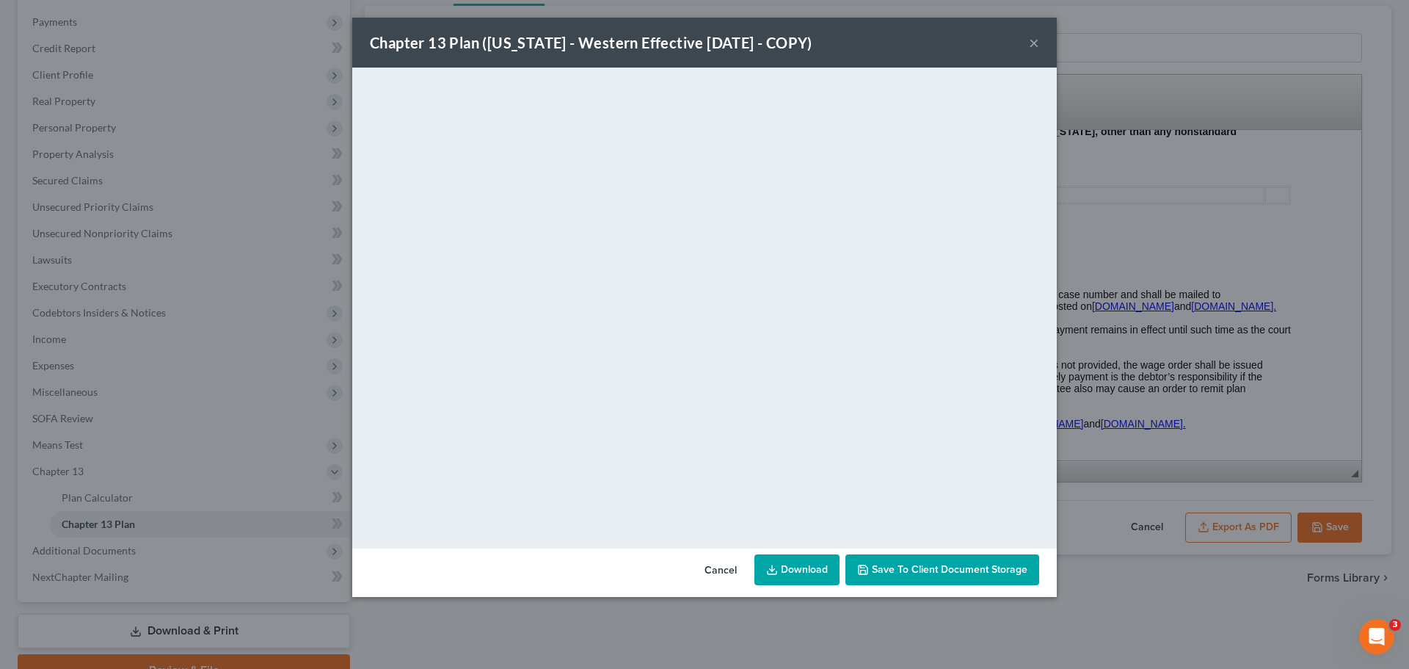
click at [1036, 49] on button "×" at bounding box center [1034, 43] width 10 height 18
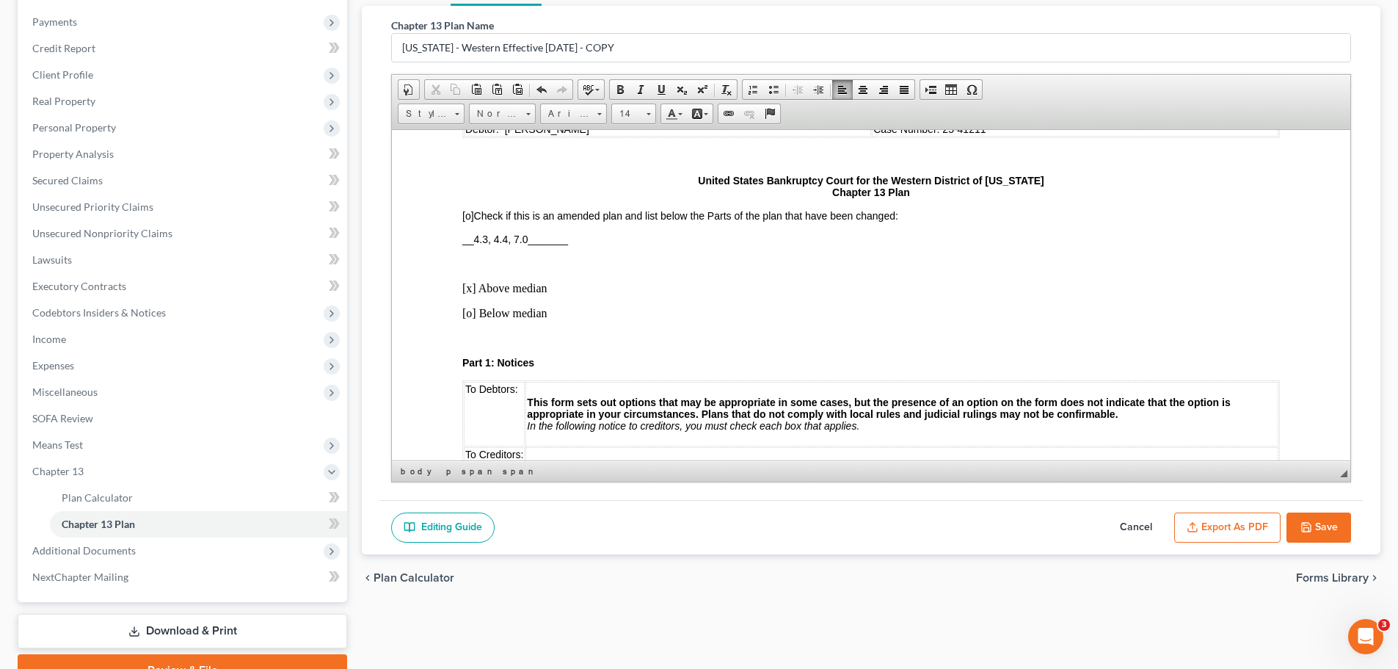
scroll to position [0, 0]
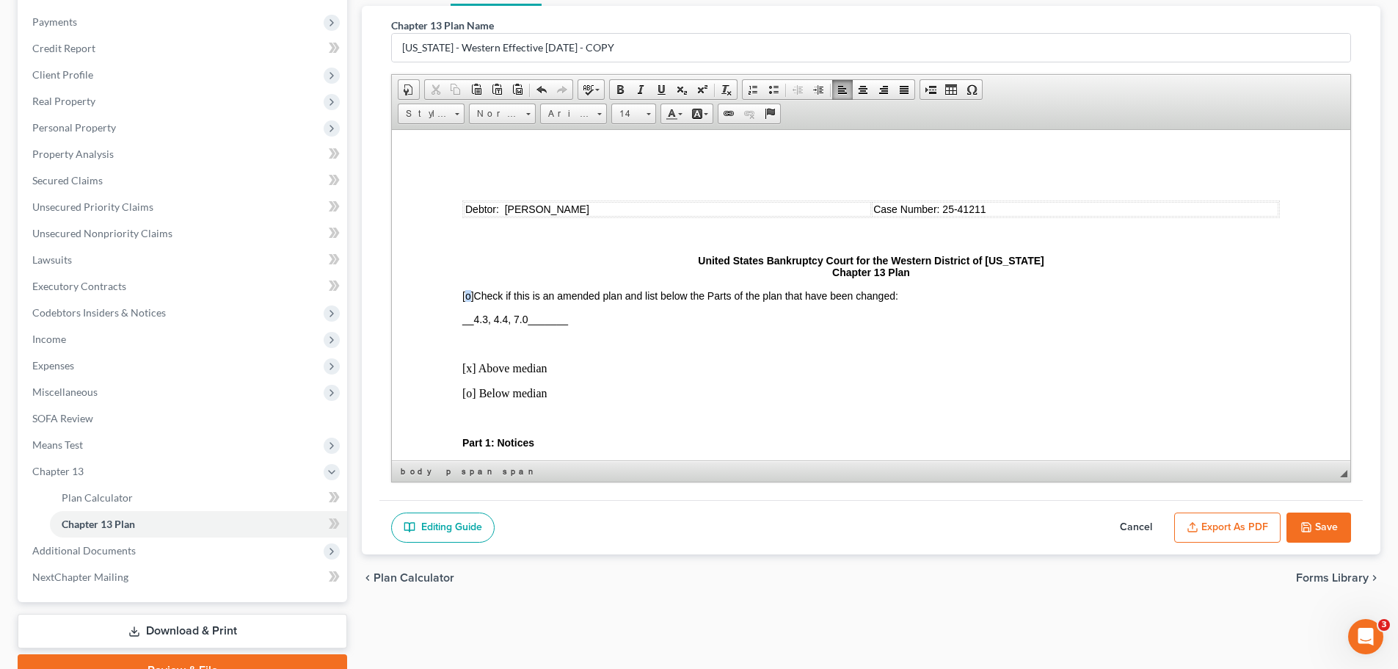
click at [466, 296] on span "[o]" at bounding box center [468, 295] width 12 height 12
click at [1304, 524] on polyline "button" at bounding box center [1305, 524] width 4 height 2
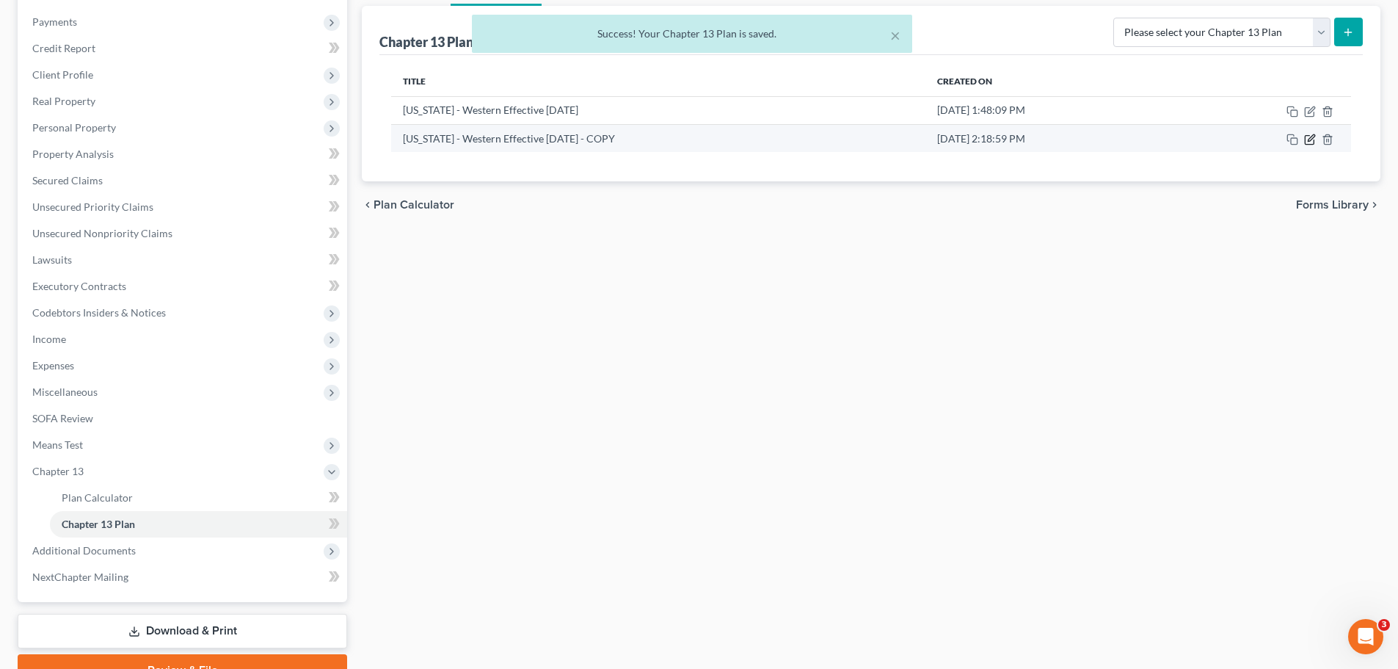
click at [1309, 137] on icon "button" at bounding box center [1310, 140] width 12 height 12
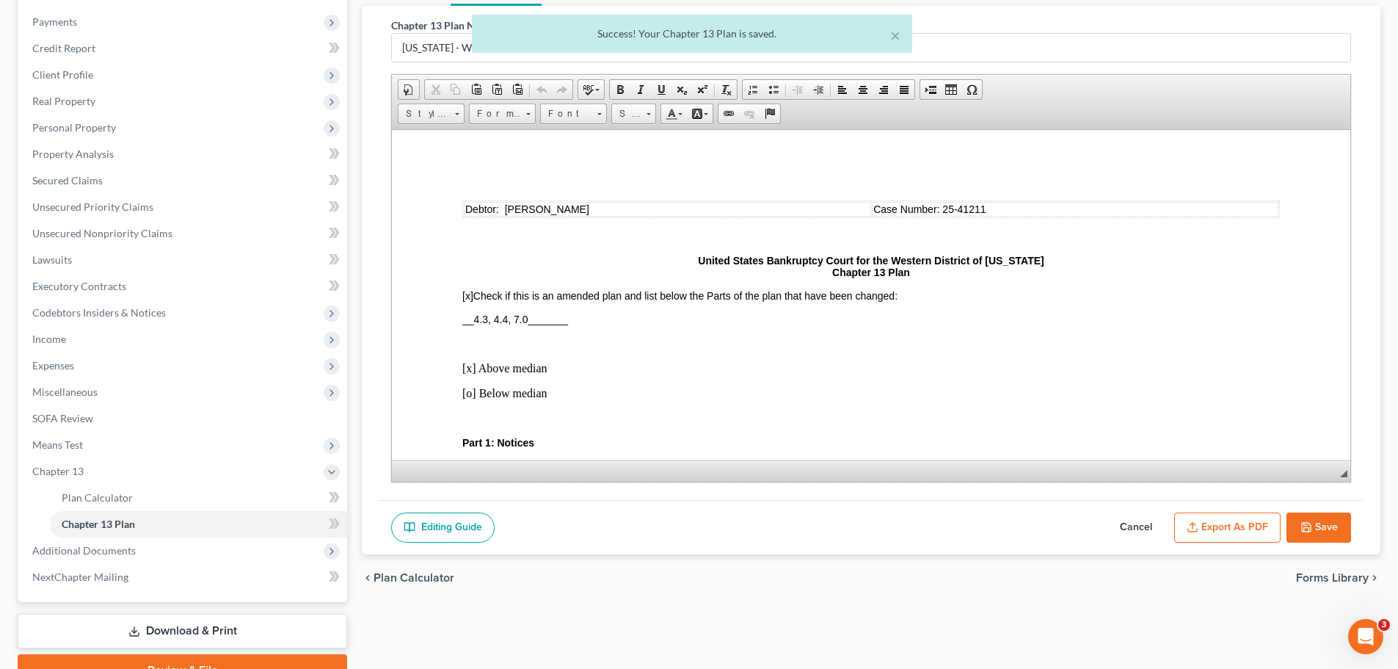
click at [1206, 521] on button "Export as PDF" at bounding box center [1227, 527] width 106 height 31
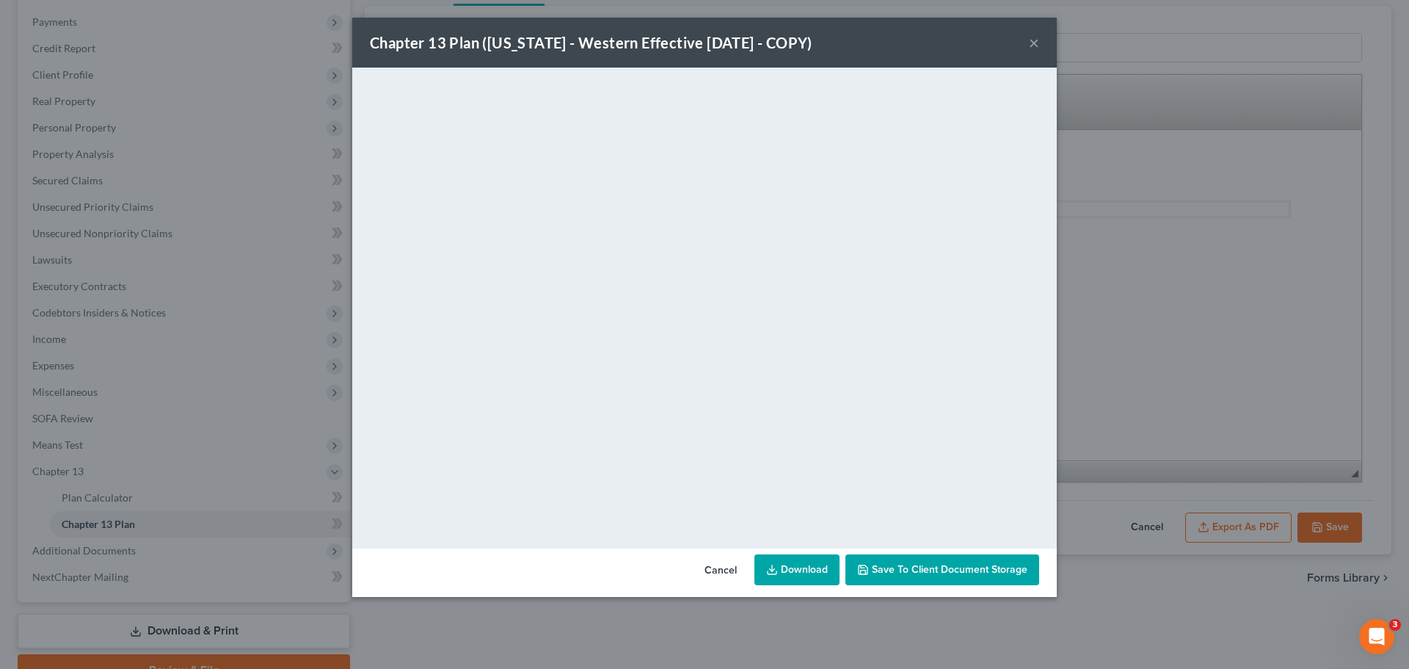
click at [1034, 38] on button "×" at bounding box center [1034, 43] width 10 height 18
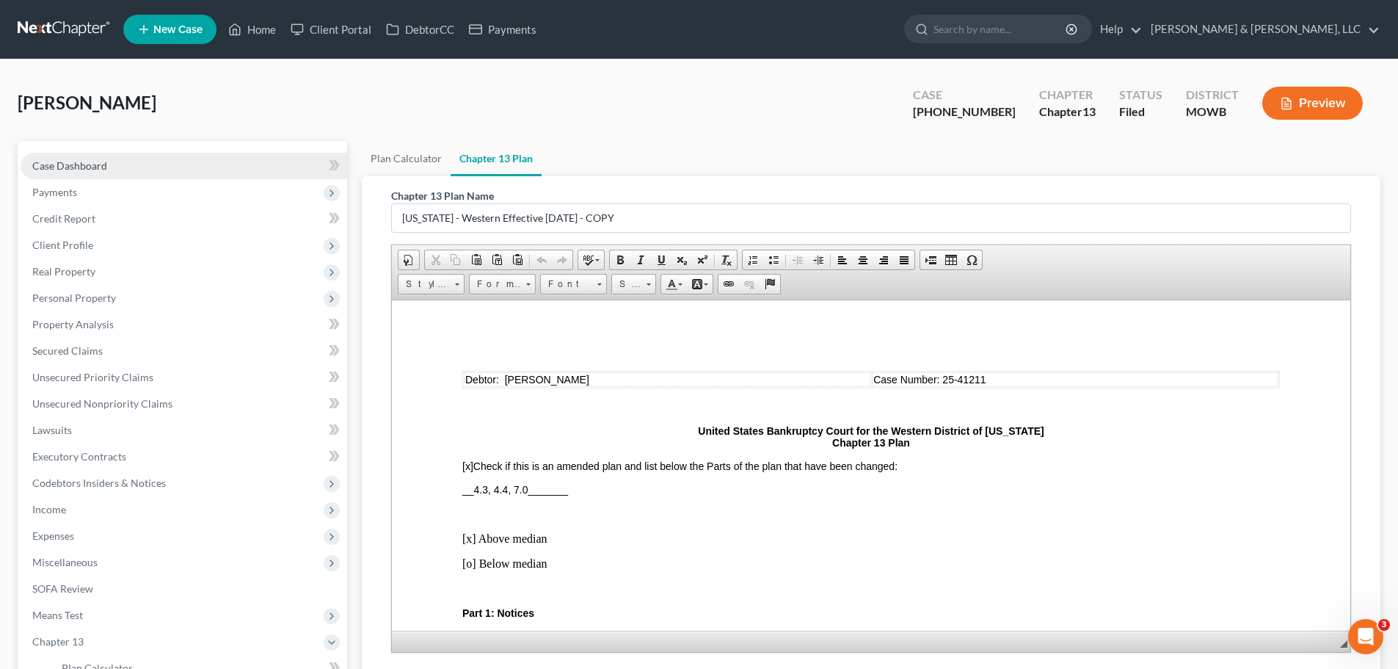
click at [111, 162] on link "Case Dashboard" at bounding box center [184, 166] width 327 height 26
select select "6"
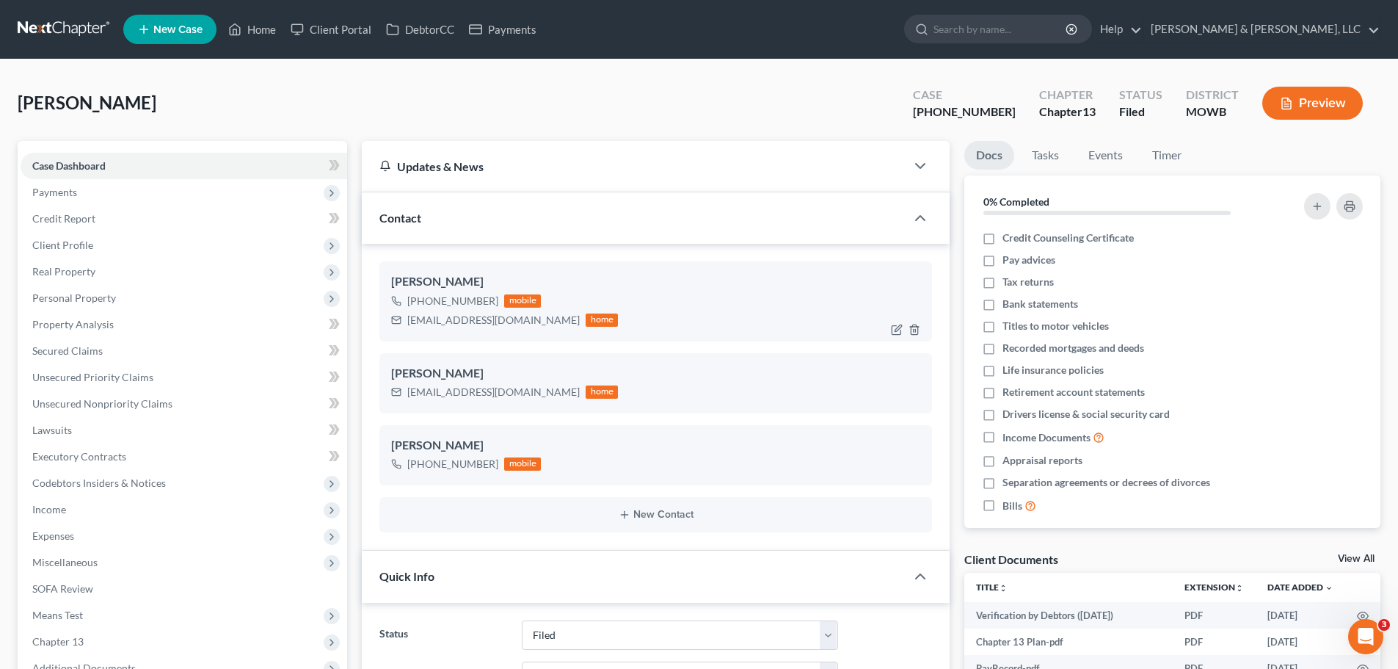
scroll to position [330, 0]
drag, startPoint x: 408, startPoint y: 322, endPoint x: 505, endPoint y: 321, distance: 96.9
click at [505, 321] on div "gmkoch08@gmail.com" at bounding box center [493, 320] width 172 height 15
copy div "gmkoch08@gmail.com"
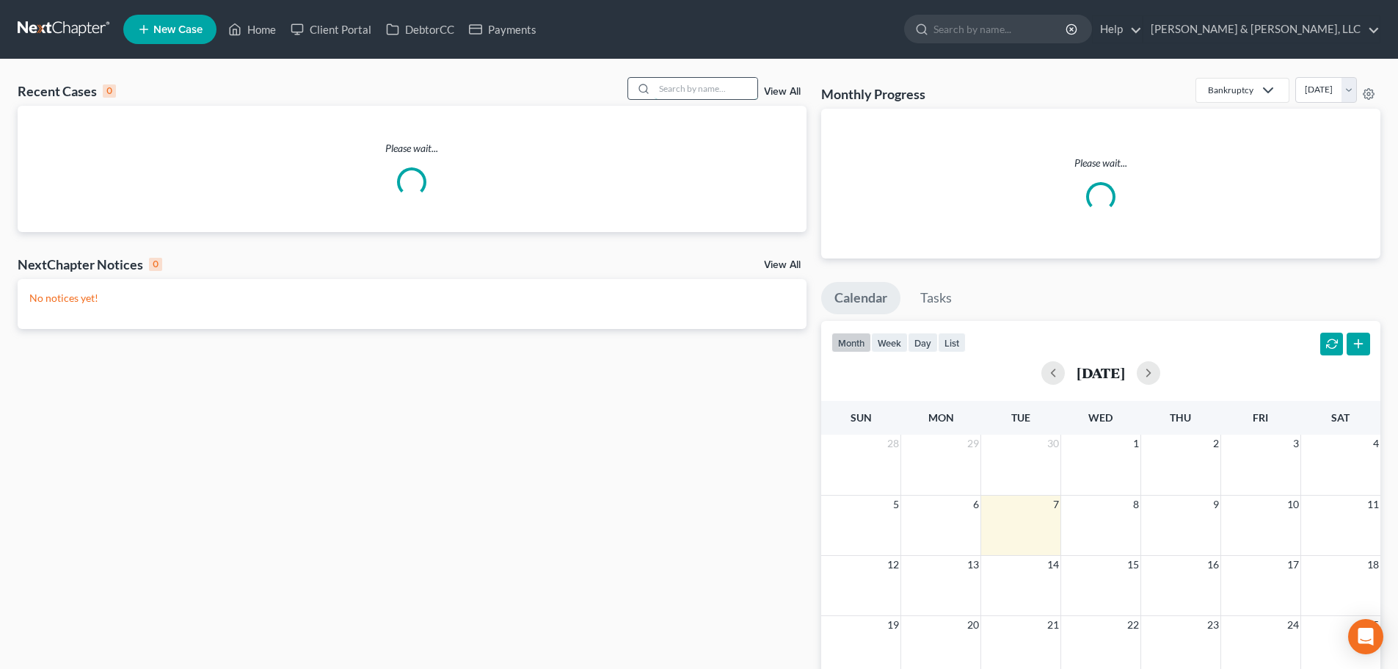
click at [707, 94] on input "search" at bounding box center [706, 88] width 103 height 21
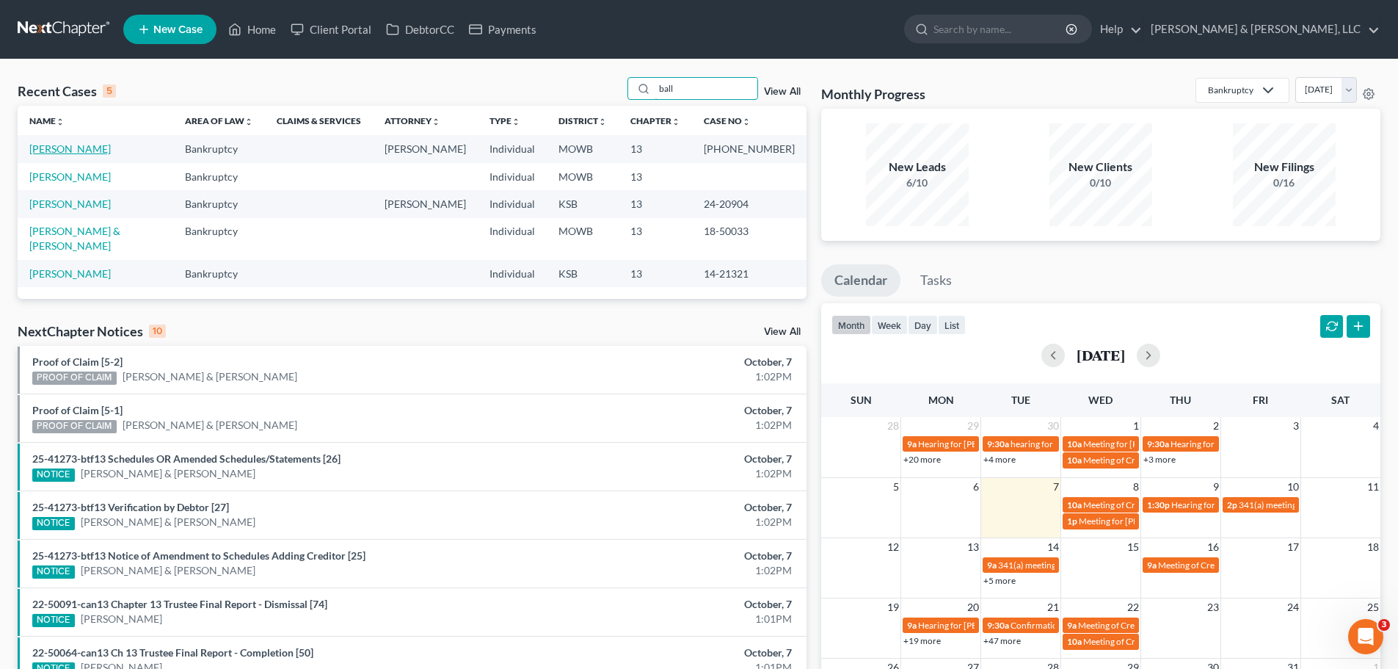
type input "ball"
click at [77, 152] on link "[PERSON_NAME]" at bounding box center [69, 148] width 81 height 12
select select "6"
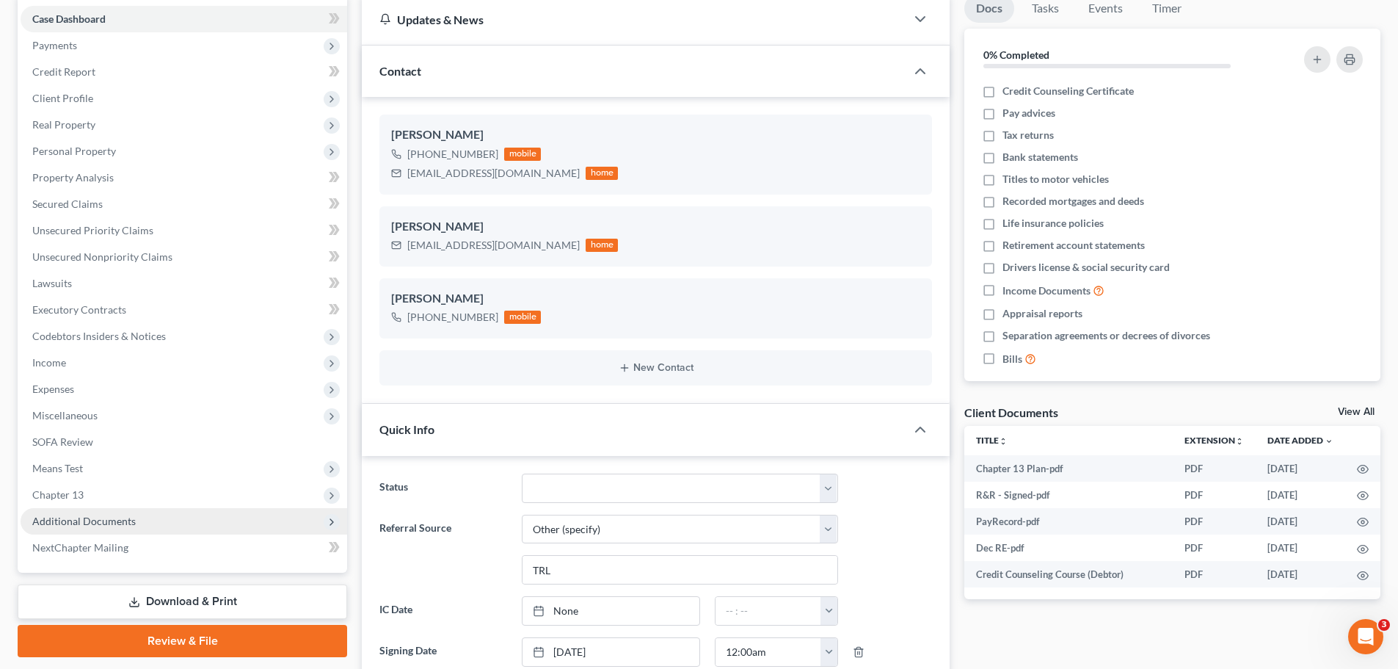
scroll to position [432, 0]
click at [120, 526] on span "Additional Documents" at bounding box center [83, 520] width 103 height 12
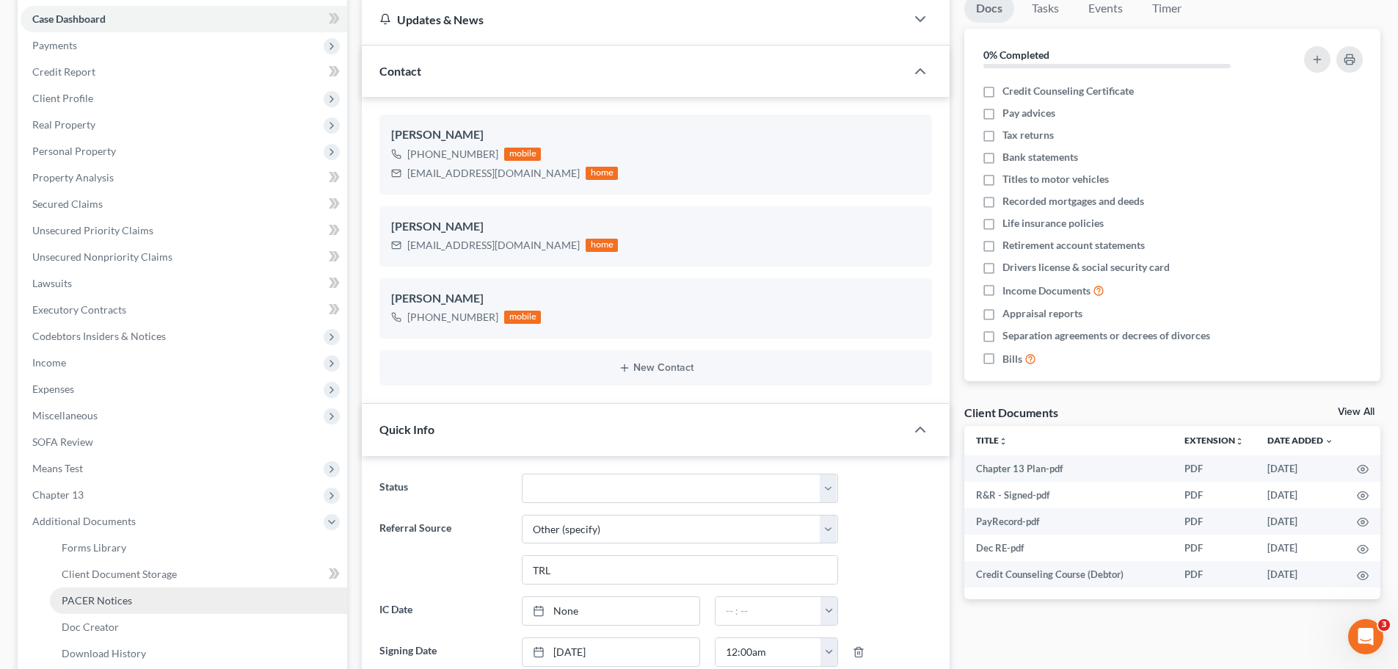
click at [107, 594] on span "PACER Notices" at bounding box center [97, 600] width 70 height 12
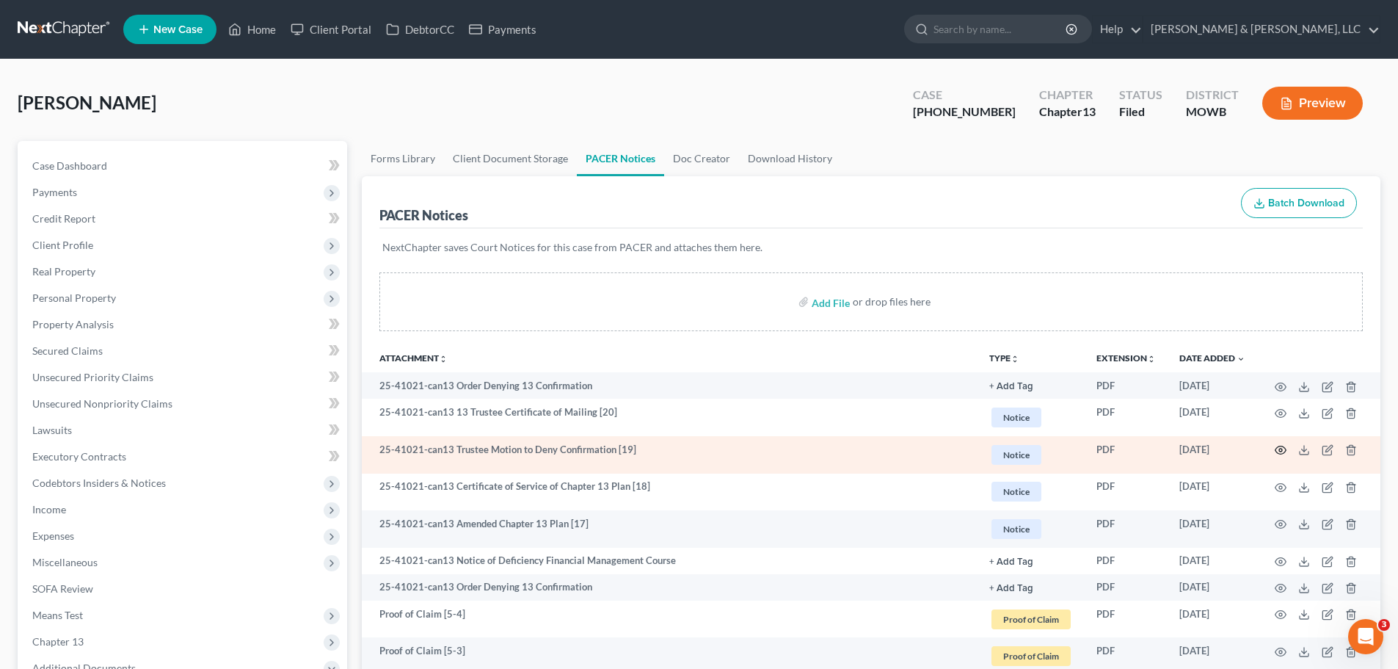
click at [1281, 451] on circle "button" at bounding box center [1280, 449] width 3 height 3
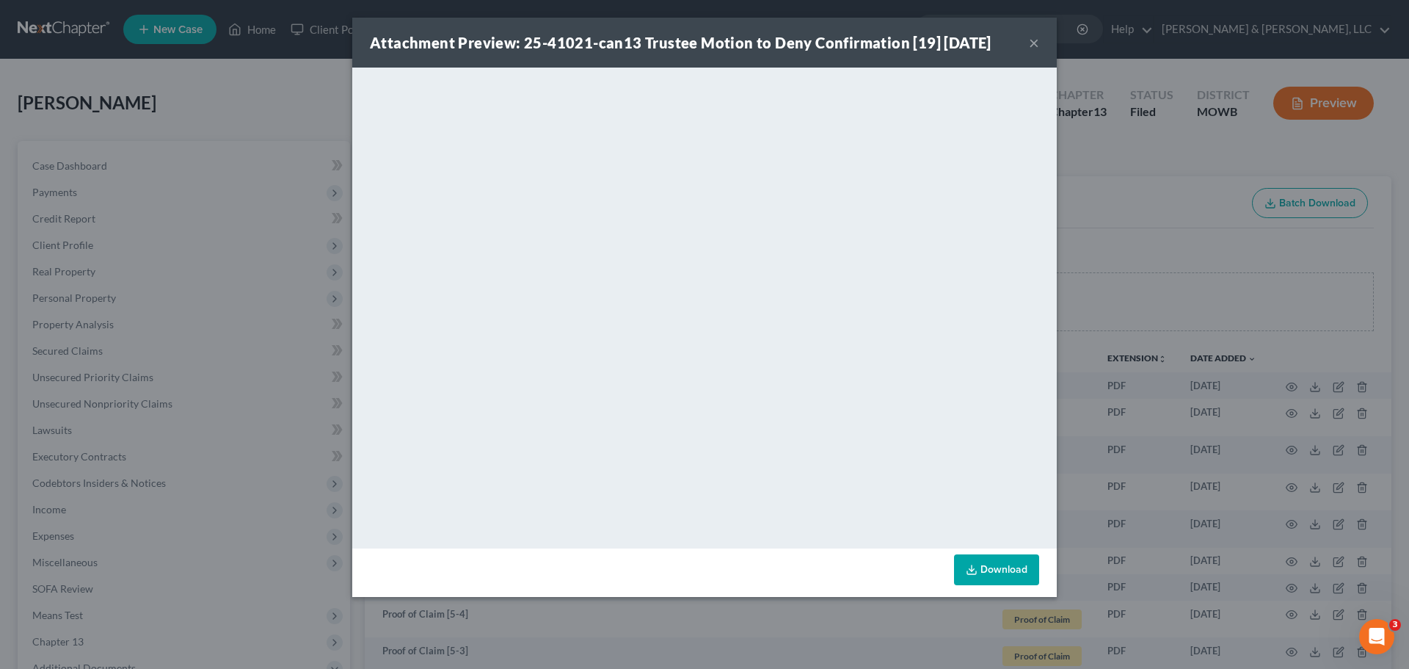
click at [1036, 42] on button "×" at bounding box center [1034, 43] width 10 height 18
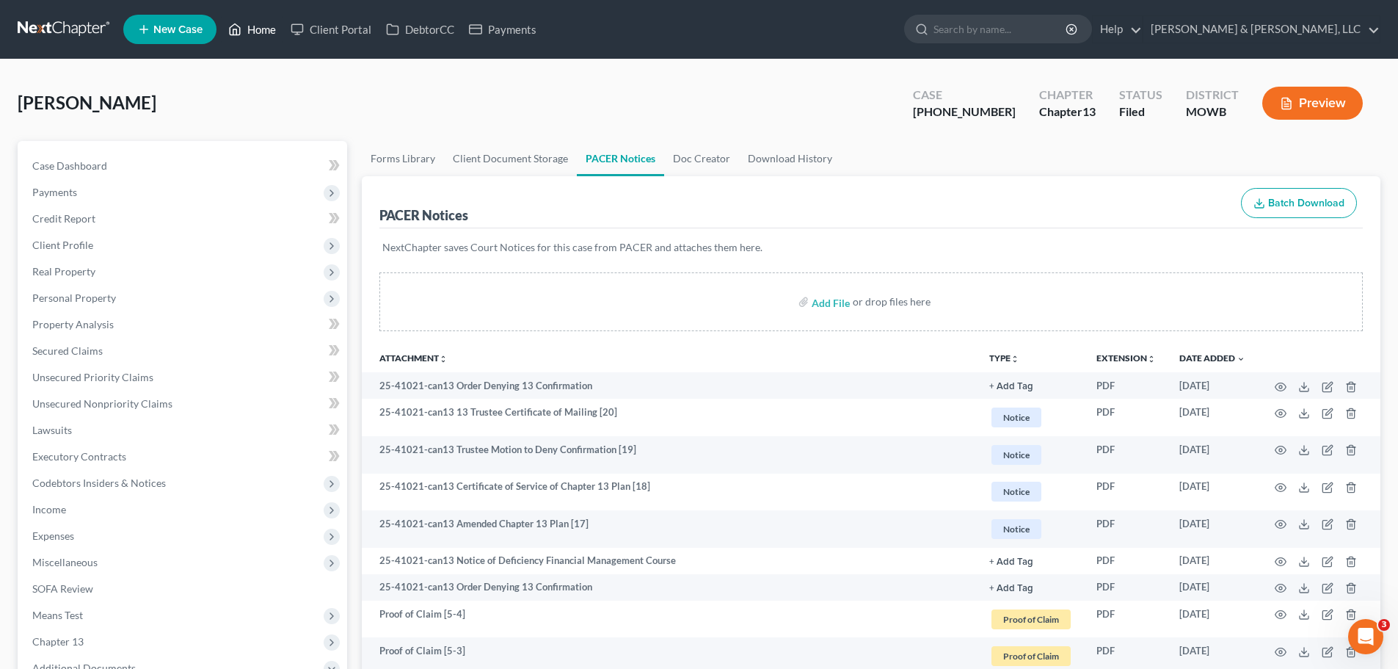
click at [265, 34] on link "Home" at bounding box center [252, 29] width 62 height 26
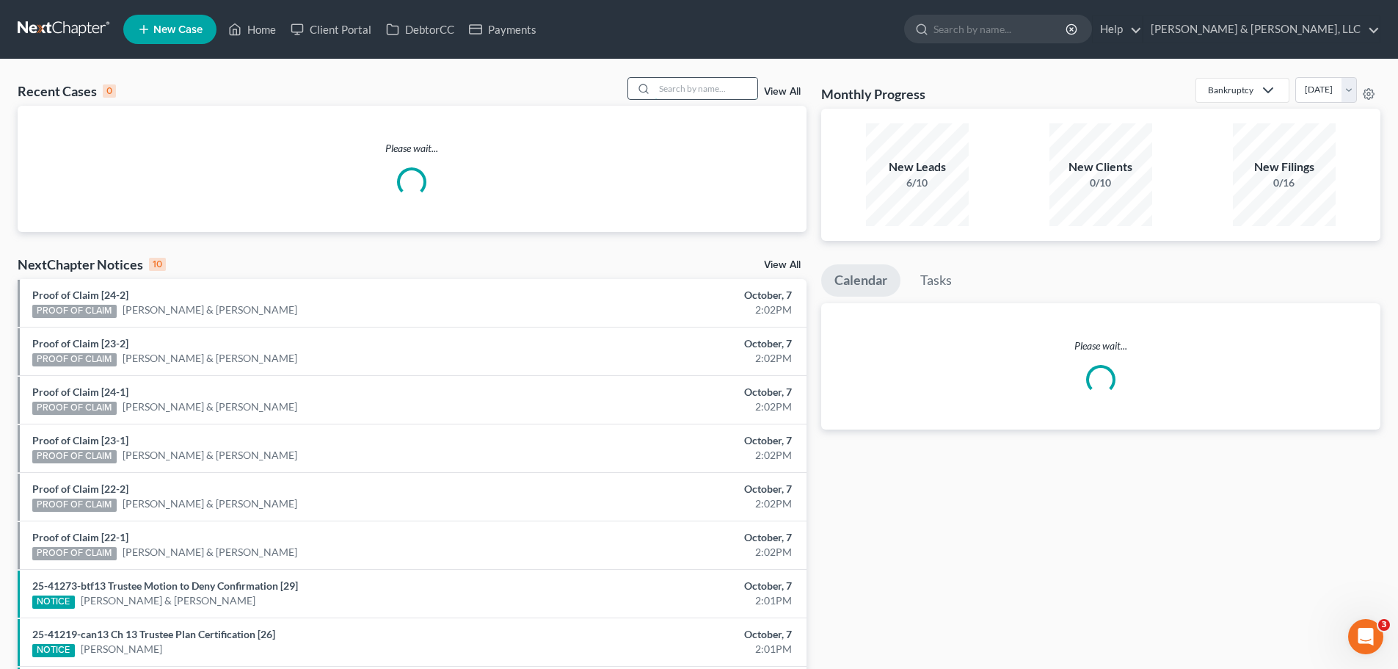
click at [694, 98] on input "search" at bounding box center [706, 88] width 103 height 21
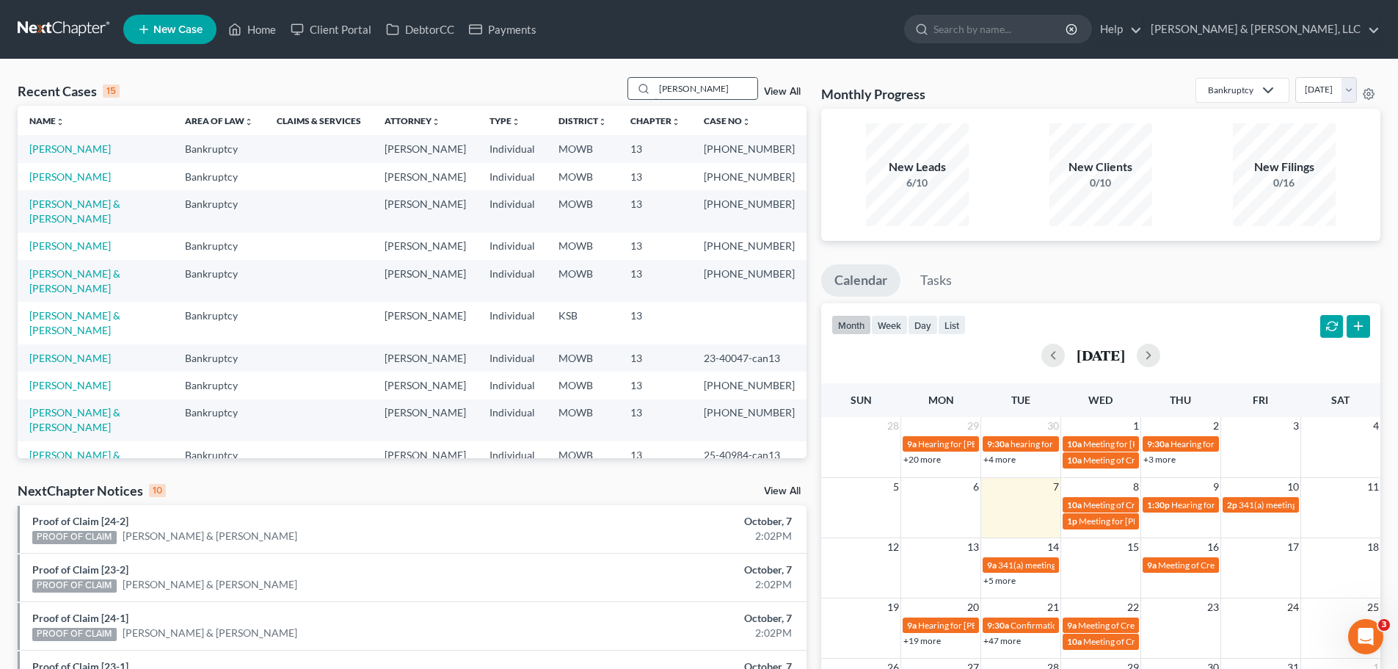
type input "koch"
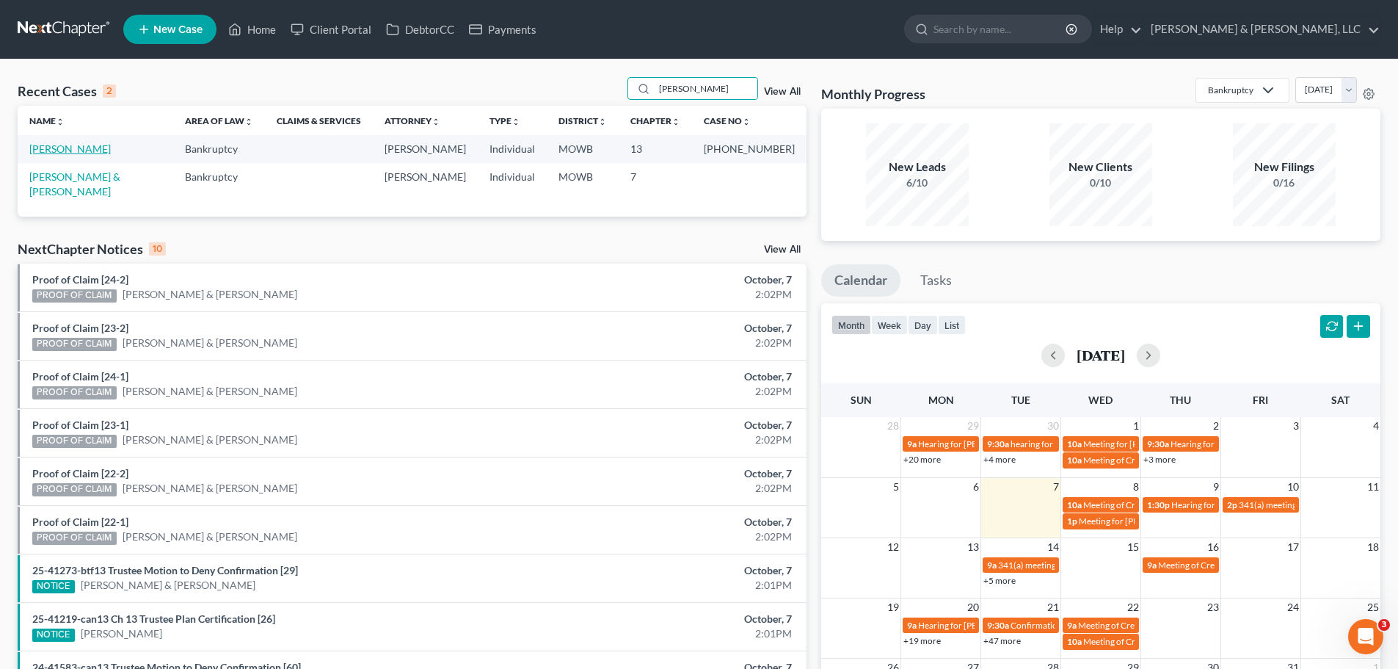
click at [87, 149] on link "[PERSON_NAME]" at bounding box center [69, 148] width 81 height 12
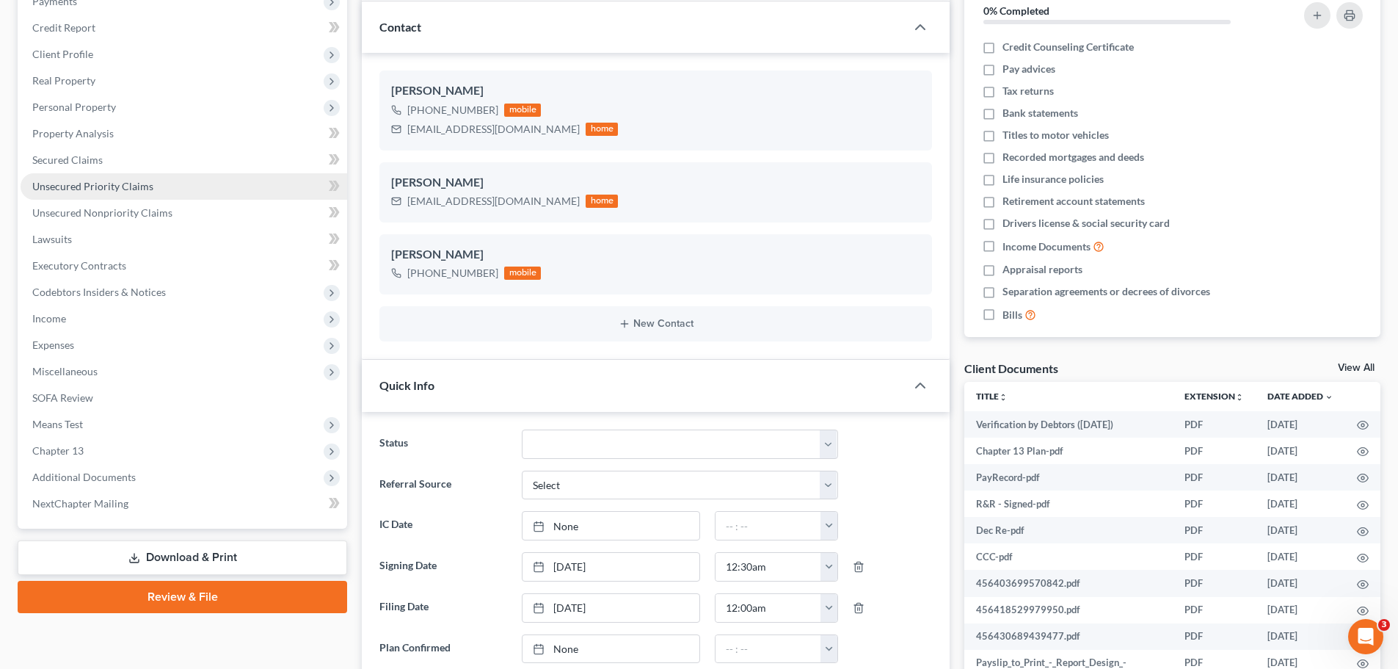
click at [123, 187] on span "Unsecured Priority Claims" at bounding box center [92, 186] width 121 height 12
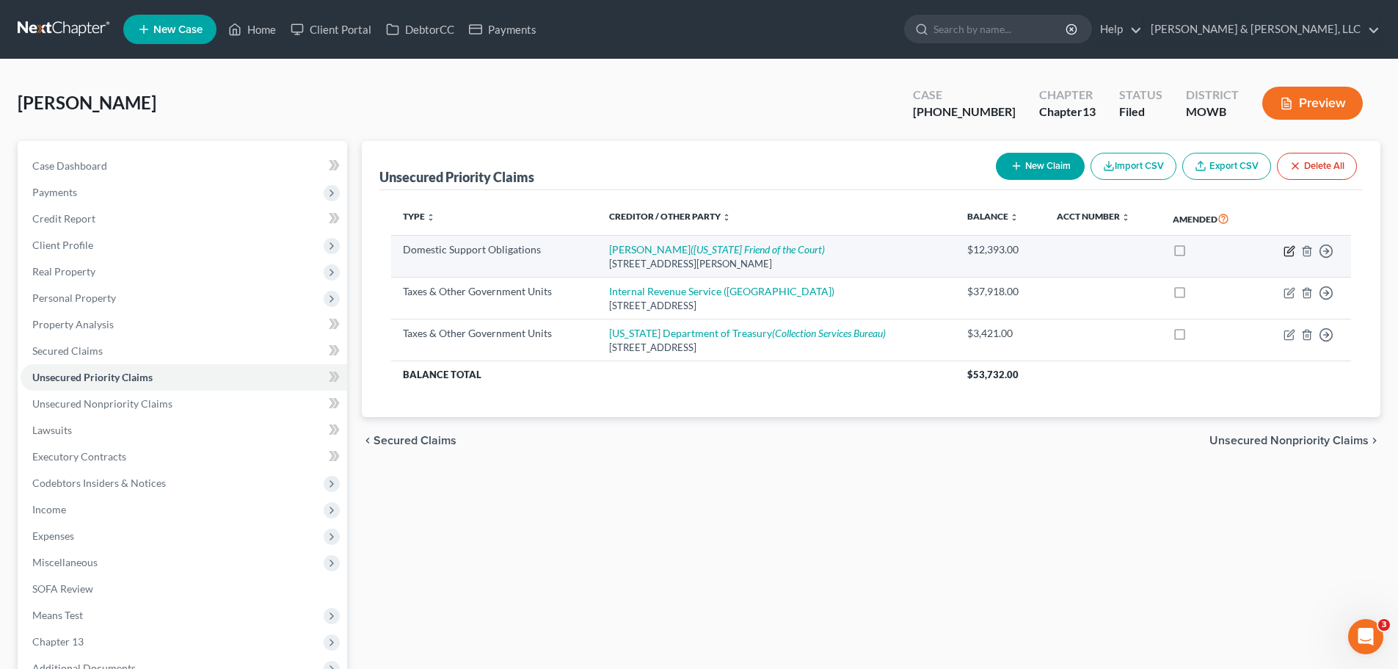
click at [1291, 250] on icon "button" at bounding box center [1290, 249] width 7 height 7
select select "23"
select select "0"
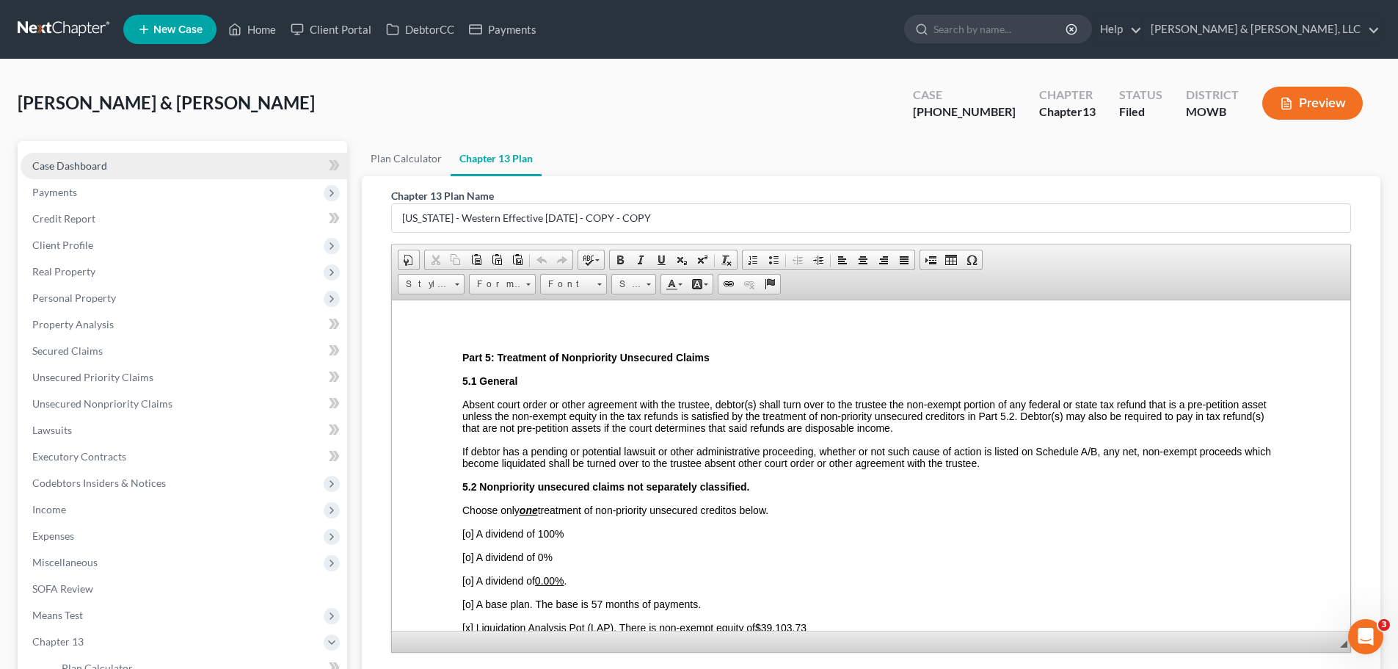
click at [139, 171] on link "Case Dashboard" at bounding box center [184, 166] width 327 height 26
select select "2"
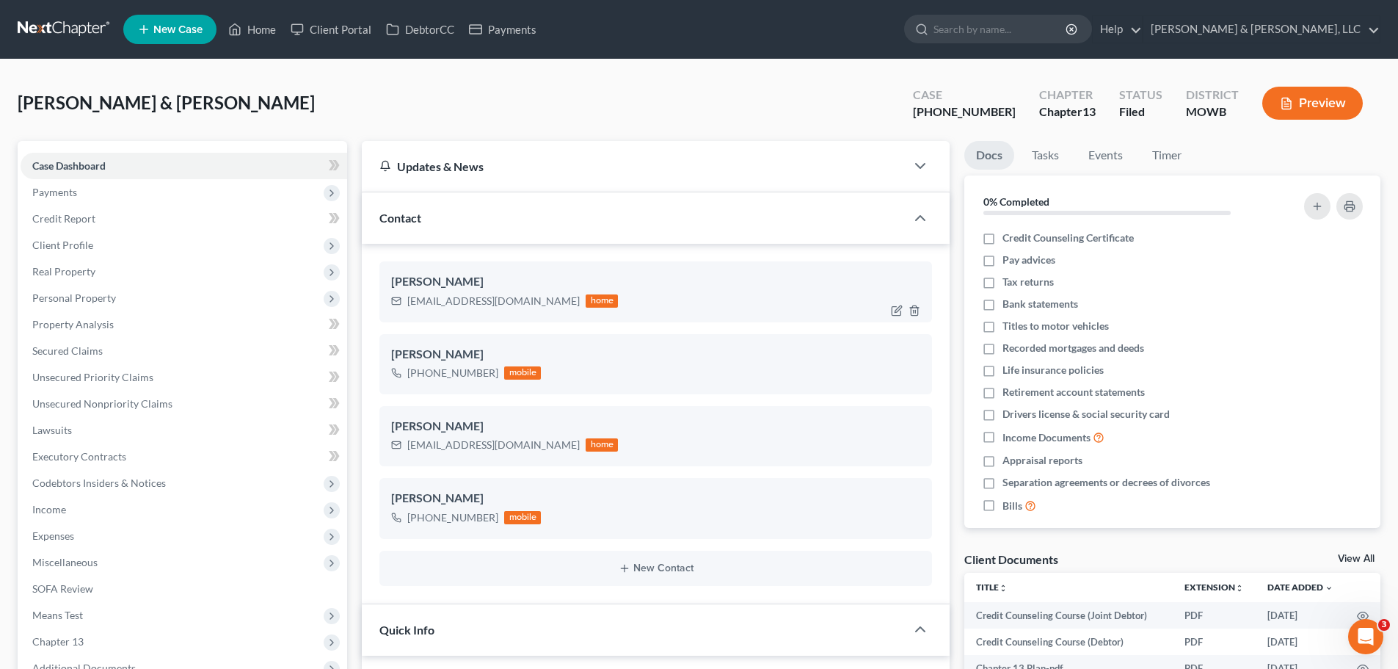
scroll to position [360, 0]
drag, startPoint x: 408, startPoint y: 300, endPoint x: 510, endPoint y: 301, distance: 102.0
click at [510, 301] on div "[EMAIL_ADDRESS][DOMAIN_NAME]" at bounding box center [493, 301] width 172 height 15
copy div "[EMAIL_ADDRESS][DOMAIN_NAME]"
click at [270, 32] on link "Home" at bounding box center [252, 29] width 62 height 26
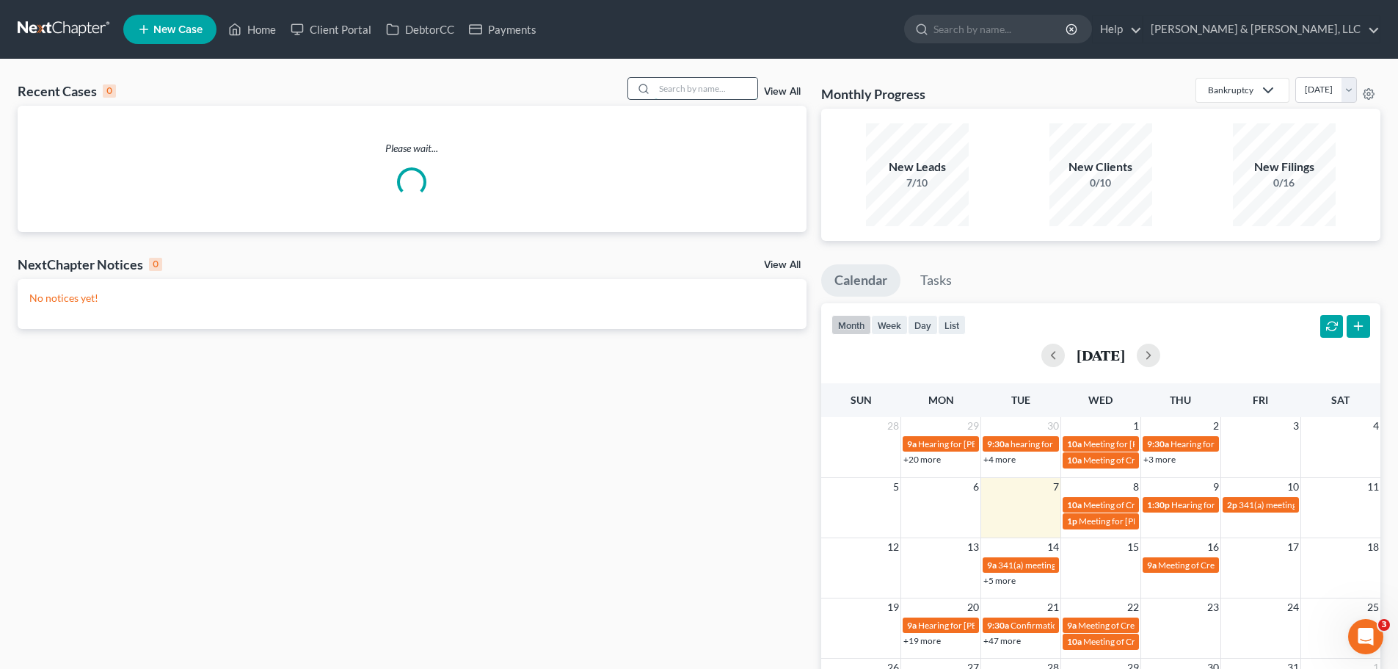
click at [688, 94] on input "search" at bounding box center [706, 88] width 103 height 21
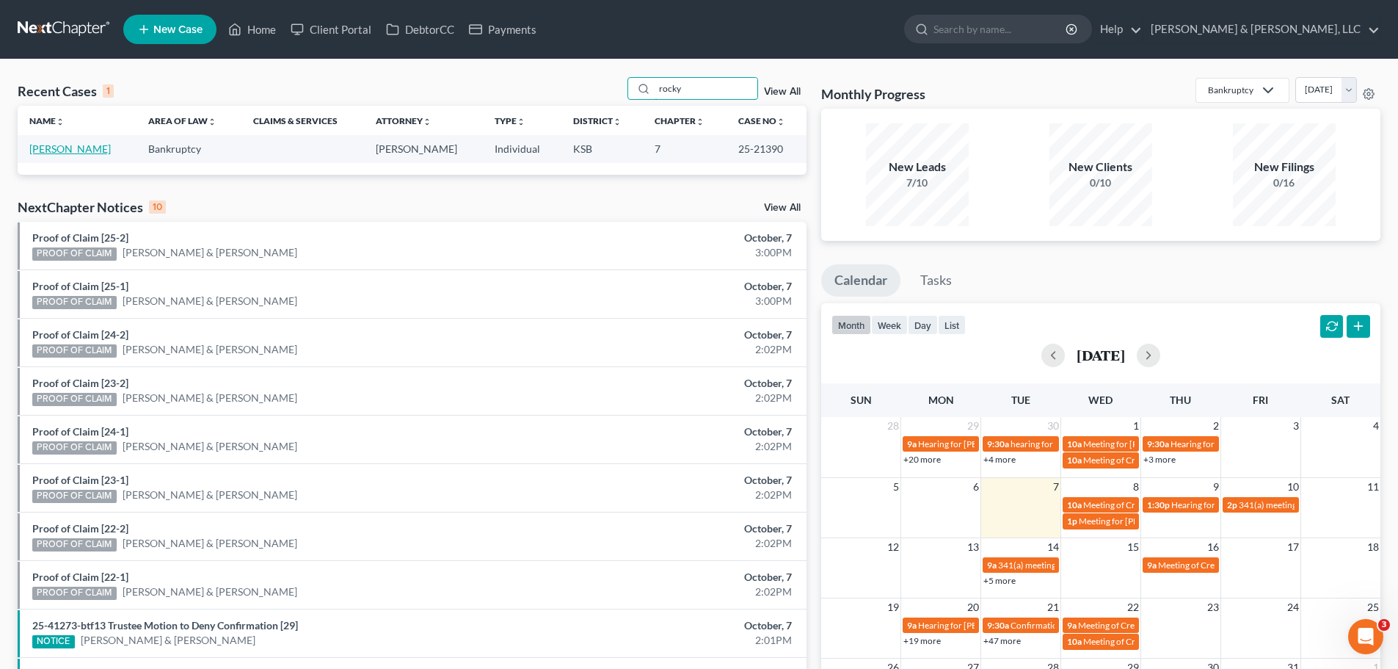
type input "rocky"
click at [80, 150] on link "[PERSON_NAME]" at bounding box center [69, 148] width 81 height 12
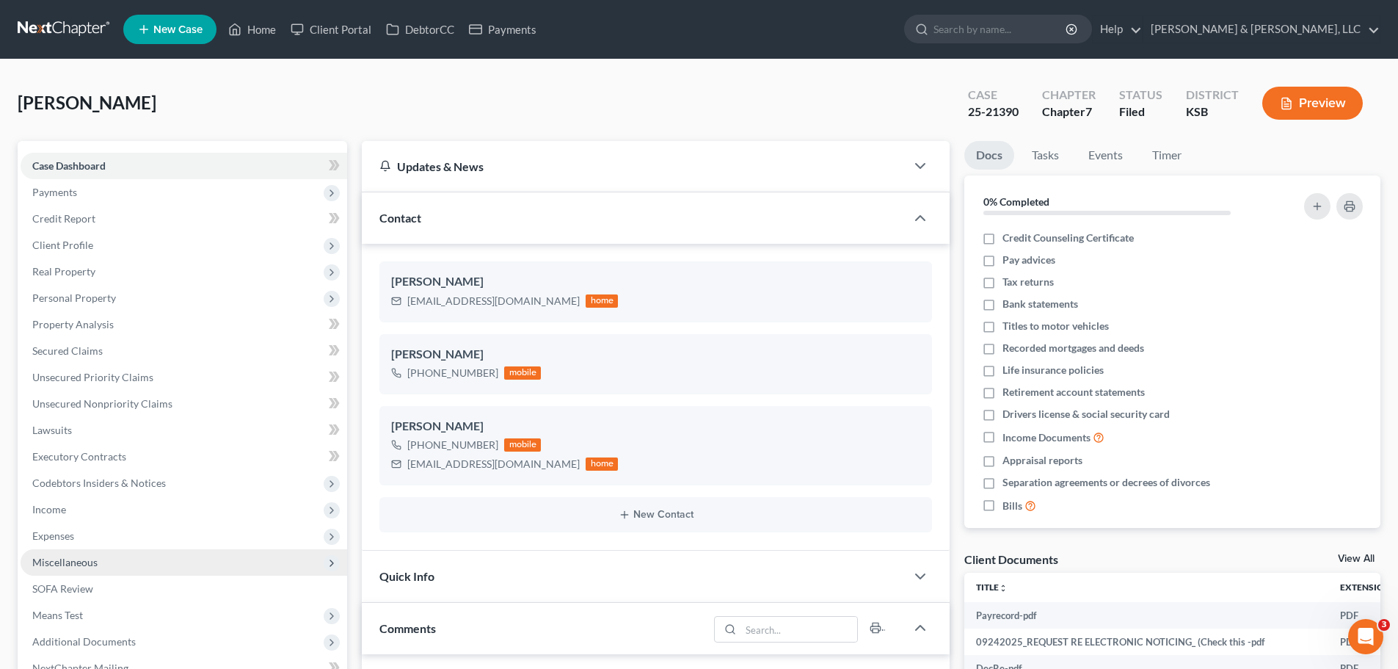
scroll to position [605, 0]
click at [65, 559] on span "Miscellaneous" at bounding box center [64, 562] width 65 height 12
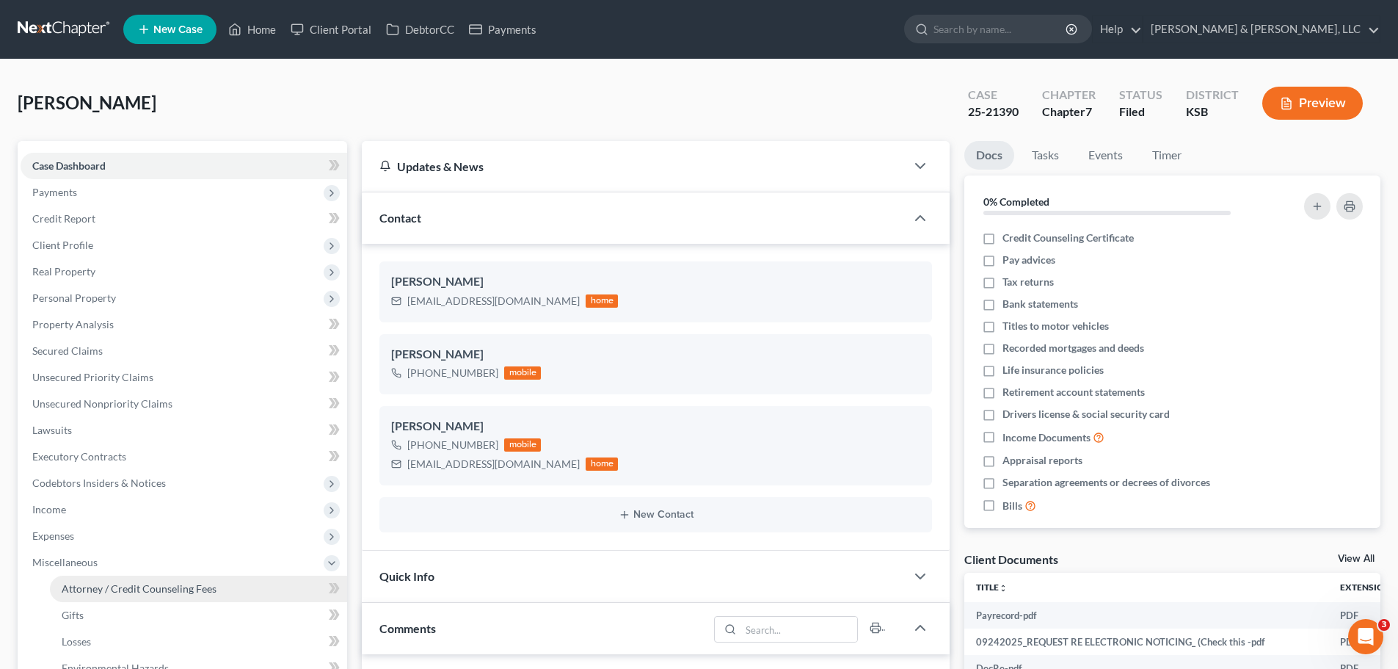
click at [103, 589] on span "Attorney / Credit Counseling Fees" at bounding box center [139, 588] width 155 height 12
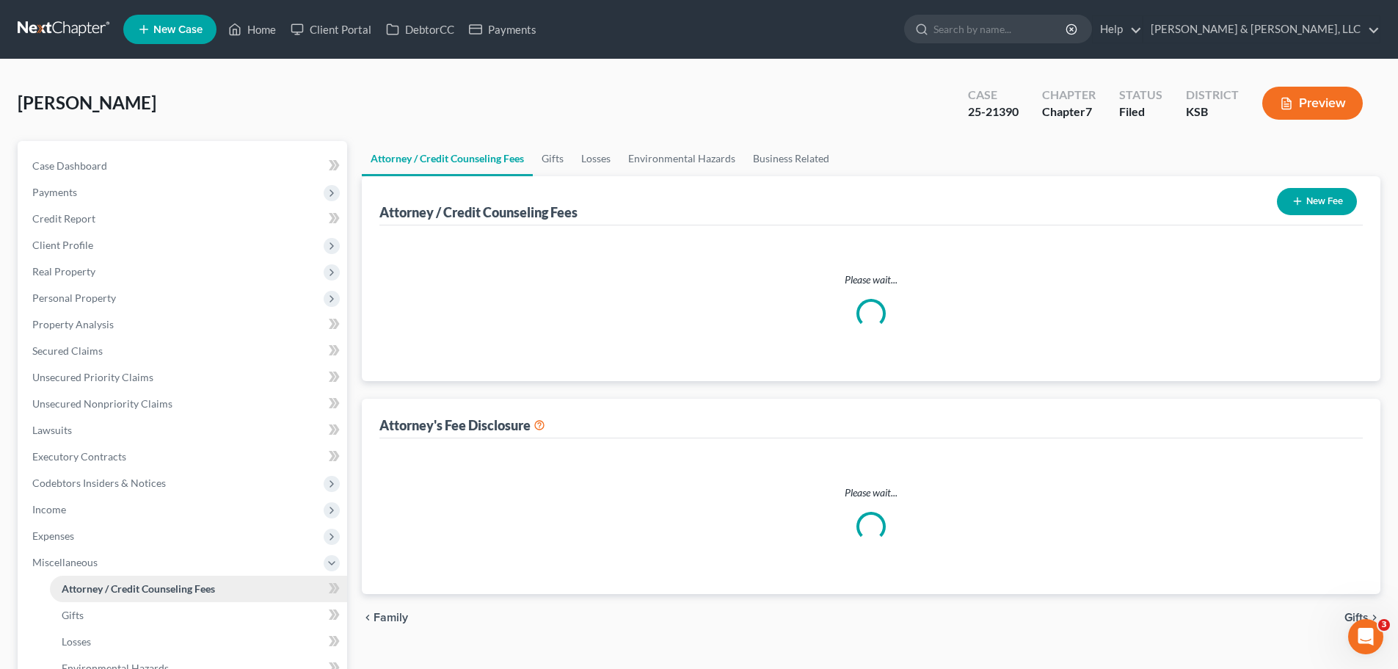
select select "0"
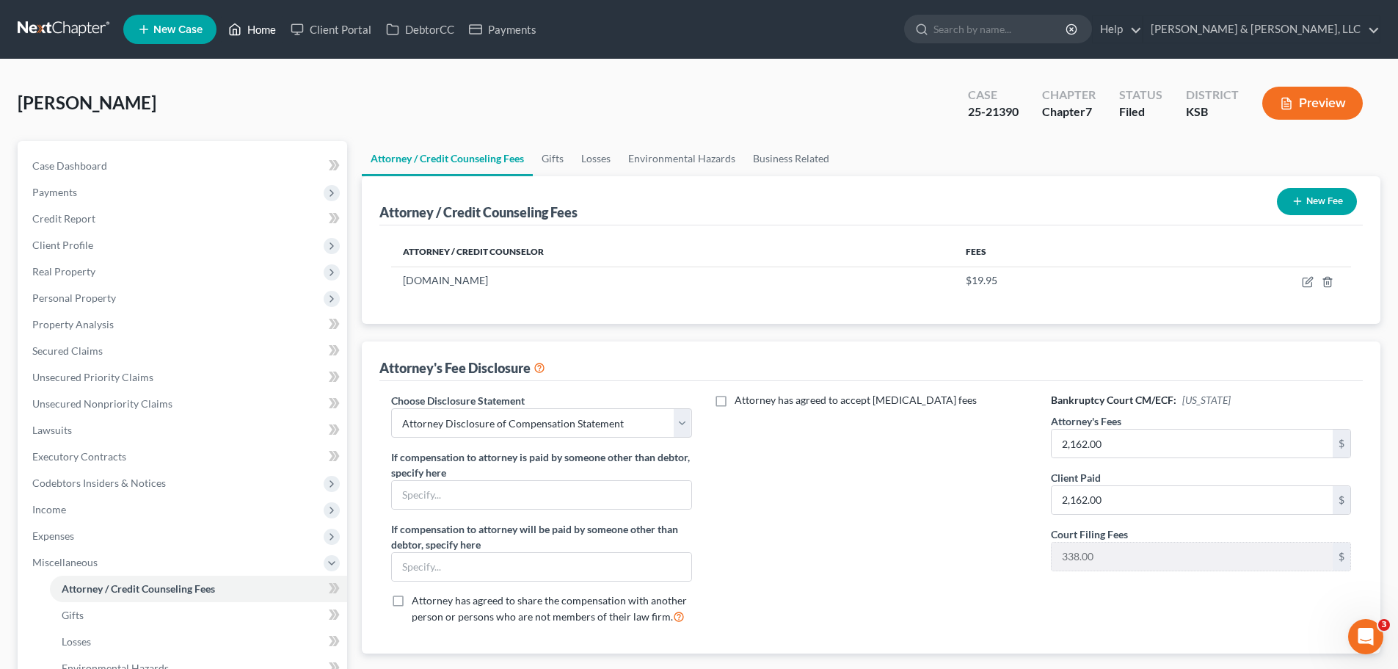
drag, startPoint x: 250, startPoint y: 23, endPoint x: 263, endPoint y: 36, distance: 18.2
click at [250, 23] on link "Home" at bounding box center [252, 29] width 62 height 26
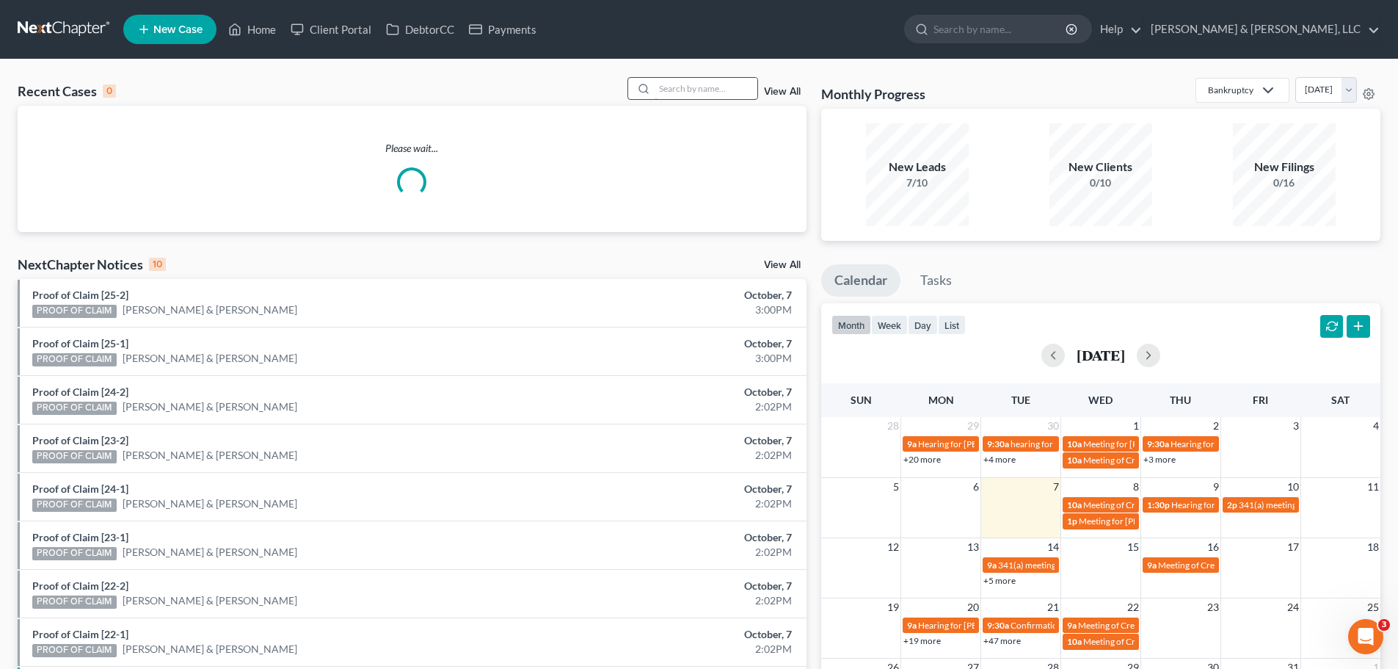
click at [710, 99] on input "search" at bounding box center [706, 88] width 103 height 21
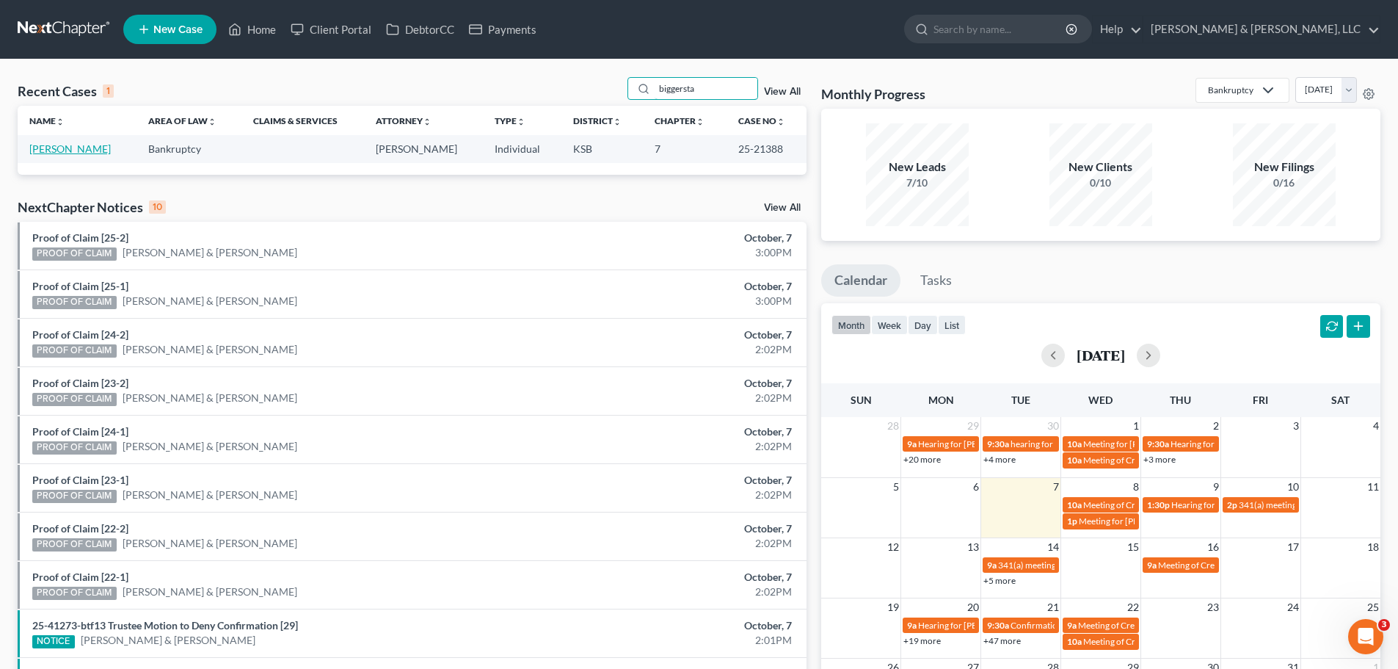
type input "biggersta"
click at [86, 150] on link "[PERSON_NAME]" at bounding box center [69, 148] width 81 height 12
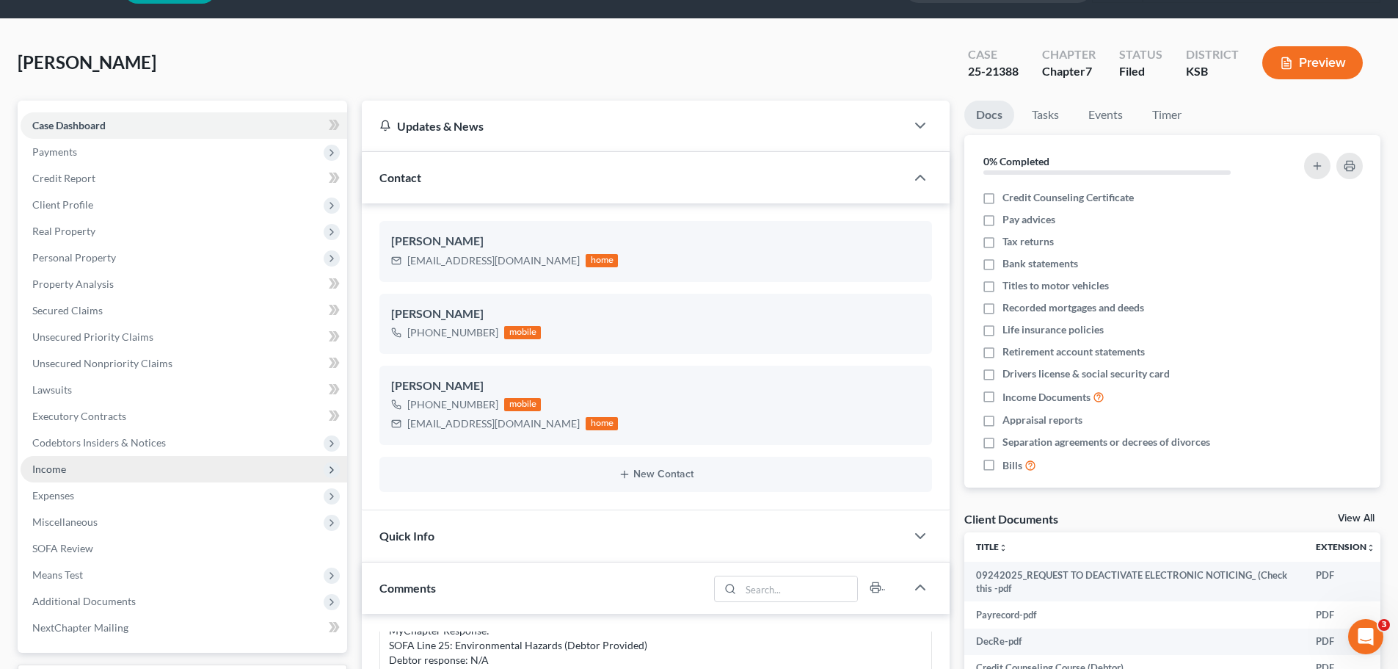
scroll to position [73, 0]
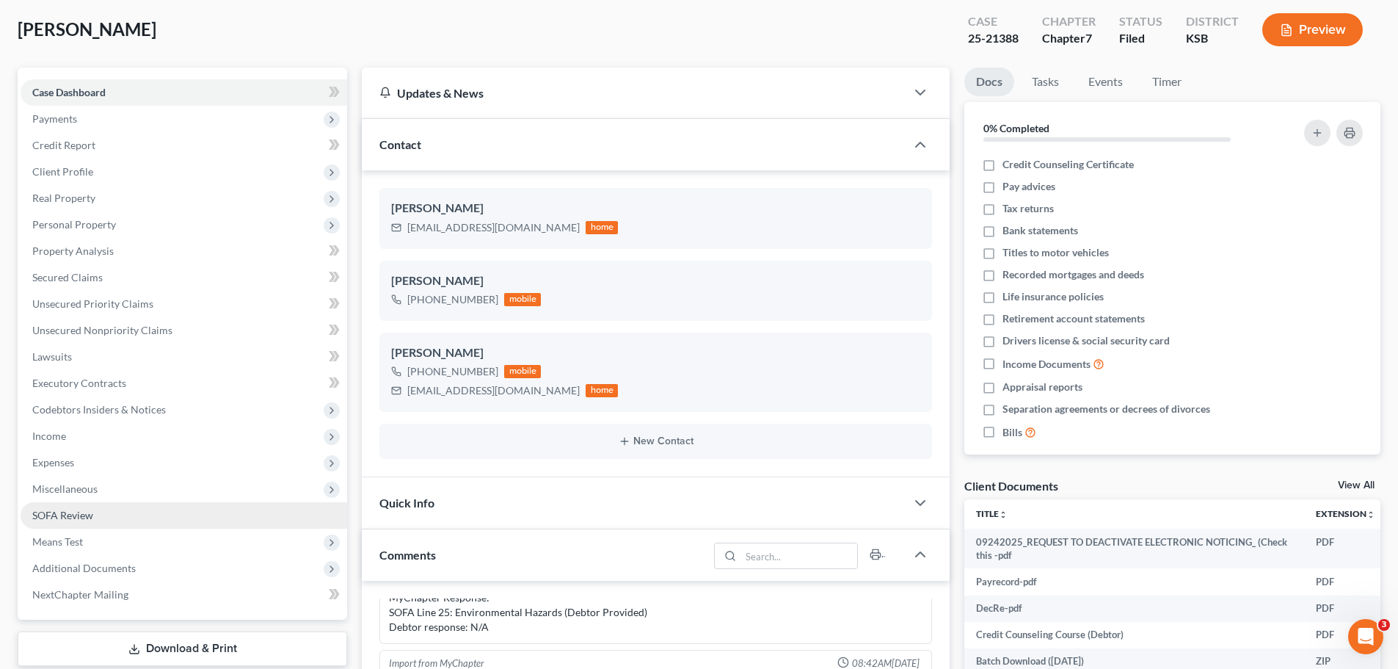
click at [95, 491] on span "Miscellaneous" at bounding box center [64, 488] width 65 height 12
click at [132, 507] on link "Attorney / Credit Counseling Fees" at bounding box center [198, 515] width 297 height 26
select select "0"
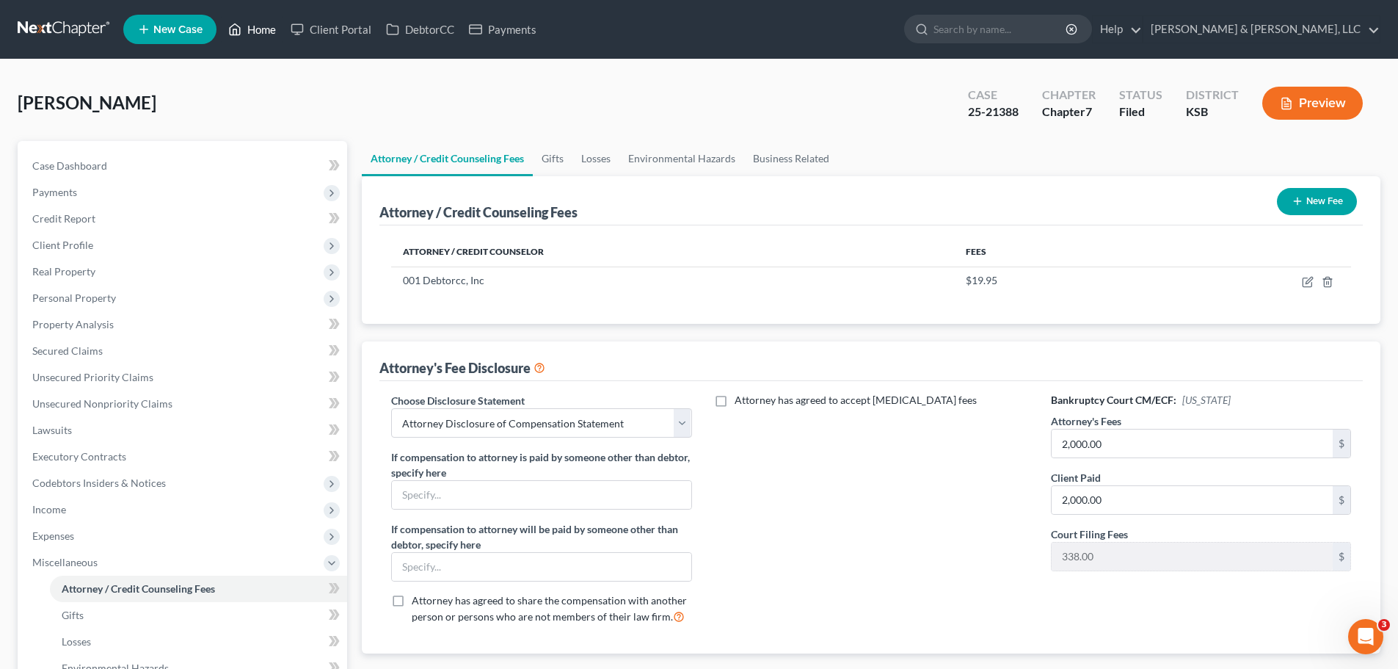
drag, startPoint x: 269, startPoint y: 25, endPoint x: 254, endPoint y: 23, distance: 14.8
click at [269, 25] on link "Home" at bounding box center [252, 29] width 62 height 26
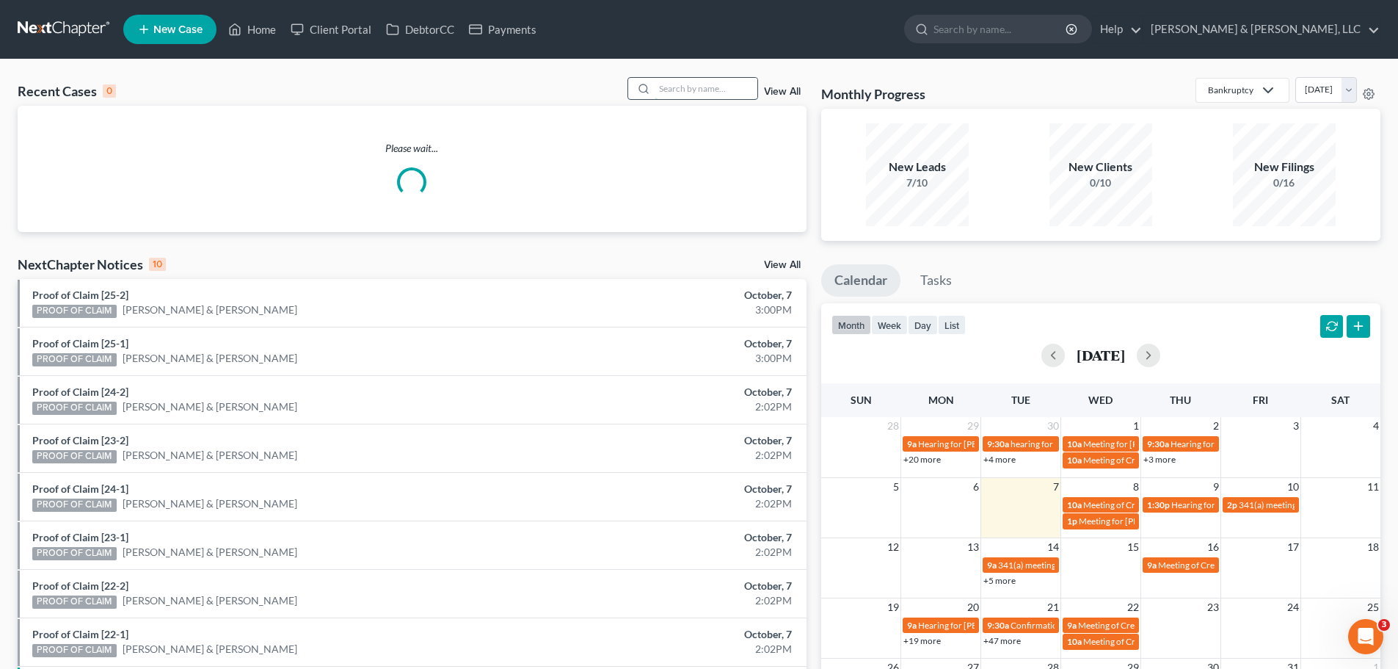
click at [677, 81] on input "search" at bounding box center [706, 88] width 103 height 21
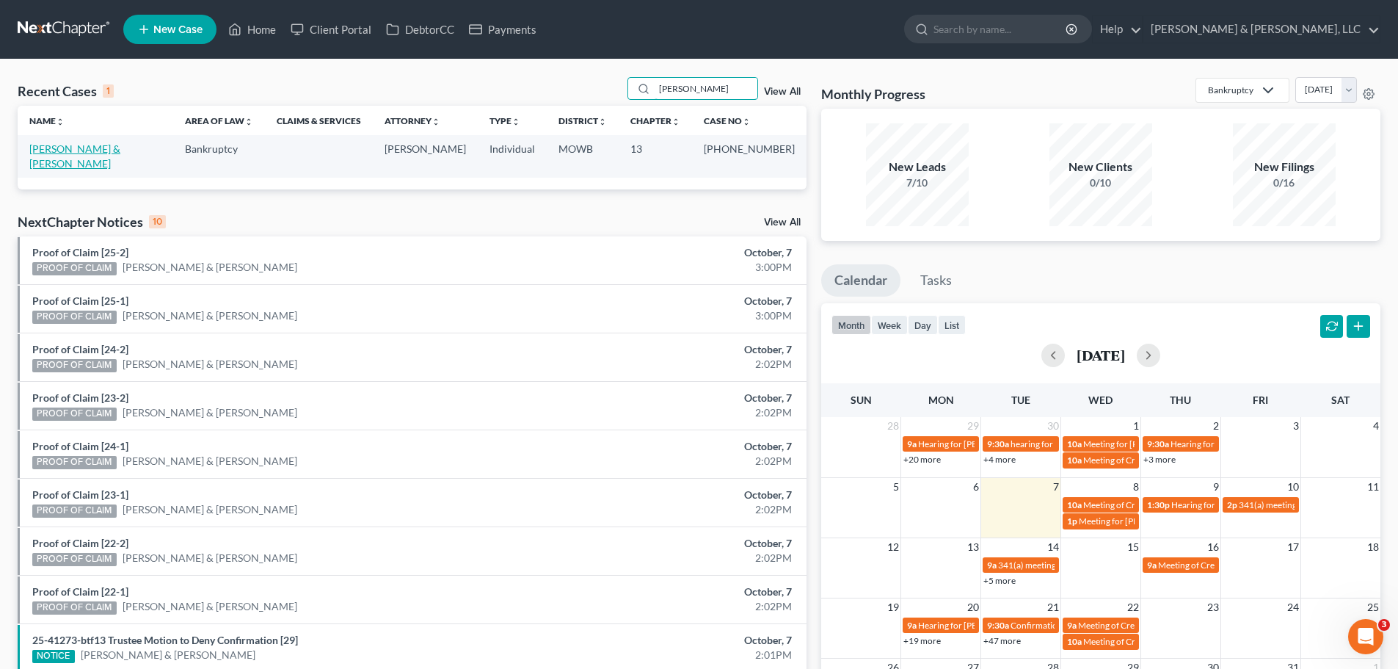
type input "[PERSON_NAME]"
click at [120, 155] on link "[PERSON_NAME] & [PERSON_NAME]" at bounding box center [74, 155] width 91 height 27
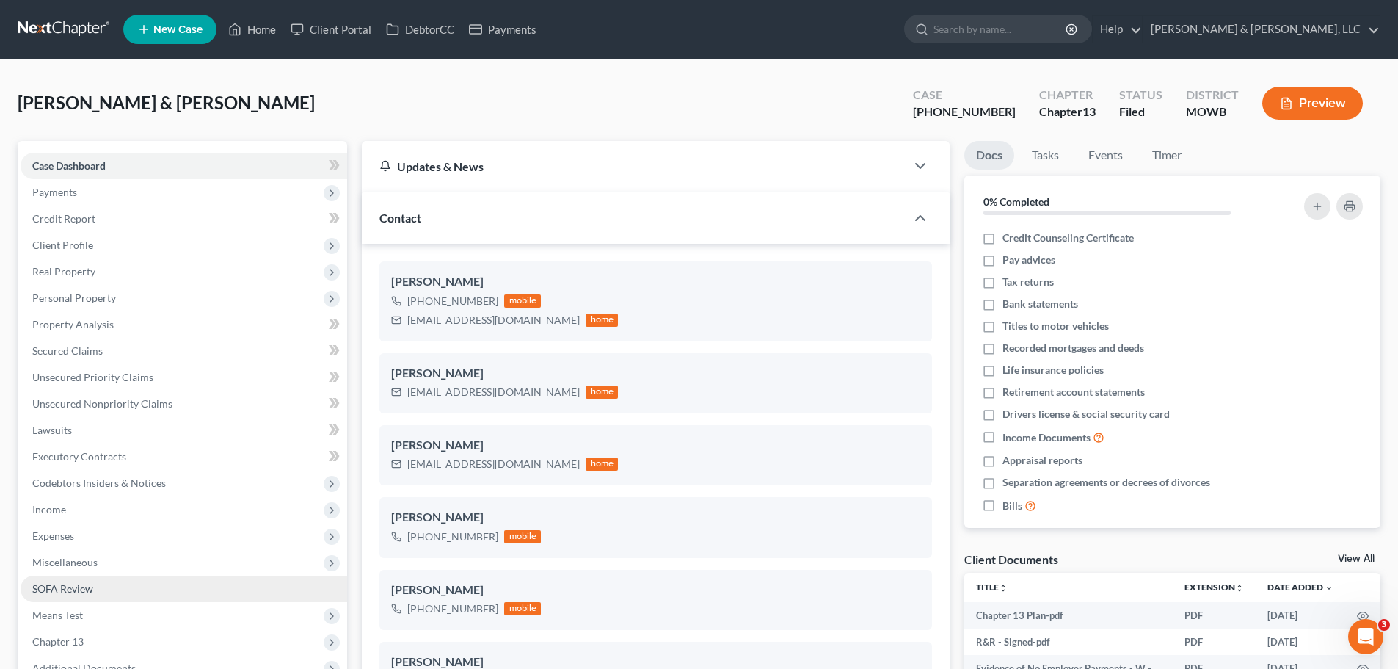
drag, startPoint x: 81, startPoint y: 567, endPoint x: 110, endPoint y: 576, distance: 30.6
click at [81, 567] on span "Miscellaneous" at bounding box center [64, 562] width 65 height 12
click at [122, 583] on span "Attorney / Credit Counseling Fees" at bounding box center [139, 588] width 155 height 12
select select "0"
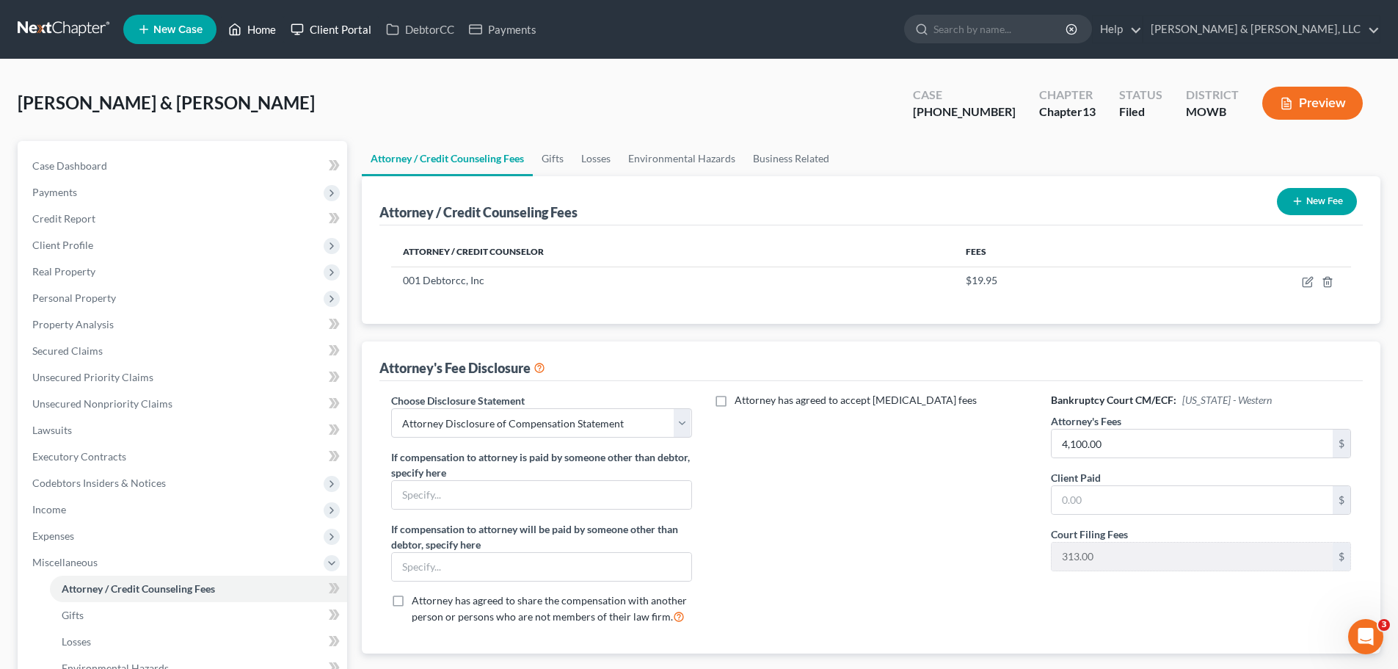
click at [277, 25] on link "Home" at bounding box center [252, 29] width 62 height 26
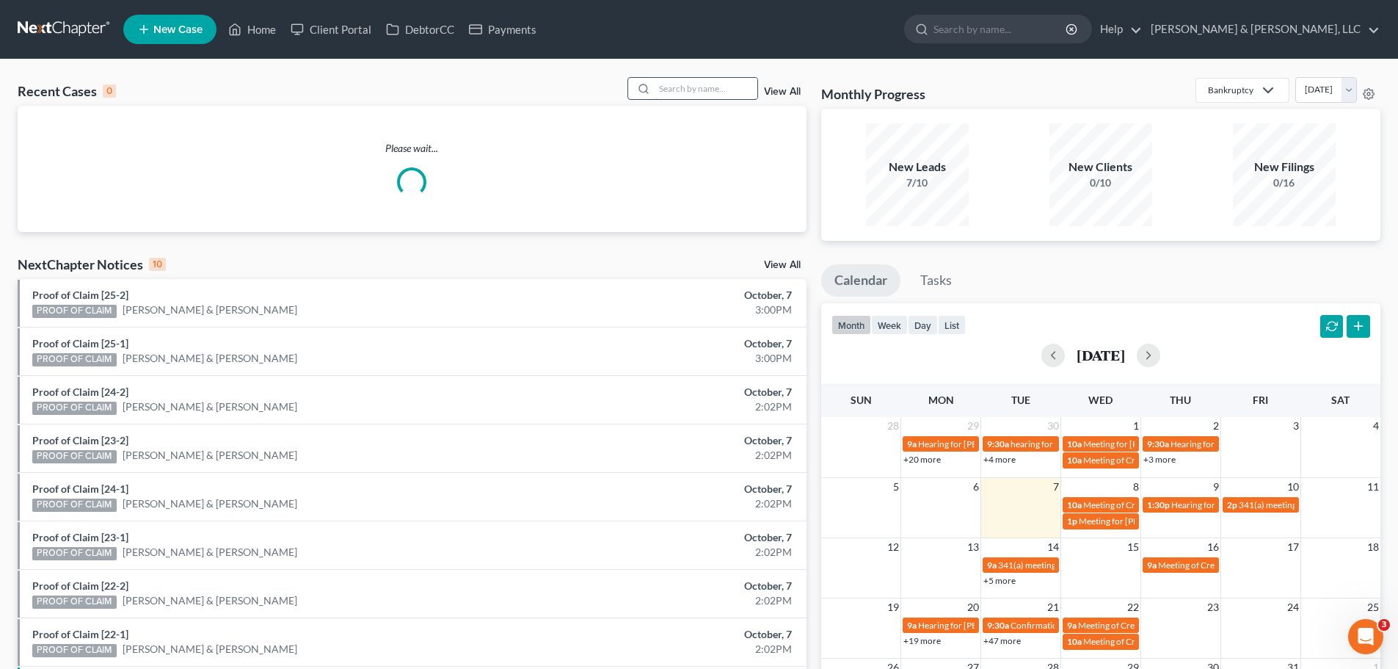
click at [710, 93] on input "search" at bounding box center [706, 88] width 103 height 21
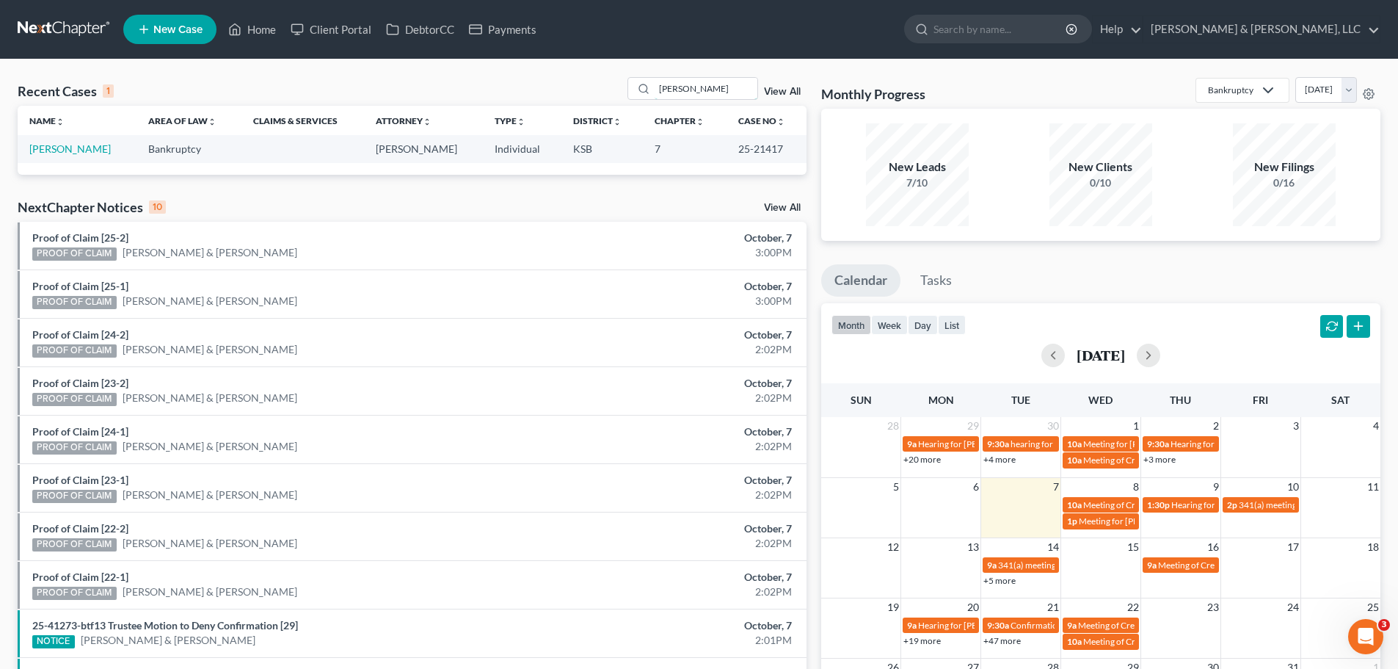
drag, startPoint x: 692, startPoint y: 87, endPoint x: 596, endPoint y: 95, distance: 96.5
click at [596, 95] on div "Recent Cases 1 ezell View All" at bounding box center [412, 91] width 789 height 29
type input "dold"
click at [59, 145] on link "[PERSON_NAME]" at bounding box center [69, 148] width 81 height 12
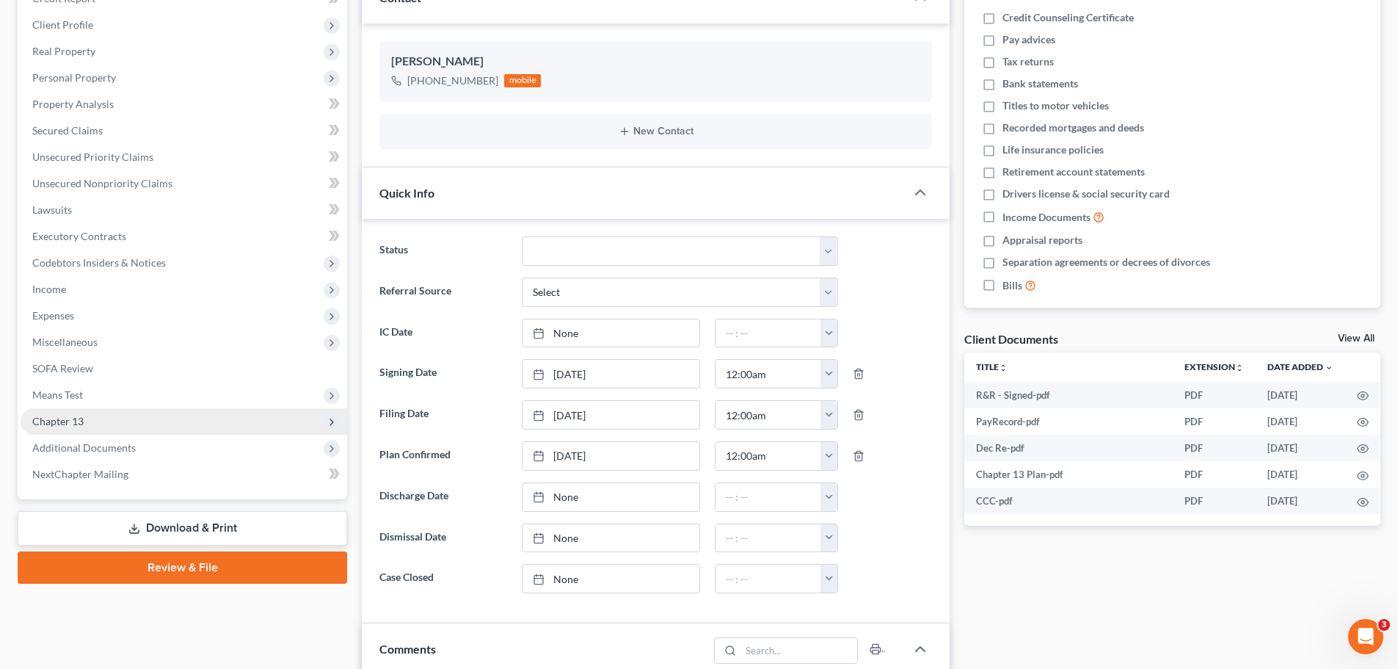
scroll to position [95, 0]
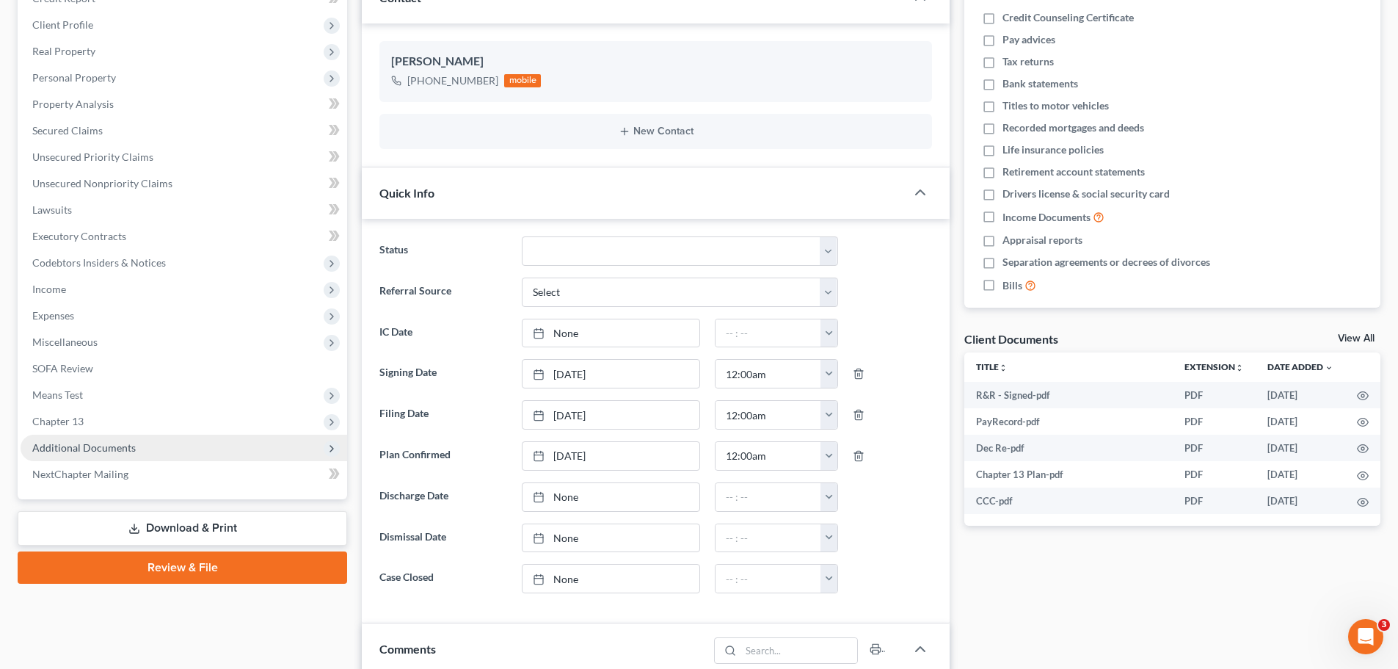
click at [146, 437] on span "Additional Documents" at bounding box center [184, 447] width 327 height 26
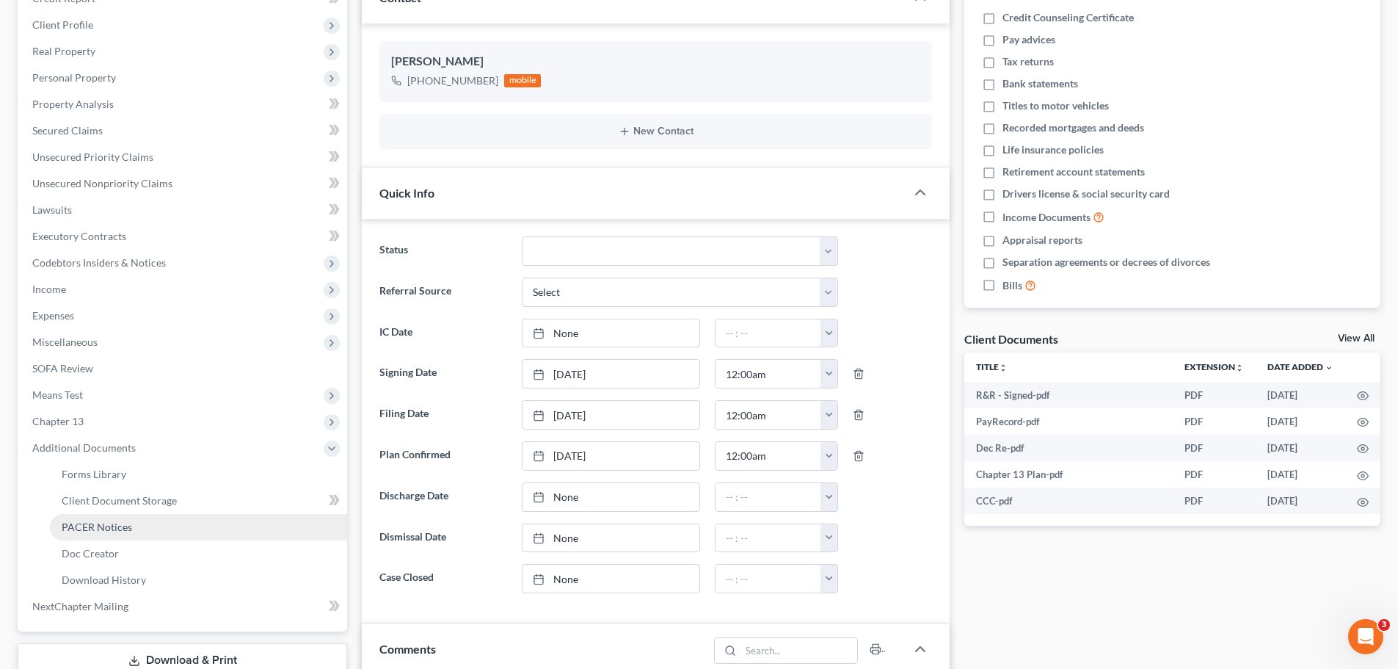
click at [123, 521] on span "PACER Notices" at bounding box center [97, 526] width 70 height 12
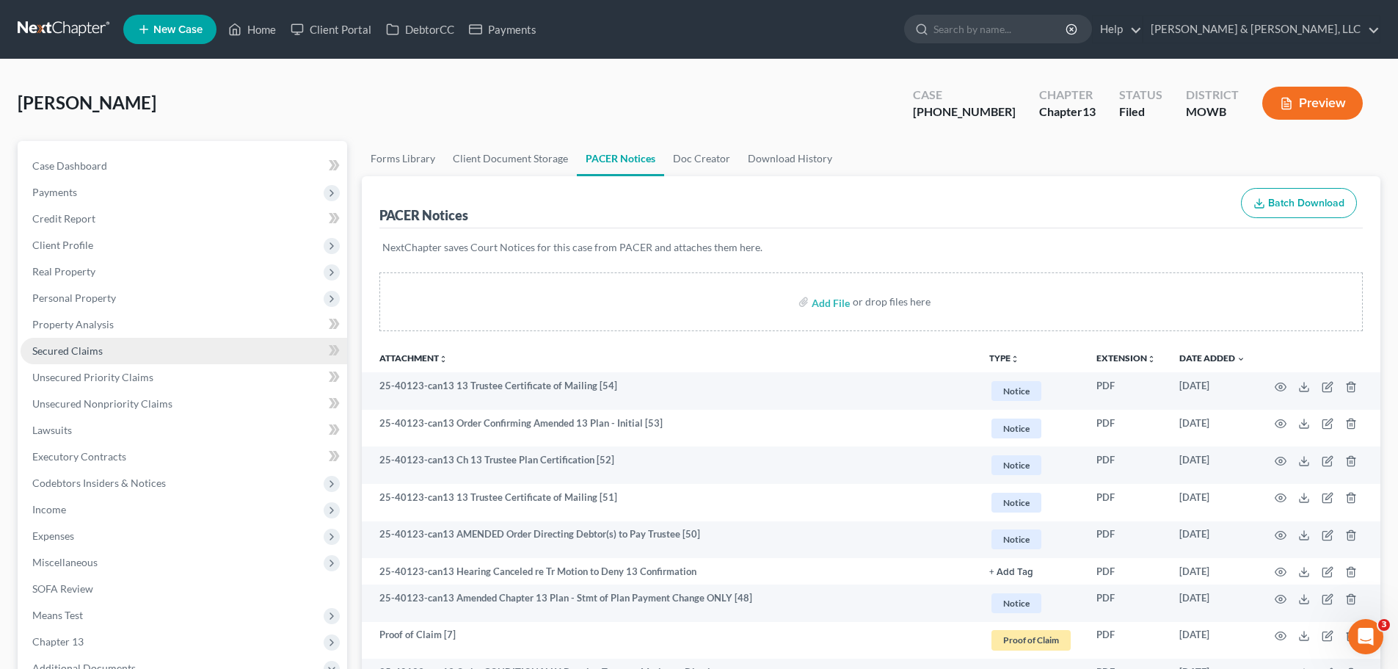
click at [90, 353] on span "Secured Claims" at bounding box center [67, 350] width 70 height 12
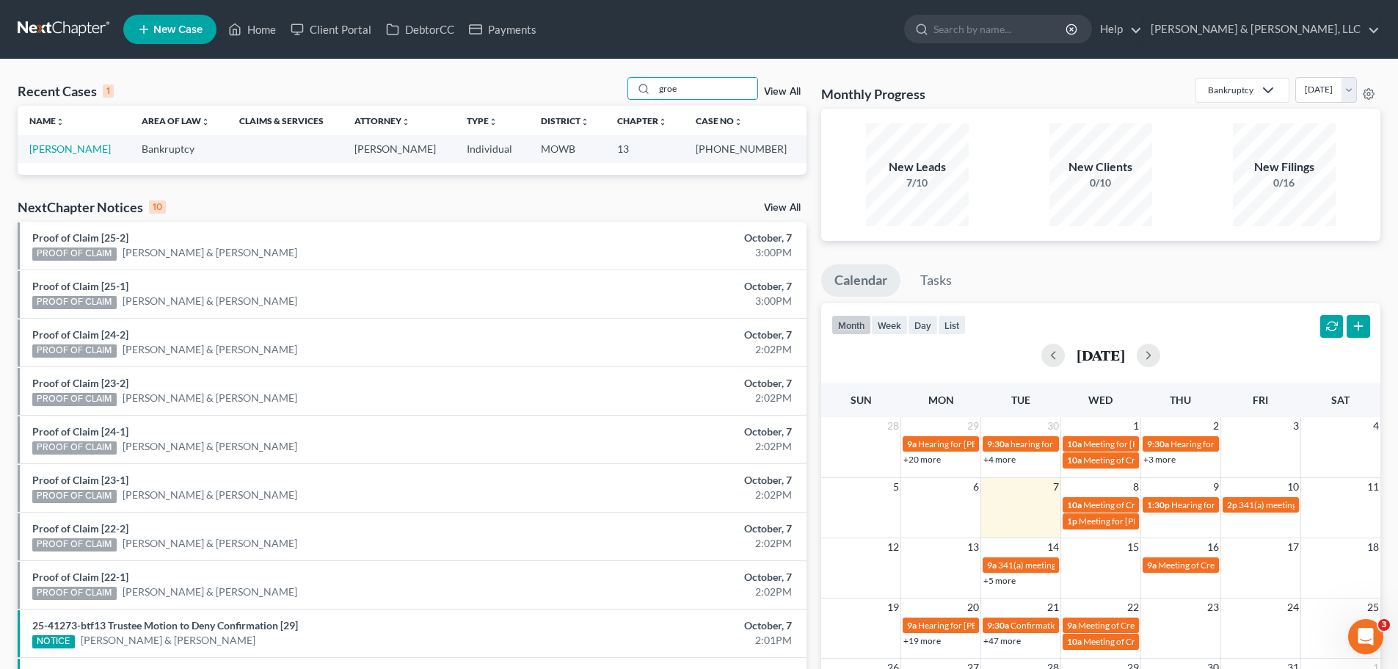
drag, startPoint x: 680, startPoint y: 92, endPoint x: 629, endPoint y: 90, distance: 50.7
click at [629, 90] on div "Recent Cases 1 groe View All" at bounding box center [412, 91] width 789 height 29
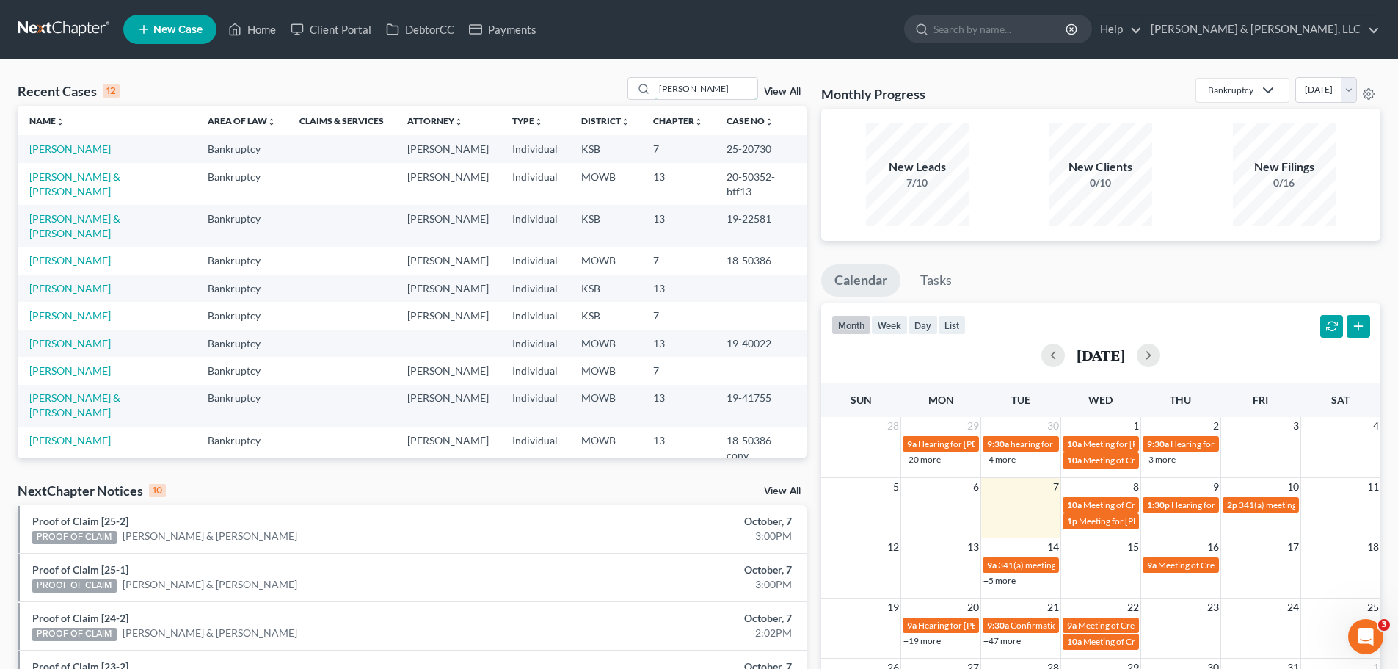
drag, startPoint x: 713, startPoint y: 92, endPoint x: 574, endPoint y: 92, distance: 138.7
click at [575, 92] on div "Recent Cases 12 lopez View All" at bounding box center [412, 91] width 789 height 29
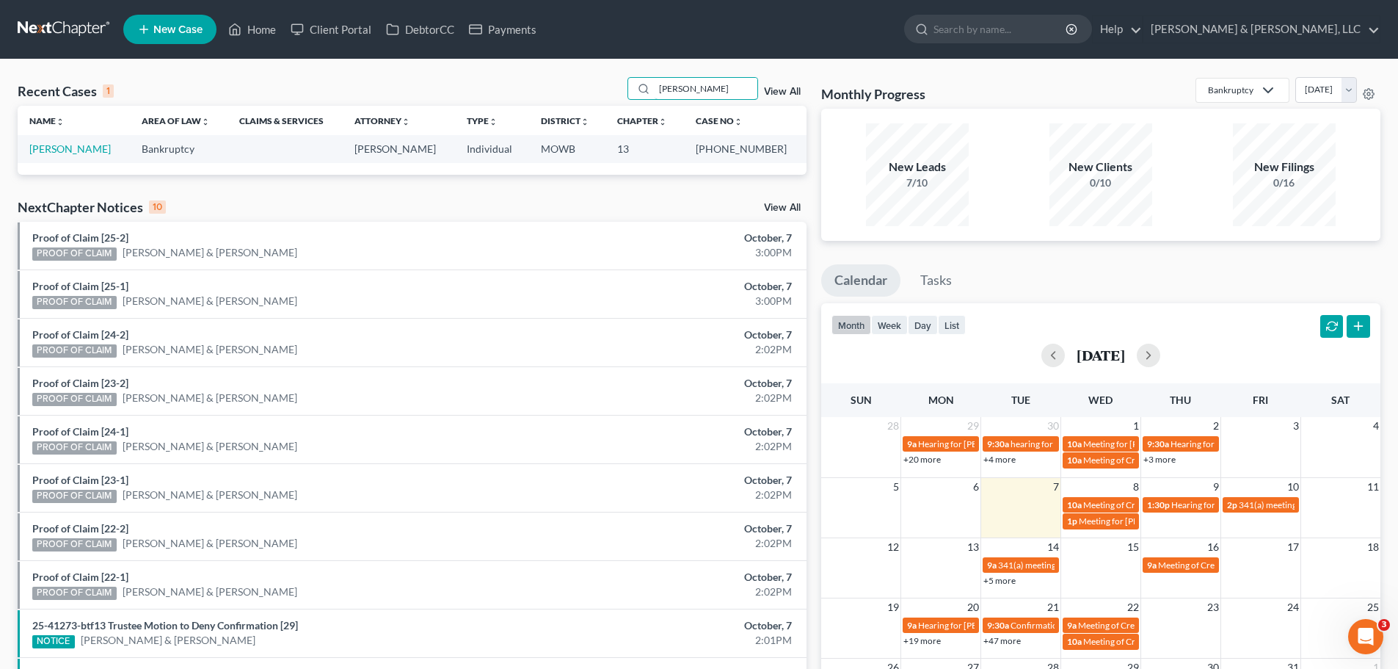
drag, startPoint x: 662, startPoint y: 95, endPoint x: 594, endPoint y: 95, distance: 67.5
click at [594, 95] on div "Recent Cases 1 booker View All" at bounding box center [412, 91] width 789 height 29
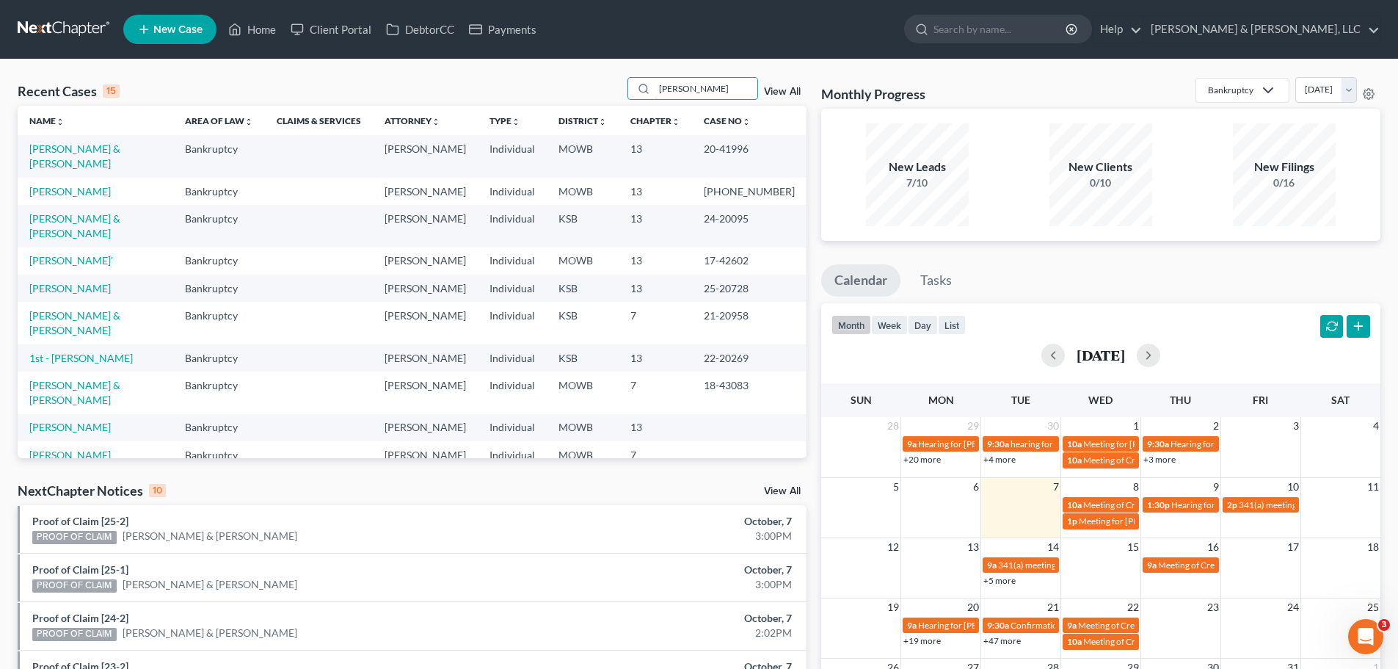
drag, startPoint x: 715, startPoint y: 87, endPoint x: 610, endPoint y: 91, distance: 105.0
click at [610, 91] on div "Recent Cases 15 andrews View All" at bounding box center [412, 91] width 789 height 29
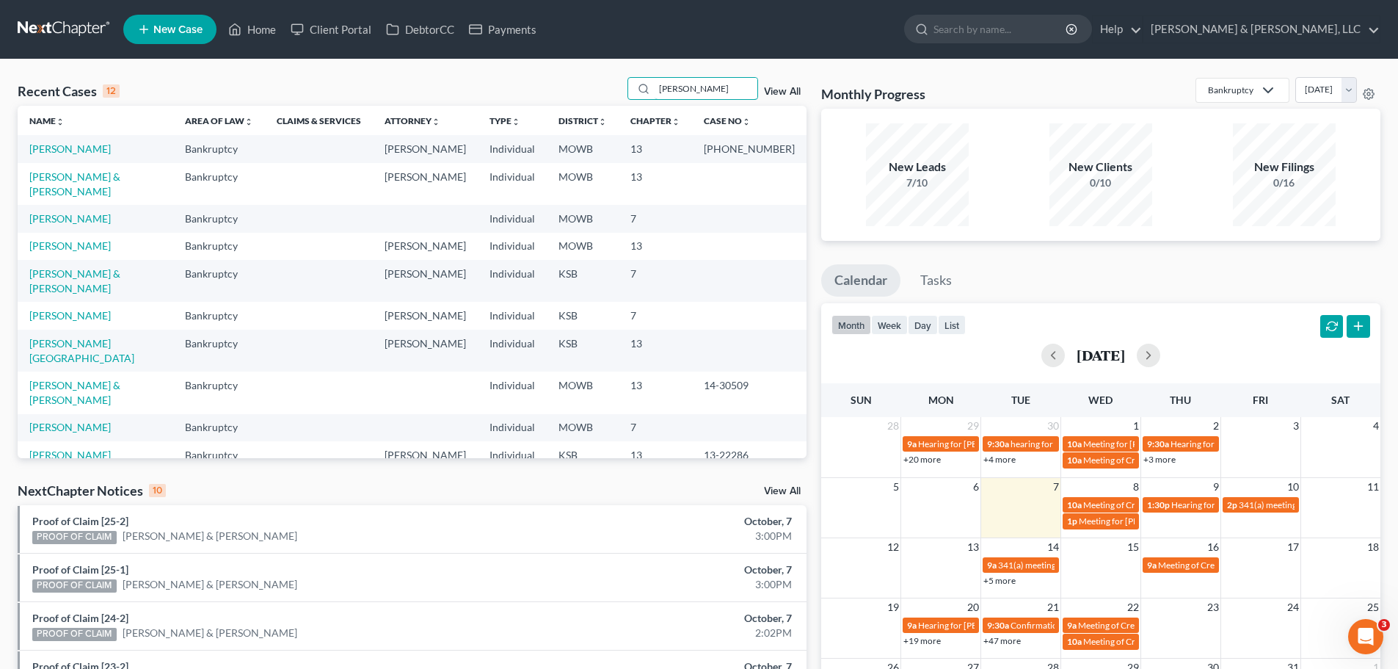
click at [614, 93] on div "Recent Cases 12 anderson View All" at bounding box center [412, 91] width 789 height 29
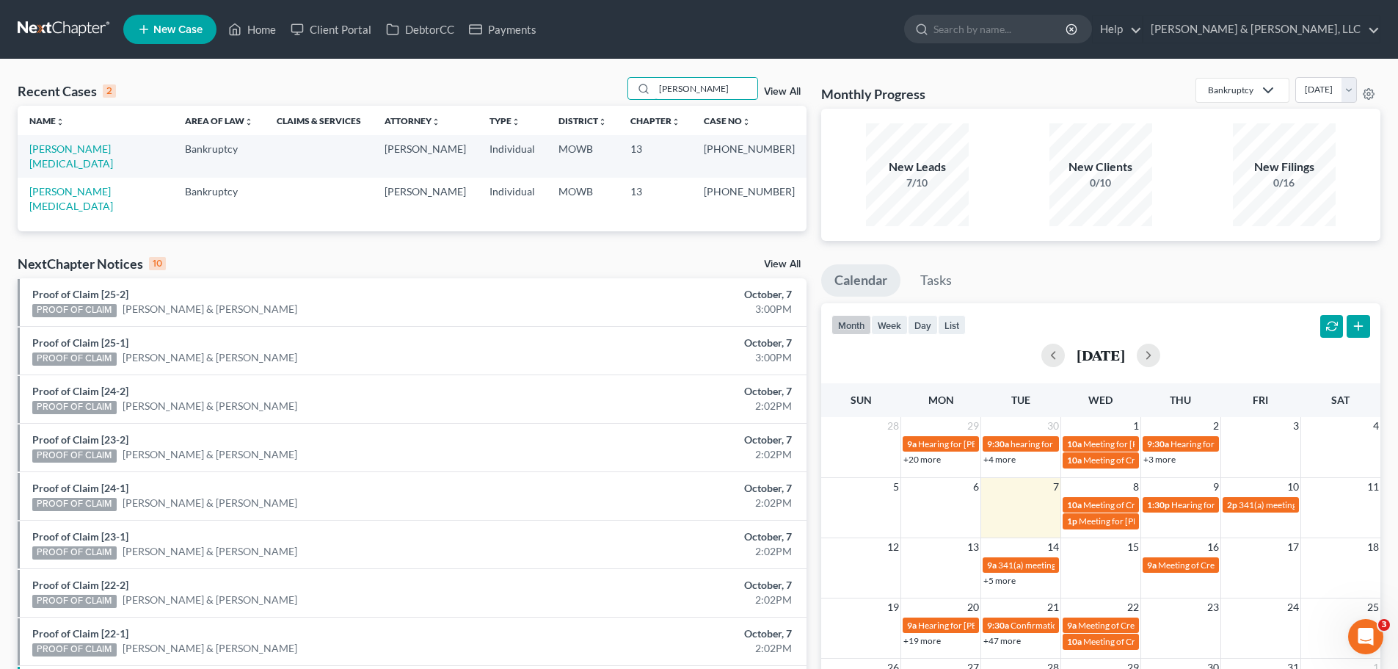
click at [614, 90] on div "Recent Cases 2 knighton View All" at bounding box center [412, 91] width 789 height 29
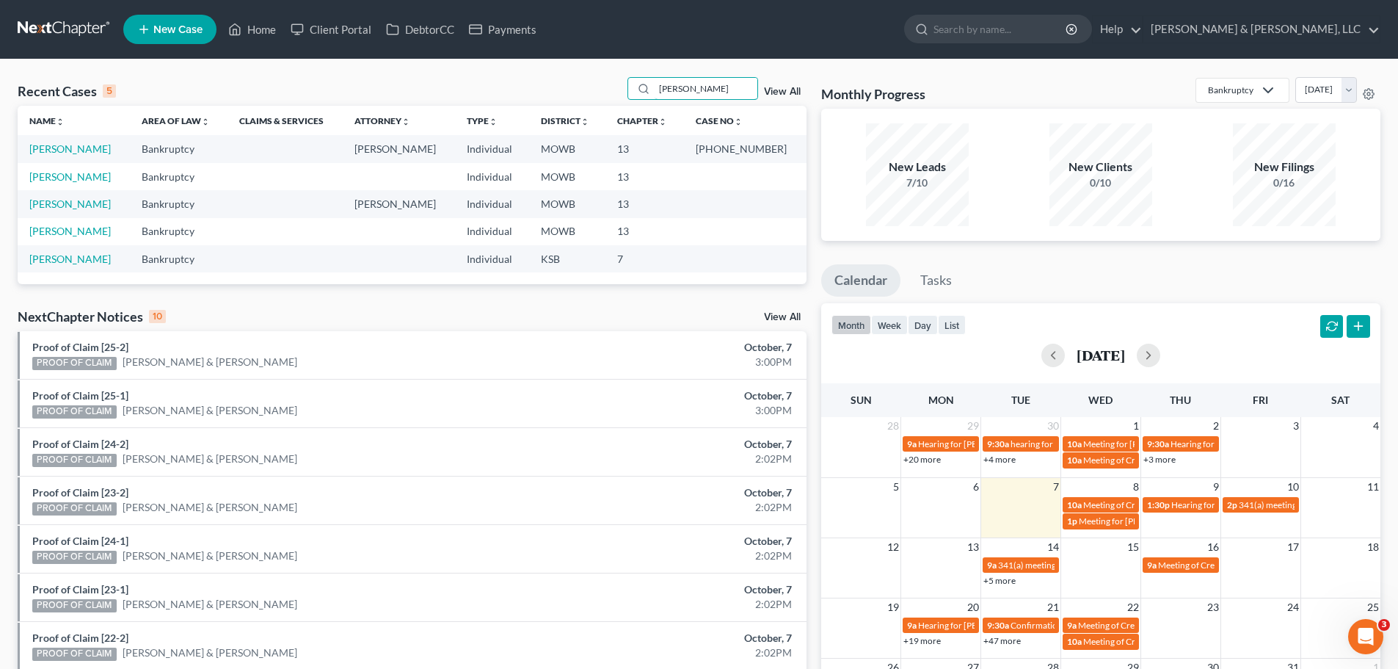
drag, startPoint x: 649, startPoint y: 88, endPoint x: 620, endPoint y: 87, distance: 29.4
click at [620, 87] on div "Recent Cases 5 graham View All" at bounding box center [412, 91] width 789 height 29
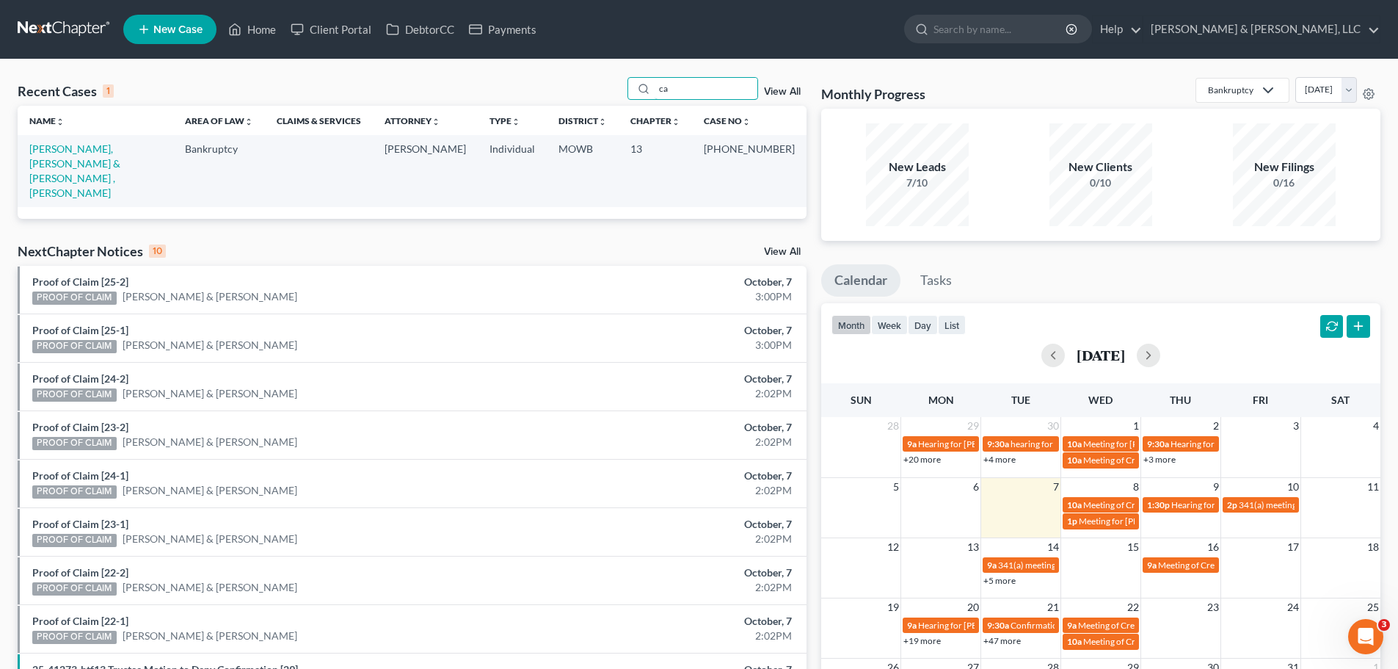
type input "c"
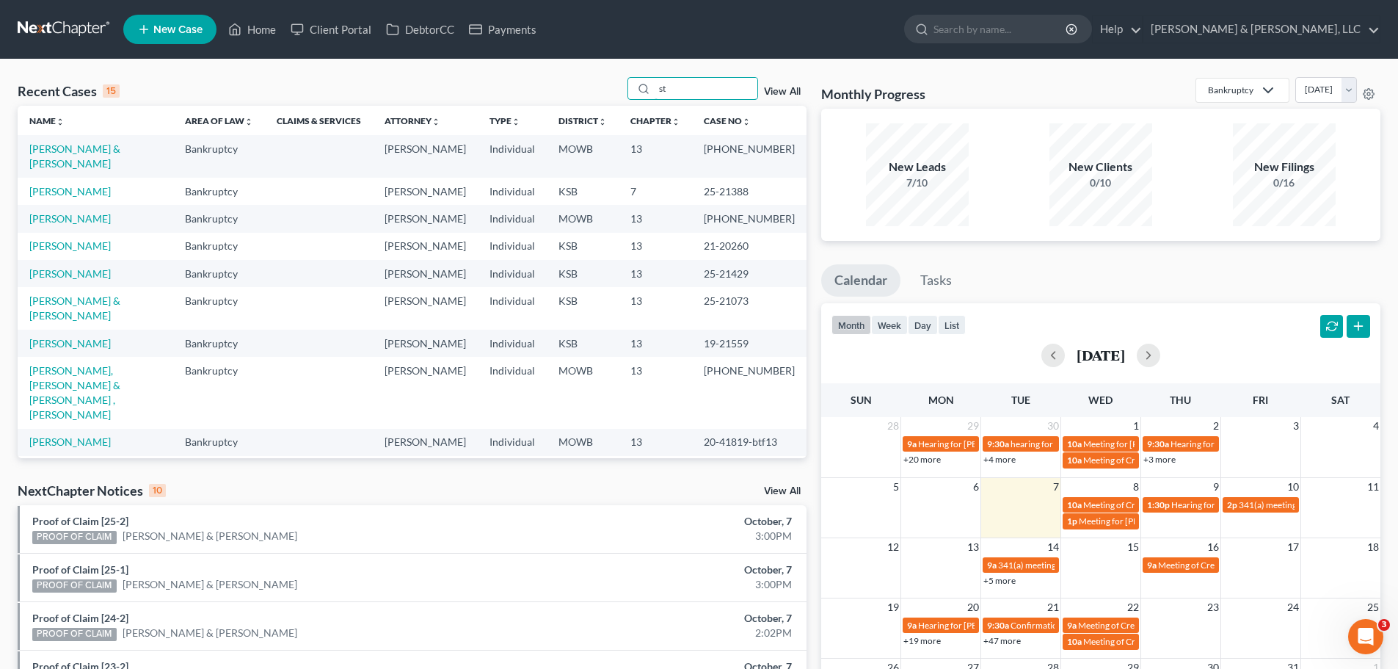
drag, startPoint x: 682, startPoint y: 90, endPoint x: 595, endPoint y: 92, distance: 86.6
click at [595, 92] on div "Recent Cases 15 st View All" at bounding box center [412, 91] width 789 height 29
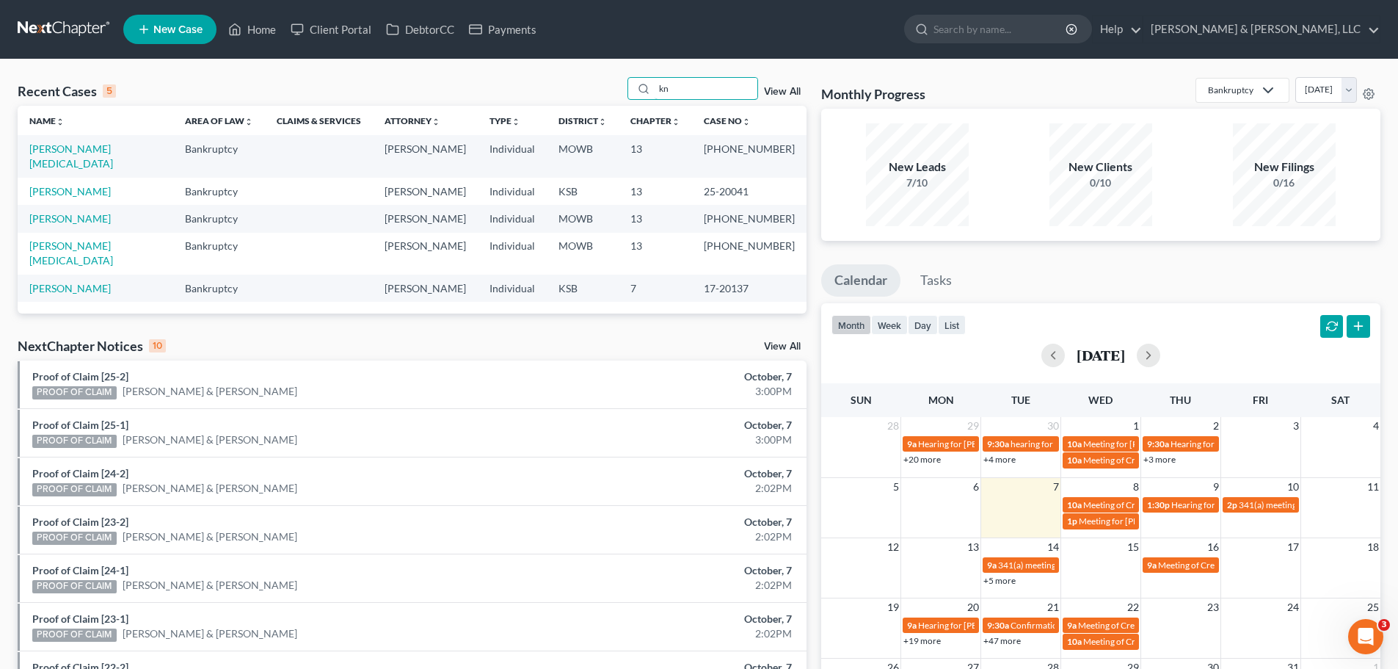
type input "k"
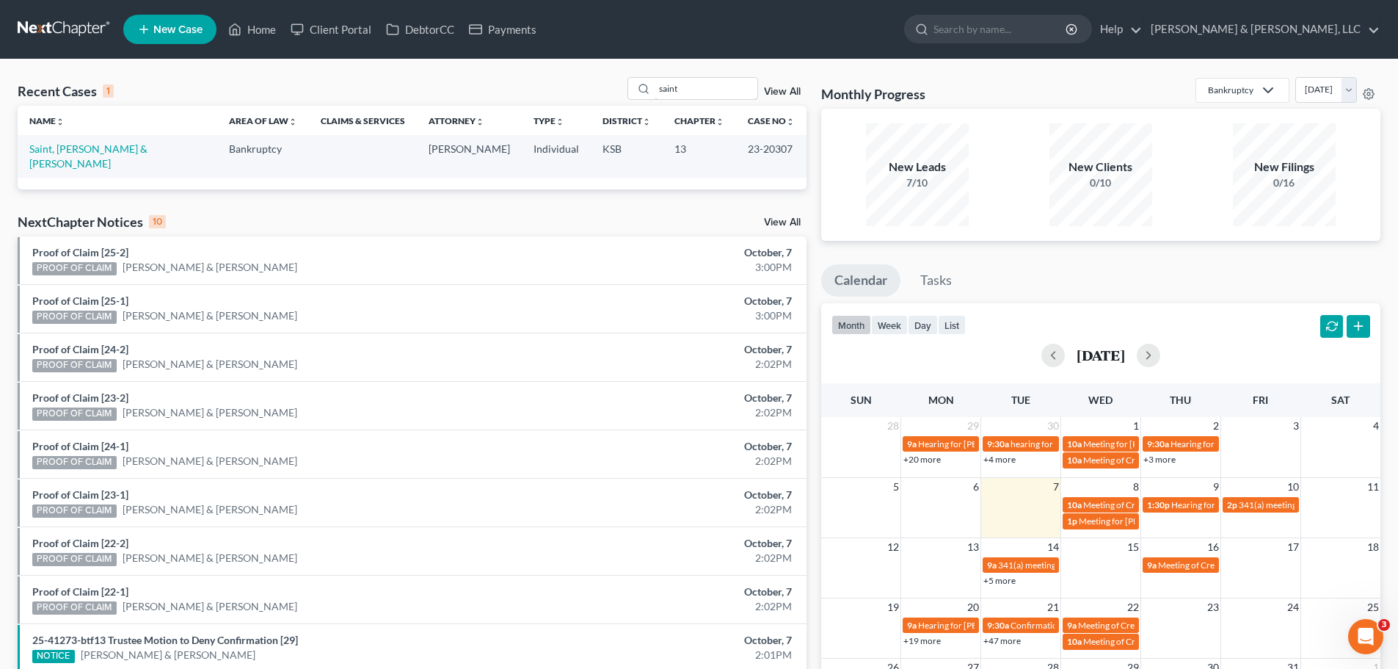
drag, startPoint x: 682, startPoint y: 87, endPoint x: 620, endPoint y: 92, distance: 62.7
click at [620, 92] on div "Recent Cases 1 saint View All" at bounding box center [412, 91] width 789 height 29
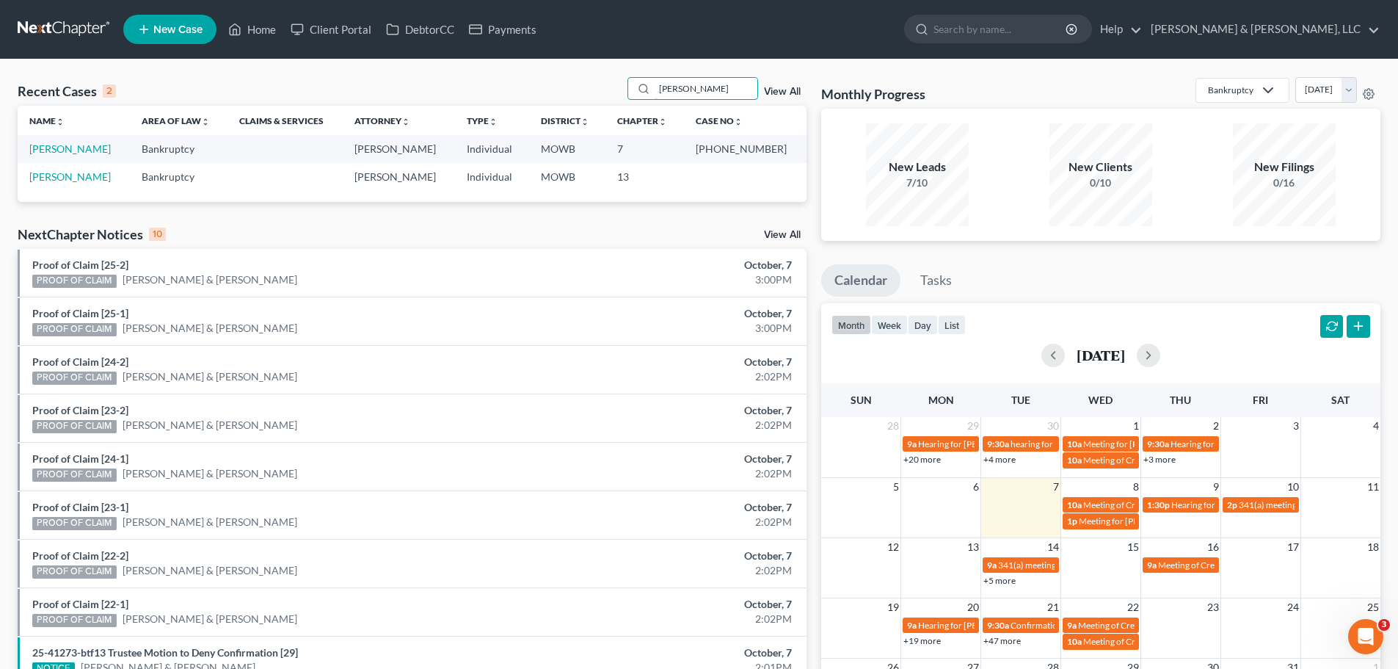
click at [625, 95] on div "Recent Cases 2 hanson View All" at bounding box center [412, 91] width 789 height 29
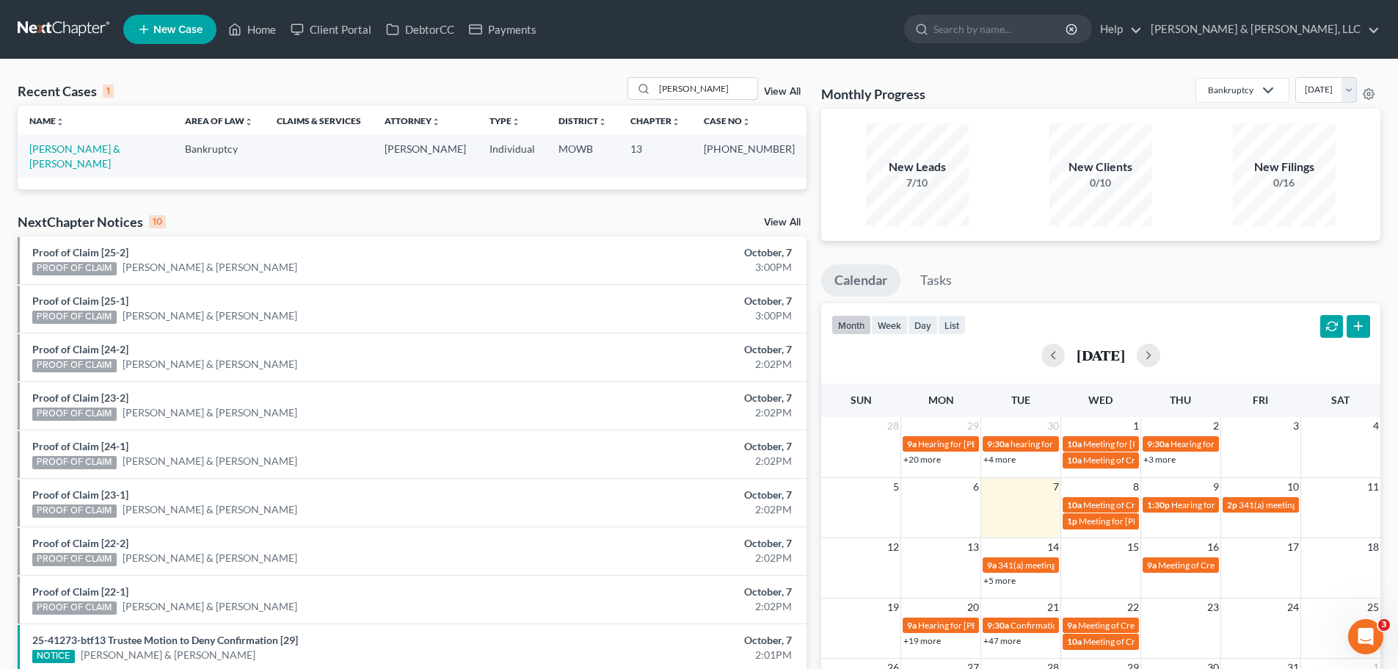
click at [626, 88] on div "Recent Cases 1 wyatt View All" at bounding box center [412, 91] width 789 height 29
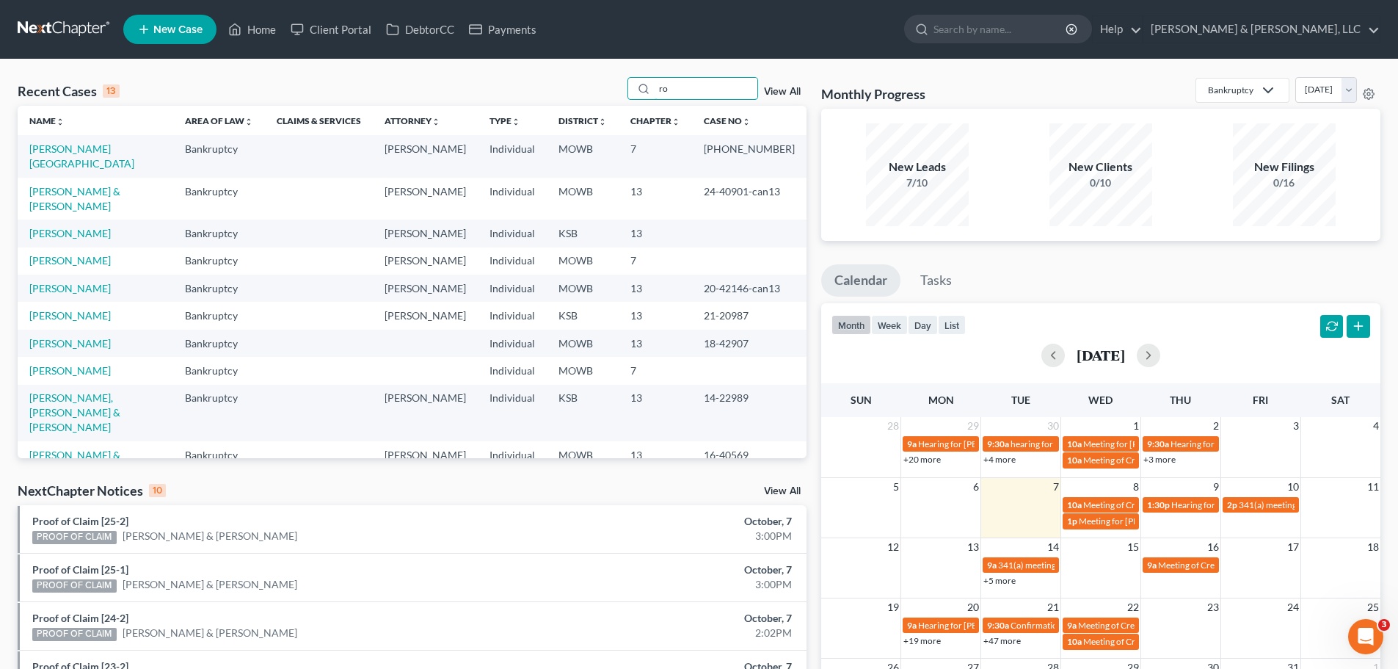
type input "r"
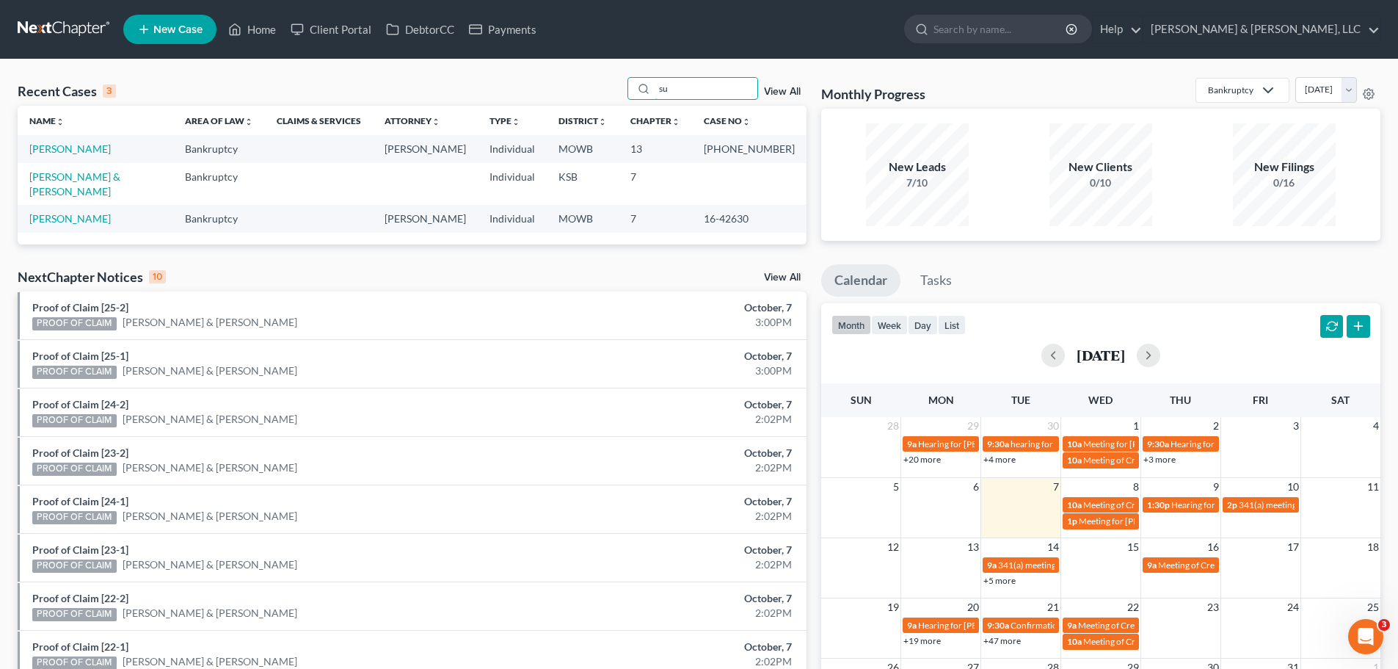
type input "s"
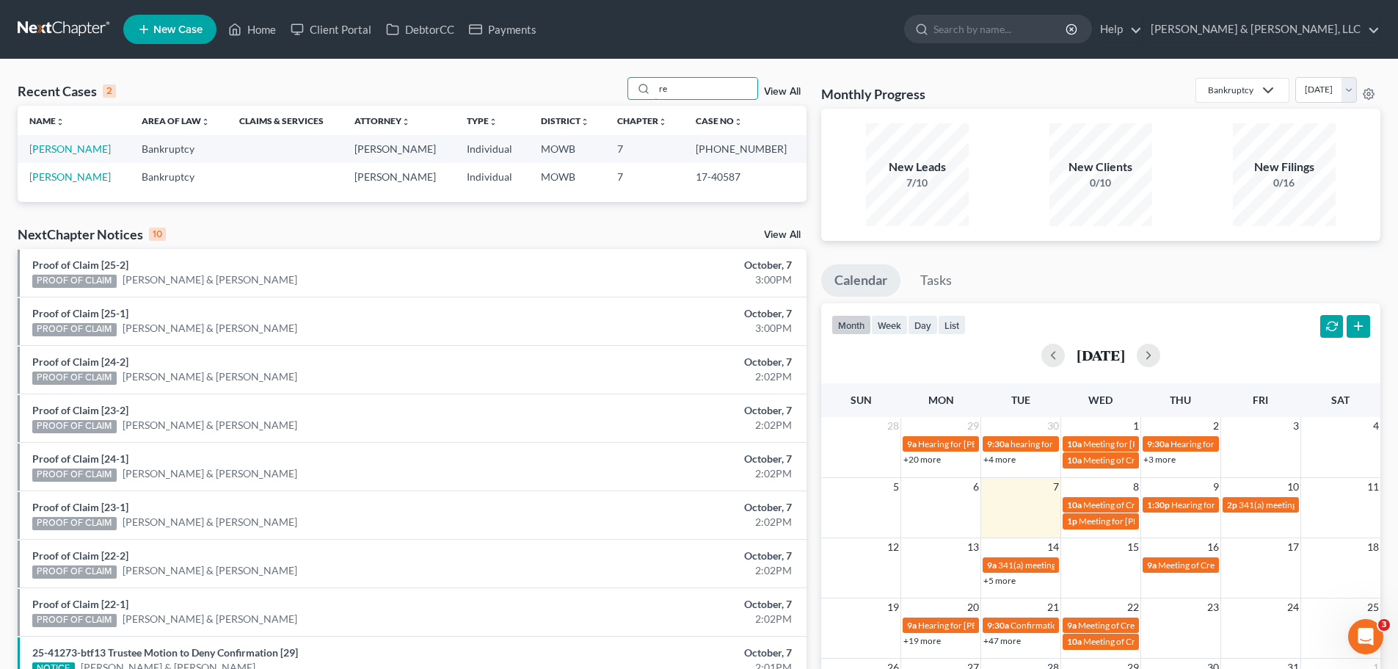
type input "r"
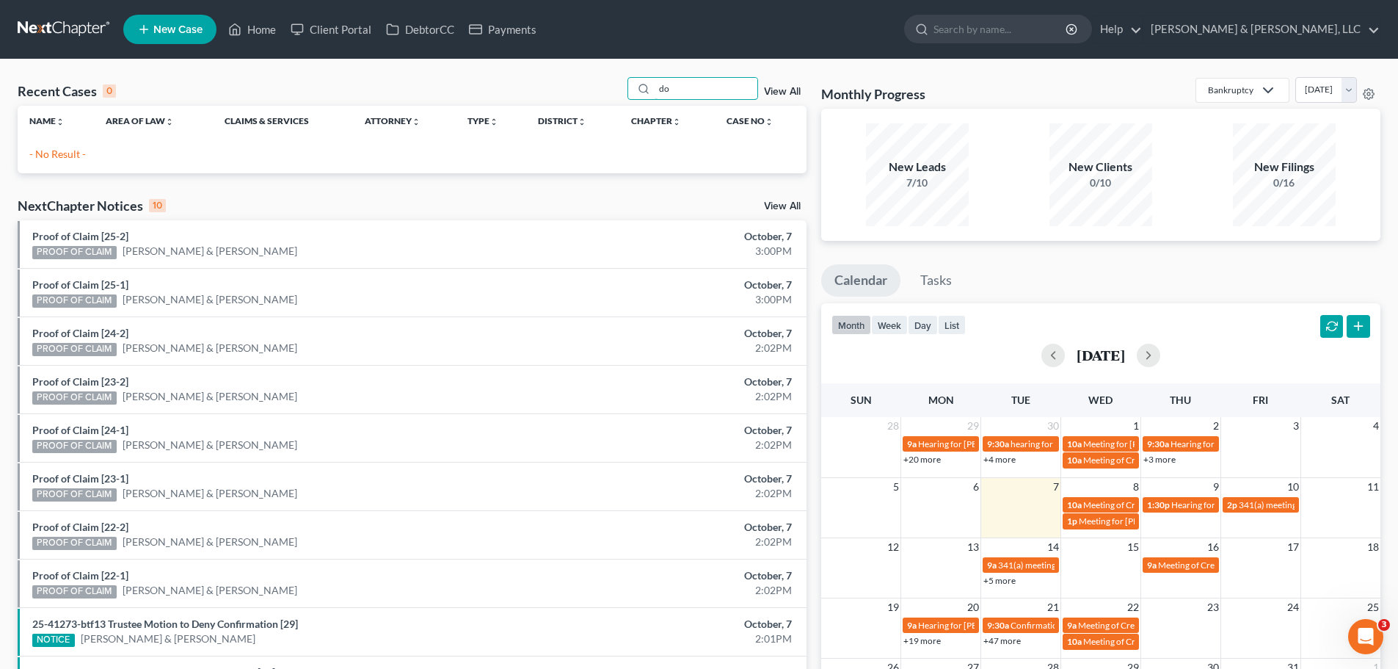
type input "d"
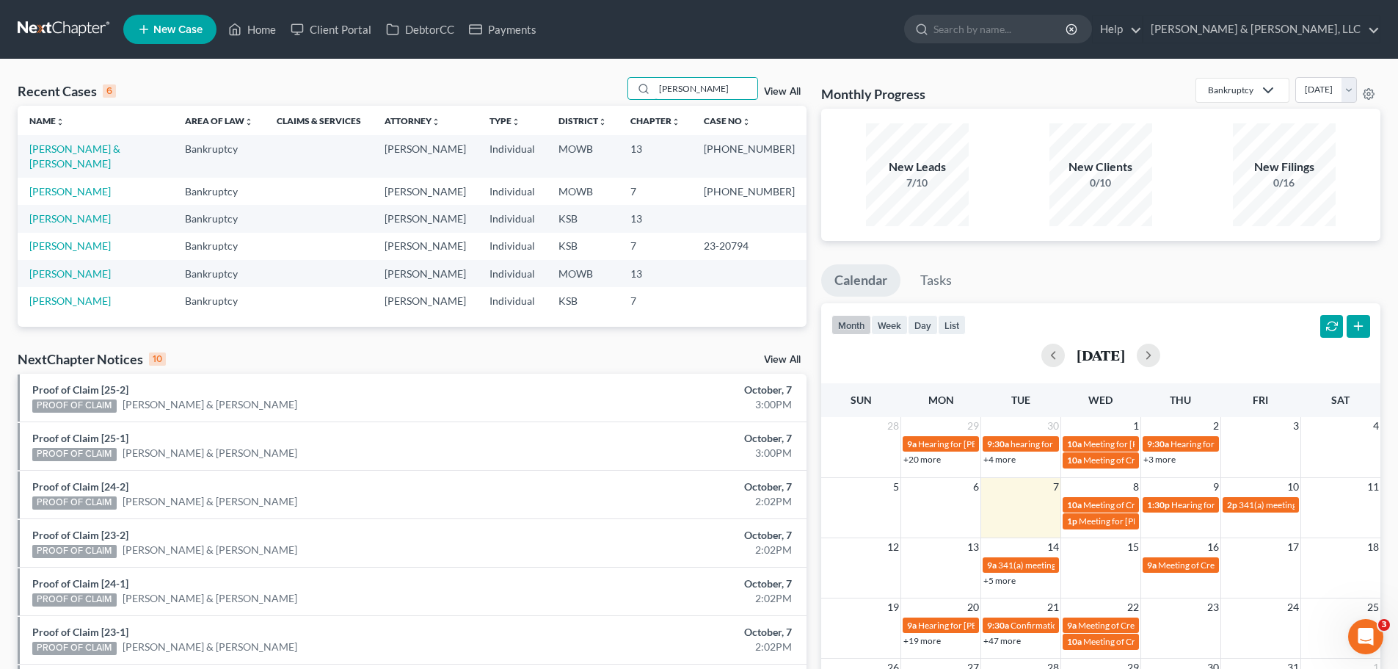
drag, startPoint x: 694, startPoint y: 84, endPoint x: 623, endPoint y: 91, distance: 70.8
click at [623, 91] on div "Recent Cases 6 boyd View All" at bounding box center [412, 91] width 789 height 29
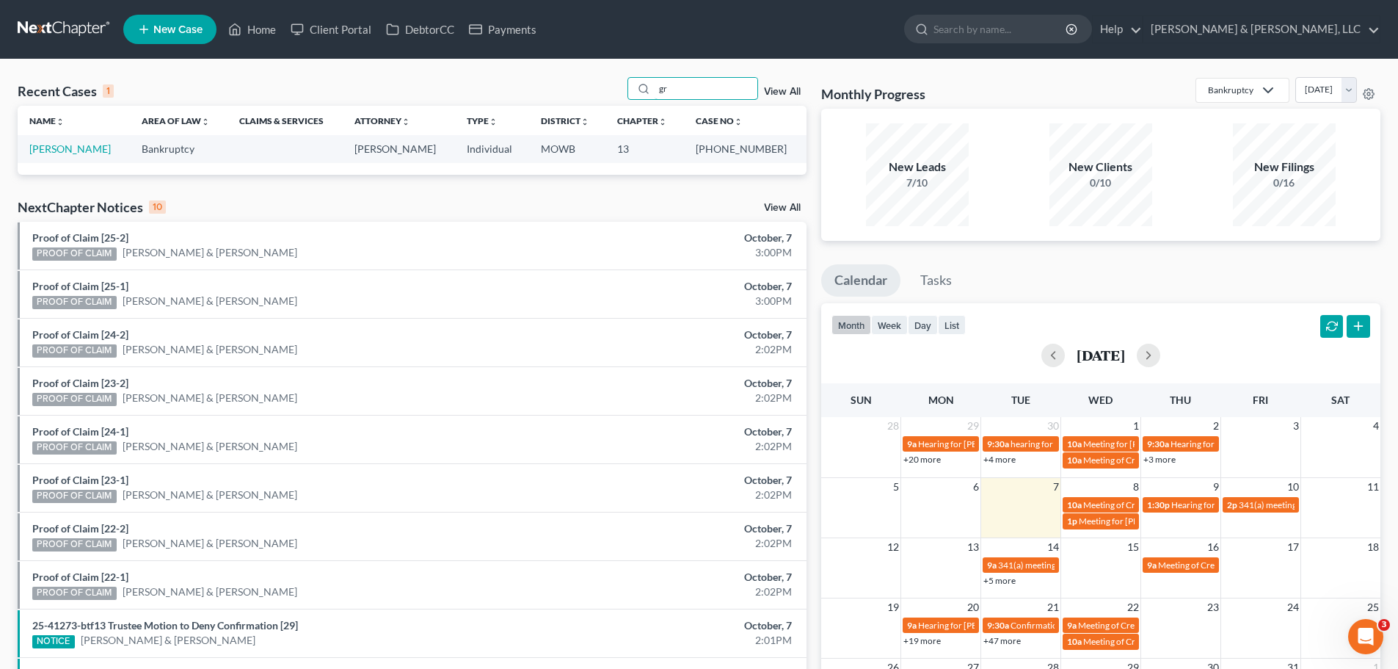
type input "g"
type input "s"
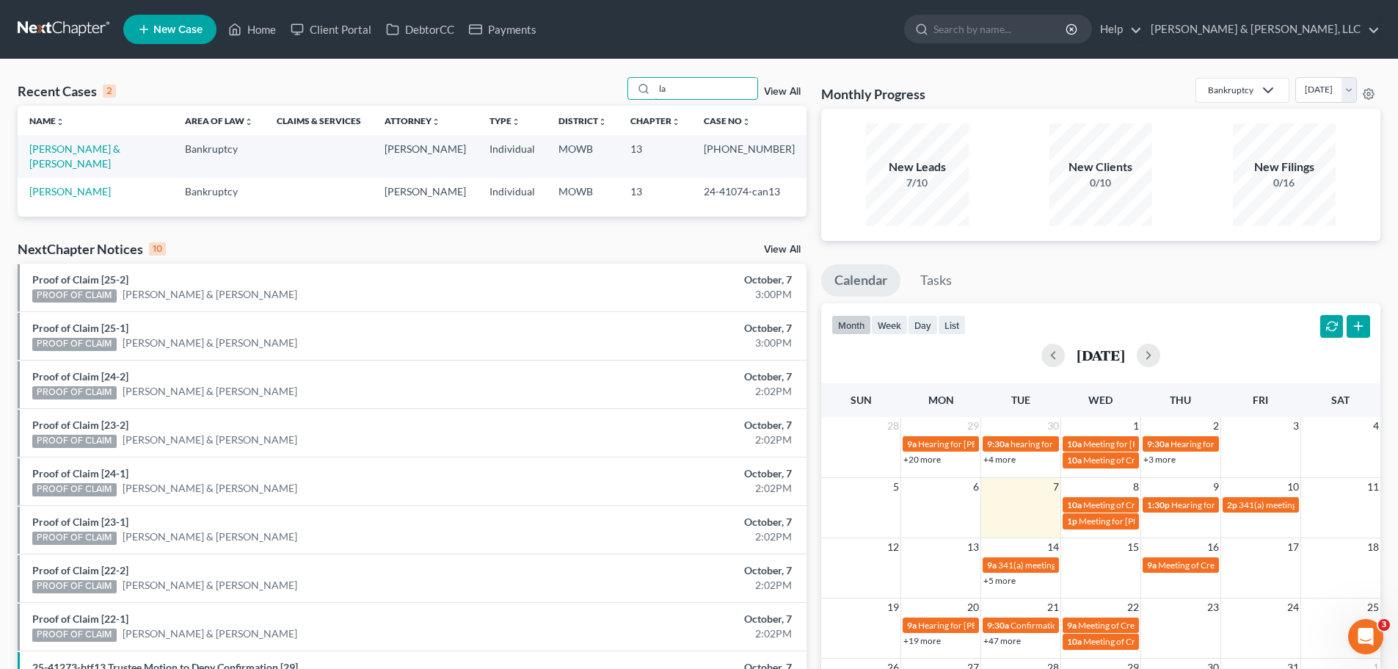
type input "l"
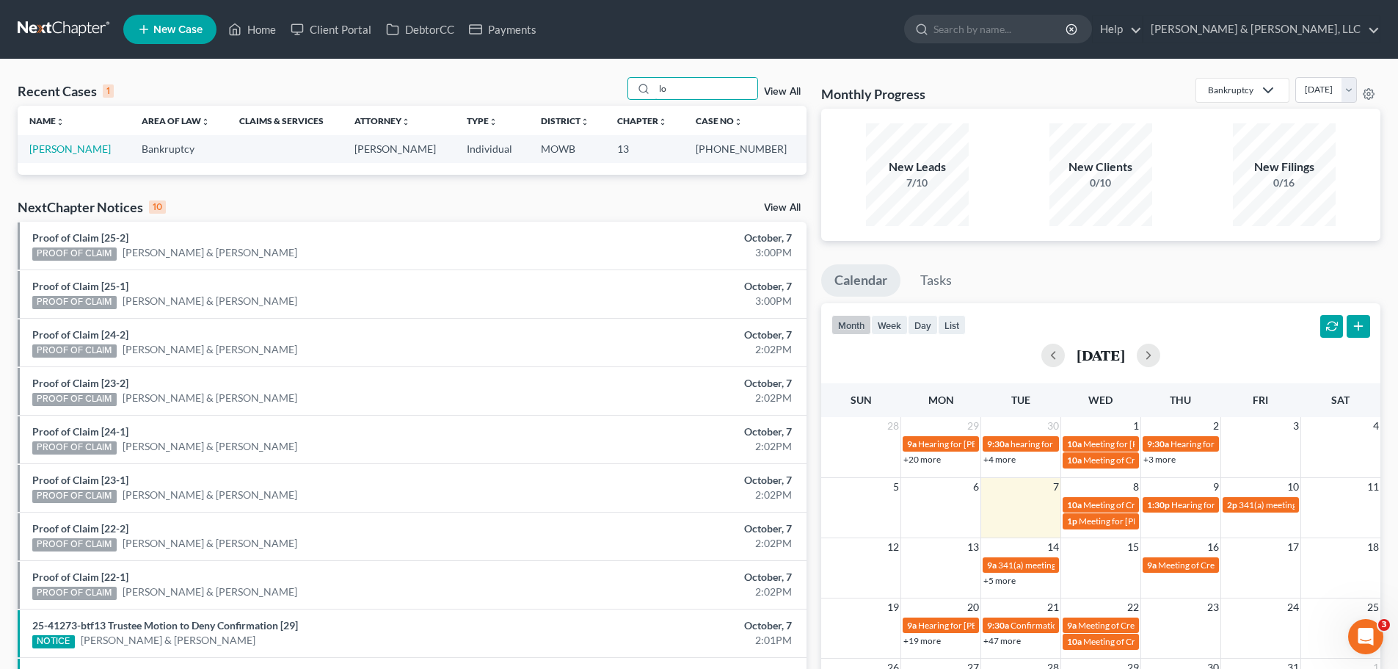
type input "l"
type input "j"
type input "e"
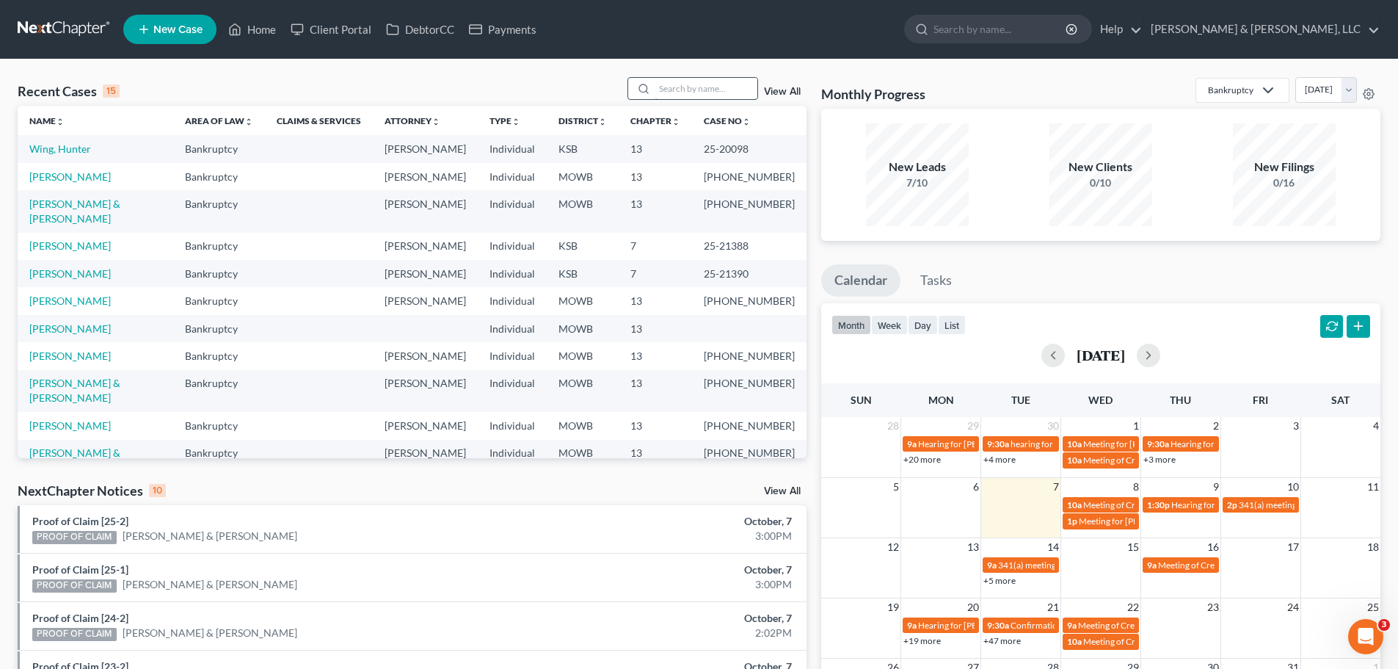
click at [677, 97] on input "search" at bounding box center [706, 88] width 103 height 21
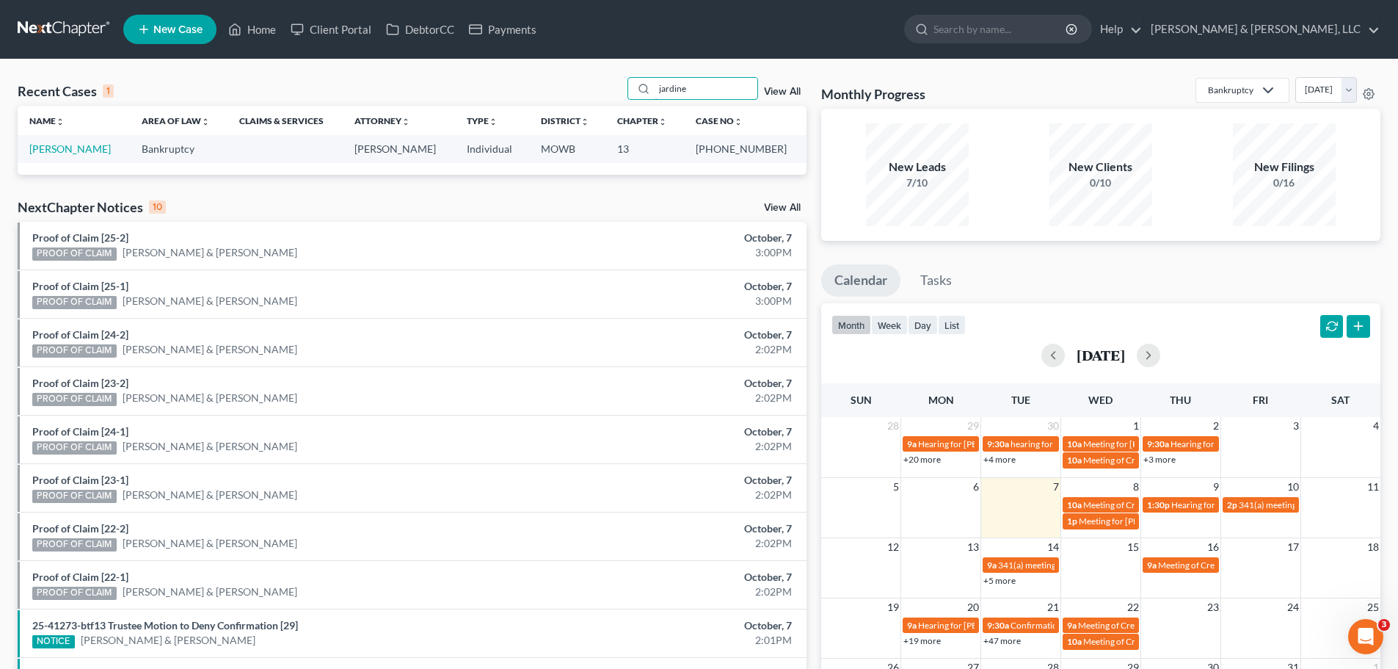
drag, startPoint x: 645, startPoint y: 92, endPoint x: 605, endPoint y: 94, distance: 39.7
click at [605, 94] on div "Recent Cases 1 jardine View All" at bounding box center [412, 91] width 789 height 29
click at [705, 98] on input "jardine" at bounding box center [706, 88] width 103 height 21
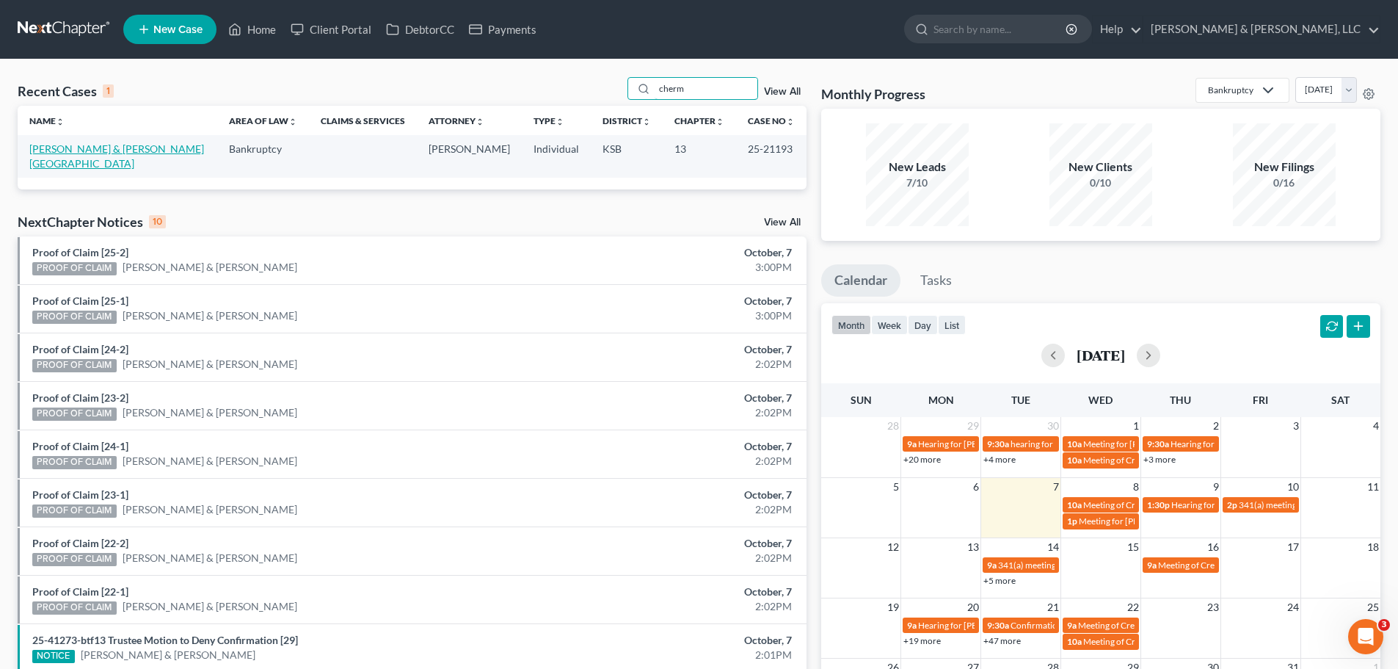
type input "cherm"
click at [181, 145] on link "Stevens, Mathew & Chermok, Brittany" at bounding box center [116, 155] width 175 height 27
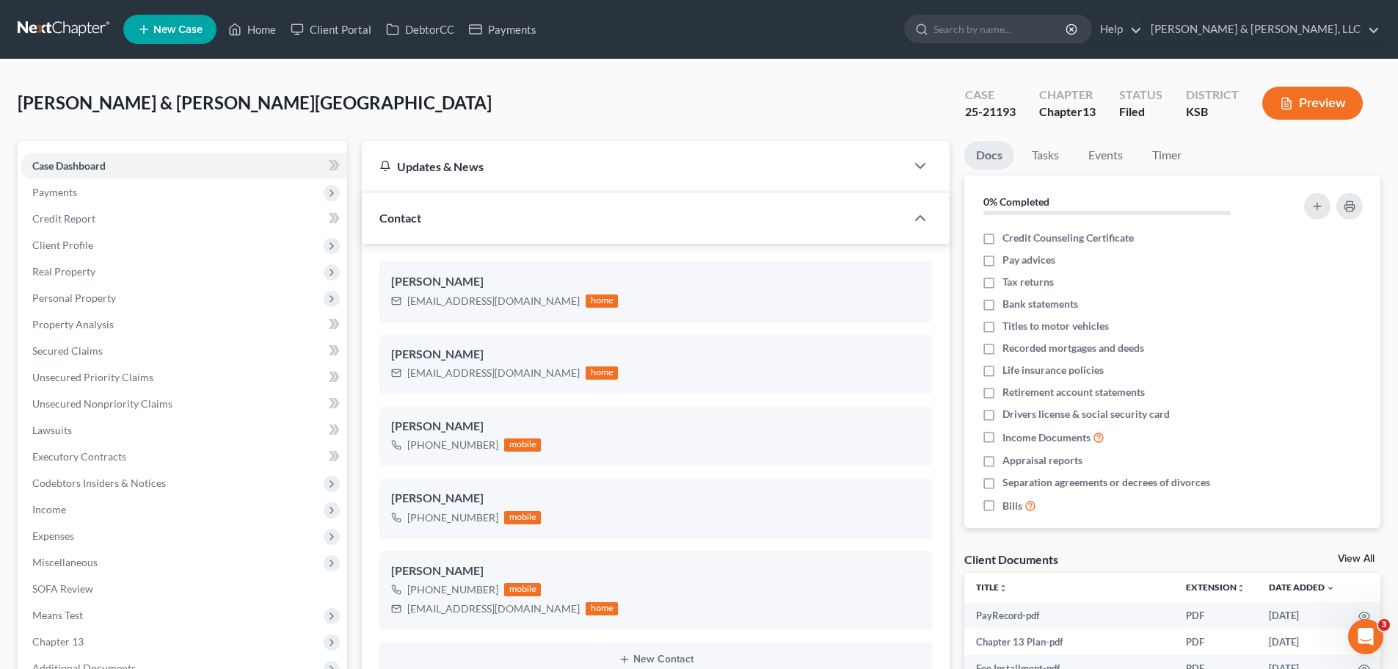
scroll to position [316, 0]
click at [249, 38] on link "Home" at bounding box center [252, 29] width 62 height 26
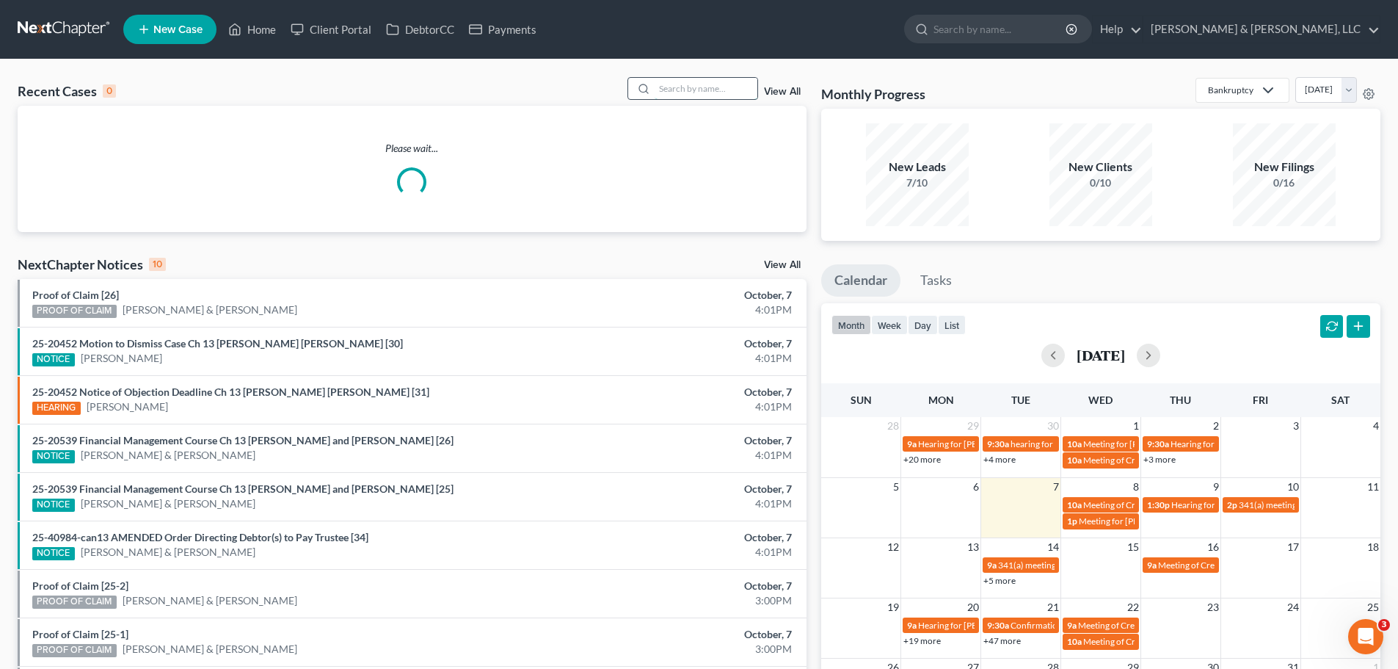
click at [718, 92] on input "search" at bounding box center [706, 88] width 103 height 21
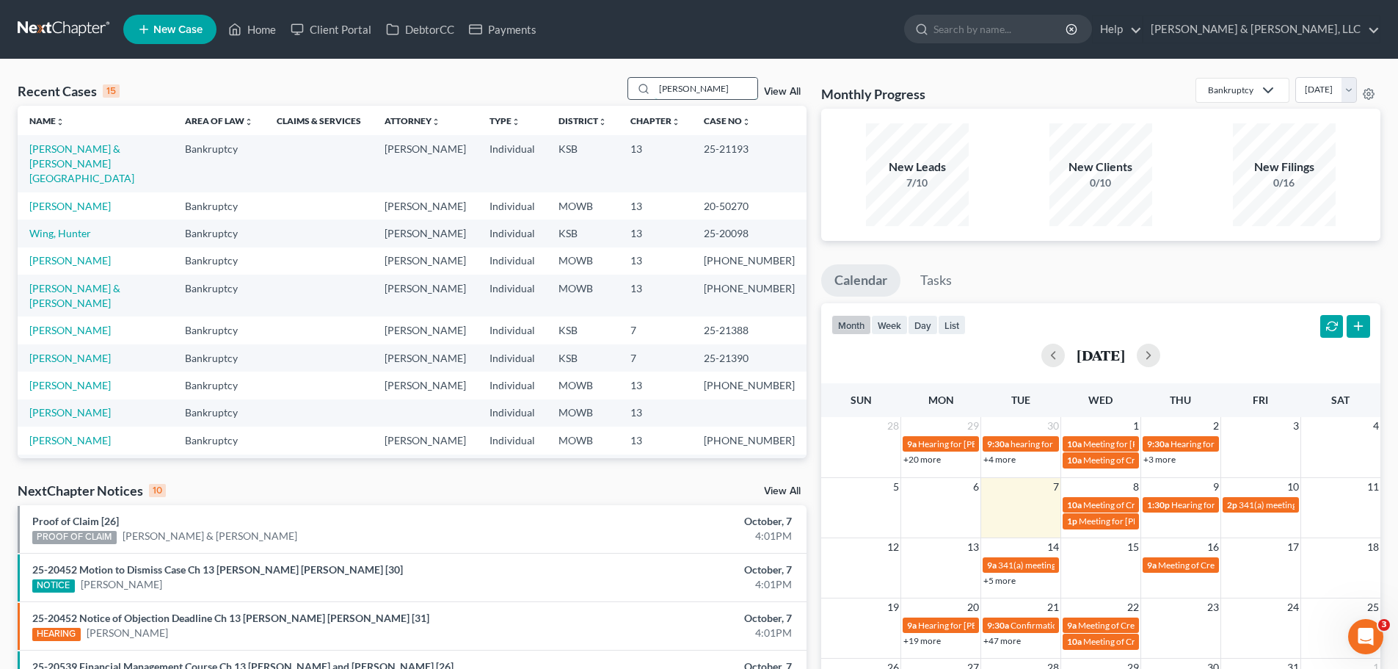
type input "ezell"
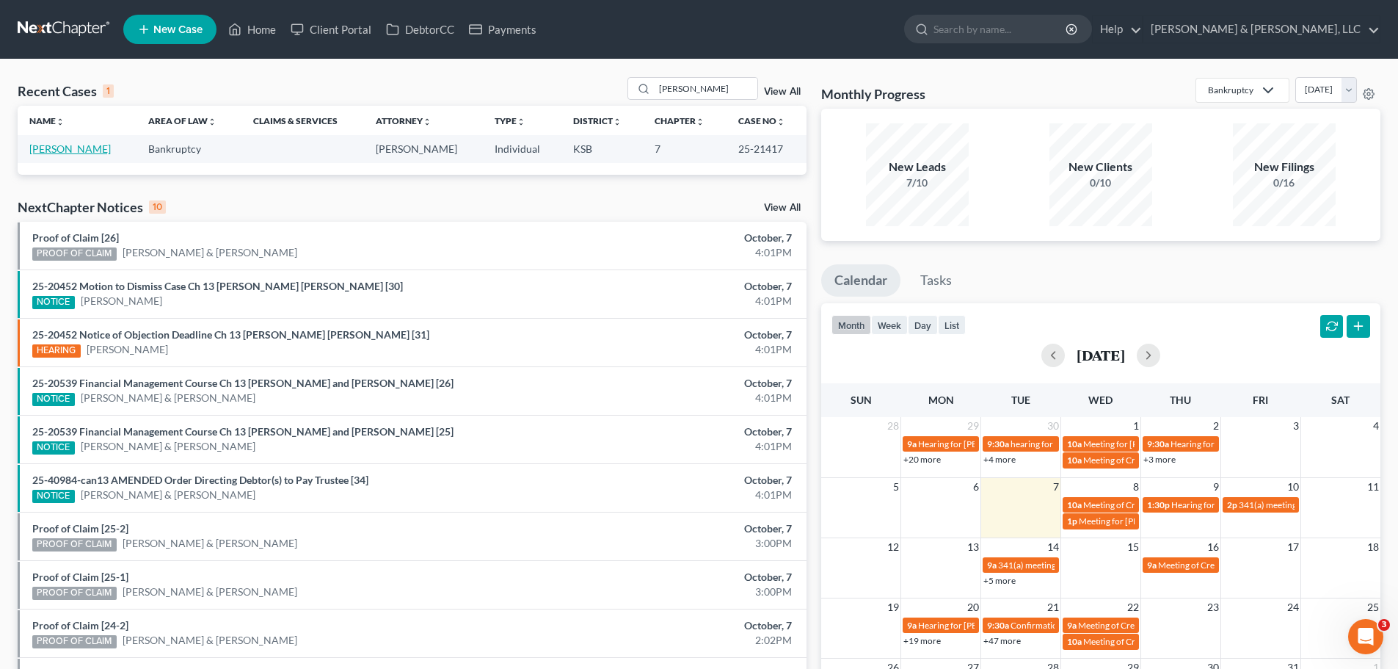
click at [86, 145] on link "Ezell, Adrianna" at bounding box center [69, 148] width 81 height 12
select select "2"
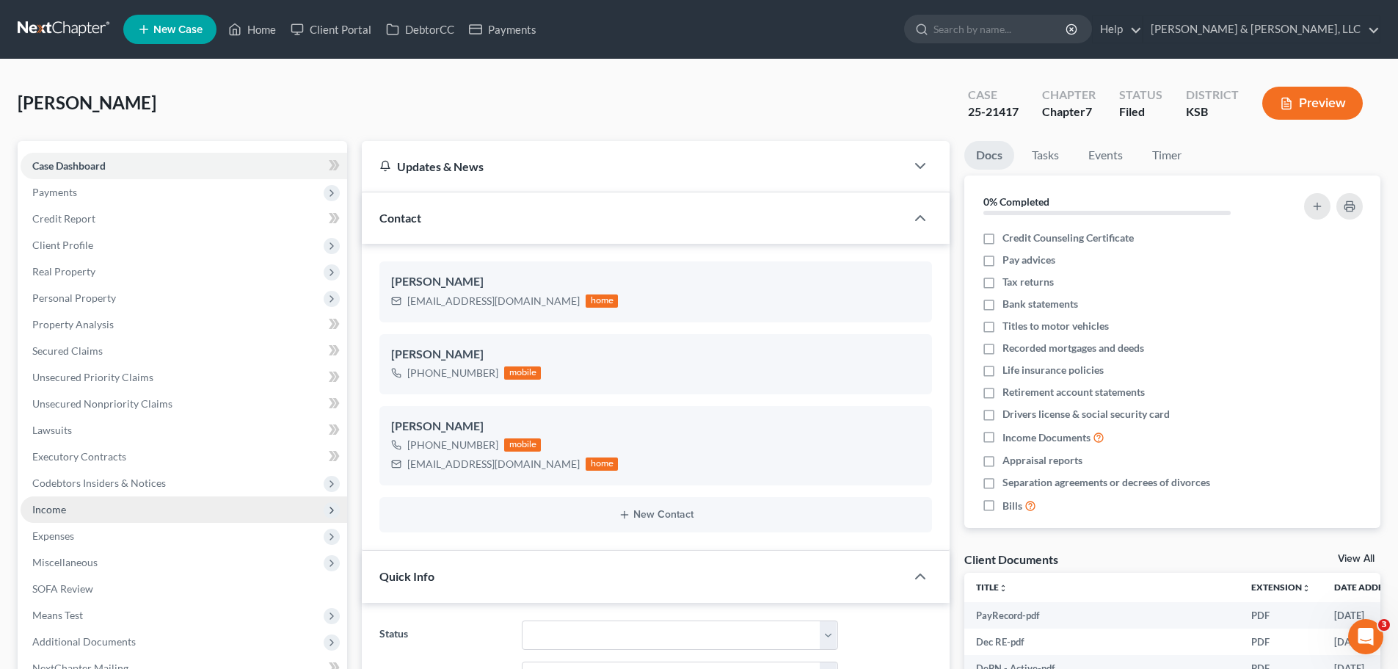
click at [99, 511] on span "Income" at bounding box center [184, 509] width 327 height 26
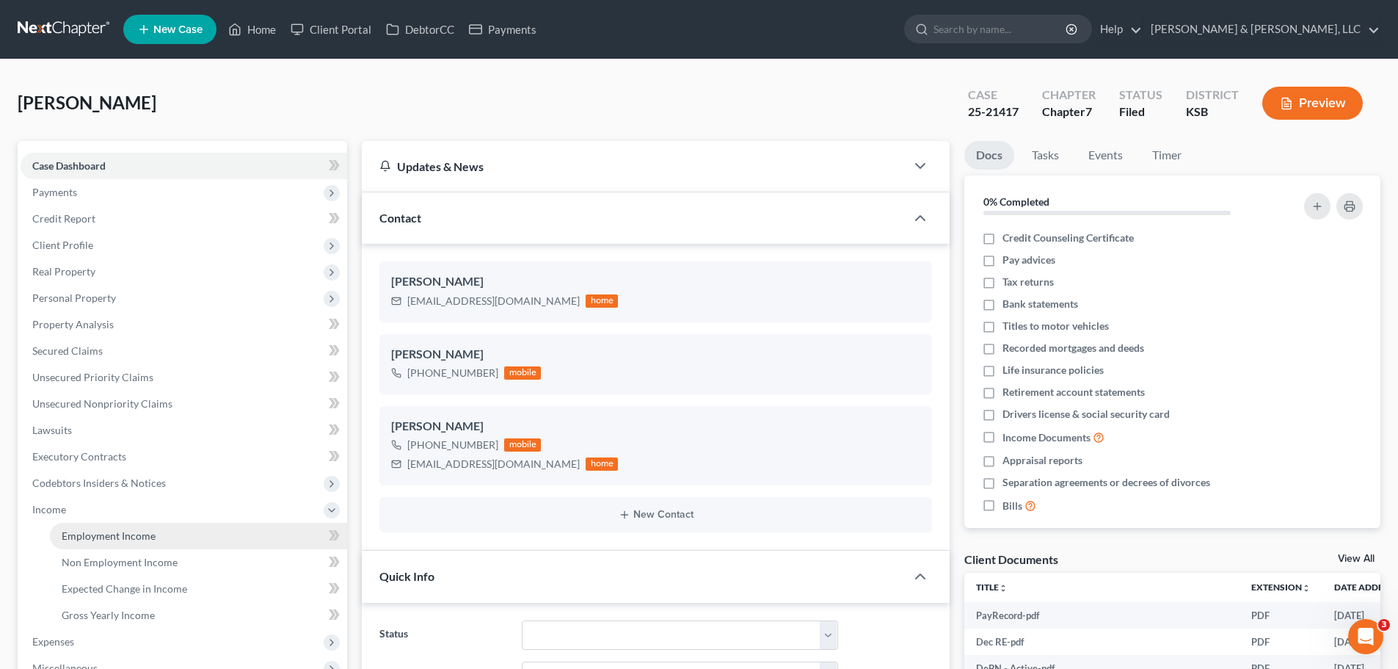
click at [103, 529] on span "Employment Income" at bounding box center [109, 535] width 94 height 12
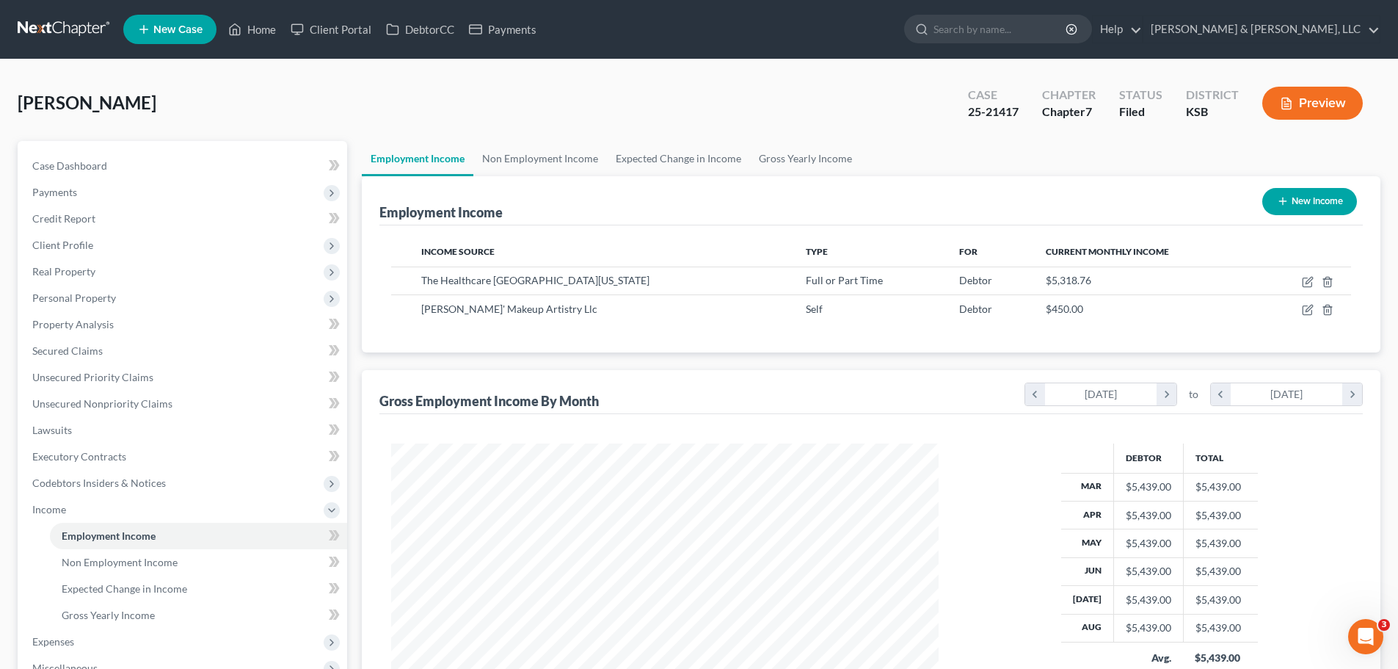
scroll to position [274, 577]
click at [125, 291] on span "Personal Property" at bounding box center [184, 298] width 327 height 26
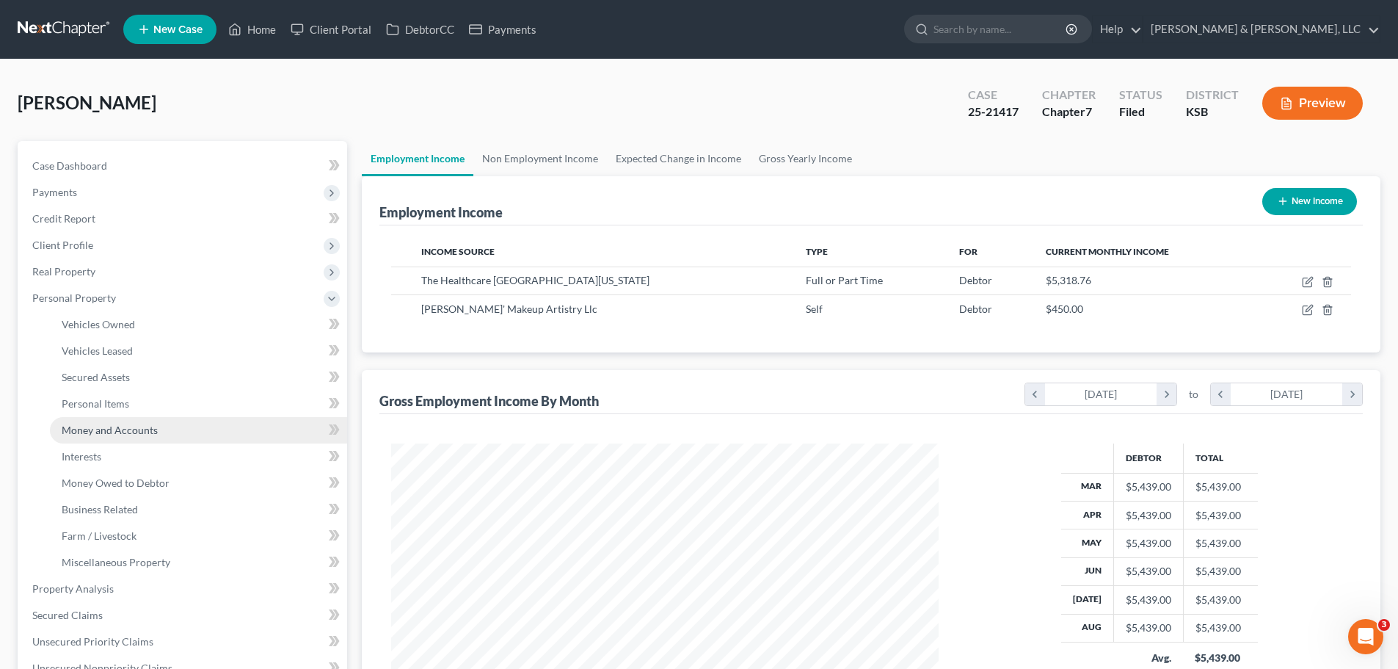
click at [120, 434] on span "Money and Accounts" at bounding box center [110, 429] width 96 height 12
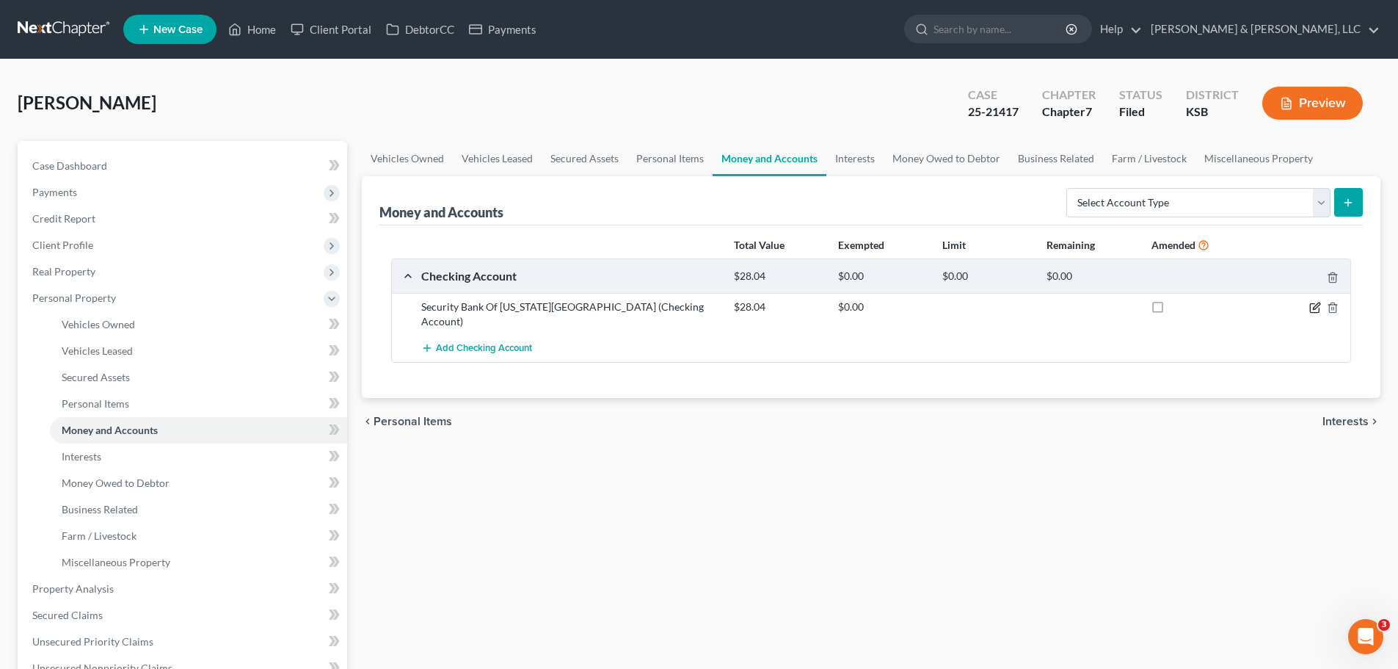
click at [1314, 309] on icon "button" at bounding box center [1316, 305] width 7 height 7
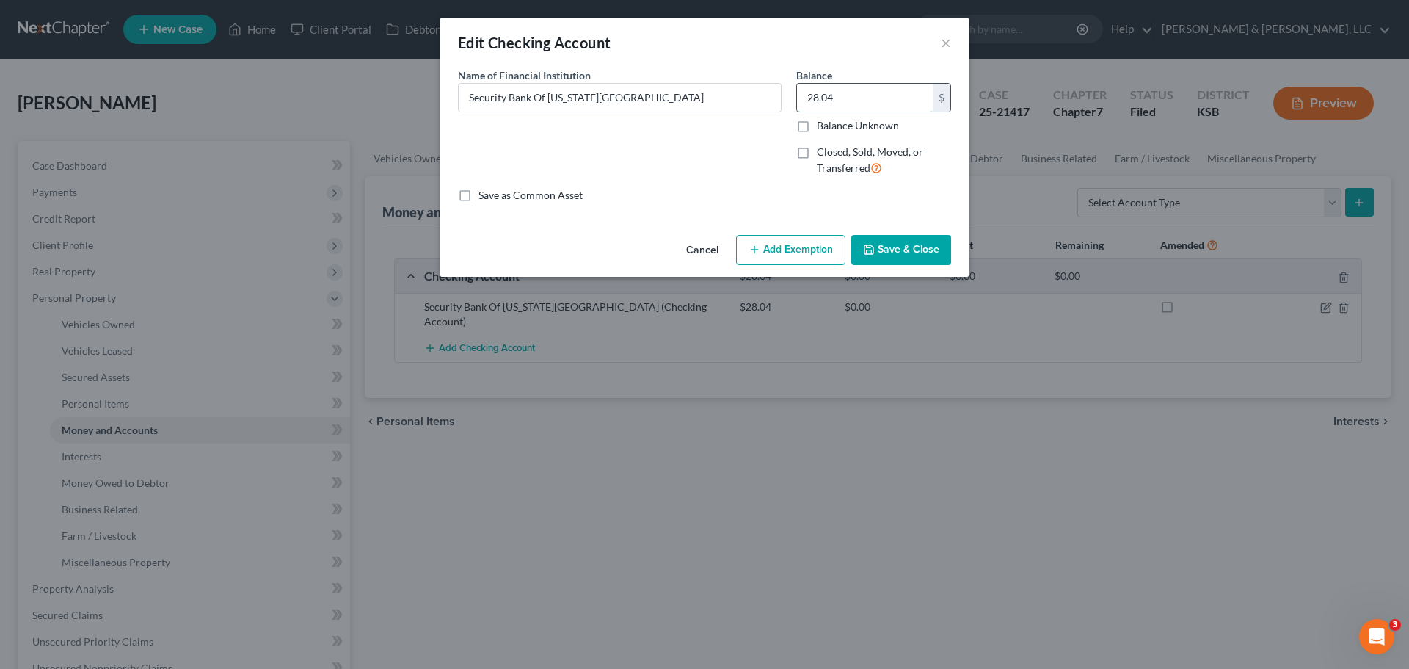
click at [842, 98] on input "28.04" at bounding box center [865, 98] width 136 height 28
type input "501"
click at [945, 259] on button "Save & Close" at bounding box center [901, 250] width 100 height 31
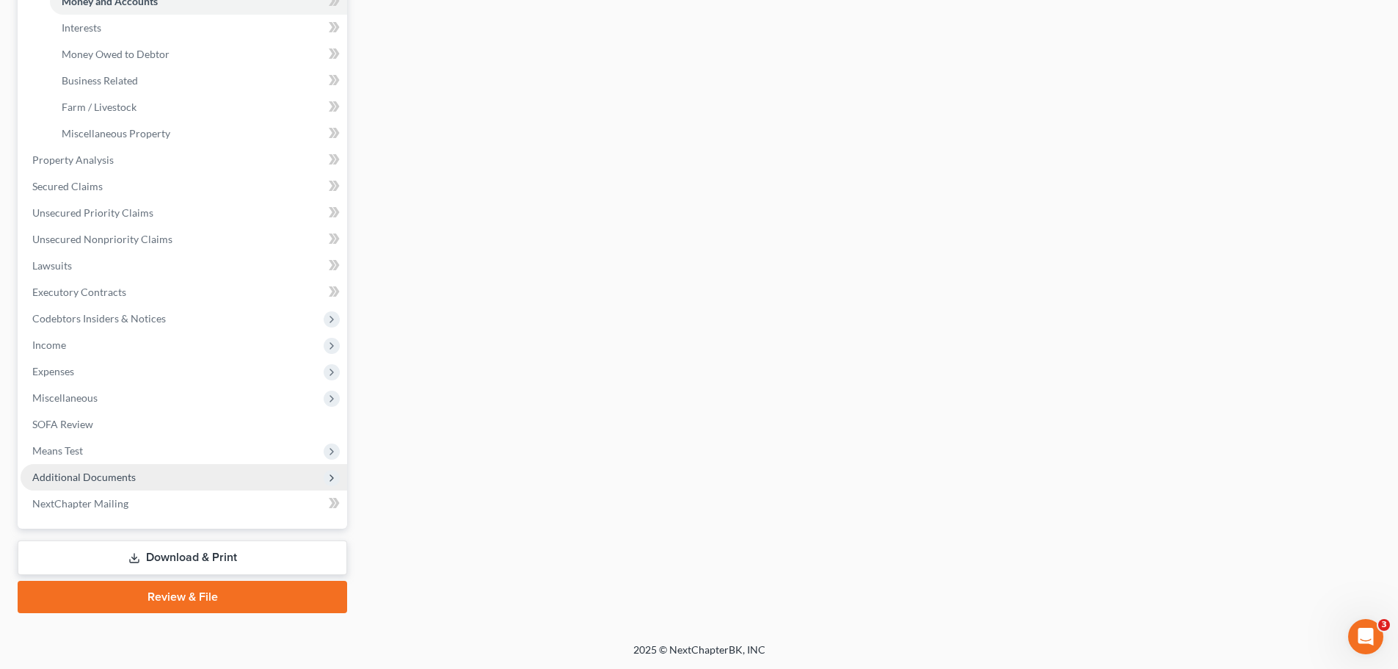
click at [104, 476] on span "Additional Documents" at bounding box center [83, 476] width 103 height 12
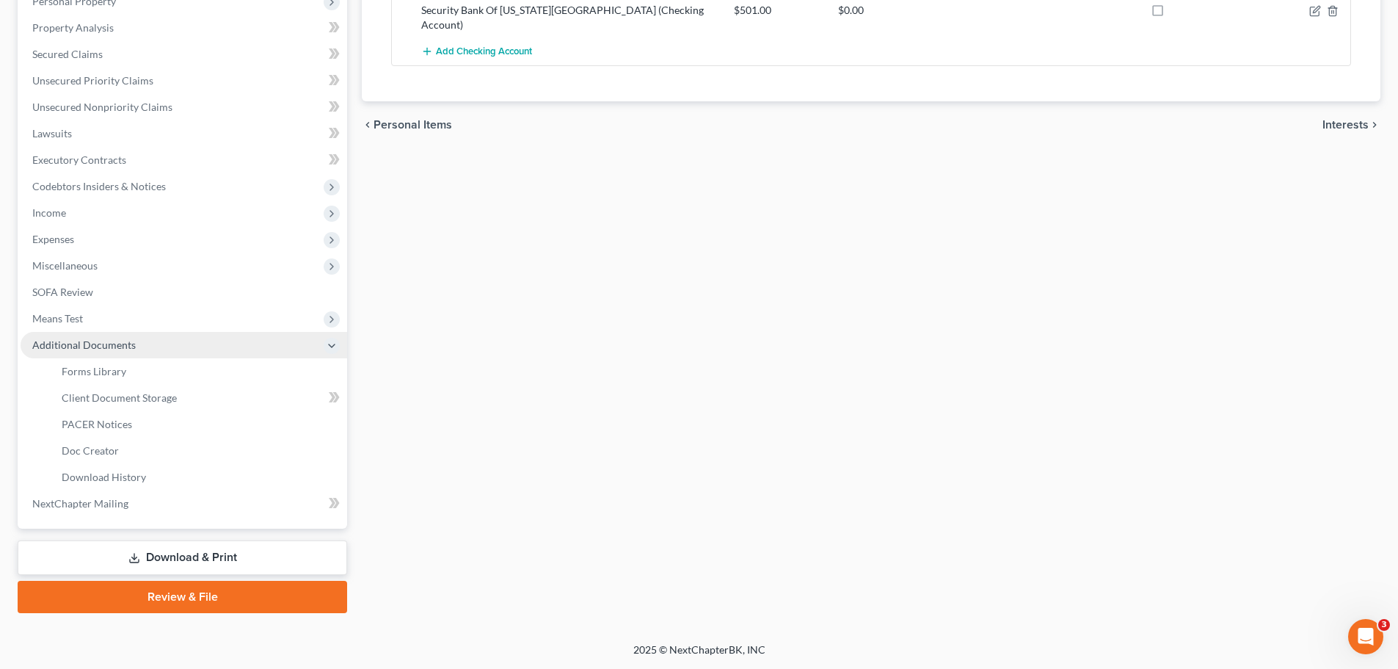
scroll to position [296, 0]
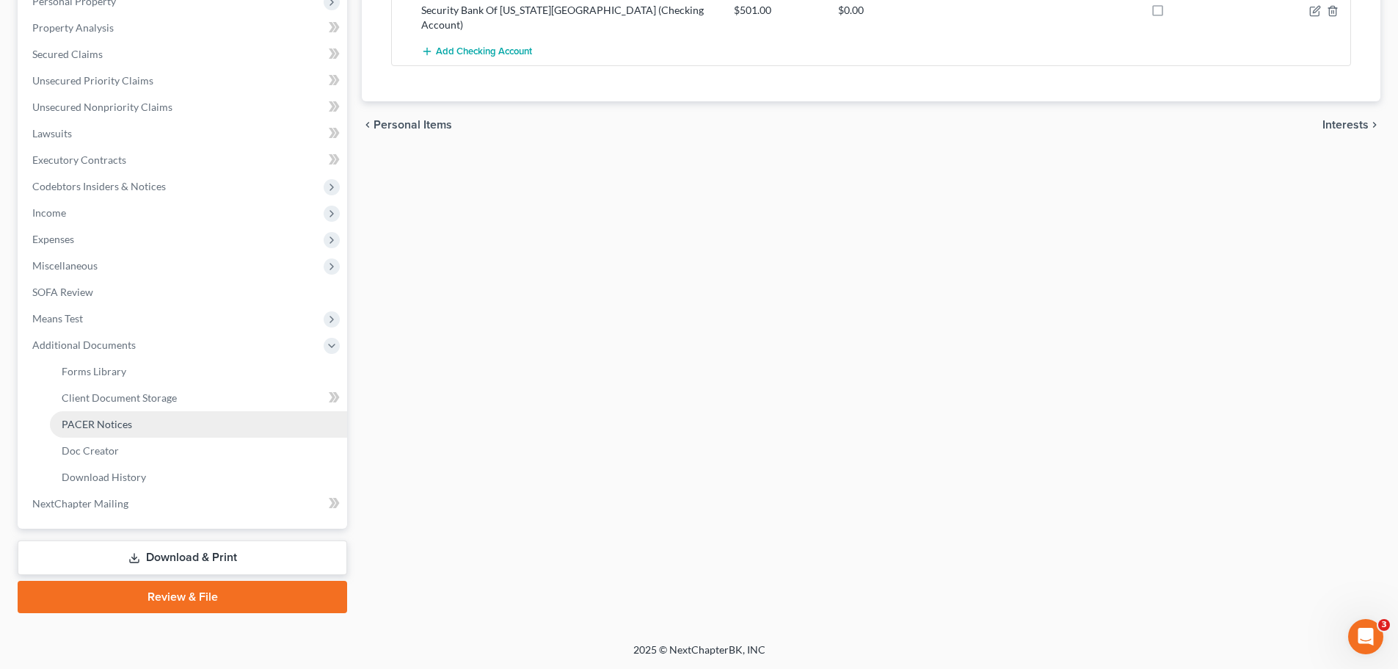
click at [120, 429] on span "PACER Notices" at bounding box center [97, 424] width 70 height 12
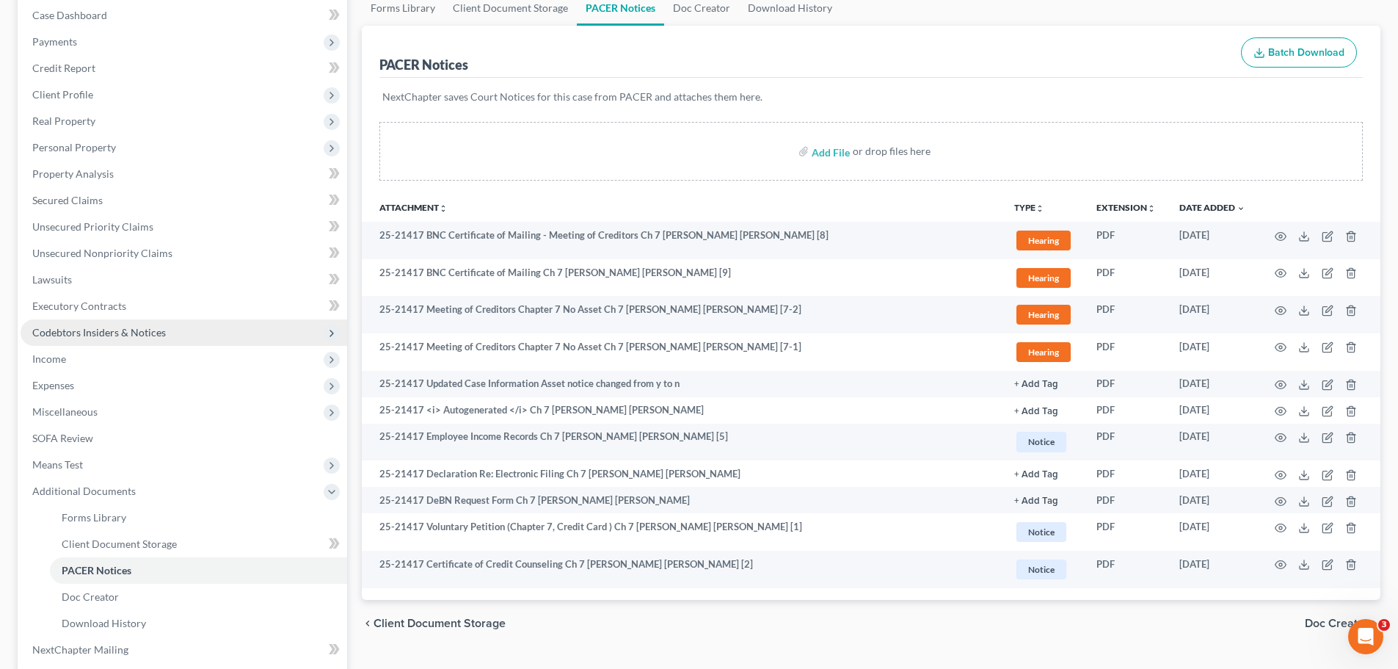
scroll to position [150, 0]
click at [104, 329] on span "Codebtors Insiders & Notices" at bounding box center [99, 333] width 134 height 12
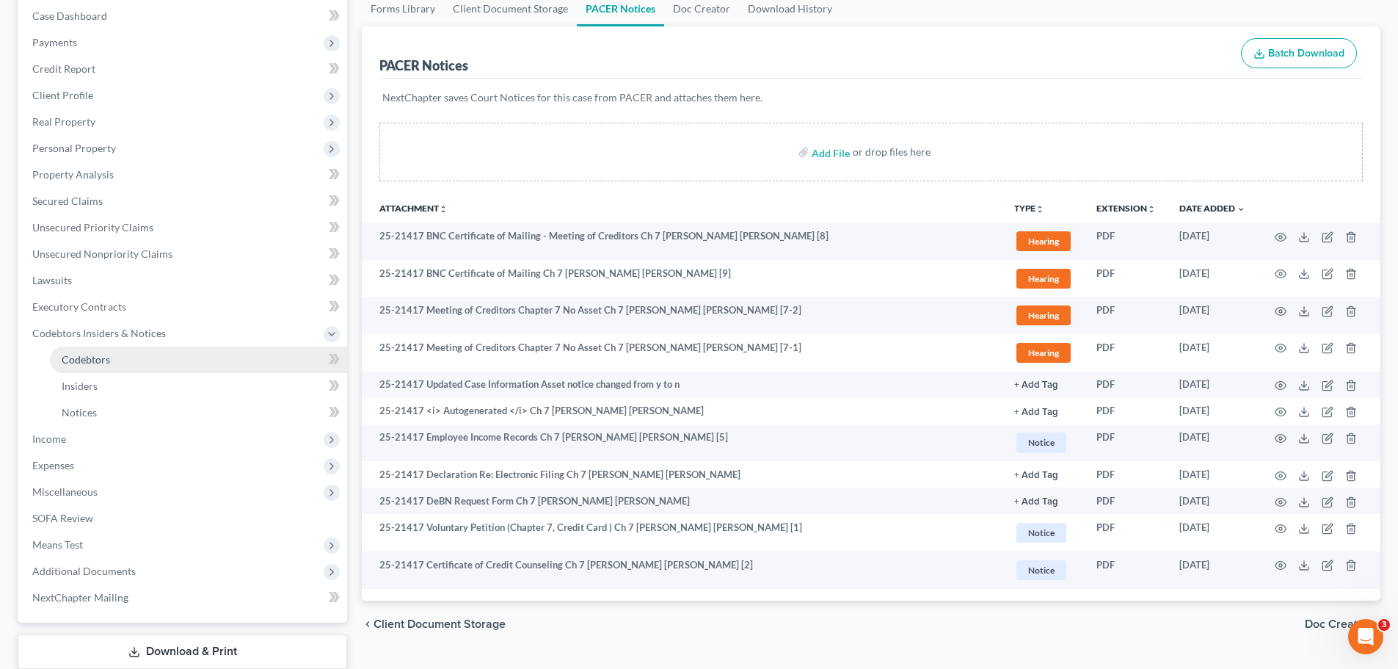
click at [100, 351] on link "Codebtors" at bounding box center [198, 359] width 297 height 26
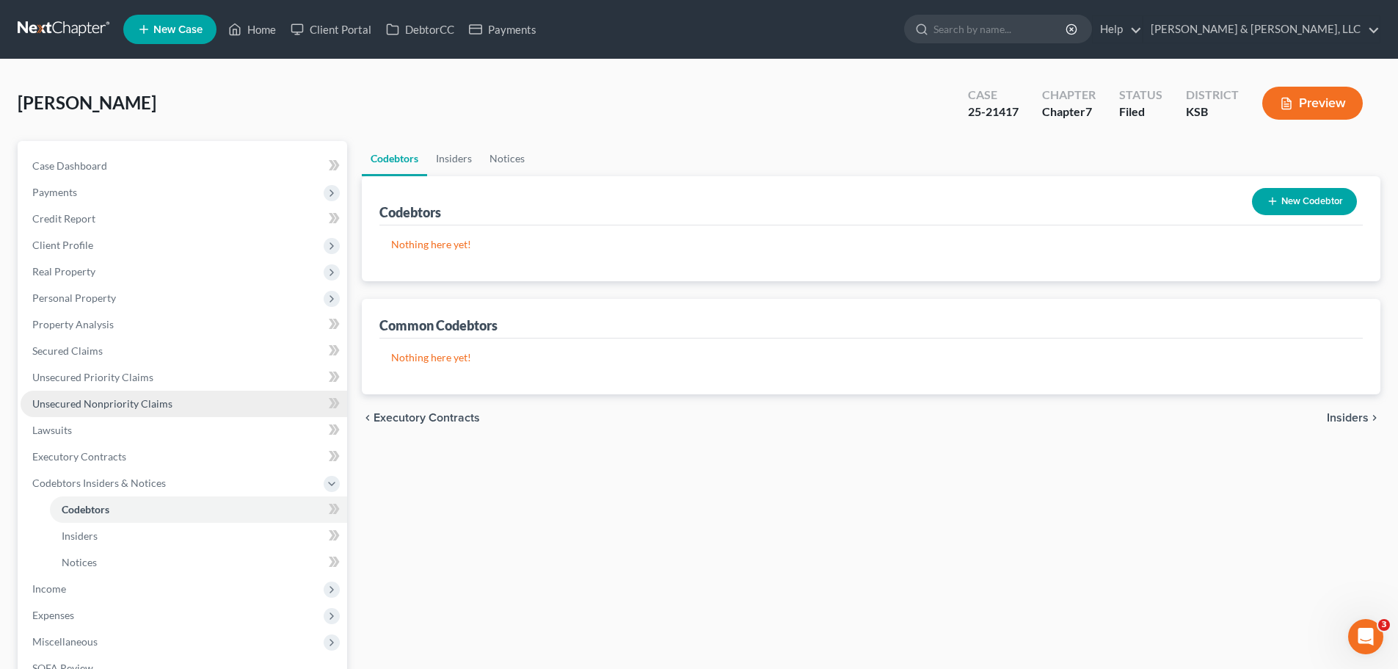
click at [121, 401] on span "Unsecured Nonpriority Claims" at bounding box center [102, 403] width 140 height 12
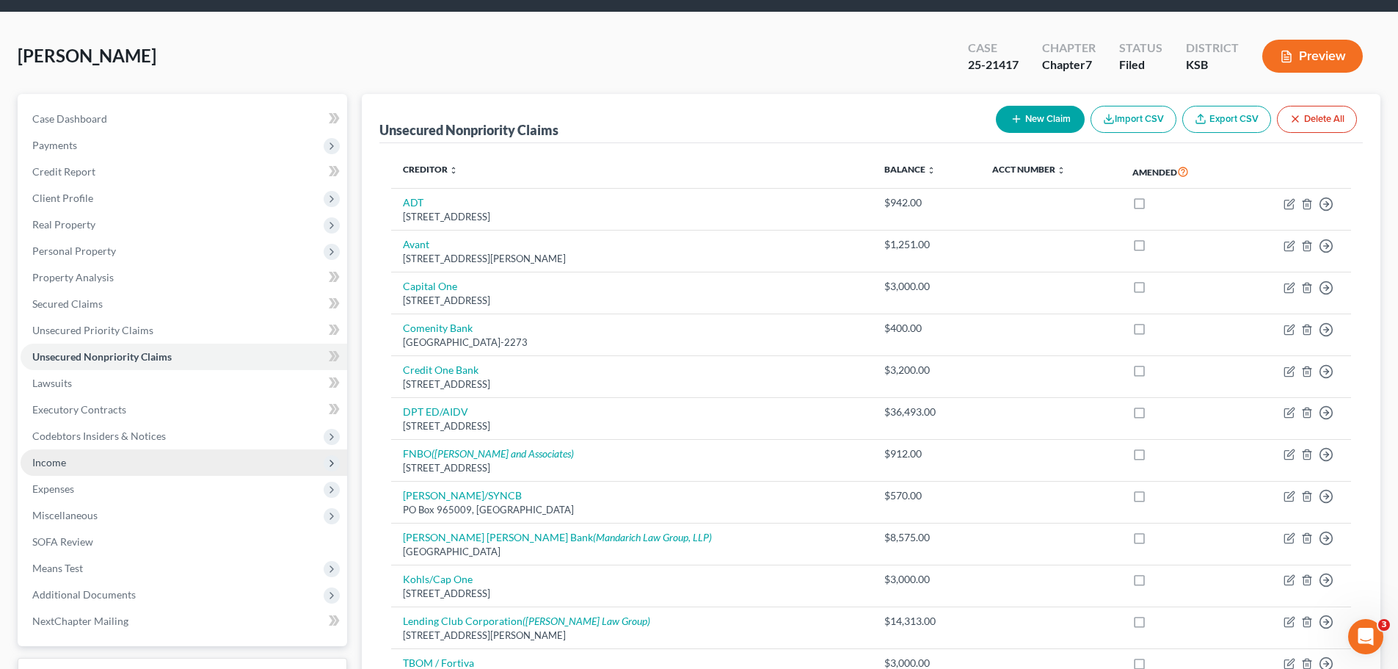
scroll to position [73, 0]
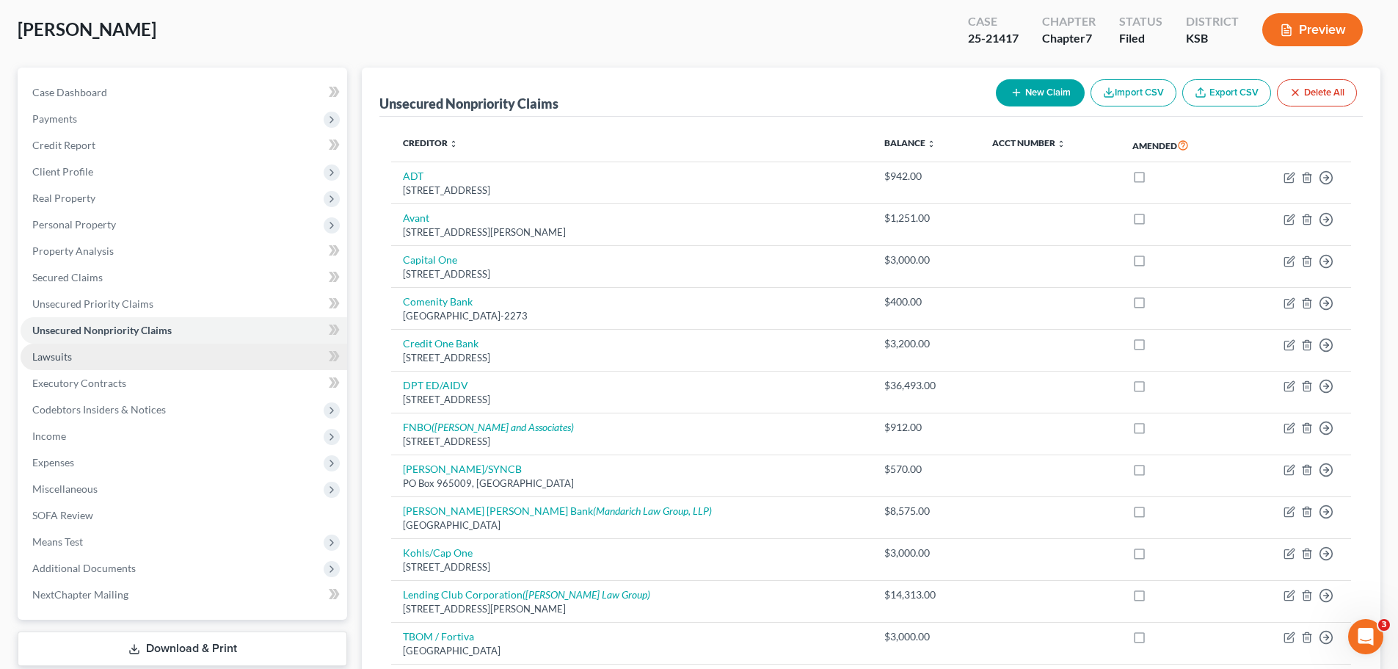
click at [91, 364] on link "Lawsuits" at bounding box center [184, 356] width 327 height 26
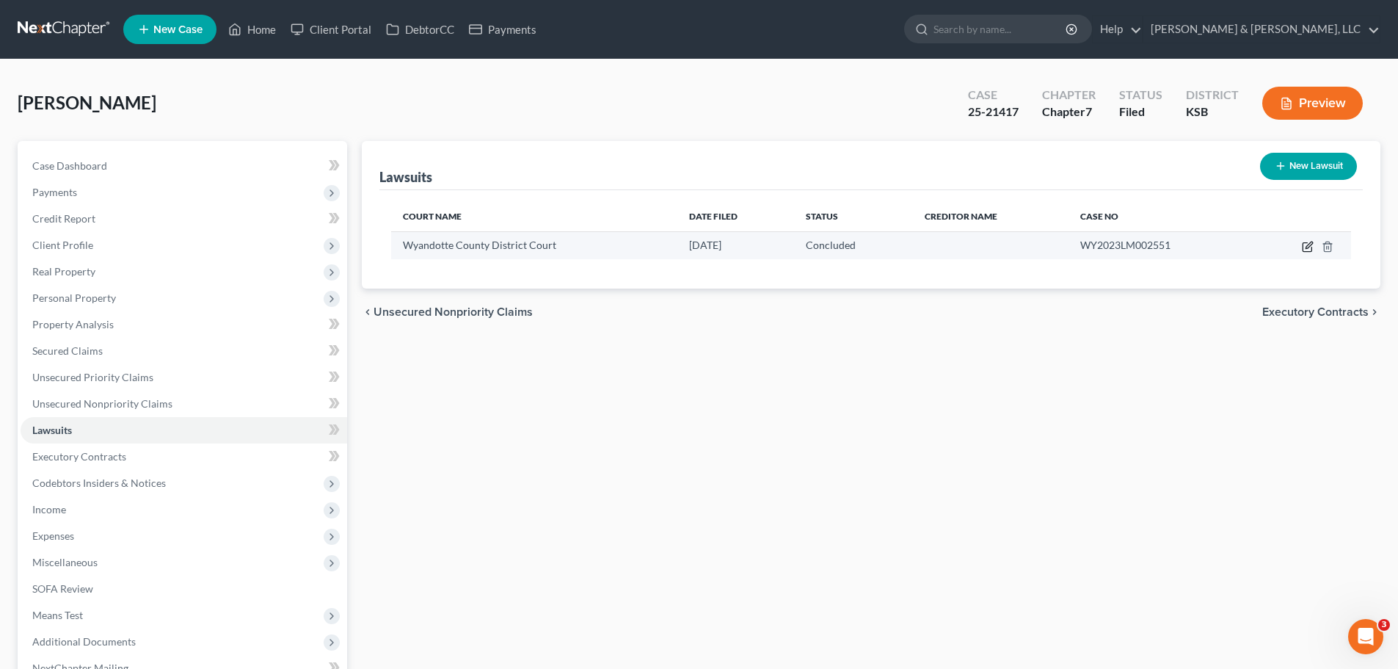
click at [1303, 246] on icon "button" at bounding box center [1307, 247] width 9 height 9
select select "17"
select select "2"
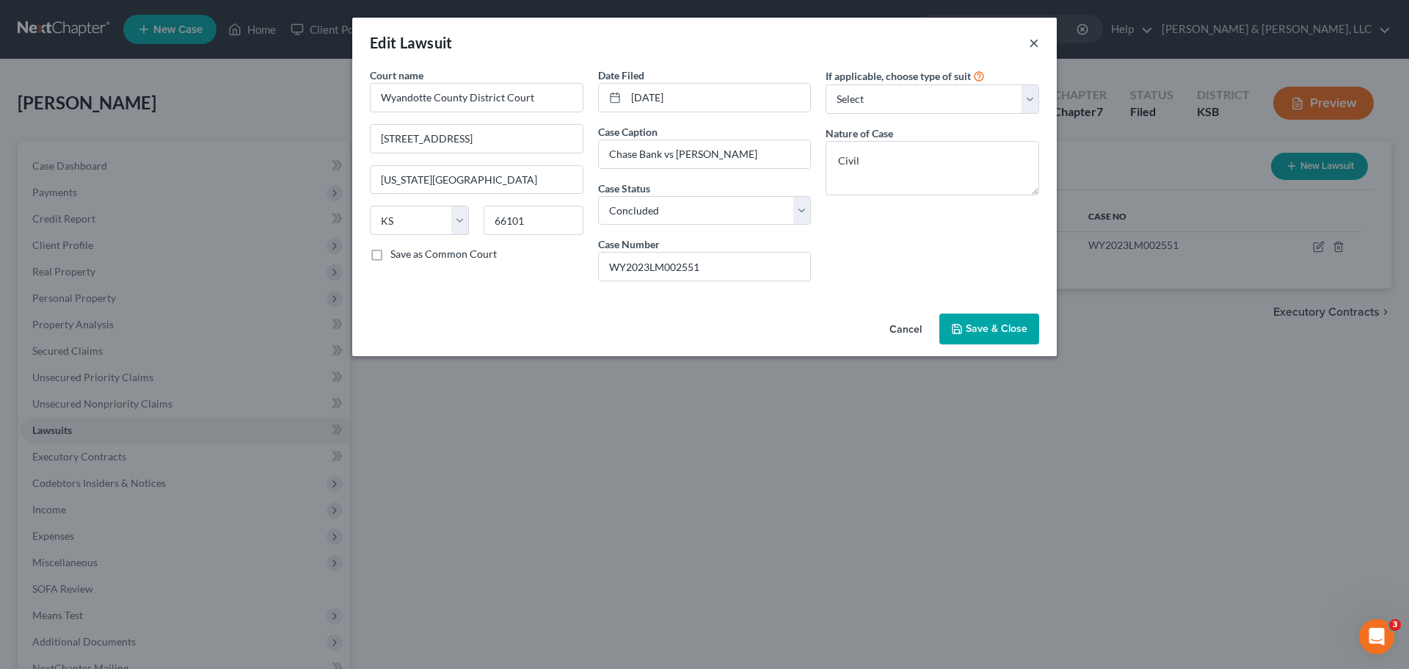
click at [1033, 44] on button "×" at bounding box center [1034, 43] width 10 height 18
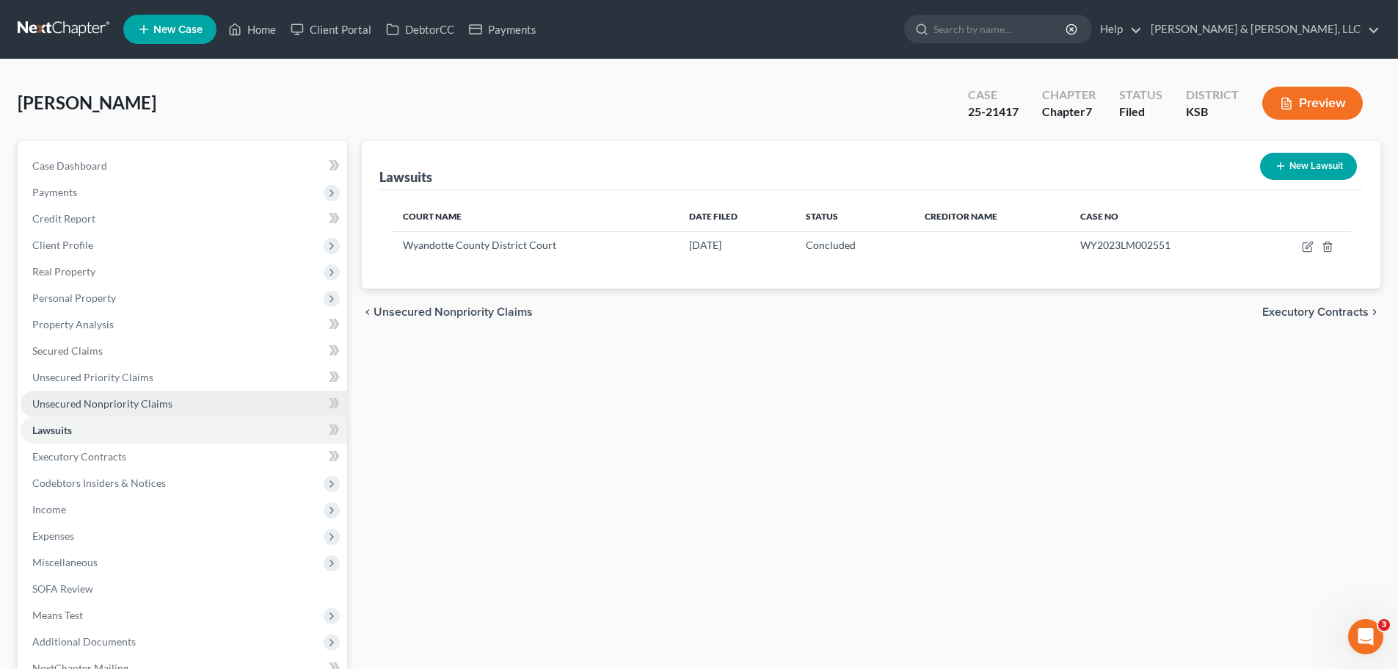
click at [142, 404] on span "Unsecured Nonpriority Claims" at bounding box center [102, 403] width 140 height 12
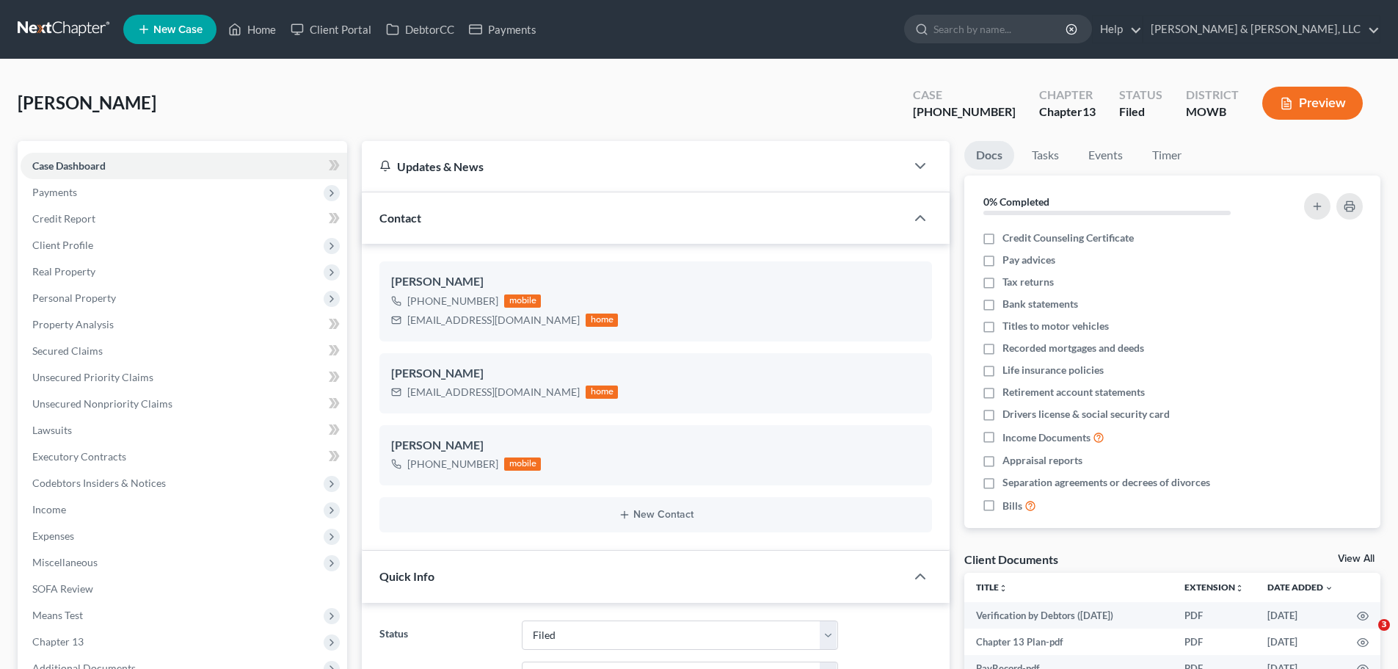
select select "6"
select select "0"
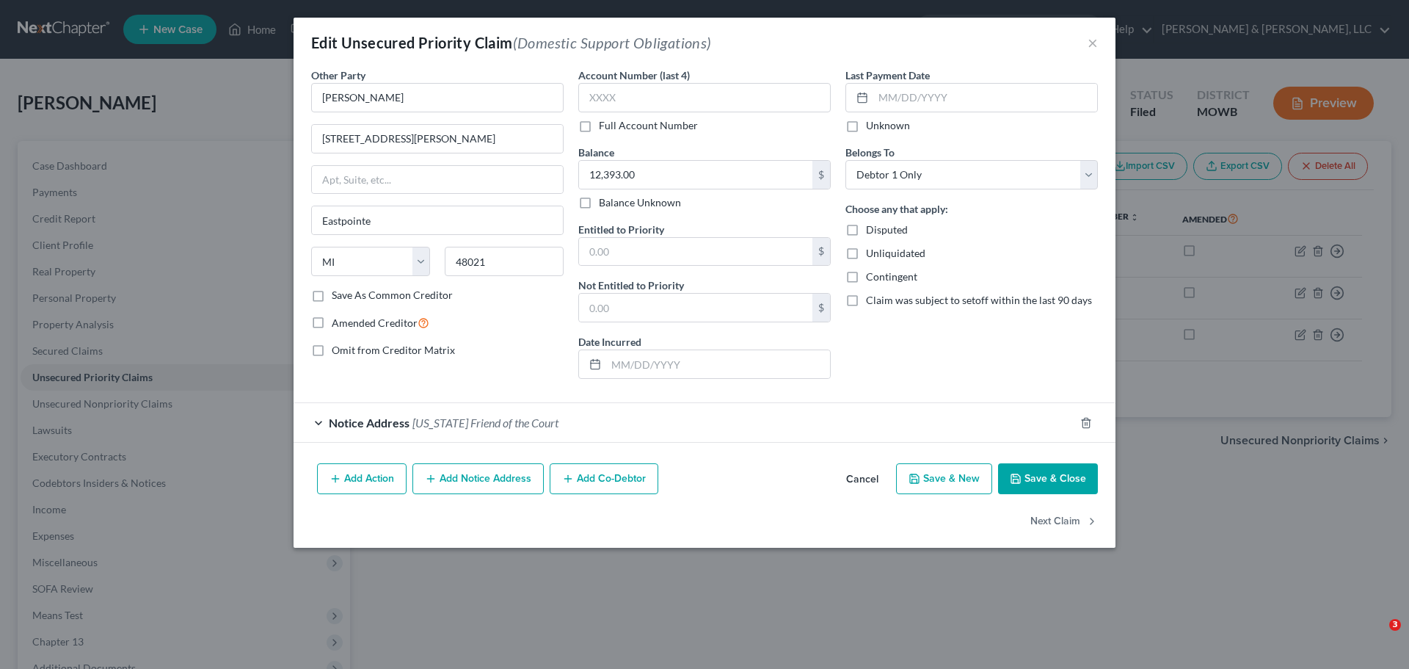
select select "23"
select select "0"
click at [1082, 43] on div "Edit Unsecured Priority Claim (Domestic Support Obligations) ×" at bounding box center [705, 43] width 822 height 50
click at [1092, 40] on button "×" at bounding box center [1093, 43] width 10 height 18
